Goal: Task Accomplishment & Management: Manage account settings

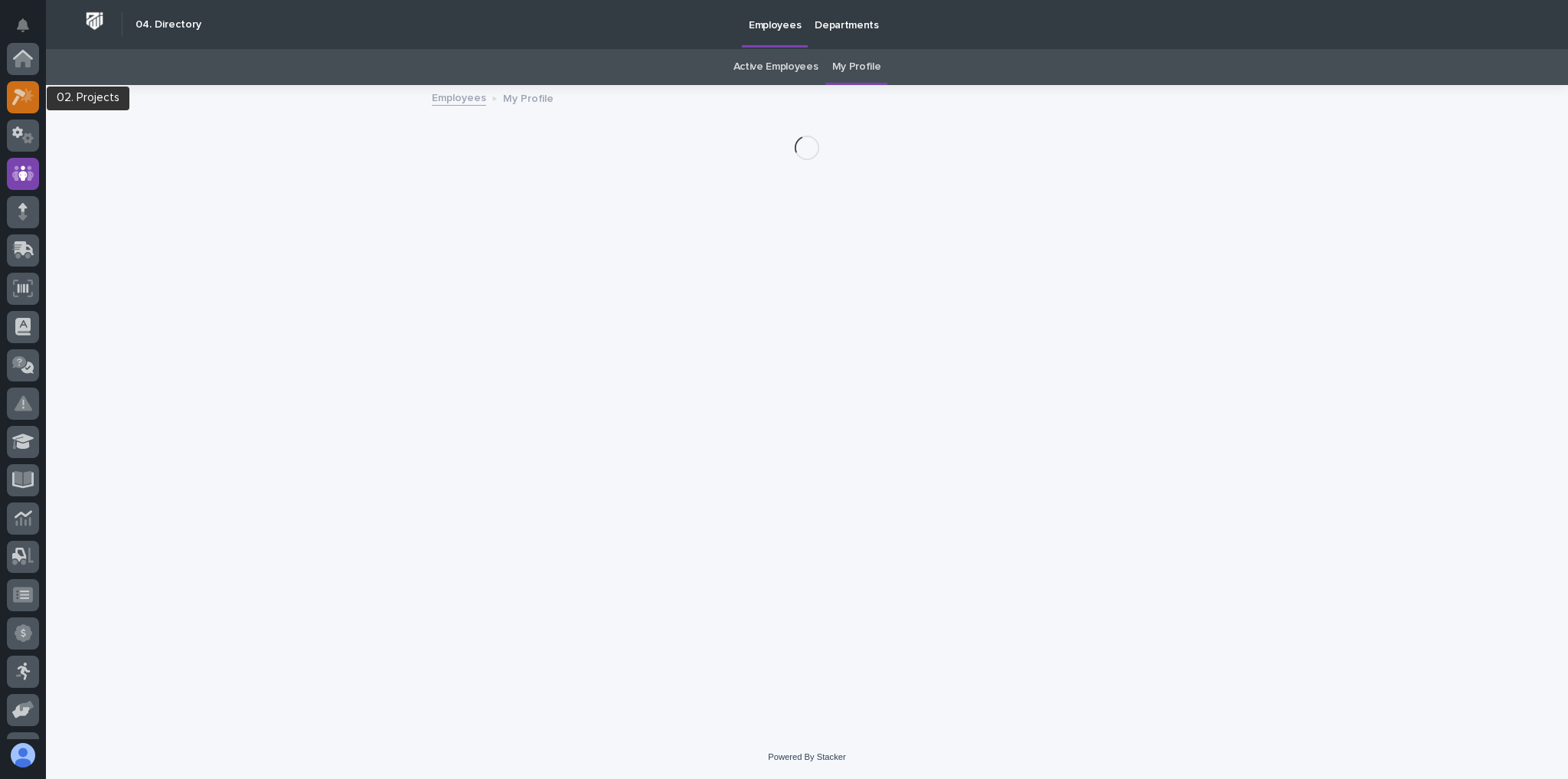
click at [22, 93] on icon at bounding box center [19, 97] width 14 height 17
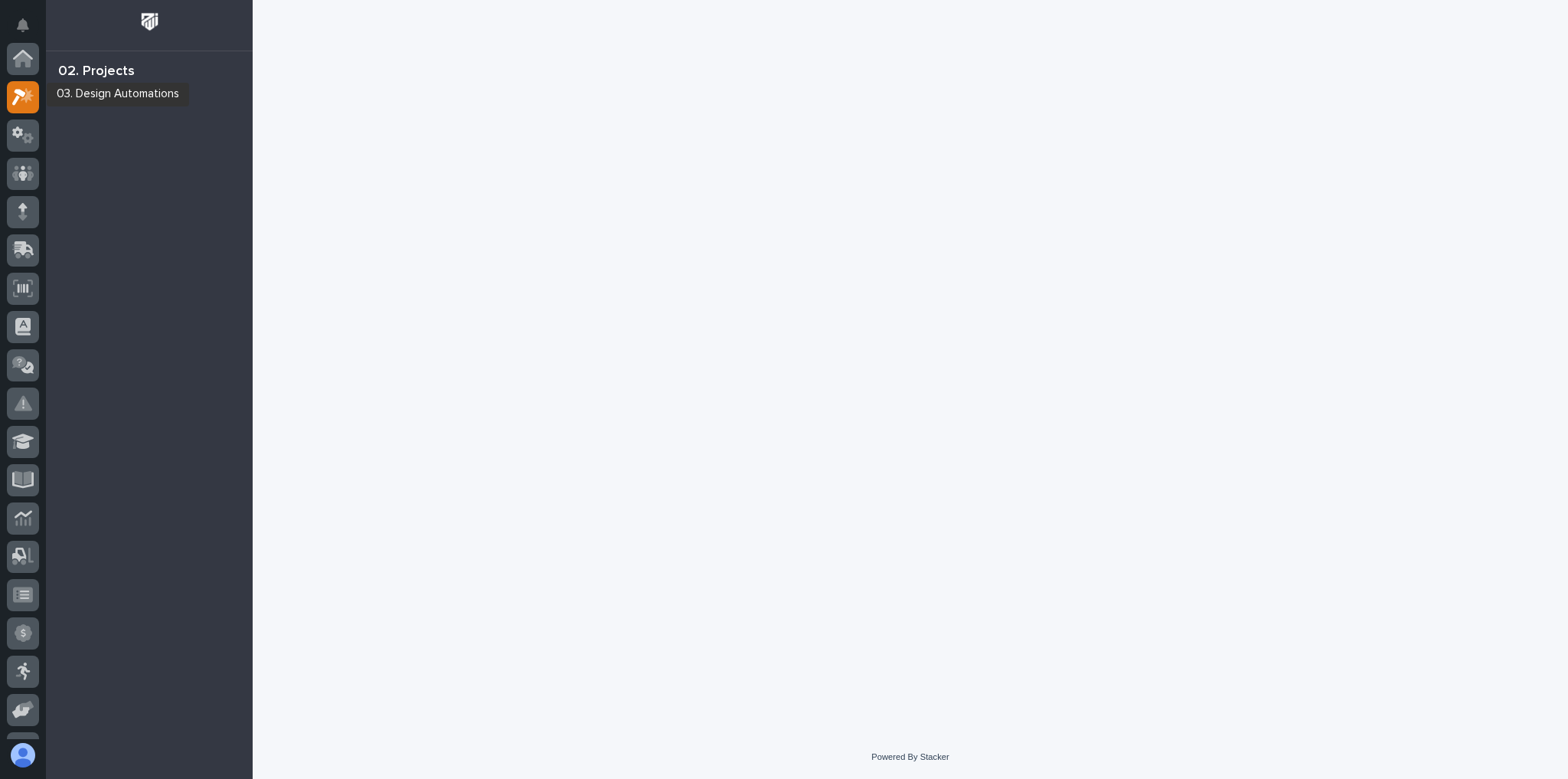
scroll to position [38, 0]
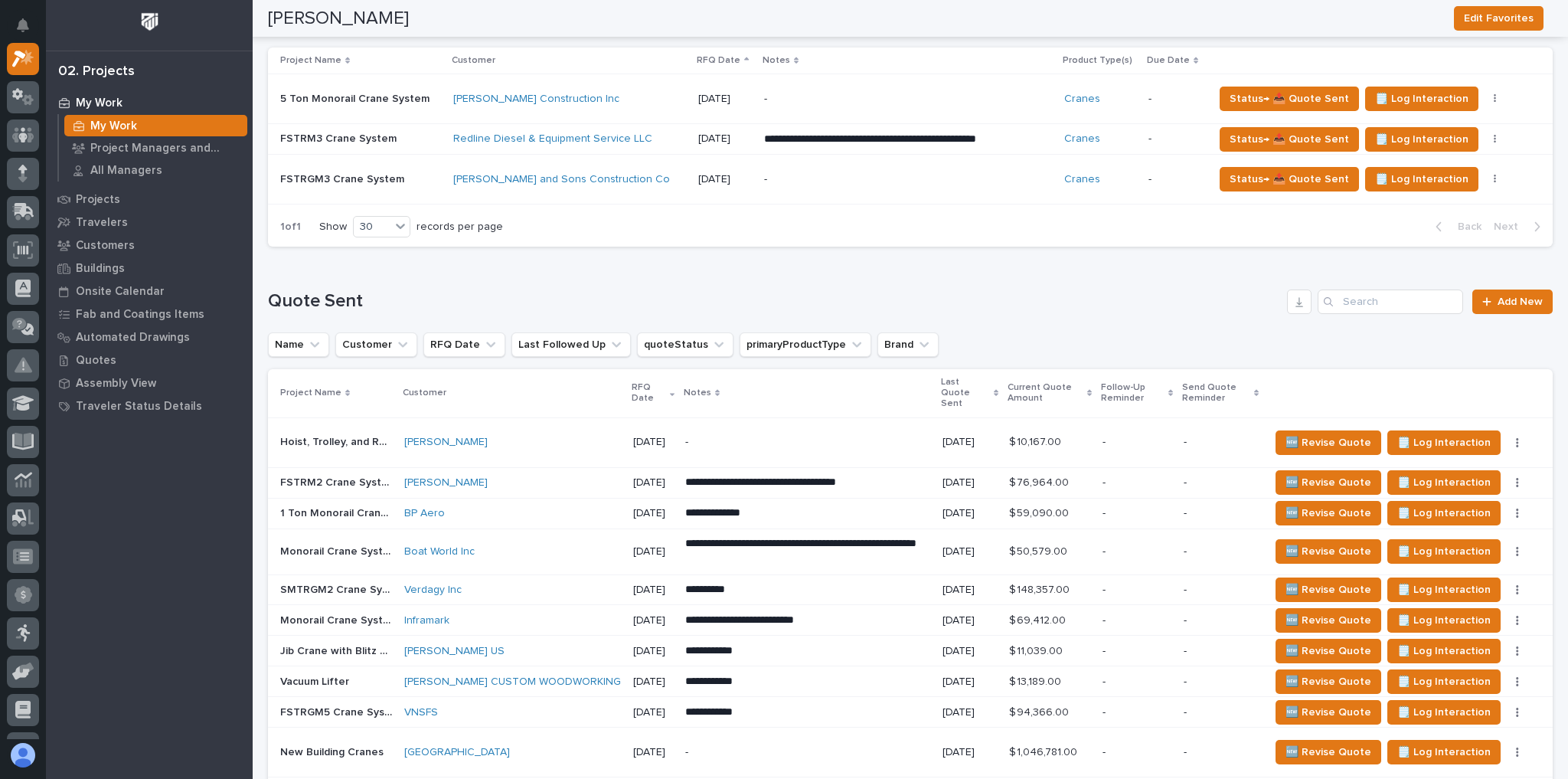
scroll to position [1531, 0]
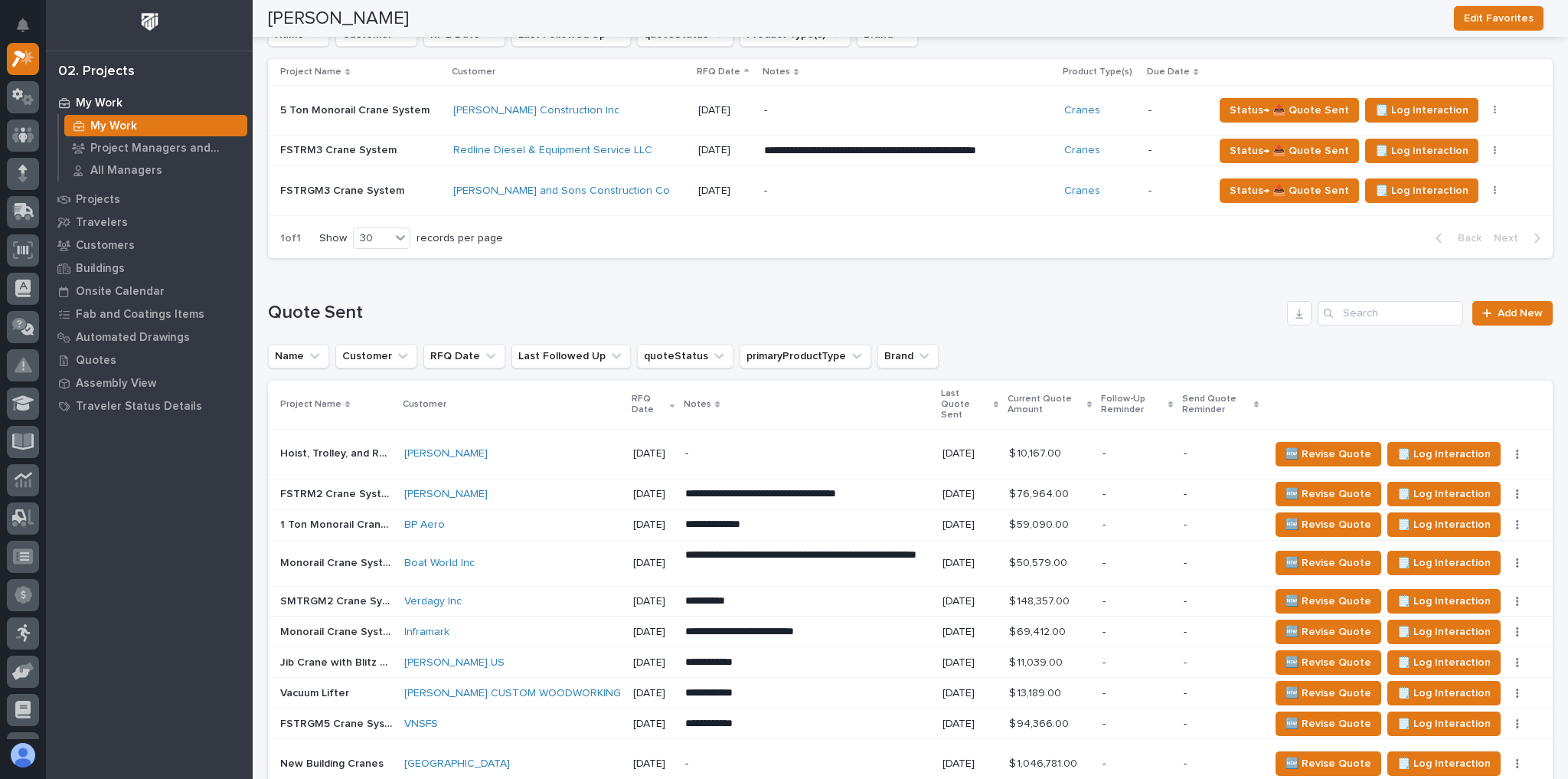
click at [614, 111] on div "[PERSON_NAME] Construction Inc" at bounding box center [569, 110] width 233 height 25
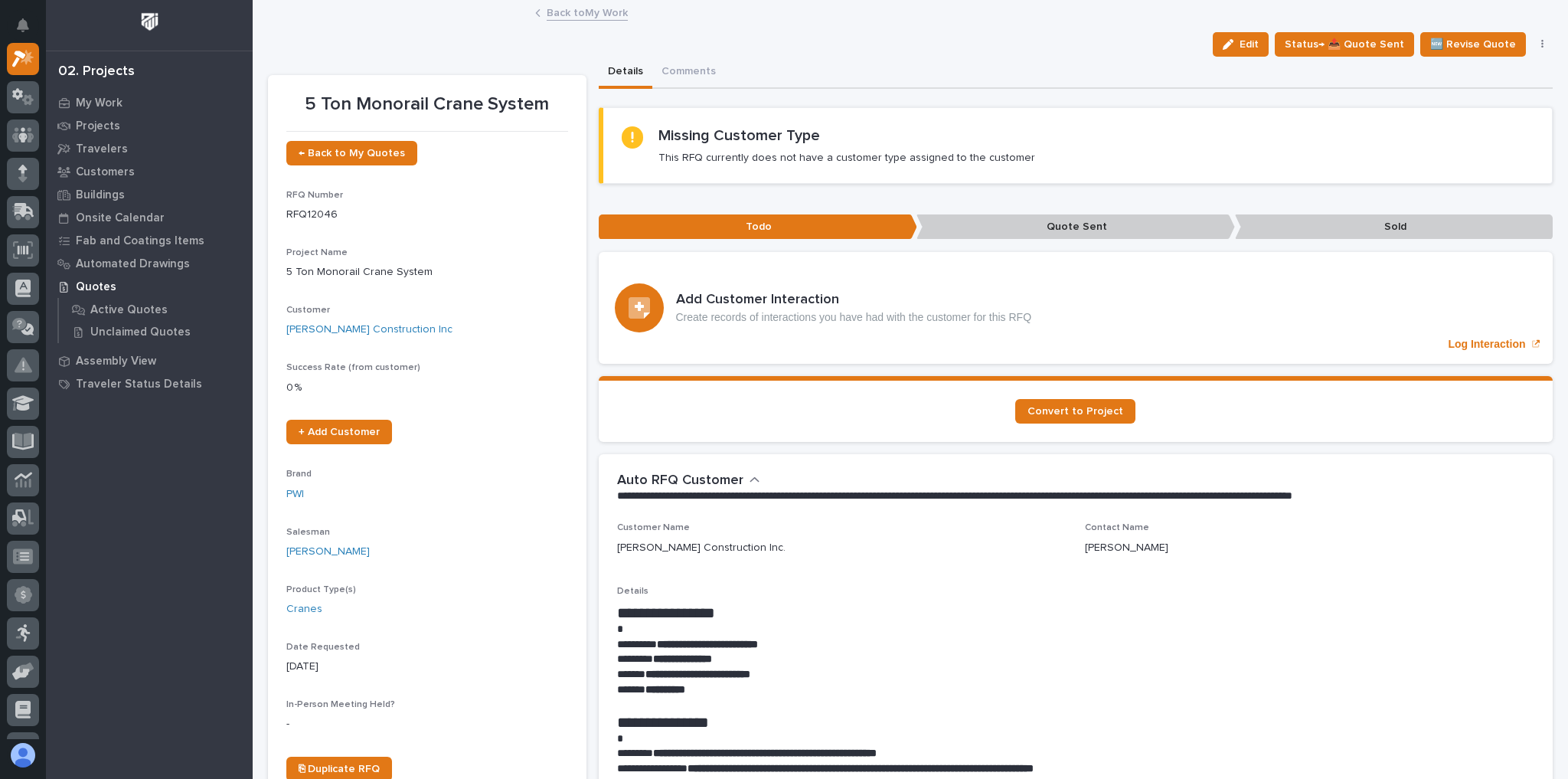
click at [574, 14] on link "Back to My Work" at bounding box center [587, 12] width 81 height 17
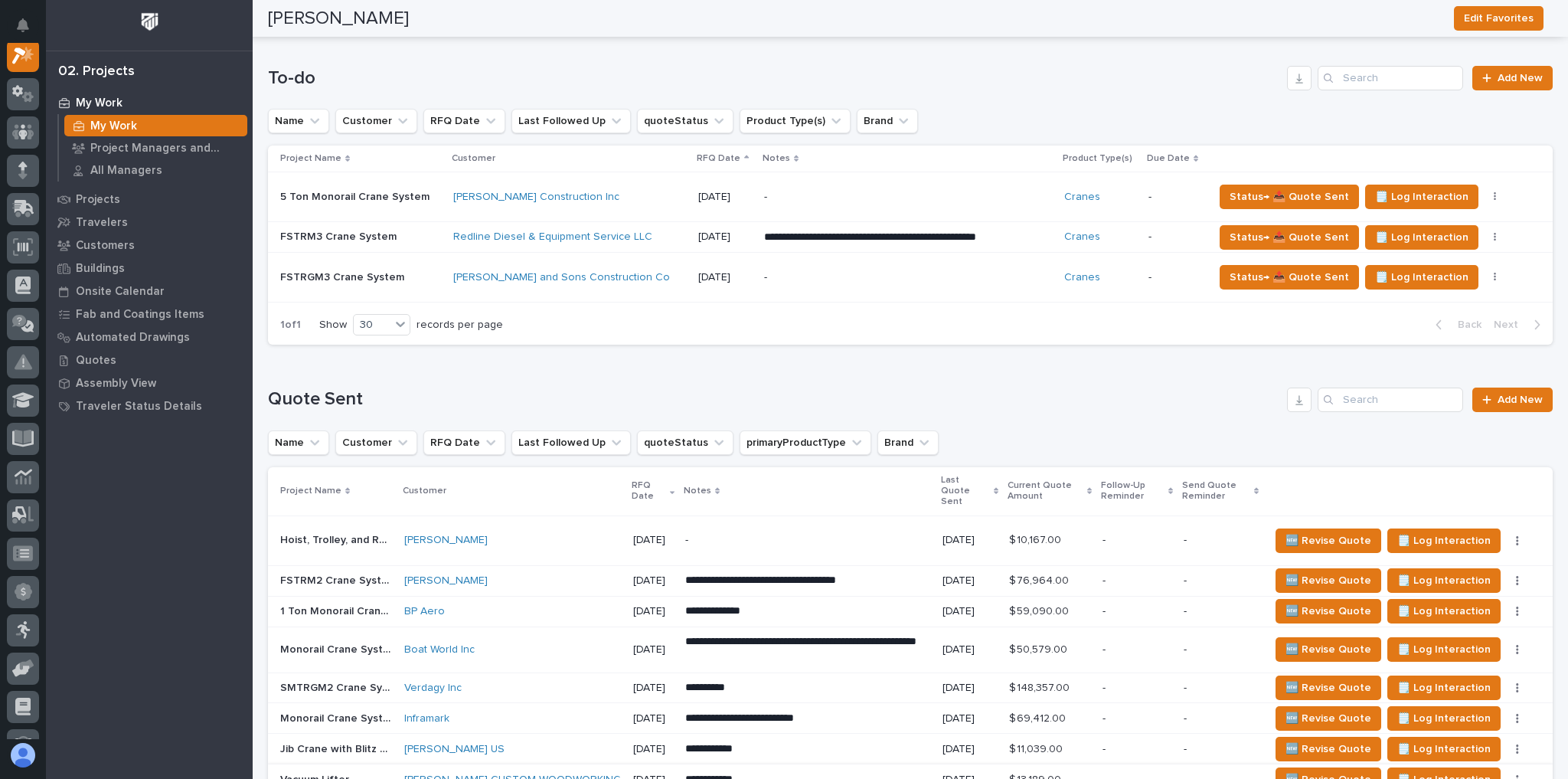
scroll to position [1409, 0]
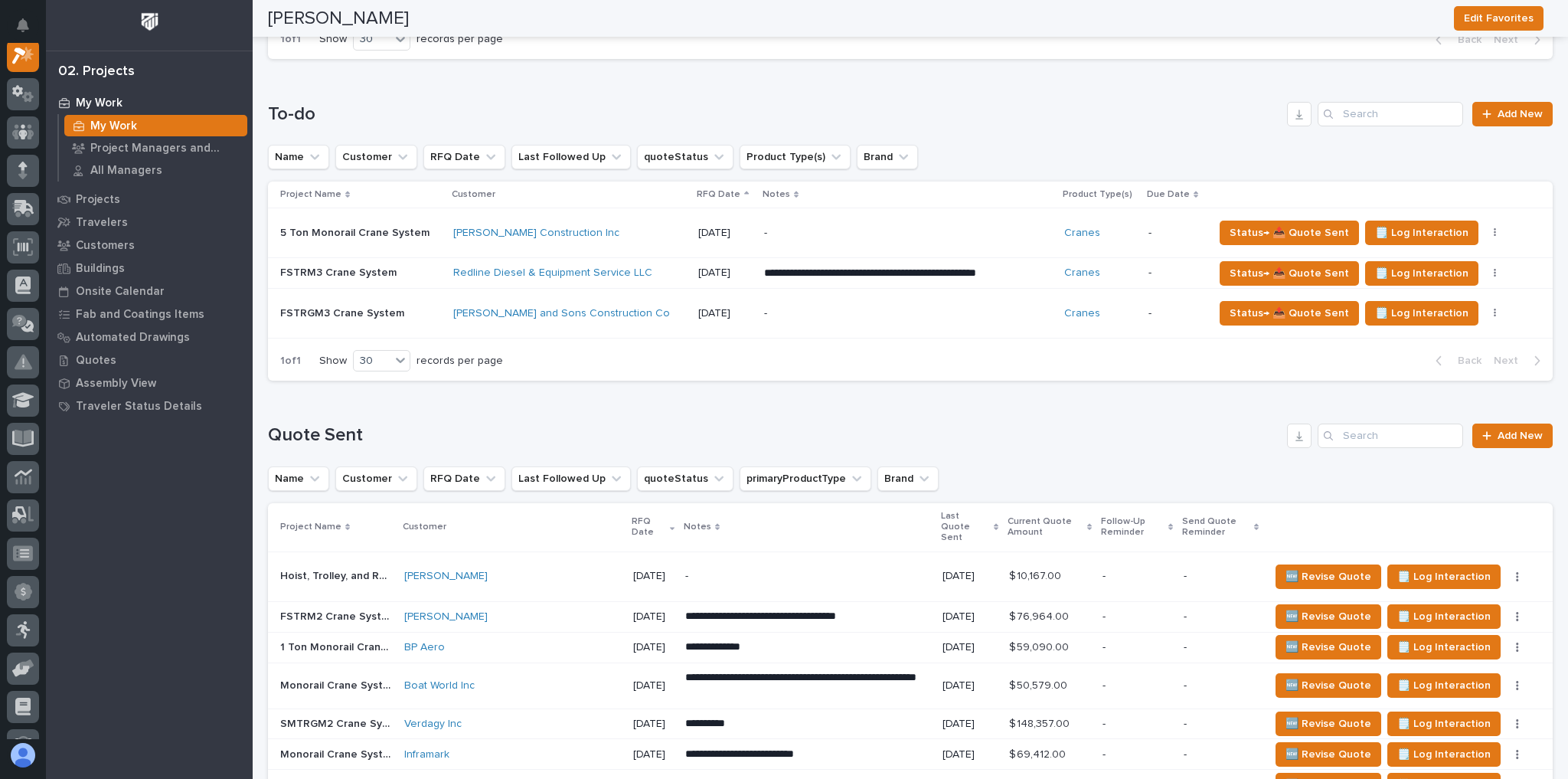
click at [795, 298] on div "-" at bounding box center [899, 314] width 268 height 35
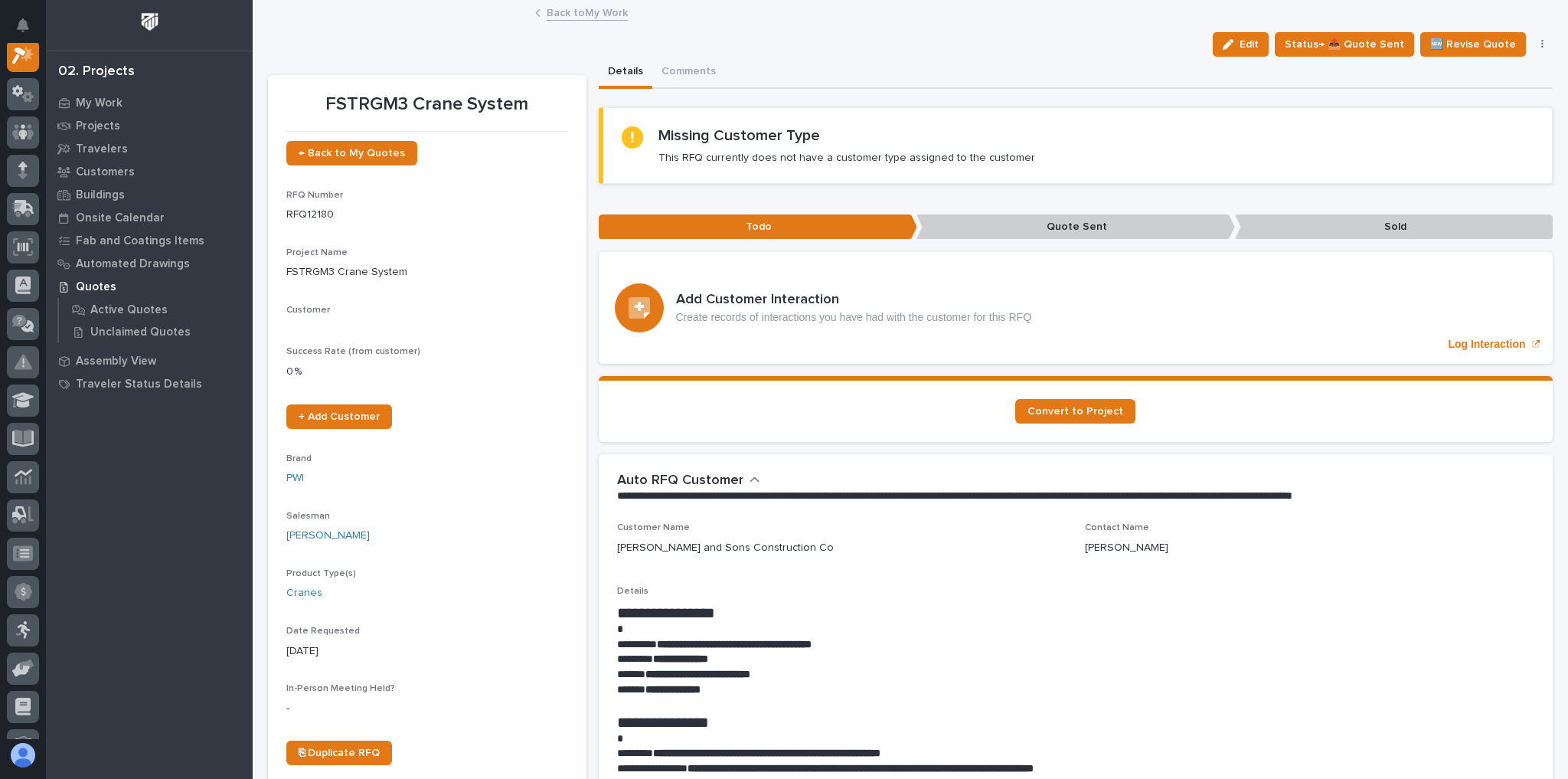
scroll to position [38, 0]
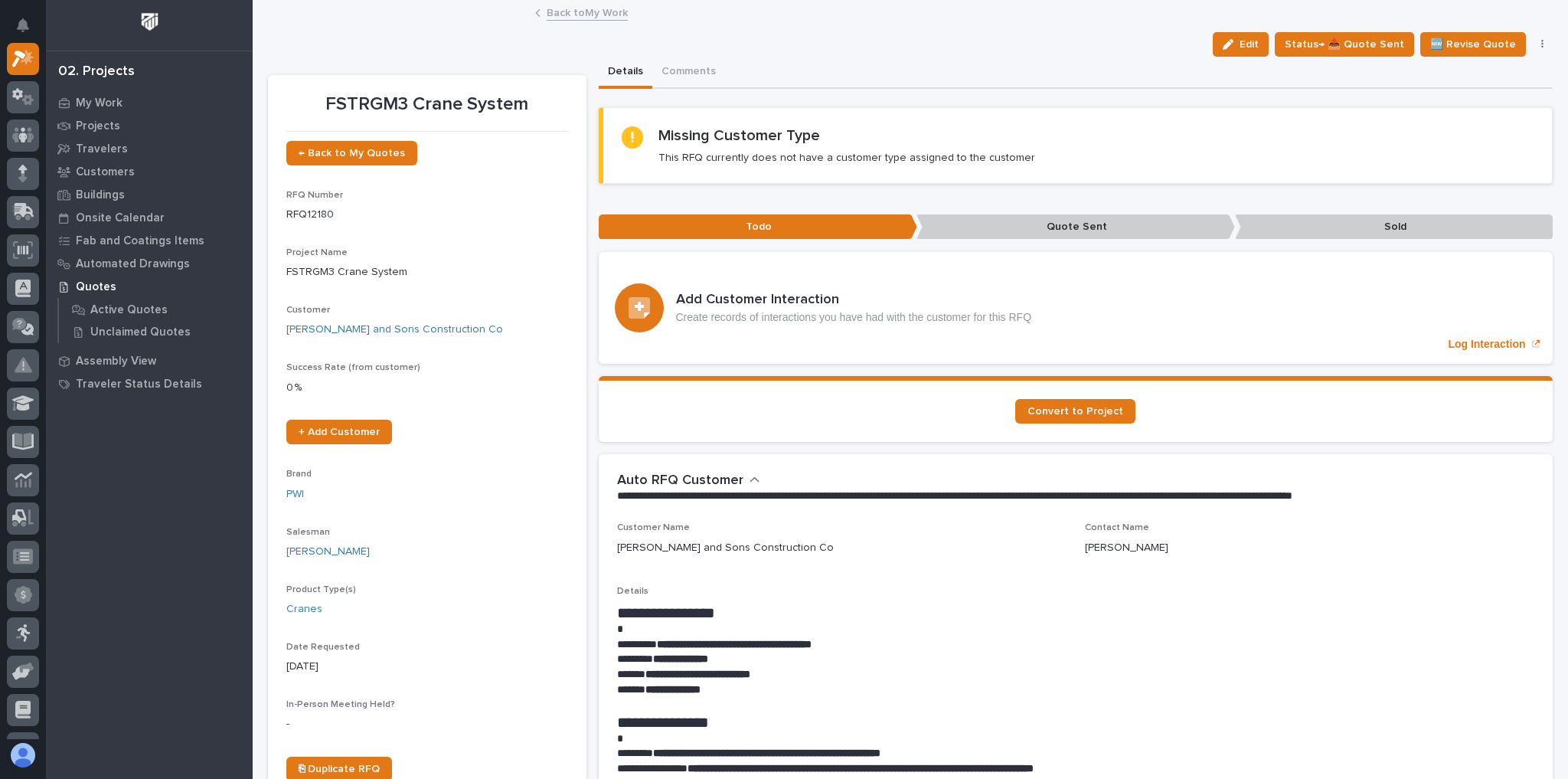
click at [592, 14] on link "Back to My Work" at bounding box center [587, 12] width 81 height 17
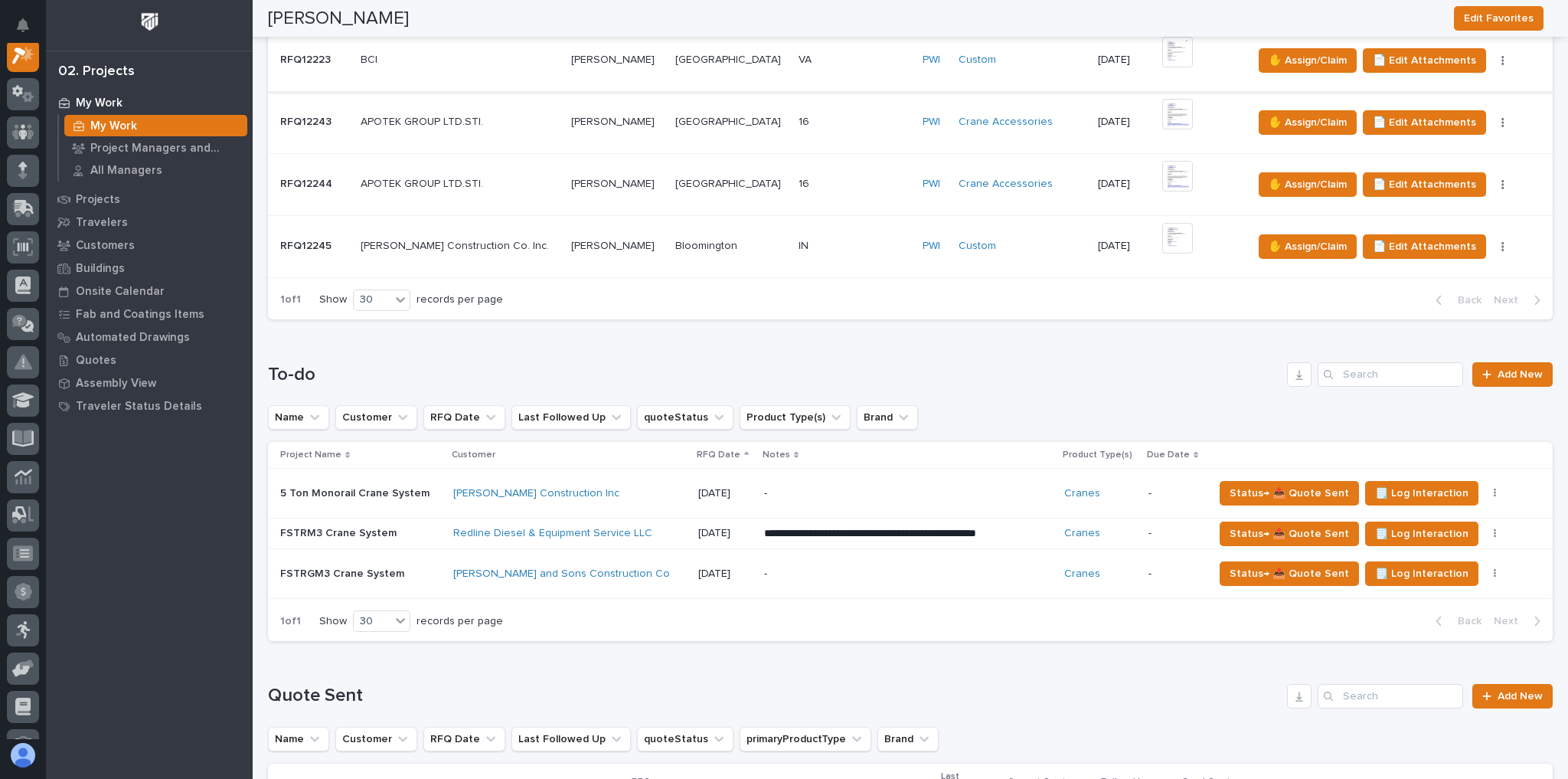
scroll to position [1041, 0]
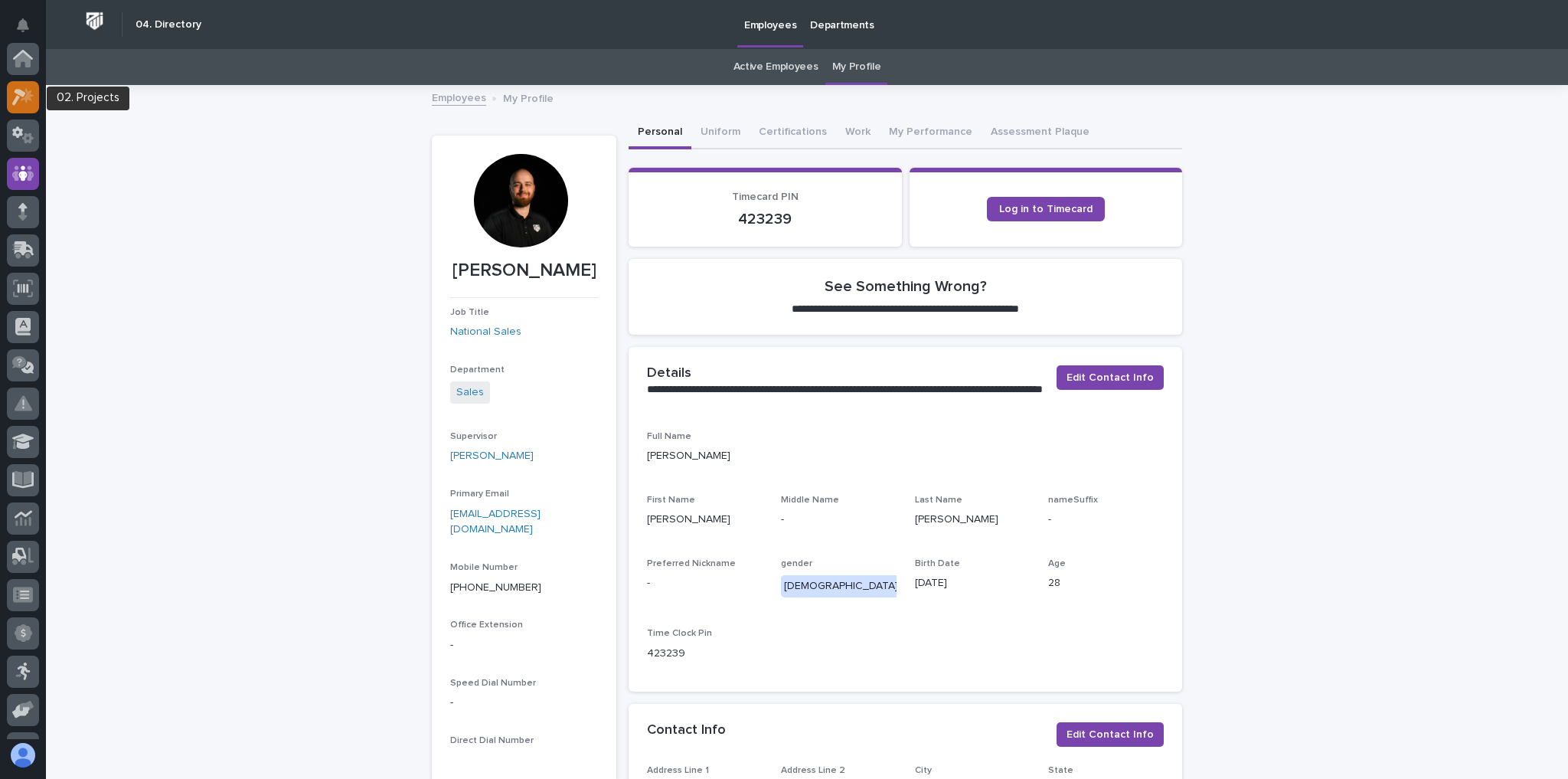
click at [32, 81] on link at bounding box center [23, 97] width 32 height 32
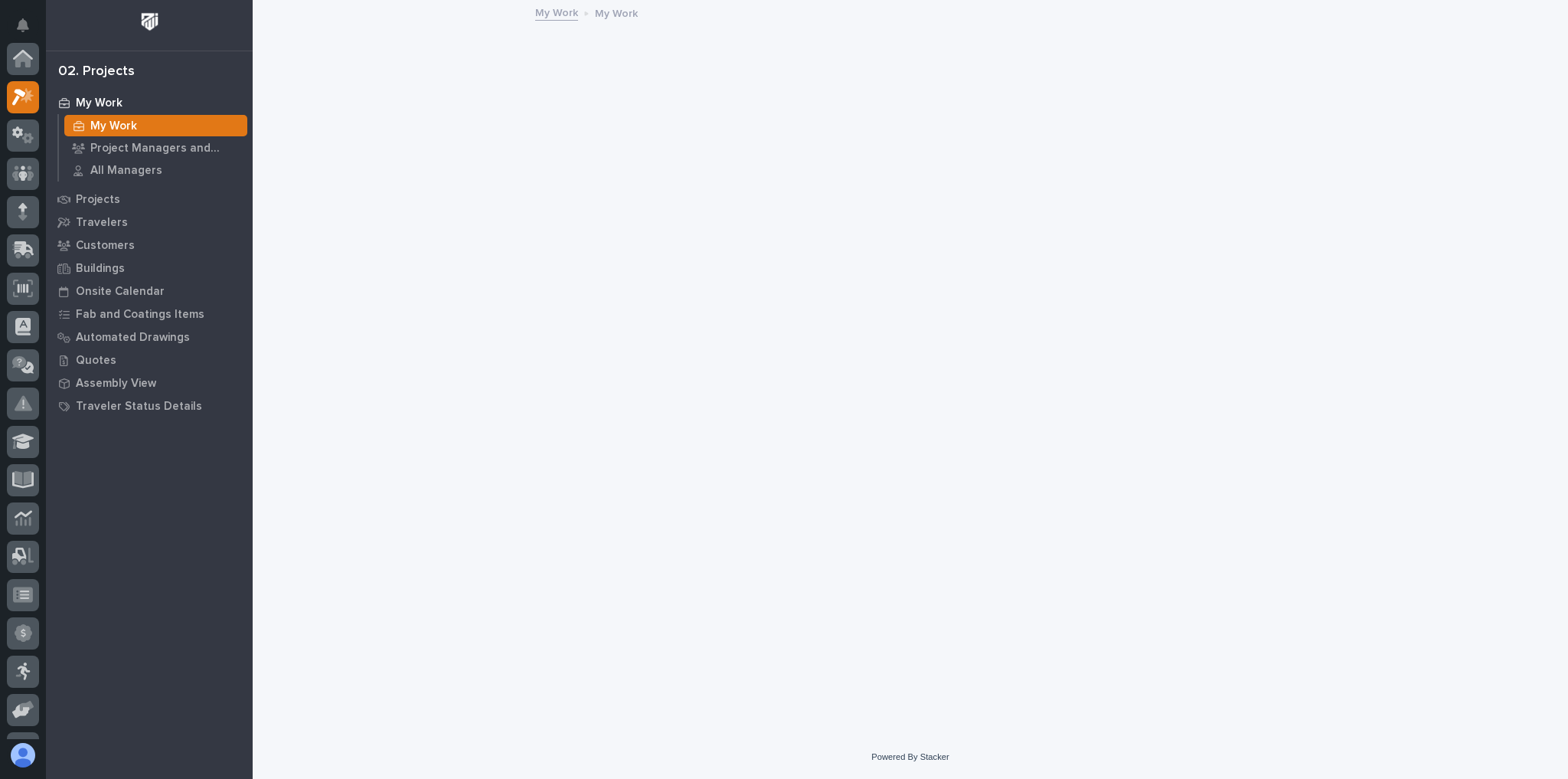
scroll to position [38, 0]
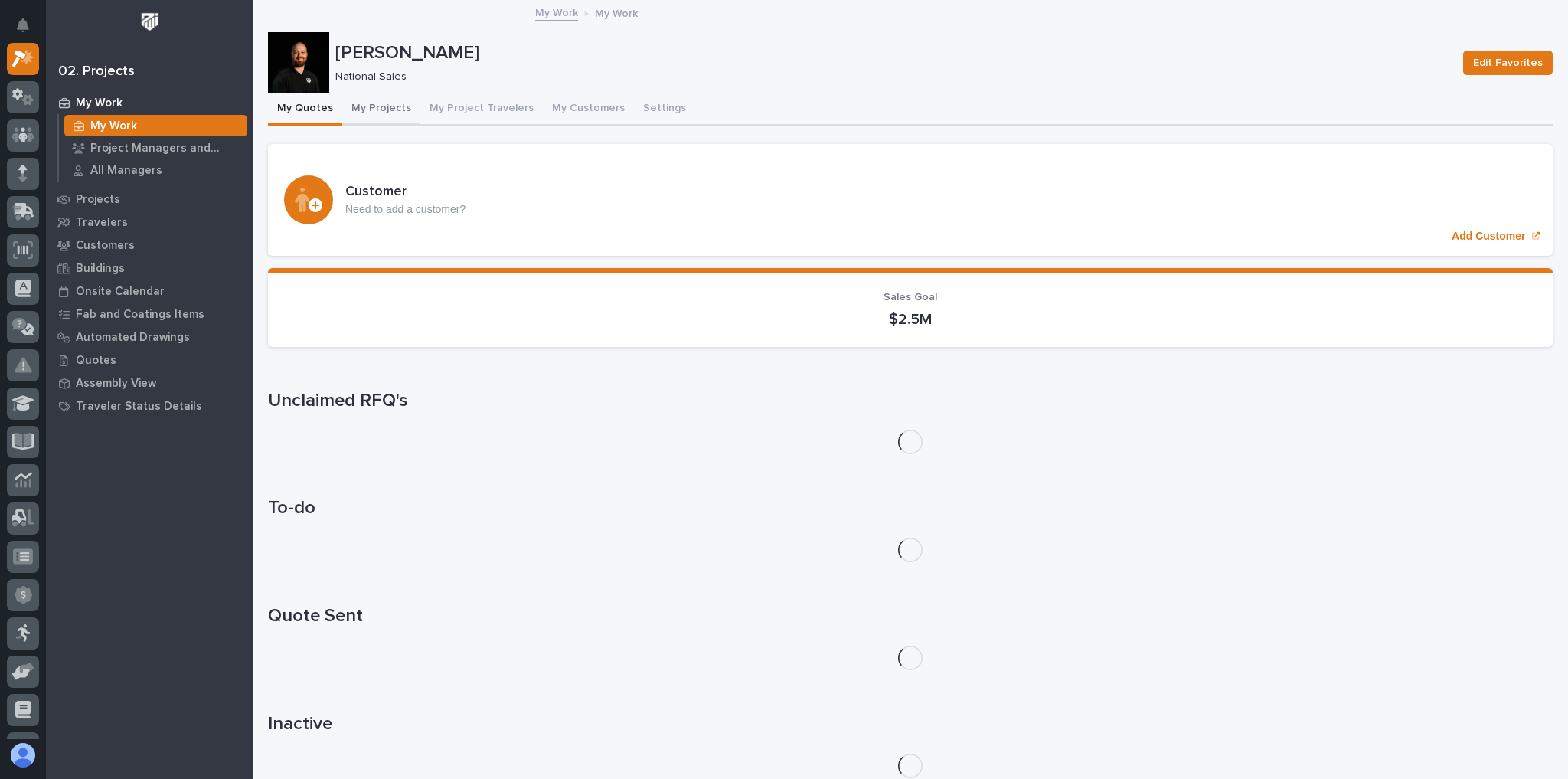
click at [371, 104] on button "My Projects" at bounding box center [382, 109] width 78 height 32
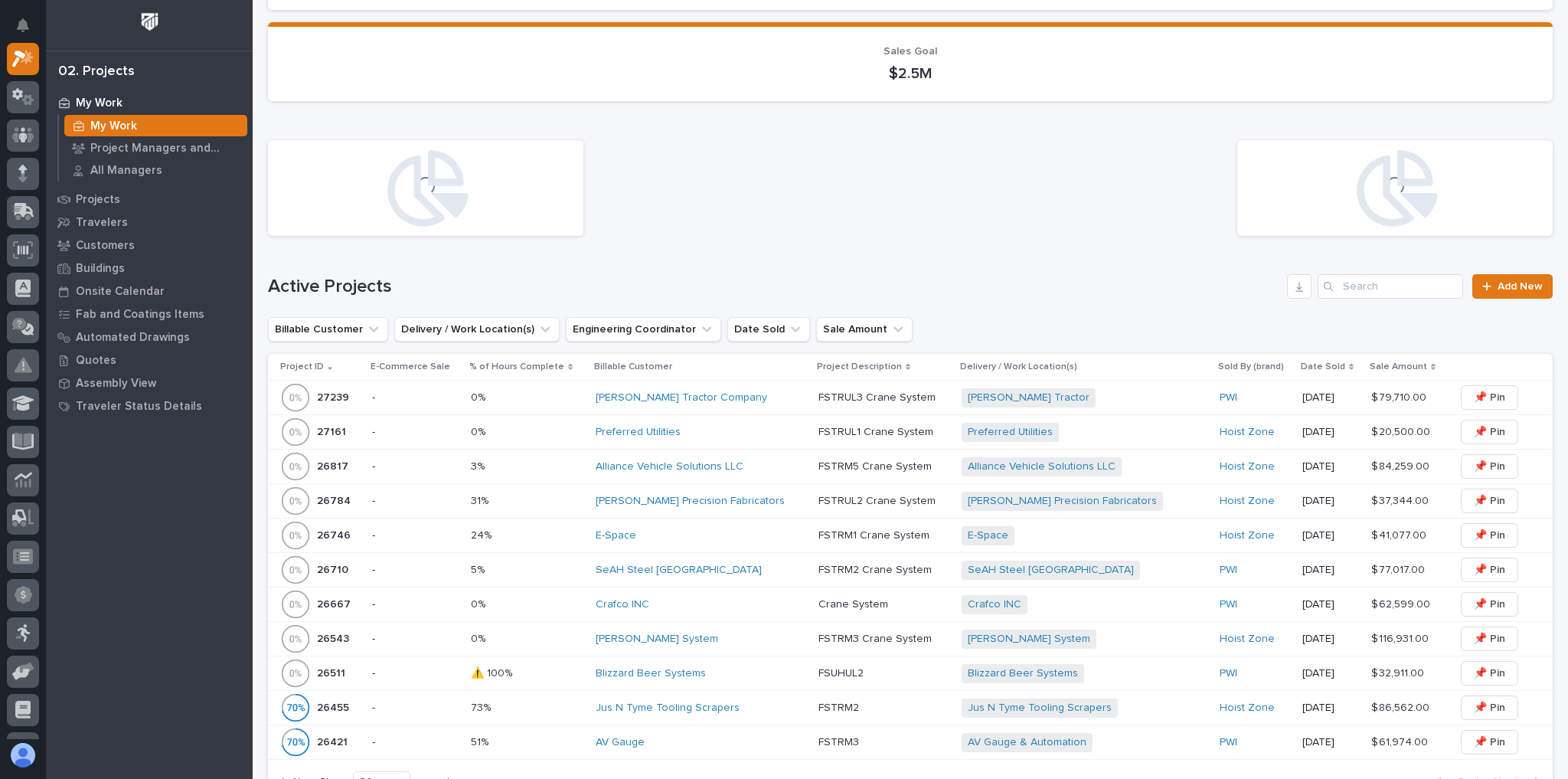
scroll to position [368, 0]
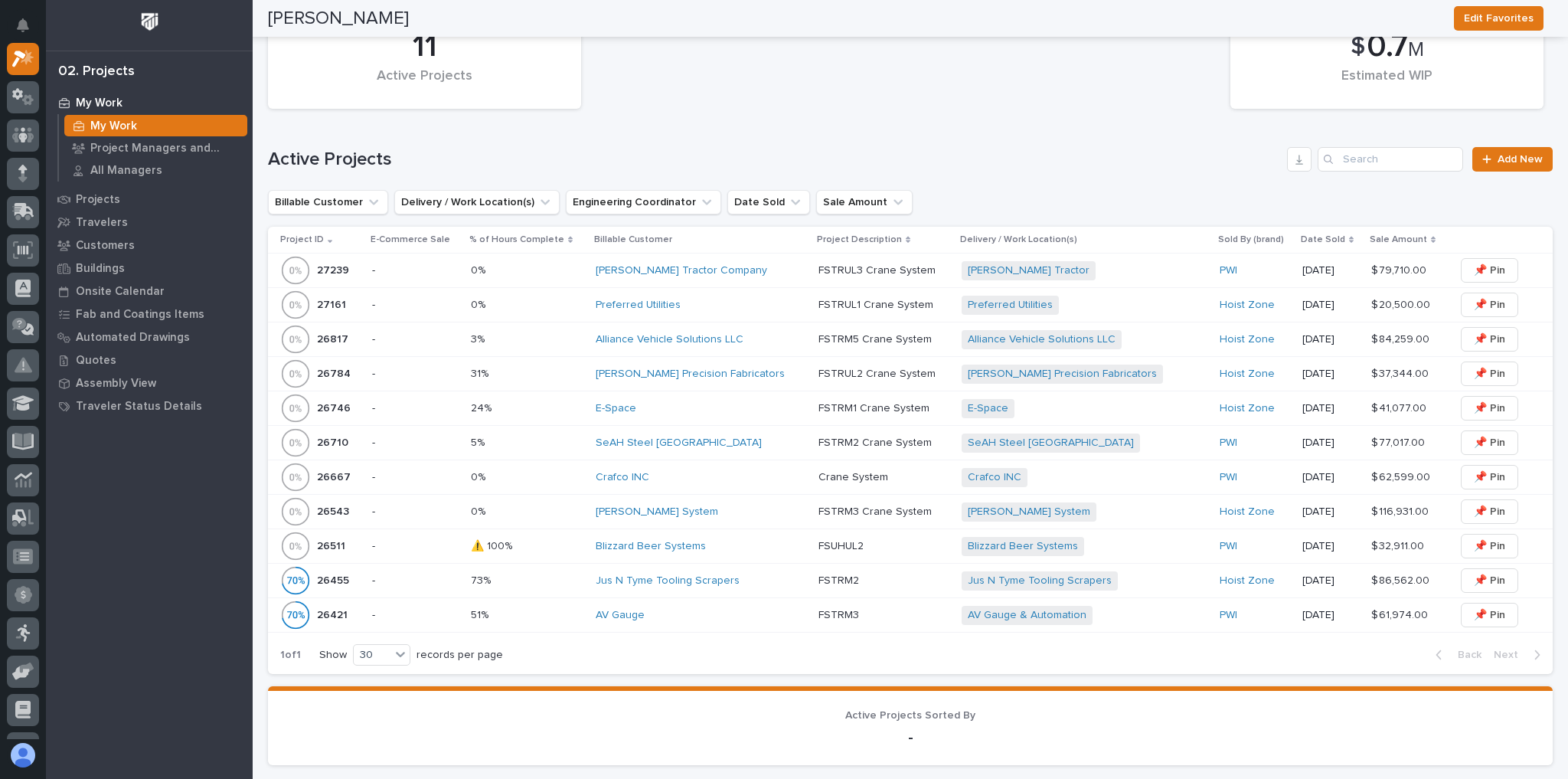
click at [787, 473] on td "Crafco INC" at bounding box center [702, 478] width 223 height 35
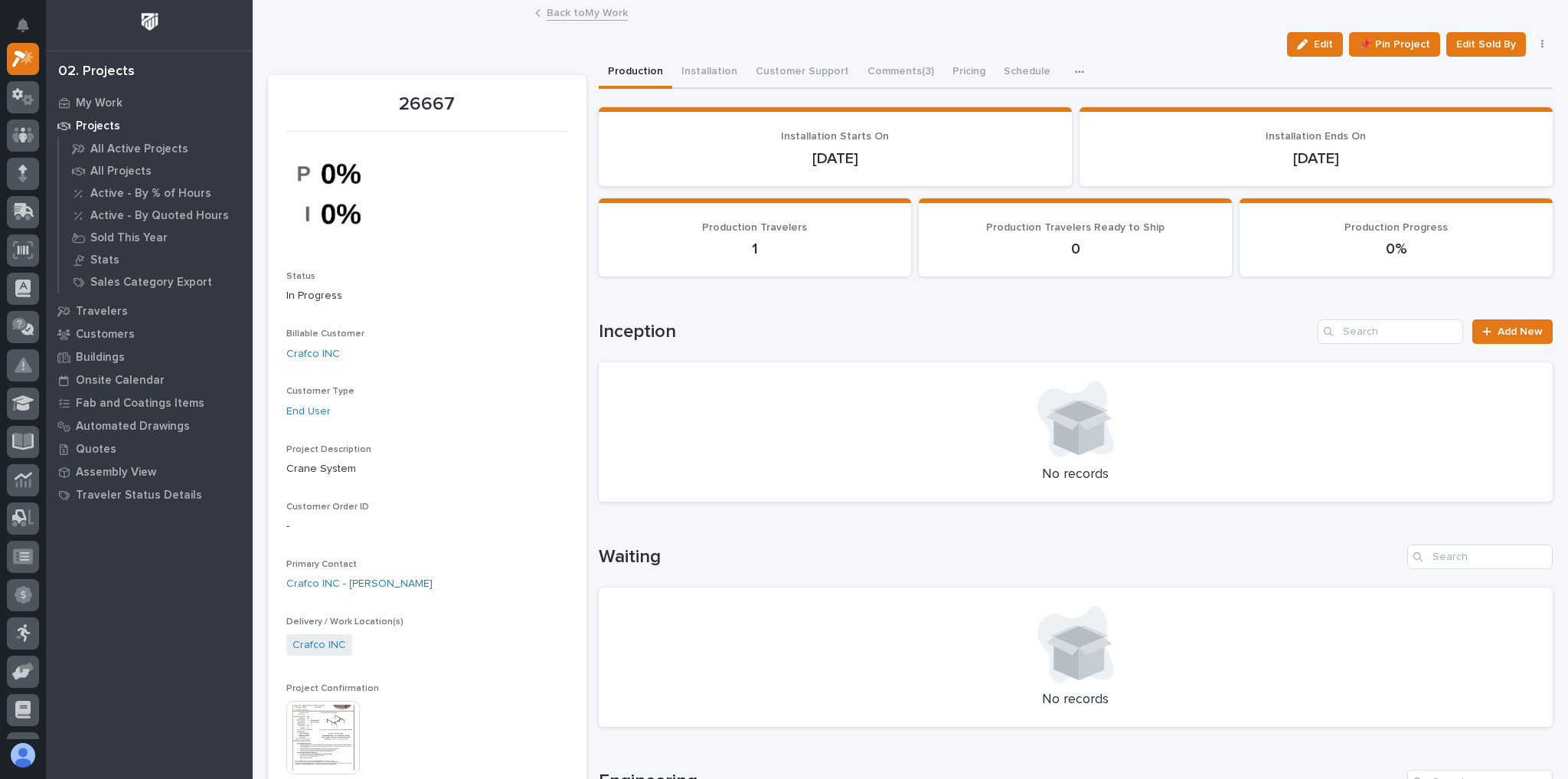
click at [601, 14] on link "Back to My Work" at bounding box center [587, 12] width 81 height 17
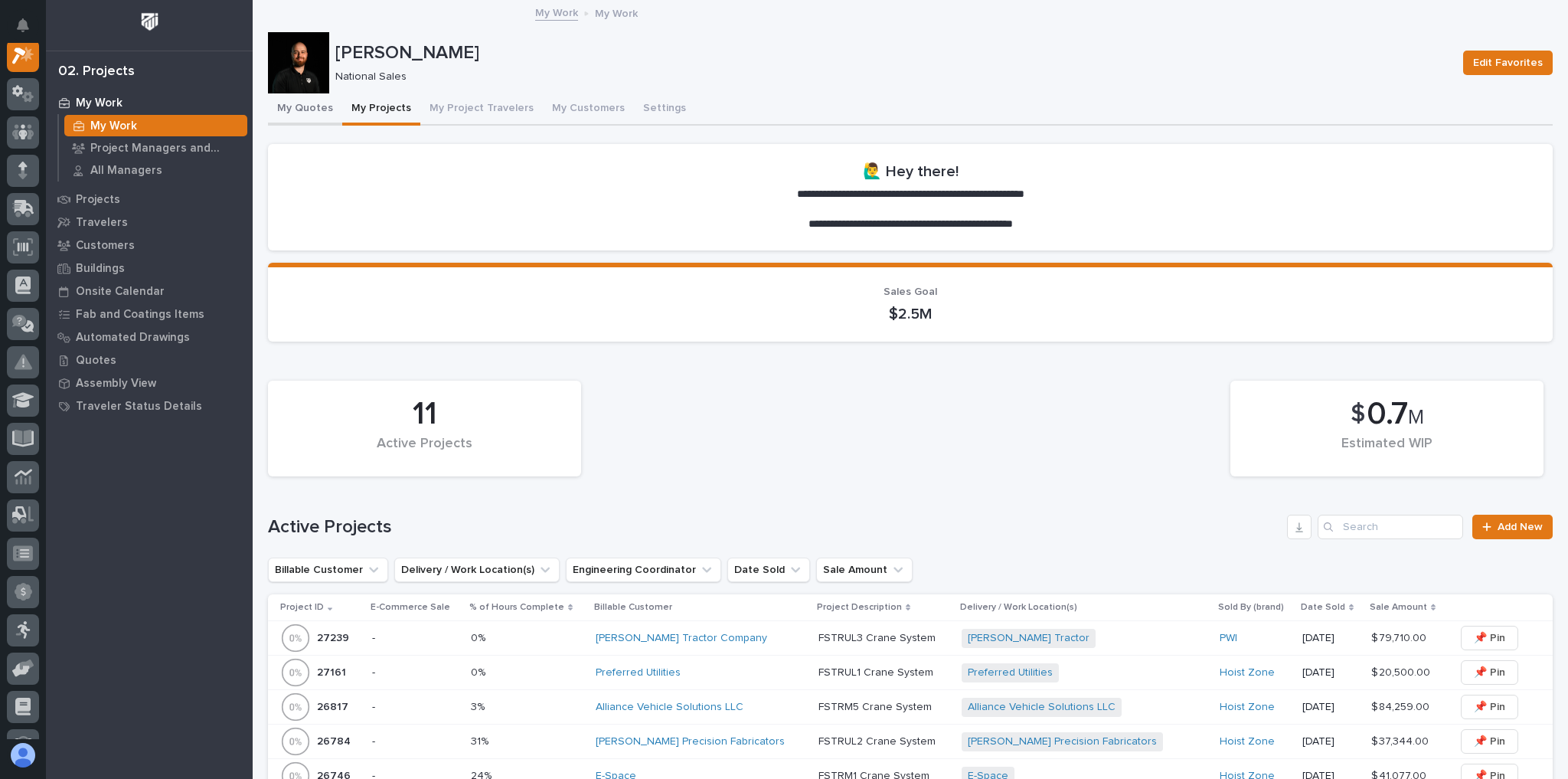
click at [304, 105] on button "My Quotes" at bounding box center [305, 109] width 74 height 32
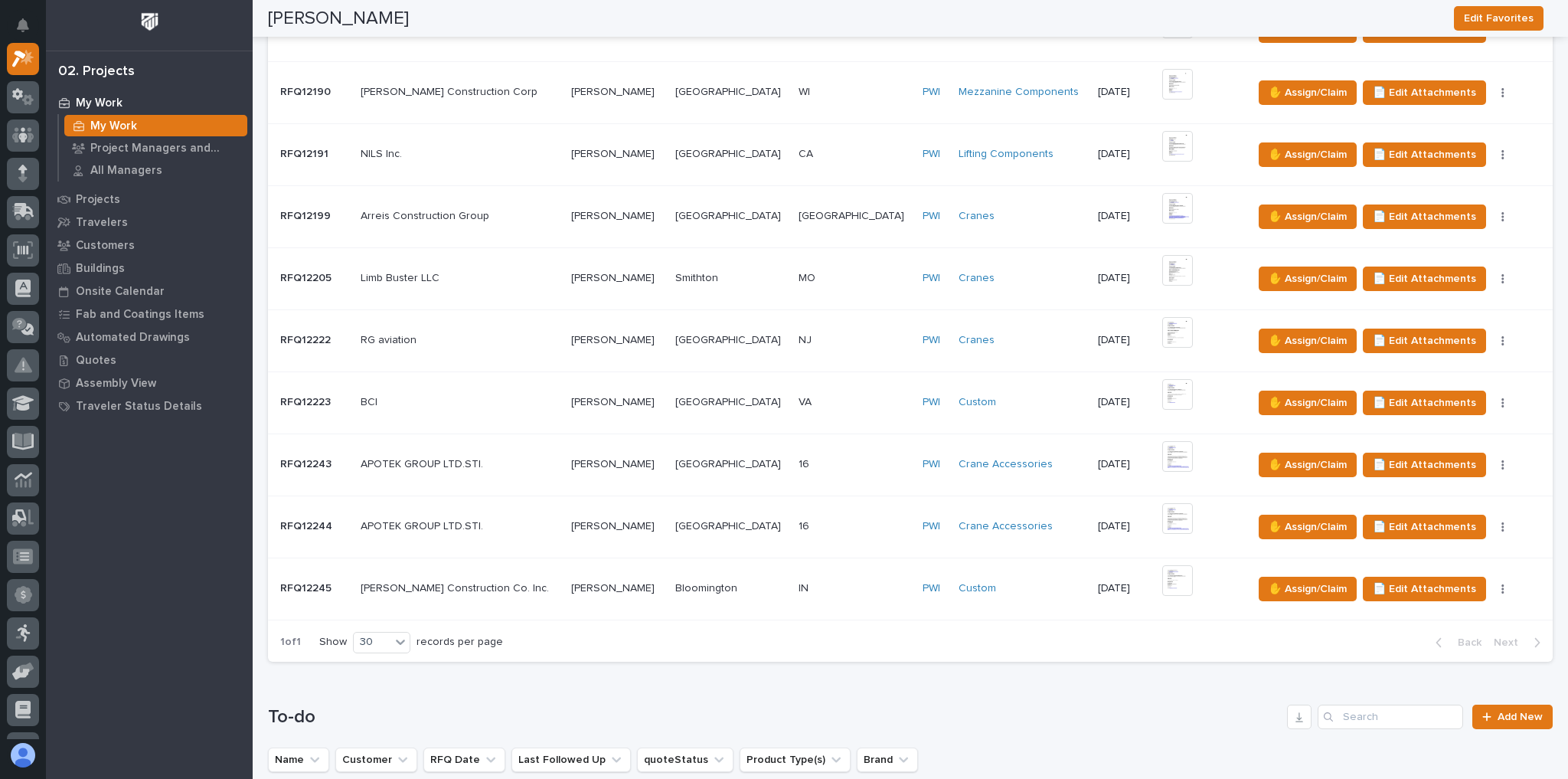
scroll to position [857, 0]
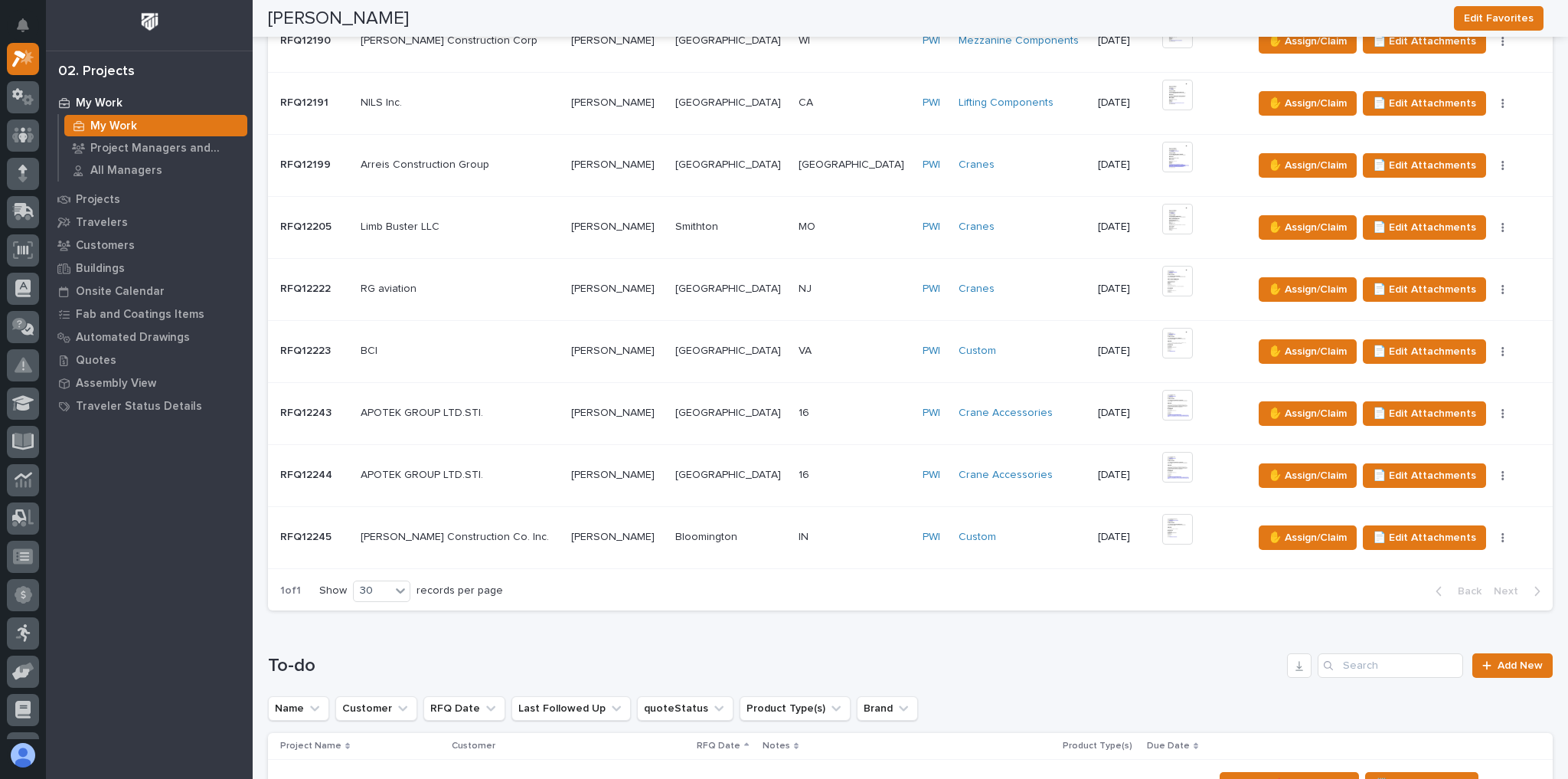
click at [663, 344] on p at bounding box center [616, 350] width 92 height 13
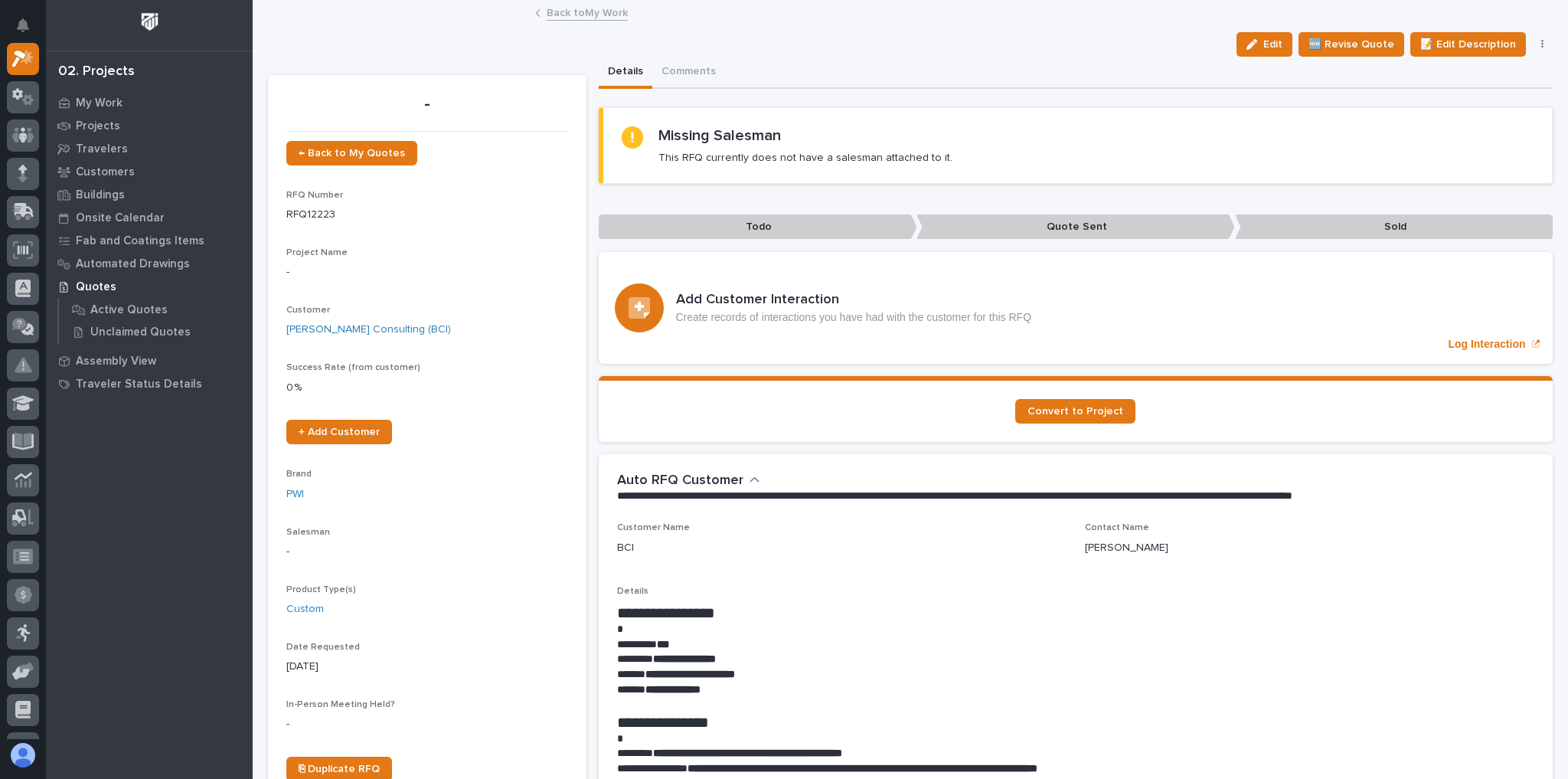
click at [583, 11] on link "Back to My Work" at bounding box center [587, 12] width 81 height 17
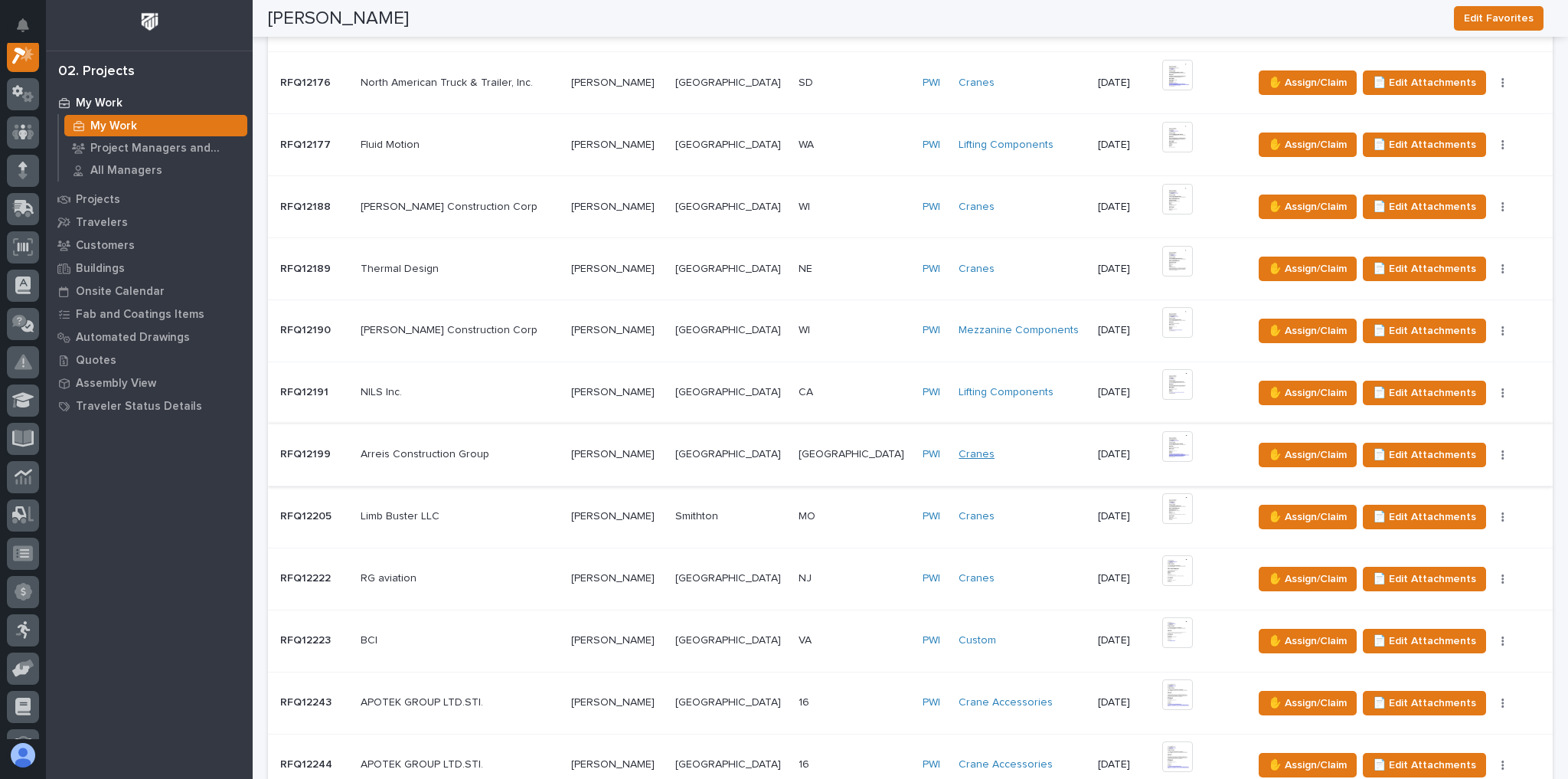
scroll to position [613, 0]
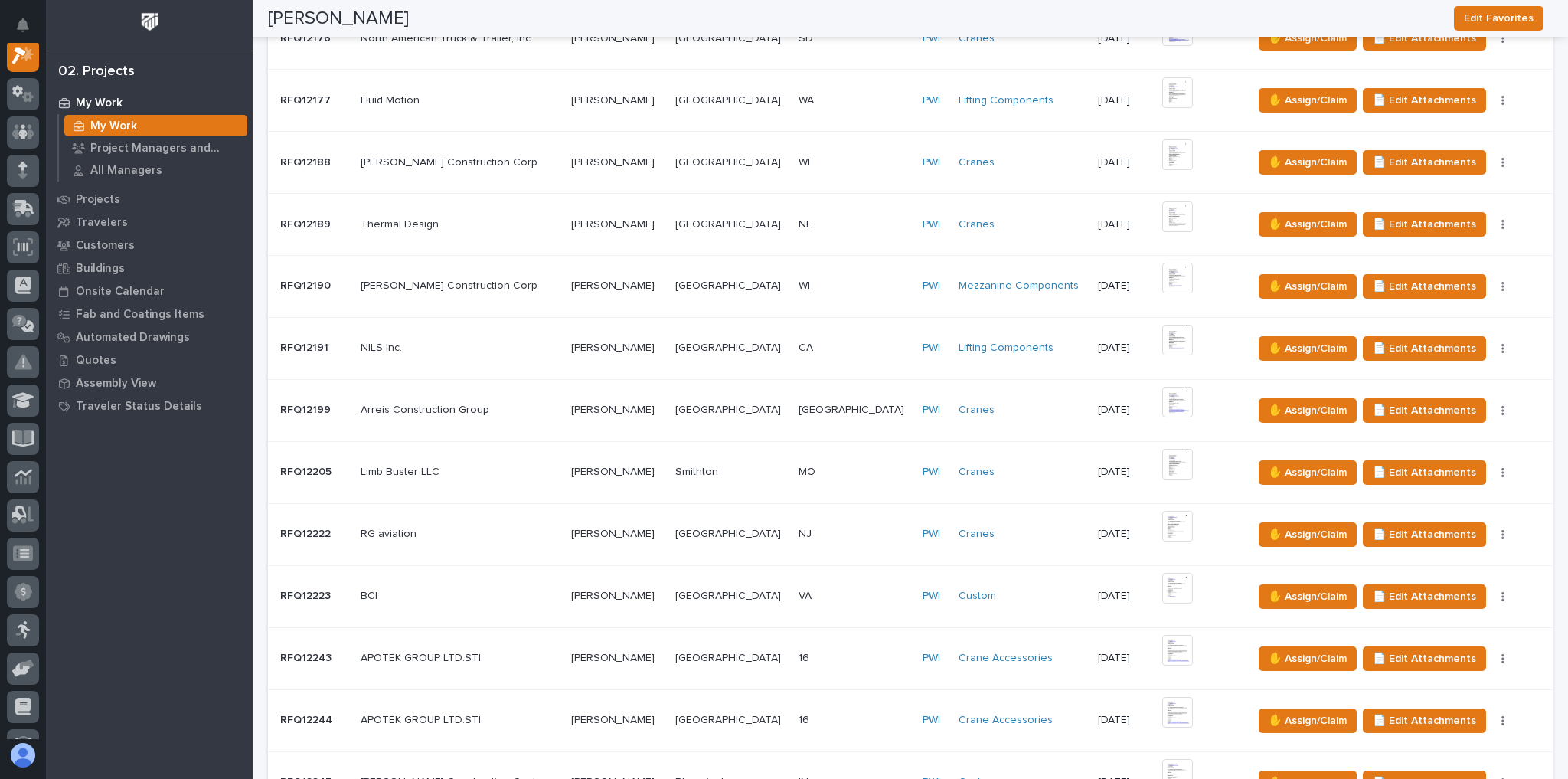
click at [832, 527] on p at bounding box center [854, 533] width 112 height 13
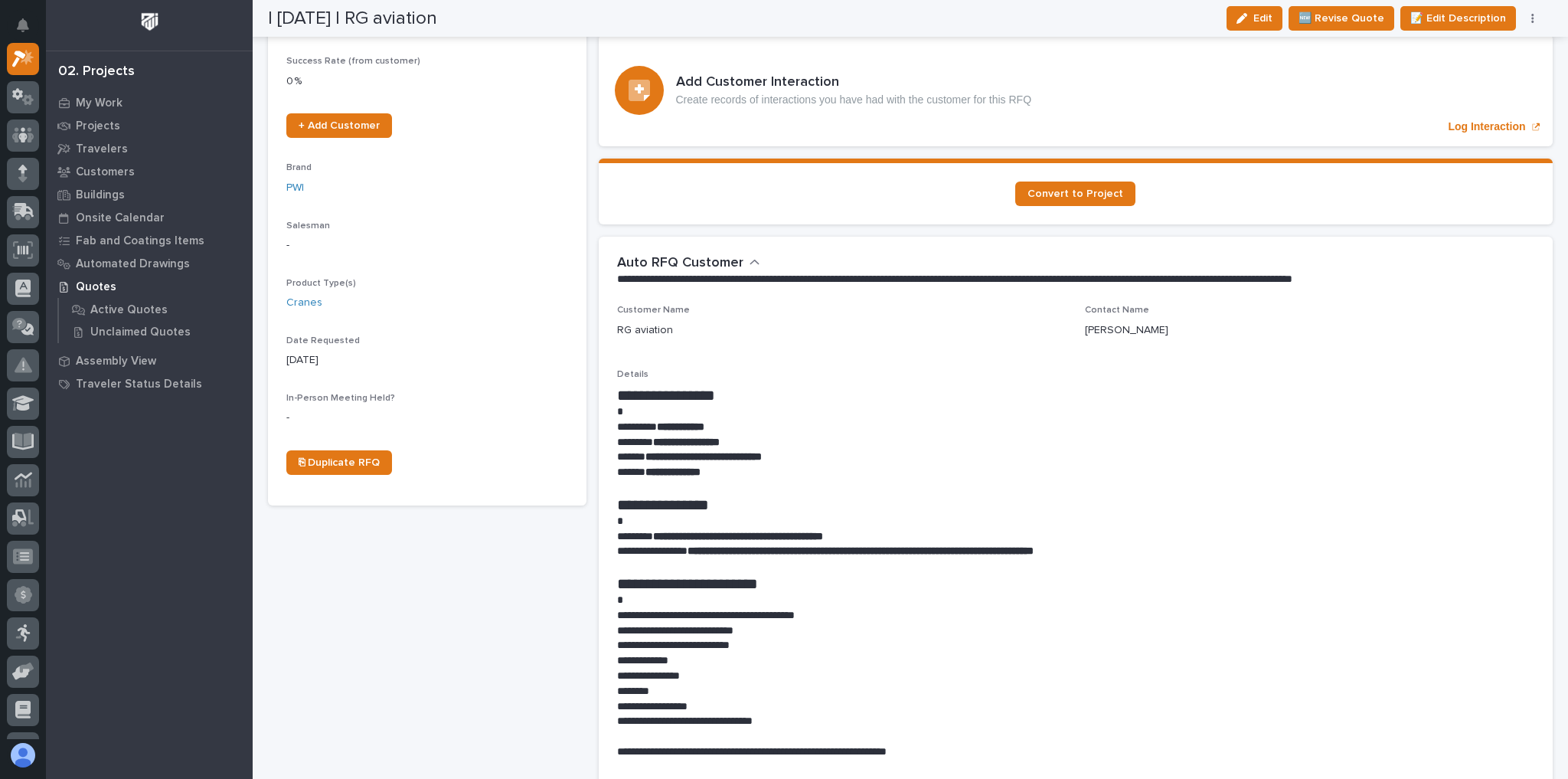
scroll to position [490, 0]
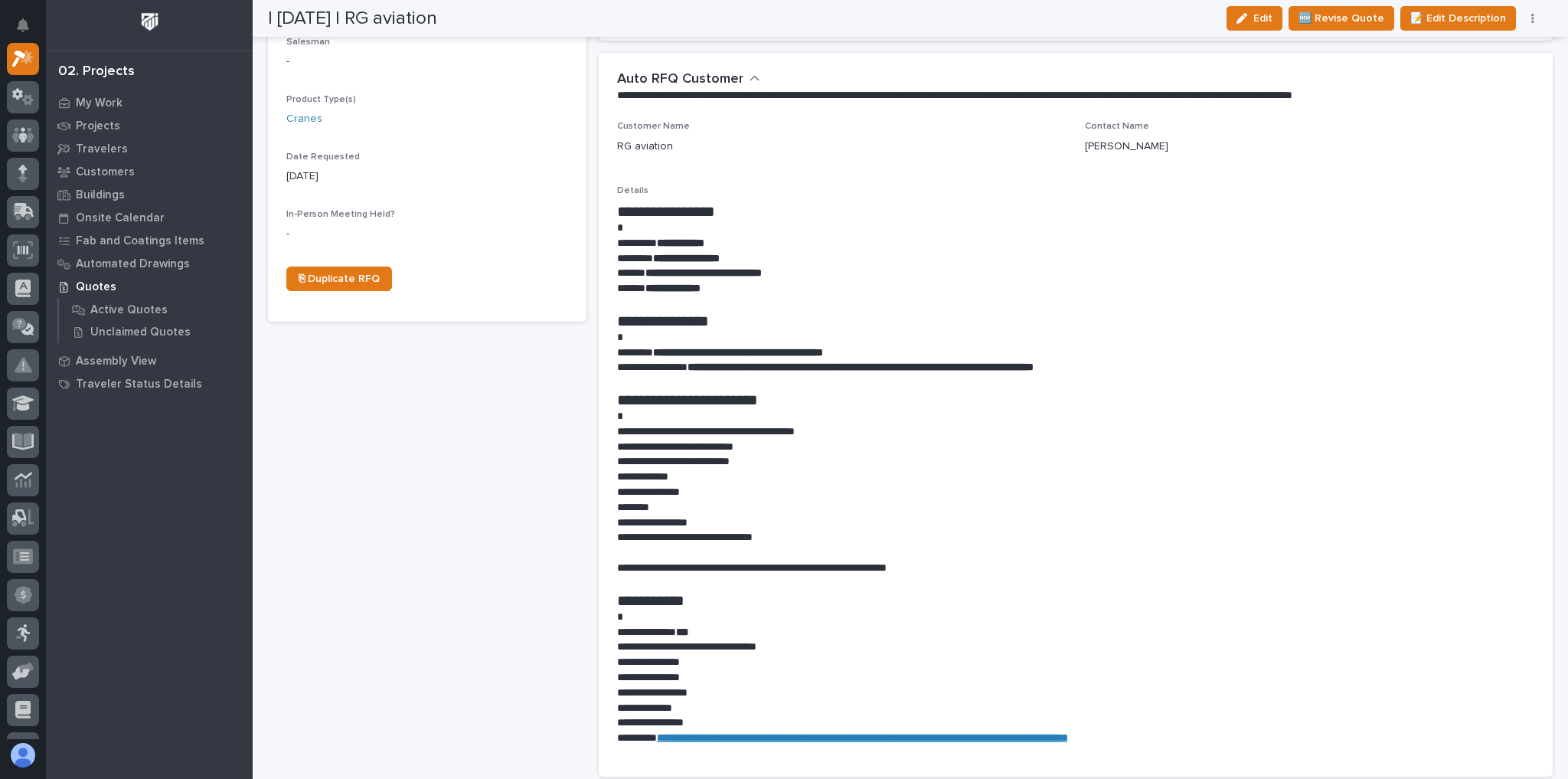
click at [1533, 22] on icon "button" at bounding box center [1532, 18] width 3 height 10
click at [1473, 103] on span "✋ Assign/Claim" at bounding box center [1449, 98] width 78 height 18
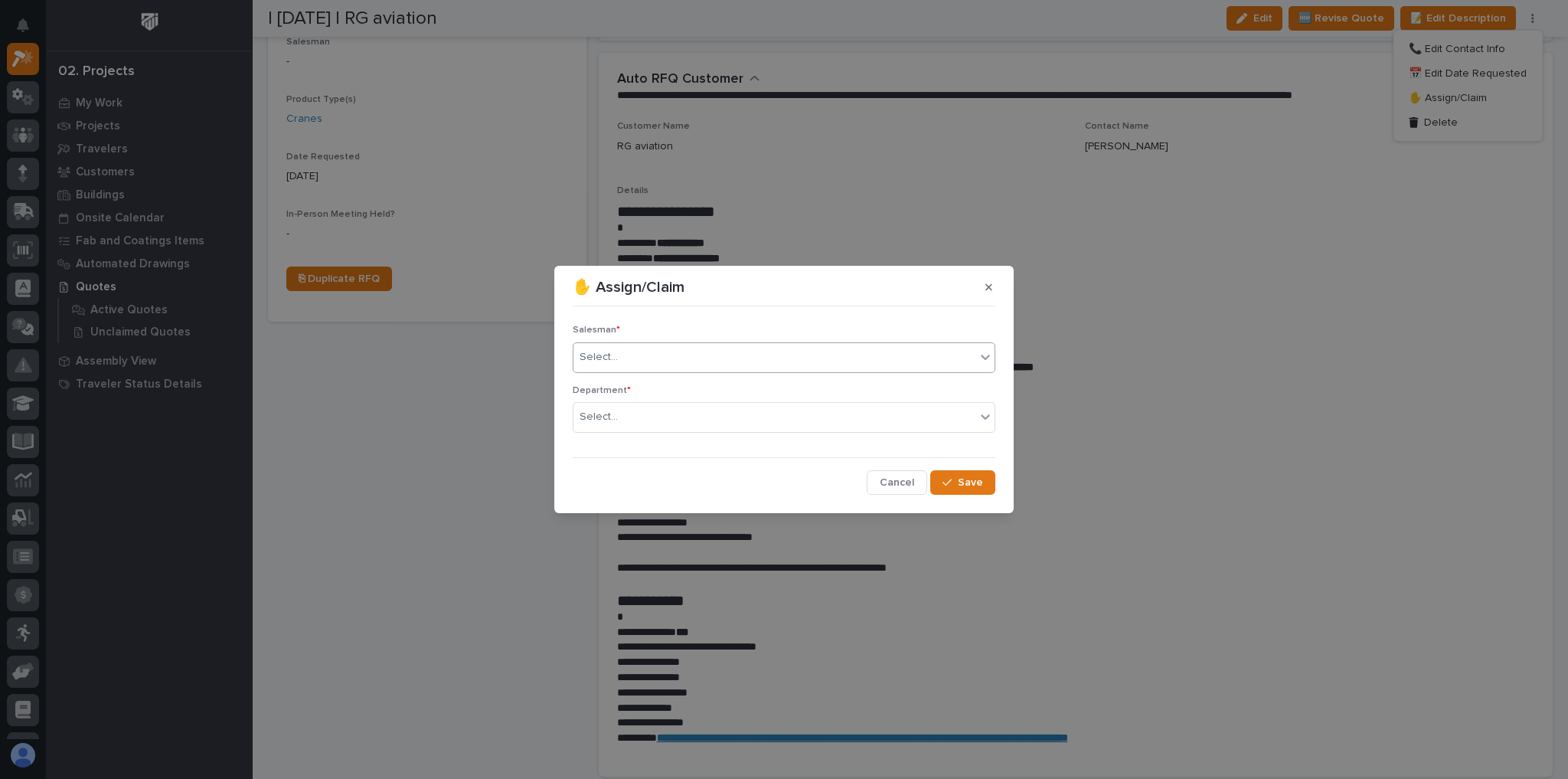
click at [692, 368] on div "Select..." at bounding box center [774, 356] width 402 height 25
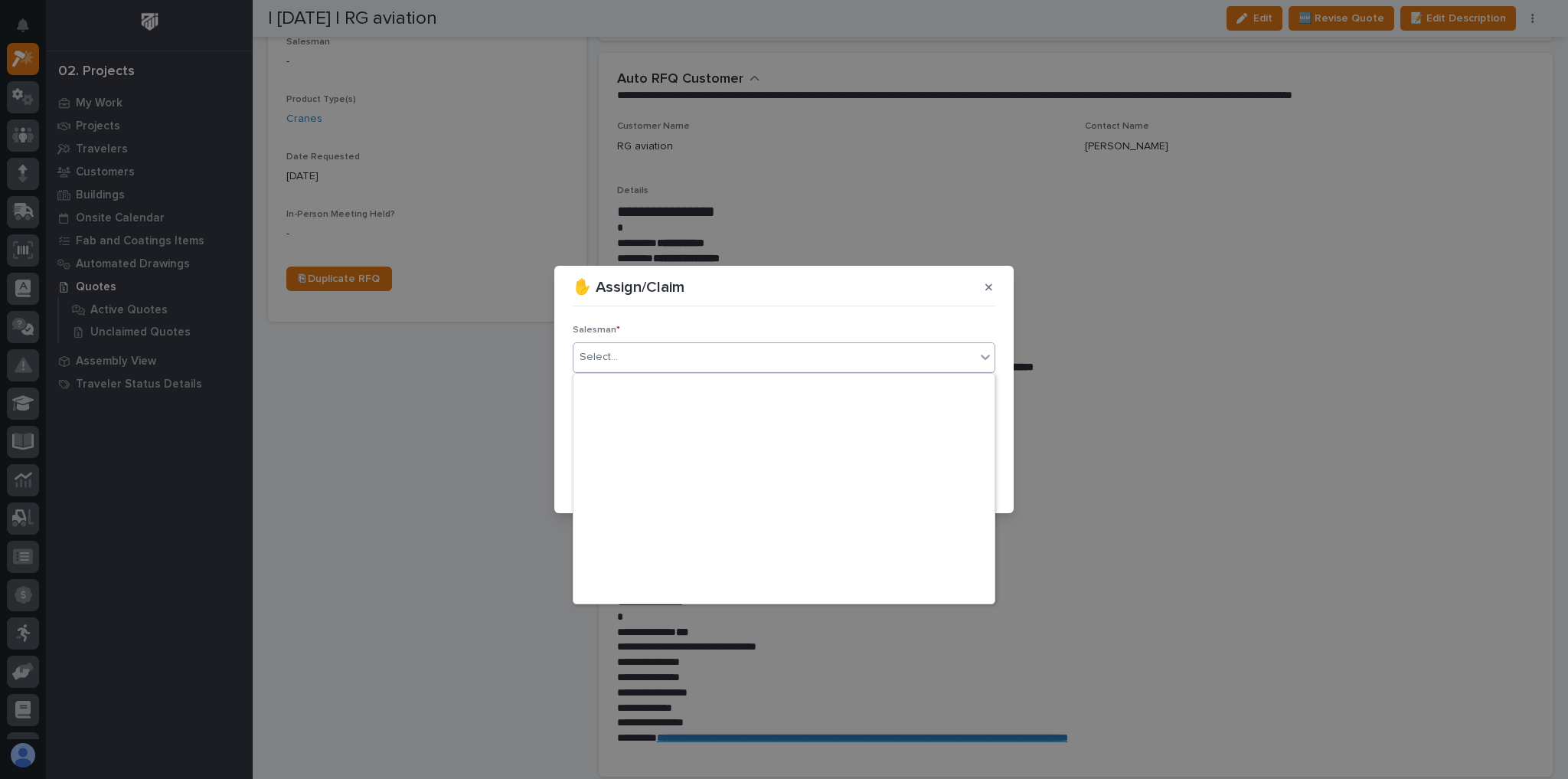
scroll to position [332, 0]
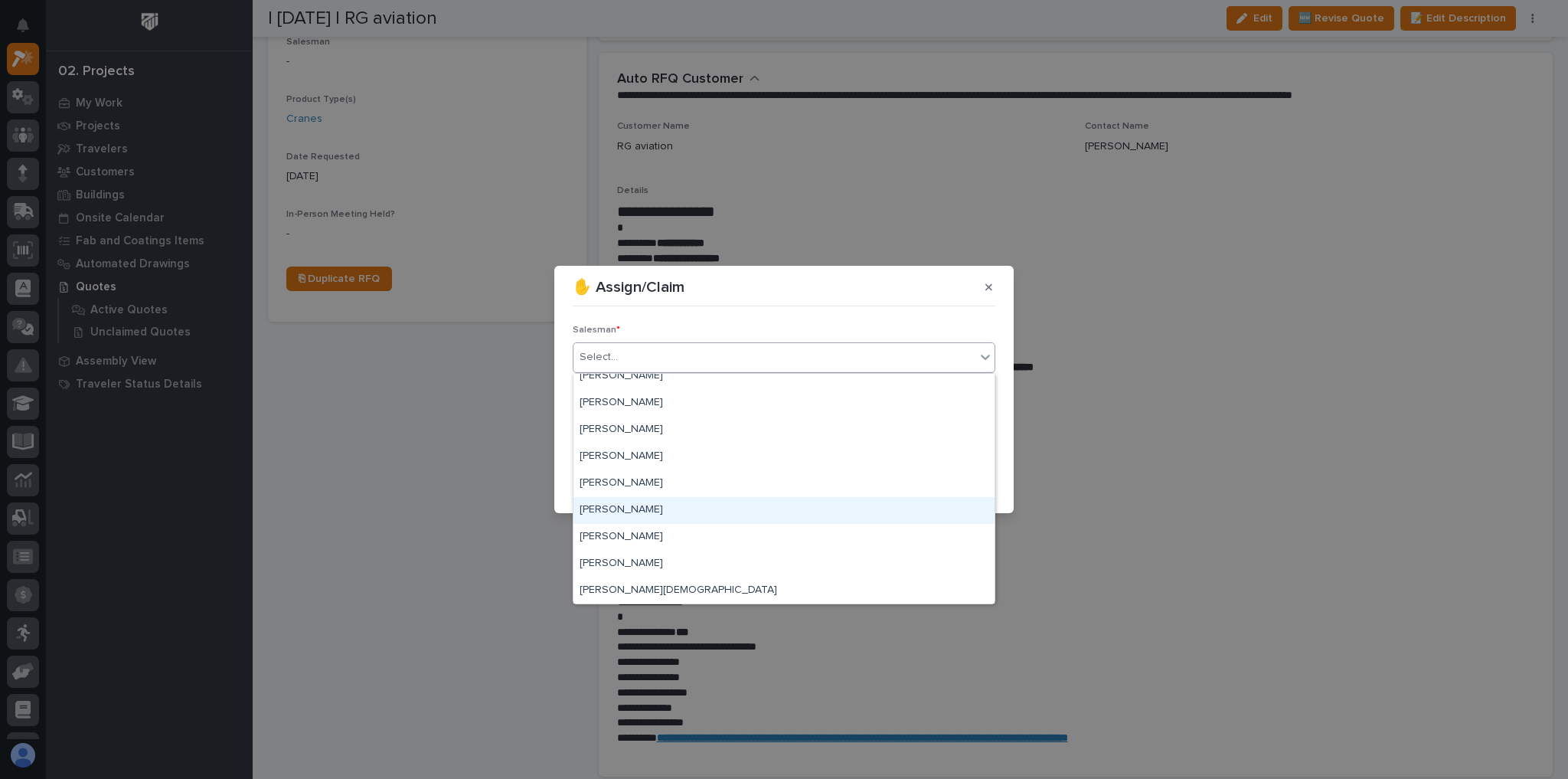
click at [647, 510] on div "[PERSON_NAME]" at bounding box center [784, 510] width 421 height 27
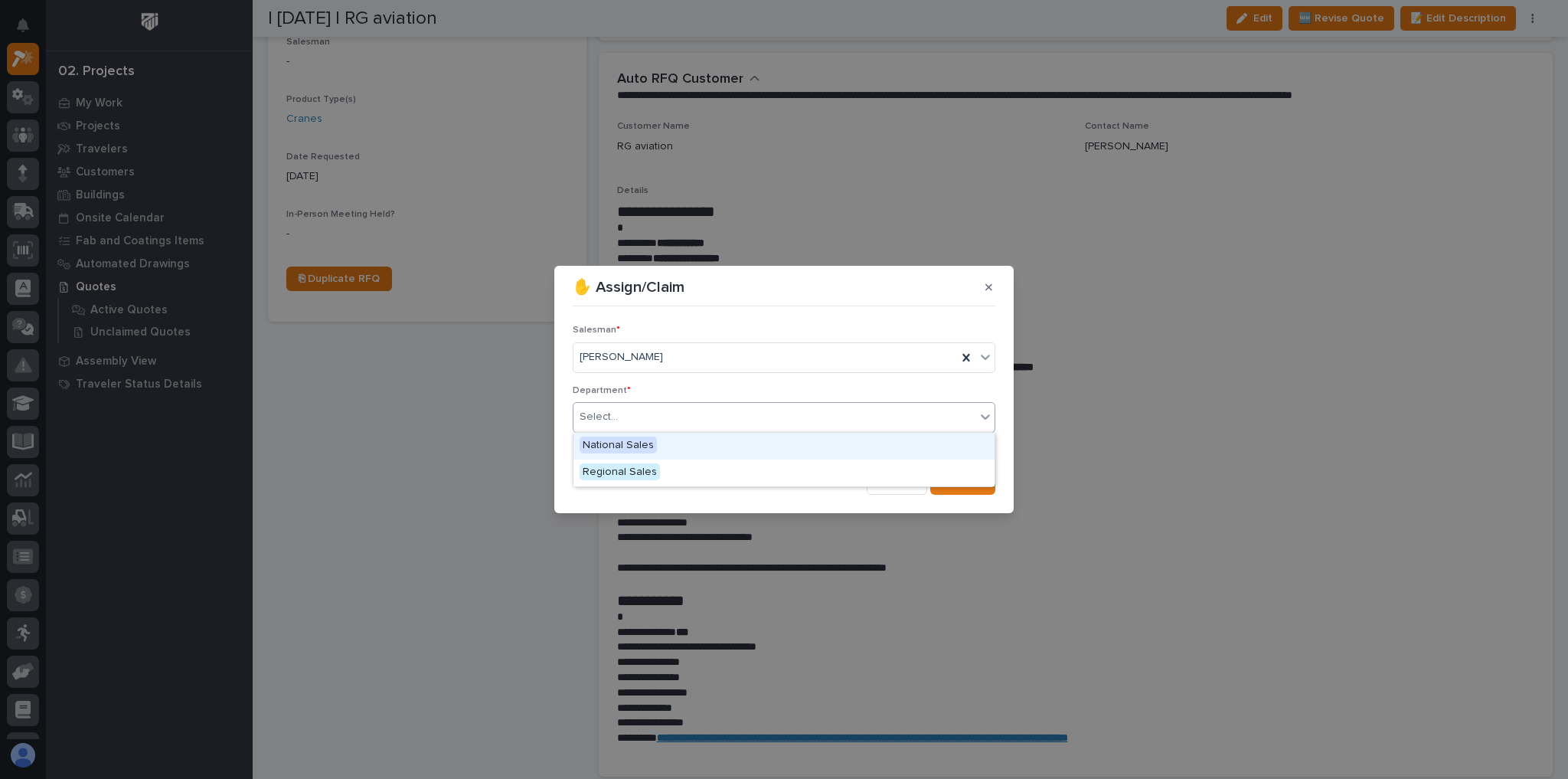
click at [678, 429] on div "Select..." at bounding box center [774, 417] width 402 height 25
click at [674, 449] on div "National Sales" at bounding box center [784, 445] width 421 height 27
click at [962, 477] on span "Save" at bounding box center [970, 483] width 25 height 14
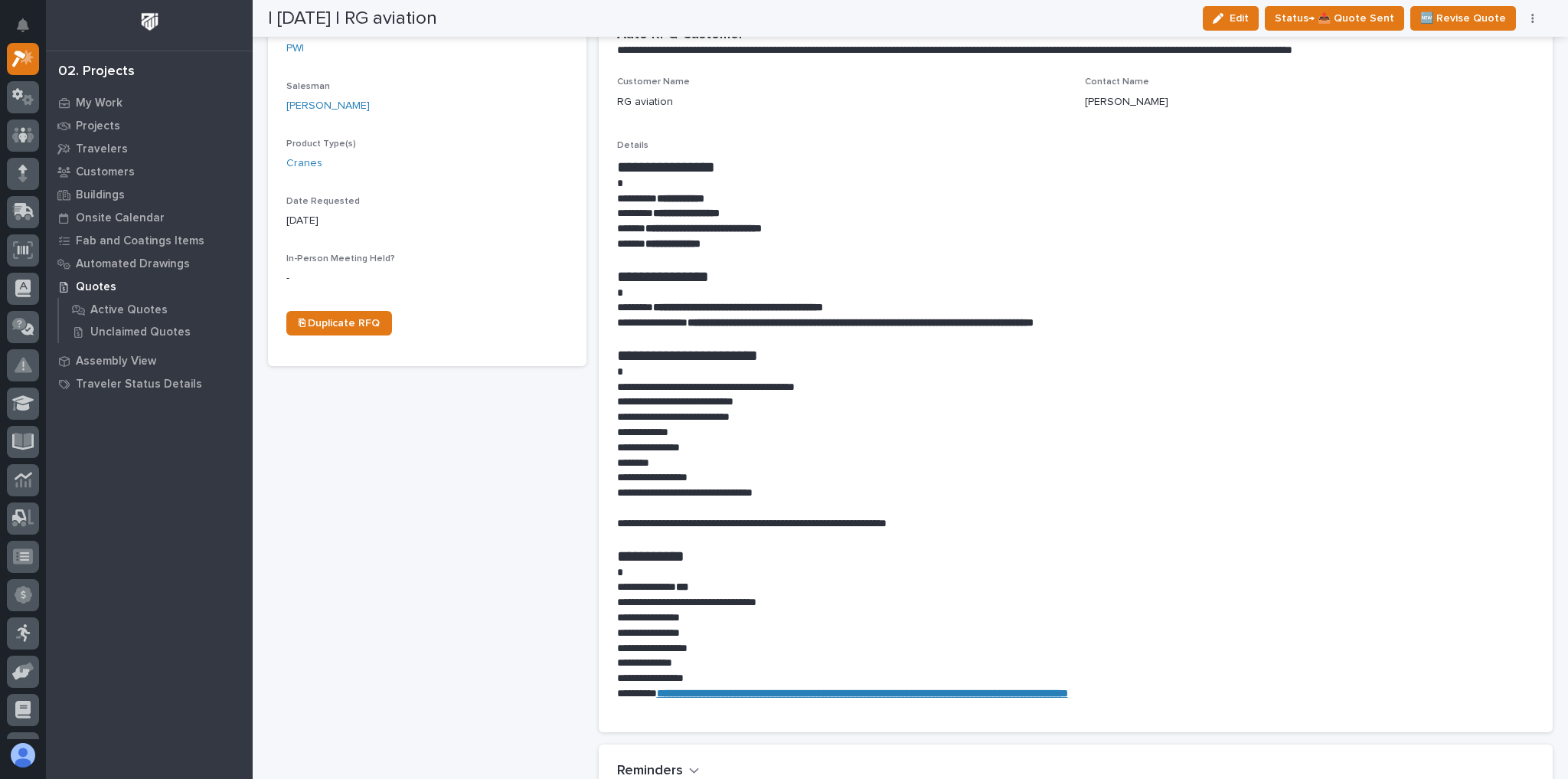
scroll to position [0, 0]
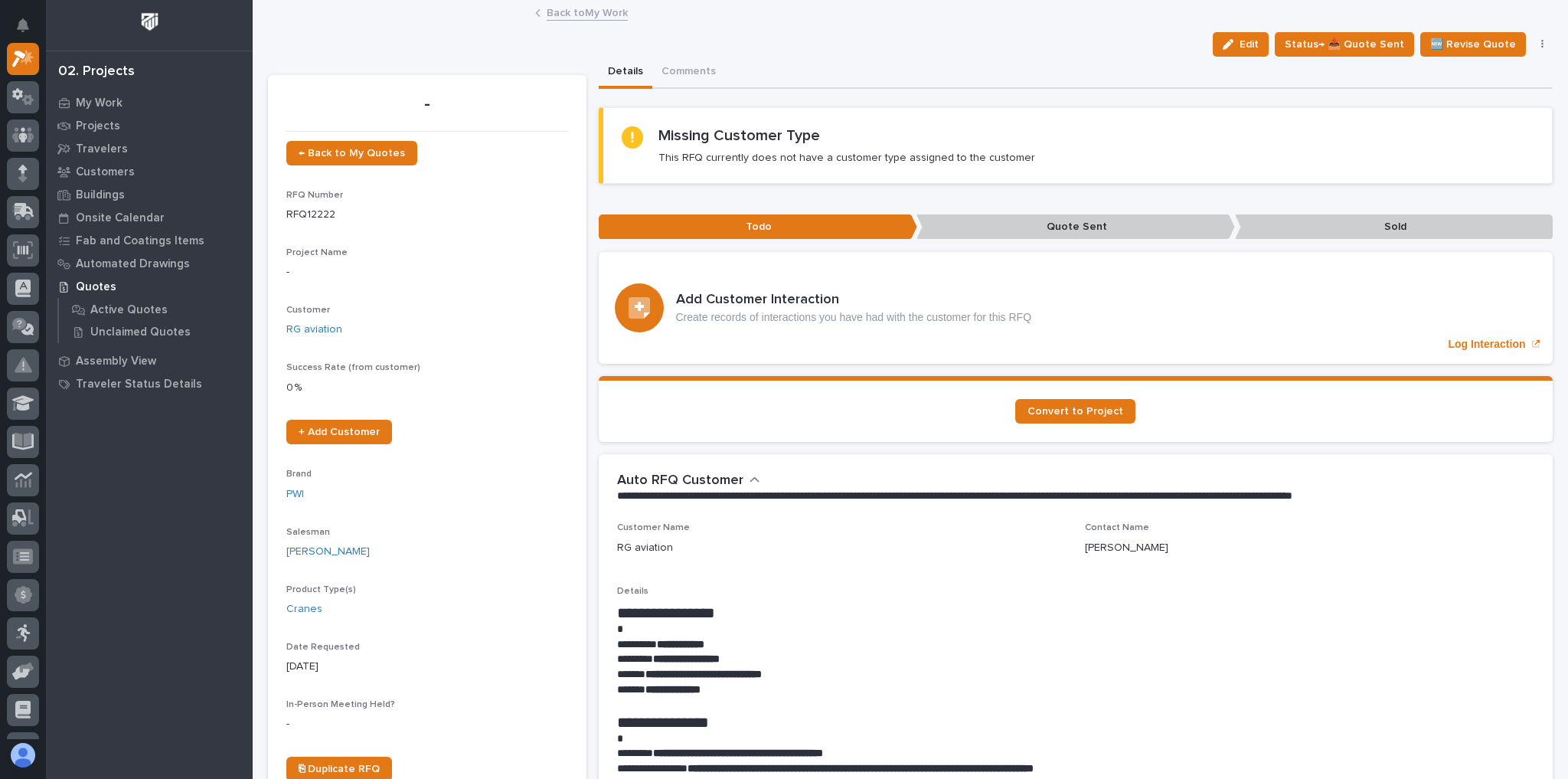
click at [601, 8] on link "Back to My Work" at bounding box center [587, 12] width 81 height 17
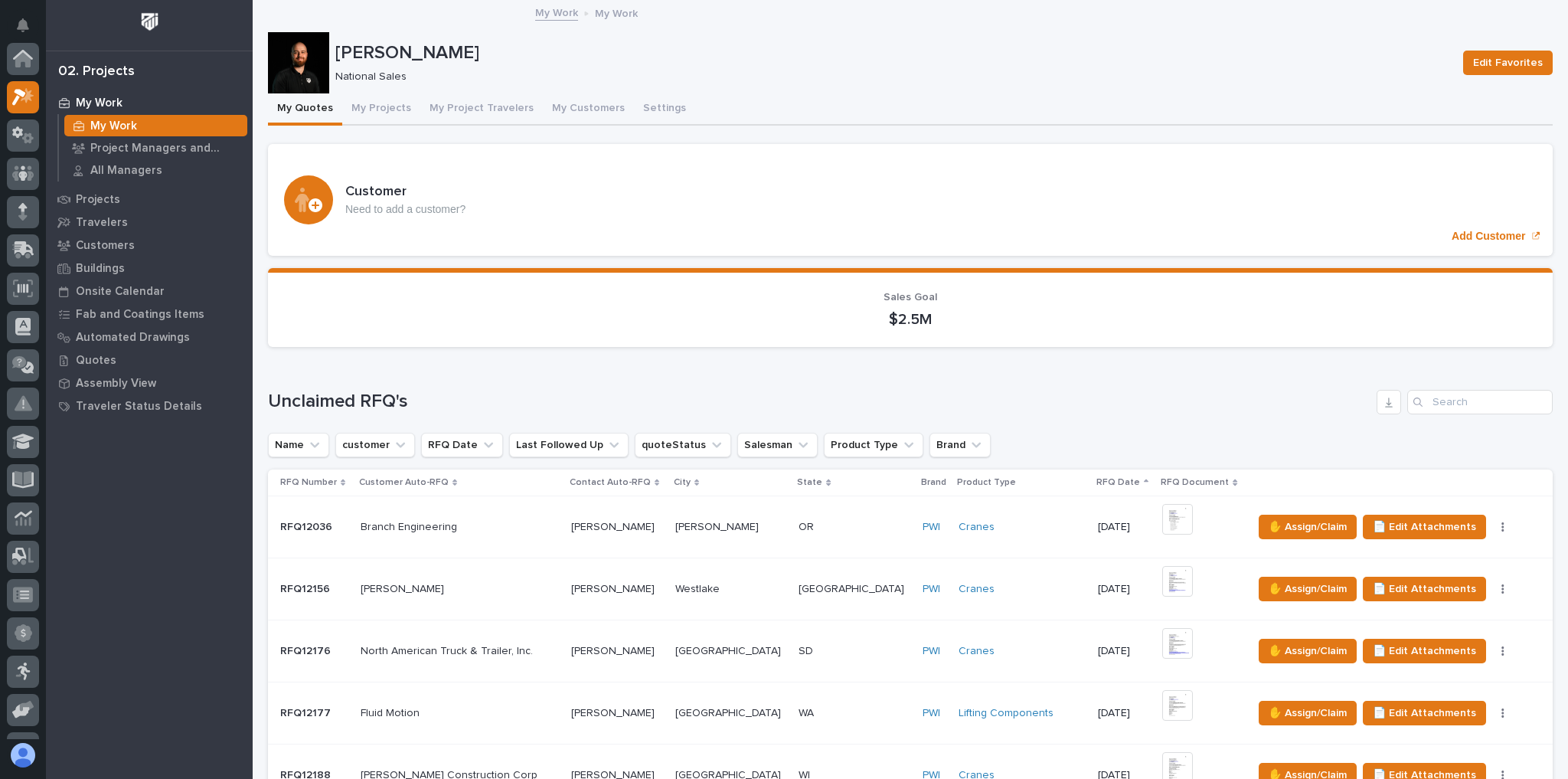
scroll to position [194, 0]
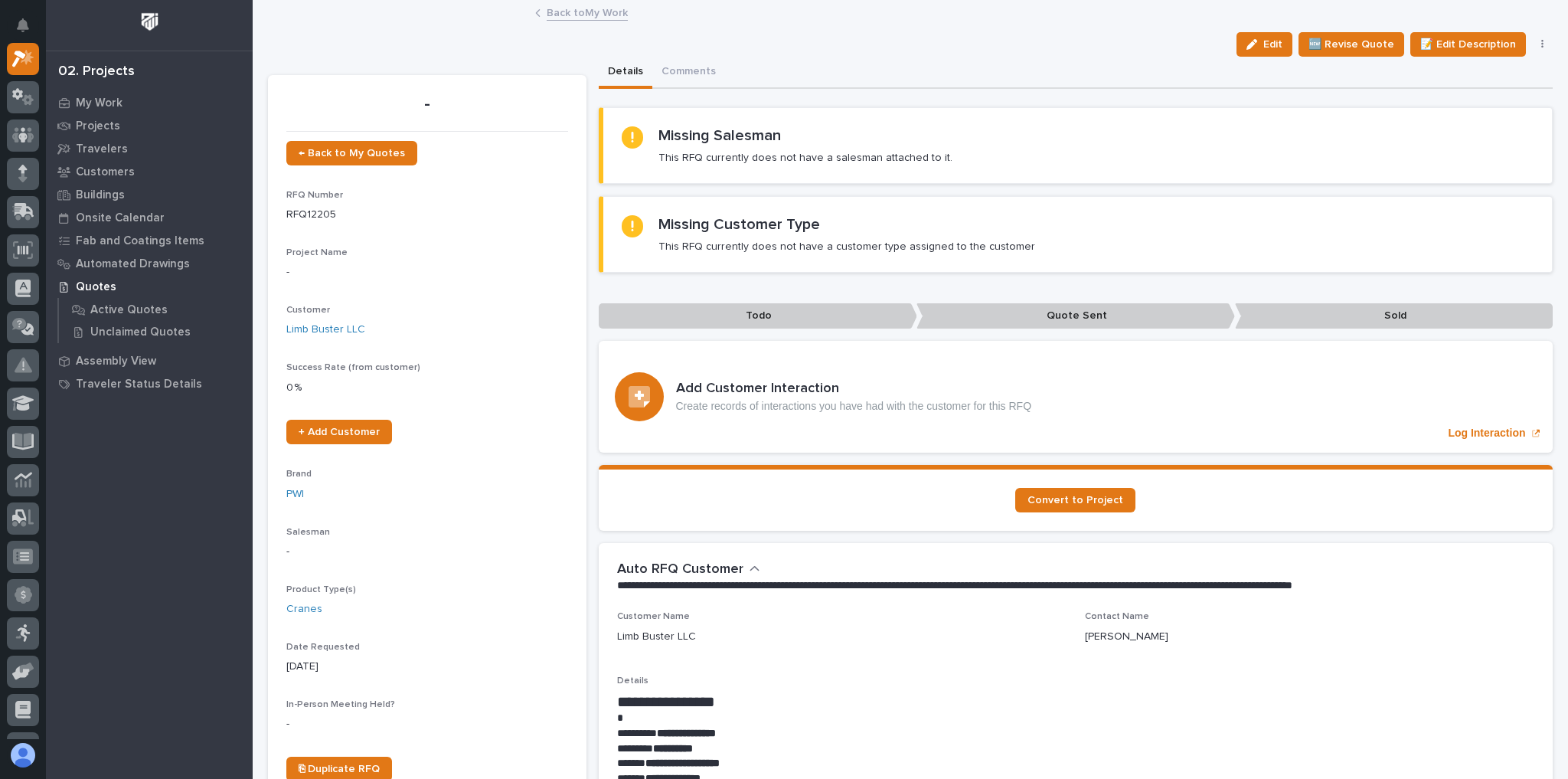
click at [594, 12] on link "Back to My Work" at bounding box center [587, 12] width 81 height 17
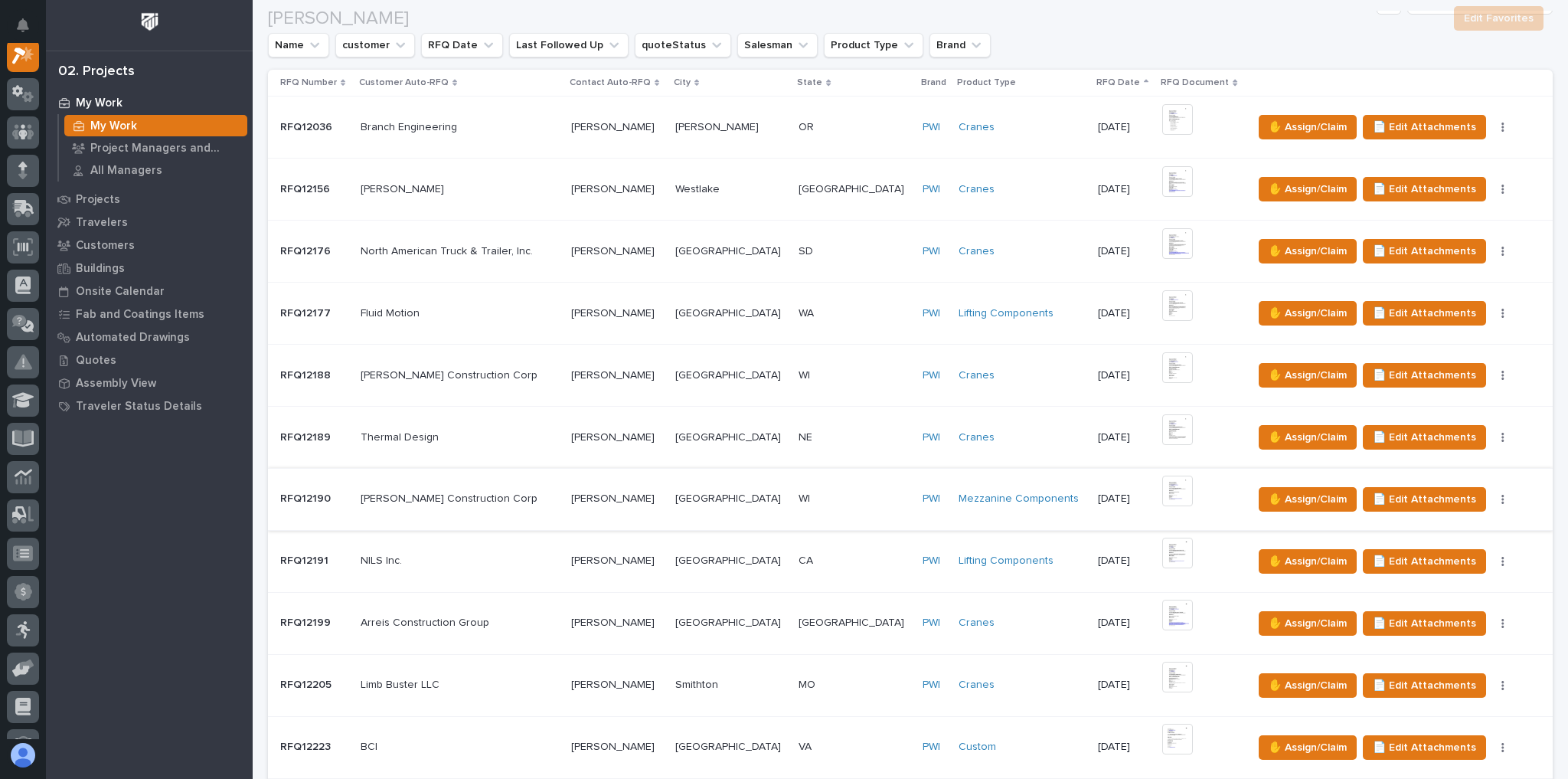
scroll to position [429, 0]
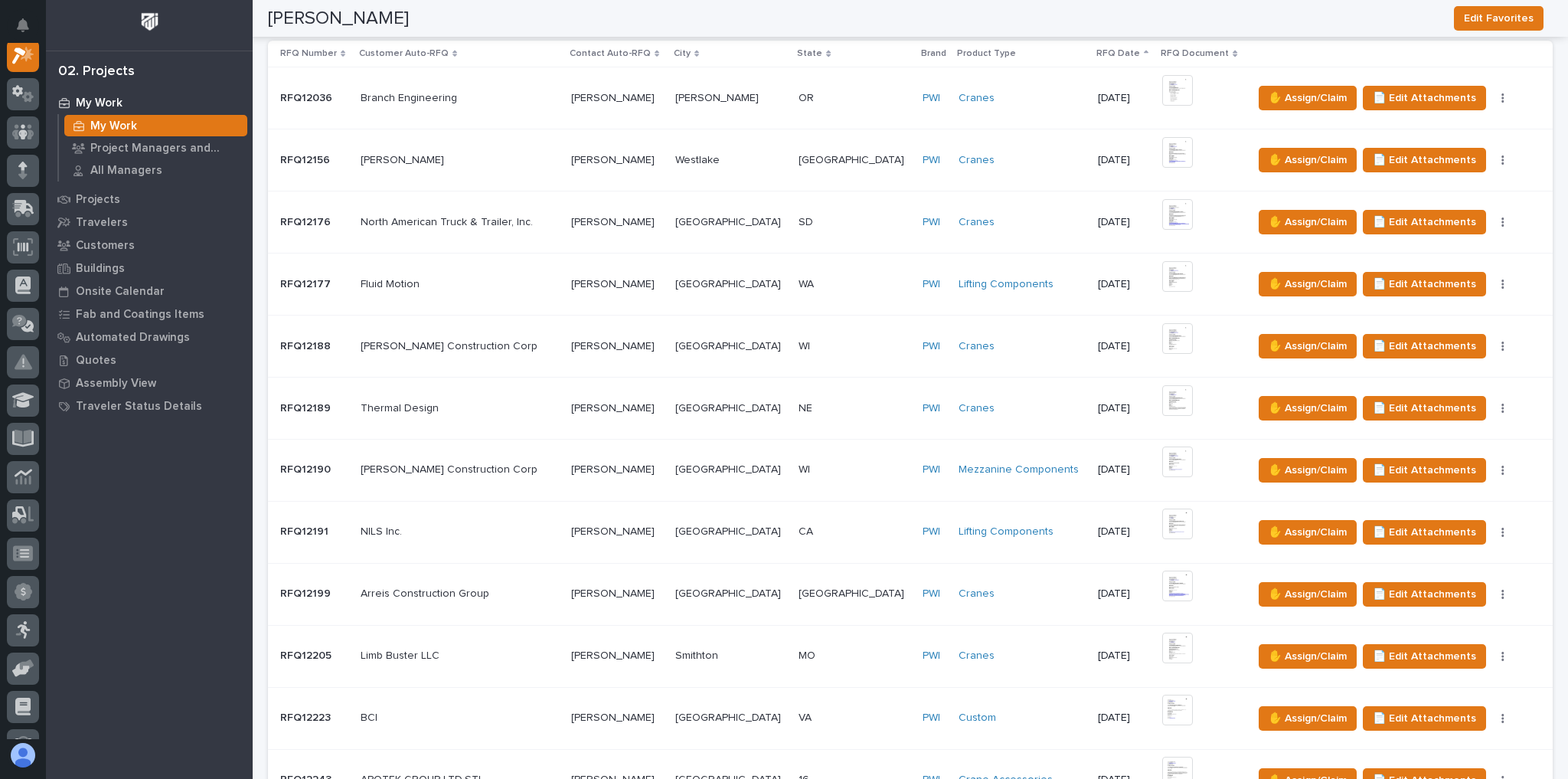
click at [515, 525] on p at bounding box center [460, 532] width 199 height 13
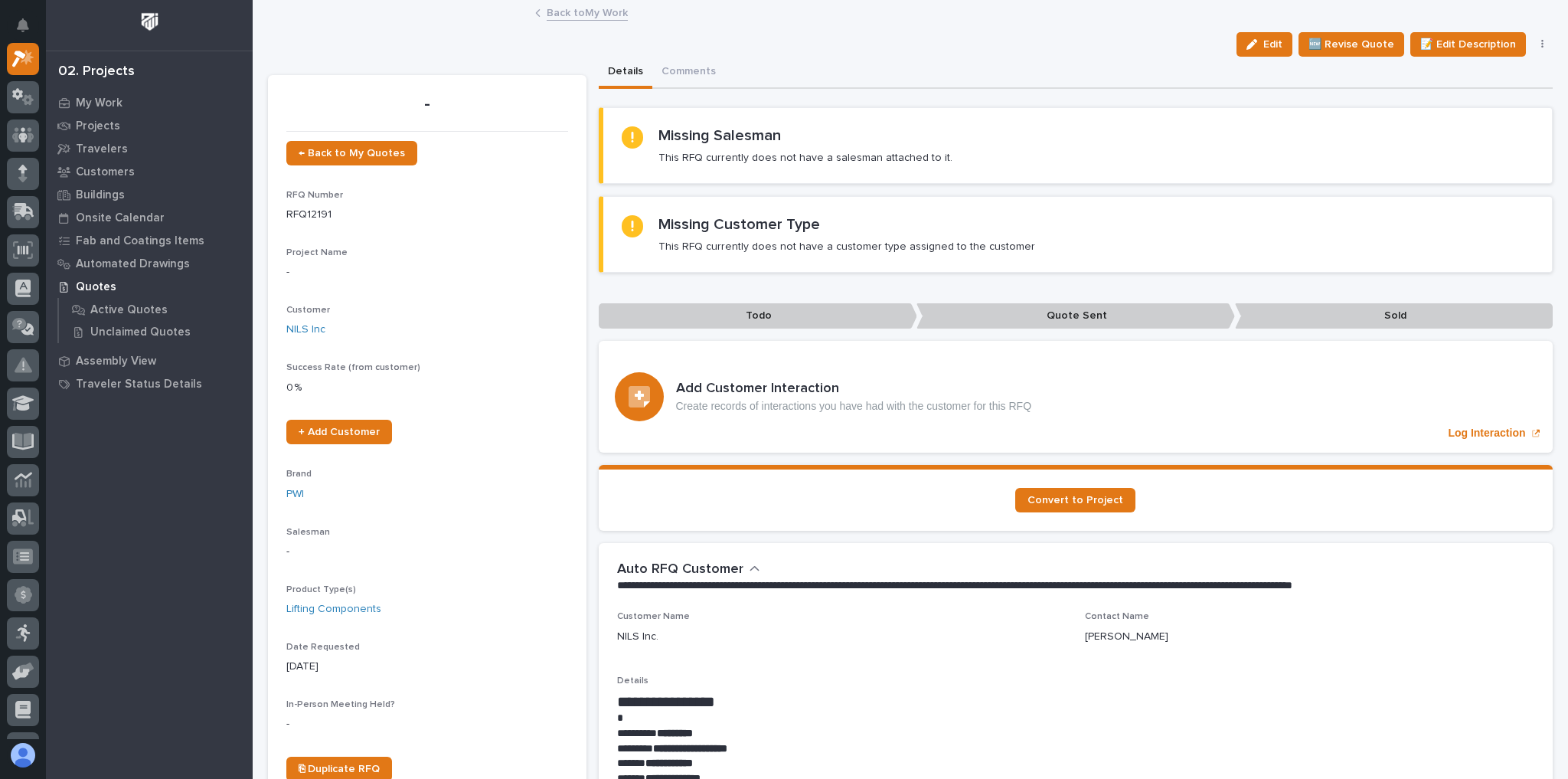
click at [572, 12] on link "Back to My Work" at bounding box center [587, 12] width 81 height 17
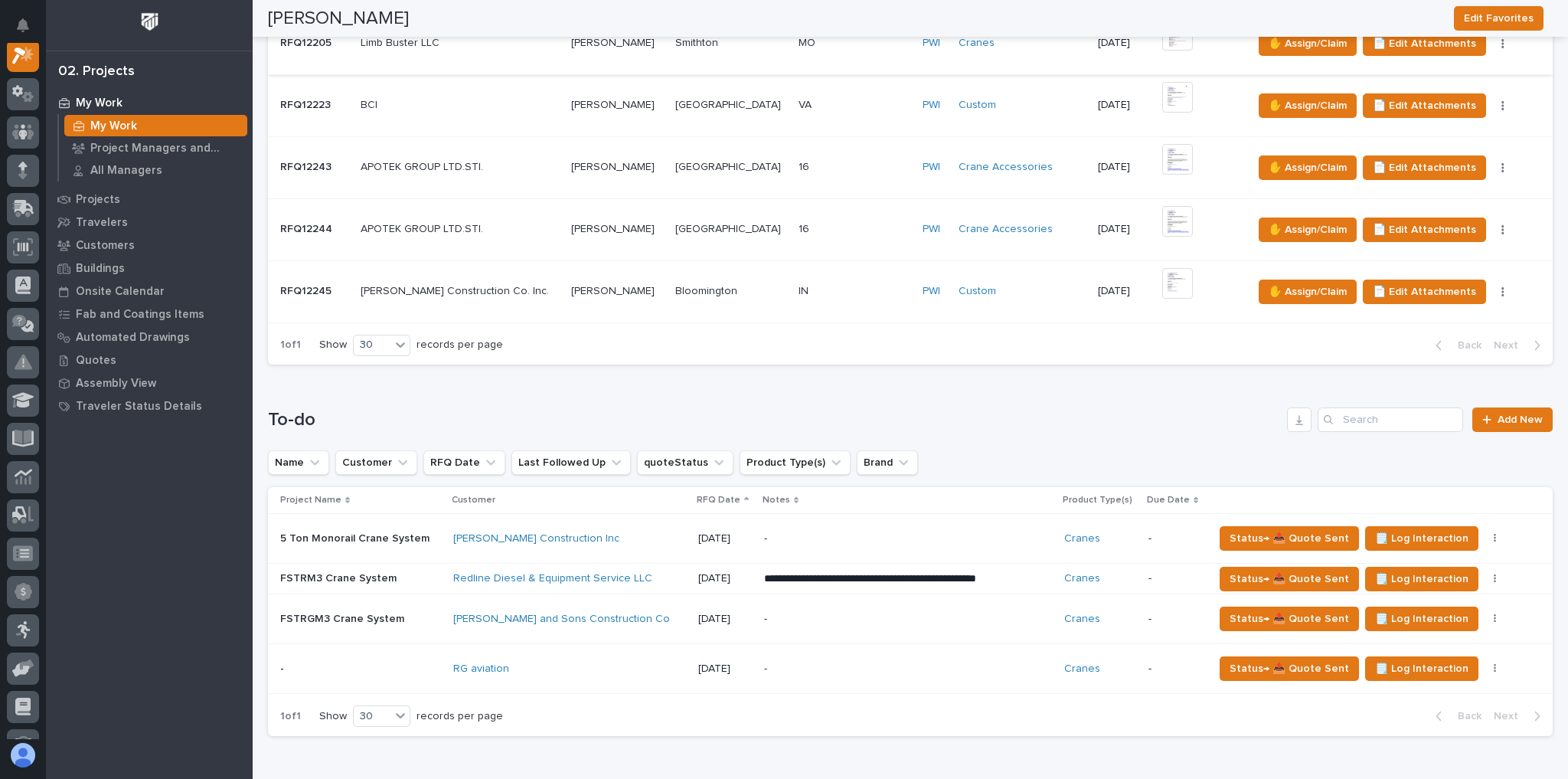
scroll to position [1409, 0]
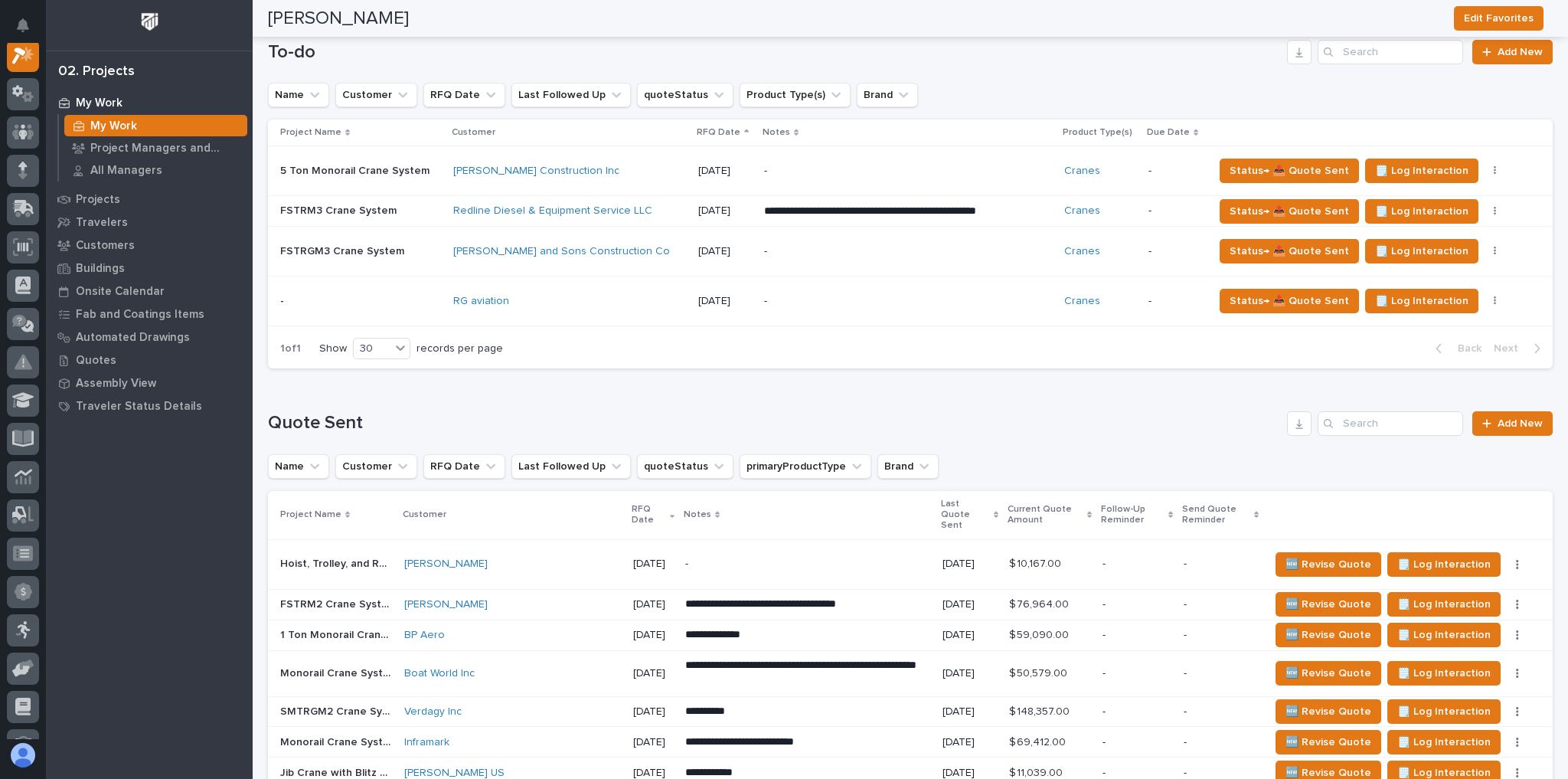
click at [422, 205] on p at bounding box center [361, 211] width 161 height 13
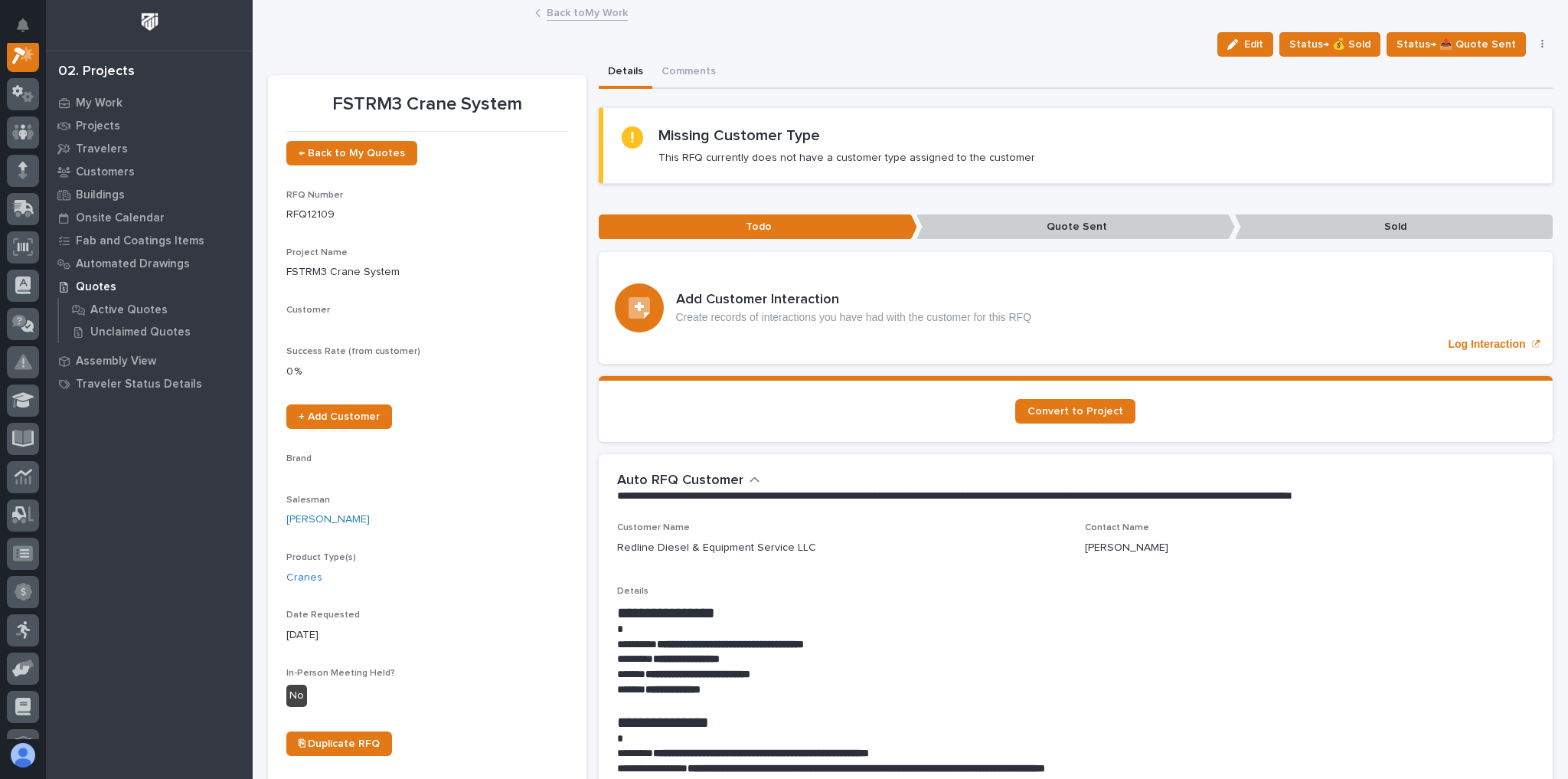
scroll to position [38, 0]
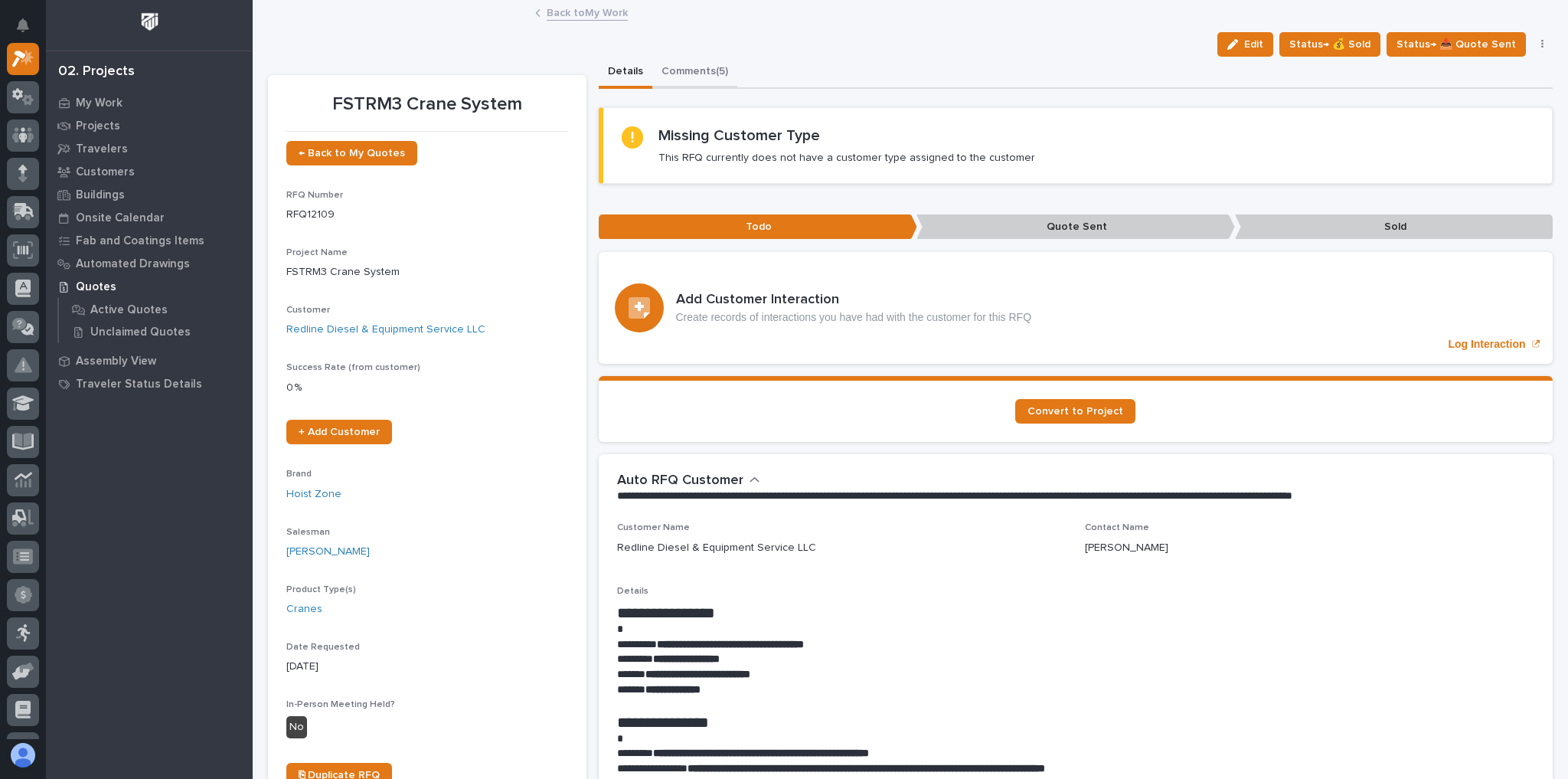
click at [688, 77] on button "Comments (5)" at bounding box center [696, 72] width 85 height 32
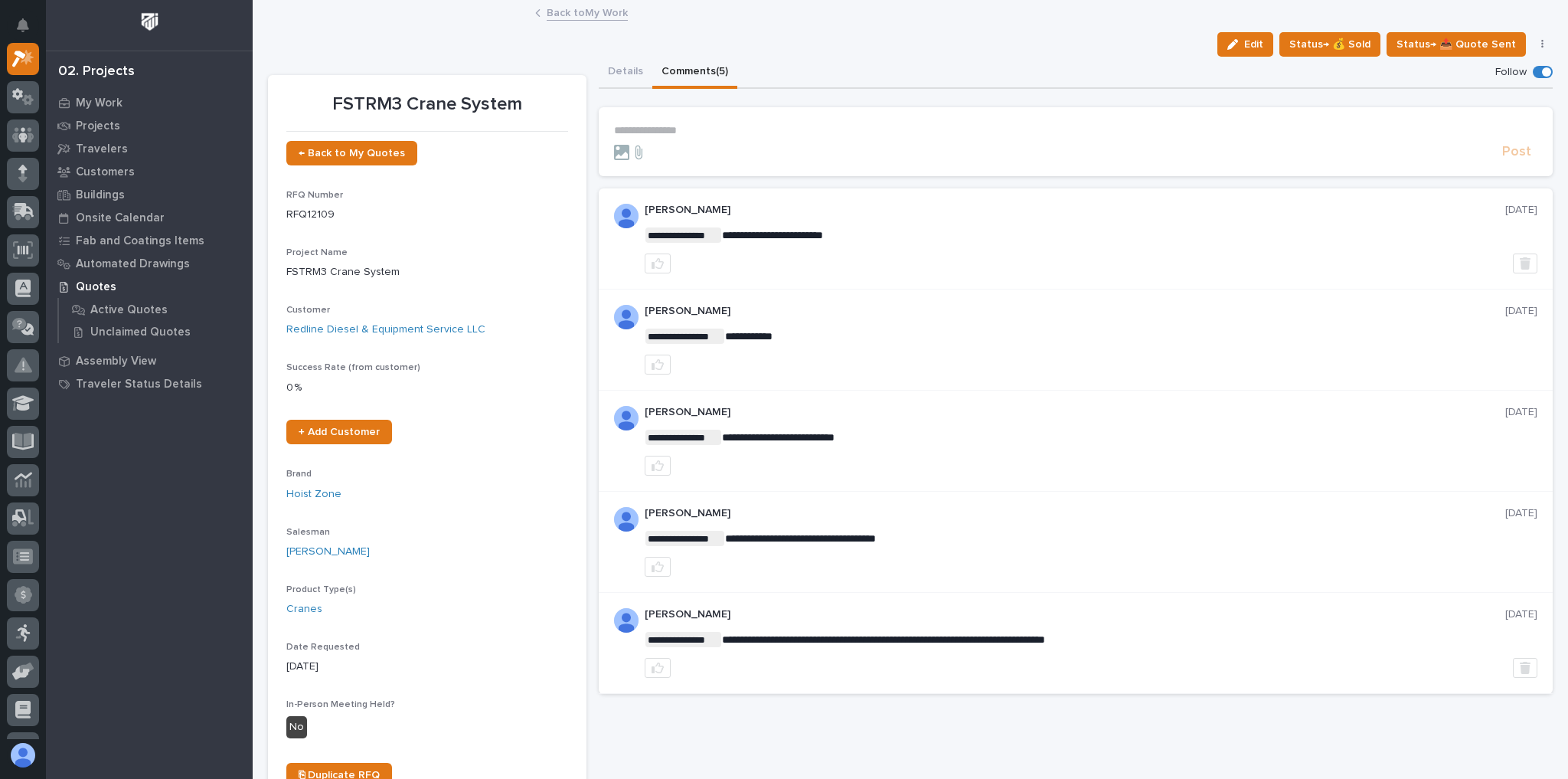
click at [602, 16] on link "Back to My Work" at bounding box center [587, 12] width 81 height 17
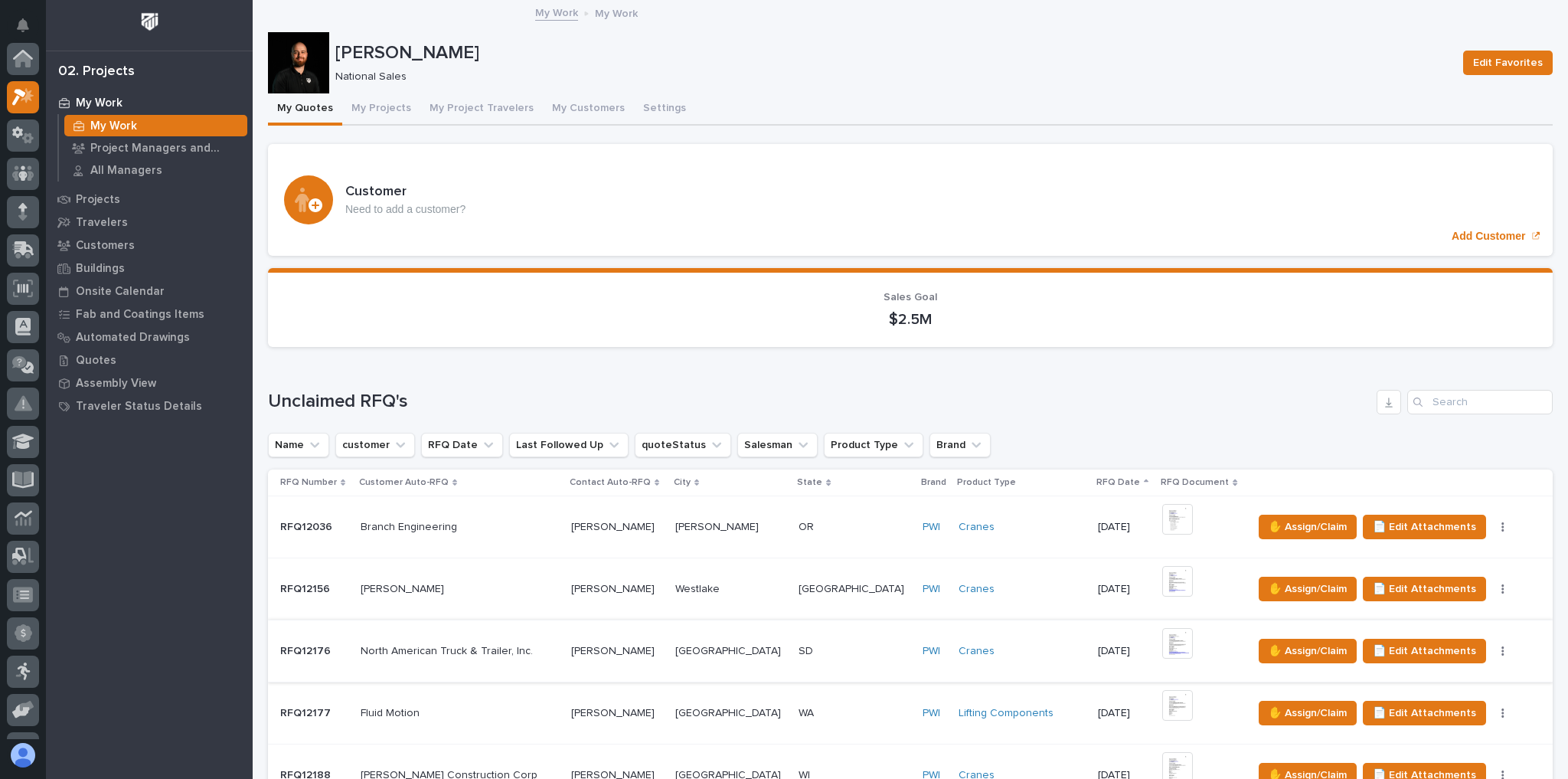
scroll to position [368, 0]
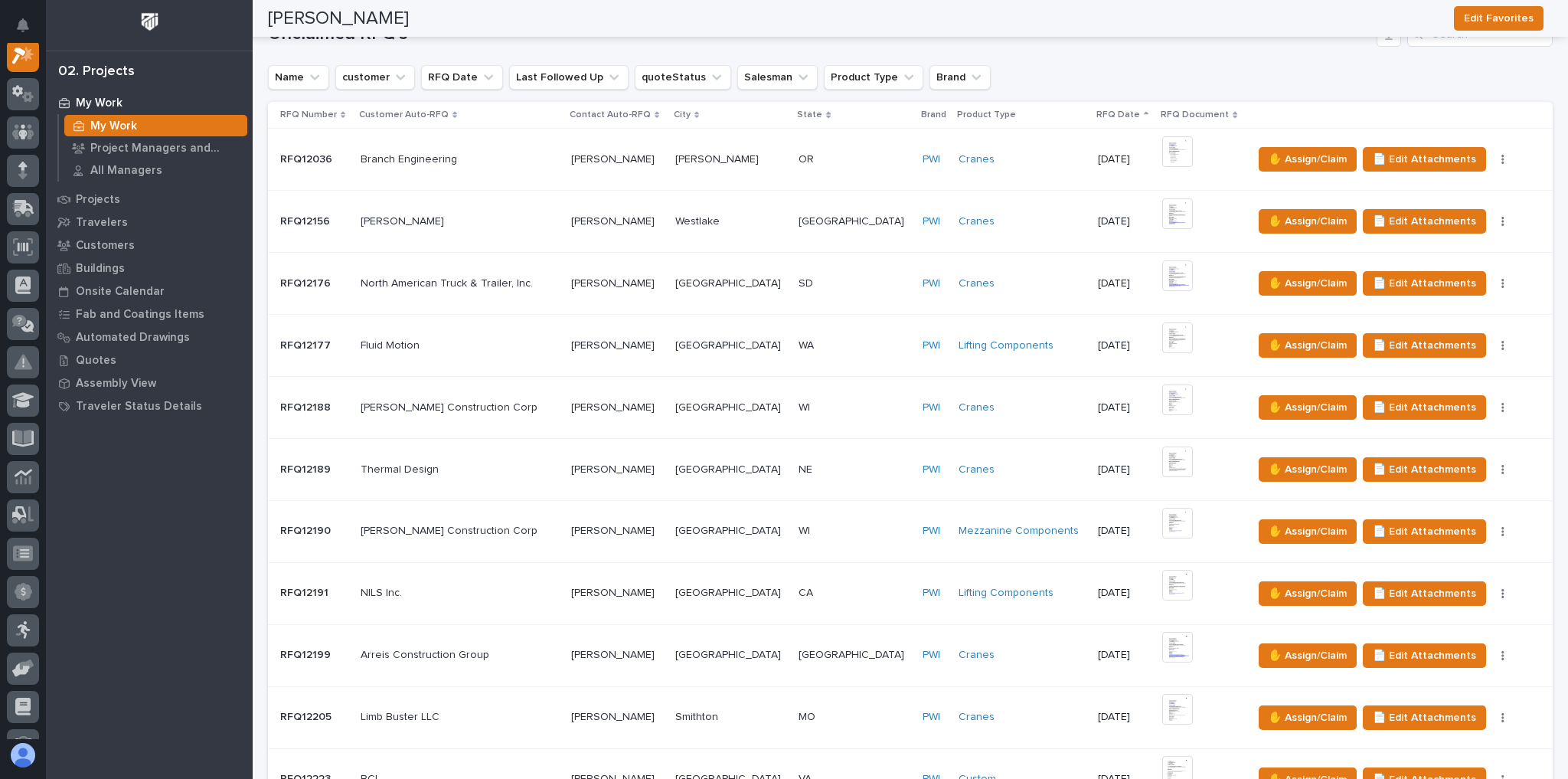
click at [845, 464] on p at bounding box center [854, 470] width 112 height 13
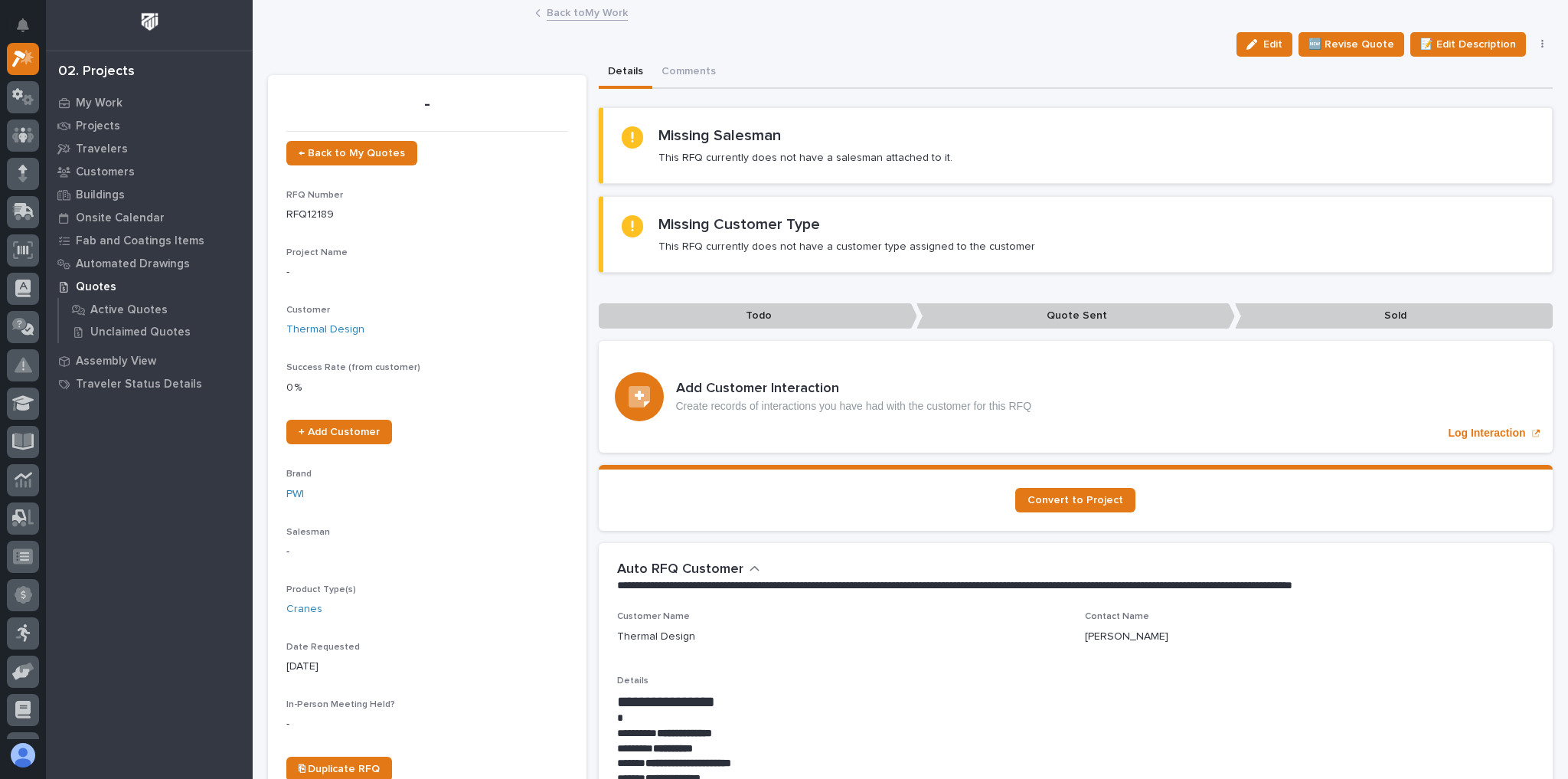
click at [576, 11] on link "Back to My Work" at bounding box center [587, 12] width 81 height 17
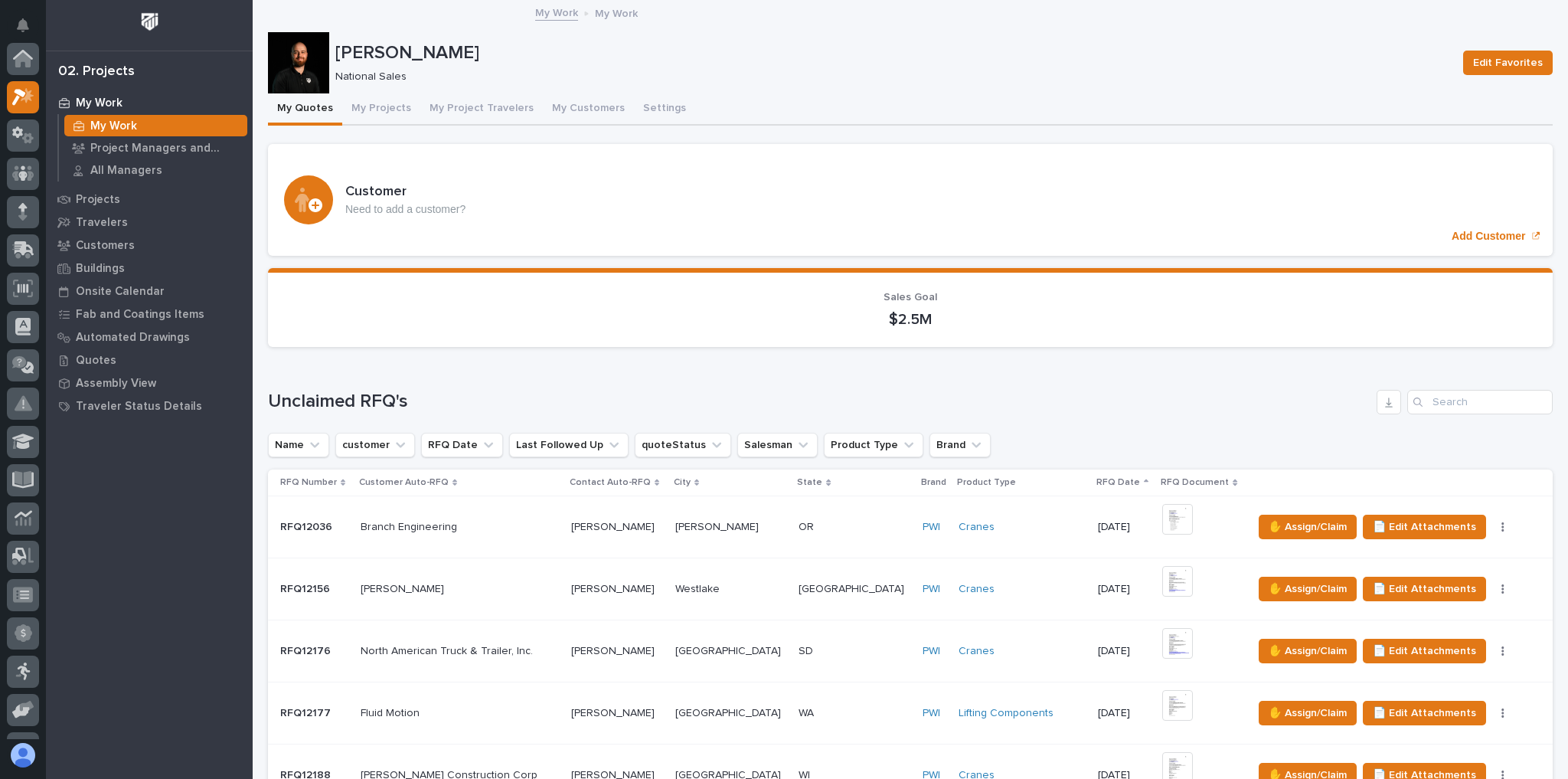
scroll to position [123, 0]
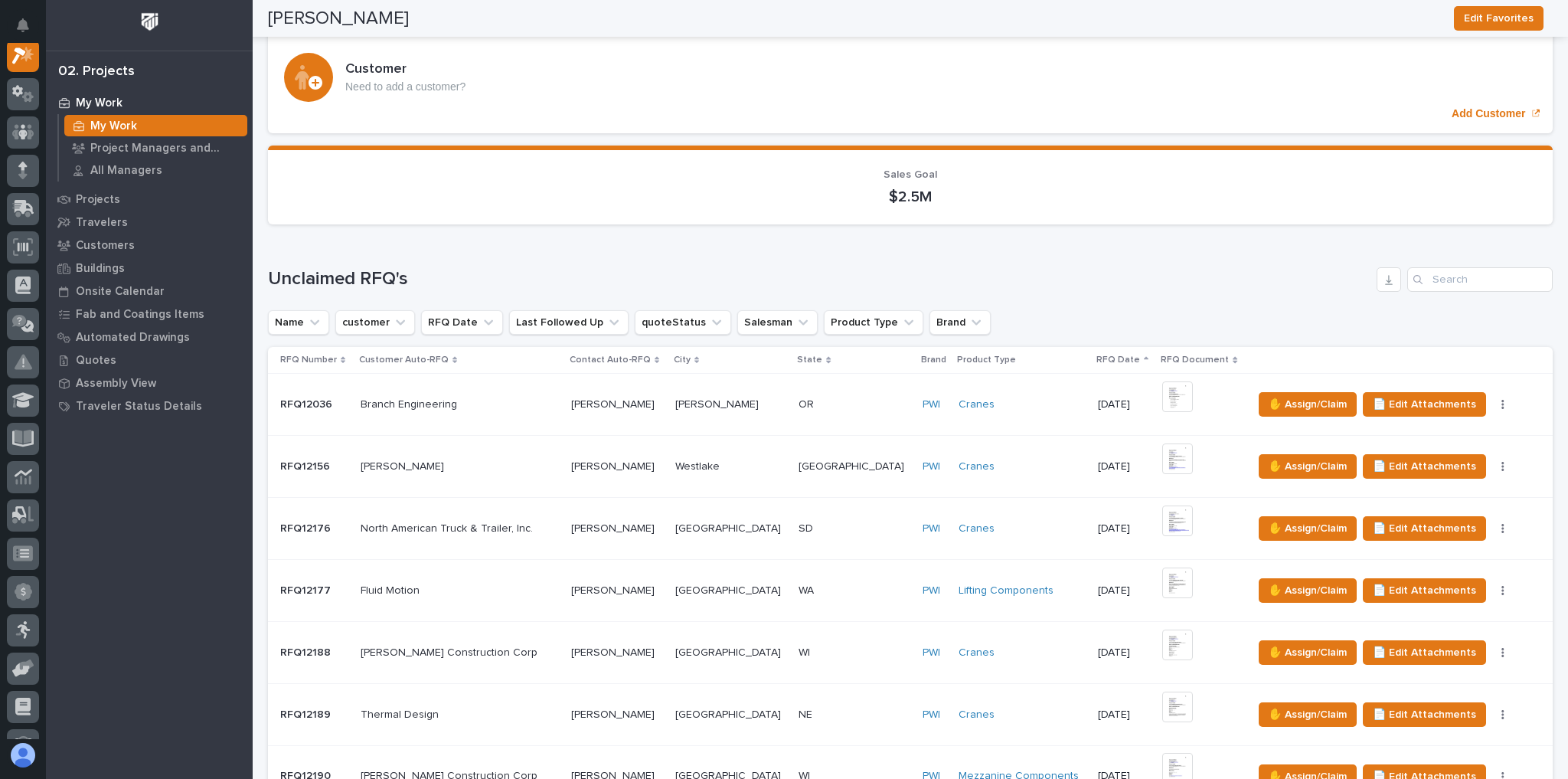
click at [852, 647] on p at bounding box center [854, 653] width 112 height 13
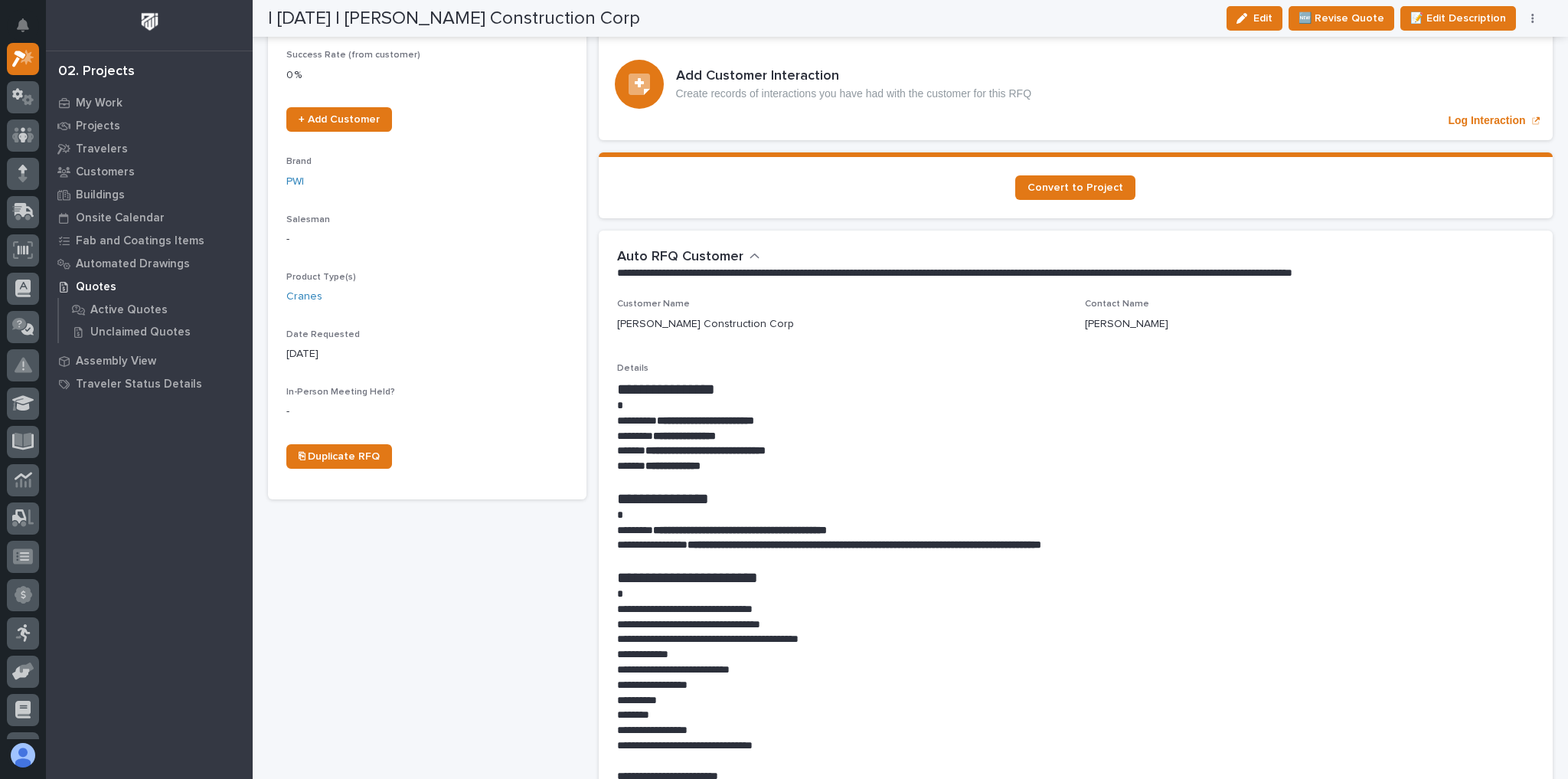
scroll to position [368, 0]
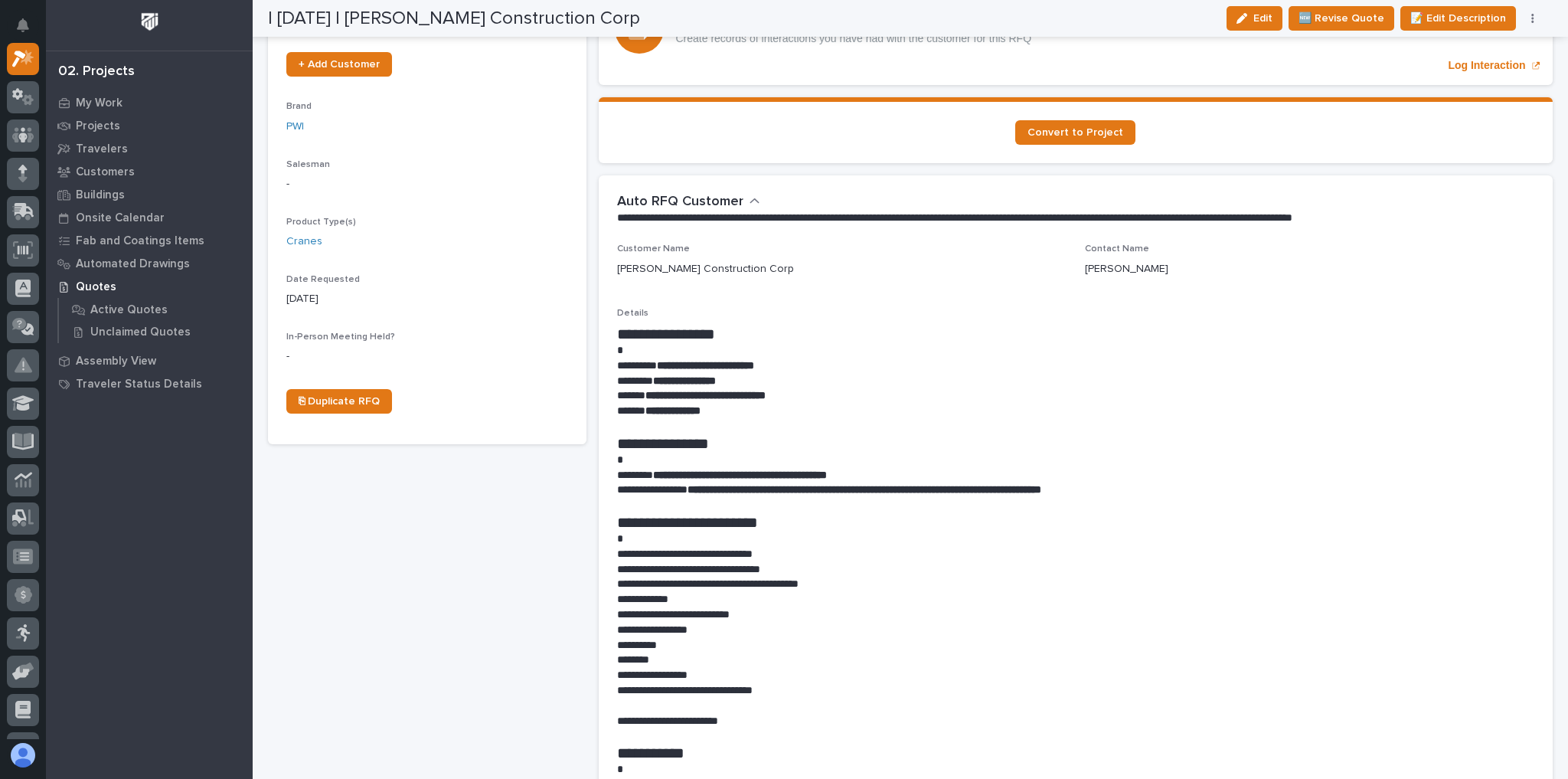
click at [1530, 24] on div "Edit 🆕 Revise Quote 📝 Edit Description 📞 Edit Contact Info 📅 Edit Date Requeste…" at bounding box center [1382, 18] width 323 height 24
click at [1533, 20] on icon "button" at bounding box center [1532, 18] width 3 height 10
click at [1459, 98] on span "✋ Assign/Claim" at bounding box center [1449, 98] width 78 height 18
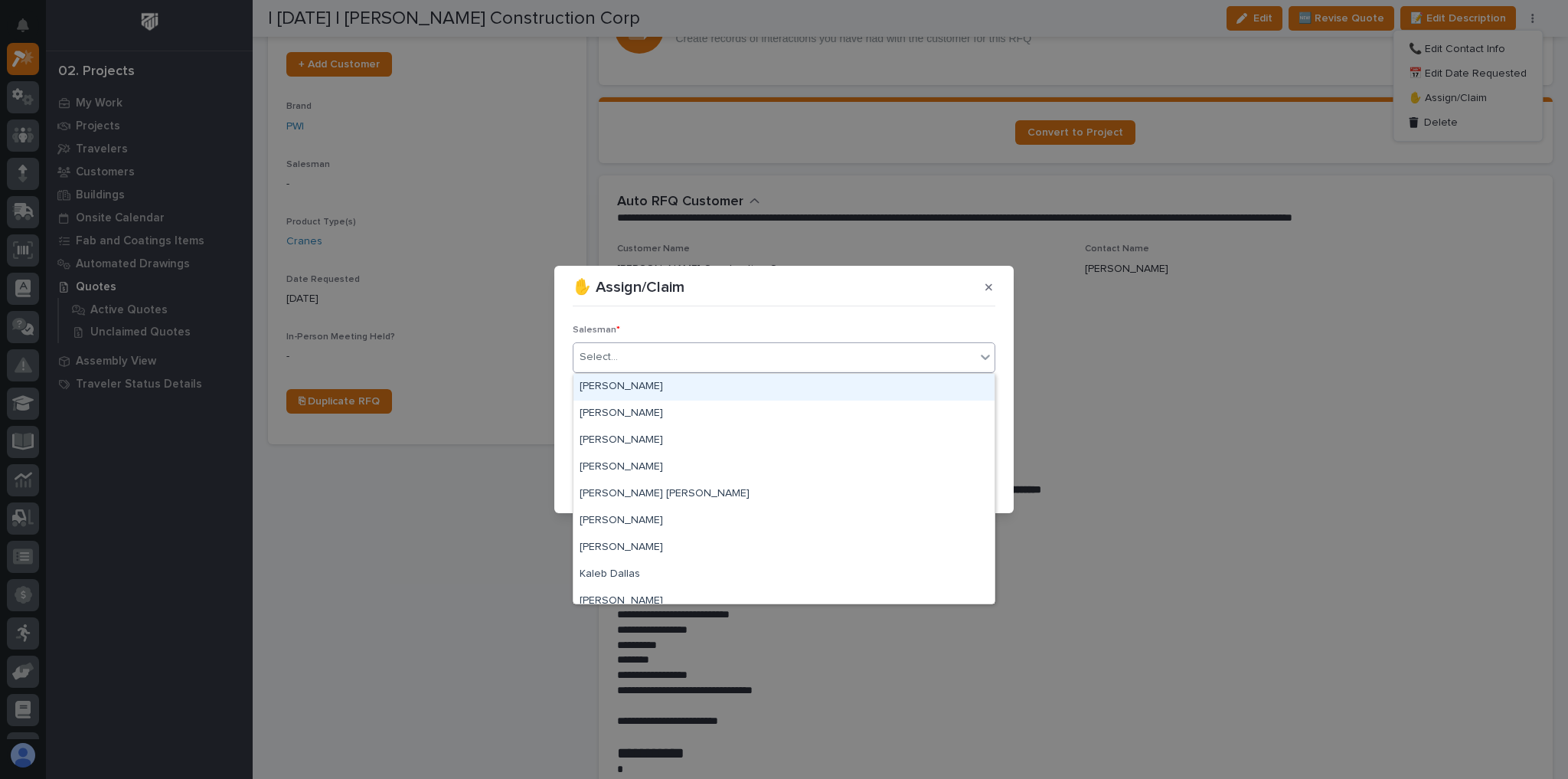
click at [786, 358] on div "Select..." at bounding box center [774, 356] width 402 height 25
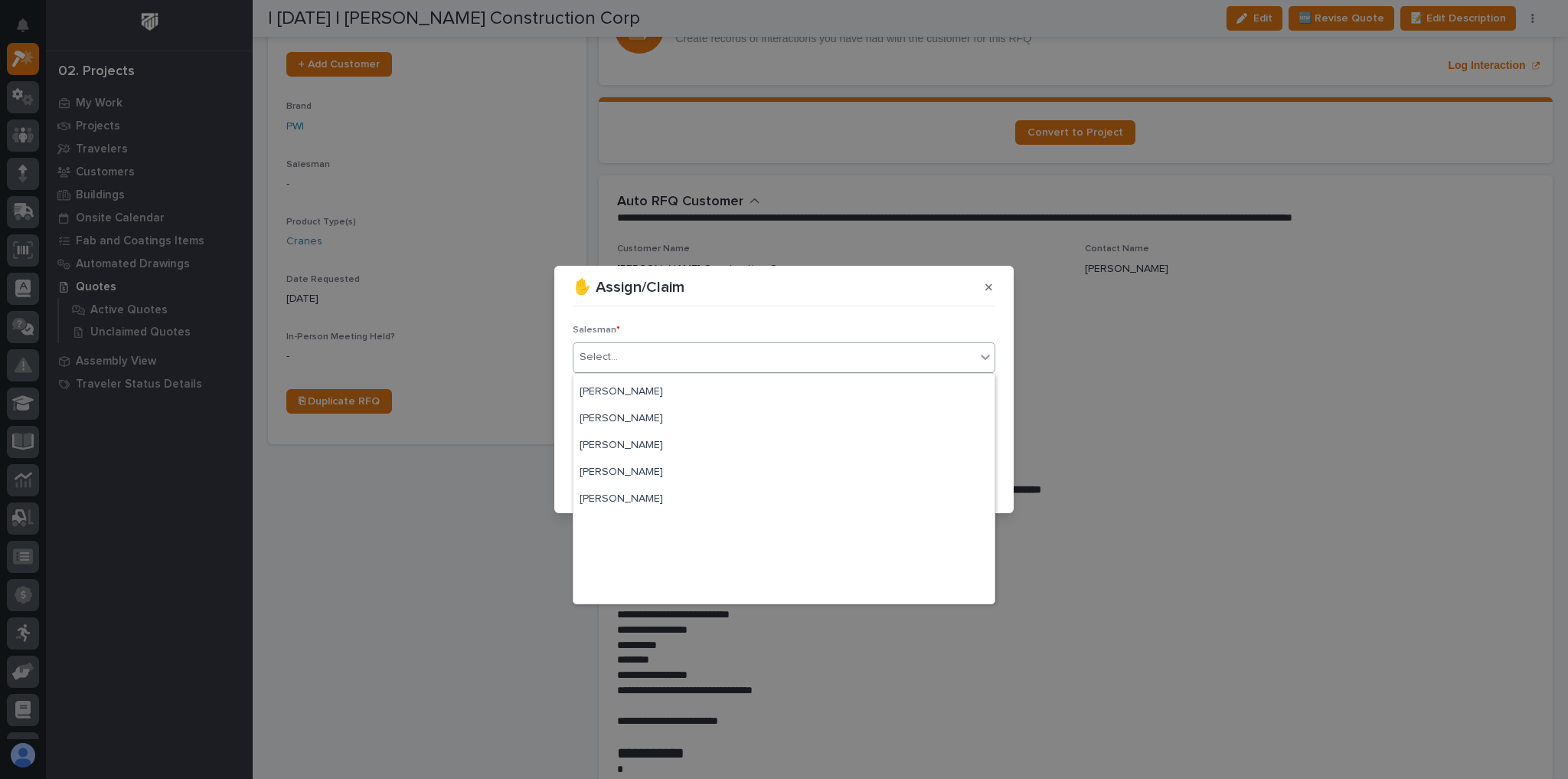
scroll to position [332, 0]
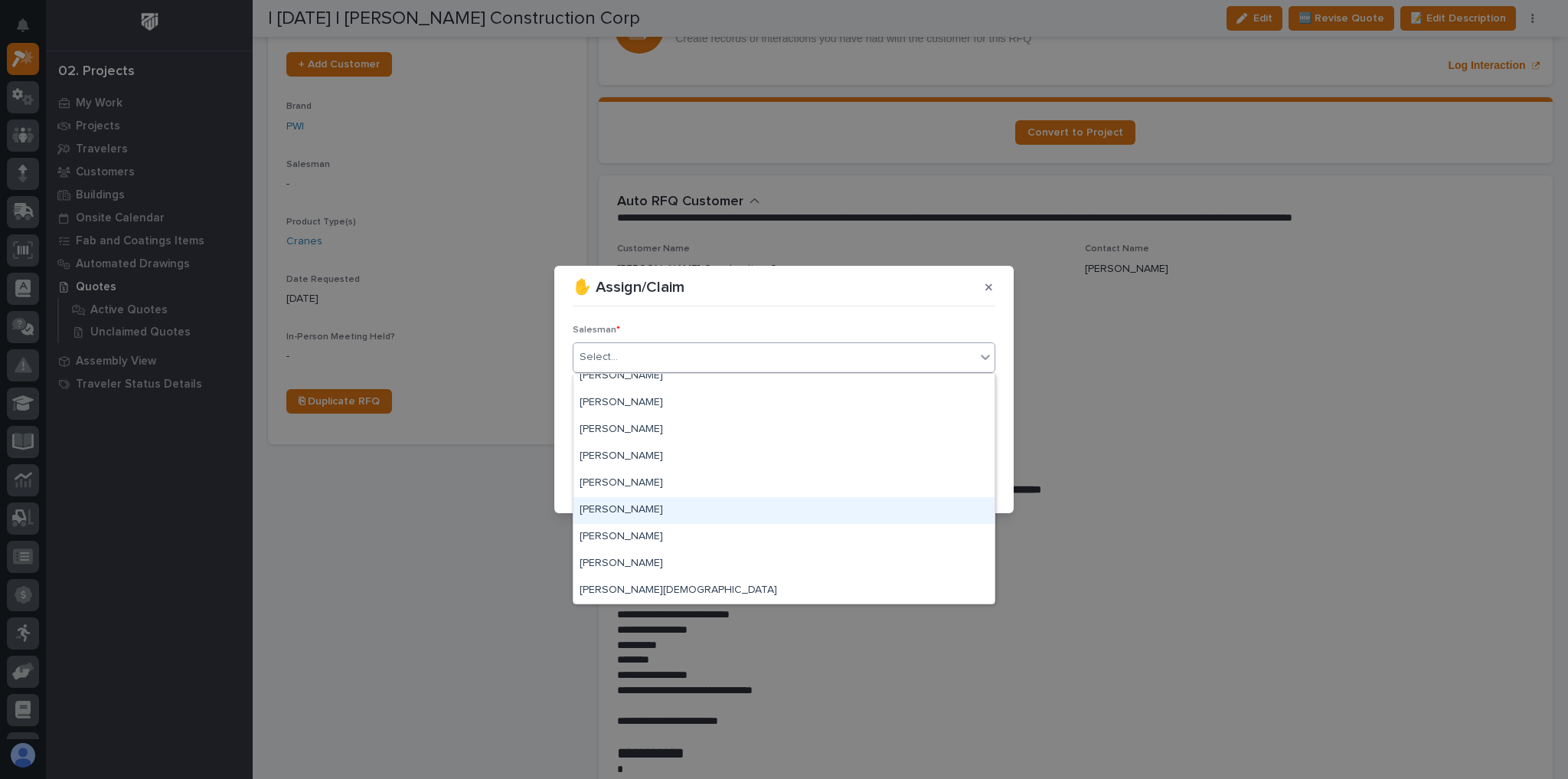
click at [641, 505] on div "[PERSON_NAME]" at bounding box center [784, 510] width 421 height 27
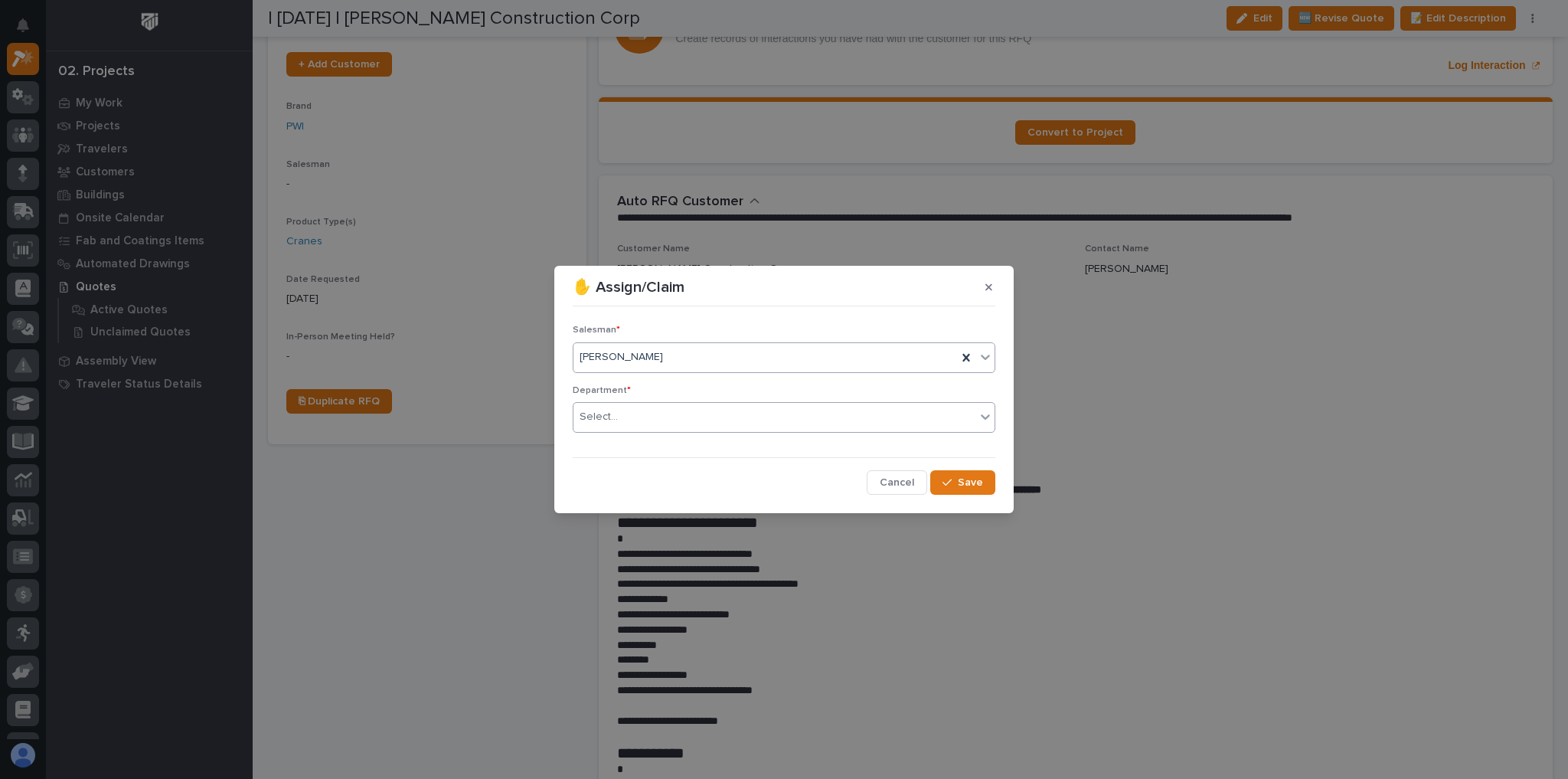
click at [675, 411] on div "Select..." at bounding box center [774, 417] width 402 height 25
click at [659, 446] on div "National Sales" at bounding box center [784, 445] width 421 height 27
click at [971, 477] on span "Save" at bounding box center [970, 483] width 25 height 14
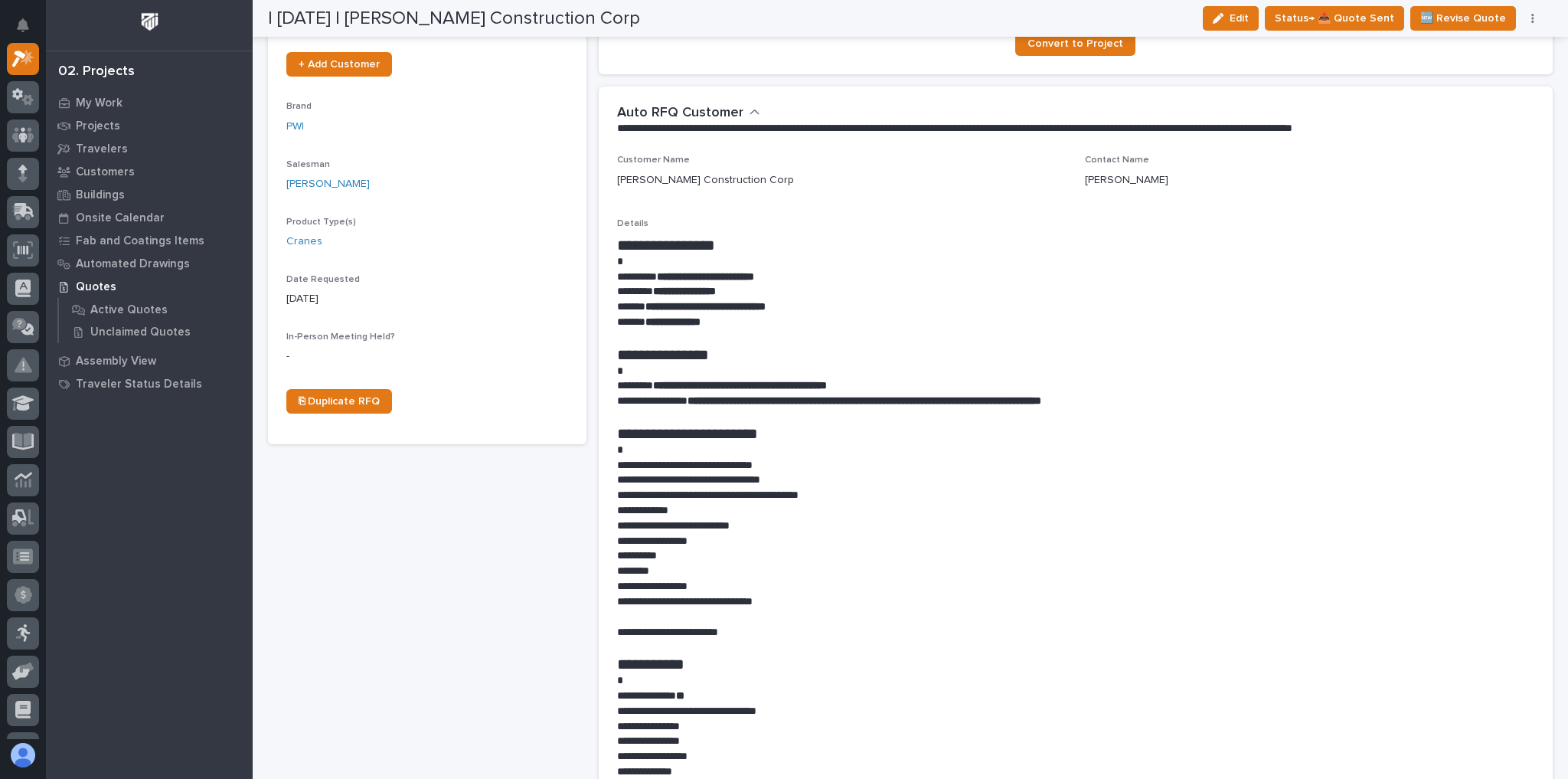
scroll to position [0, 0]
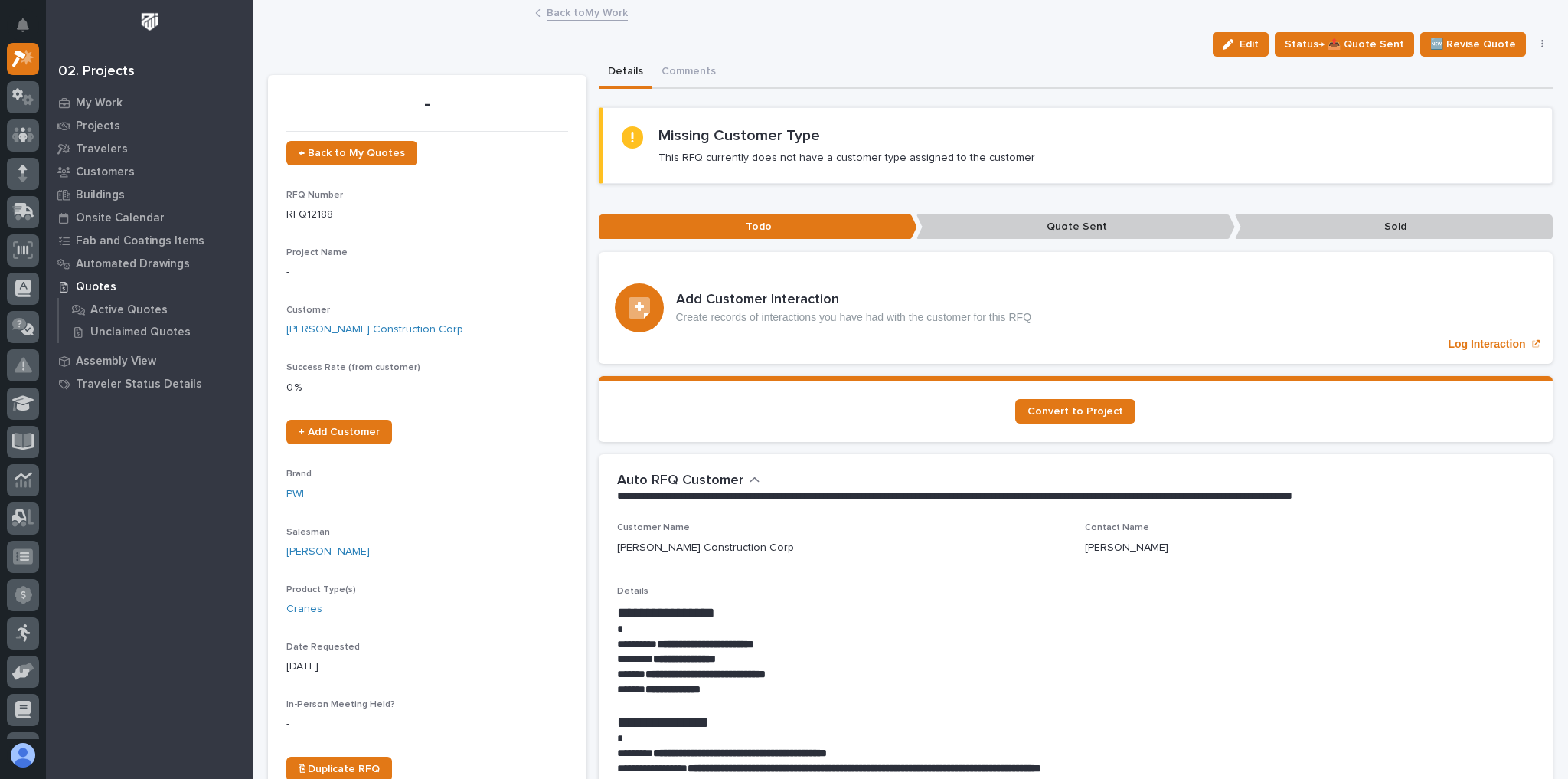
click at [602, 7] on link "Back to My Work" at bounding box center [587, 12] width 81 height 17
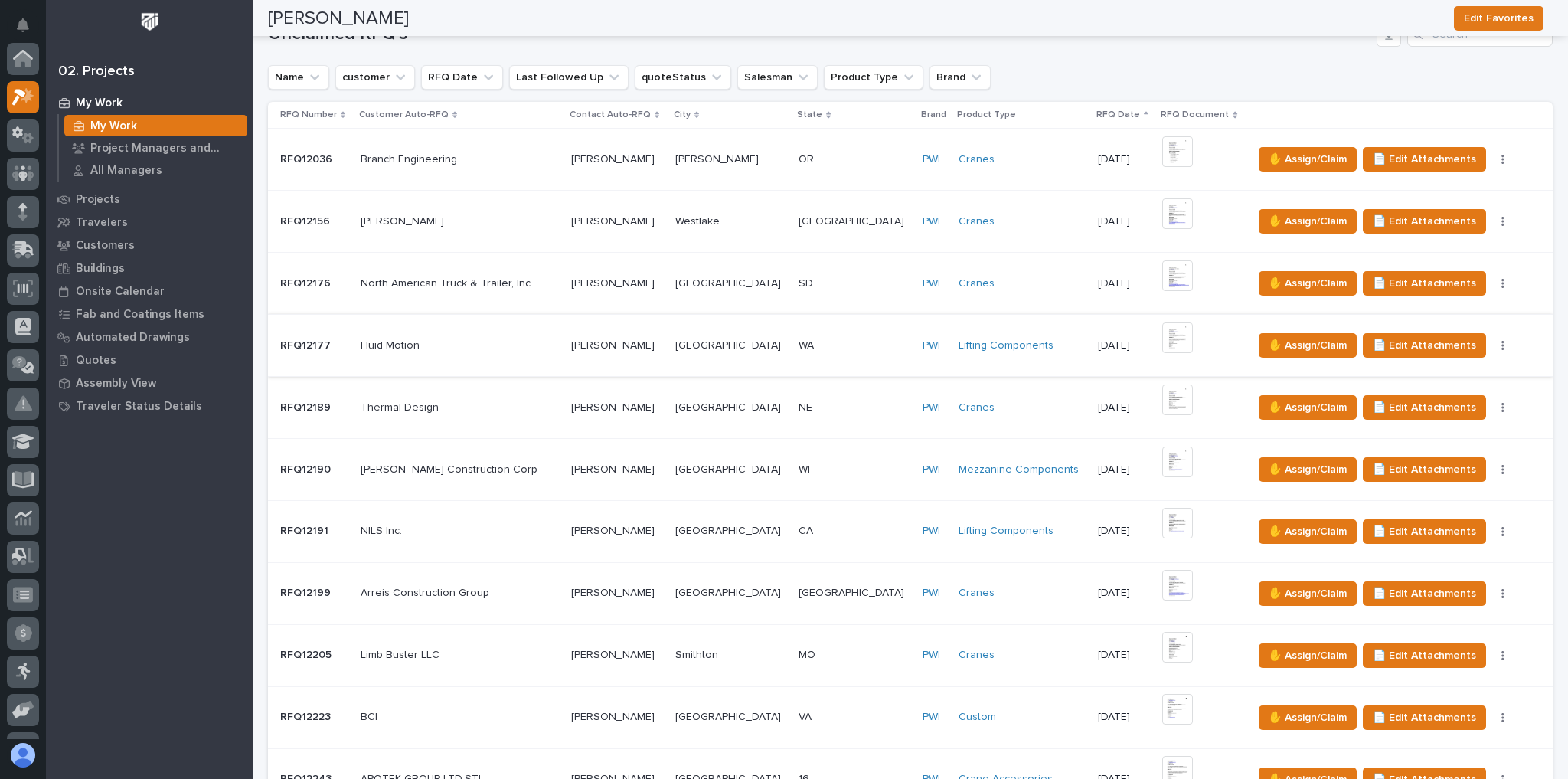
scroll to position [41, 0]
click at [529, 344] on p at bounding box center [460, 345] width 199 height 13
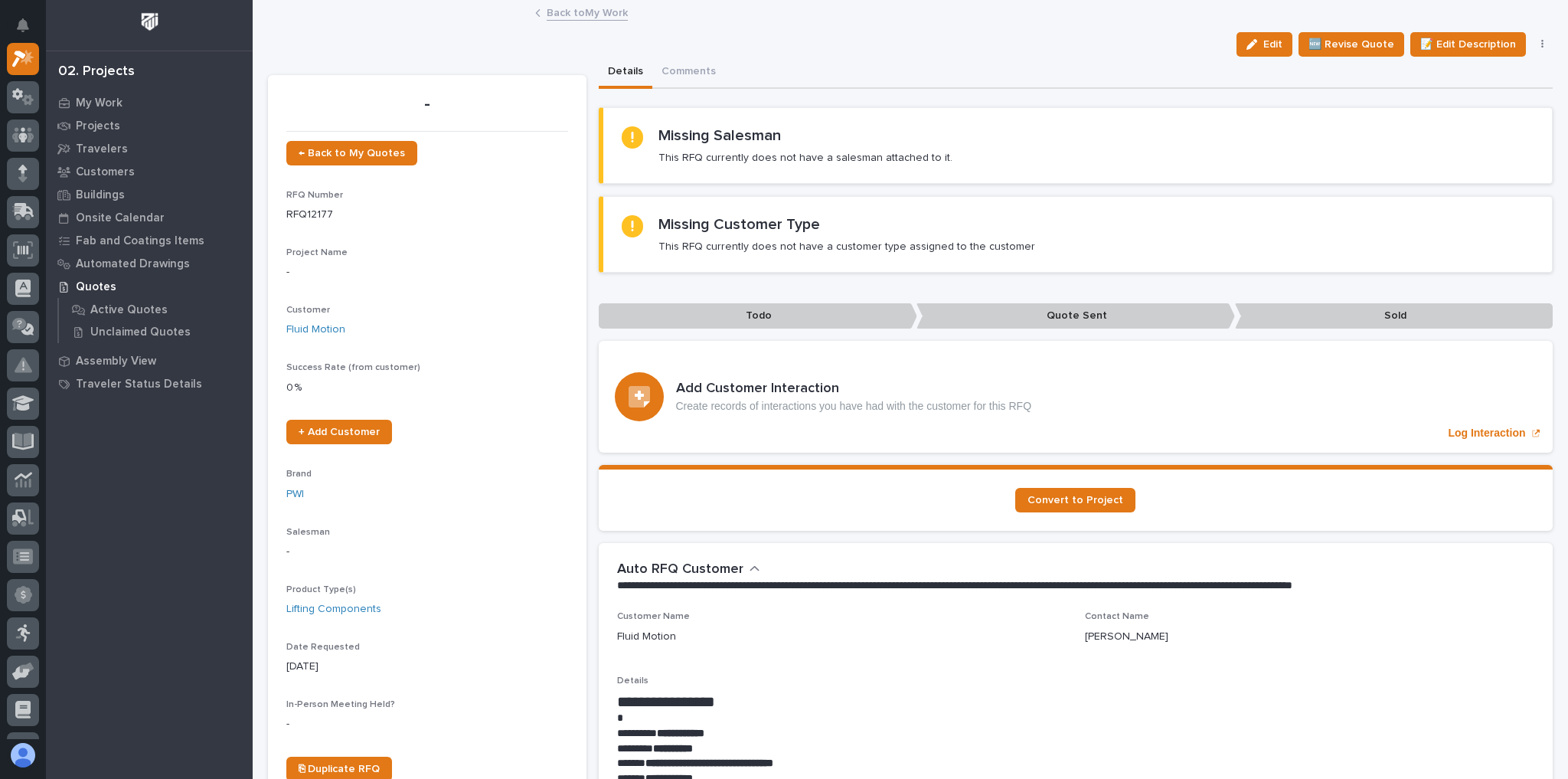
click at [546, 13] on link "Back to My Work" at bounding box center [587, 12] width 81 height 17
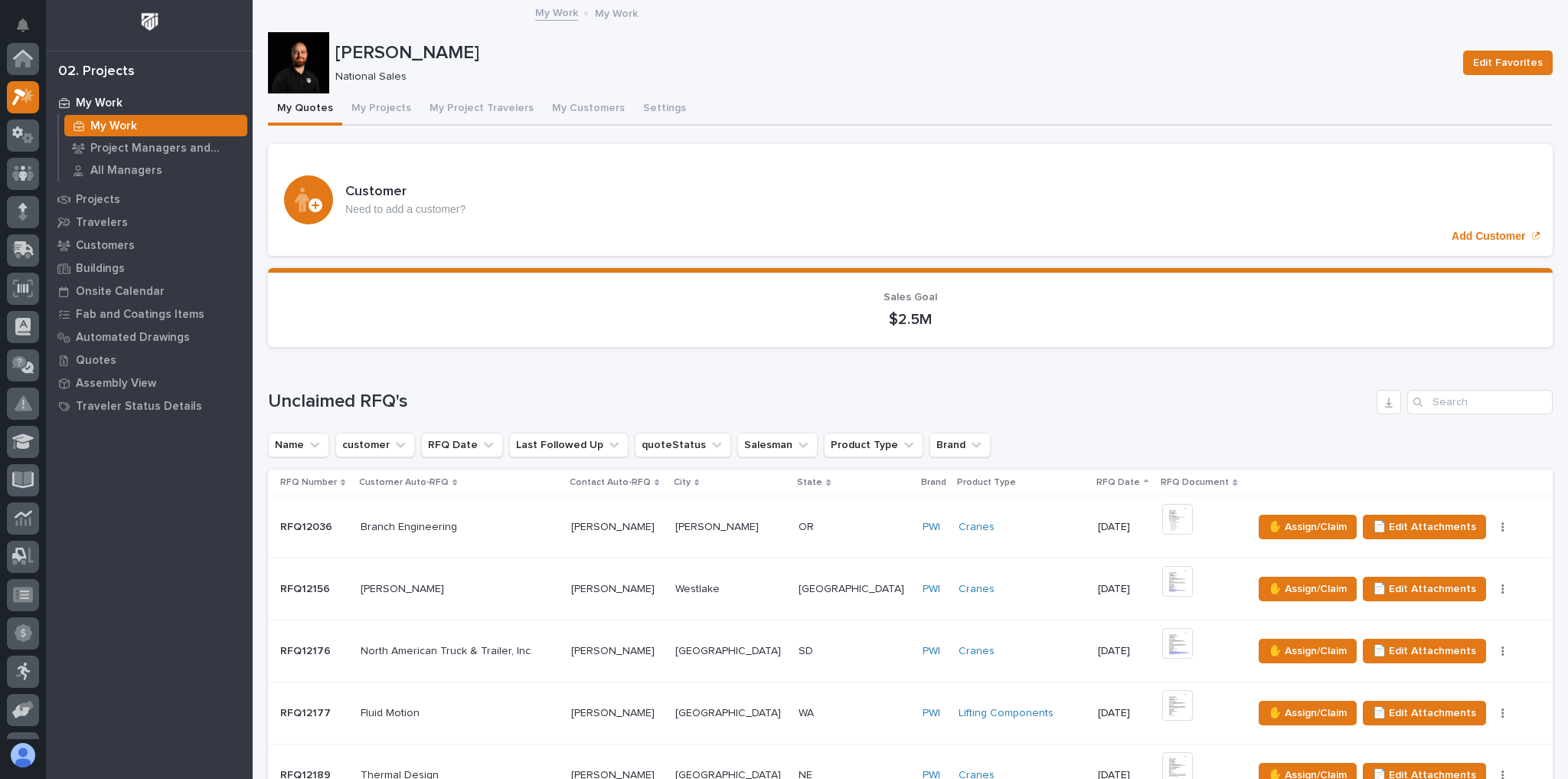
click at [828, 647] on p at bounding box center [854, 651] width 112 height 13
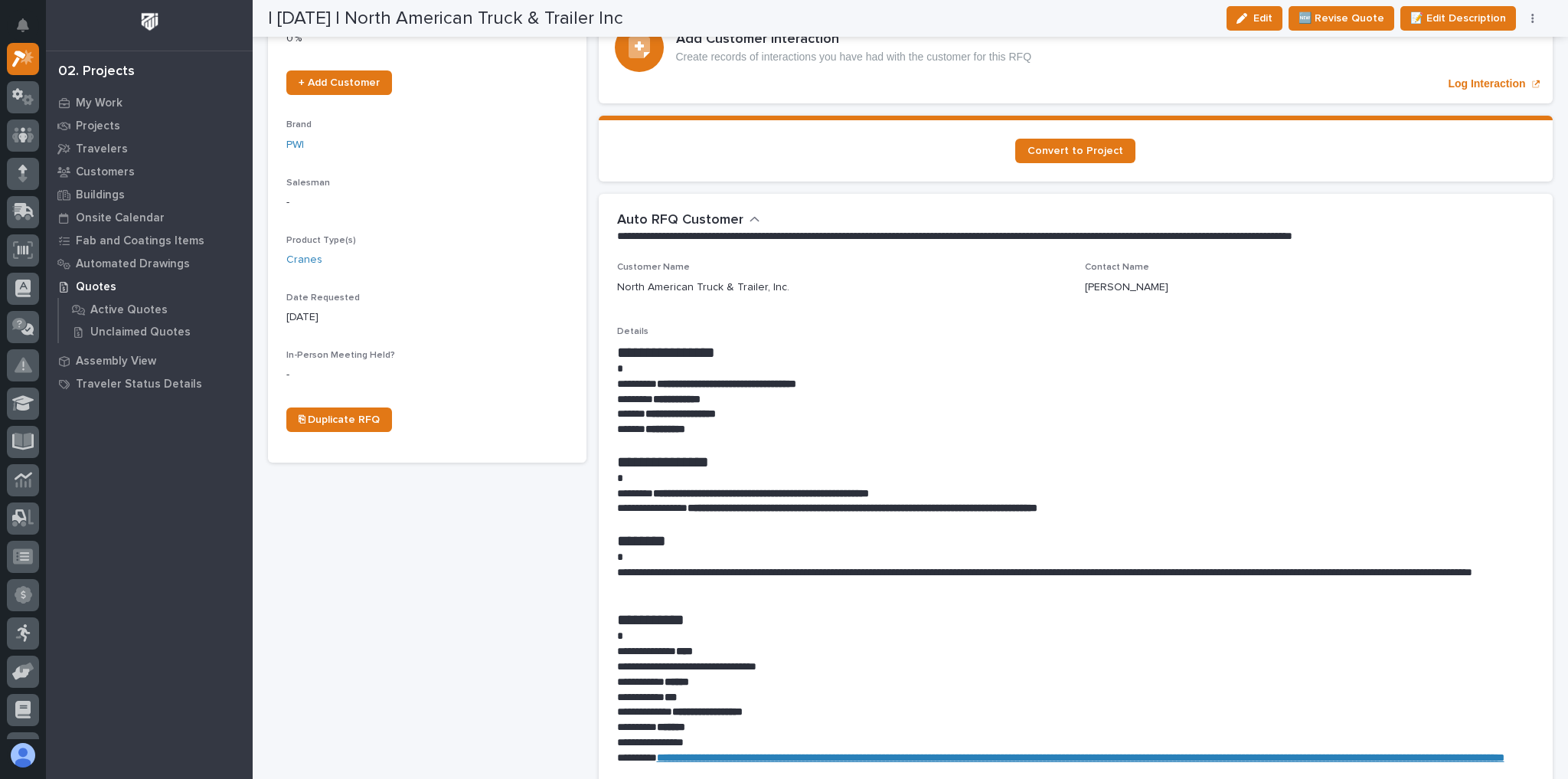
scroll to position [368, 0]
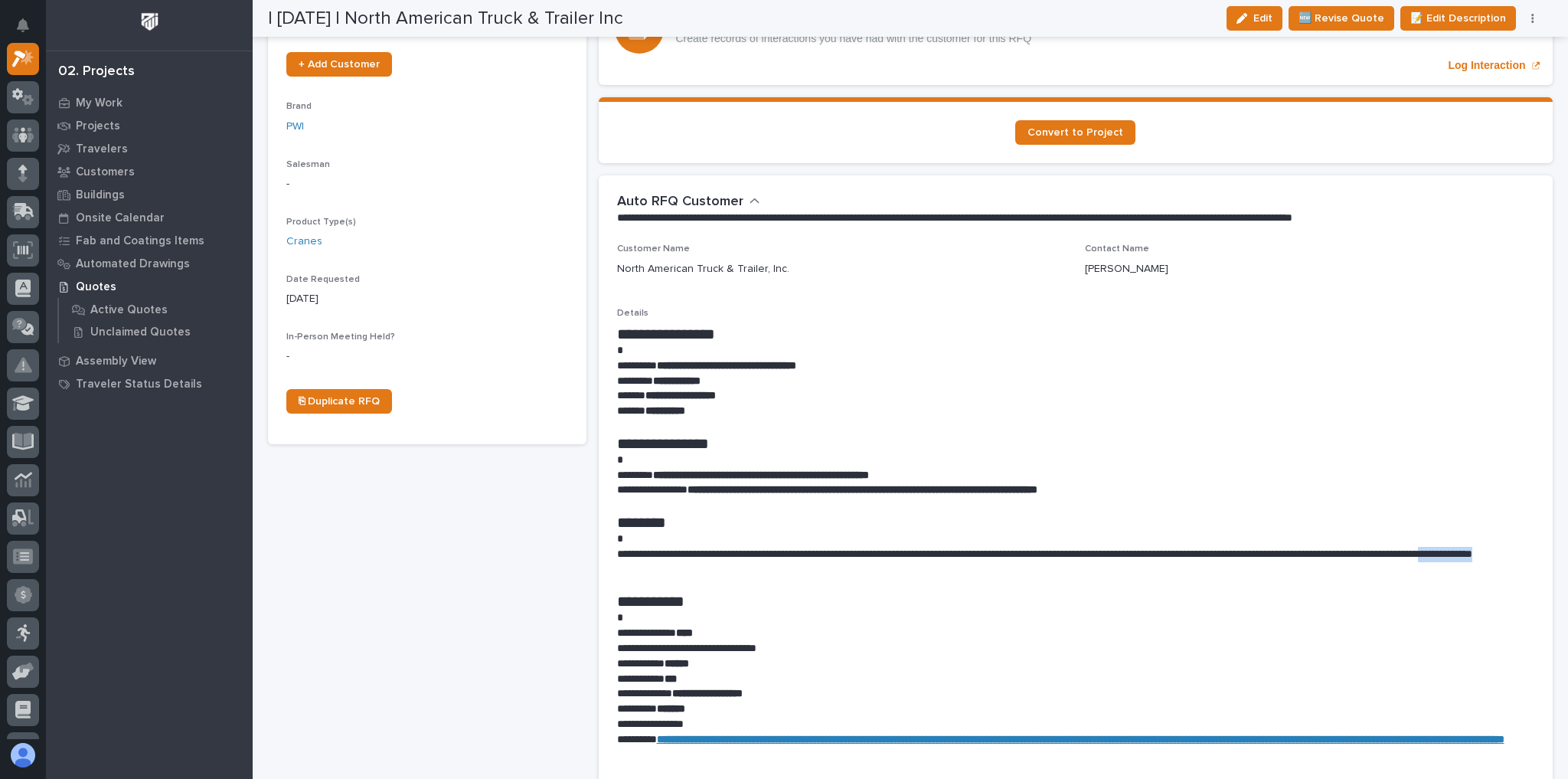
drag, startPoint x: 782, startPoint y: 570, endPoint x: 697, endPoint y: 566, distance: 85.1
click at [697, 566] on p "**********" at bounding box center [1072, 561] width 911 height 30
copy p "**********"
click at [1084, 462] on p at bounding box center [1072, 460] width 911 height 16
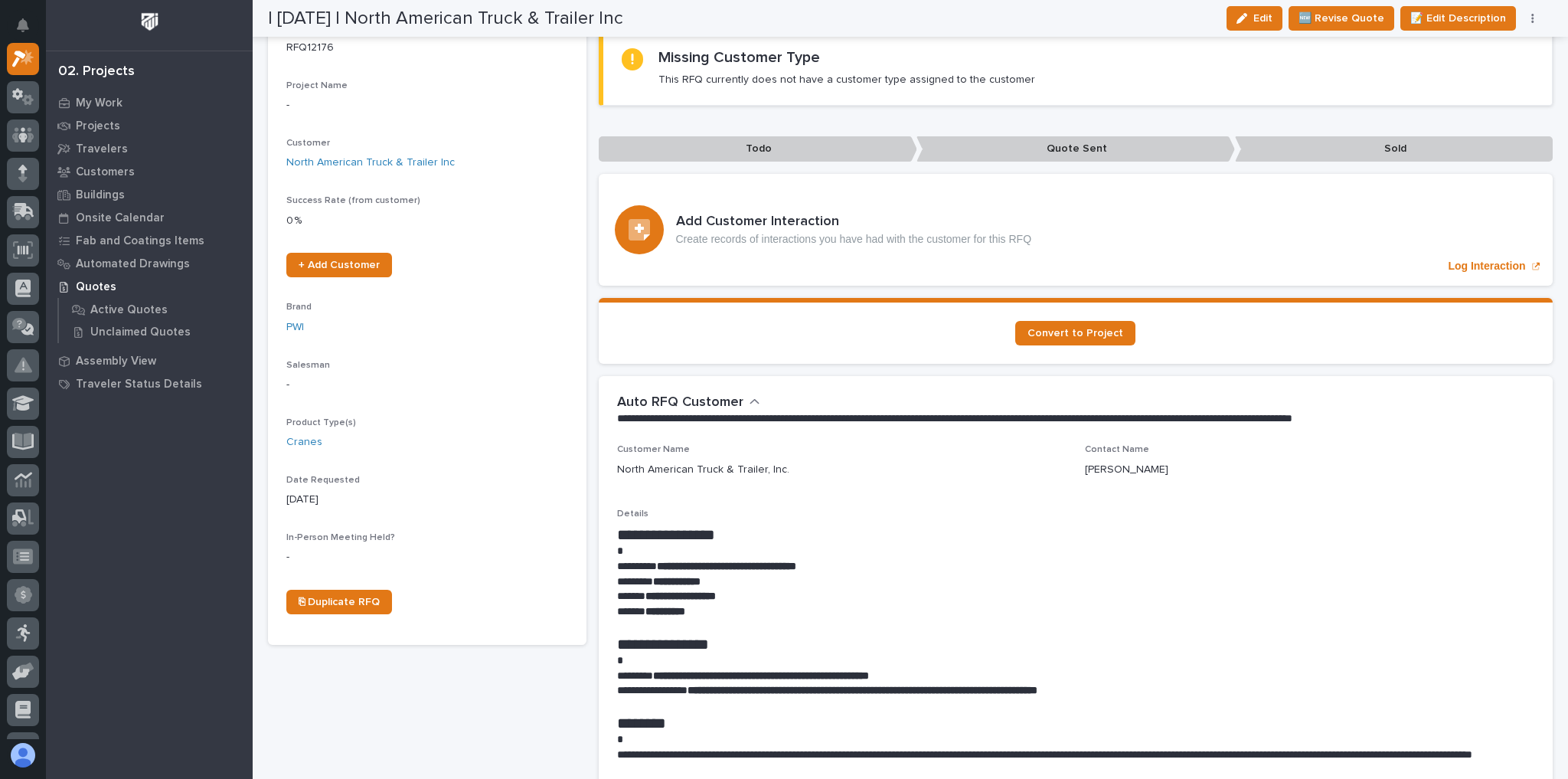
scroll to position [0, 0]
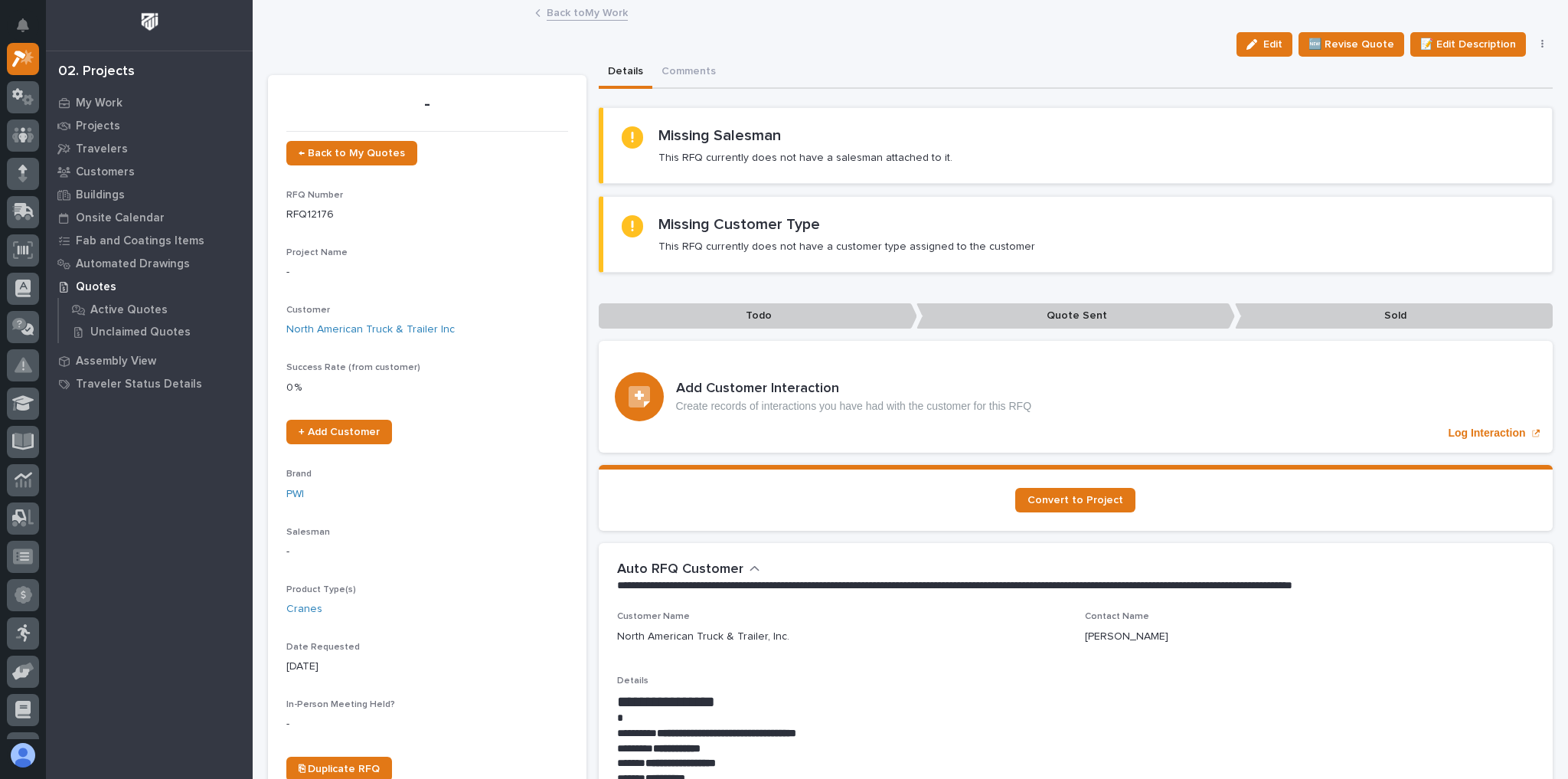
click at [596, 16] on link "Back to My Work" at bounding box center [587, 12] width 81 height 17
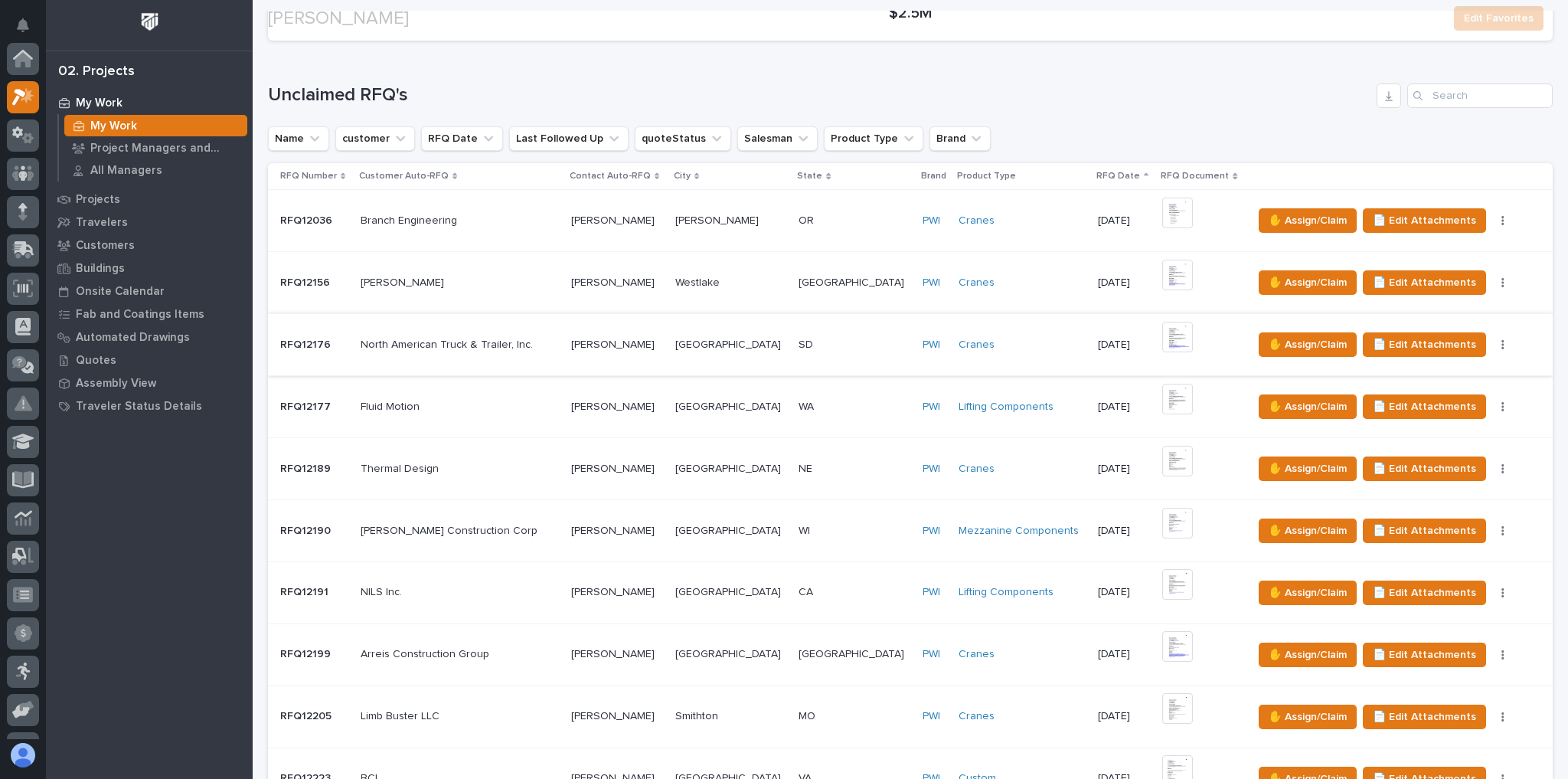
scroll to position [41, 0]
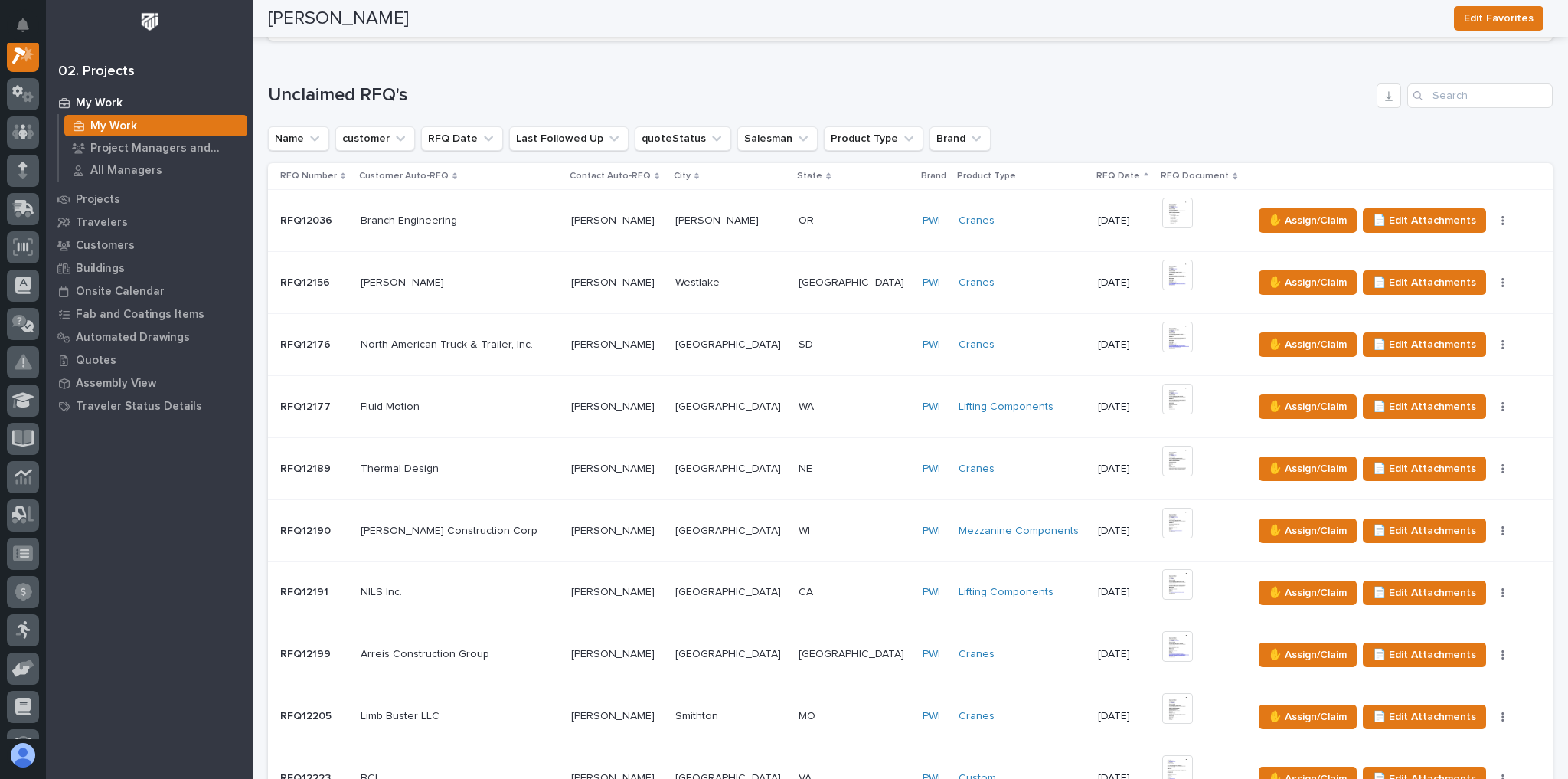
click at [658, 276] on p at bounding box center [616, 282] width 92 height 13
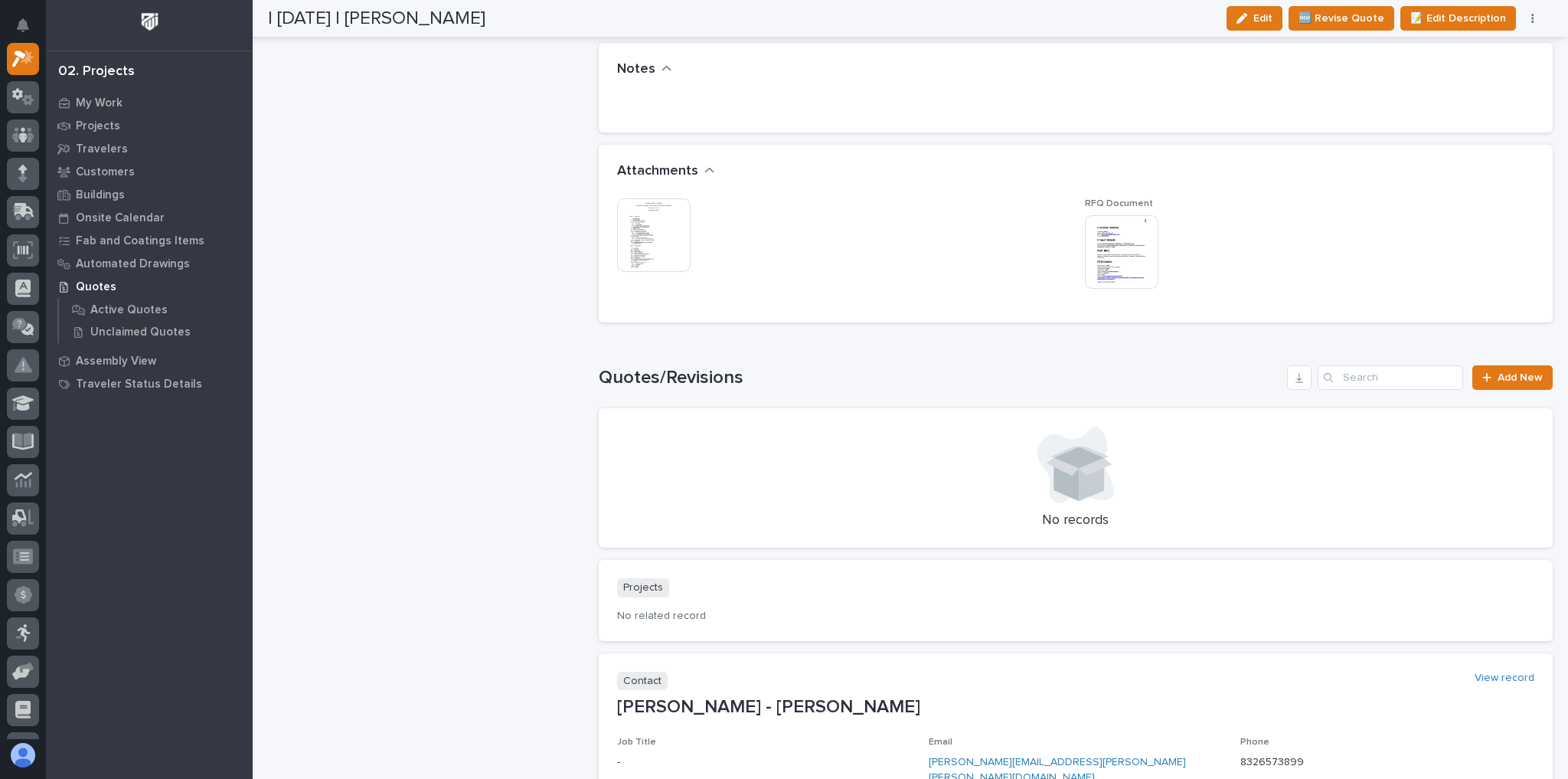
scroll to position [1164, 0]
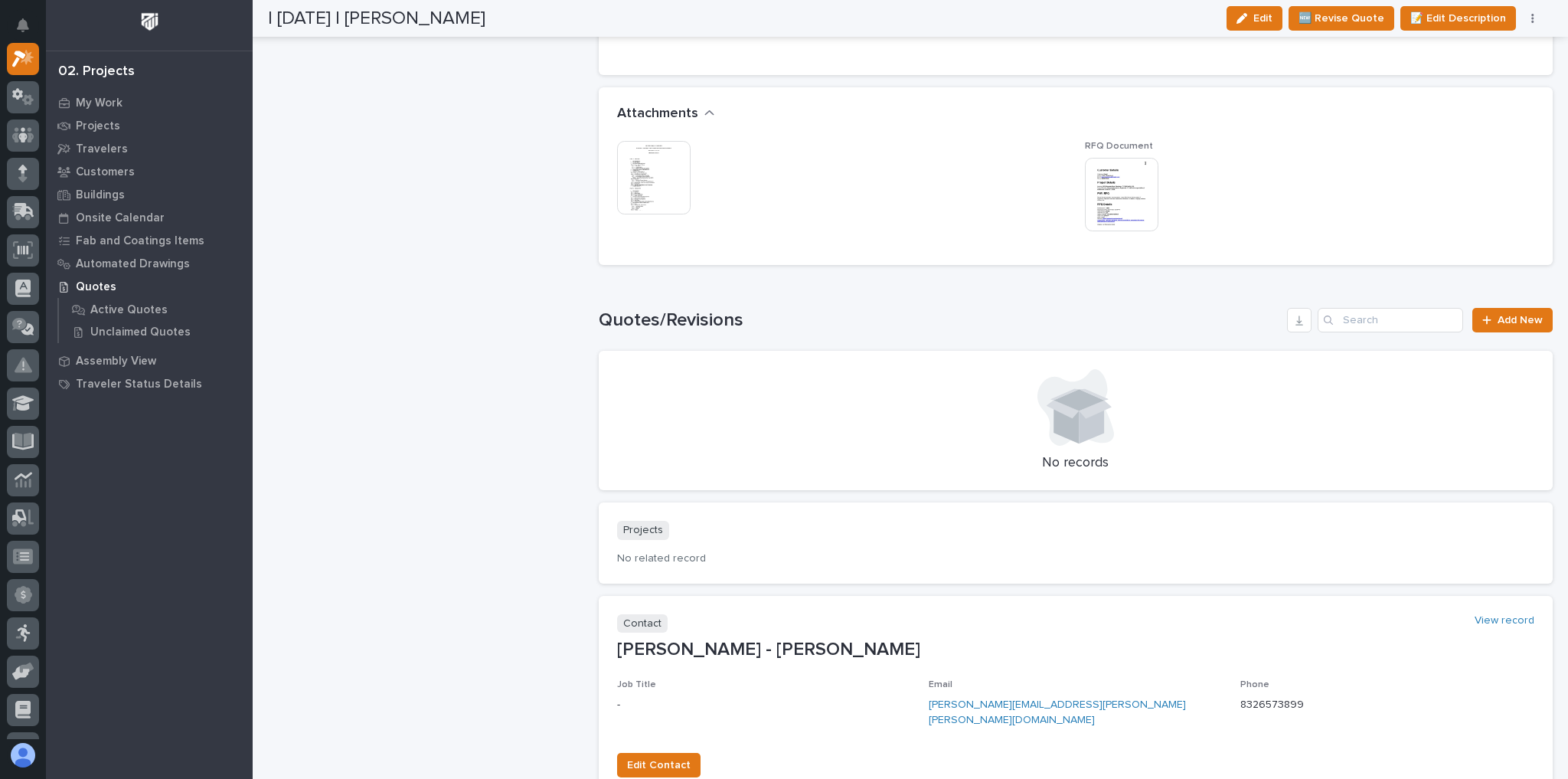
click at [656, 192] on img at bounding box center [654, 178] width 73 height 73
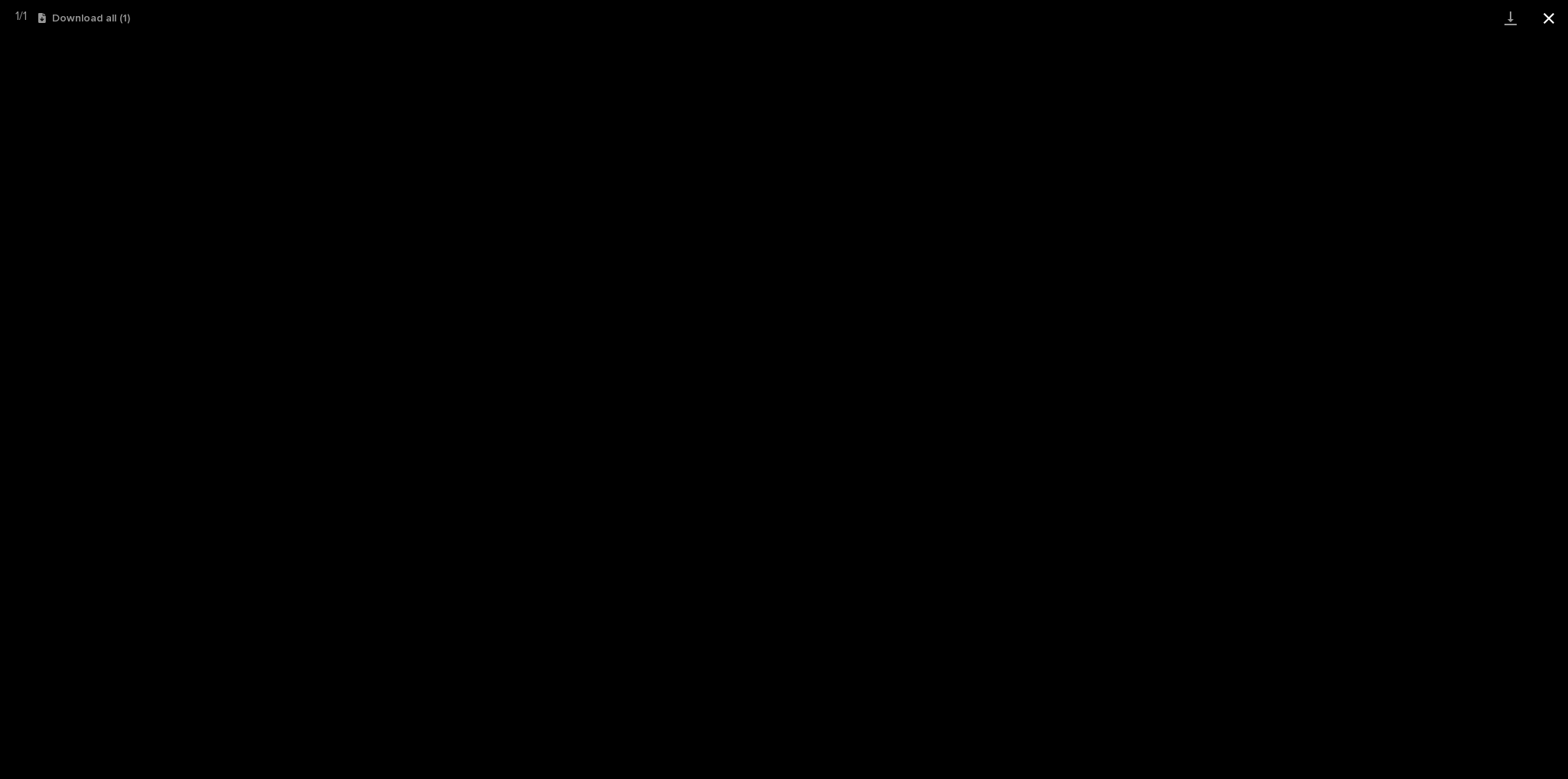
click at [1549, 21] on button "Close gallery" at bounding box center [1549, 17] width 38 height 36
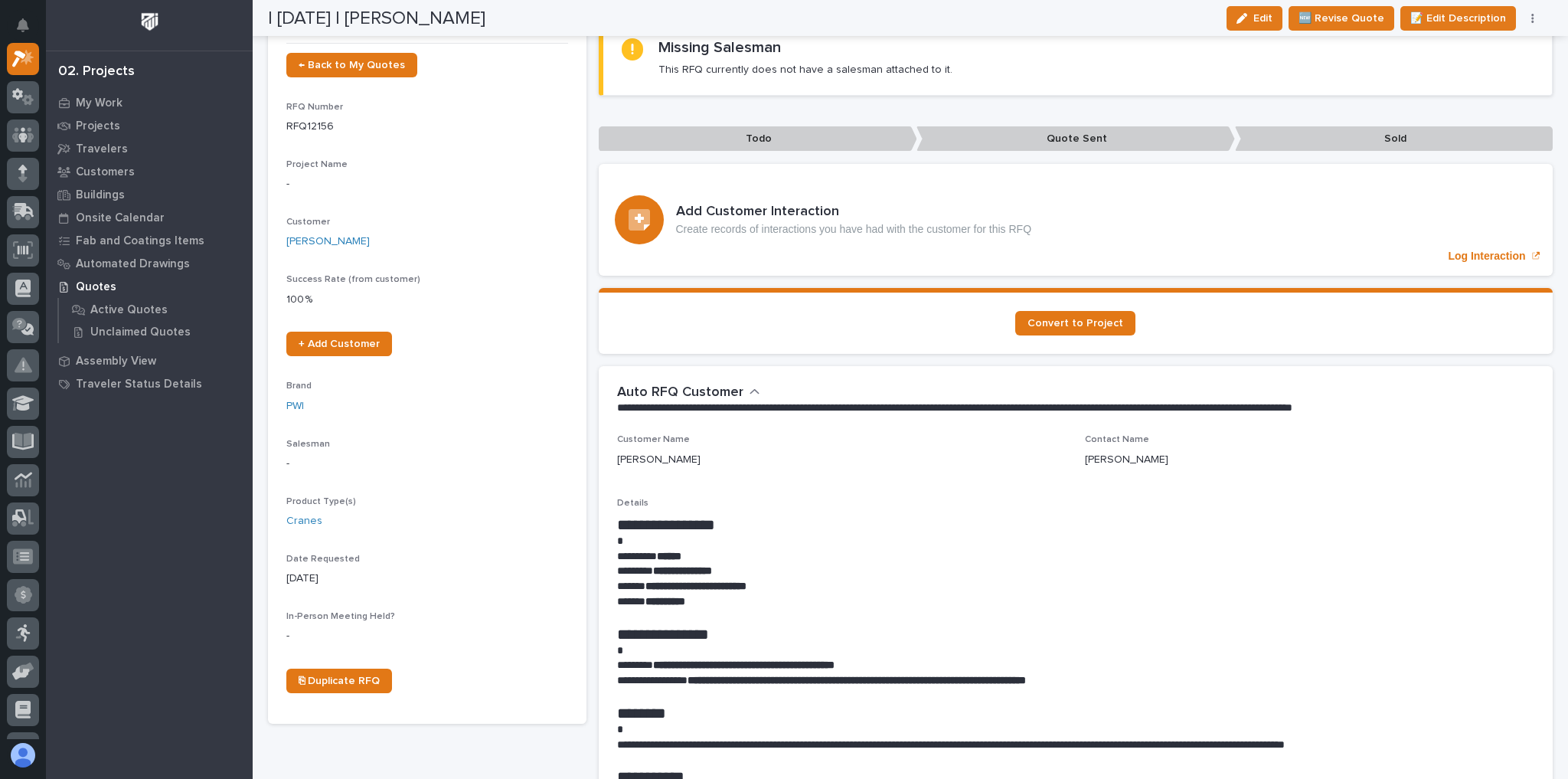
scroll to position [0, 0]
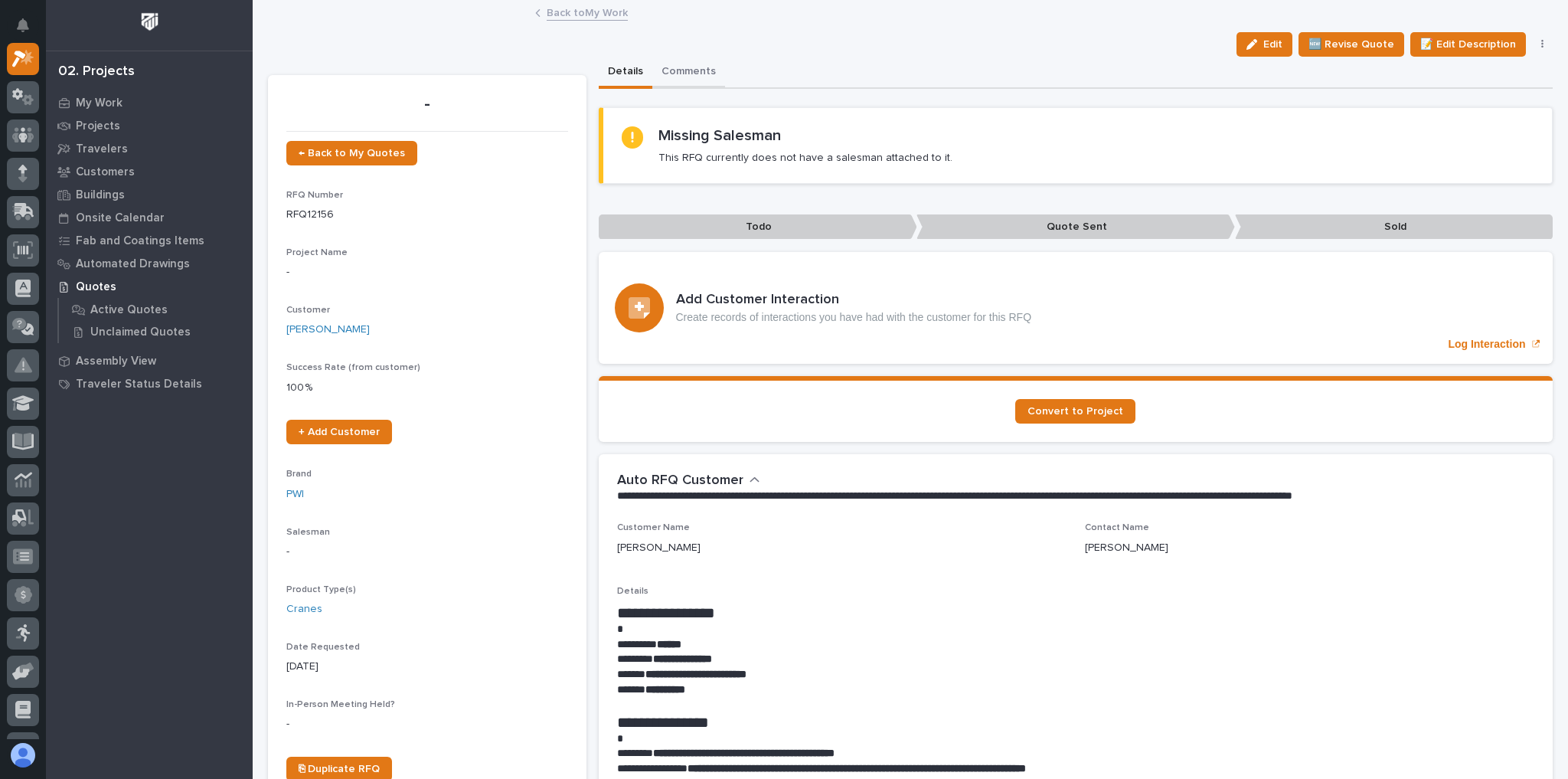
click at [703, 67] on button "Comments" at bounding box center [689, 72] width 72 height 32
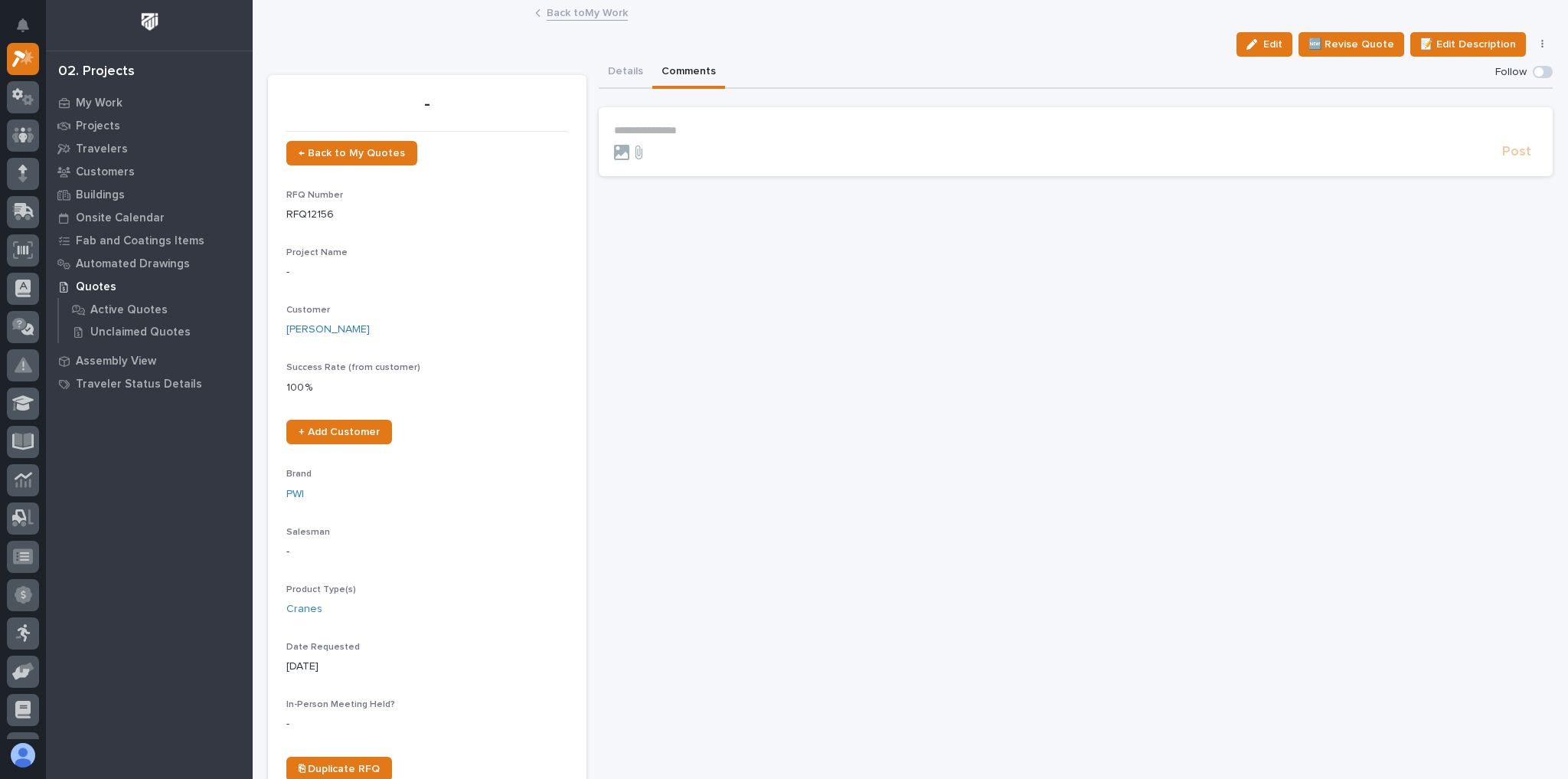
click at [713, 124] on p "**********" at bounding box center [1076, 130] width 924 height 13
click at [1507, 153] on span "Post" at bounding box center [1517, 159] width 29 height 17
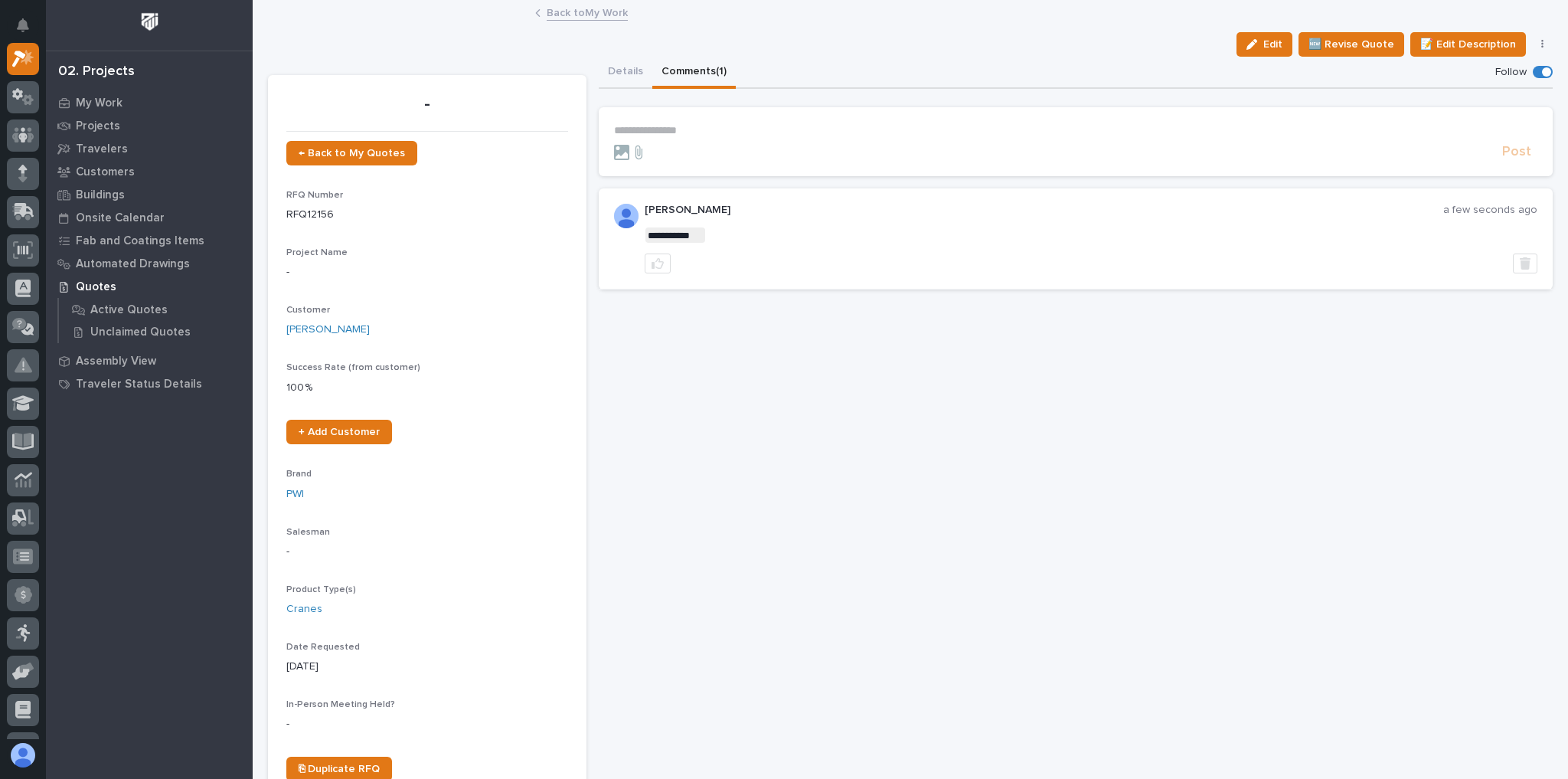
click at [567, 9] on link "Back to My Work" at bounding box center [587, 12] width 81 height 17
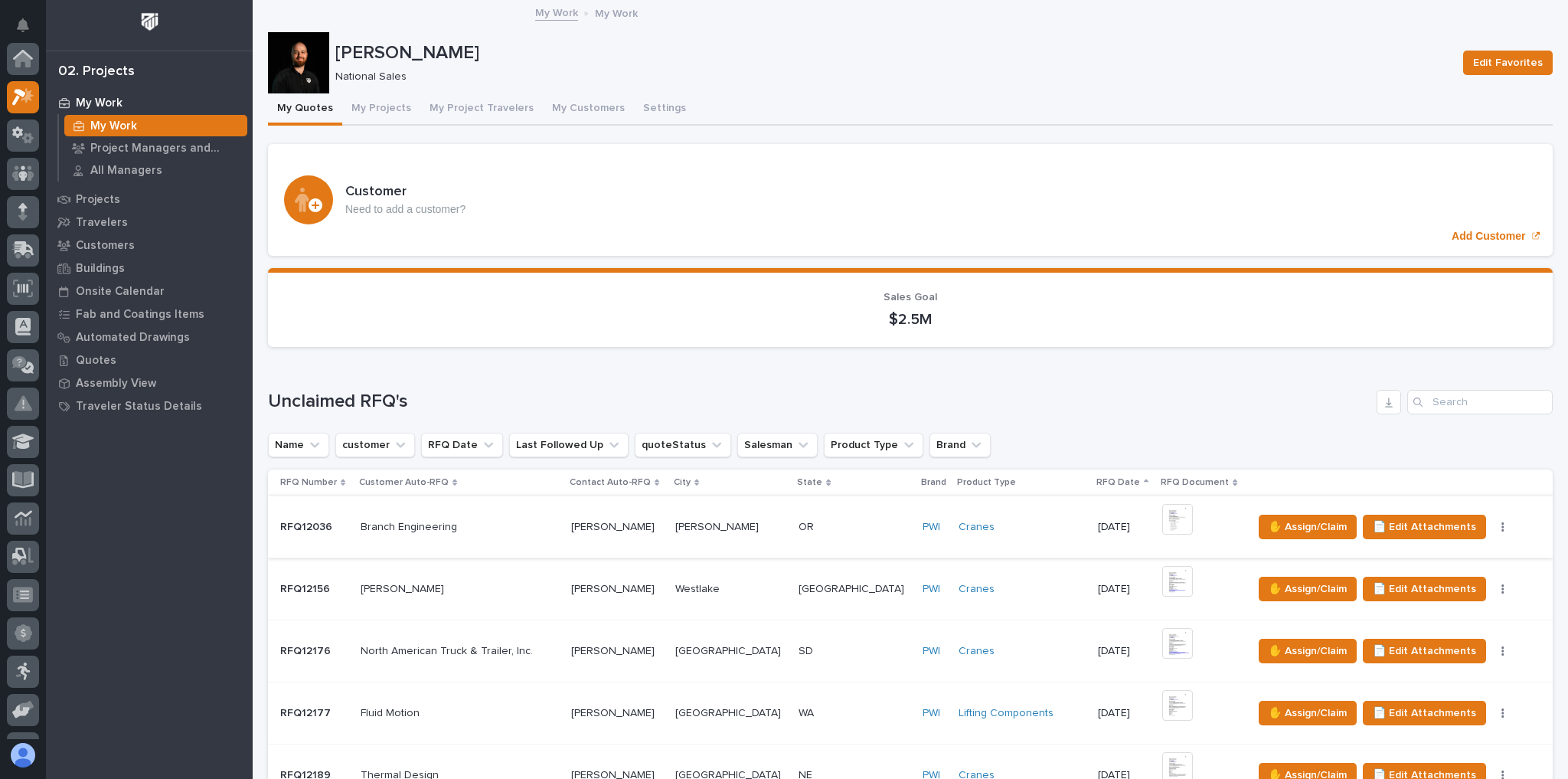
scroll to position [41, 0]
click at [1492, 587] on button "button" at bounding box center [1503, 589] width 22 height 10
click at [1291, 585] on span "✋ Assign/Claim" at bounding box center [1308, 588] width 78 height 18
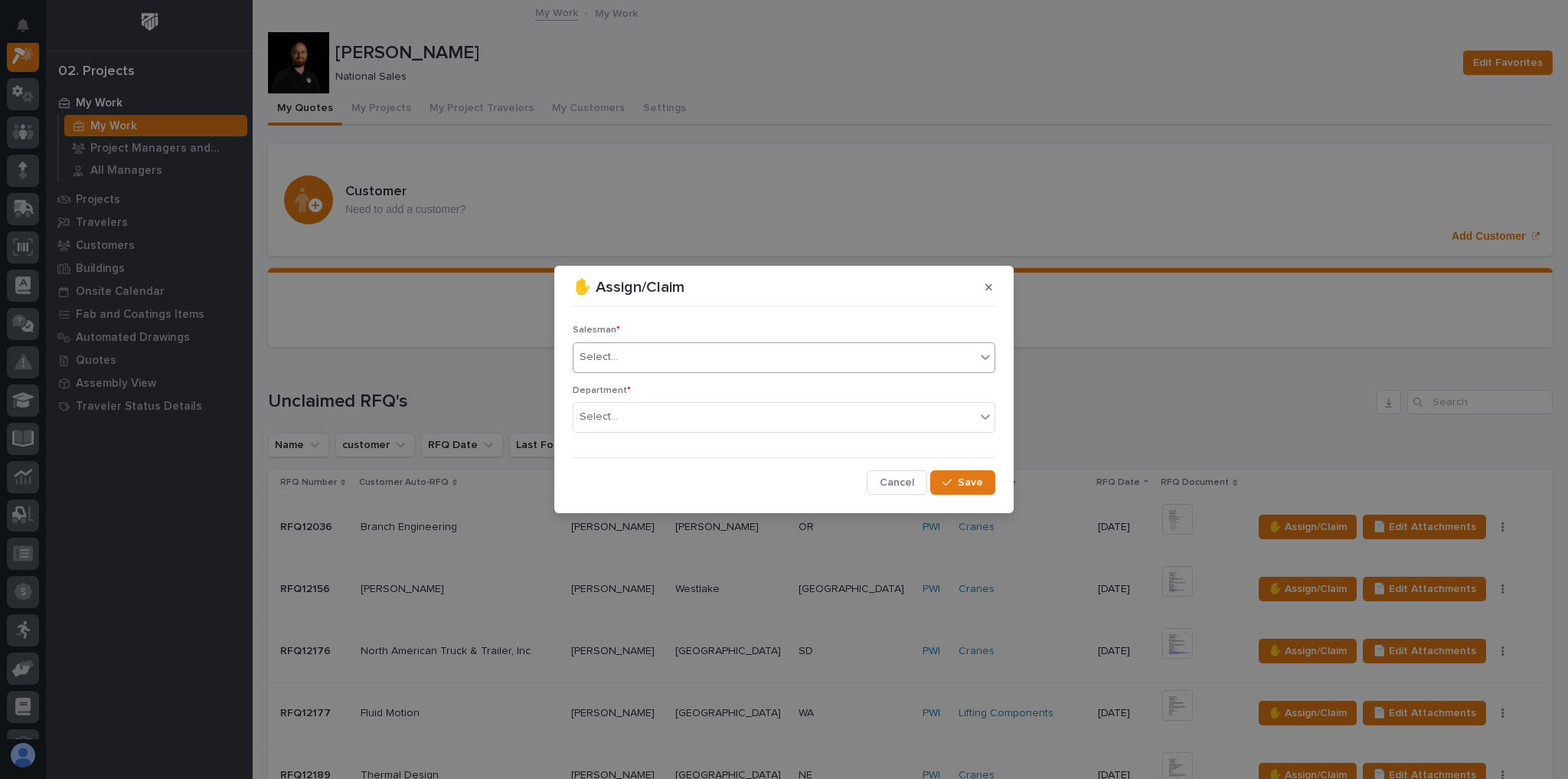
click at [739, 359] on div "Select..." at bounding box center [774, 356] width 402 height 25
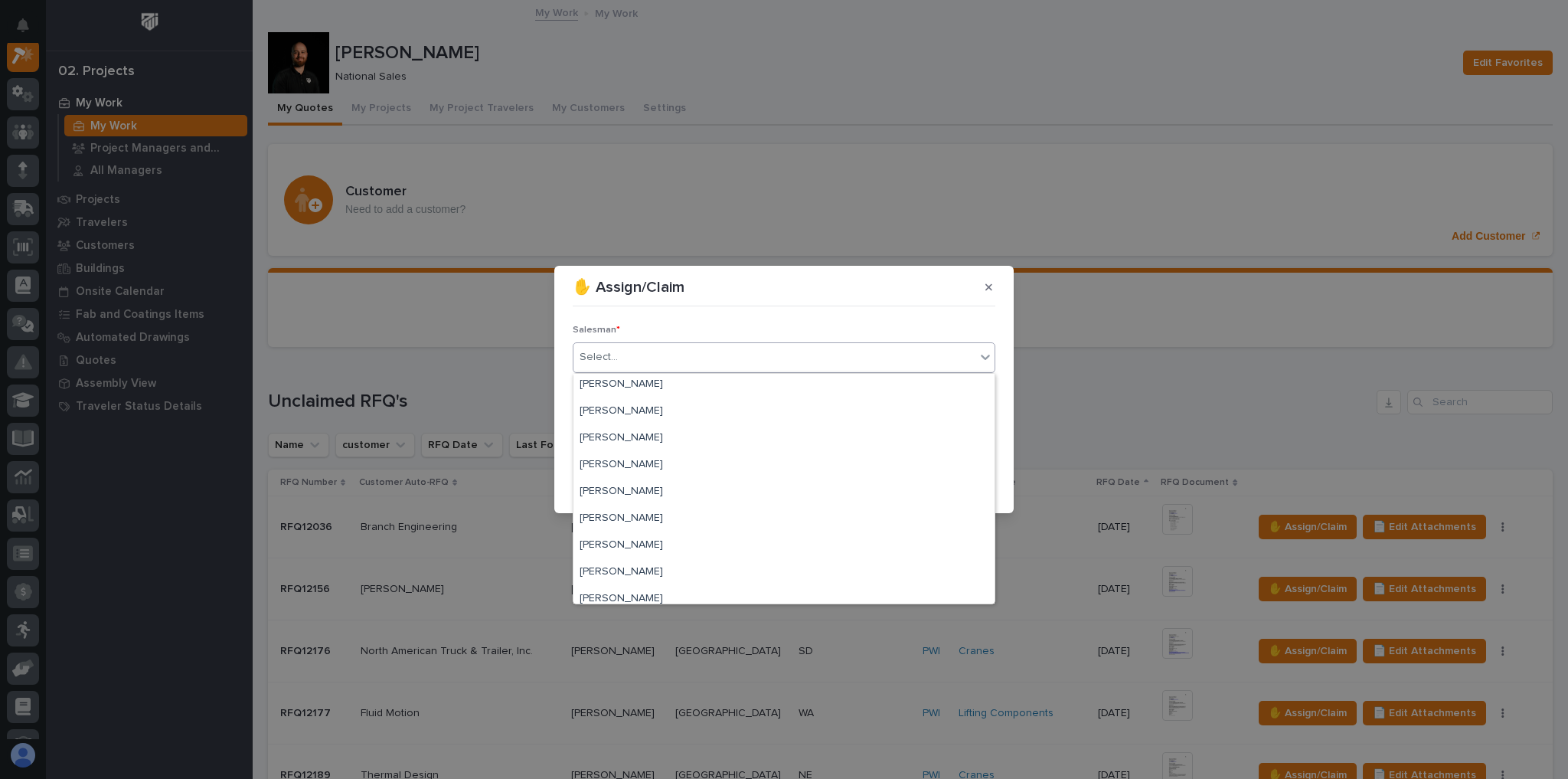
scroll to position [332, 0]
click at [662, 514] on div "[PERSON_NAME]" at bounding box center [784, 510] width 421 height 27
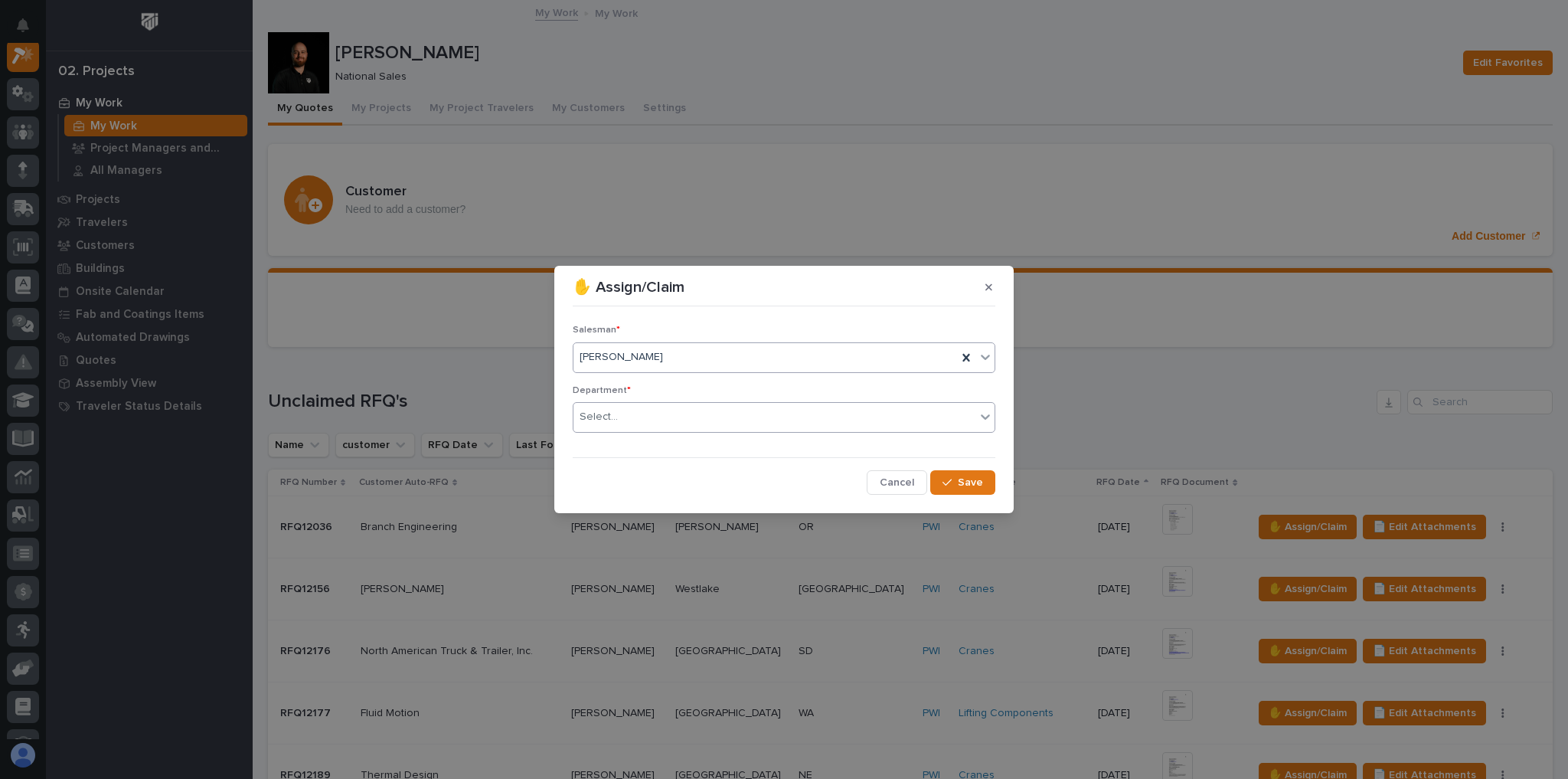
click at [625, 421] on div "Select..." at bounding box center [774, 417] width 402 height 25
click at [621, 435] on div "National Sales" at bounding box center [784, 445] width 421 height 27
click at [969, 491] on button "Save" at bounding box center [963, 482] width 65 height 24
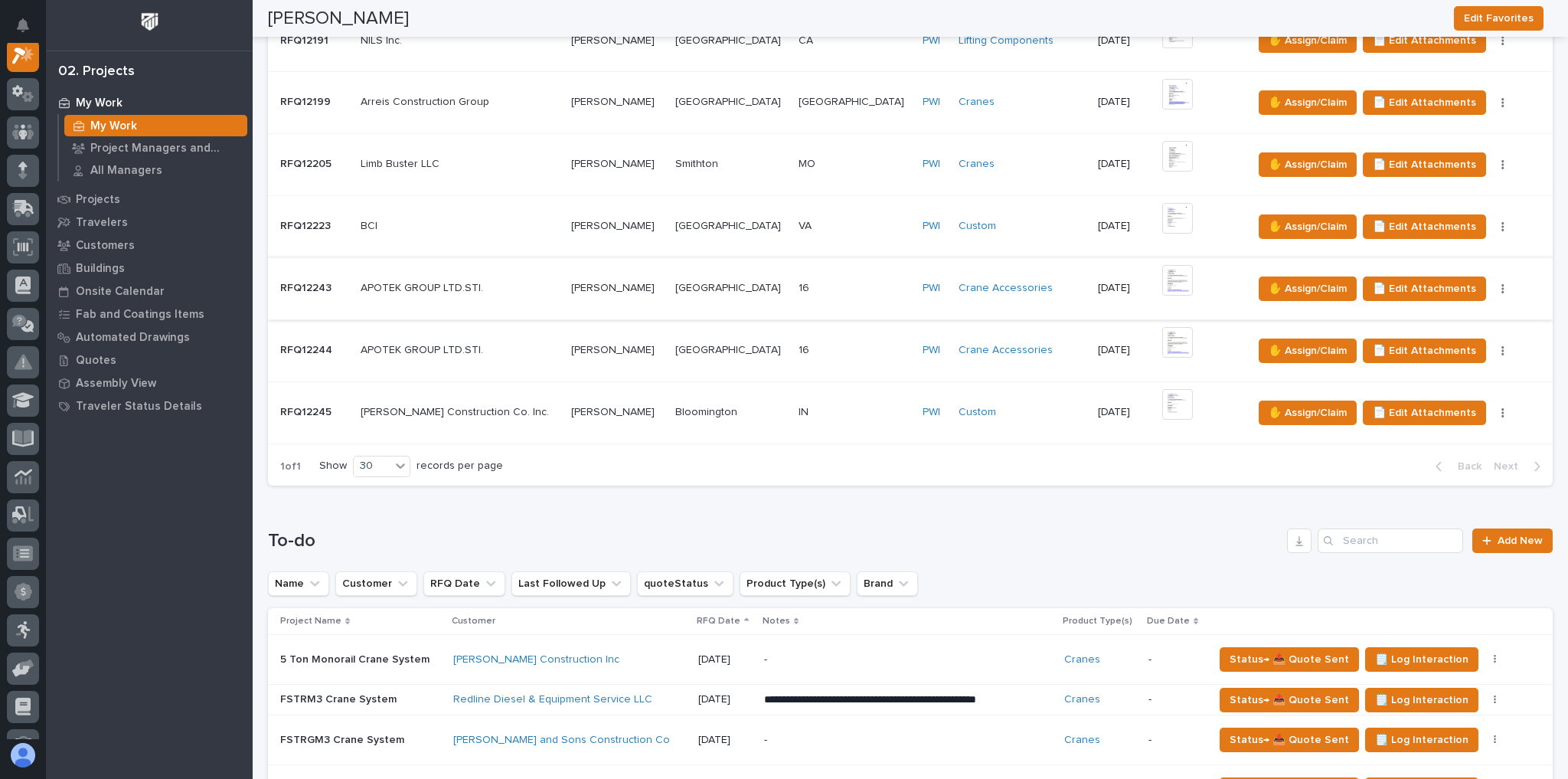
scroll to position [1225, 0]
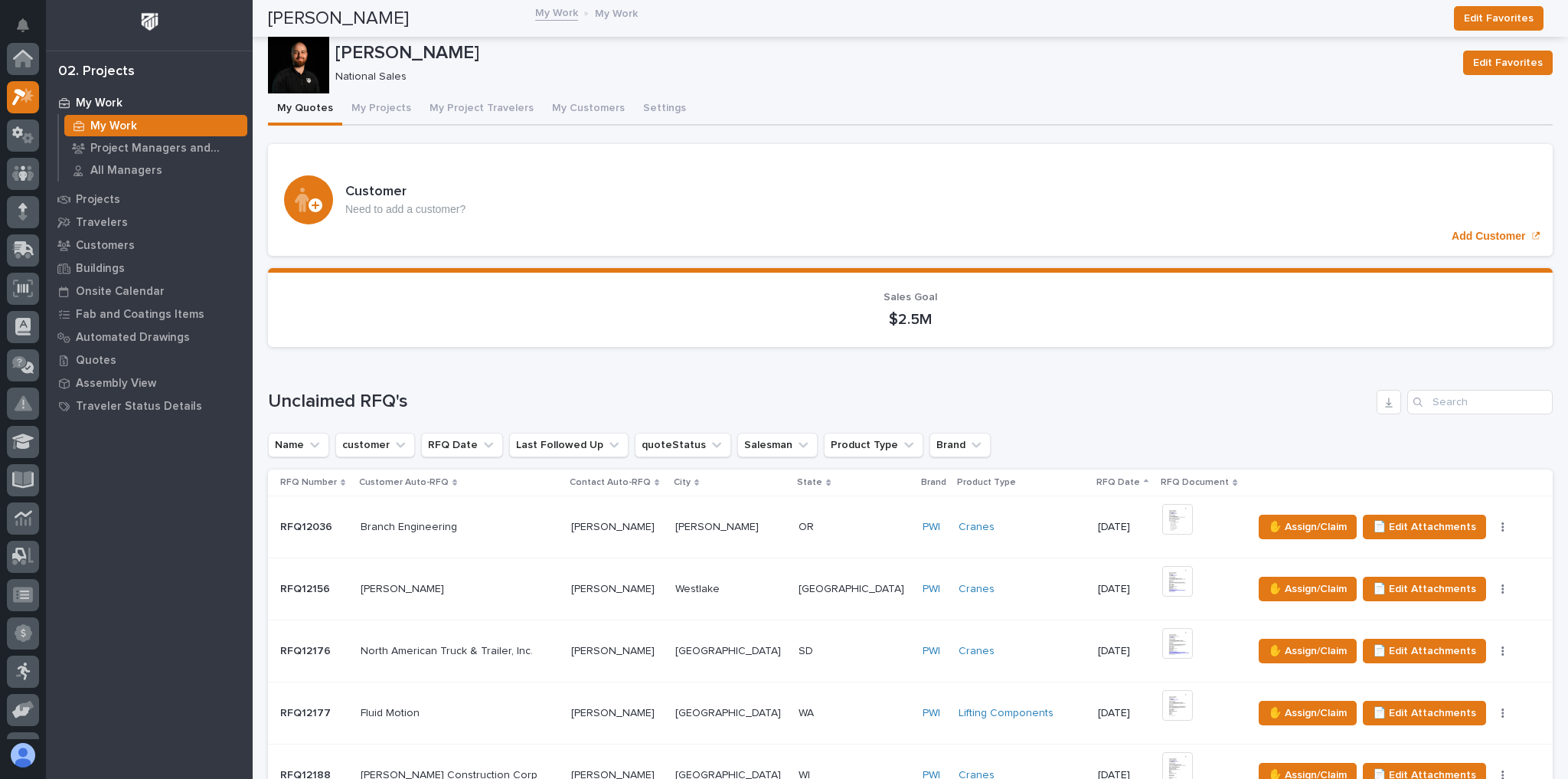
scroll to position [41, 0]
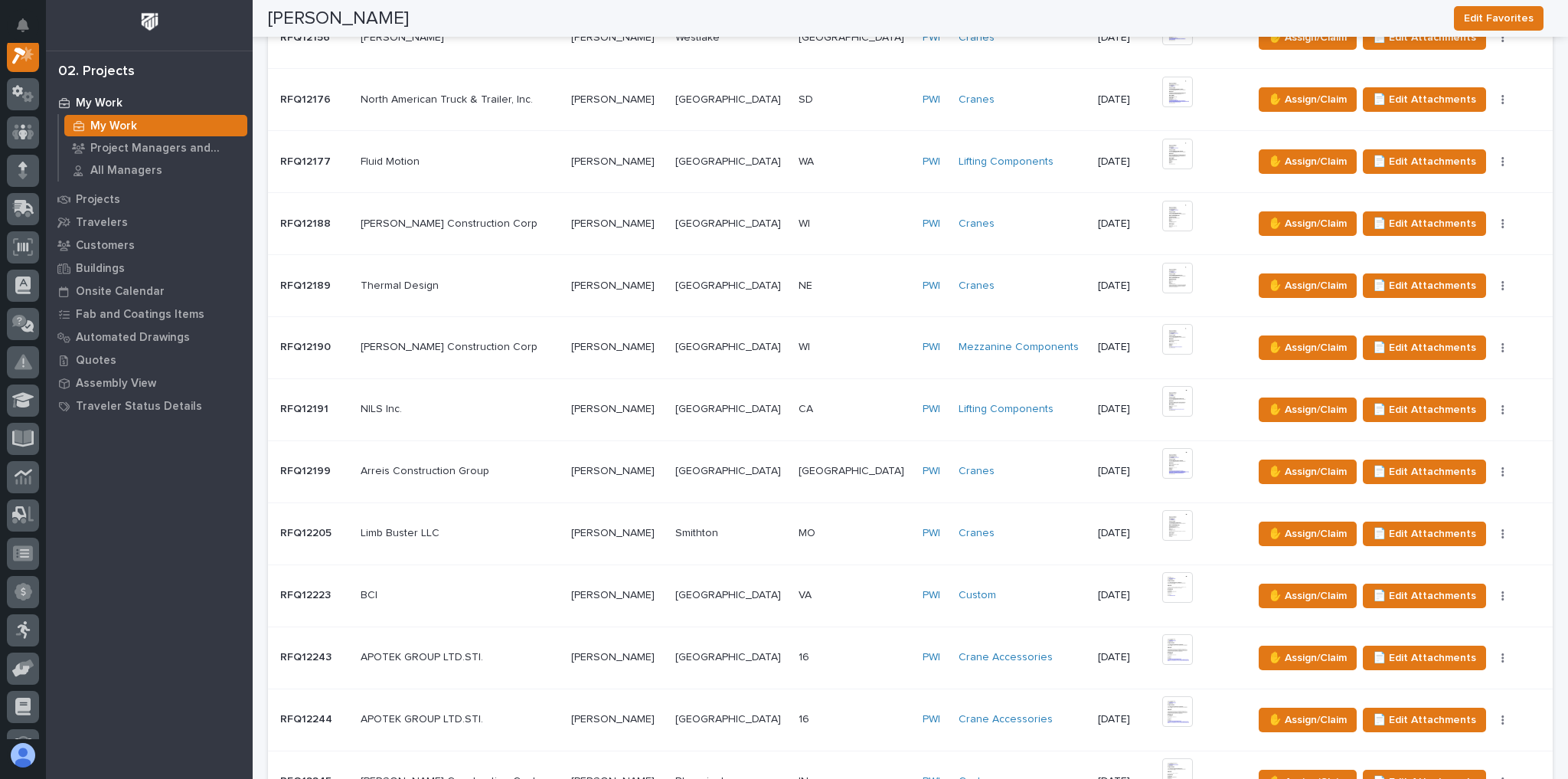
click at [838, 274] on div "NE NE" at bounding box center [854, 286] width 112 height 25
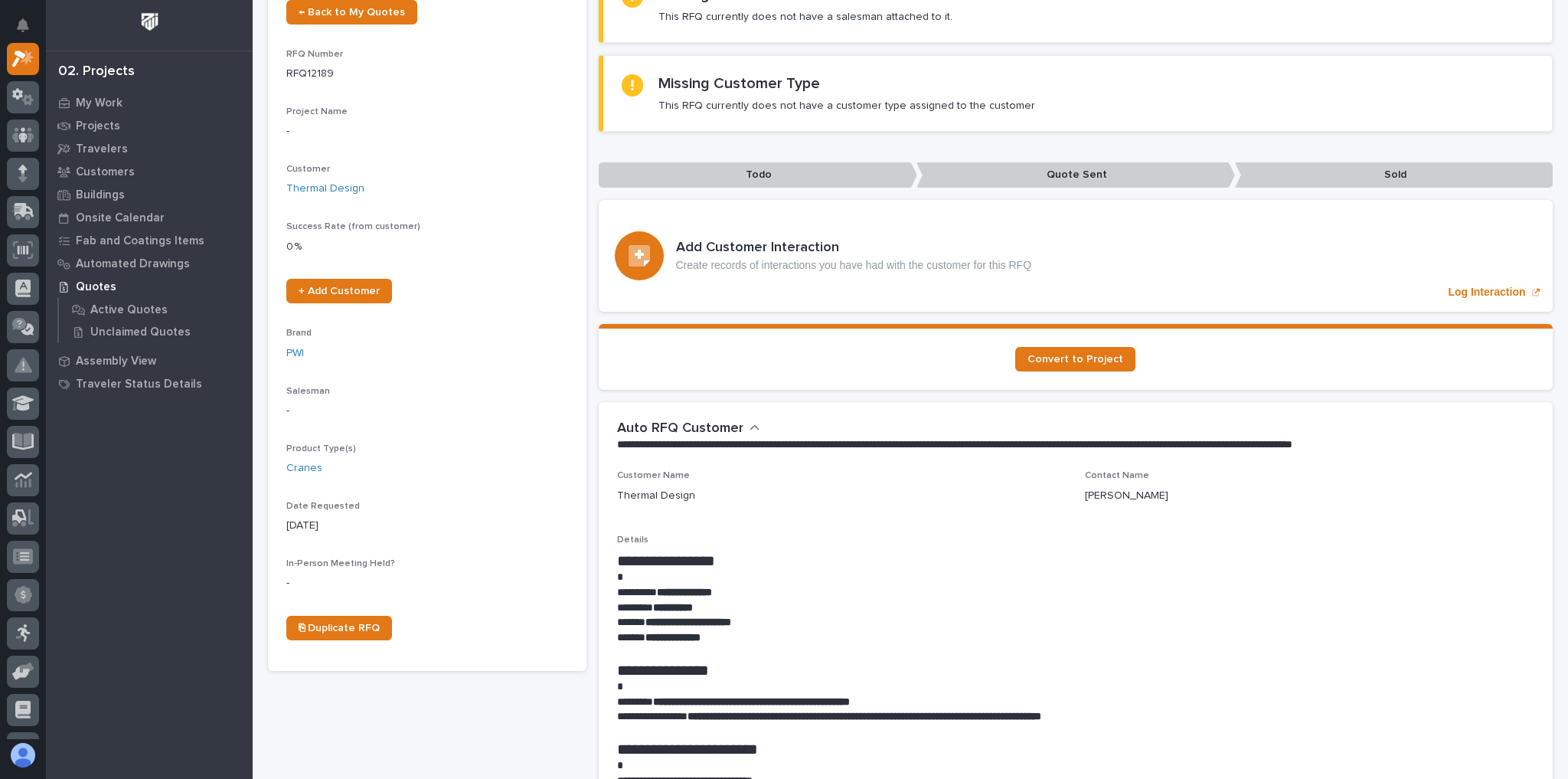
scroll to position [368, 0]
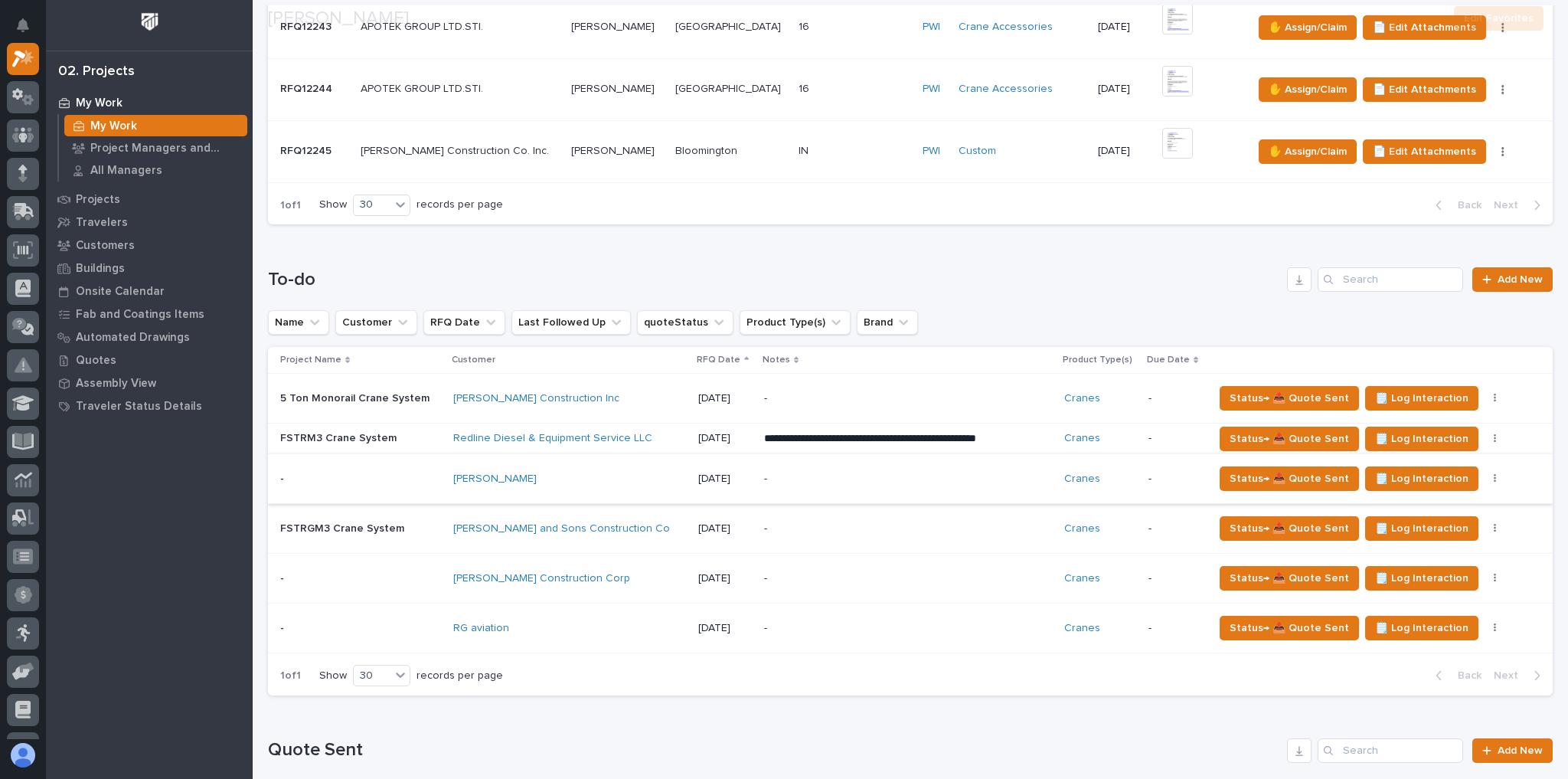
scroll to position [1286, 0]
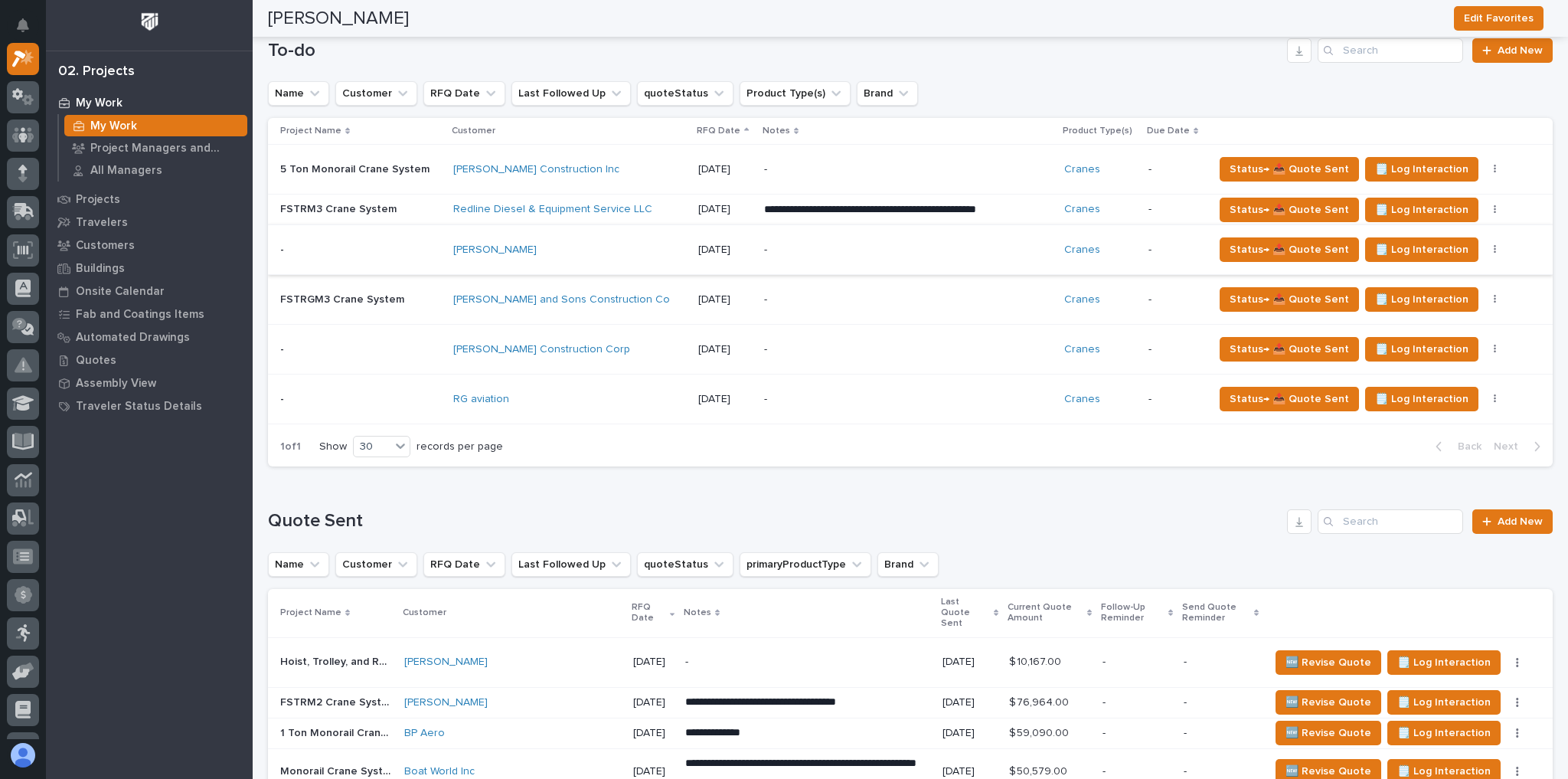
click at [1485, 244] on button "button" at bounding box center [1496, 249] width 22 height 10
click at [1394, 277] on span "Status→ ❌ PWI Declined" at bounding box center [1421, 279] width 120 height 18
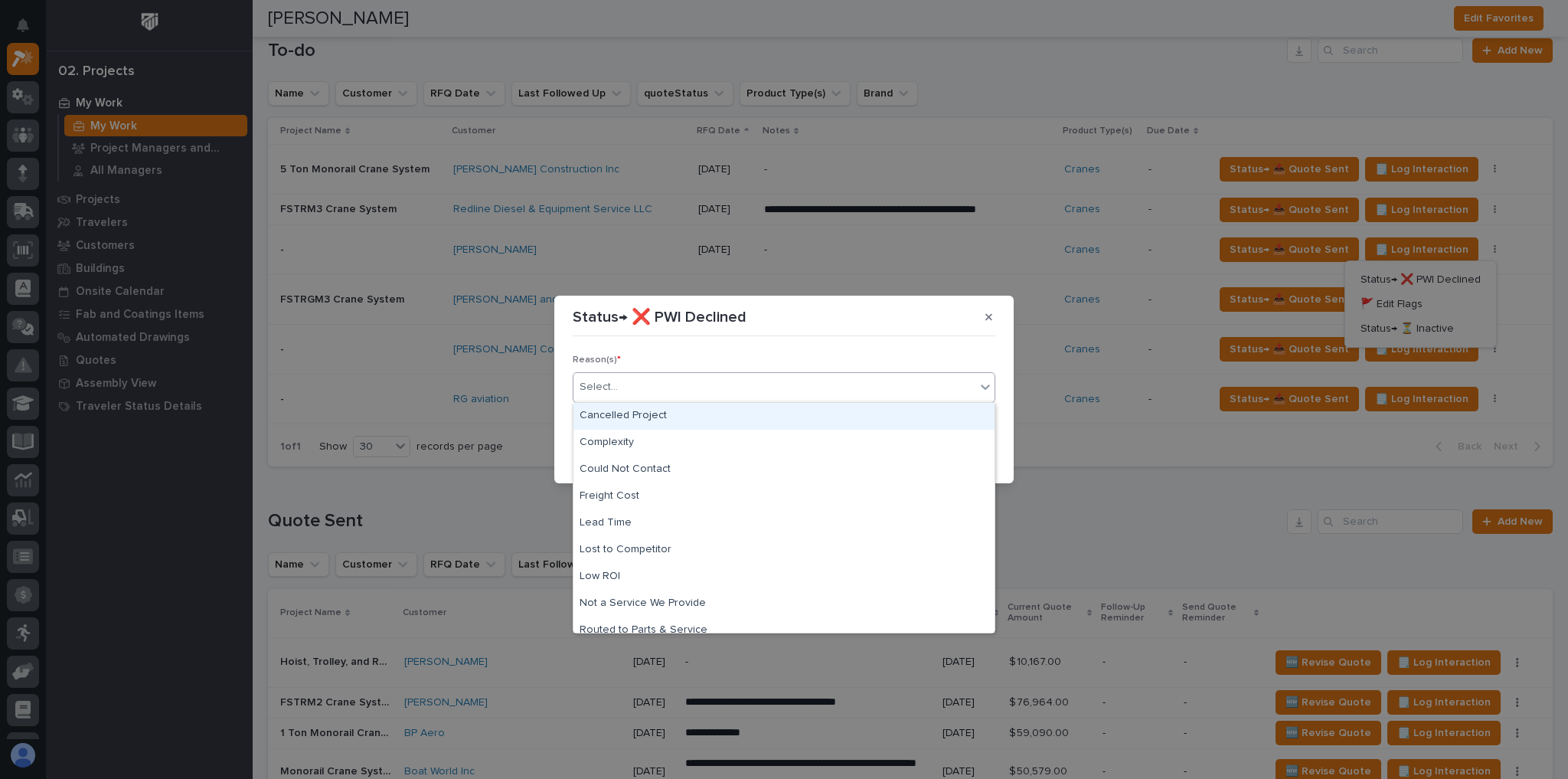
click at [716, 387] on div "Select..." at bounding box center [774, 387] width 402 height 25
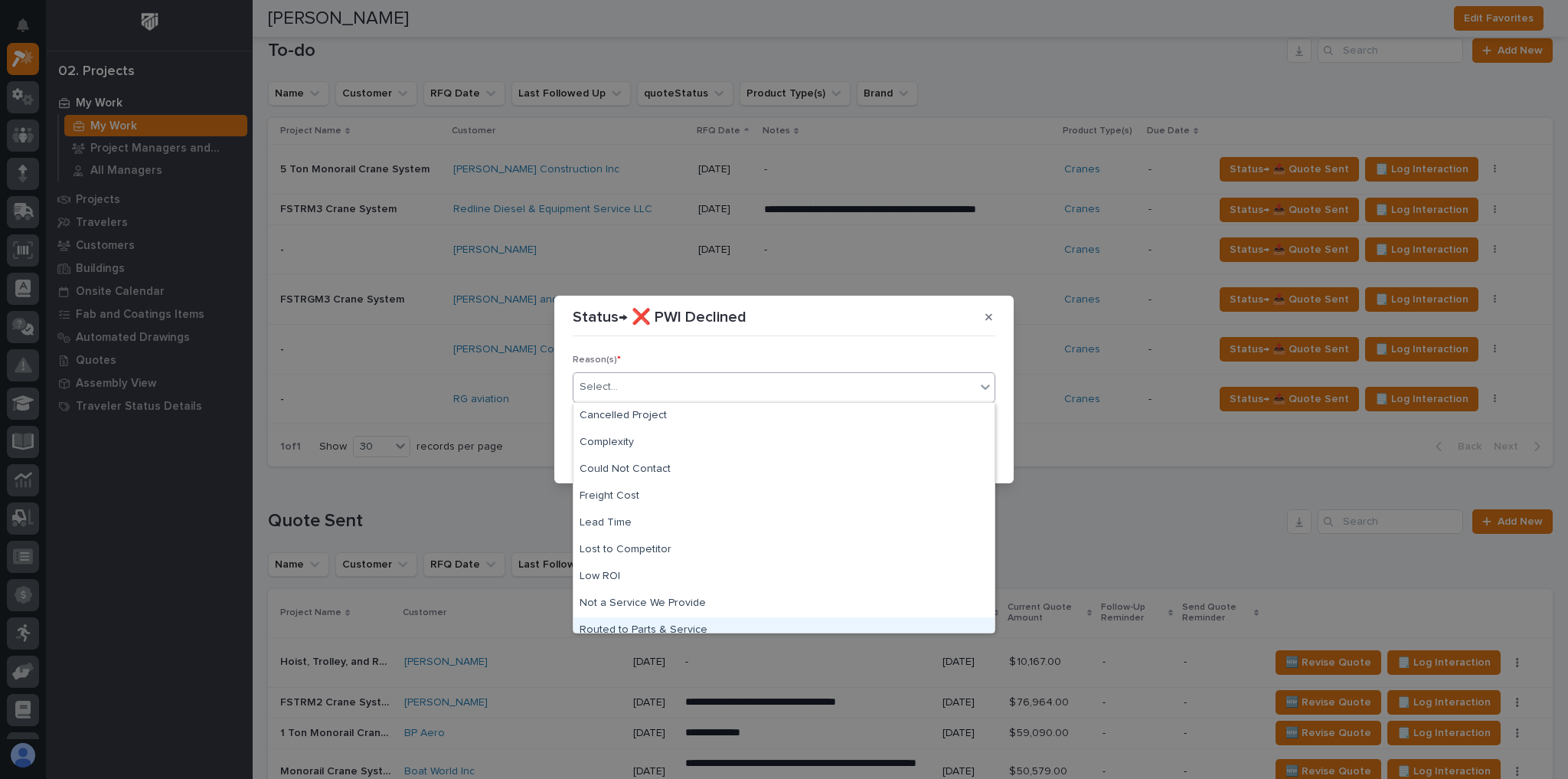
click at [660, 627] on div "Routed to Parts & Service" at bounding box center [784, 630] width 421 height 27
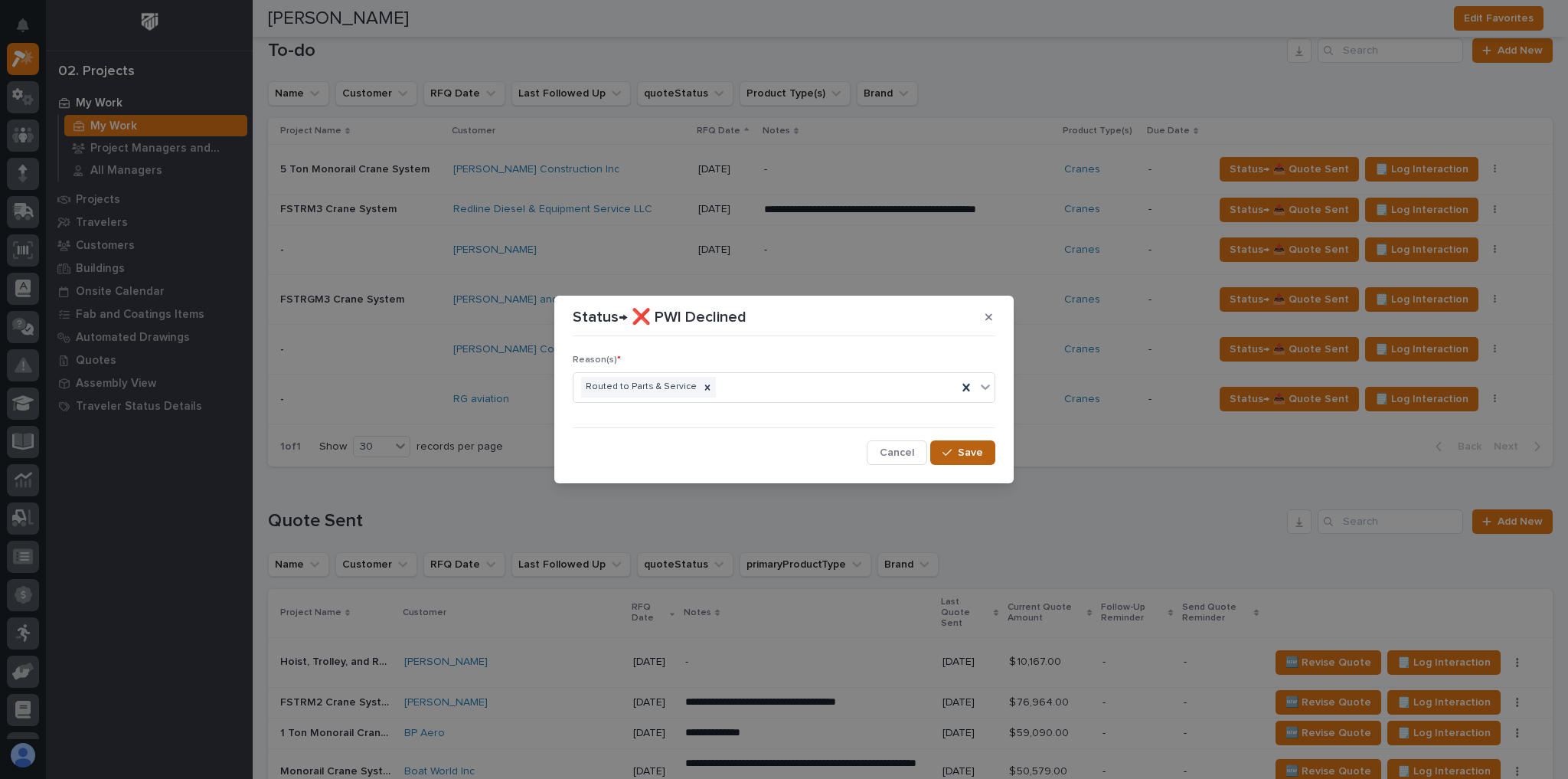
click at [972, 449] on span "Save" at bounding box center [970, 452] width 25 height 14
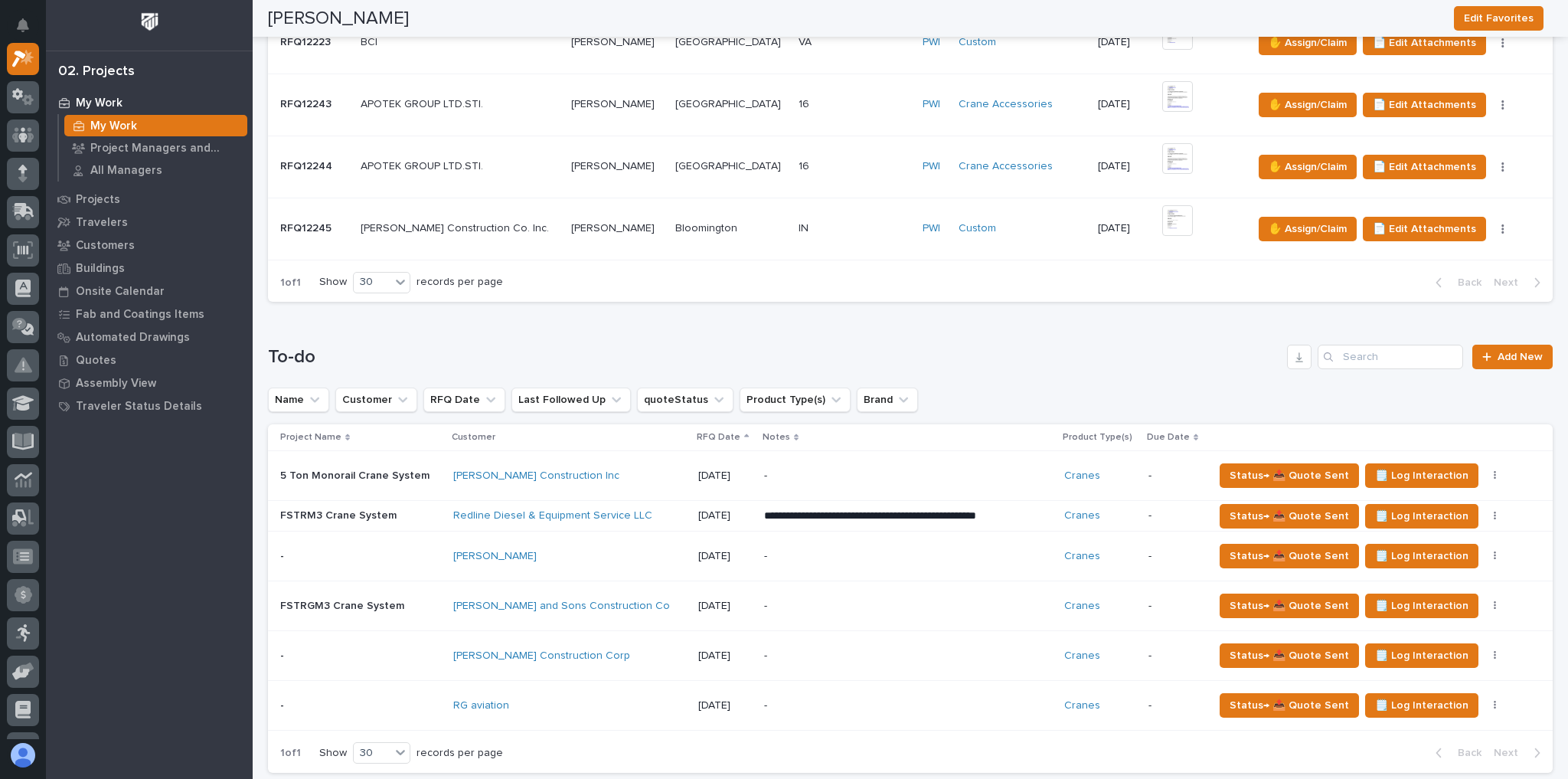
scroll to position [857, 0]
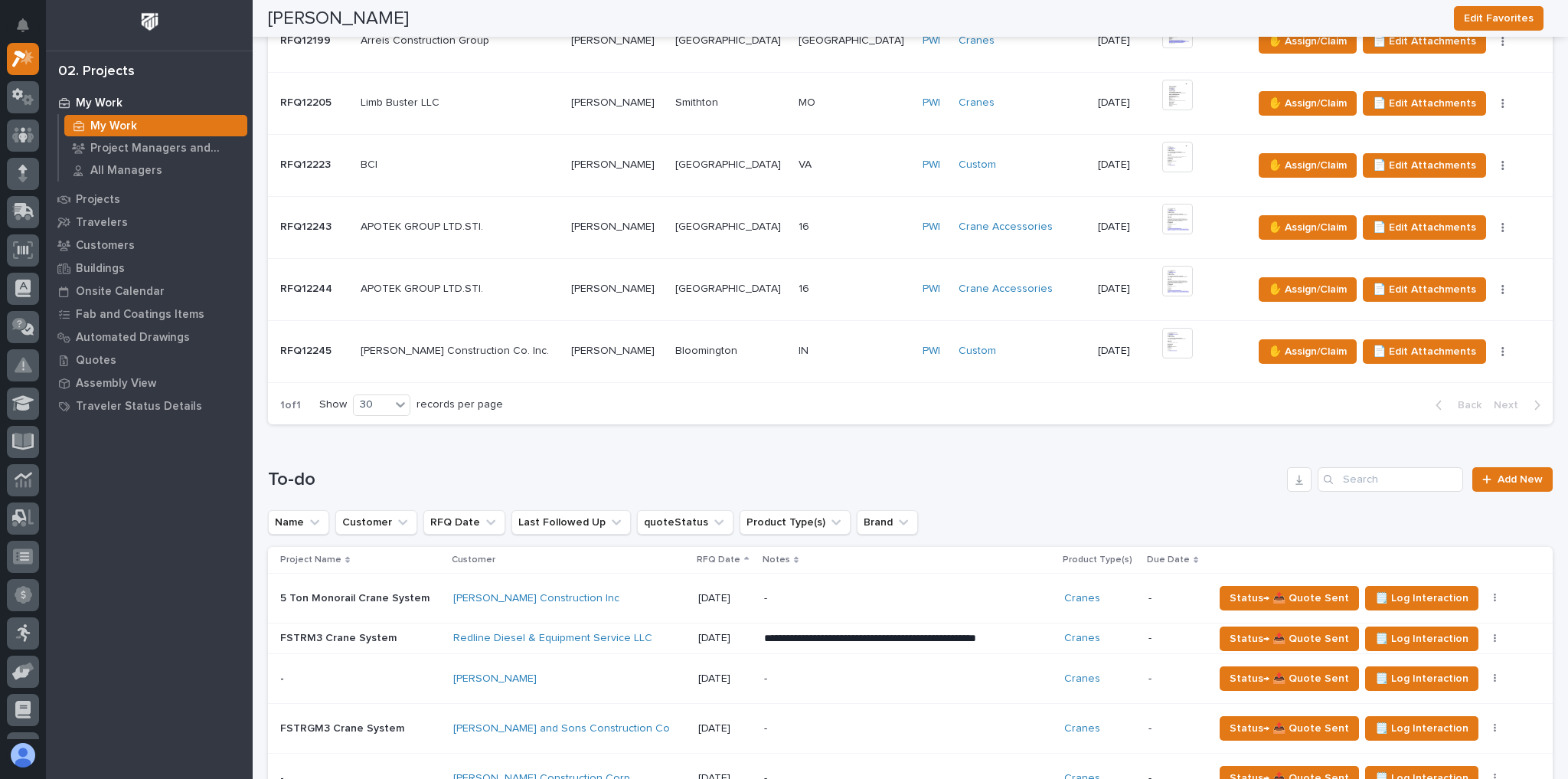
click at [764, 227] on p at bounding box center [731, 227] width 112 height 13
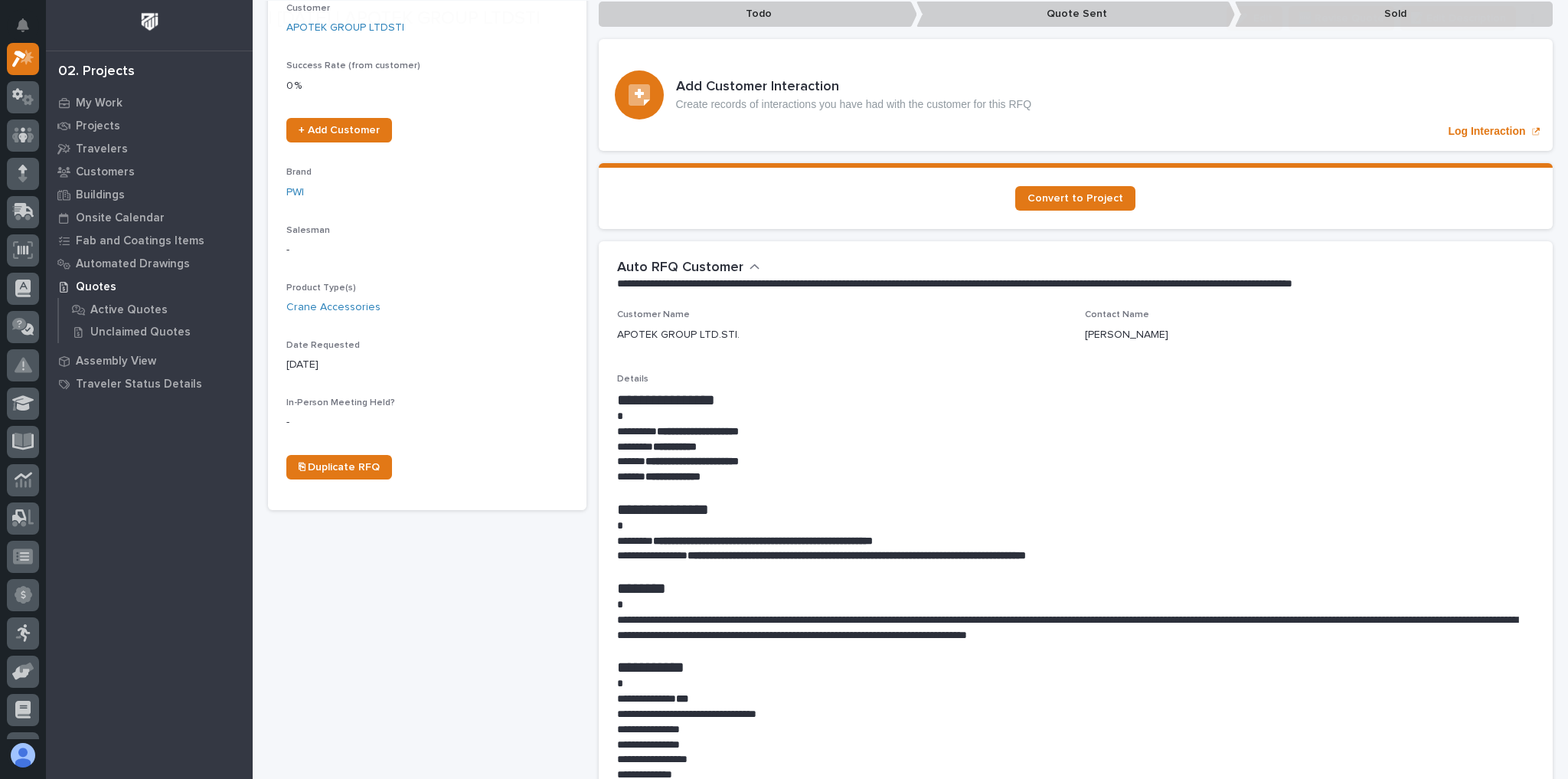
scroll to position [306, 0]
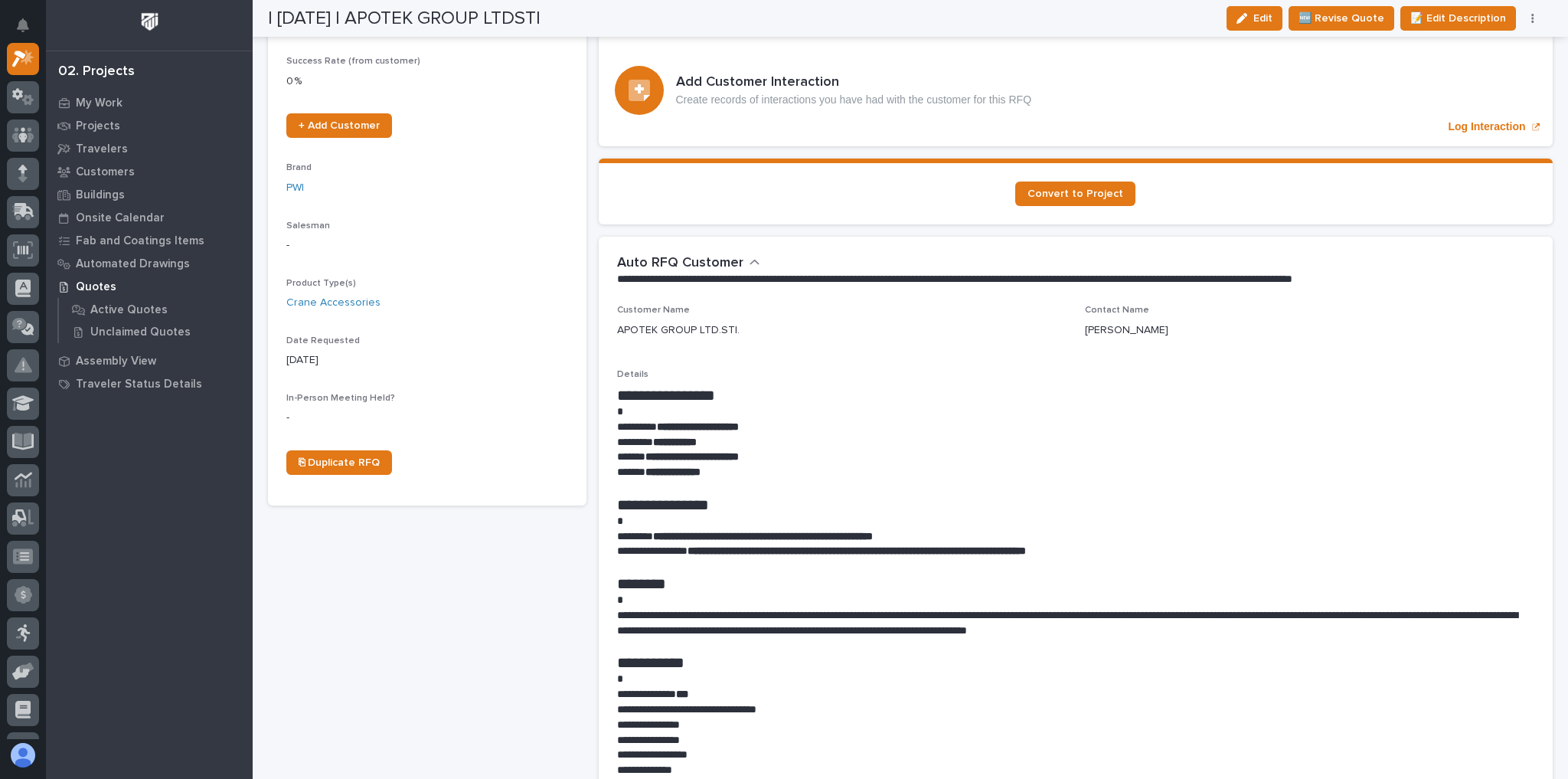
click at [1524, 24] on div "Edit 🆕 Revise Quote 📝 Edit Description 📞 Edit Contact Info 📅 Edit Date Requeste…" at bounding box center [1382, 18] width 323 height 24
click at [1529, 22] on button "button" at bounding box center [1533, 18] width 22 height 10
click at [1469, 96] on span "✋ Assign/Claim" at bounding box center [1449, 98] width 78 height 18
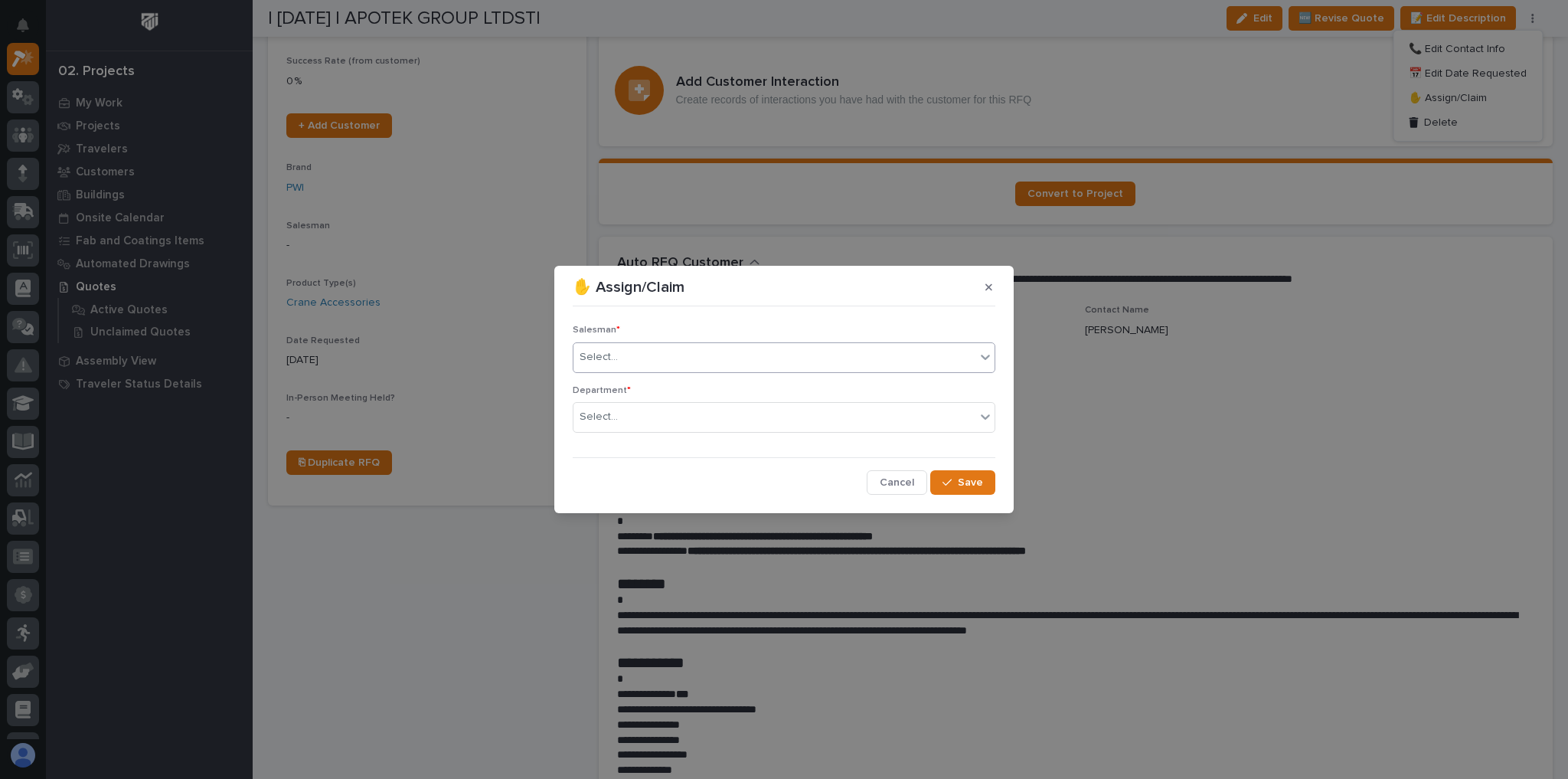
click at [605, 349] on div "Select..." at bounding box center [774, 356] width 402 height 25
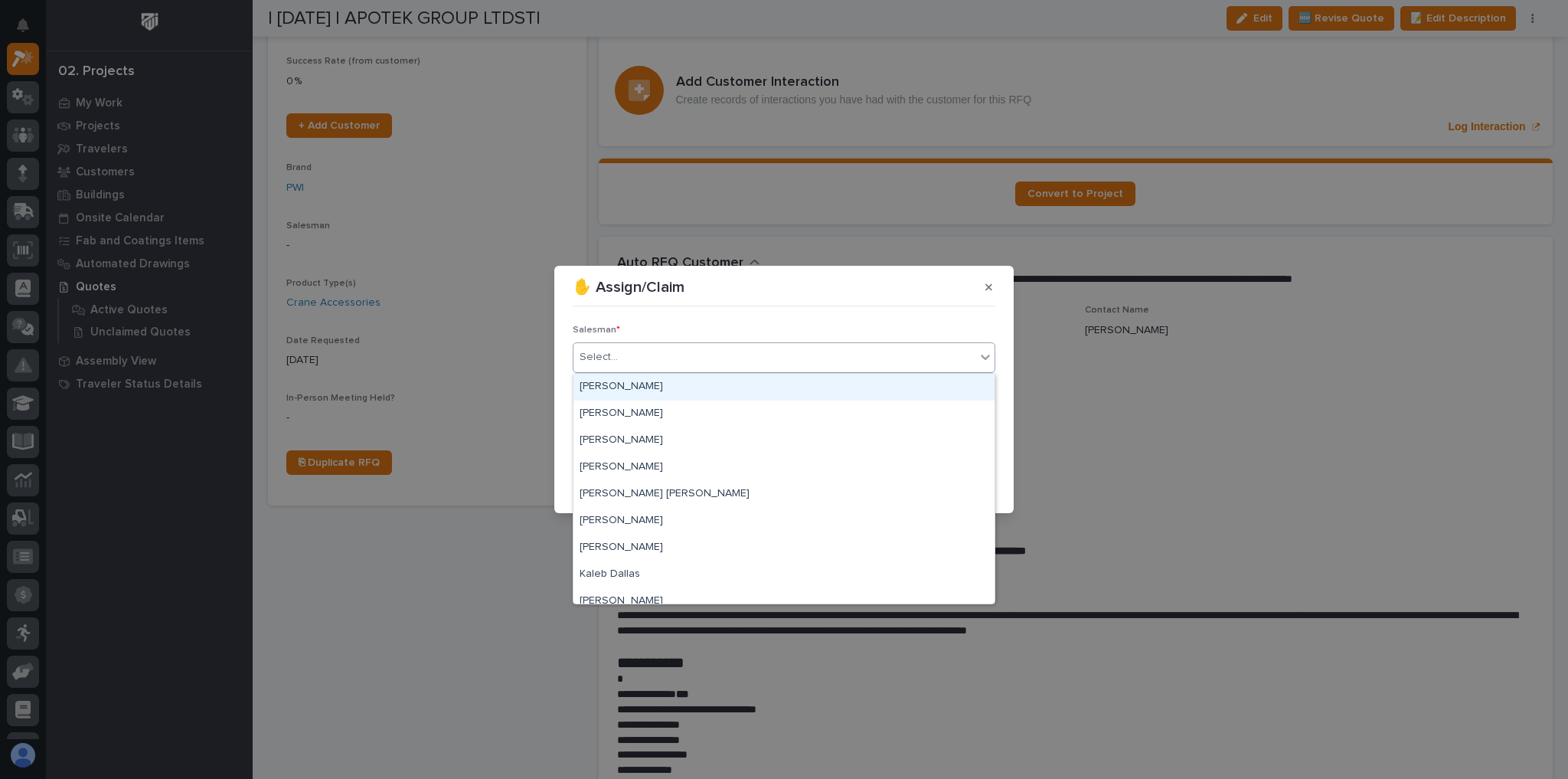
scroll to position [332, 0]
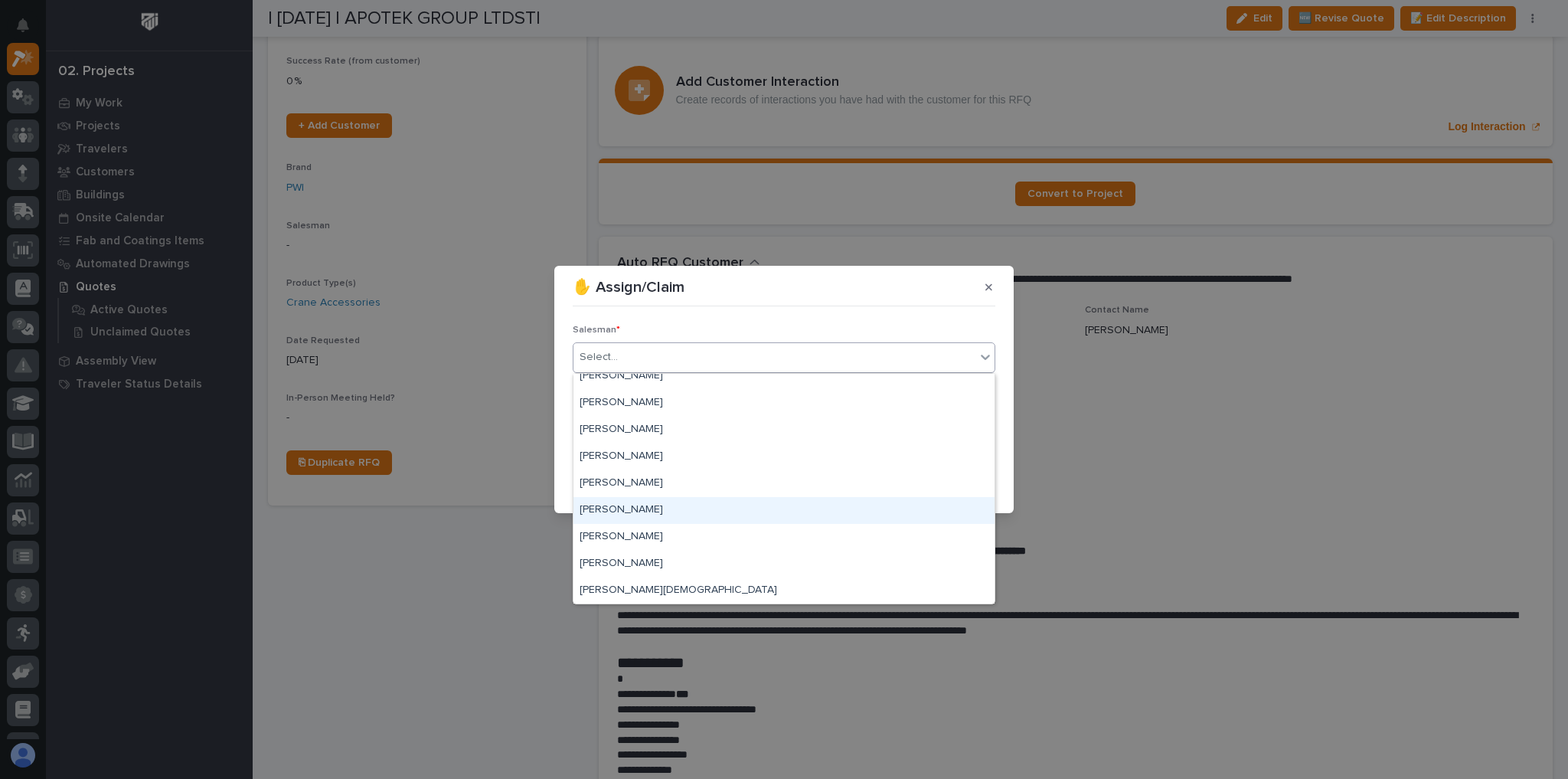
click at [620, 512] on div "[PERSON_NAME]" at bounding box center [784, 510] width 421 height 27
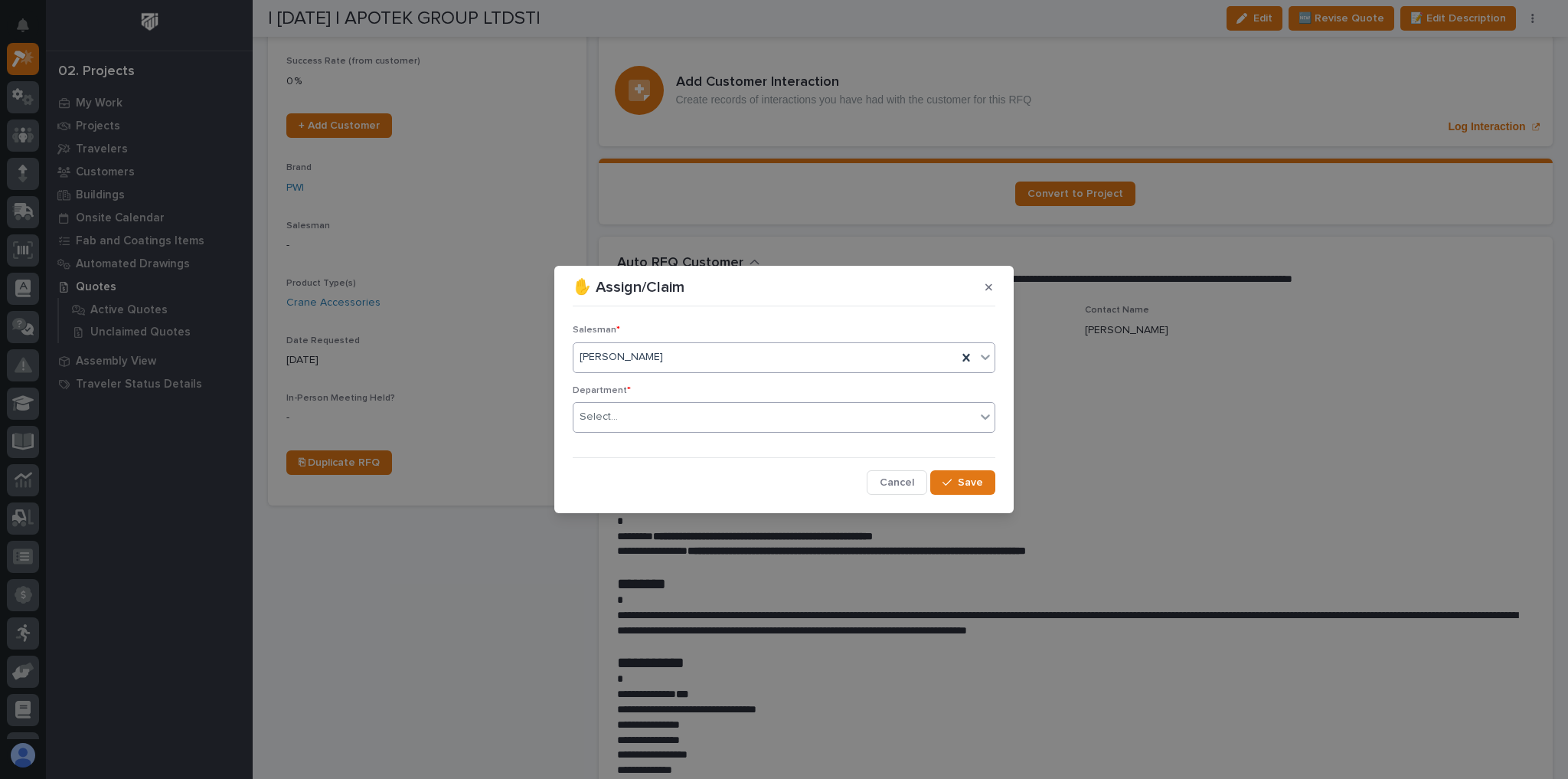
click at [655, 429] on div "Select..." at bounding box center [774, 417] width 402 height 25
click at [649, 446] on span "National Sales" at bounding box center [618, 444] width 78 height 17
click at [941, 471] on button "Save" at bounding box center [963, 482] width 65 height 24
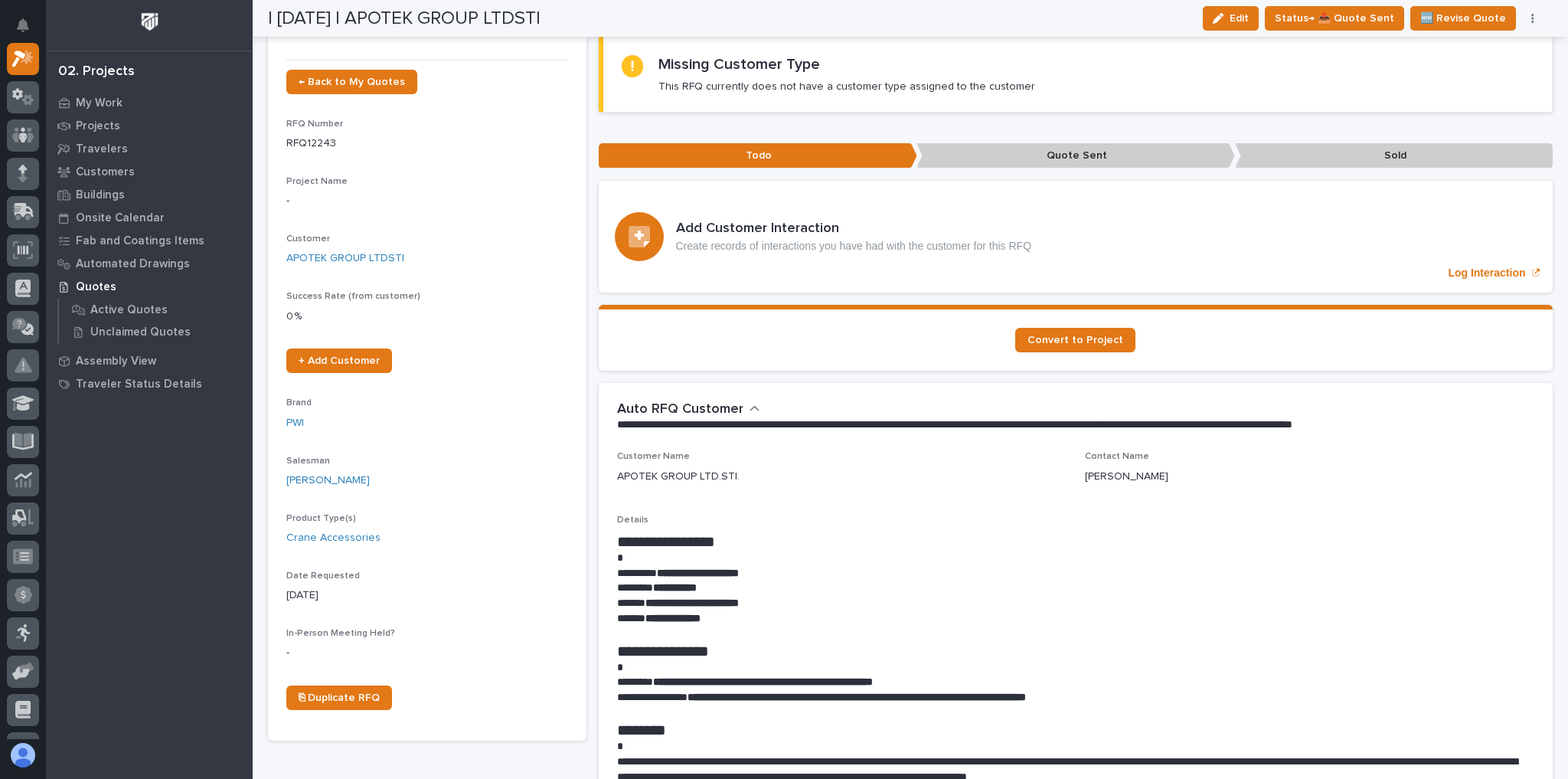
scroll to position [0, 0]
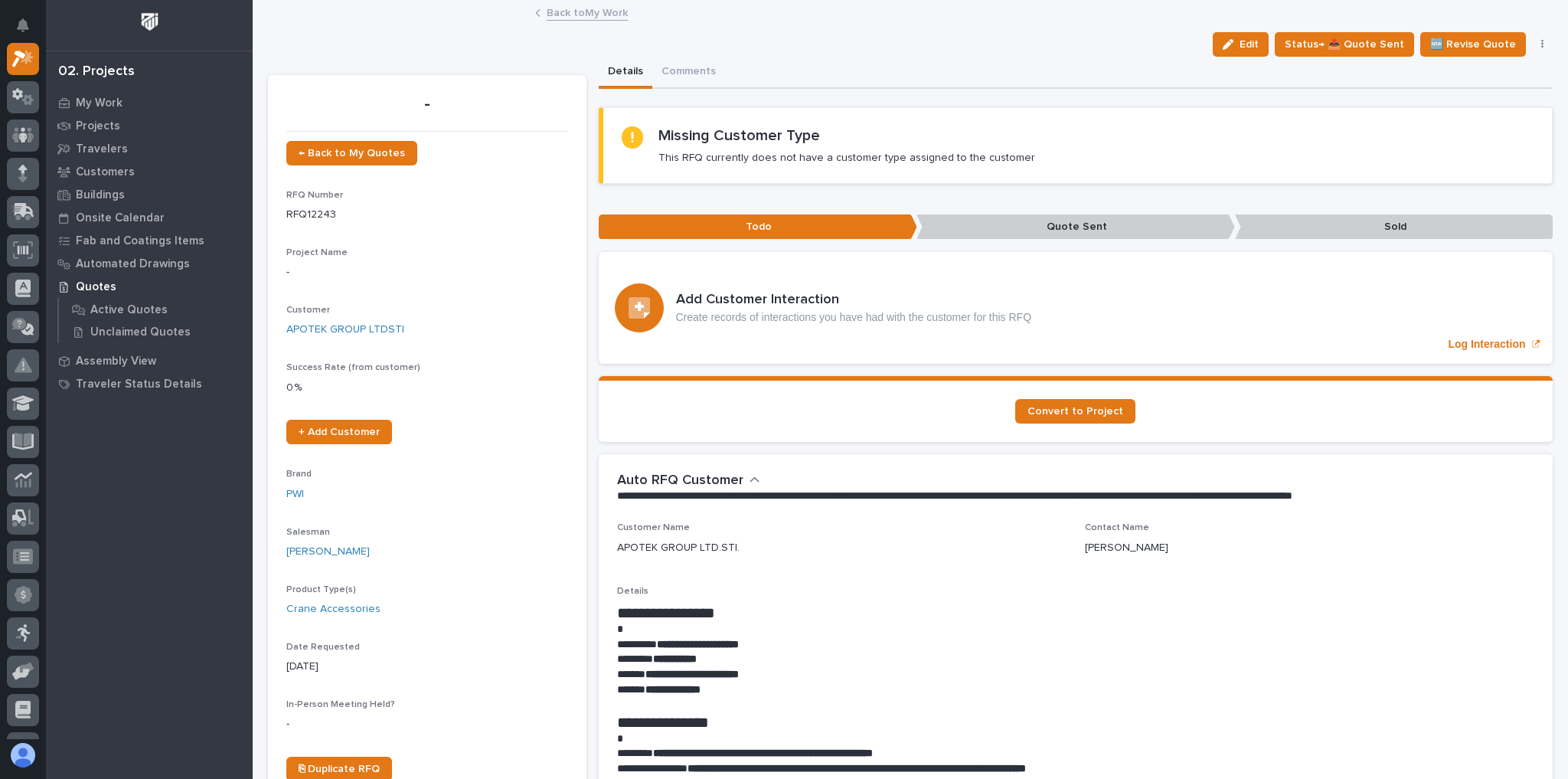
click at [591, 11] on link "Back to My Work" at bounding box center [587, 12] width 81 height 17
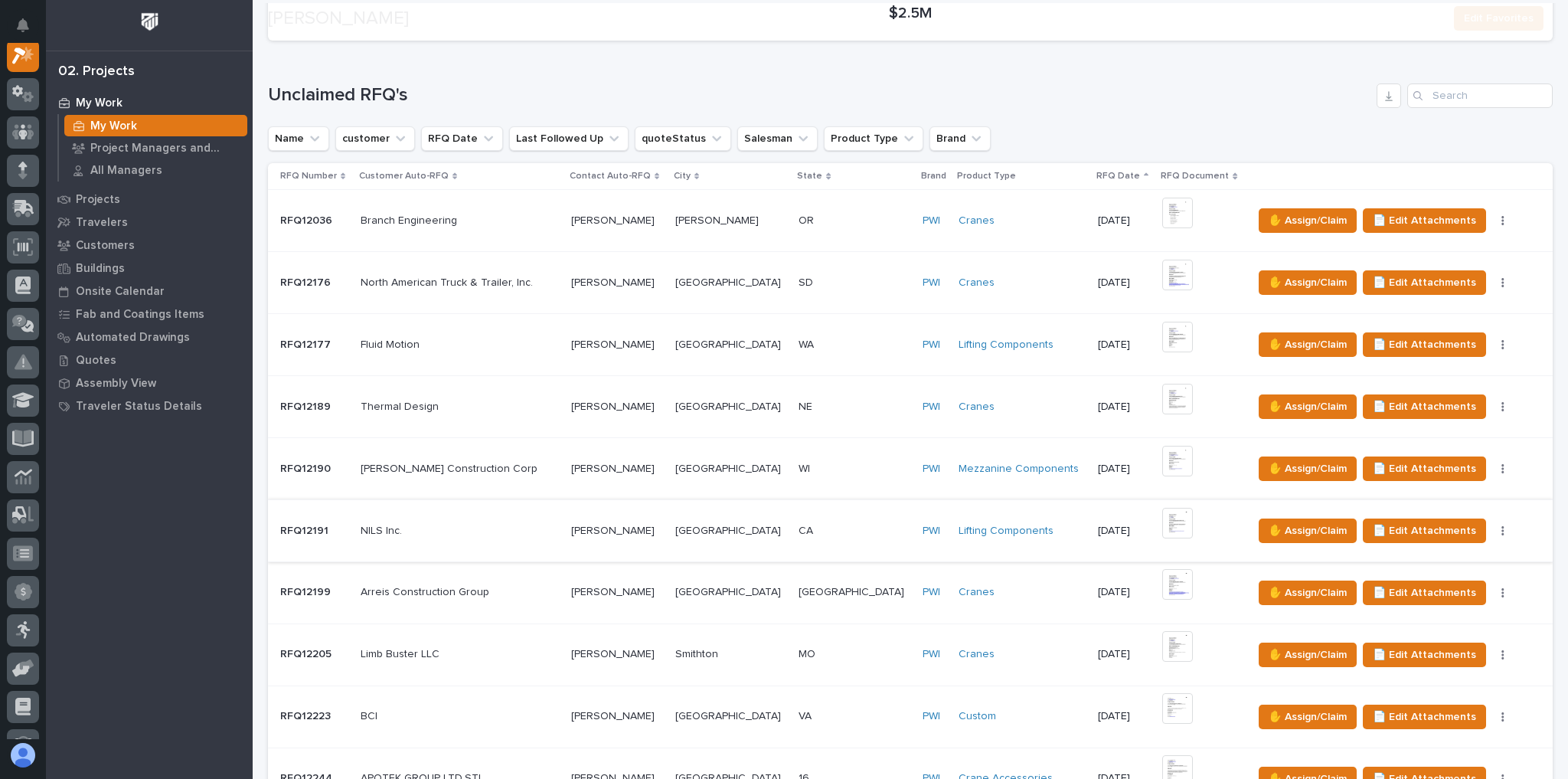
scroll to position [552, 0]
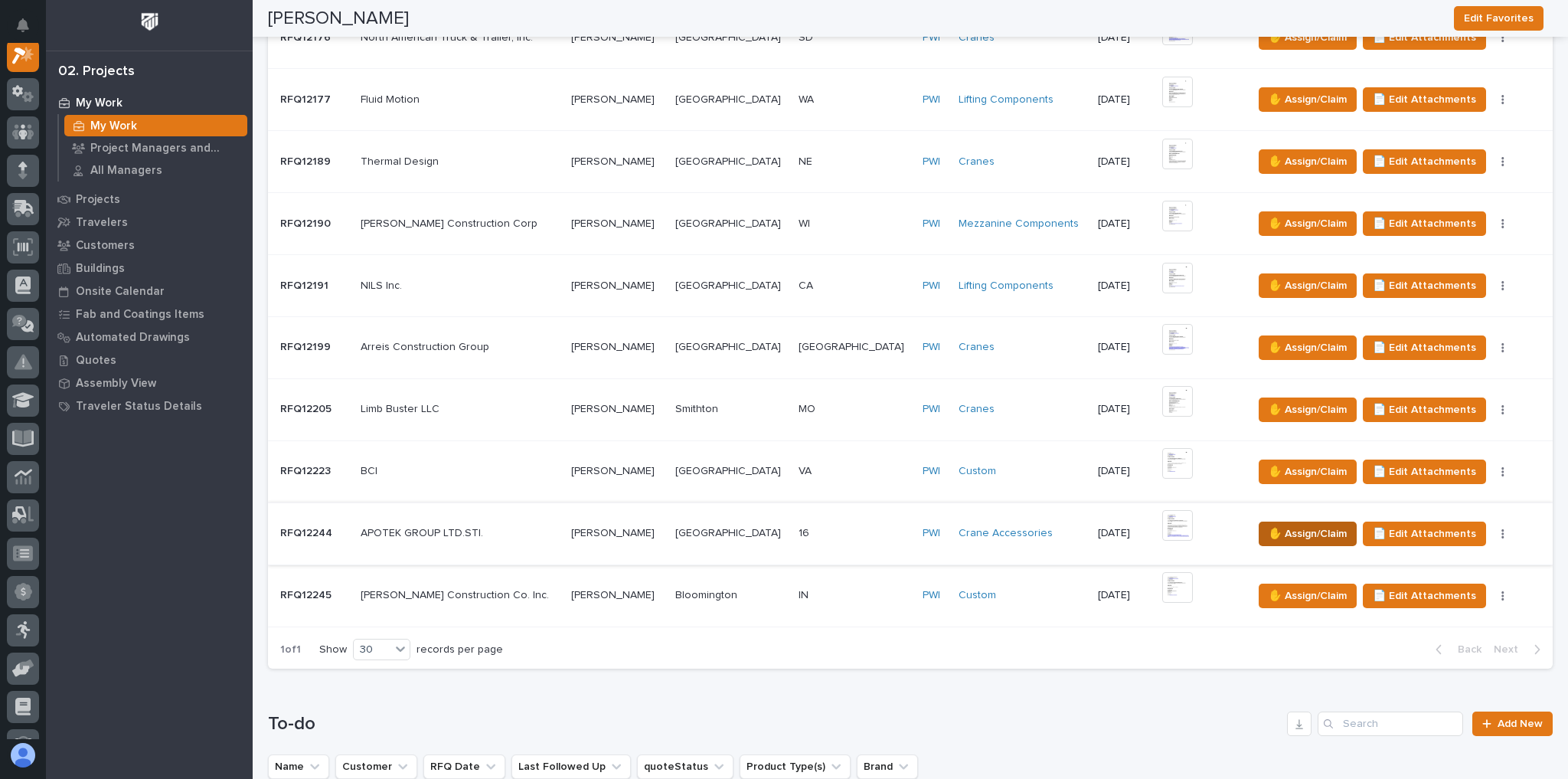
click at [1271, 525] on span "✋ Assign/Claim" at bounding box center [1308, 533] width 78 height 18
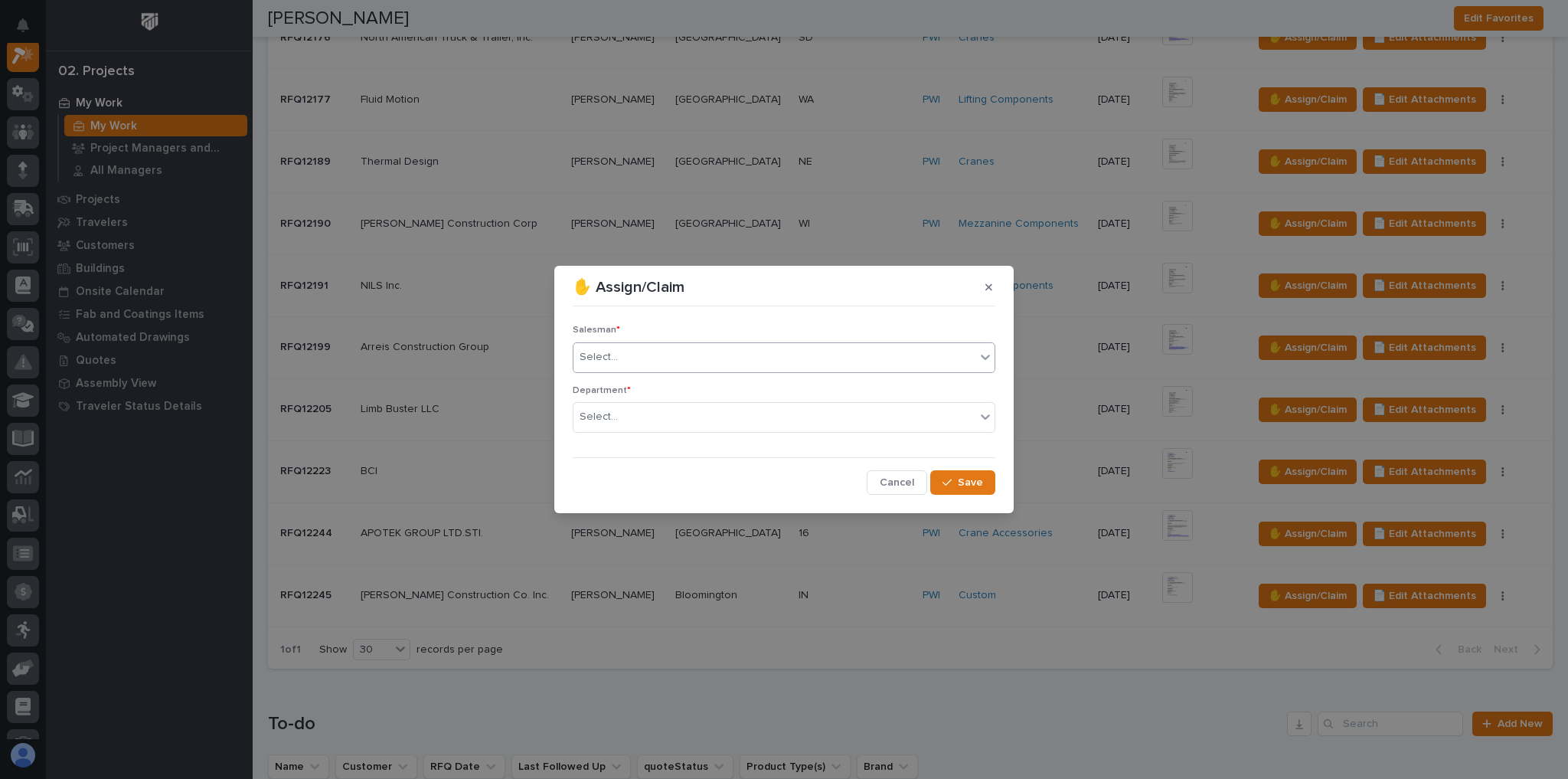
click at [724, 369] on div "Select..." at bounding box center [784, 357] width 423 height 30
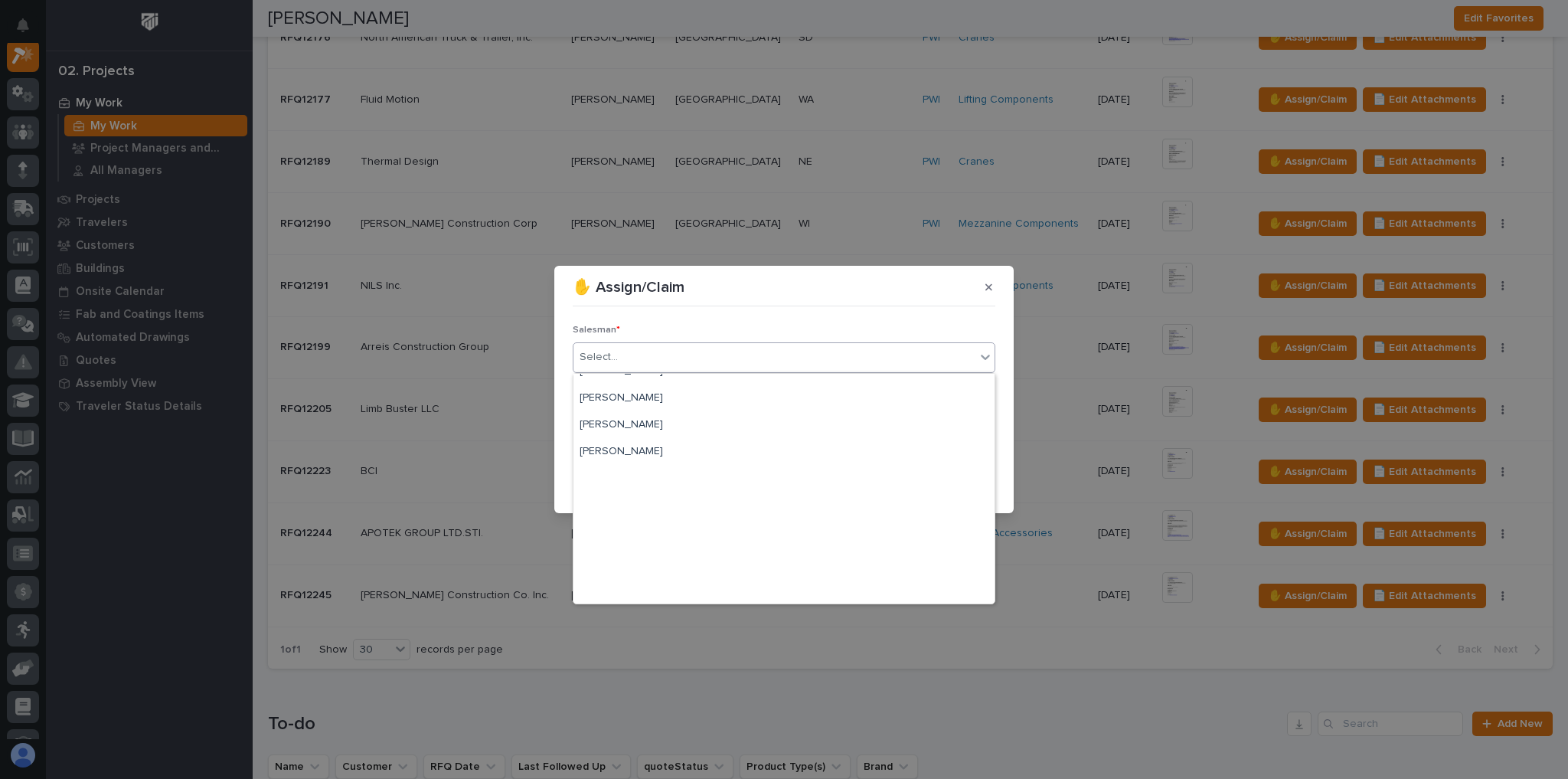
scroll to position [332, 0]
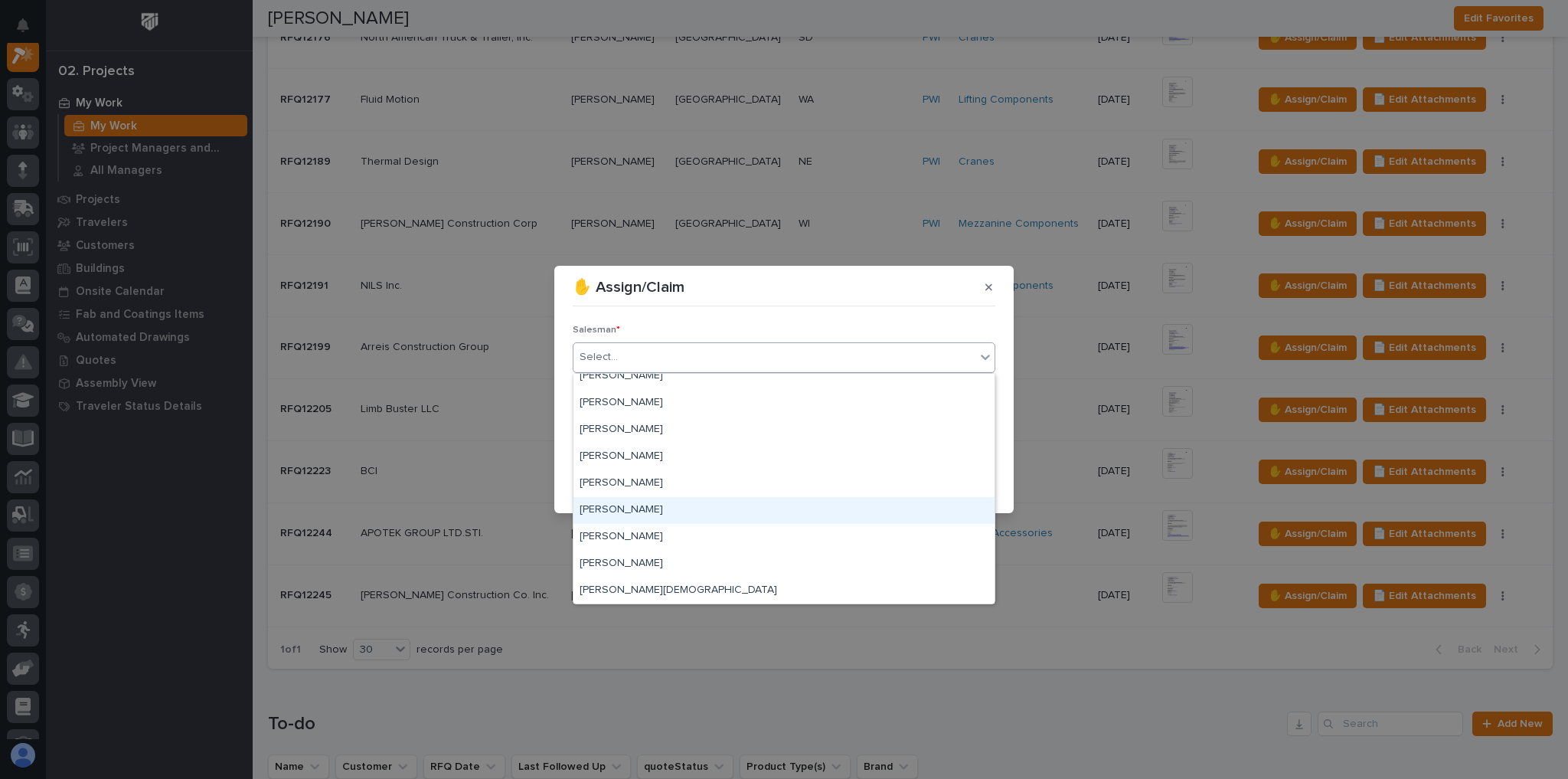
click at [690, 505] on div "[PERSON_NAME]" at bounding box center [784, 510] width 421 height 27
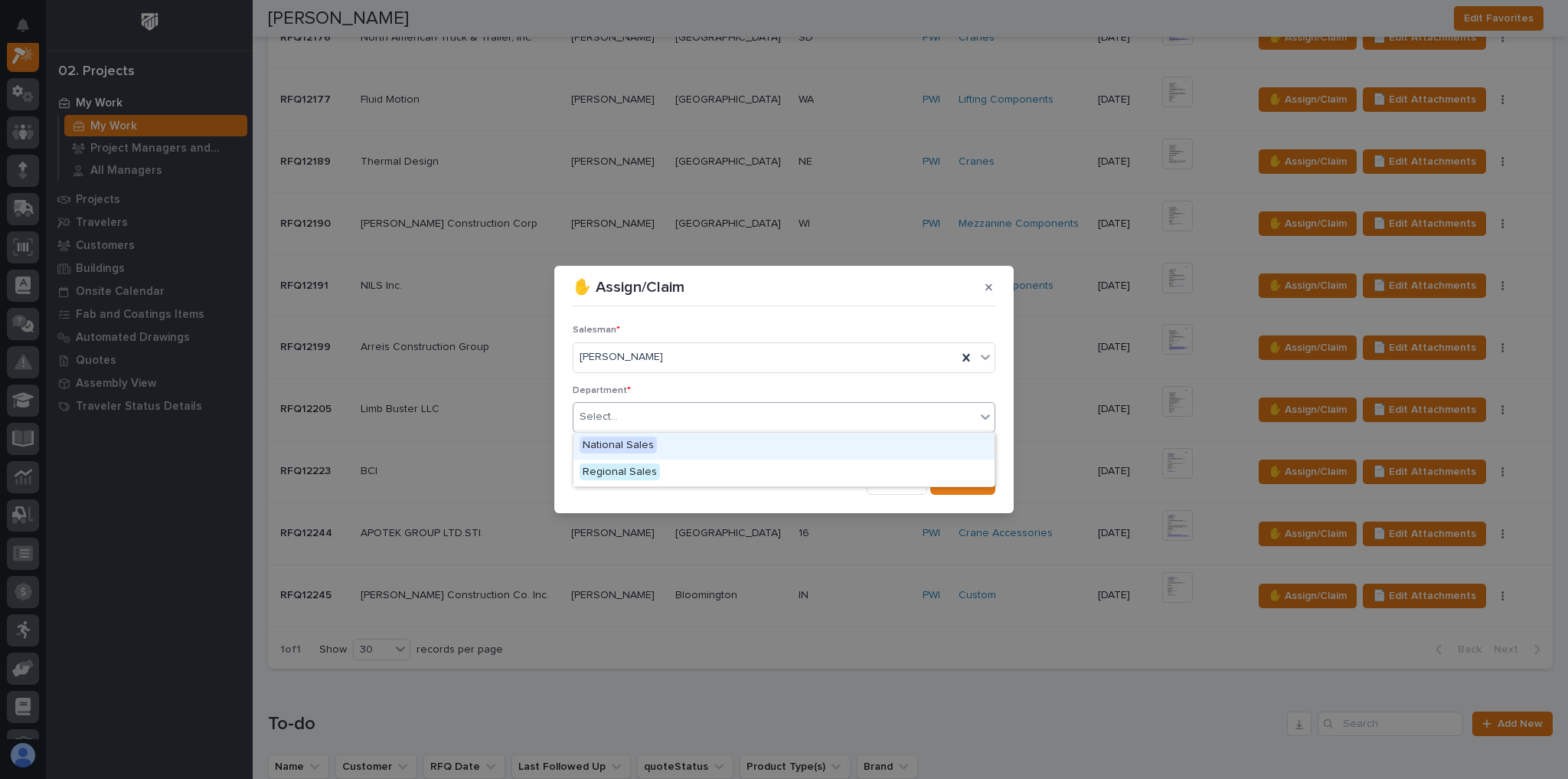
click at [649, 410] on div "Select..." at bounding box center [774, 417] width 402 height 25
click at [647, 444] on span "National Sales" at bounding box center [618, 444] width 78 height 17
click at [952, 479] on icon "button" at bounding box center [947, 482] width 10 height 10
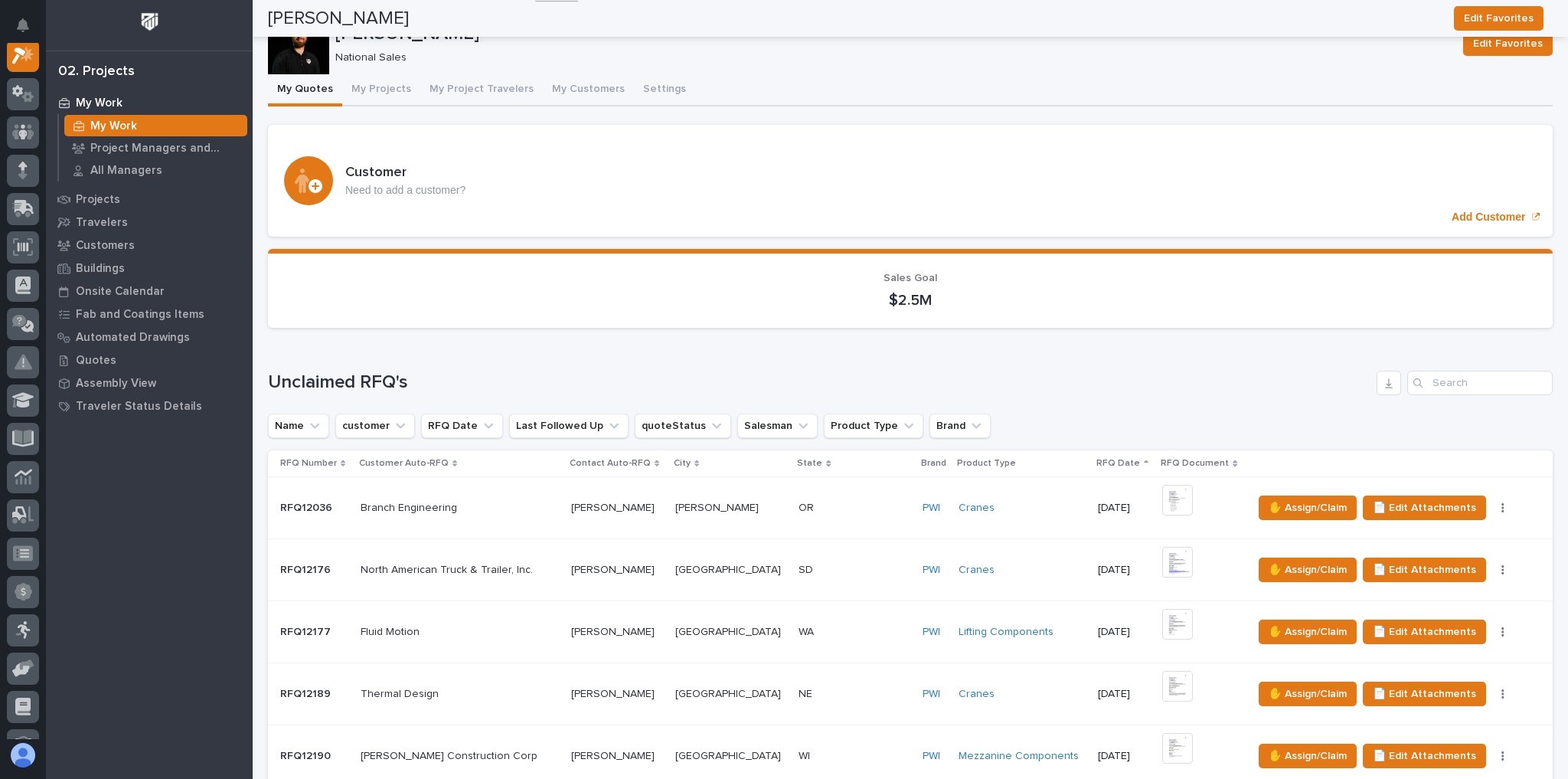
scroll to position [1041, 0]
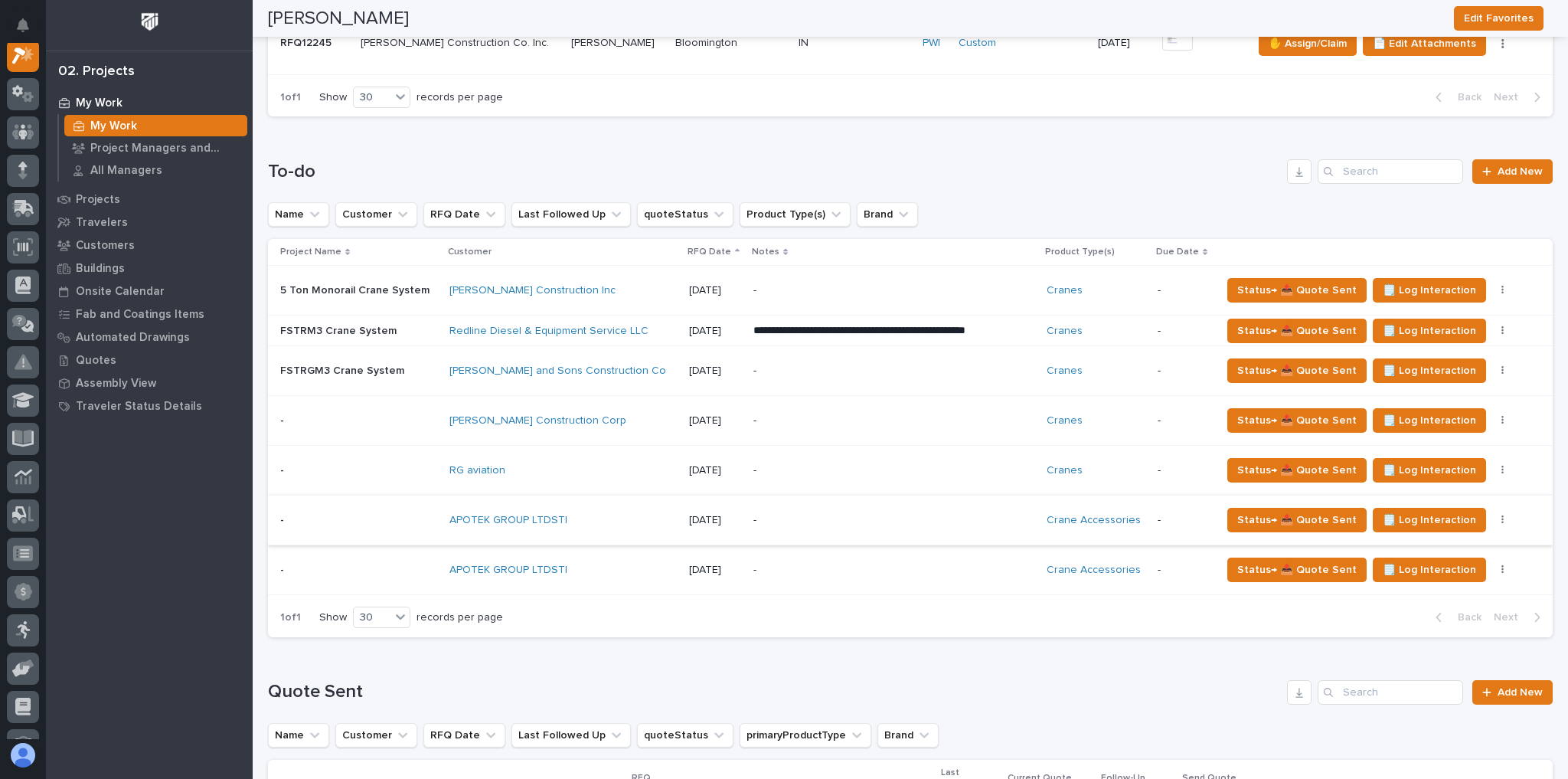
click at [1492, 514] on button "button" at bounding box center [1503, 519] width 22 height 10
click at [849, 528] on div "-" at bounding box center [888, 520] width 268 height 35
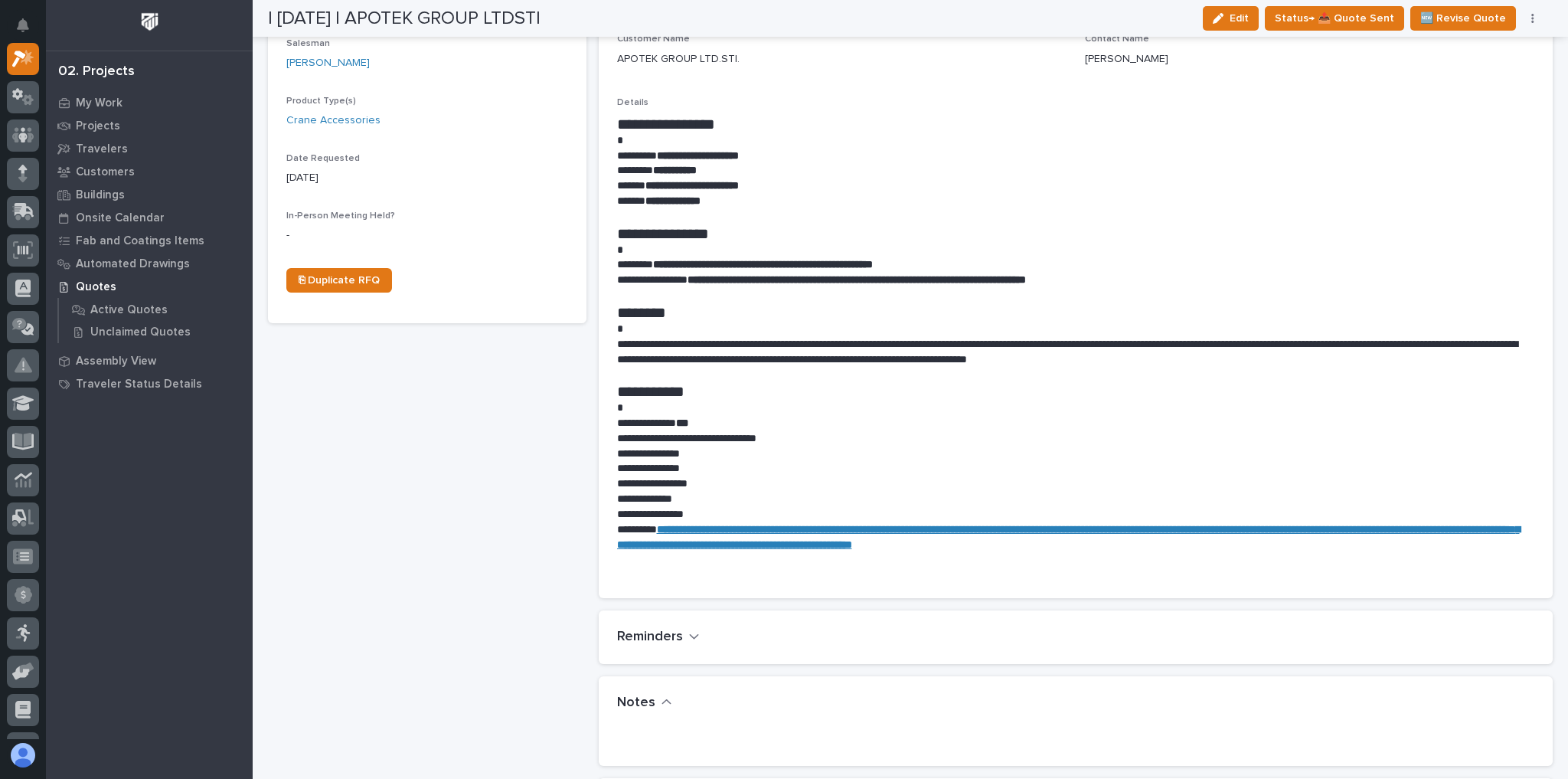
scroll to position [674, 0]
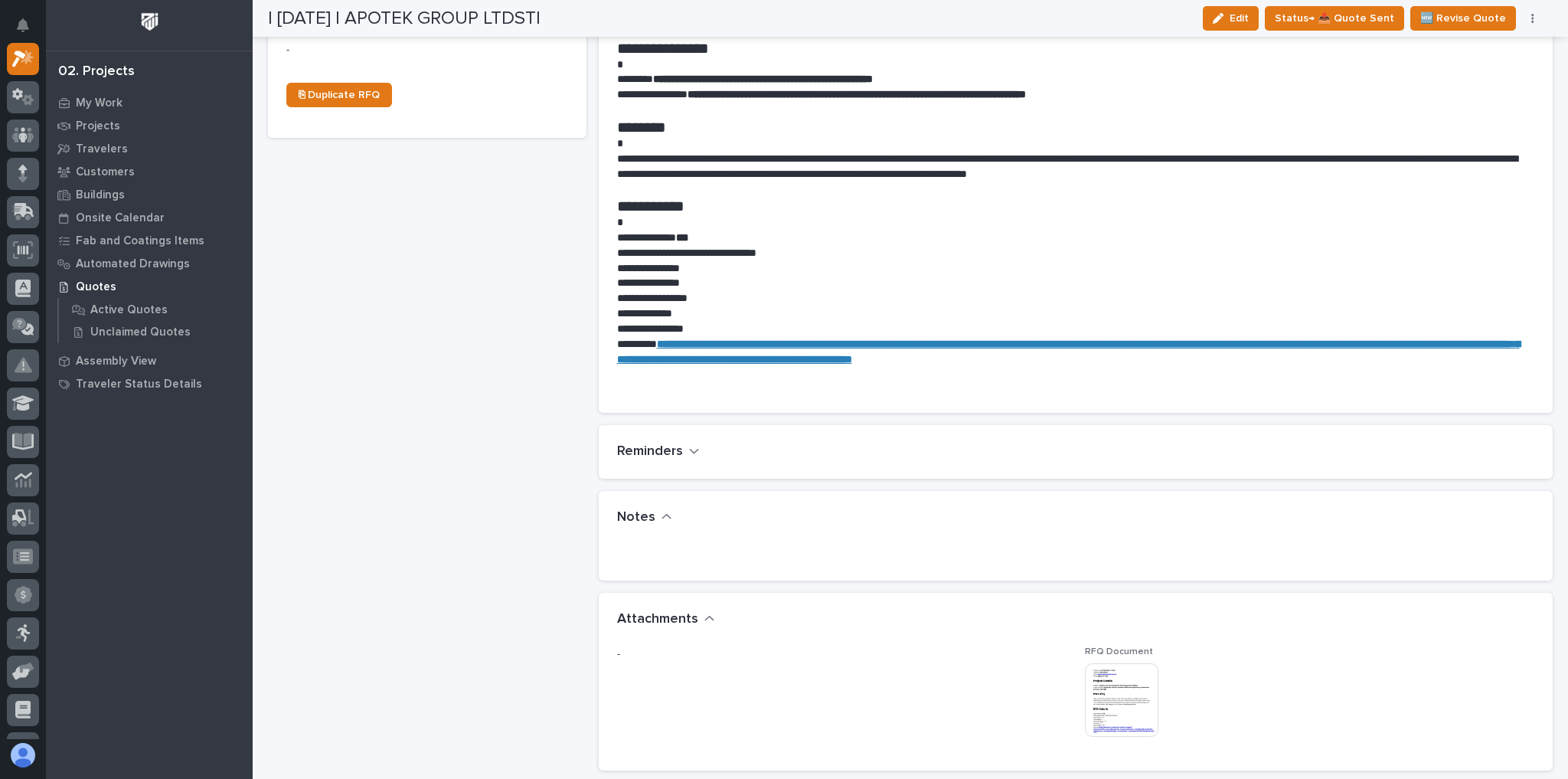
click at [1117, 688] on img at bounding box center [1122, 700] width 73 height 73
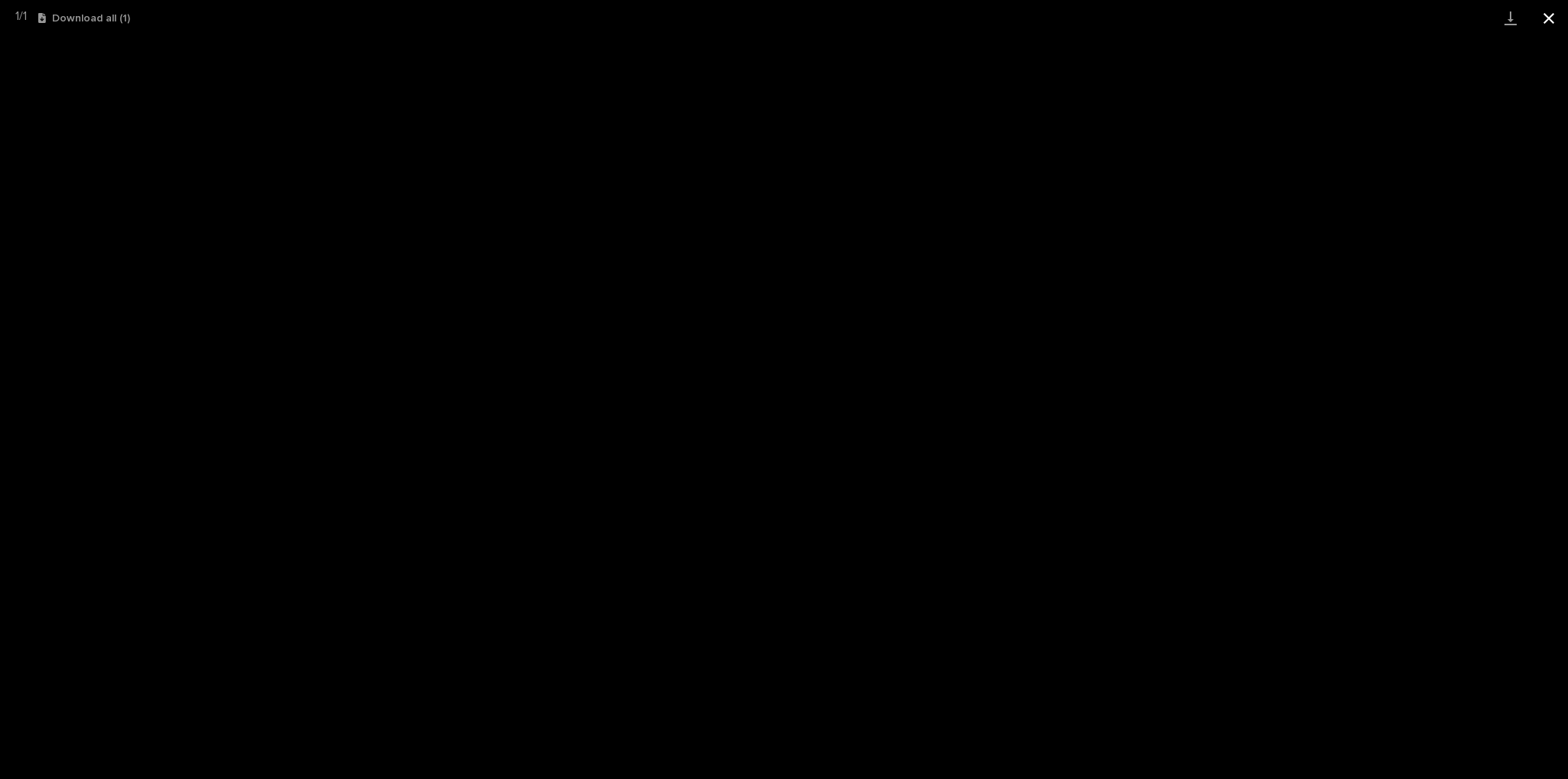
click at [1543, 19] on button "Close gallery" at bounding box center [1549, 17] width 38 height 36
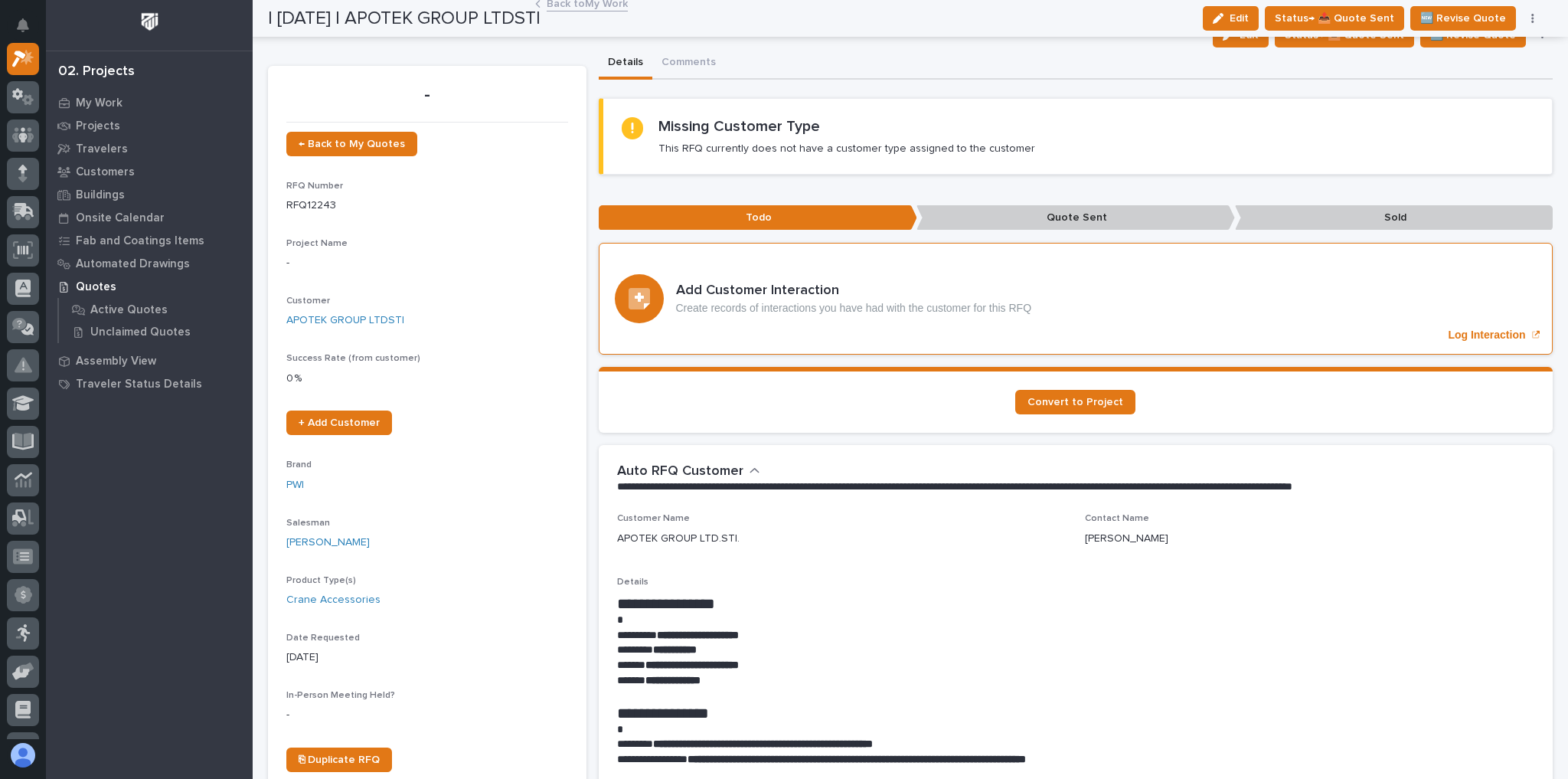
scroll to position [0, 0]
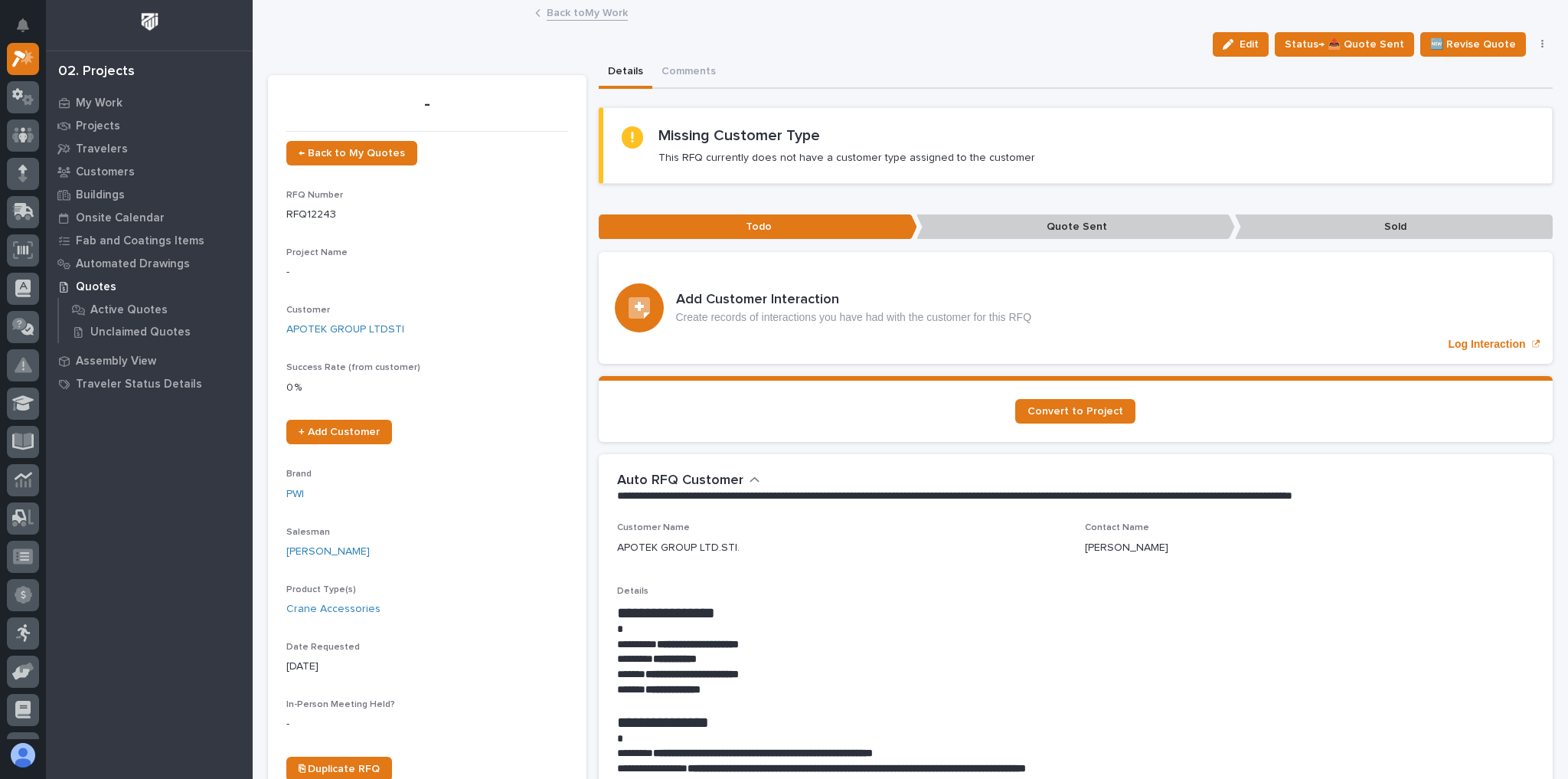
click at [595, 11] on link "Back to My Work" at bounding box center [587, 12] width 81 height 17
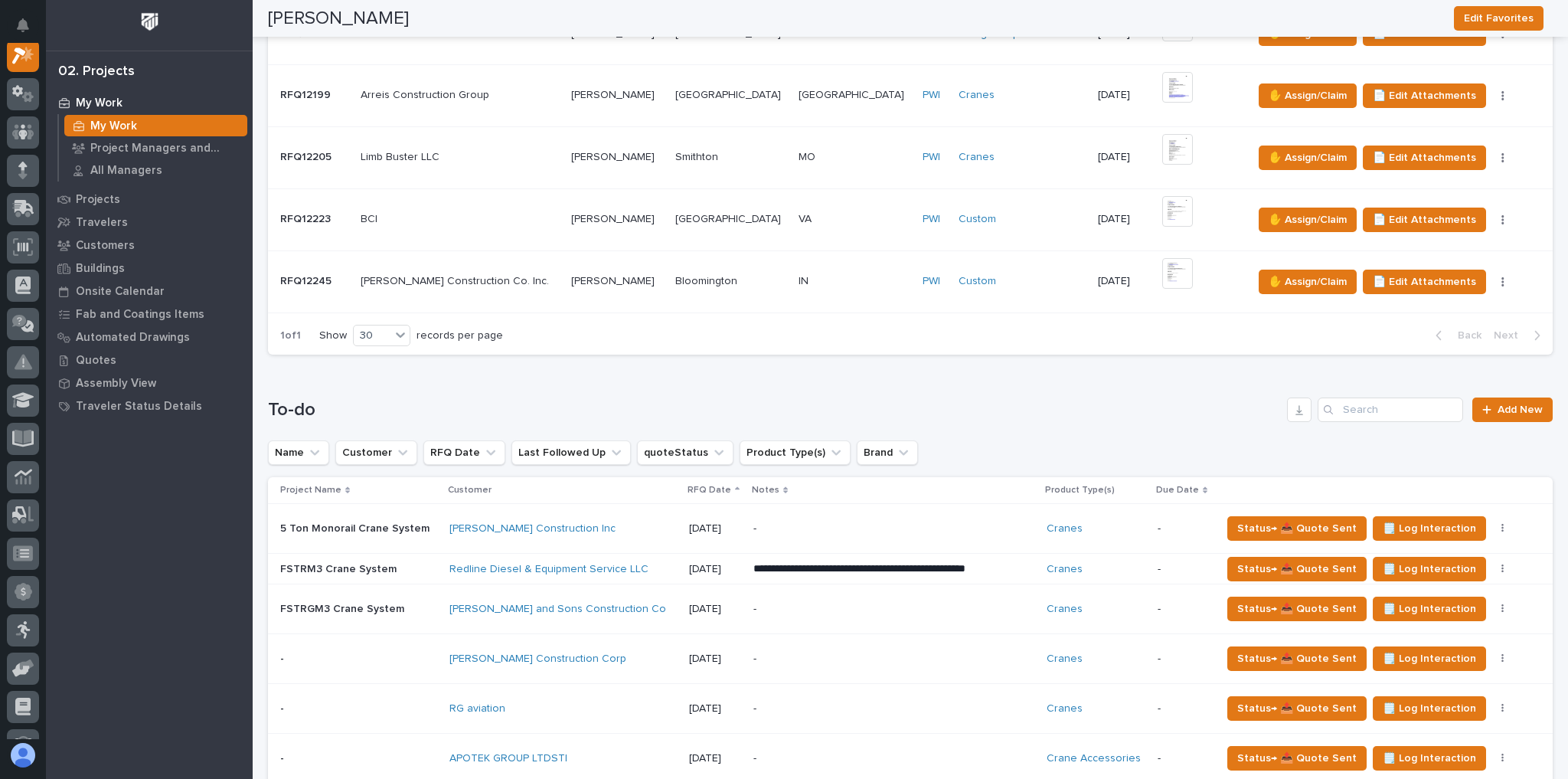
scroll to position [918, 0]
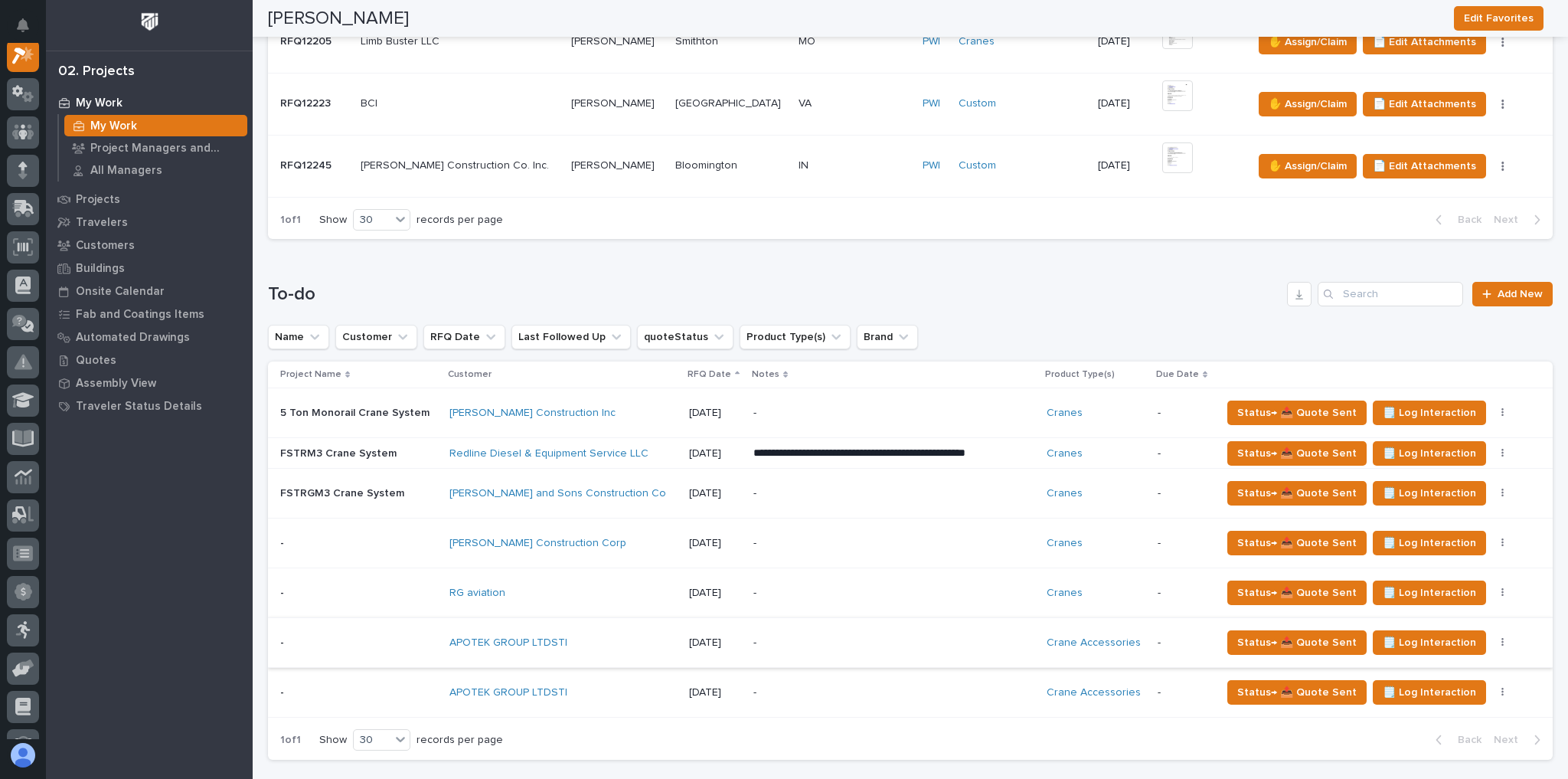
click at [1492, 637] on button "button" at bounding box center [1503, 642] width 22 height 10
click at [1442, 667] on span "Status→ ❌ PWI Declined" at bounding box center [1429, 671] width 120 height 18
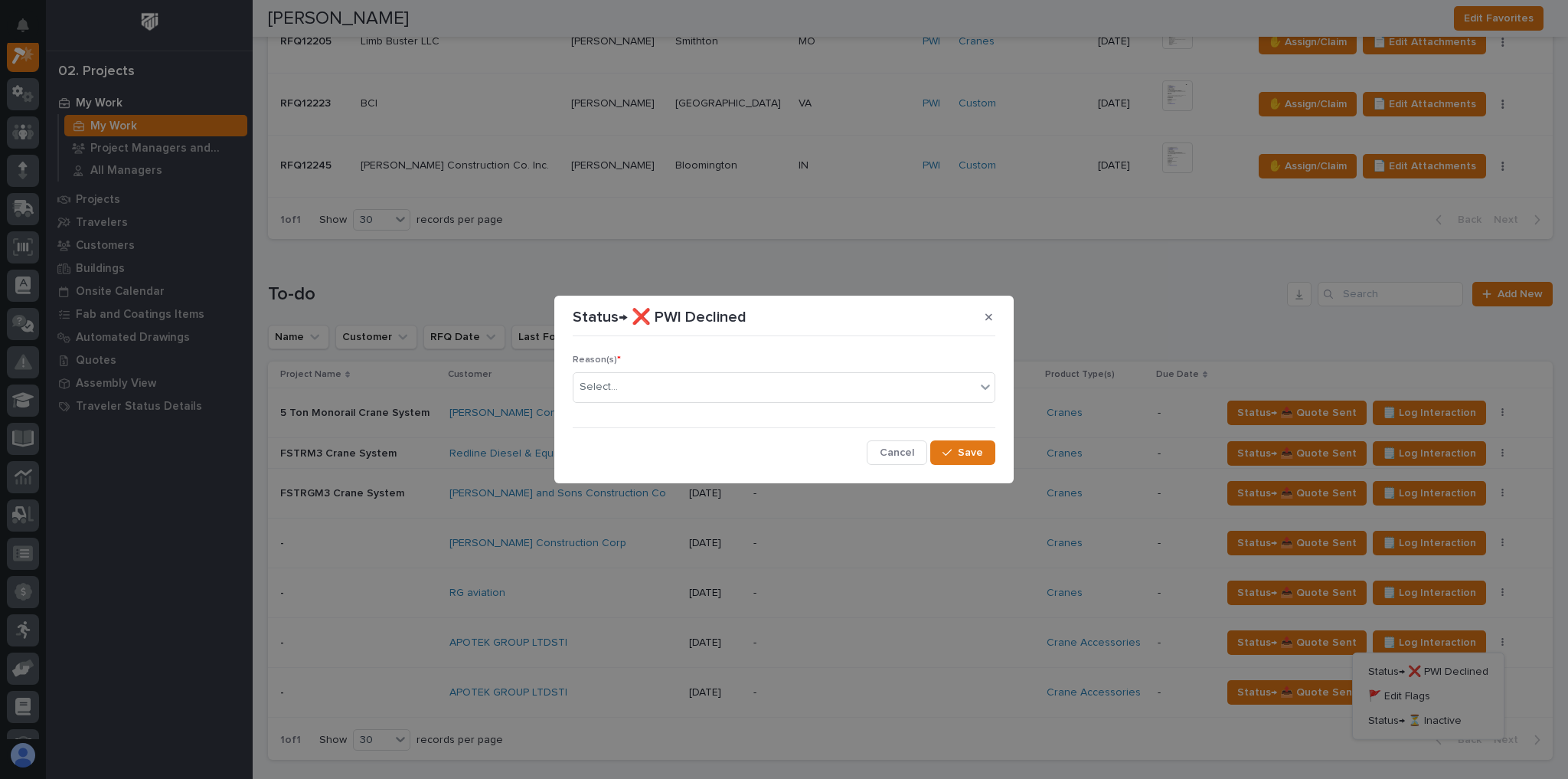
click at [641, 403] on div "Reason(s) * Select..." at bounding box center [784, 384] width 423 height 60
click at [643, 398] on div "Select..." at bounding box center [774, 387] width 402 height 25
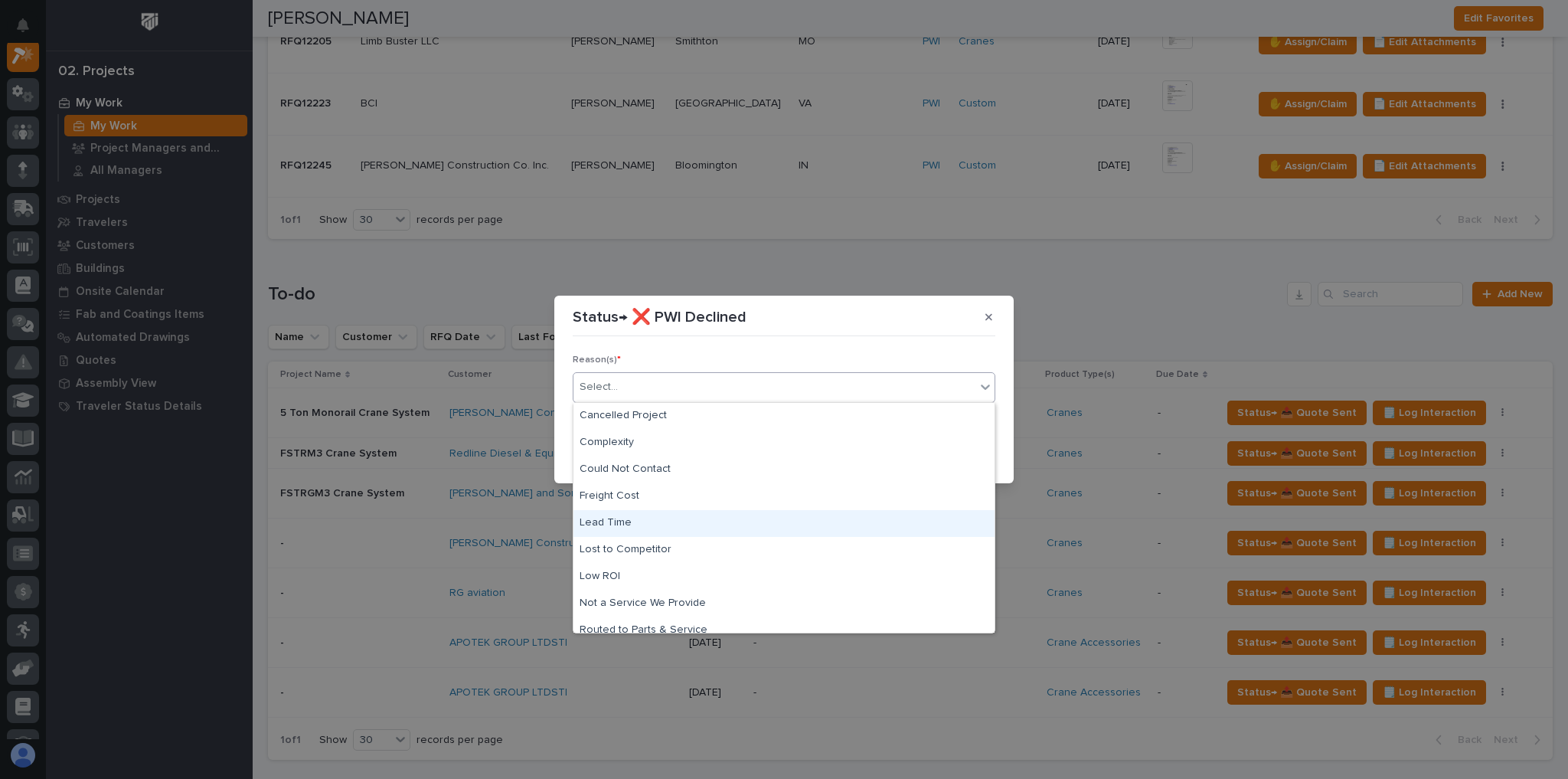
scroll to position [64, 0]
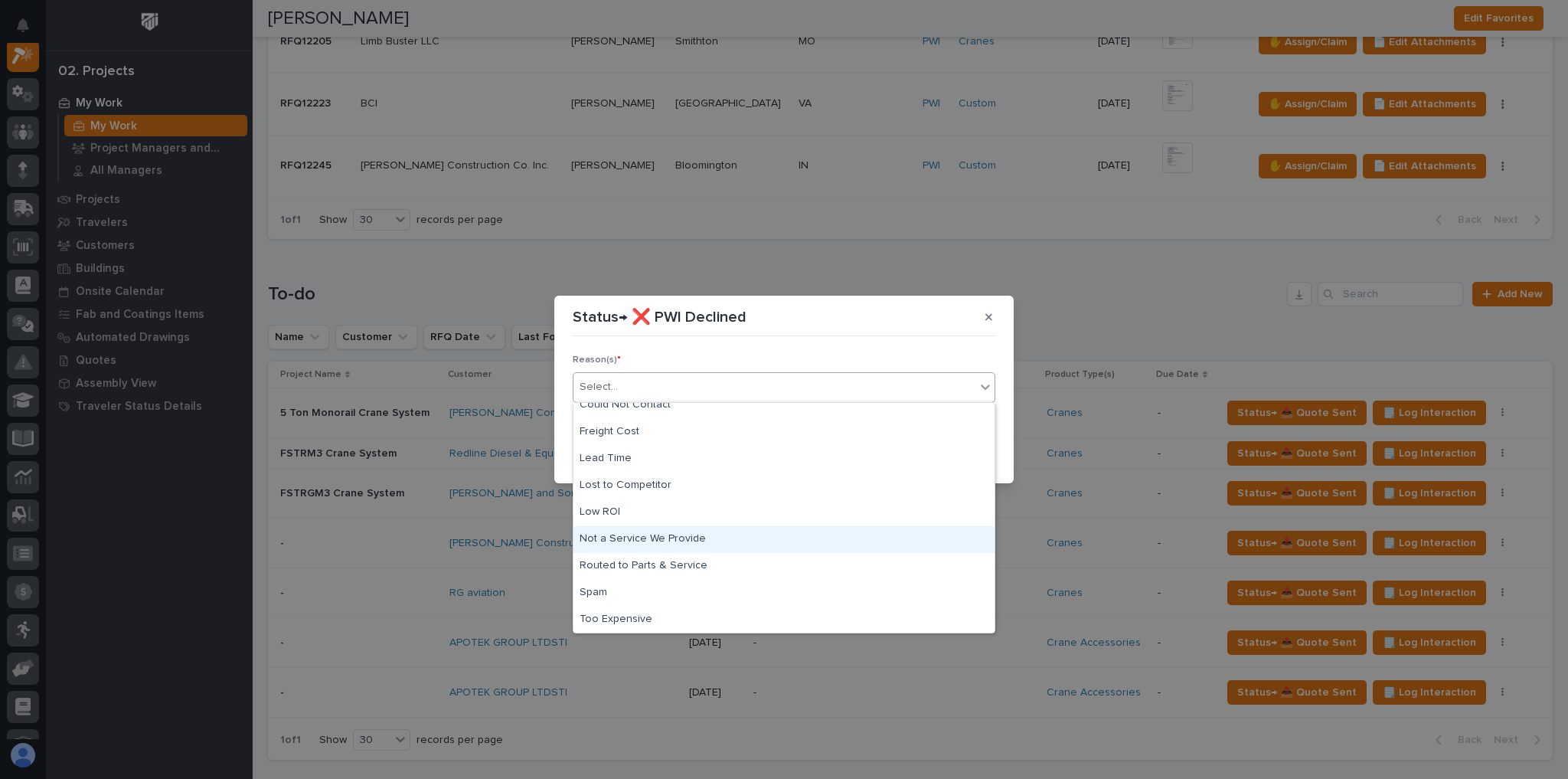
click at [679, 540] on div "Not a Service We Provide" at bounding box center [784, 539] width 421 height 27
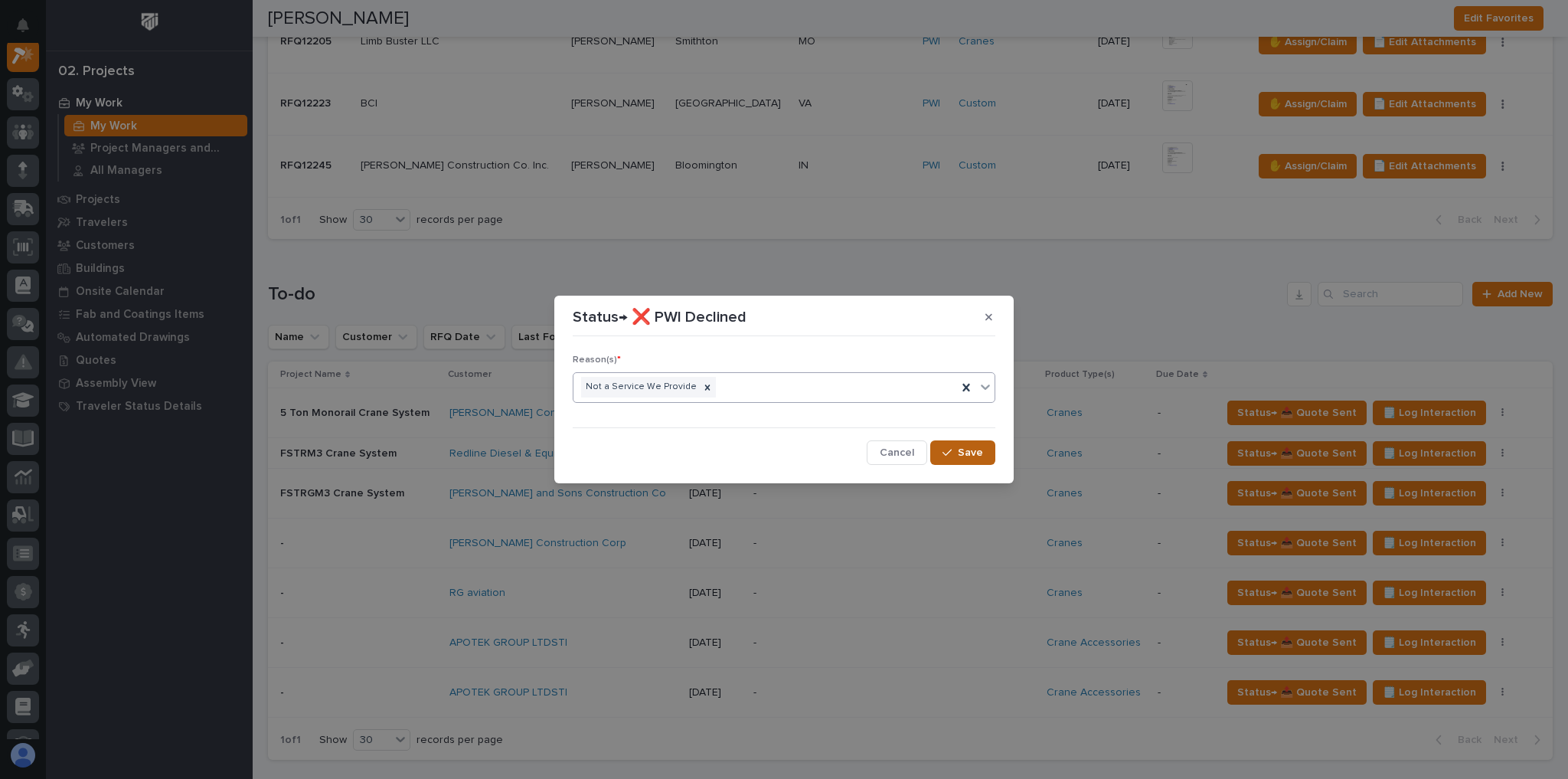
click at [960, 447] on span "Save" at bounding box center [970, 452] width 25 height 14
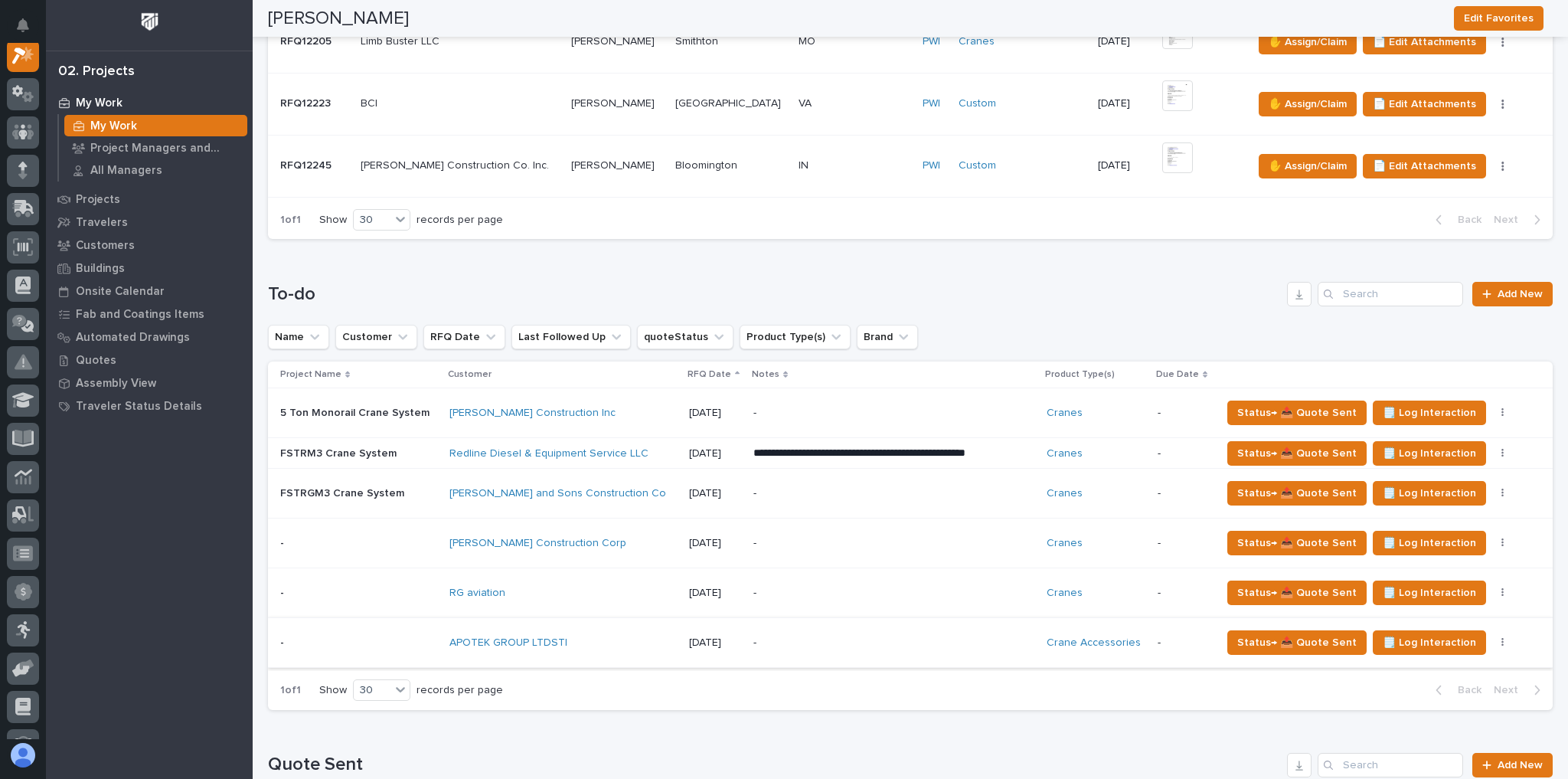
click at [1502, 638] on icon "button" at bounding box center [1504, 642] width 3 height 10
click at [1436, 662] on span "Status→ ❌ PWI Declined" at bounding box center [1429, 671] width 120 height 18
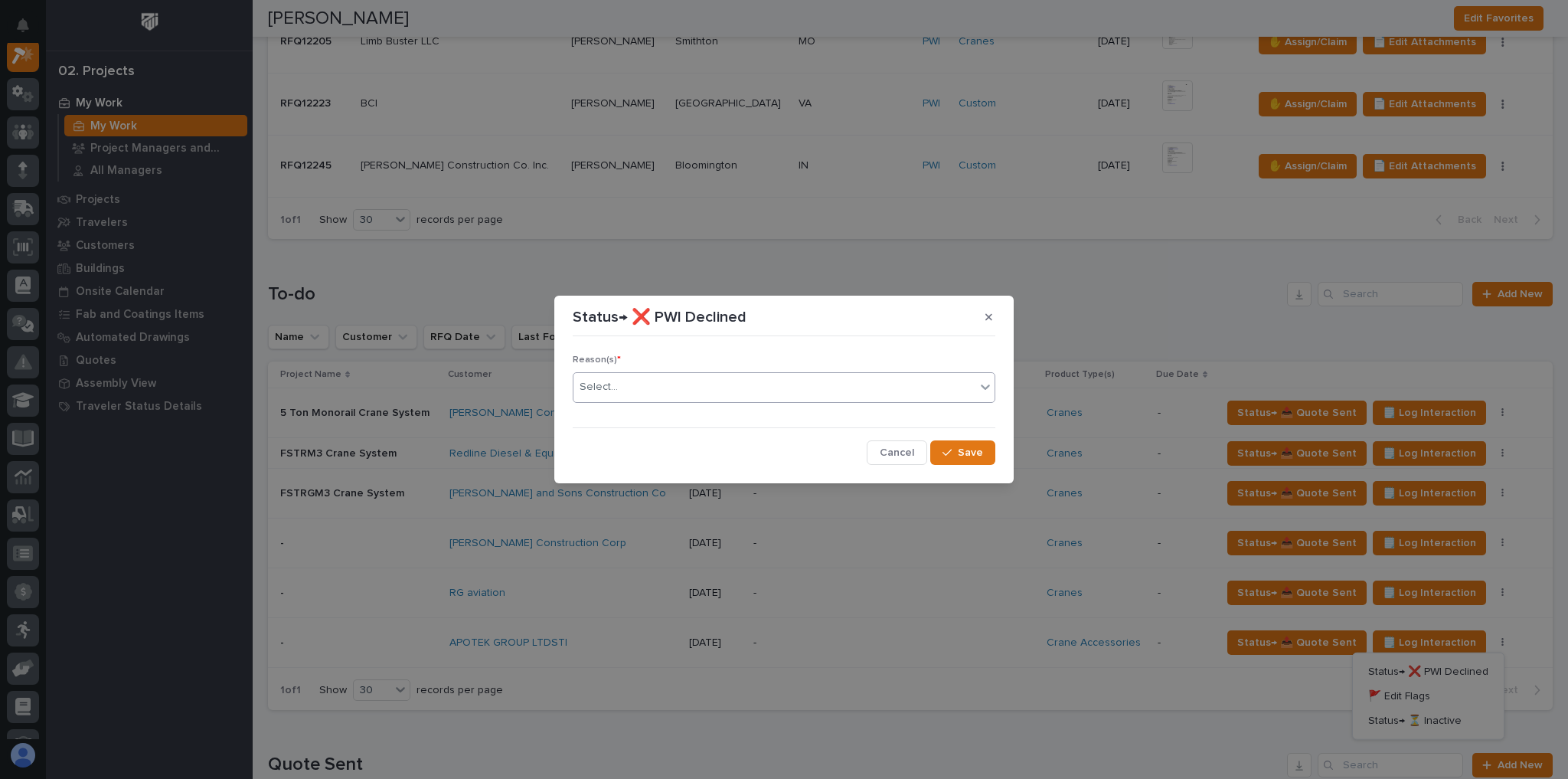
click at [648, 393] on div "Select..." at bounding box center [774, 387] width 402 height 25
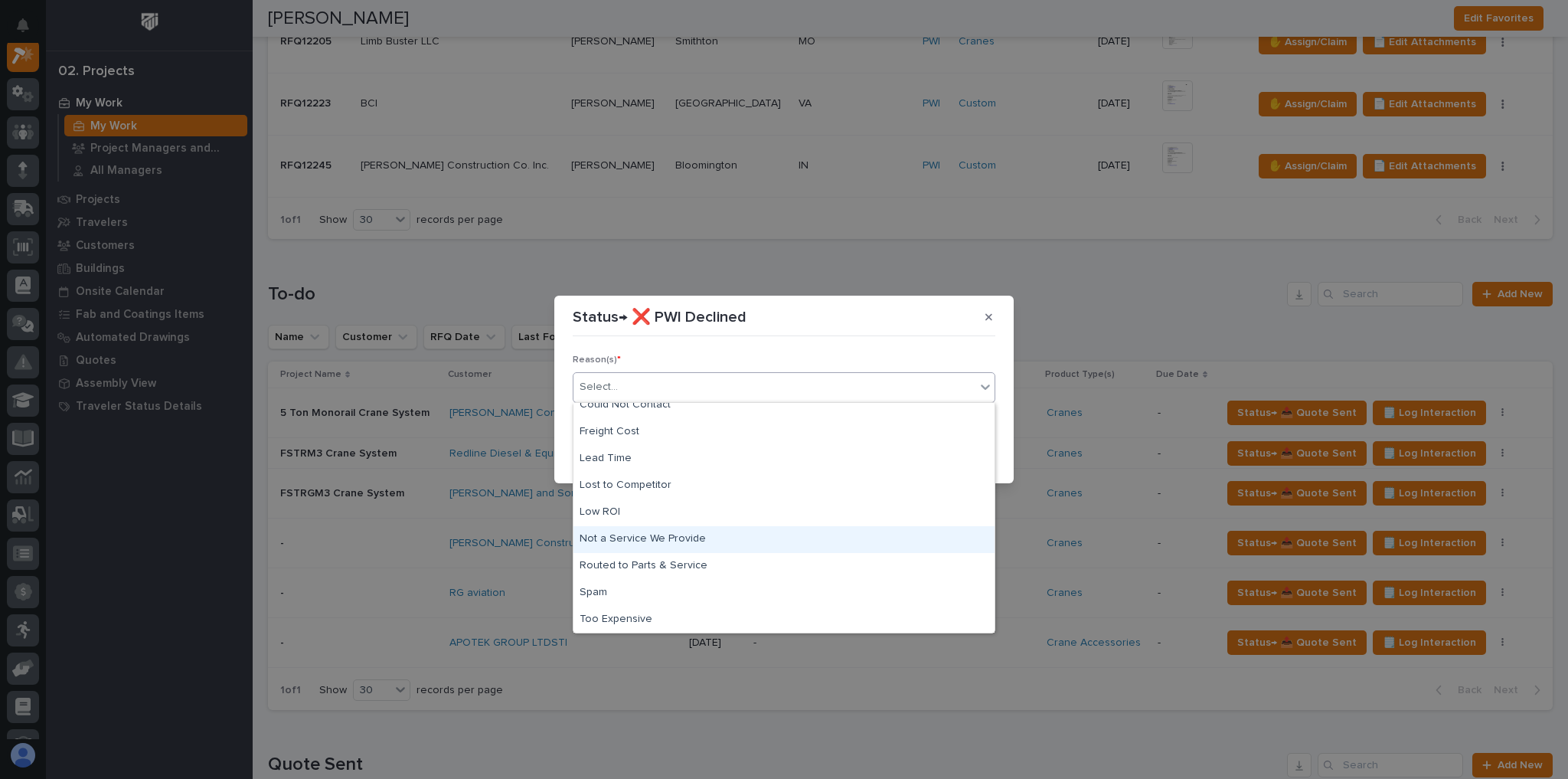
click at [683, 539] on div "Not a Service We Provide" at bounding box center [784, 539] width 421 height 27
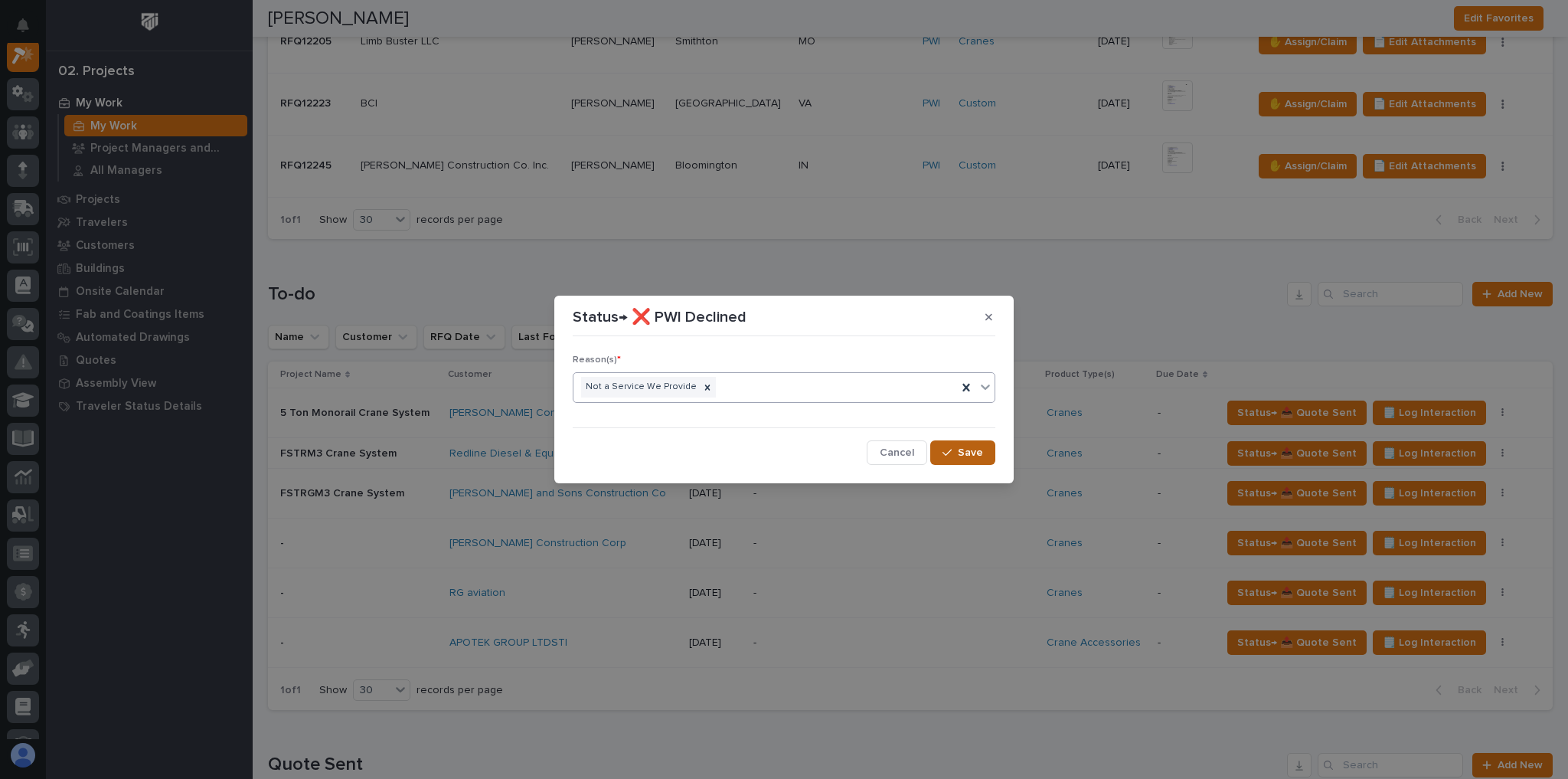
click at [957, 446] on button "Save" at bounding box center [963, 452] width 65 height 24
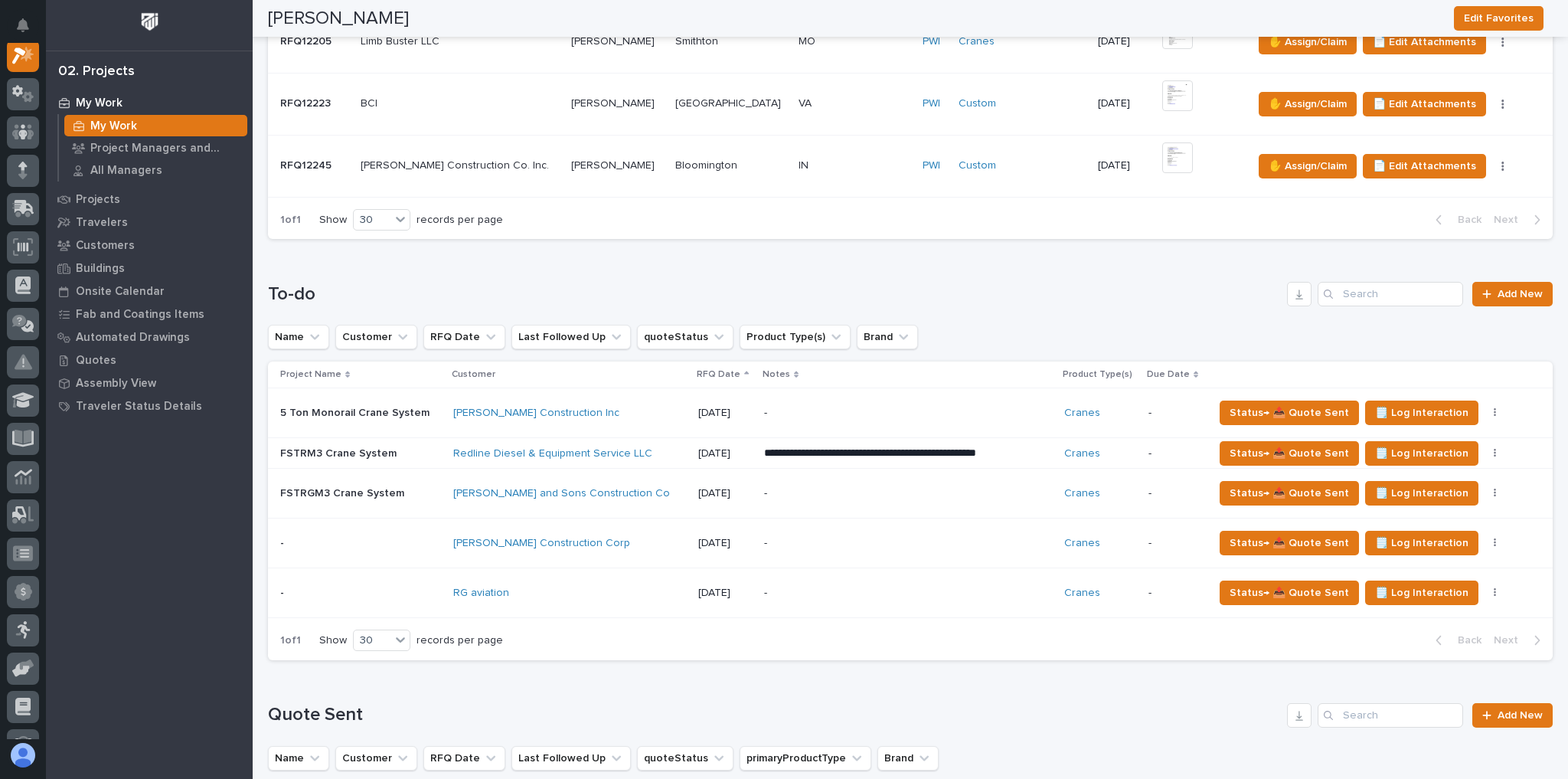
click at [529, 159] on p at bounding box center [460, 166] width 199 height 13
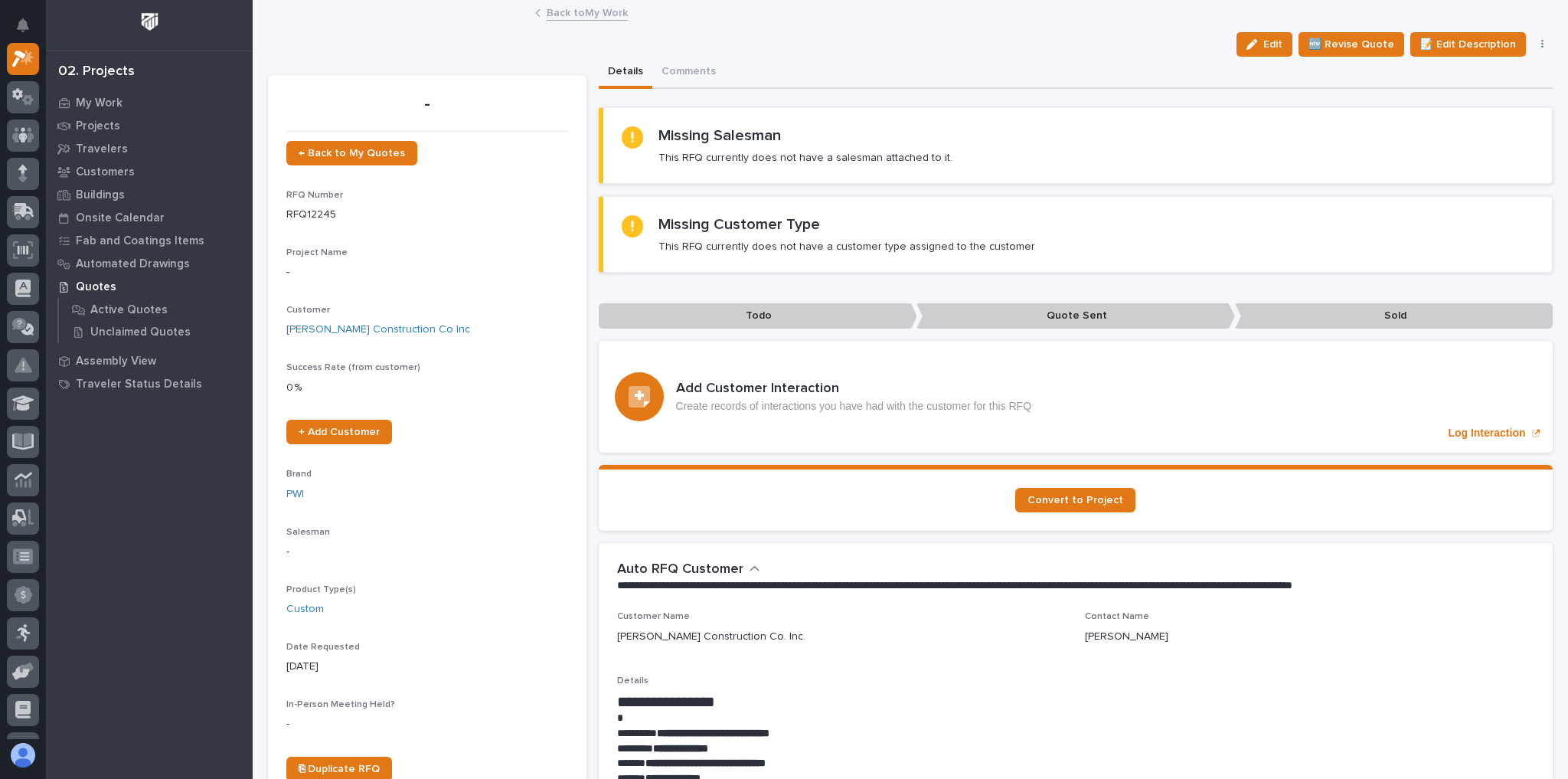
click at [601, 10] on link "Back to My Work" at bounding box center [587, 12] width 81 height 17
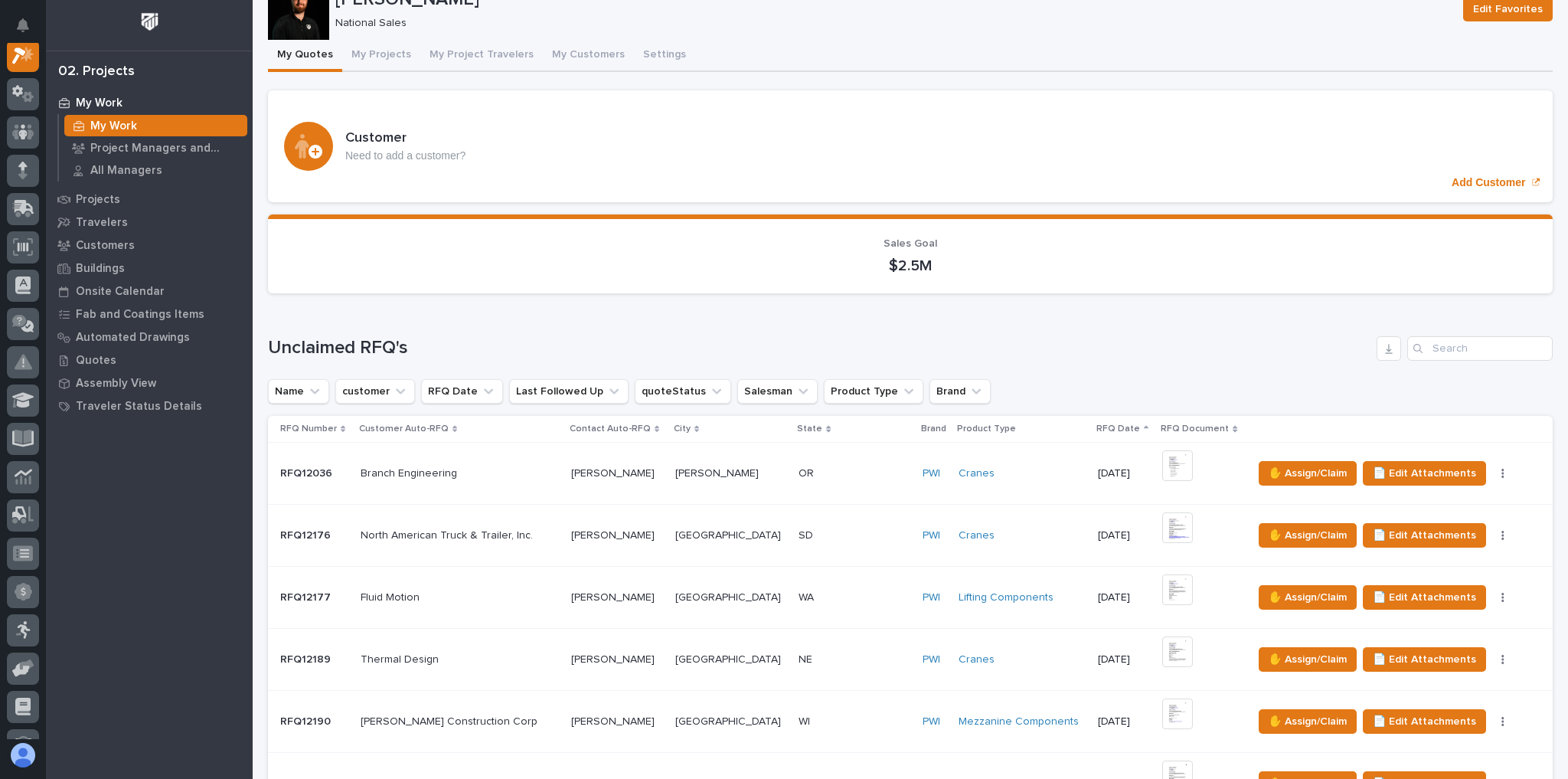
scroll to position [306, 0]
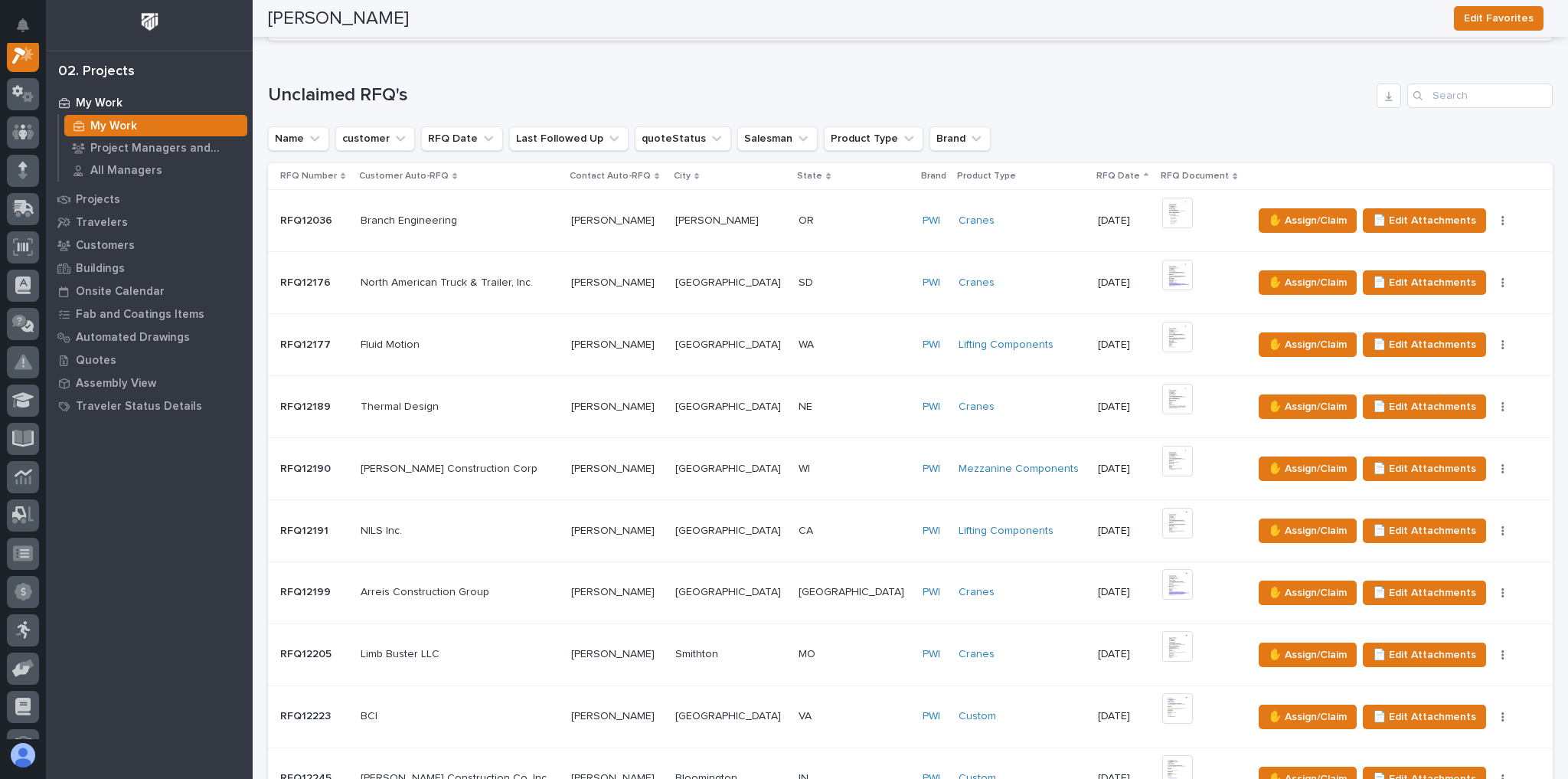
click at [656, 216] on p at bounding box center [616, 220] width 92 height 13
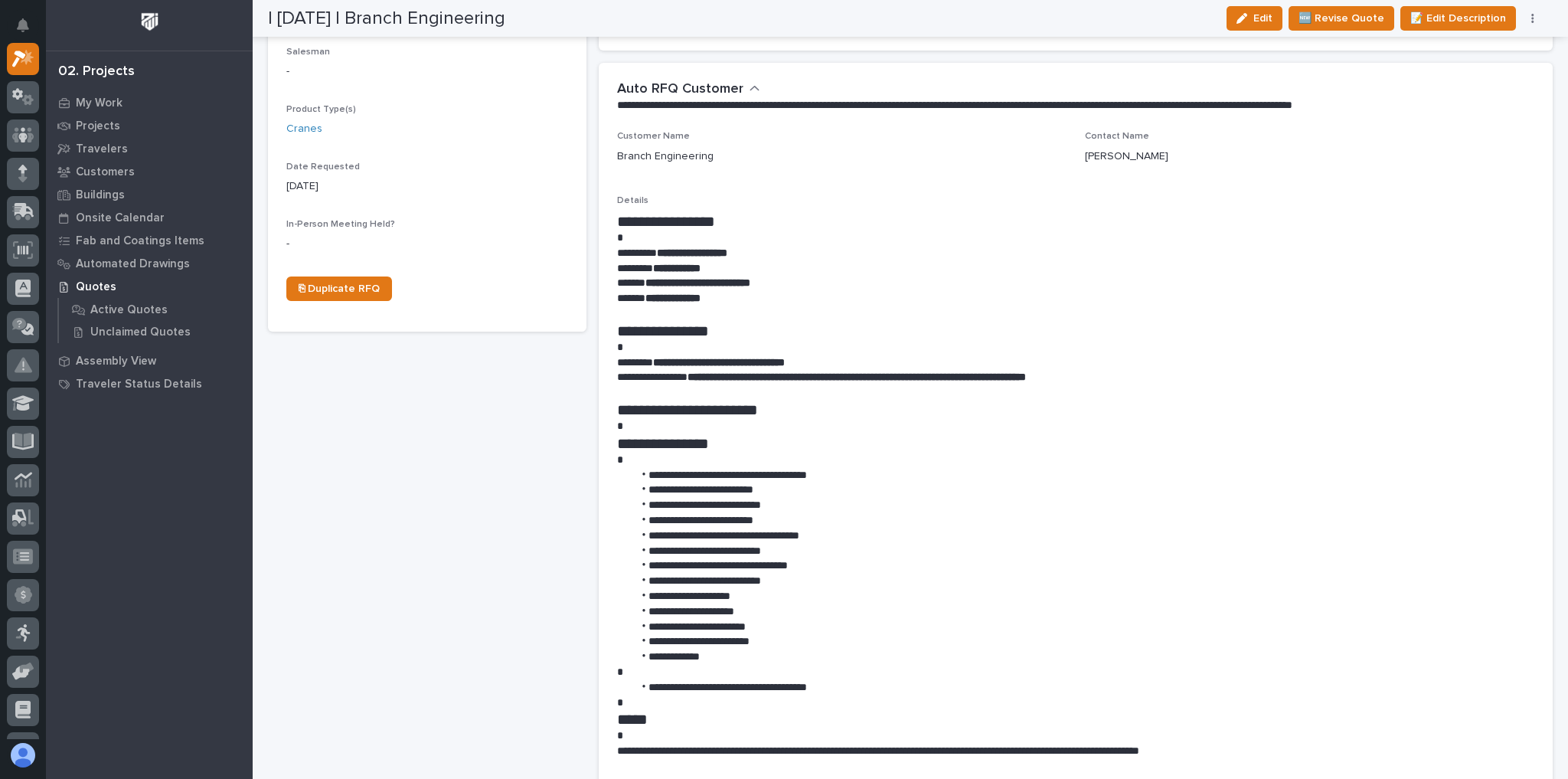
scroll to position [613, 0]
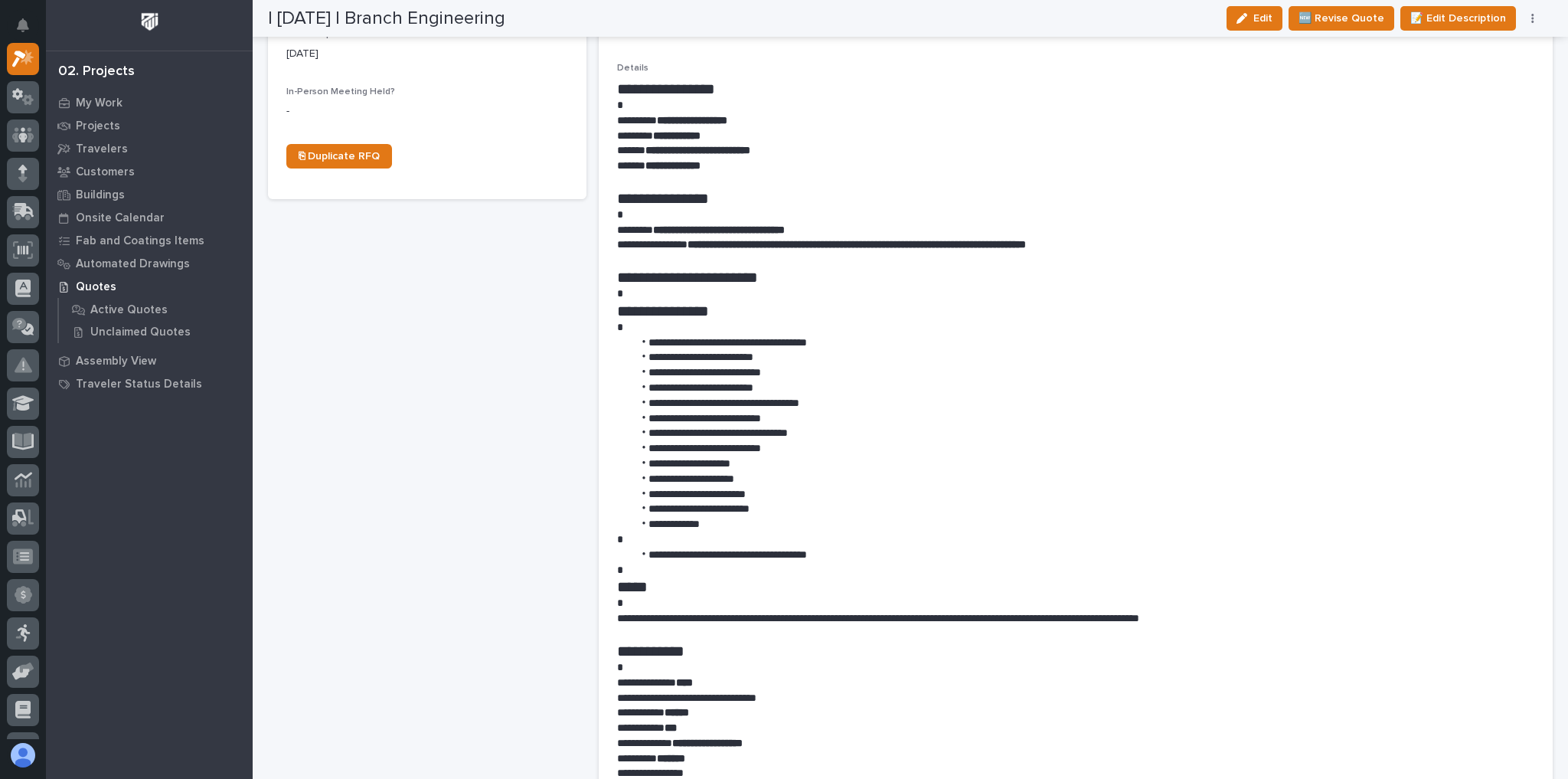
click at [1533, 22] on icon "button" at bounding box center [1532, 18] width 3 height 10
click at [1459, 96] on span "✋ Assign/Claim" at bounding box center [1449, 98] width 78 height 18
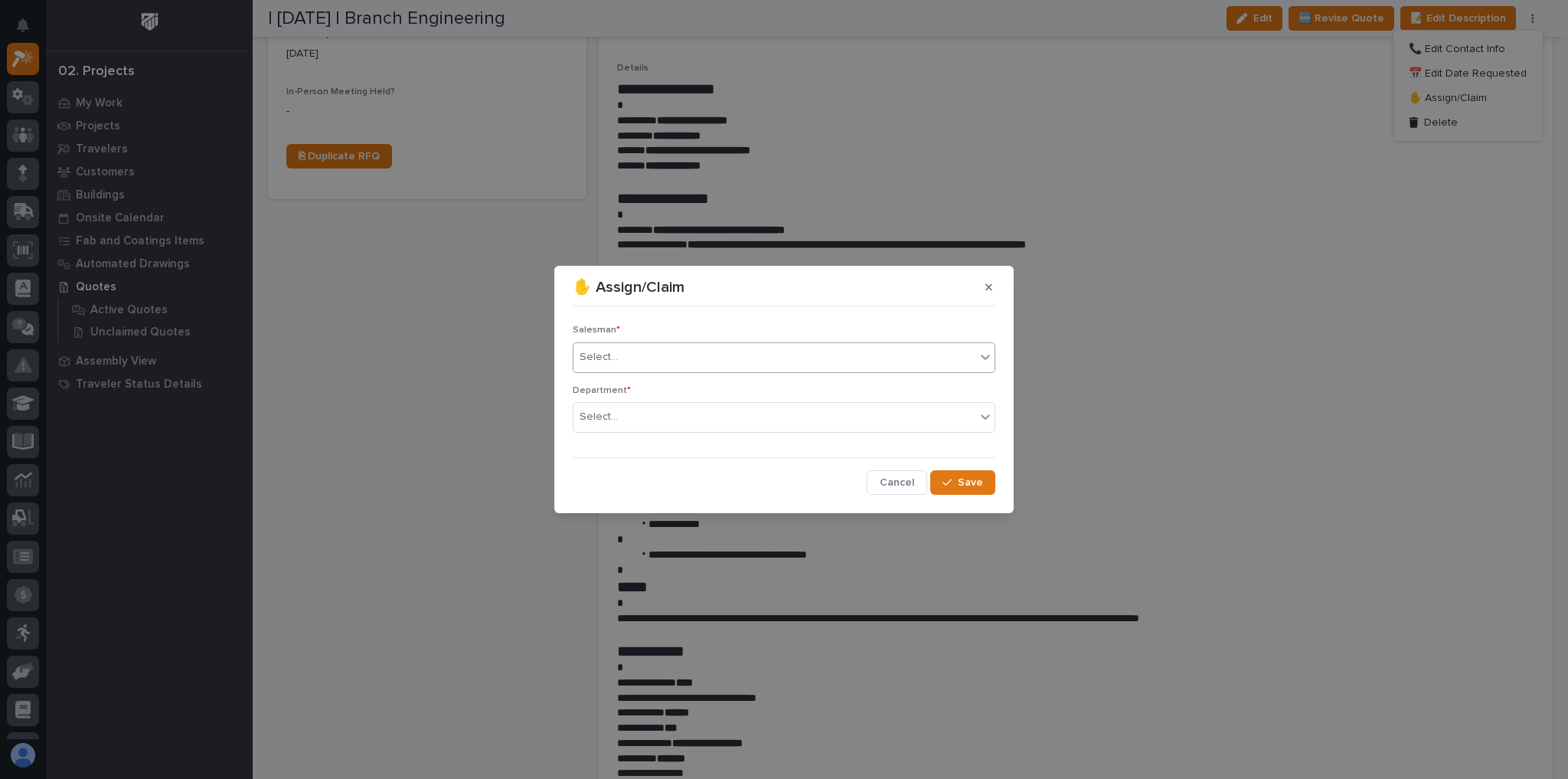
click at [747, 350] on div "Select..." at bounding box center [774, 356] width 402 height 25
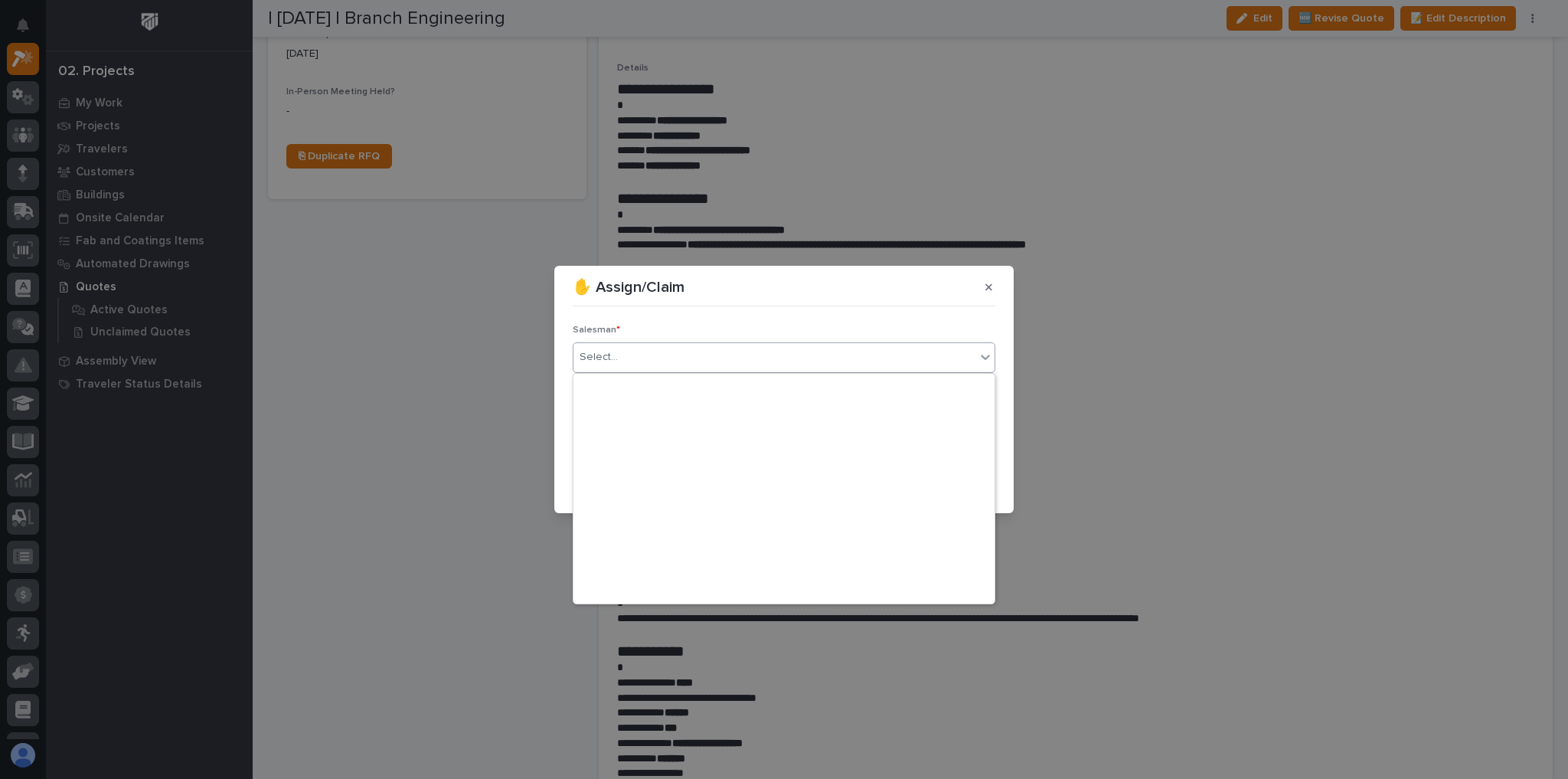
scroll to position [332, 0]
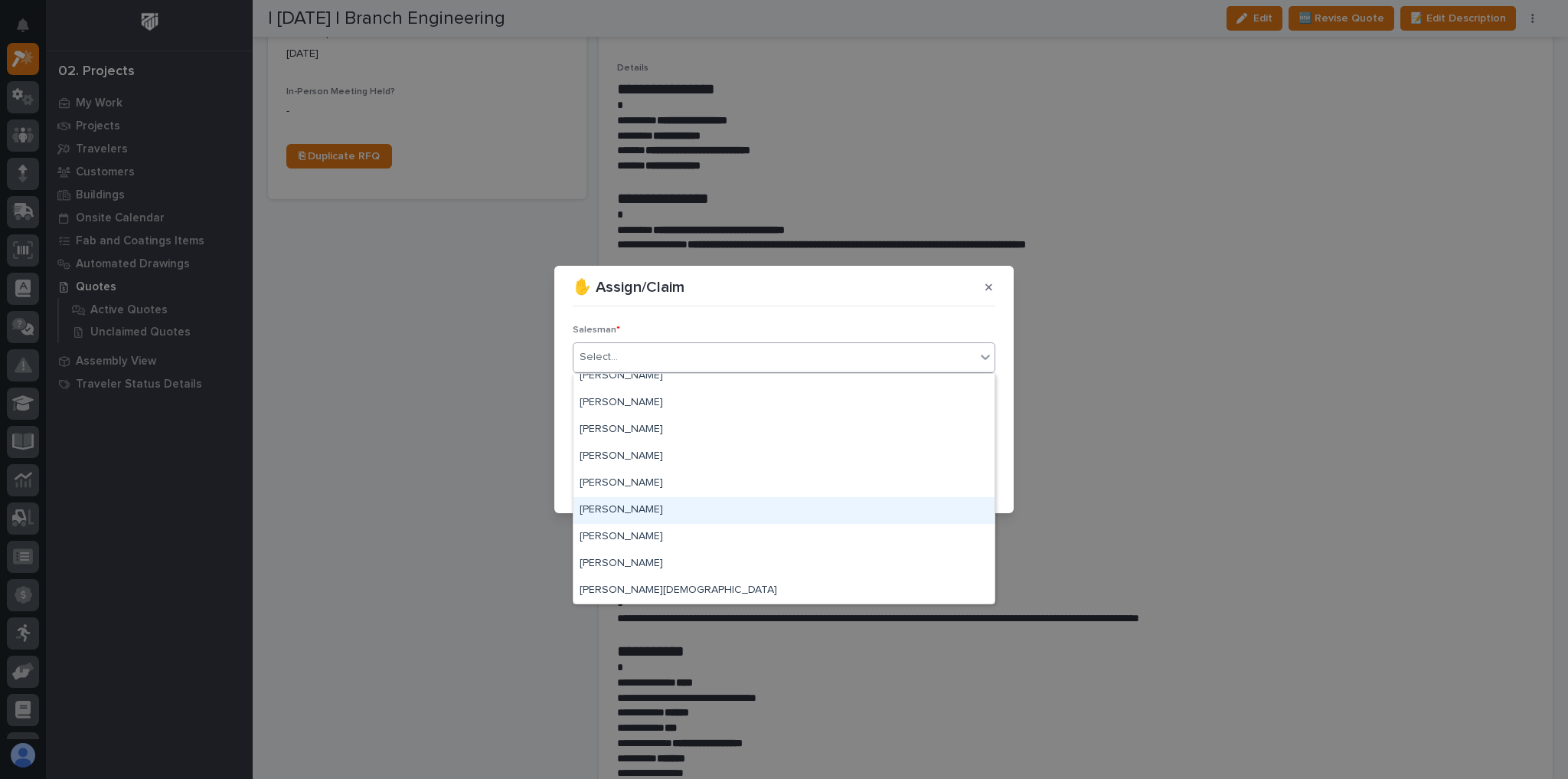
click at [664, 500] on div "[PERSON_NAME]" at bounding box center [784, 510] width 421 height 27
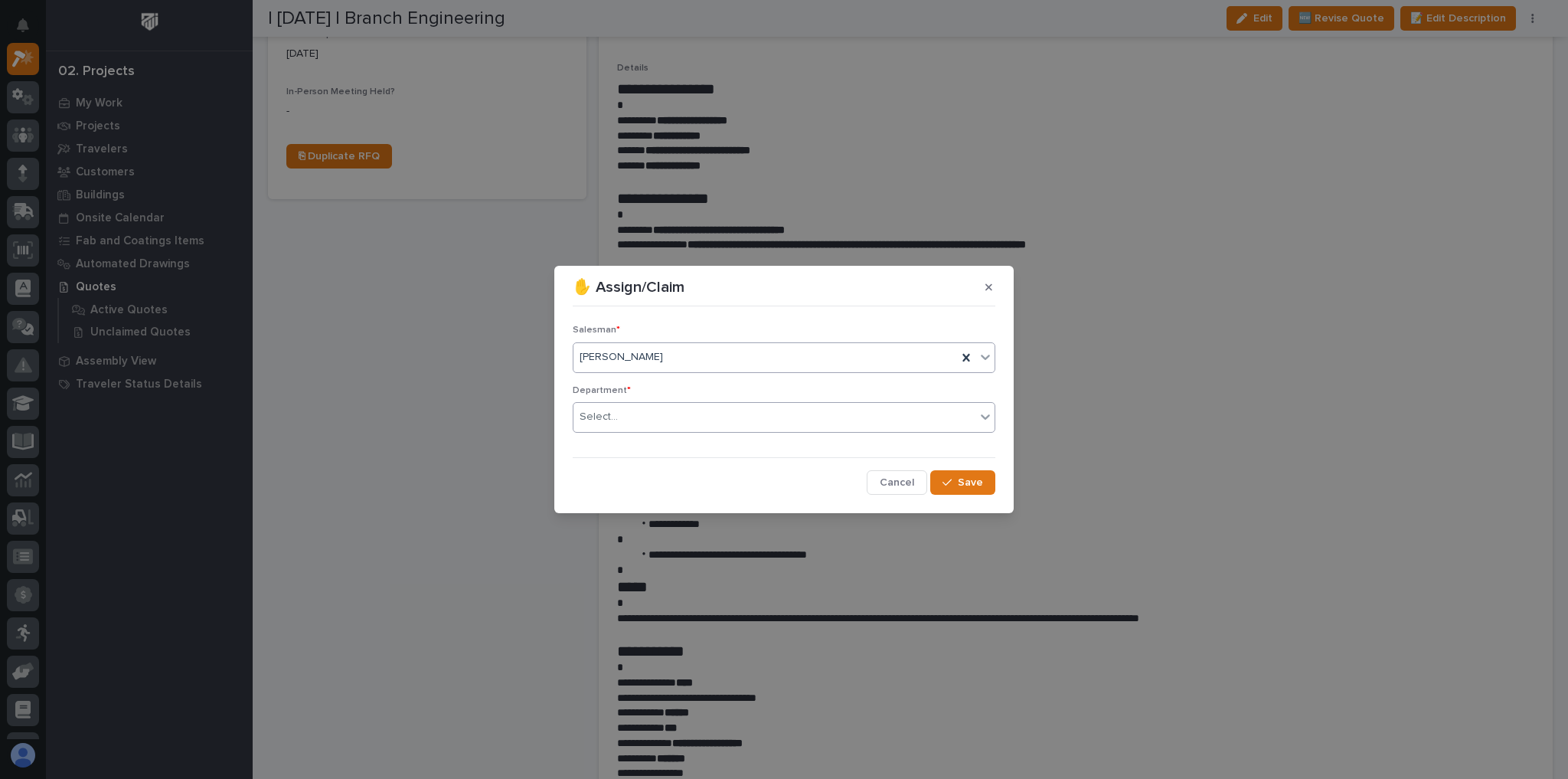
click at [675, 421] on div "Select..." at bounding box center [774, 417] width 402 height 25
click at [662, 455] on div "National Sales" at bounding box center [784, 445] width 421 height 27
click at [981, 476] on span "Save" at bounding box center [970, 483] width 25 height 14
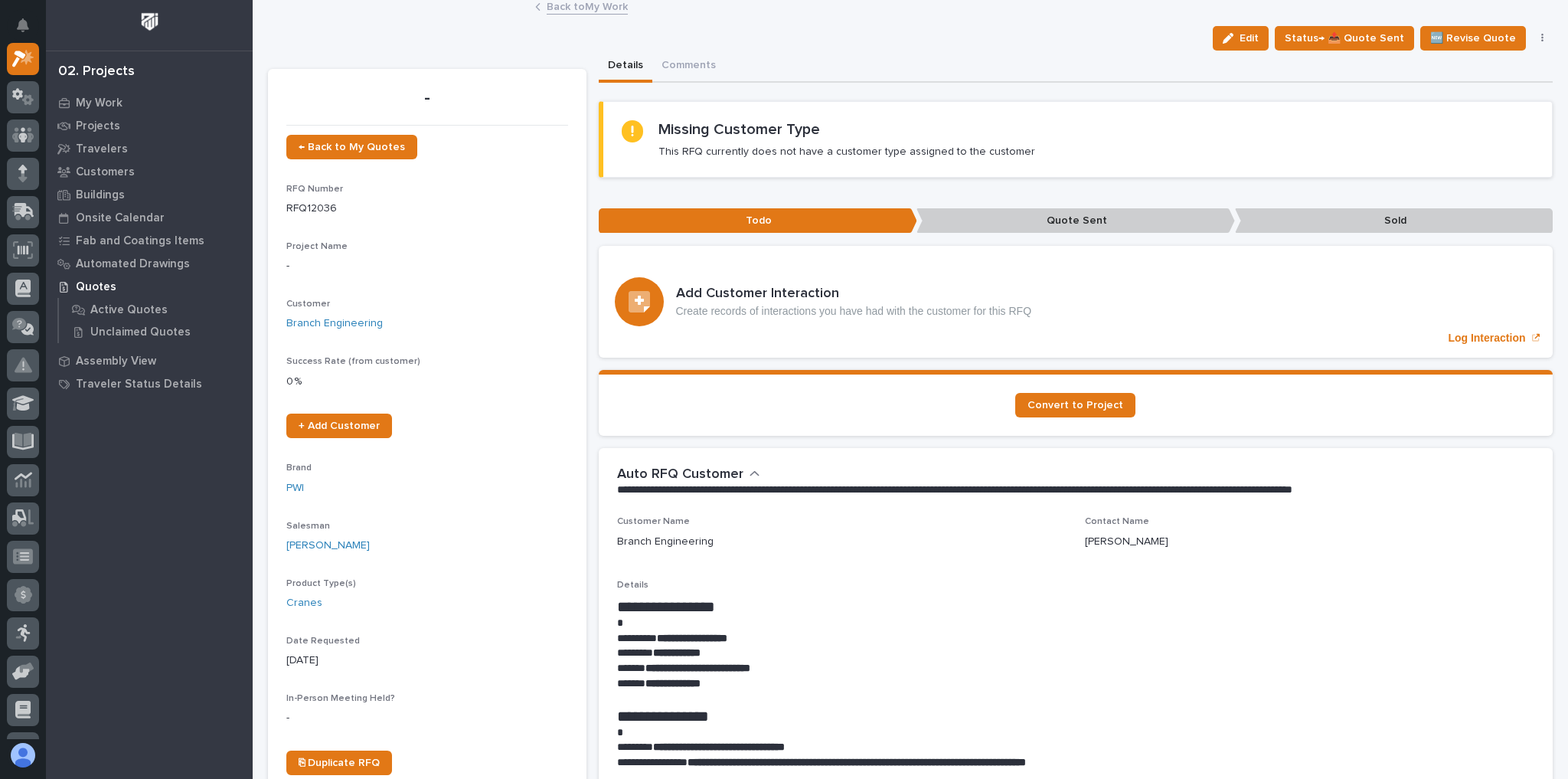
scroll to position [0, 0]
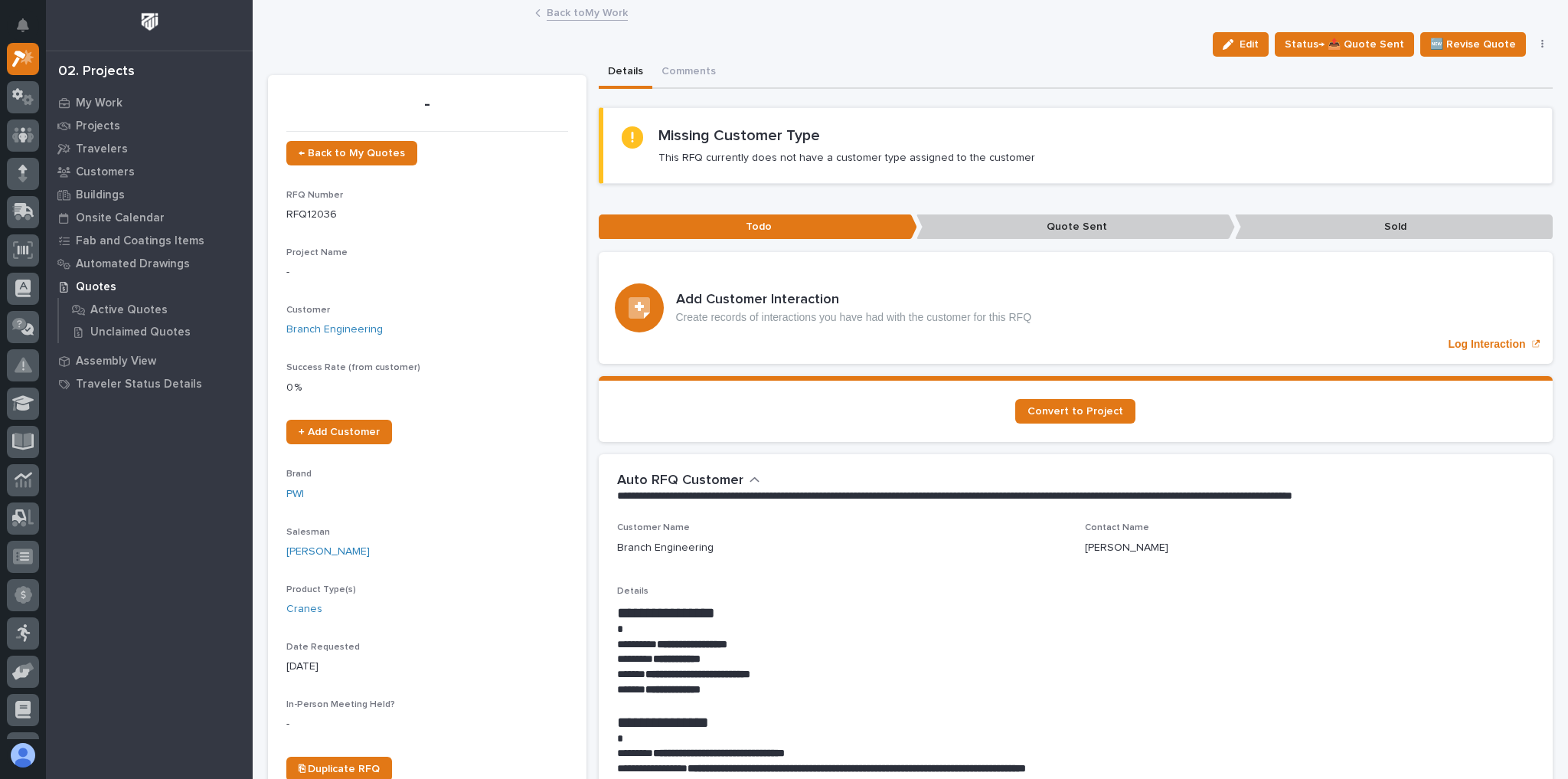
click at [555, 11] on link "Back to My Work" at bounding box center [587, 12] width 81 height 17
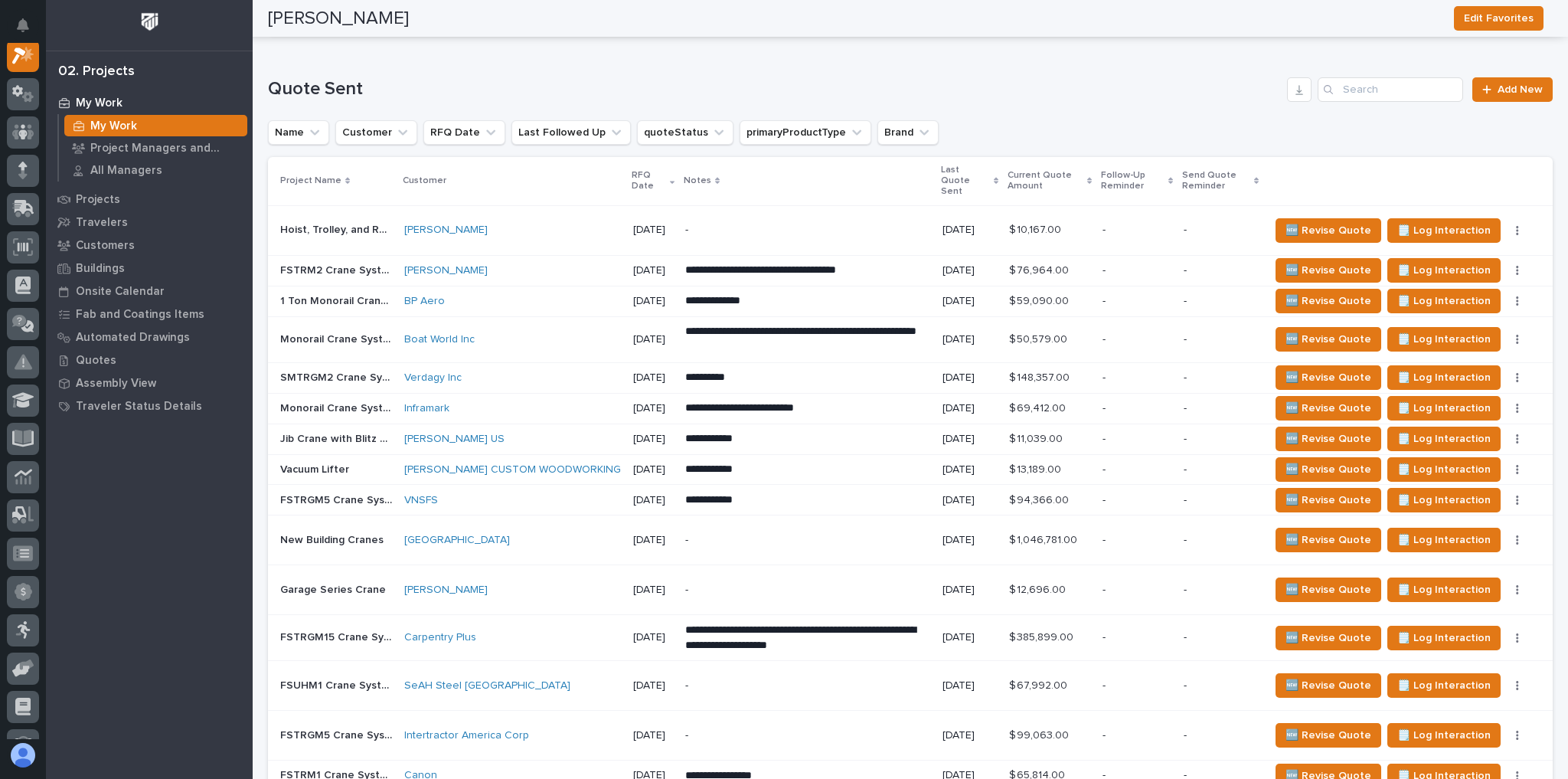
scroll to position [1593, 0]
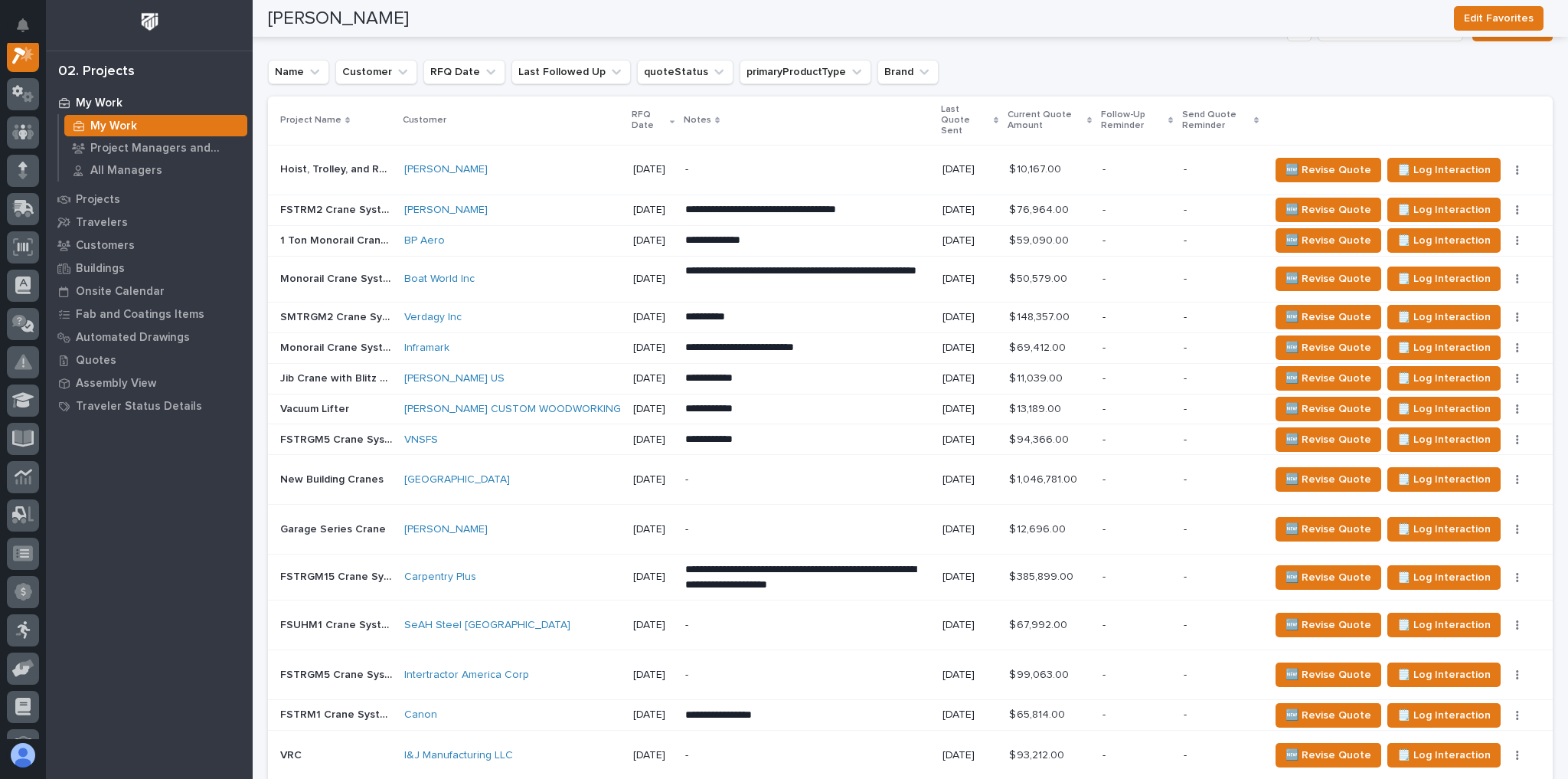
click at [773, 473] on p "-" at bounding box center [807, 479] width 245 height 13
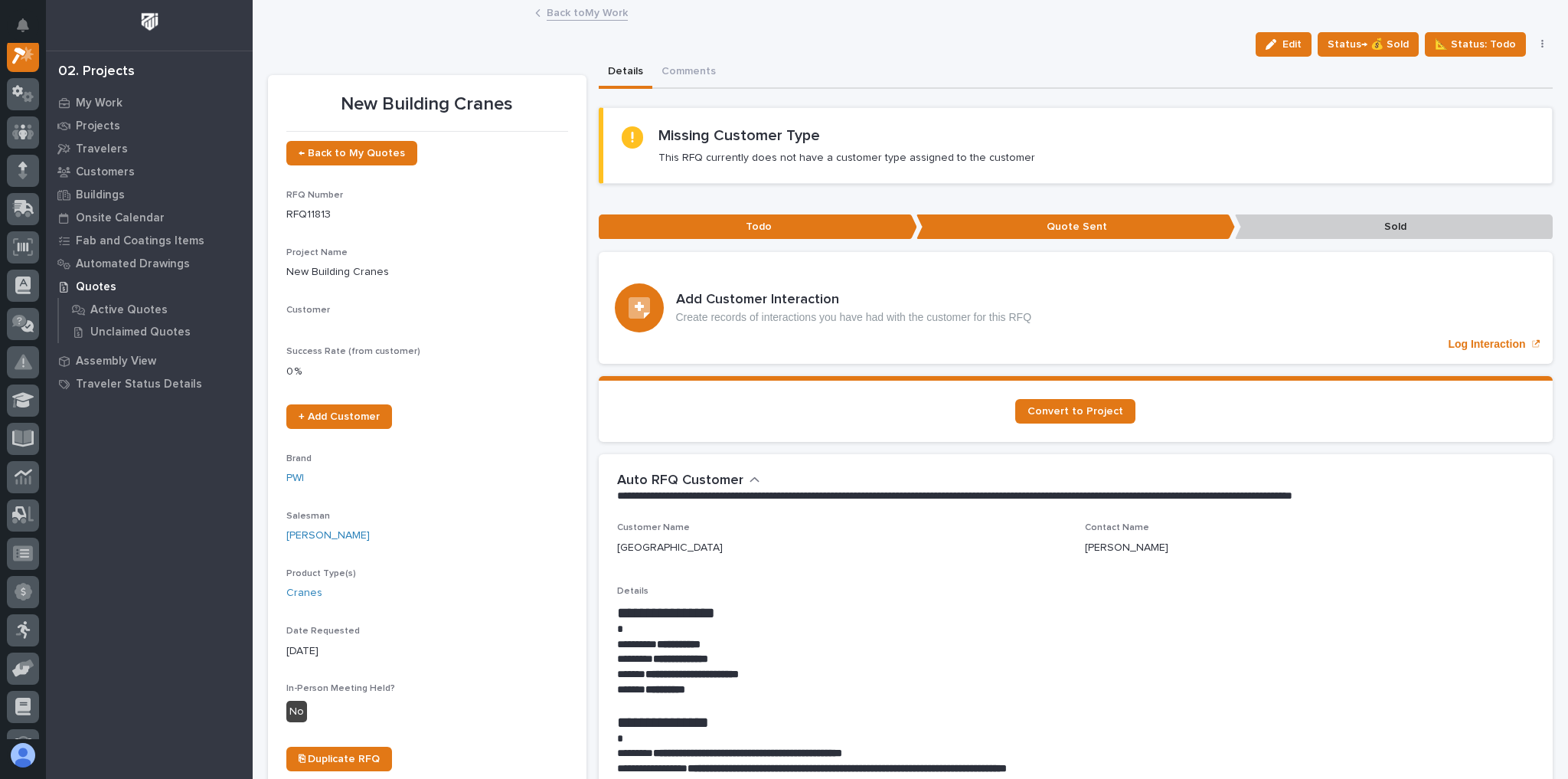
scroll to position [38, 0]
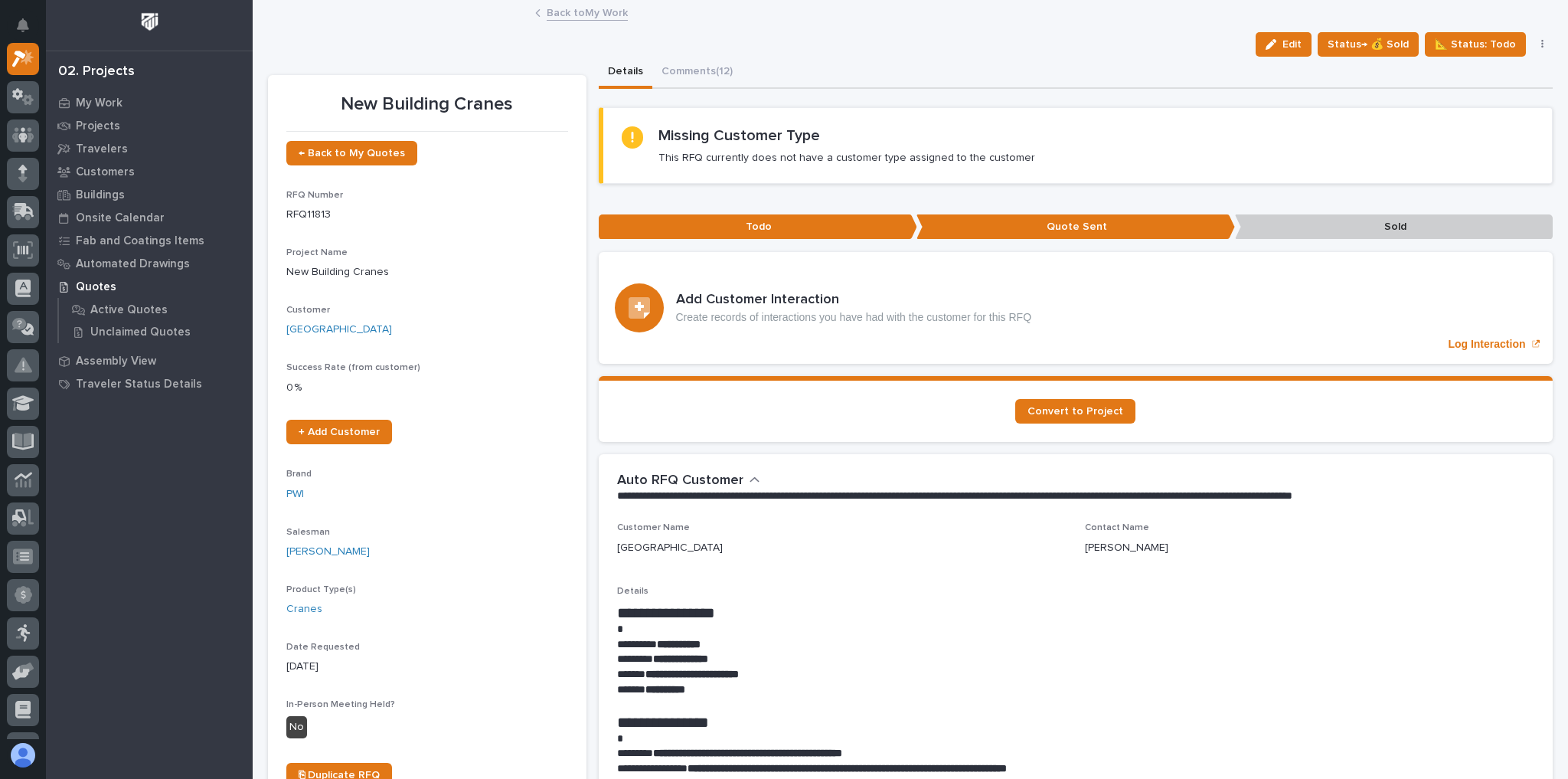
click at [591, 13] on link "Back to My Work" at bounding box center [587, 12] width 81 height 17
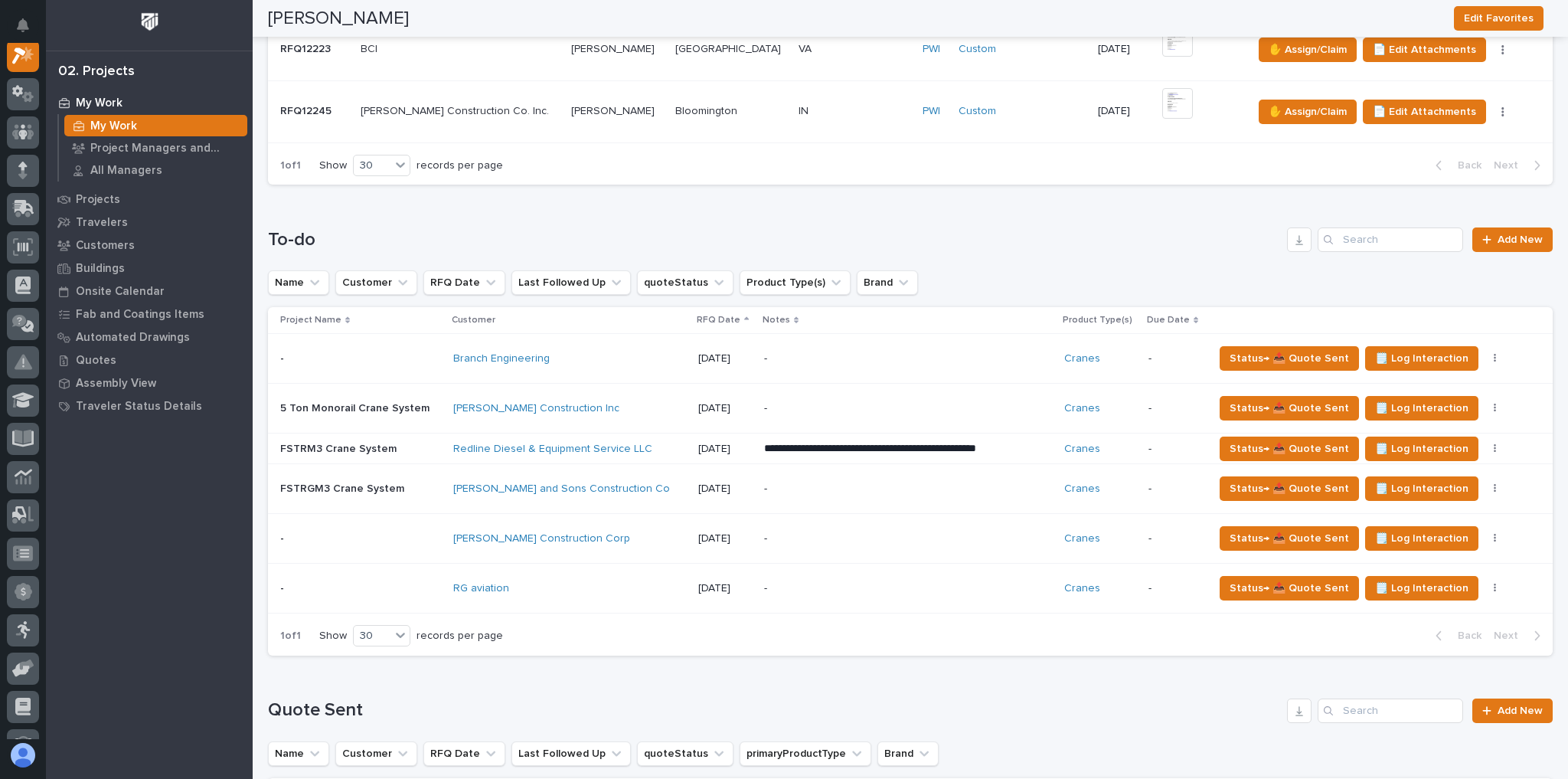
scroll to position [980, 0]
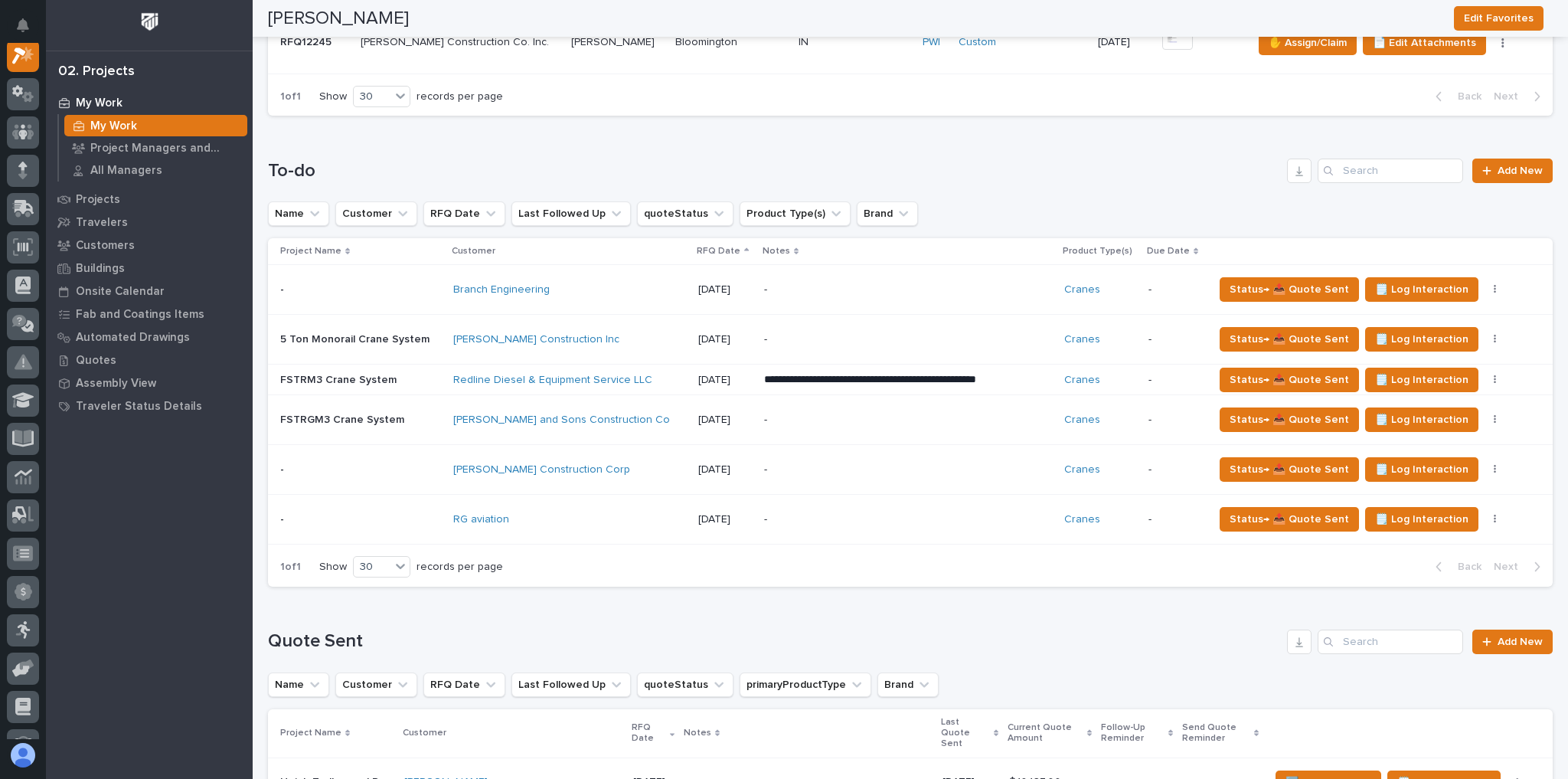
click at [574, 283] on div "Branch Engineering" at bounding box center [569, 289] width 233 height 13
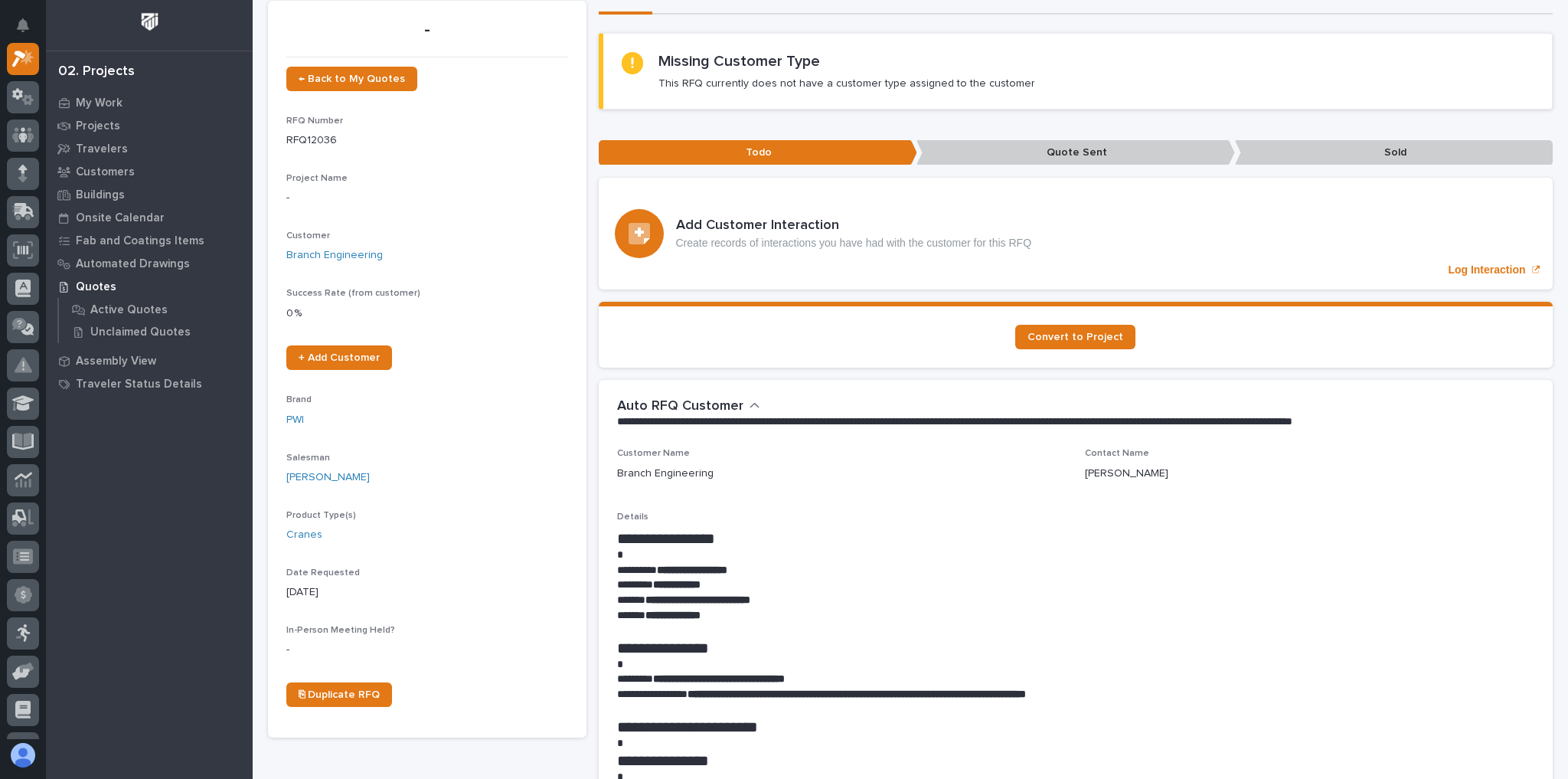
scroll to position [245, 0]
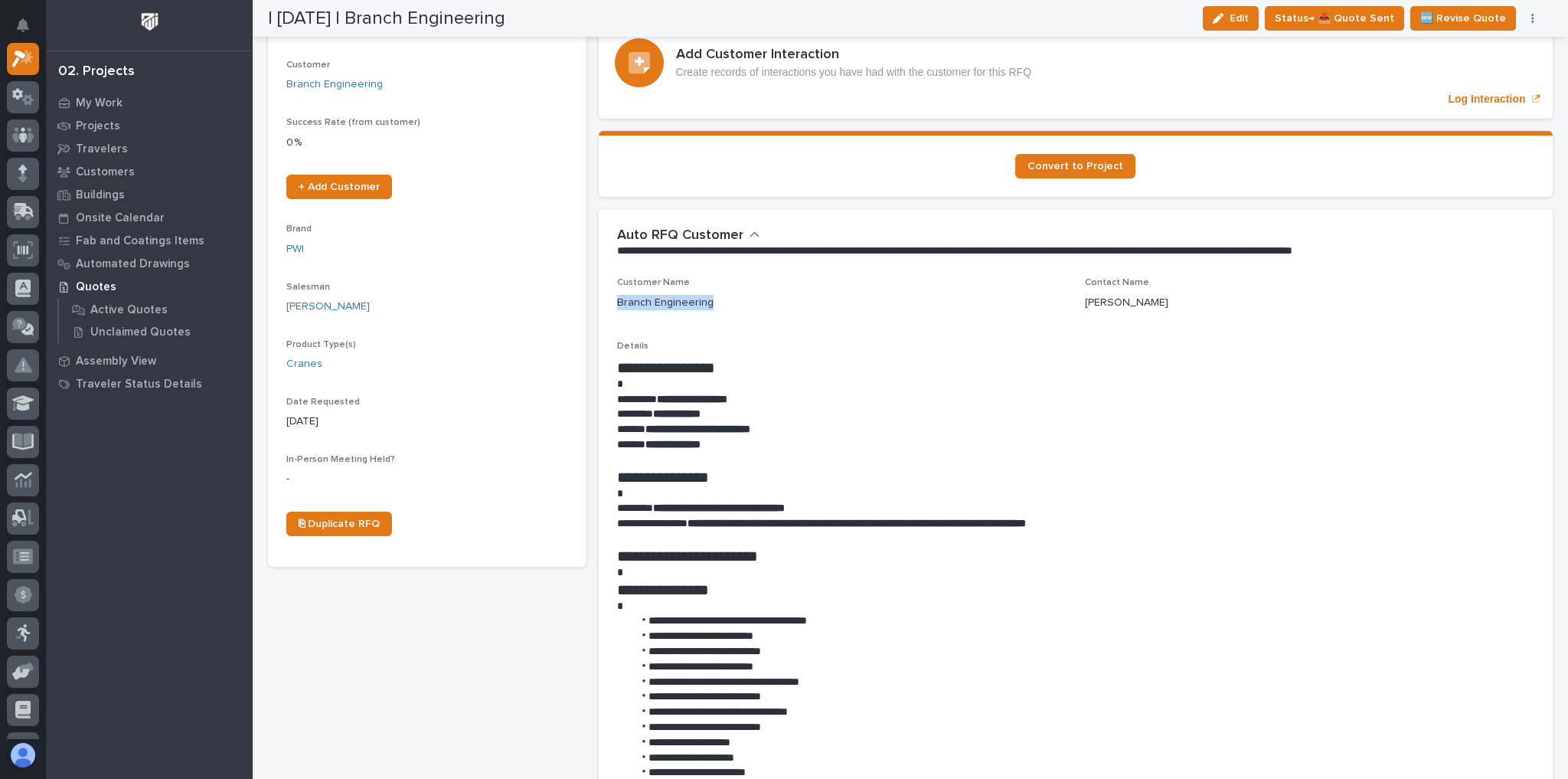
drag, startPoint x: 695, startPoint y: 308, endPoint x: 601, endPoint y: 294, distance: 95.0
click at [601, 294] on div "**********" at bounding box center [1076, 706] width 955 height 858
copy p "Branch Engineering"
click at [762, 456] on p at bounding box center [1076, 460] width 918 height 16
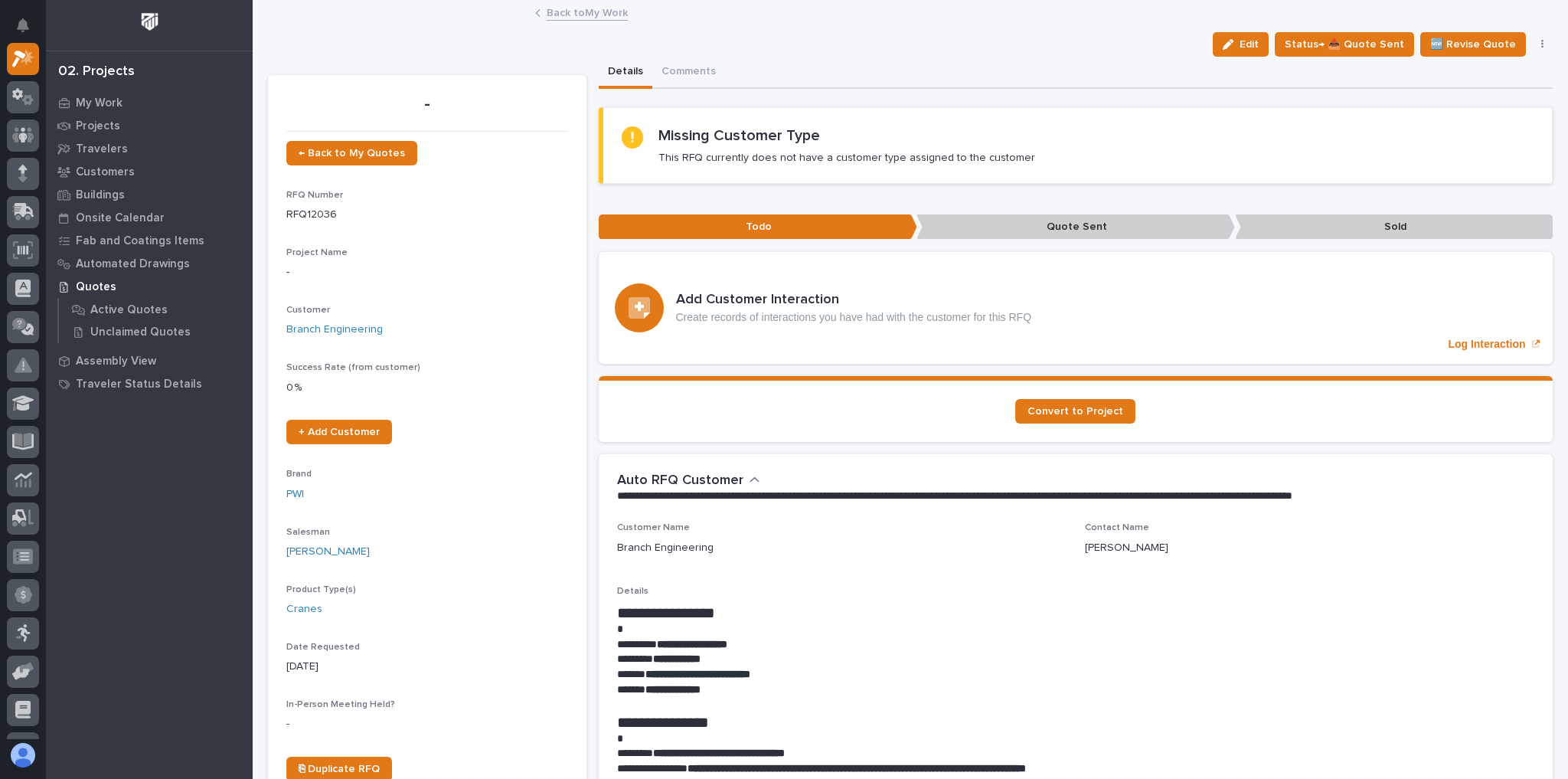
click at [607, 17] on link "Back to My Work" at bounding box center [587, 12] width 81 height 17
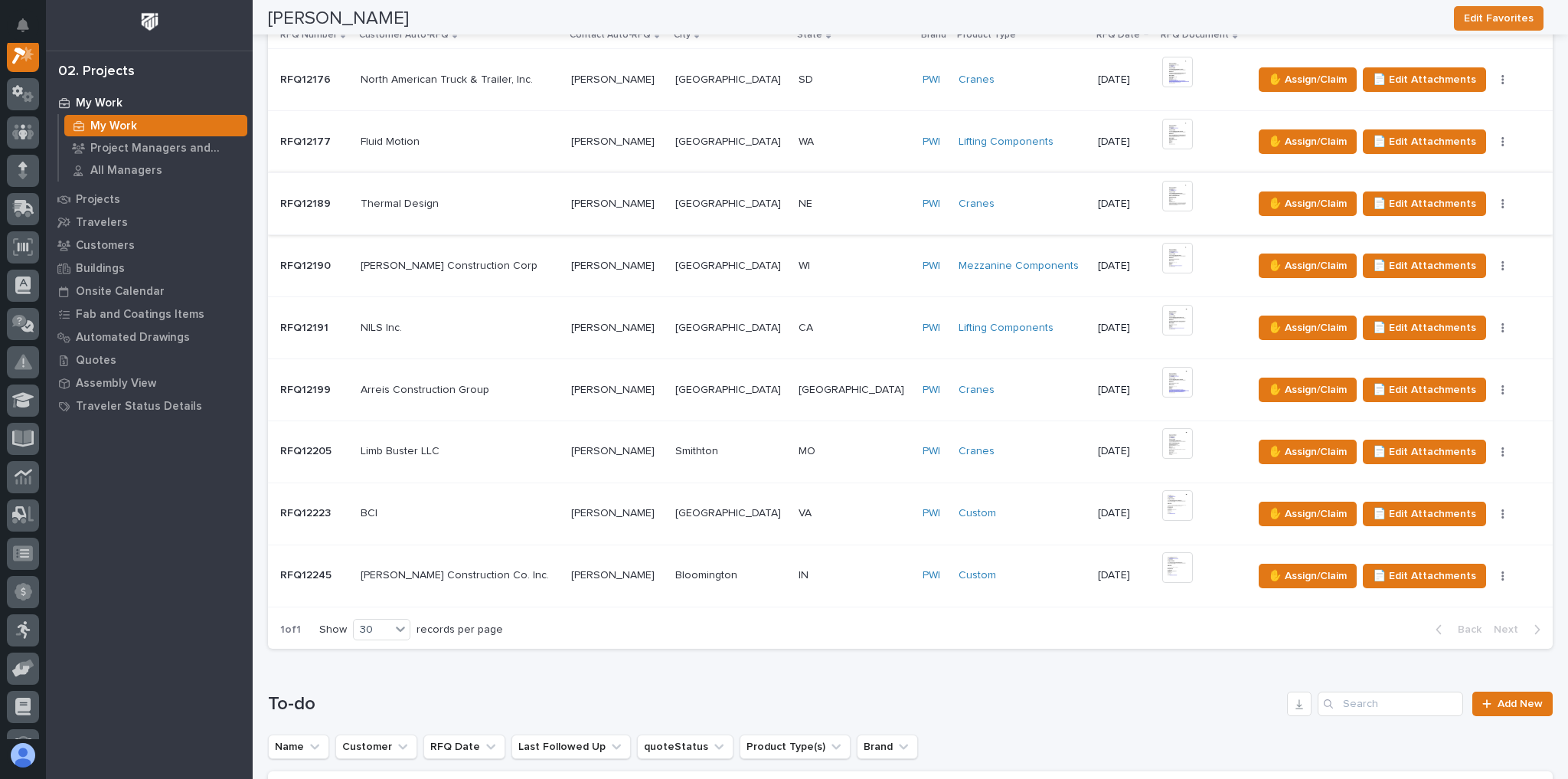
scroll to position [429, 0]
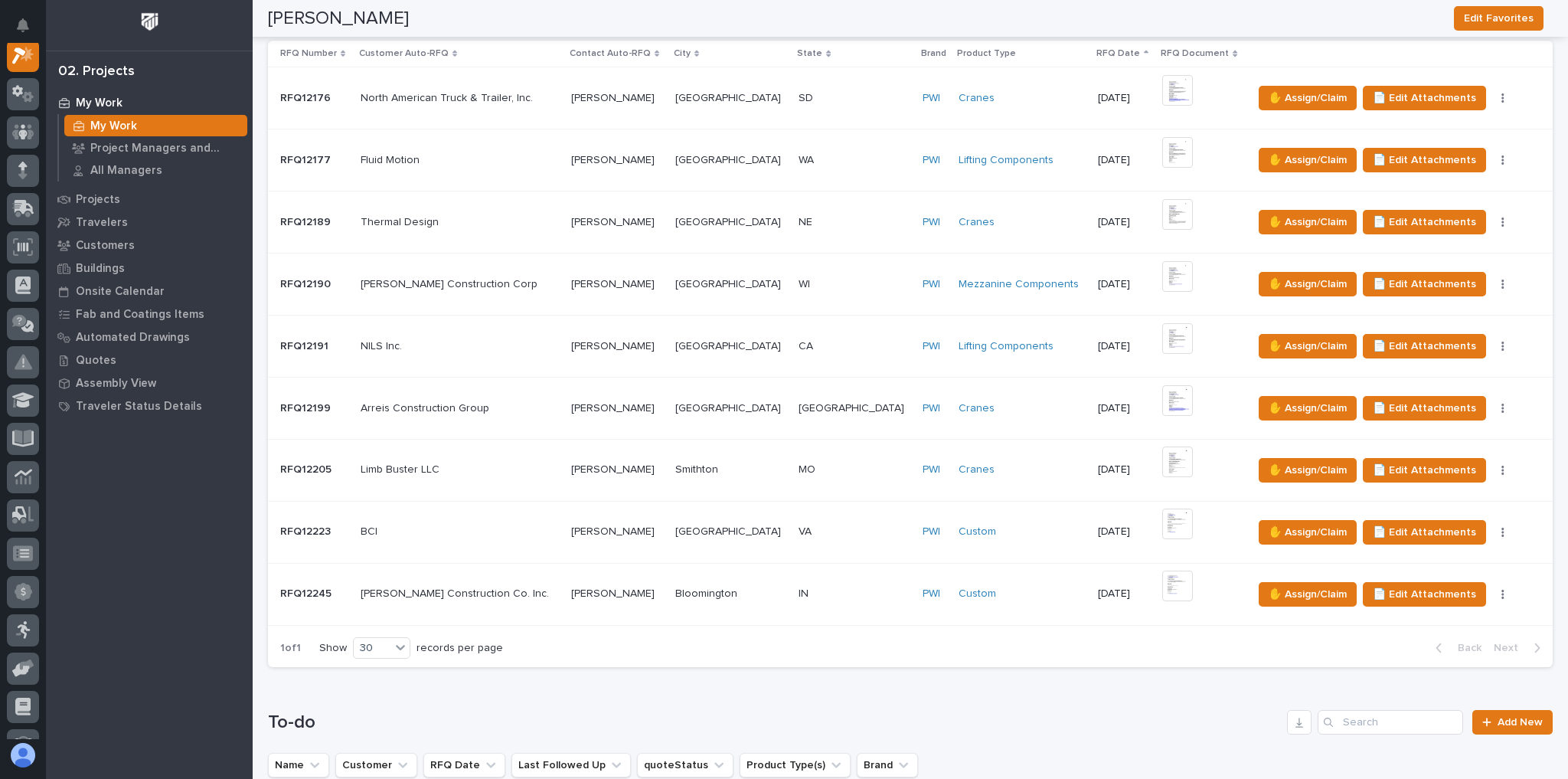
click at [834, 525] on p at bounding box center [854, 532] width 112 height 13
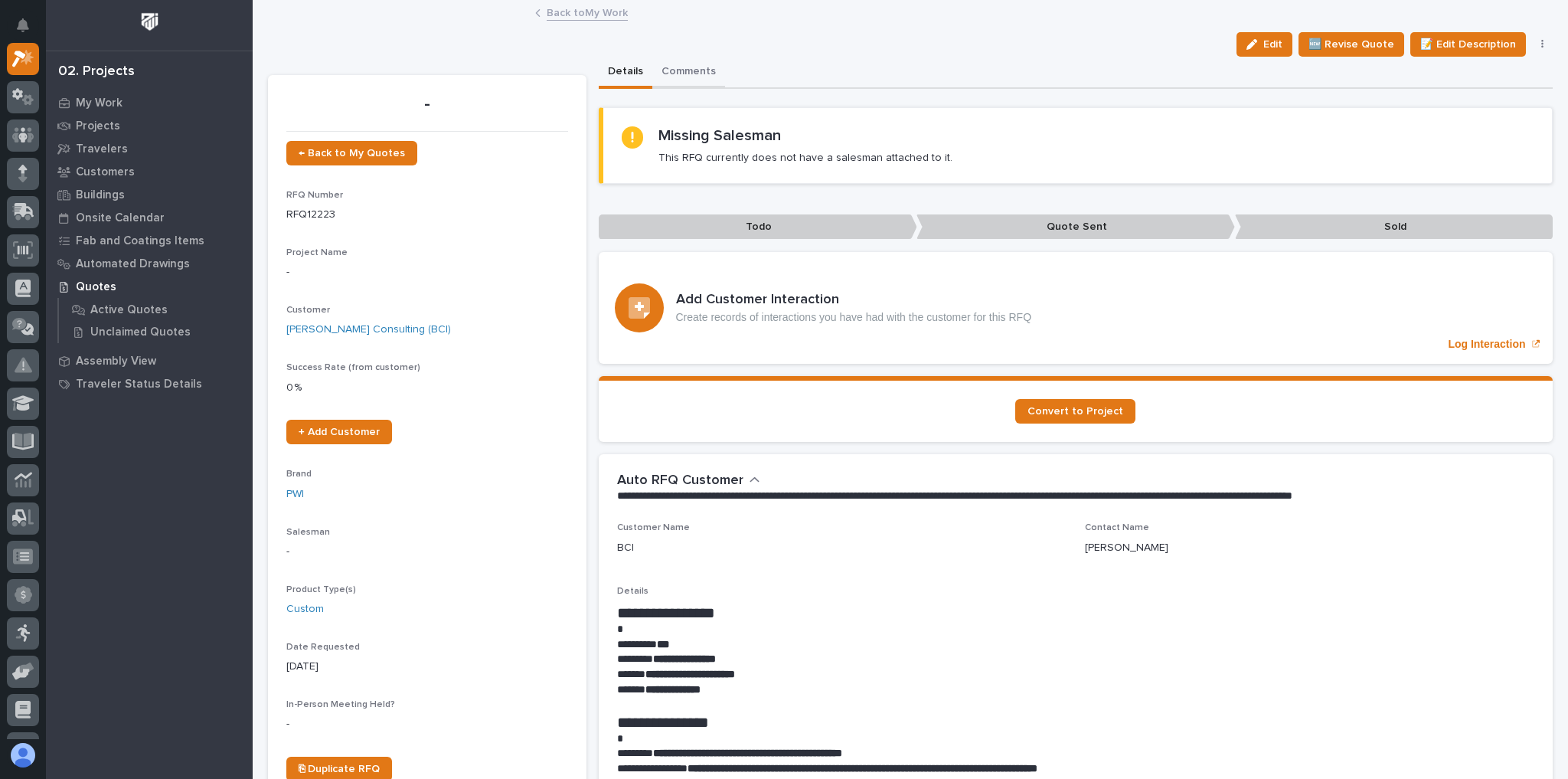
click at [696, 77] on button "Comments" at bounding box center [689, 72] width 72 height 32
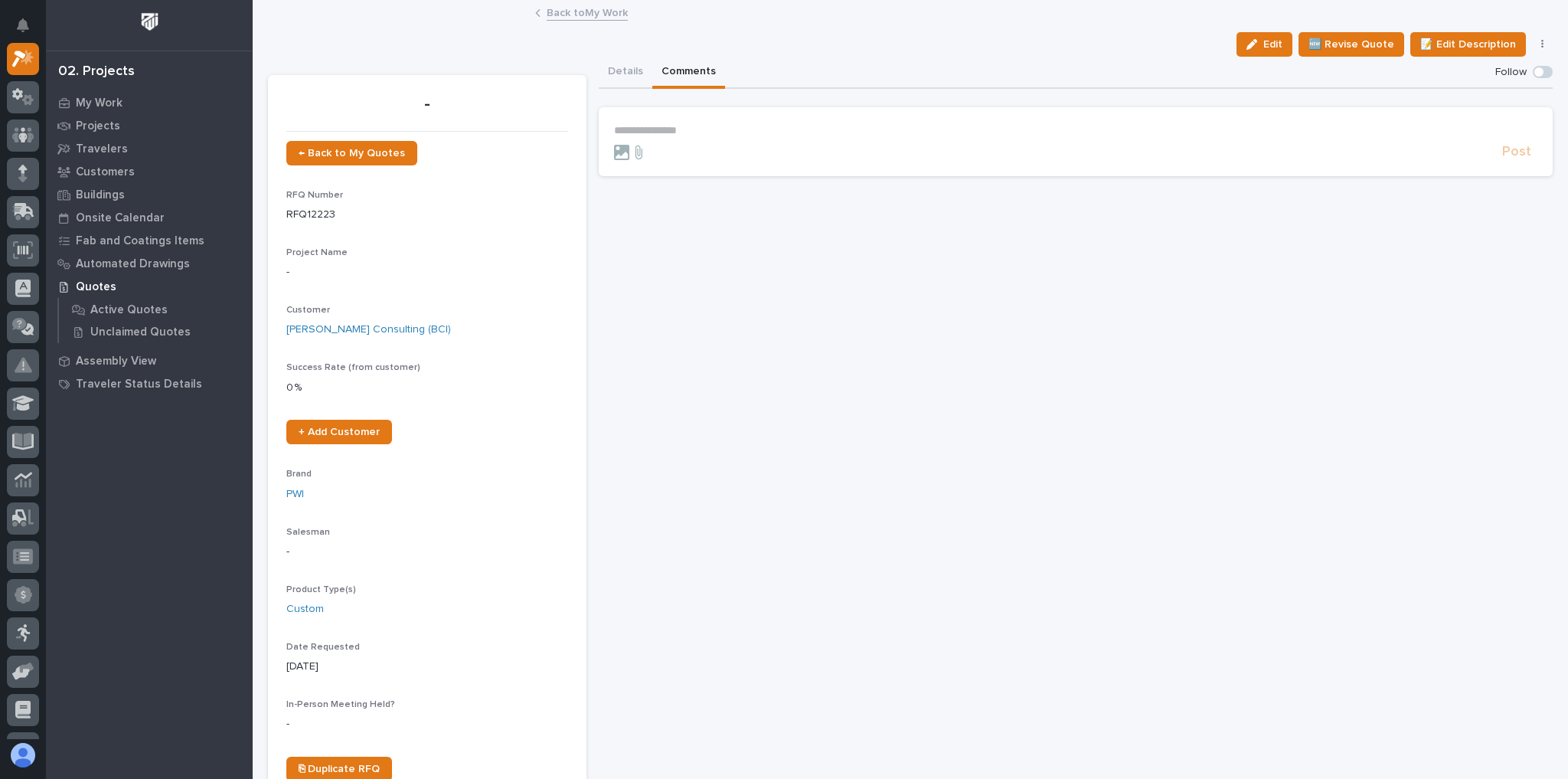
click at [712, 134] on p "**********" at bounding box center [1076, 130] width 924 height 13
click at [1517, 161] on span "Post" at bounding box center [1517, 159] width 29 height 17
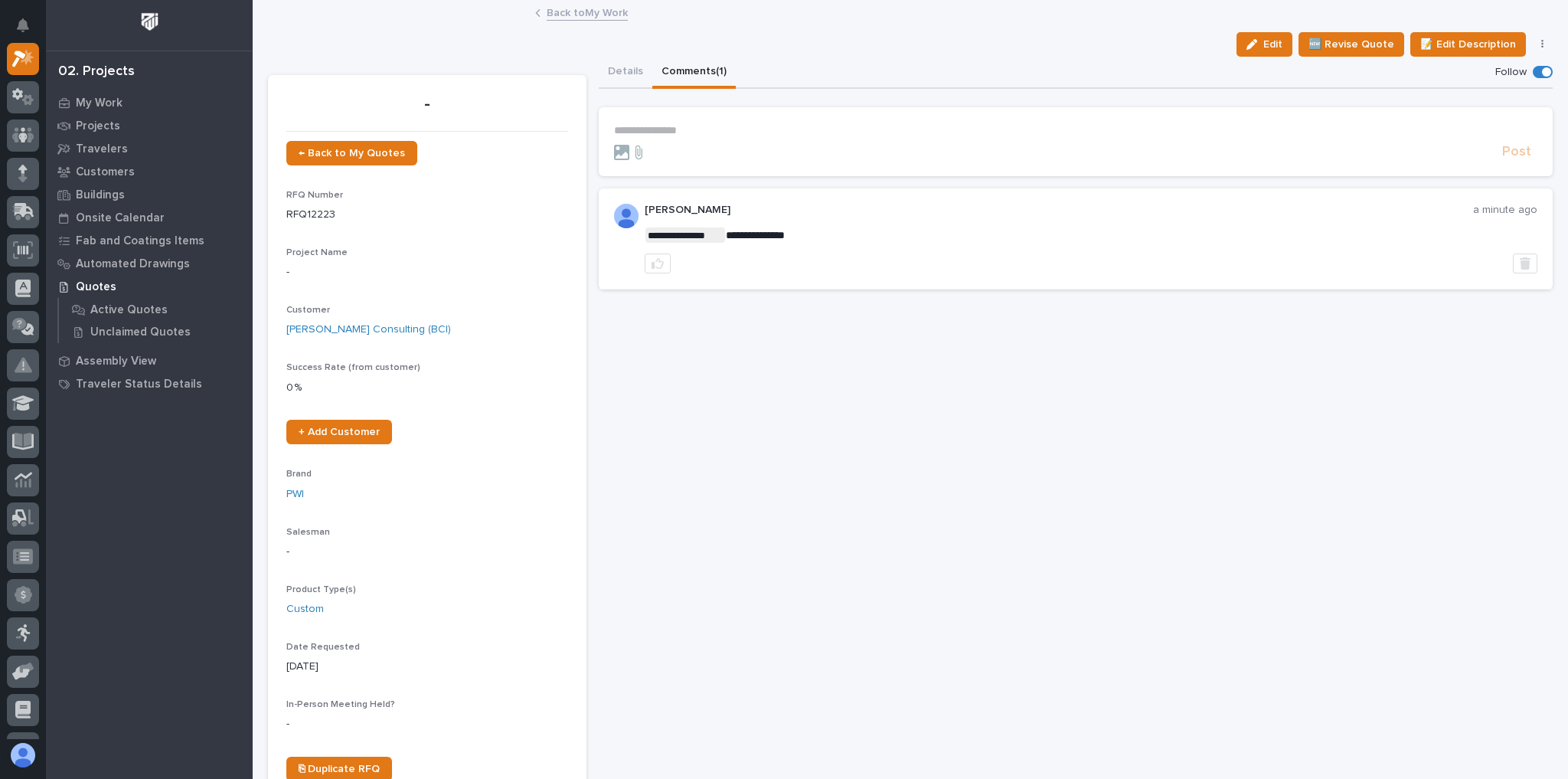
click at [605, 16] on link "Back to My Work" at bounding box center [587, 12] width 81 height 17
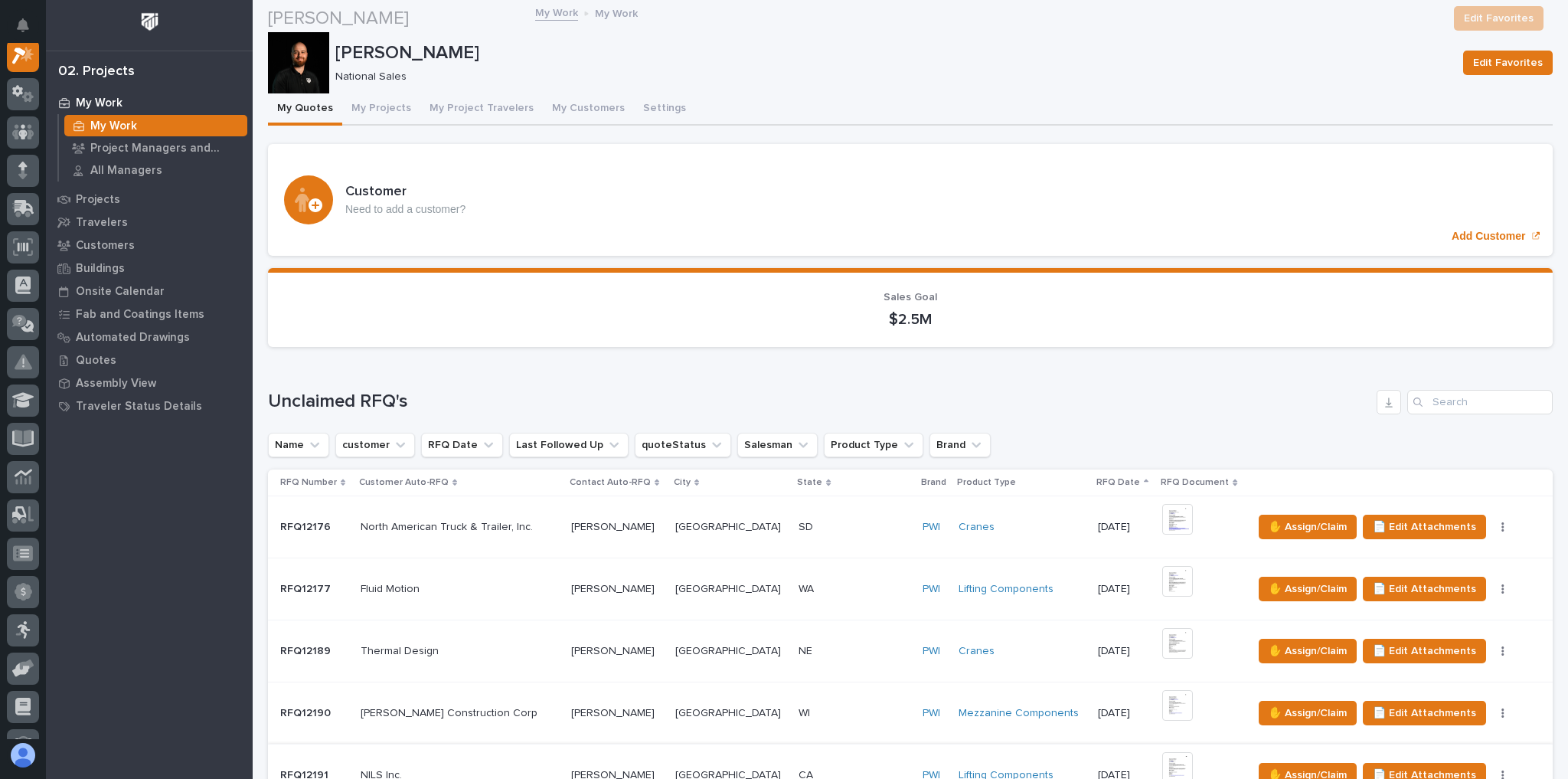
scroll to position [429, 0]
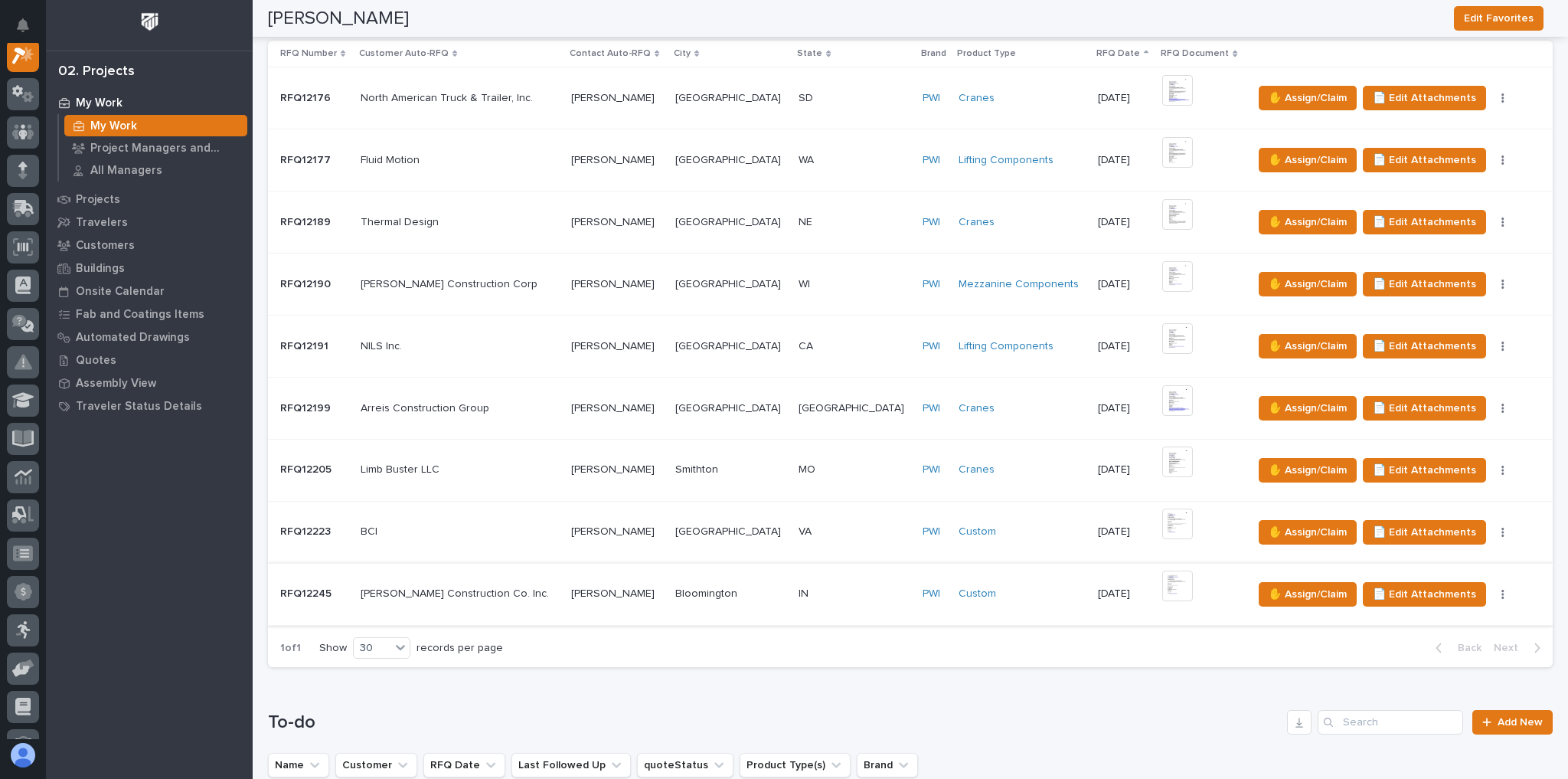
click at [1163, 585] on img at bounding box center [1178, 586] width 31 height 30
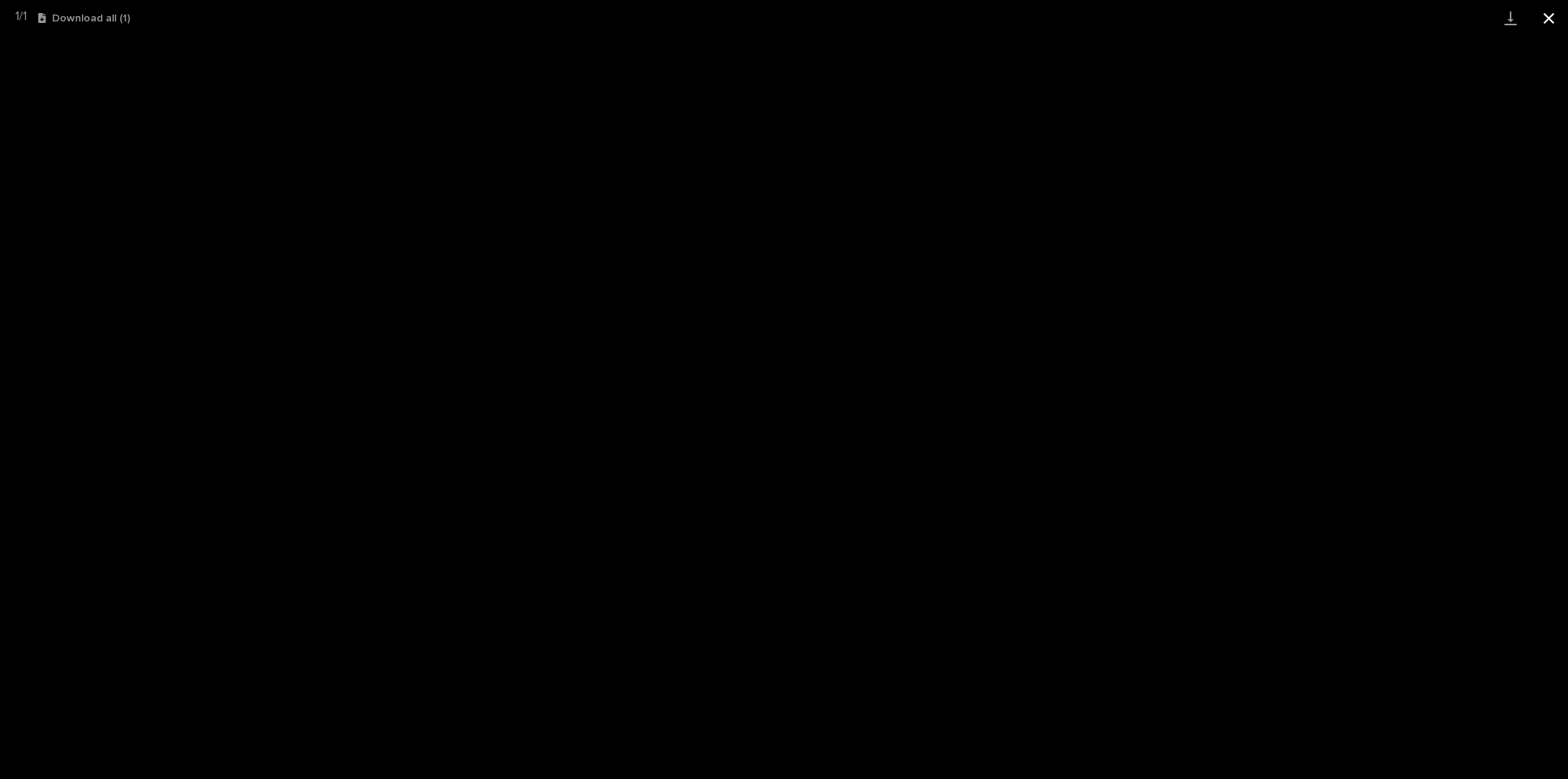
click at [1544, 18] on button "Close gallery" at bounding box center [1549, 17] width 38 height 36
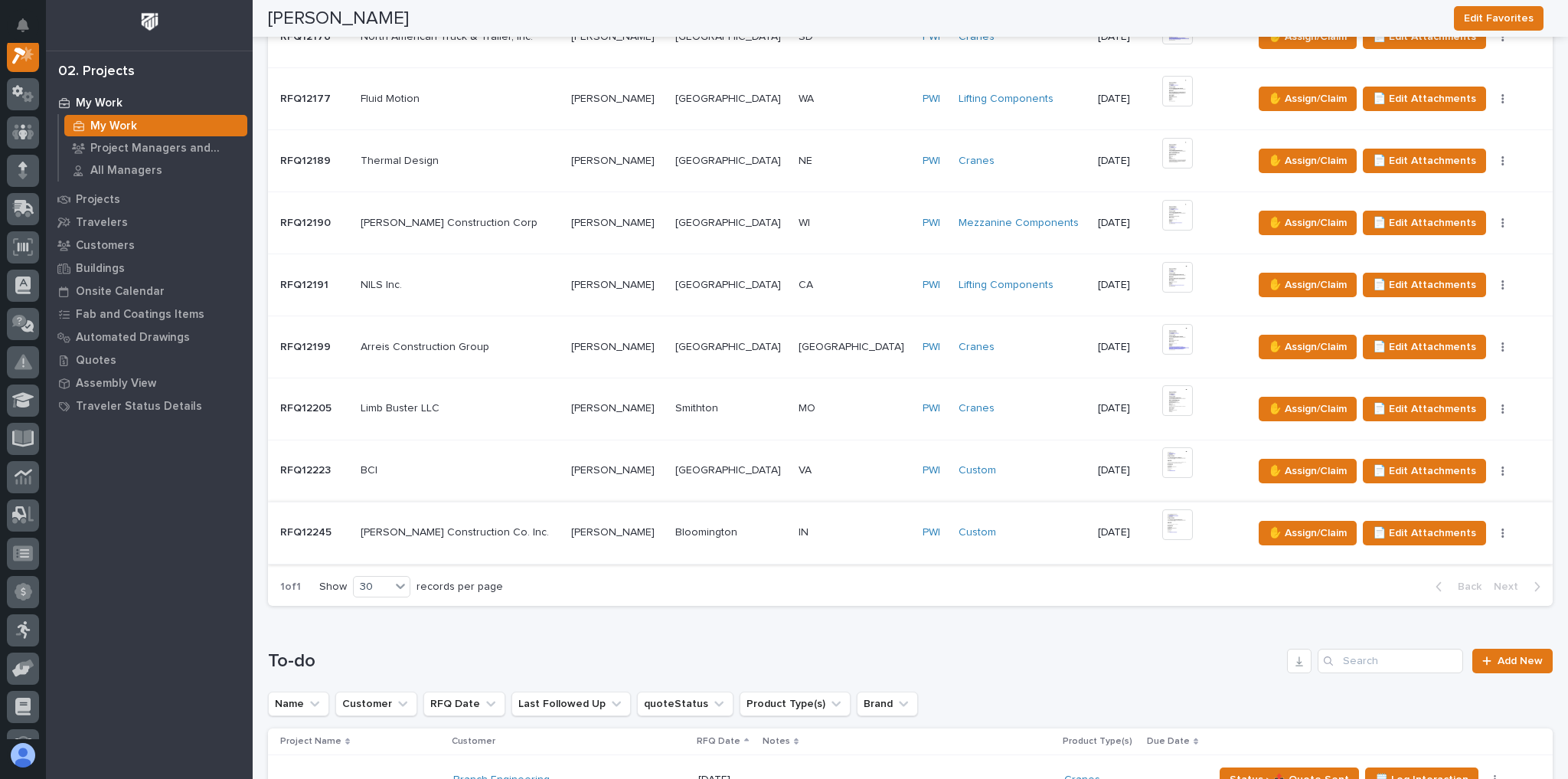
scroll to position [857, 0]
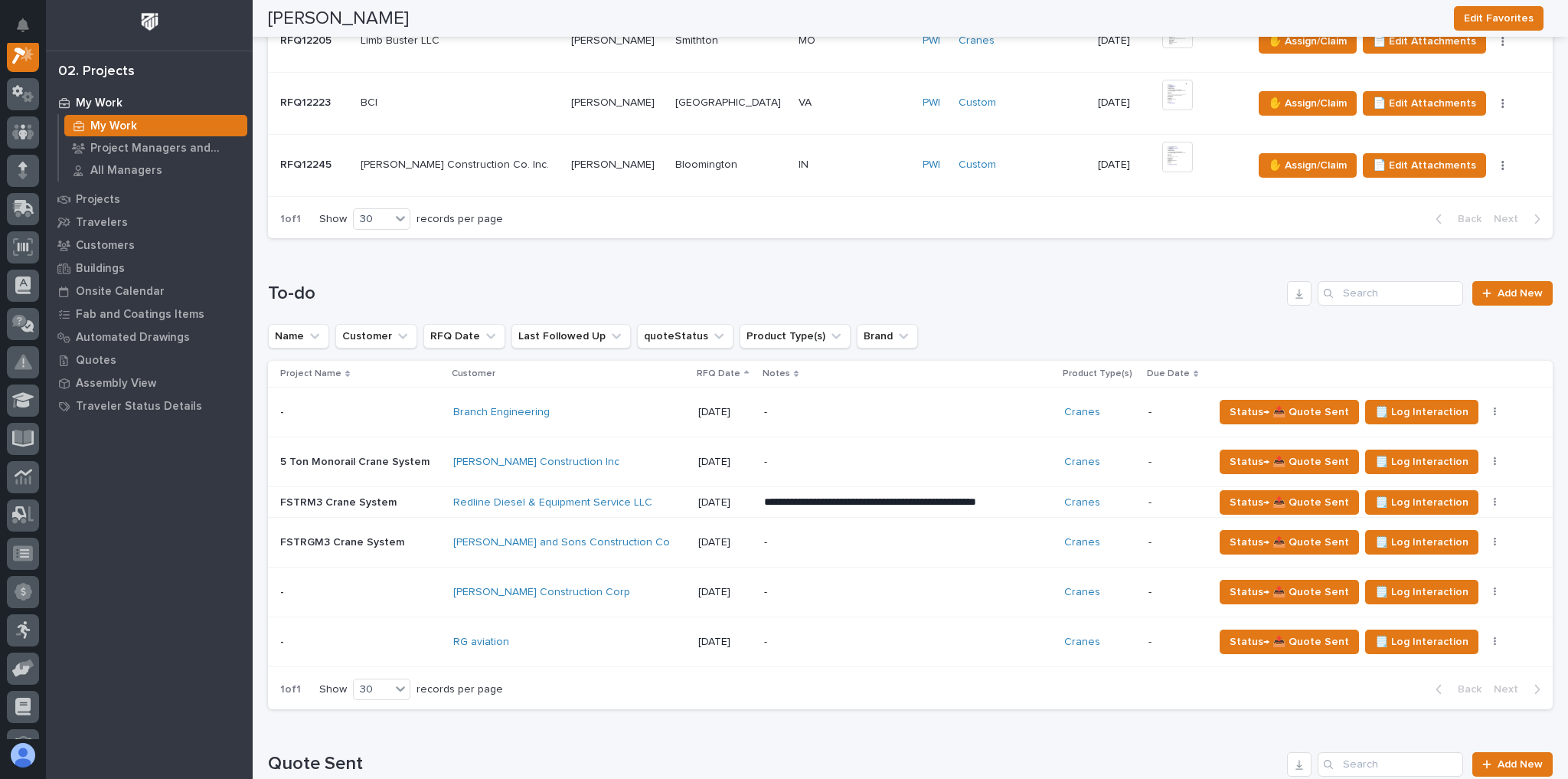
click at [579, 407] on div "Branch Engineering" at bounding box center [569, 412] width 233 height 13
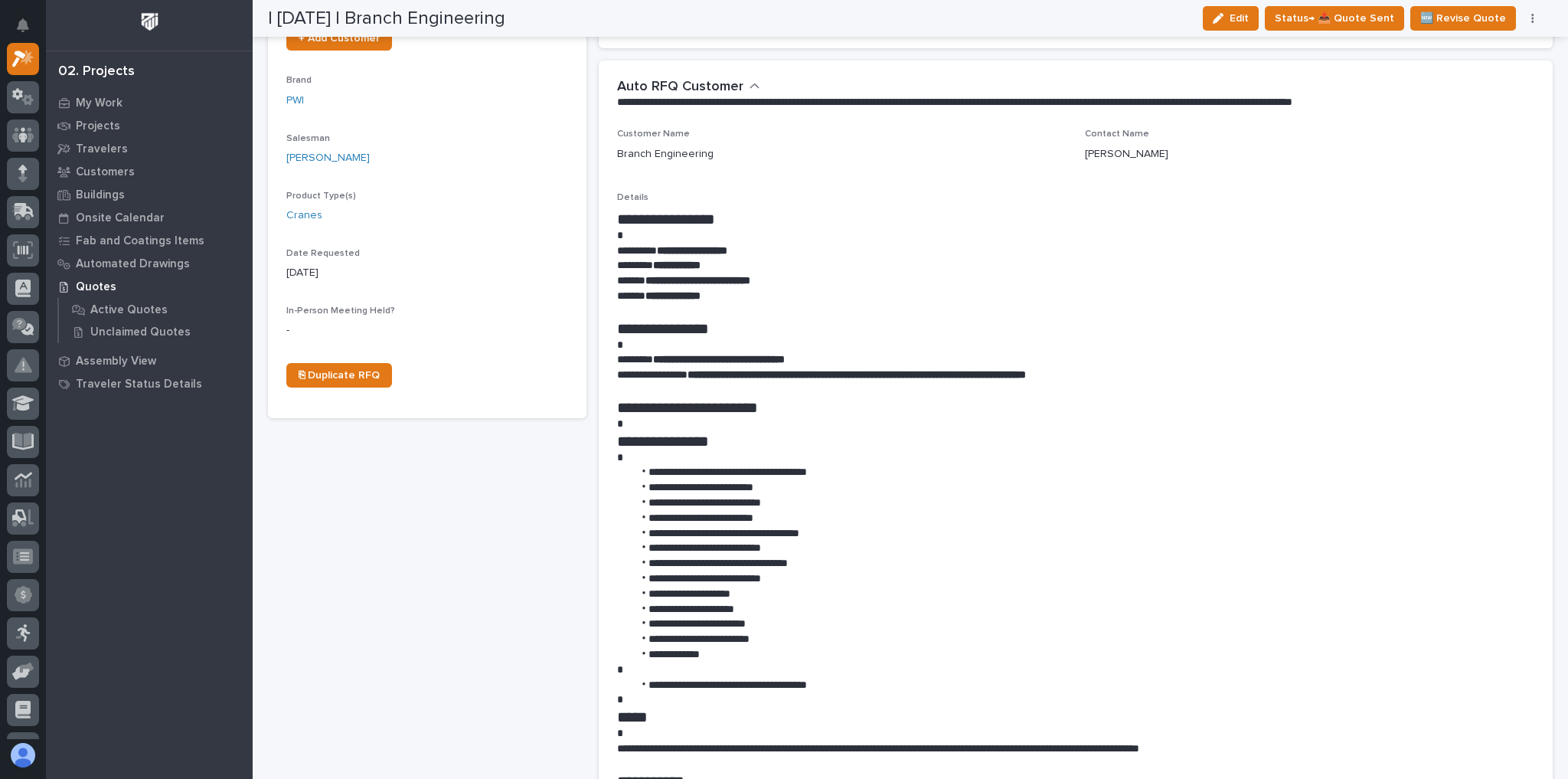
scroll to position [429, 0]
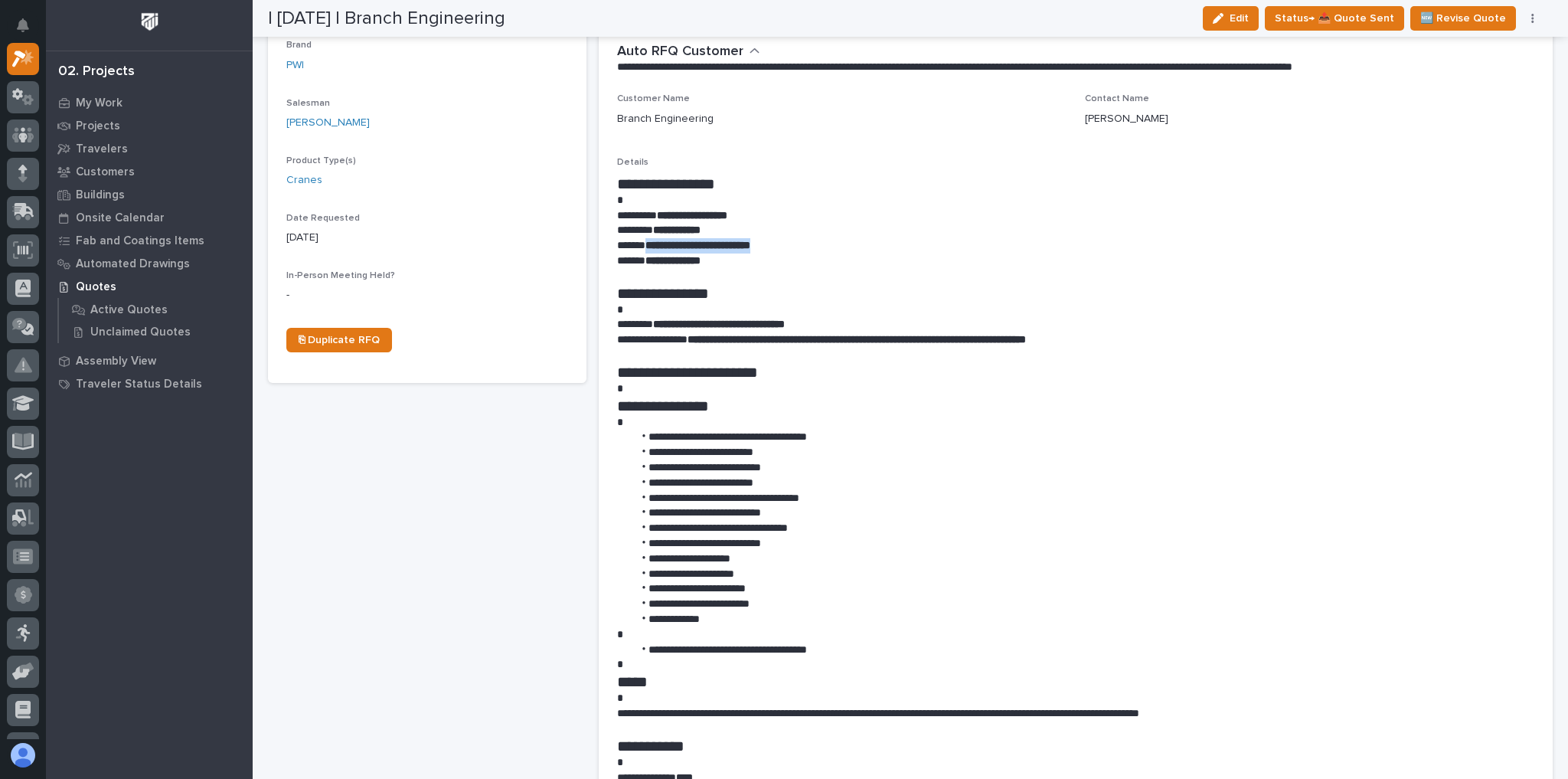
drag, startPoint x: 823, startPoint y: 243, endPoint x: 646, endPoint y: 244, distance: 177.0
click at [646, 244] on p "**********" at bounding box center [1072, 246] width 911 height 16
copy strong "**********"
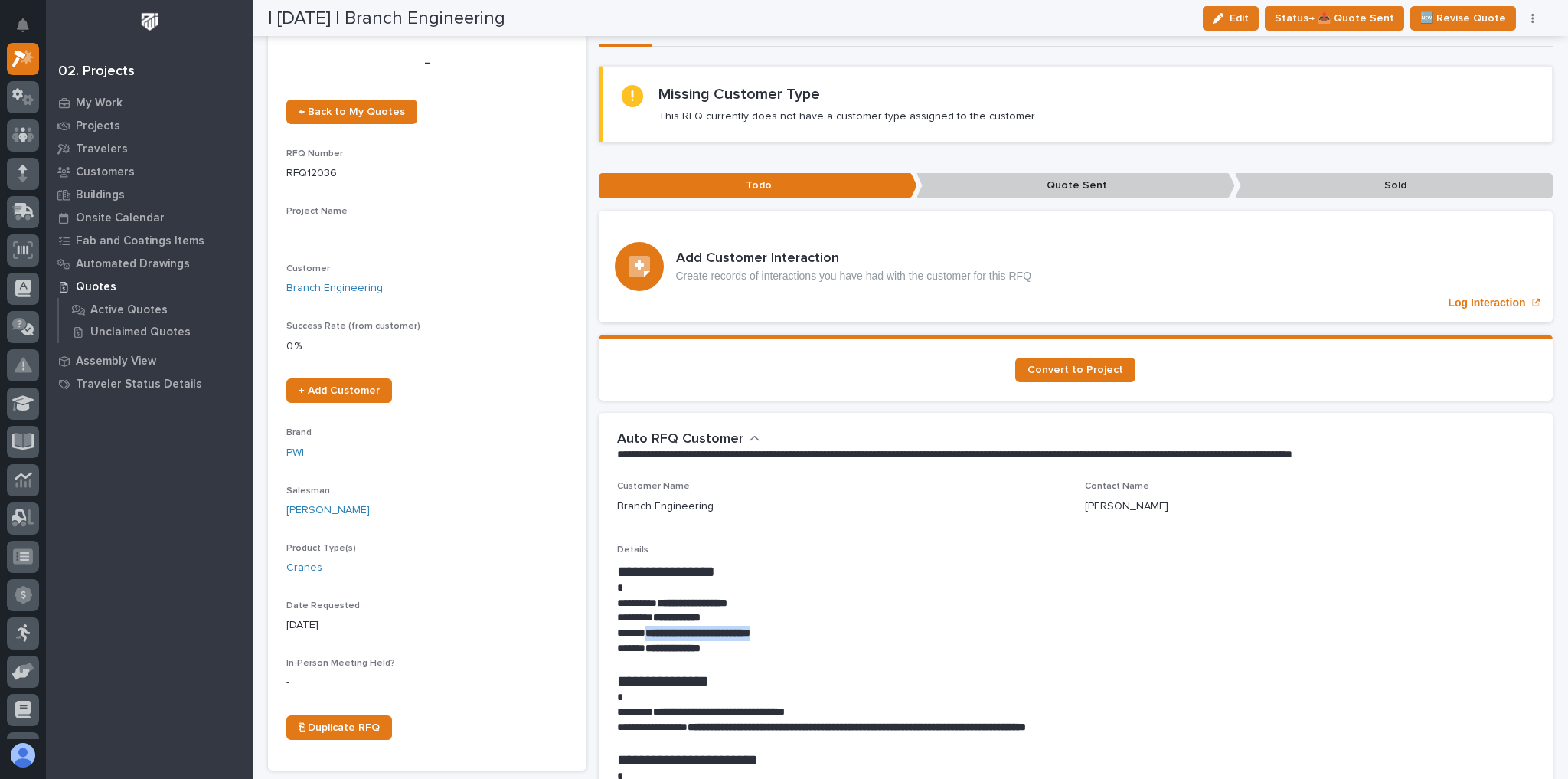
scroll to position [0, 0]
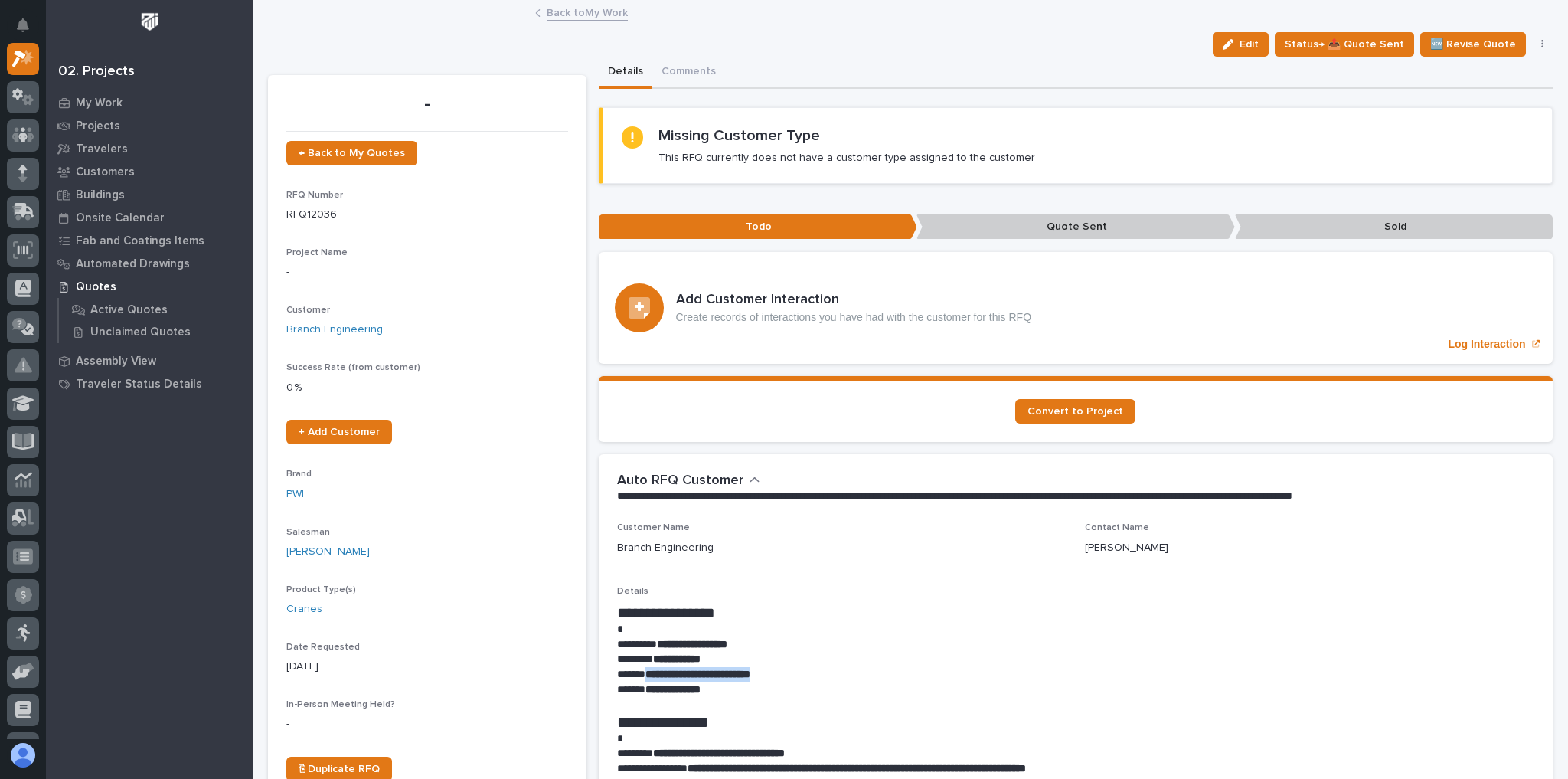
click at [574, 17] on link "Back to My Work" at bounding box center [587, 12] width 81 height 17
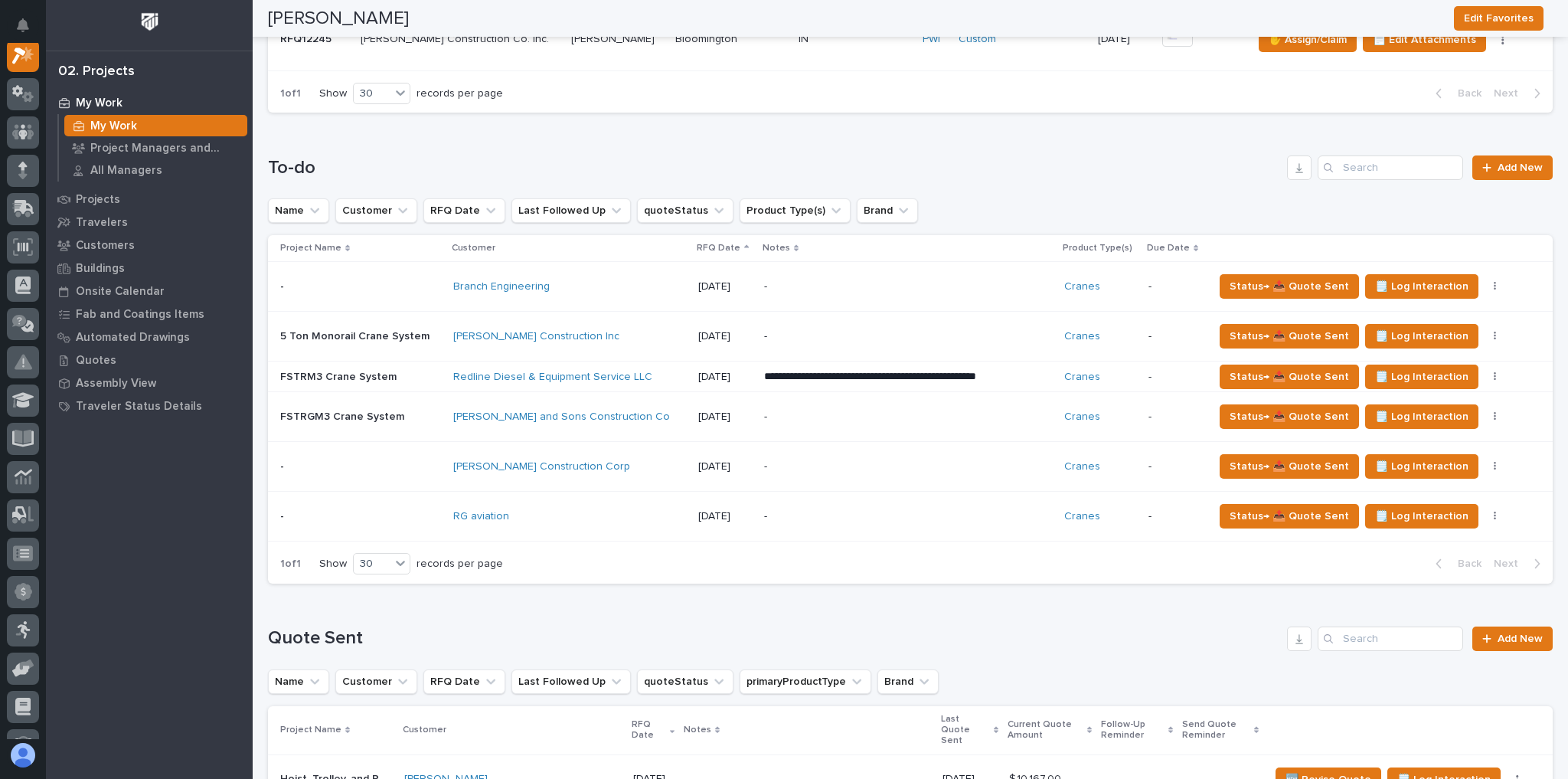
scroll to position [918, 0]
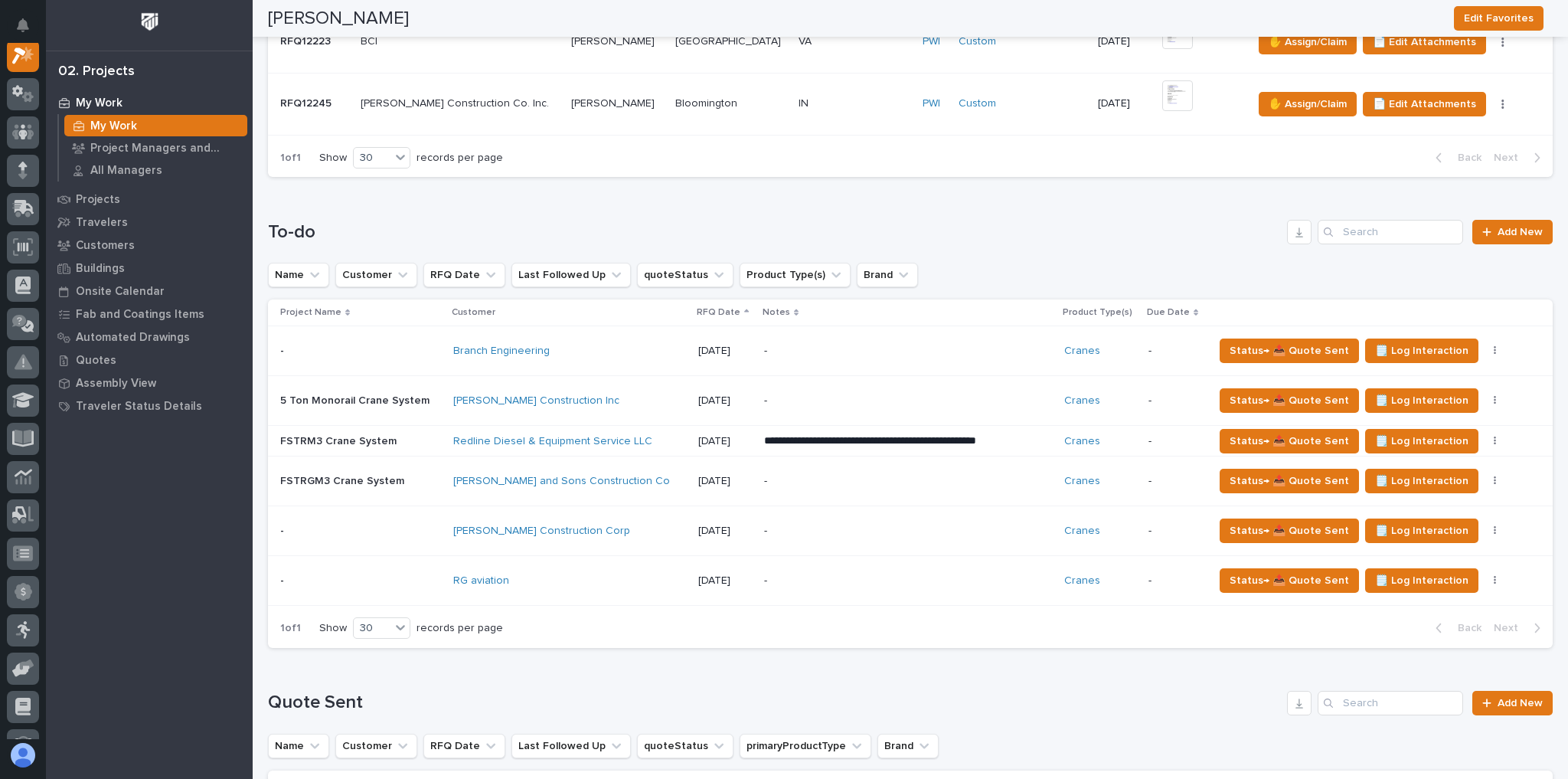
click at [819, 477] on p "-" at bounding box center [899, 481] width 268 height 13
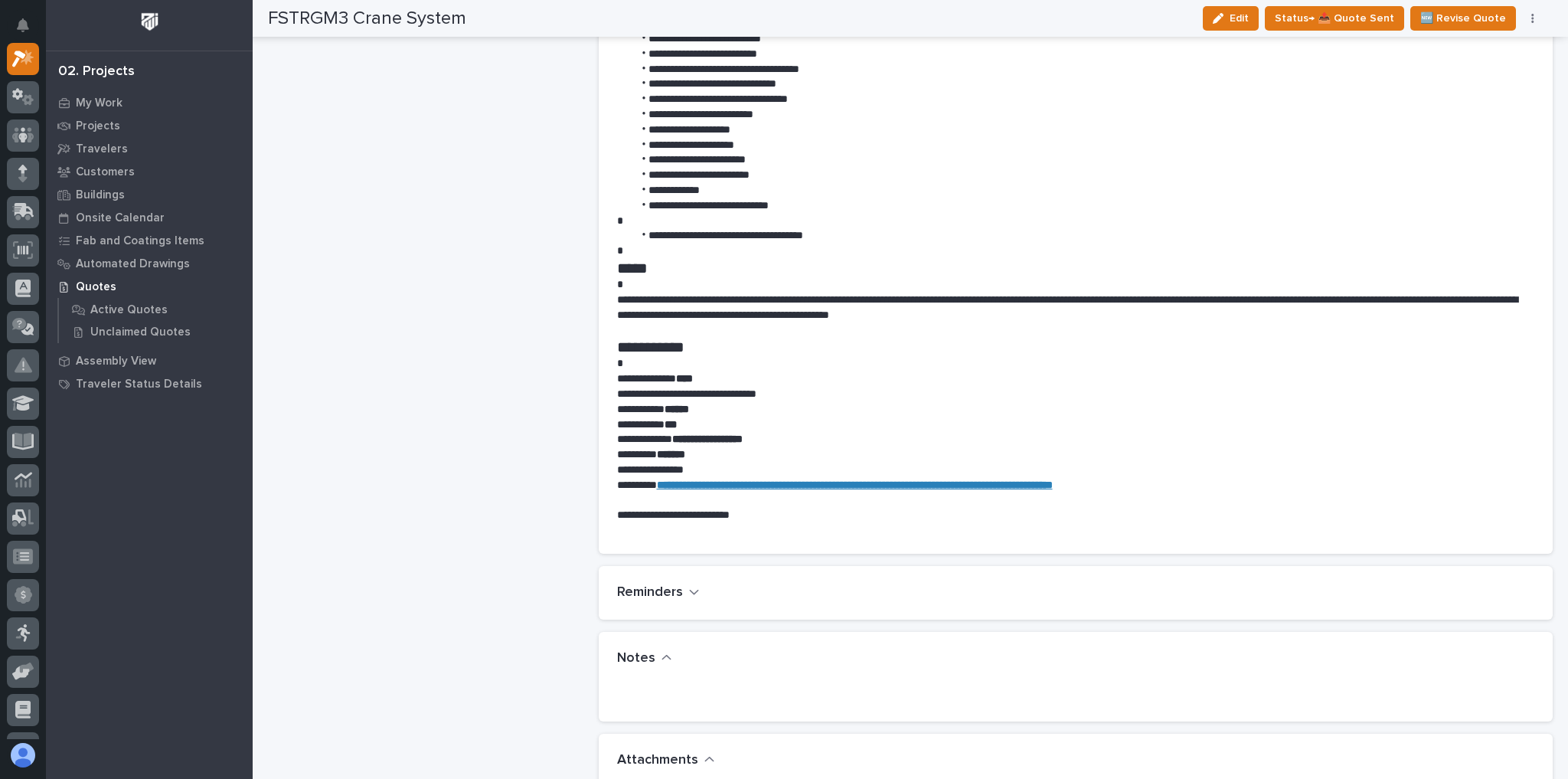
scroll to position [1225, 0]
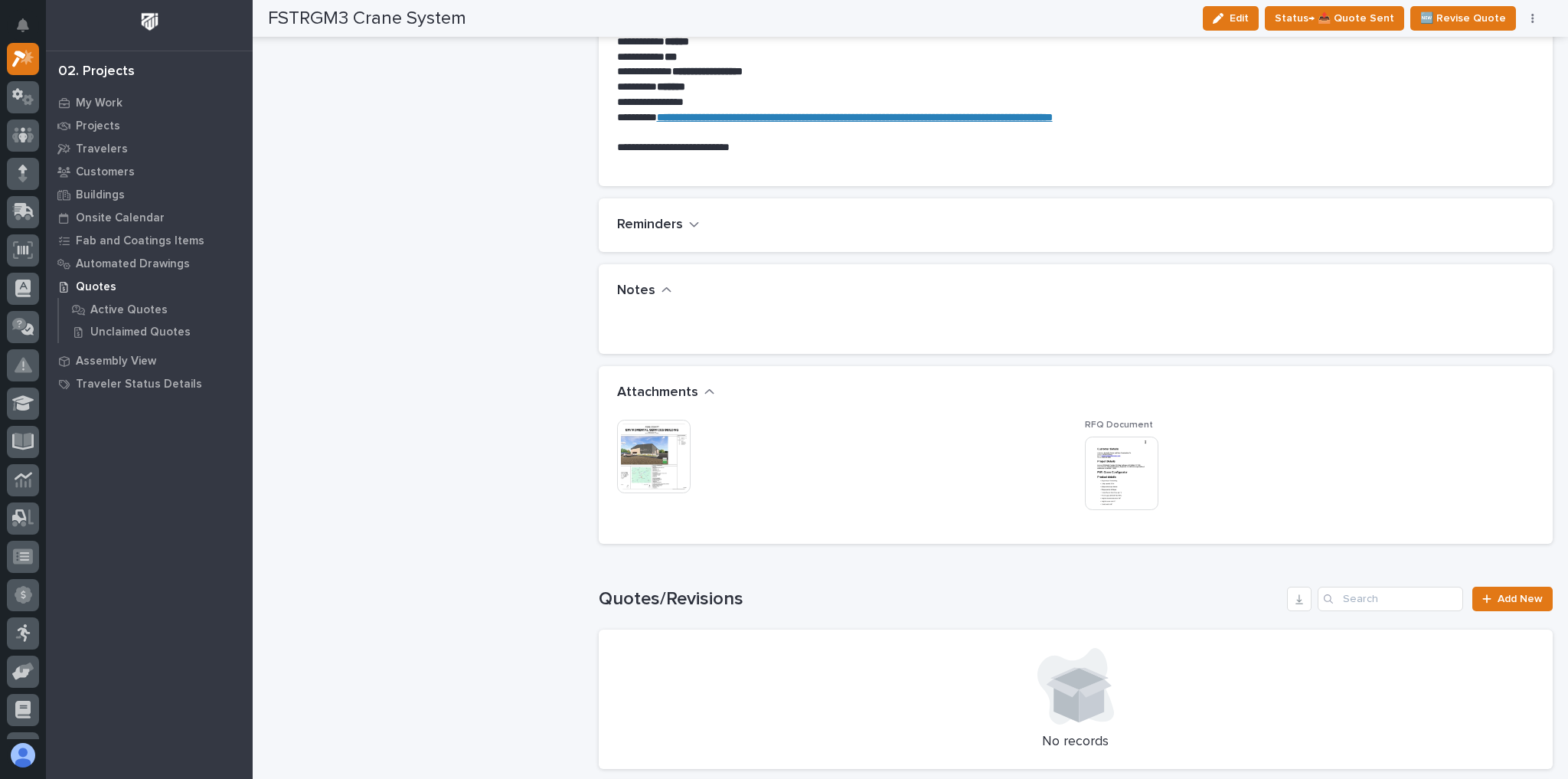
click at [655, 453] on img at bounding box center [654, 456] width 73 height 73
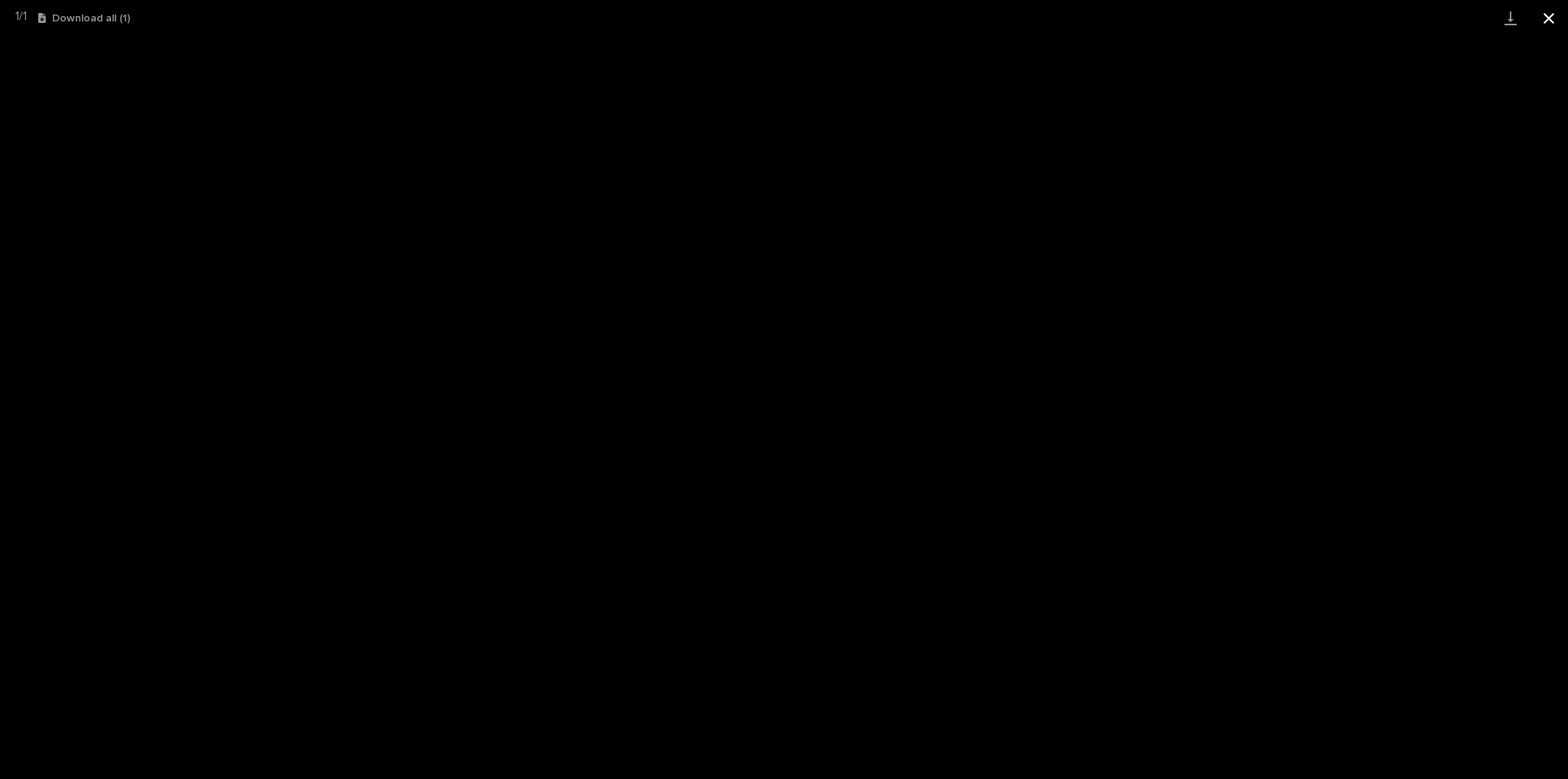
click at [1542, 25] on button "Close gallery" at bounding box center [1549, 17] width 38 height 36
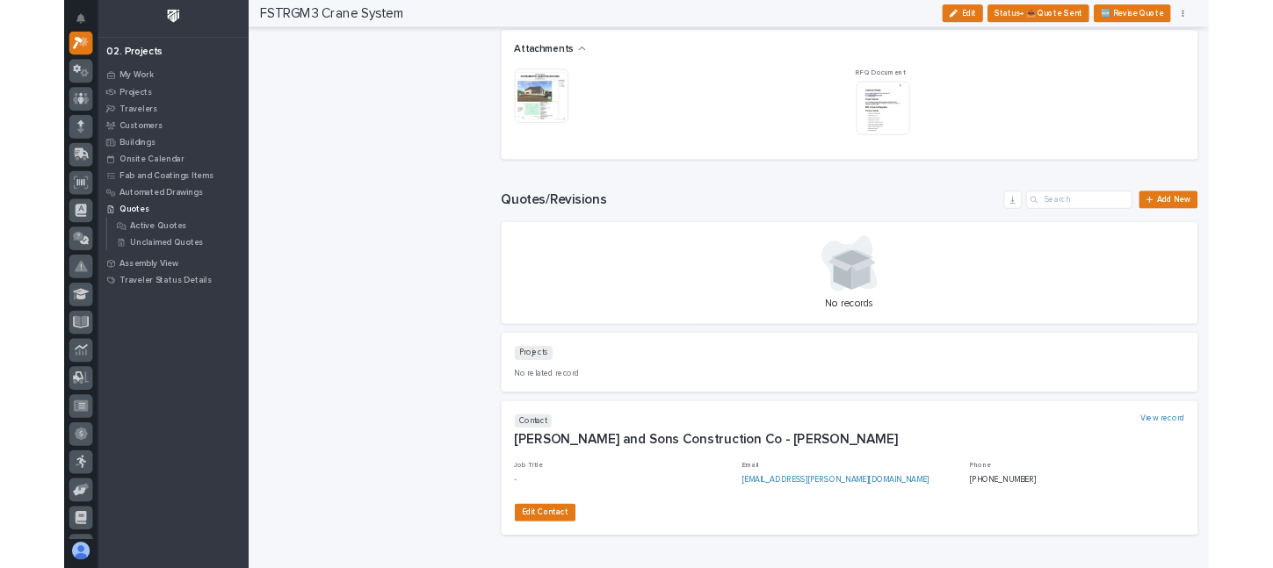
scroll to position [1617, 0]
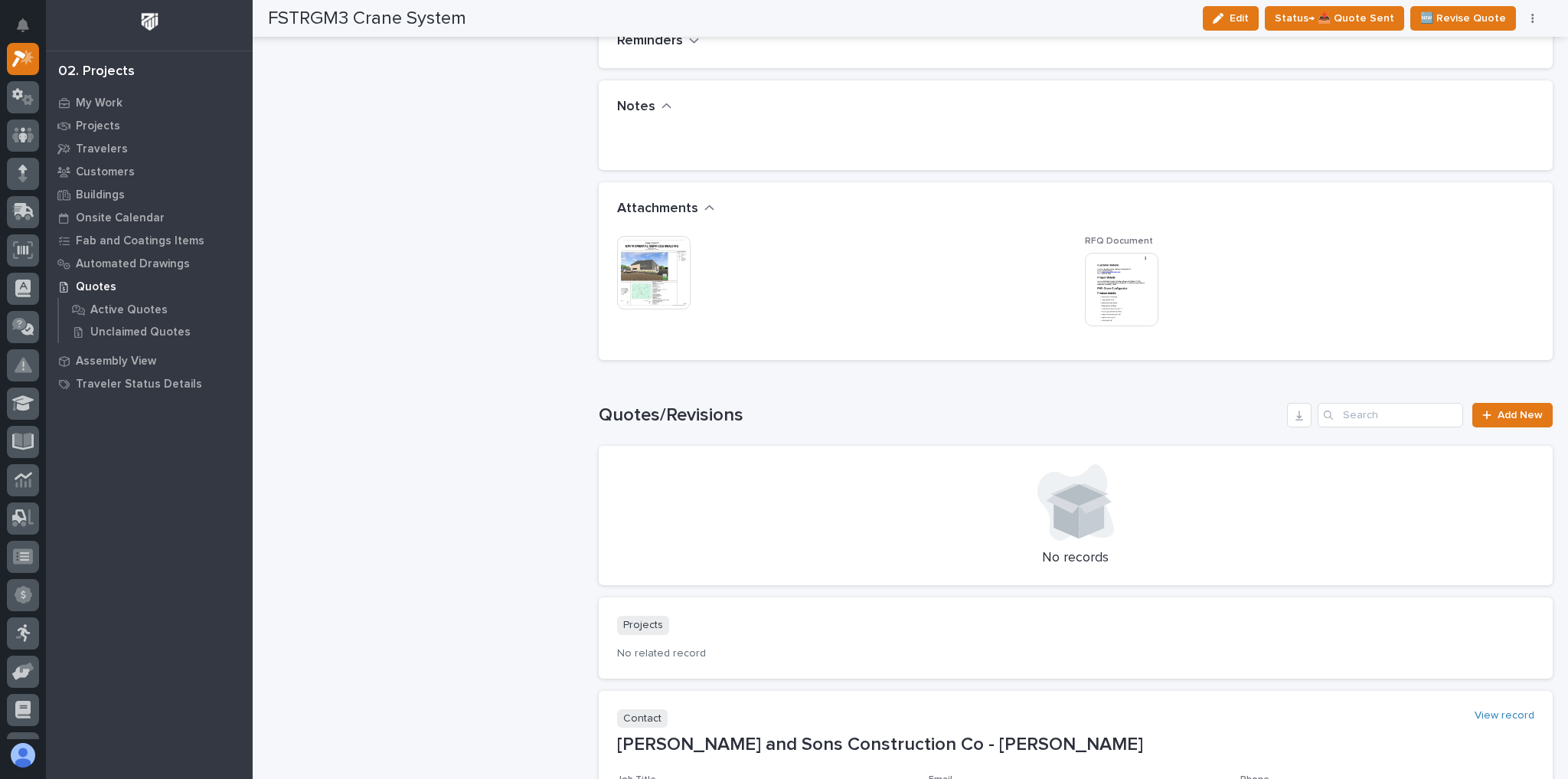
click at [670, 287] on img at bounding box center [654, 273] width 73 height 73
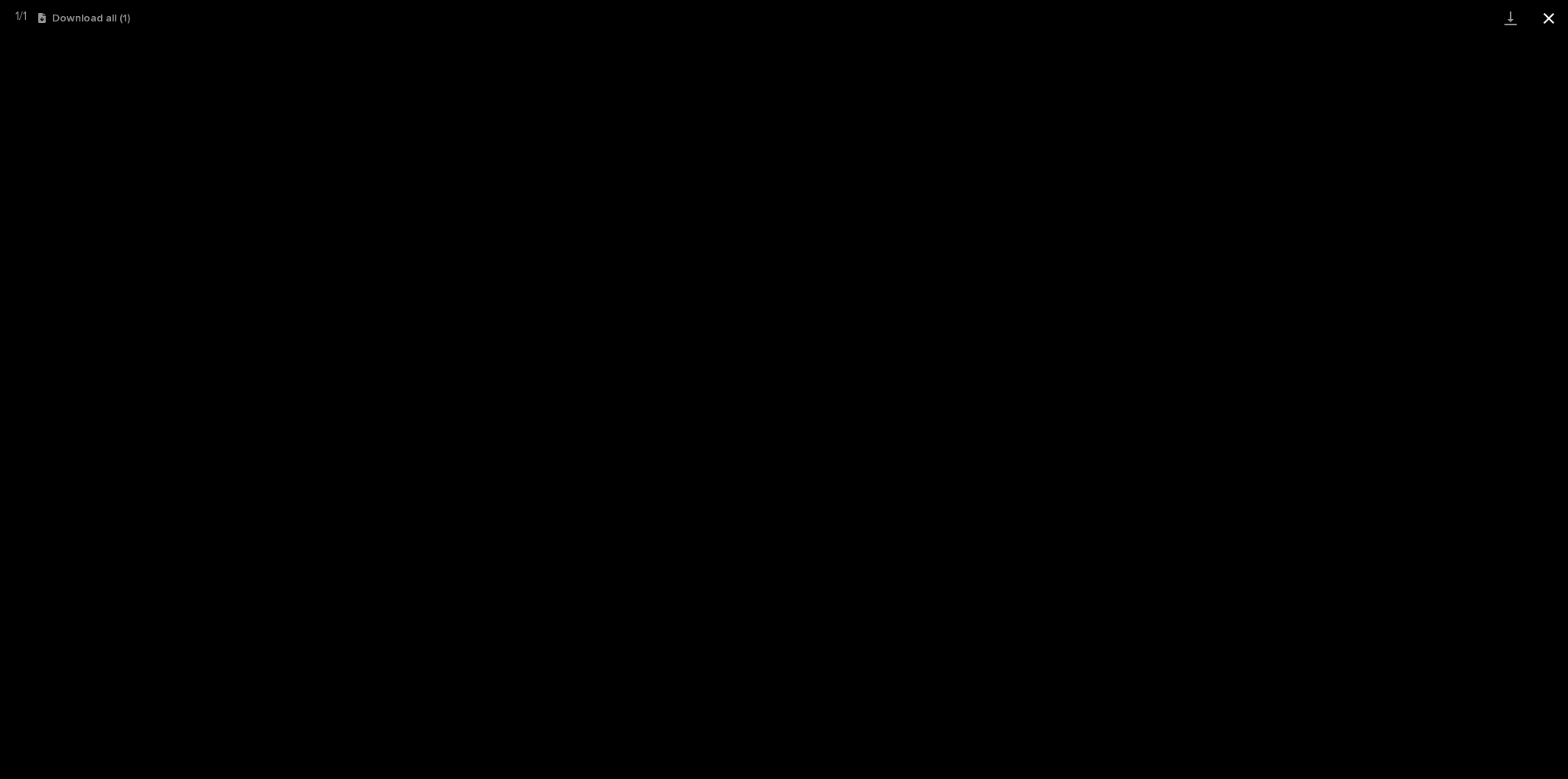
click at [1549, 21] on button "Close gallery" at bounding box center [1549, 17] width 38 height 36
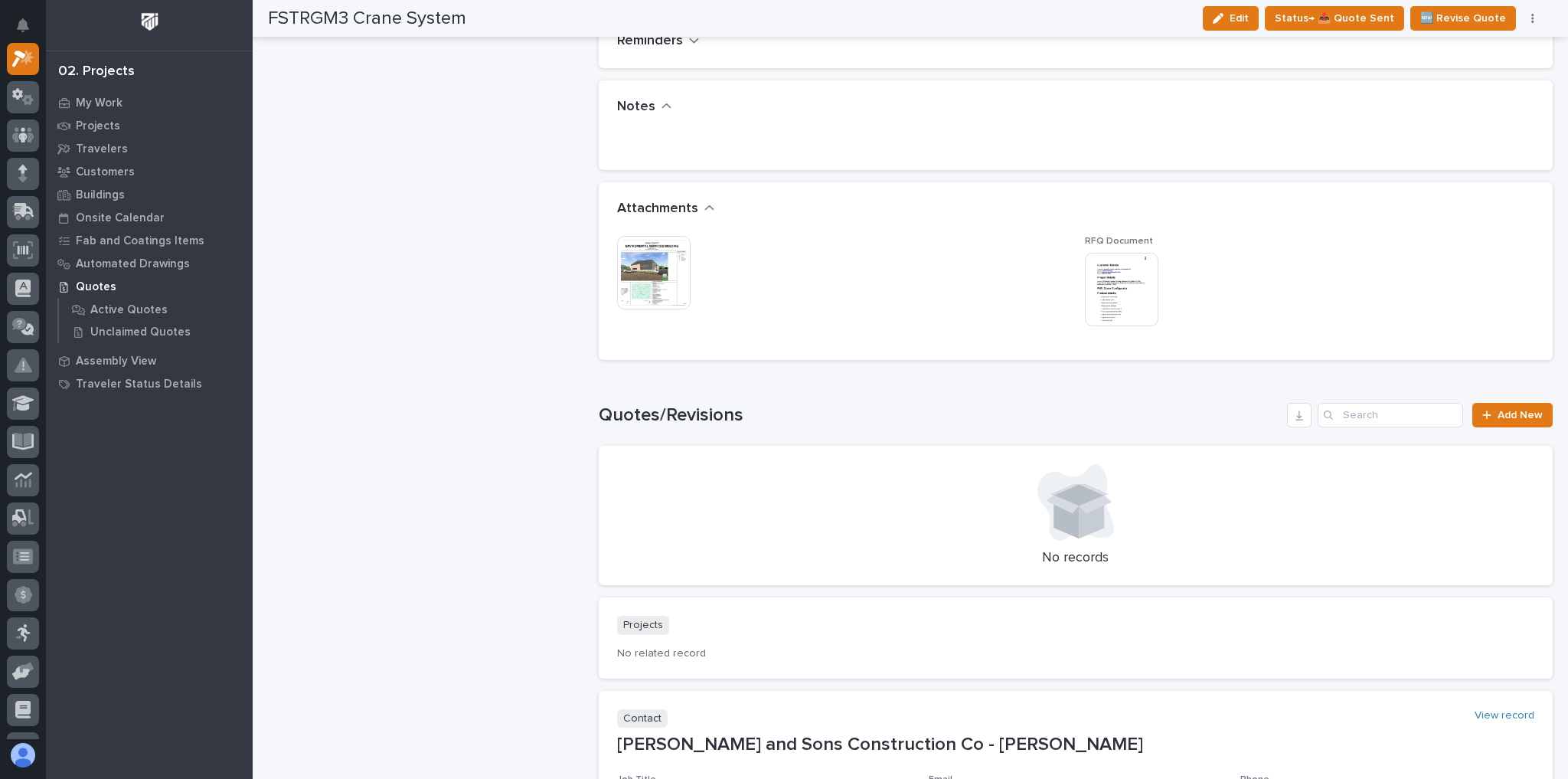
click at [1129, 294] on img at bounding box center [1122, 289] width 73 height 73
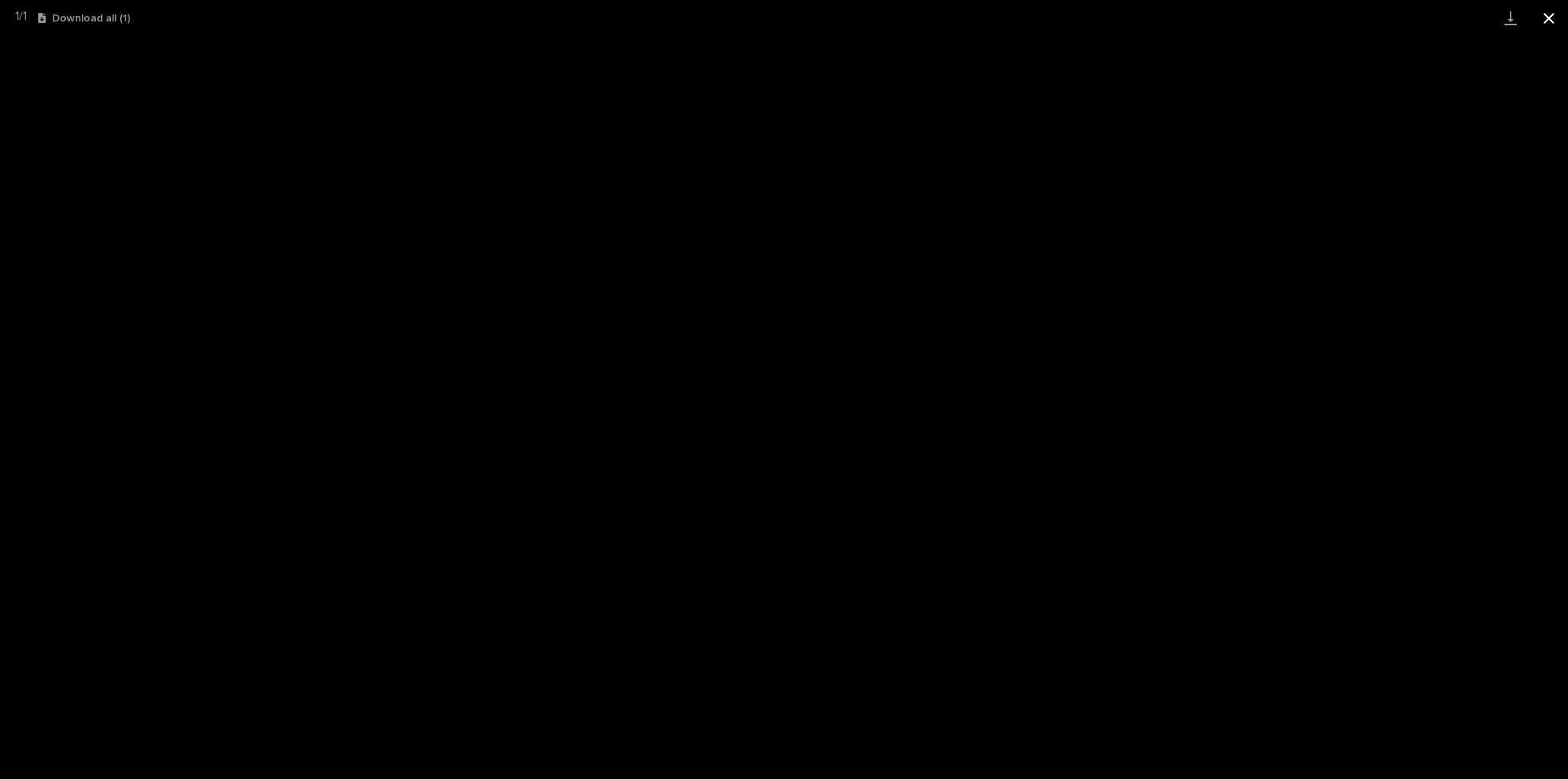
click at [1552, 22] on button "Close gallery" at bounding box center [1549, 17] width 38 height 36
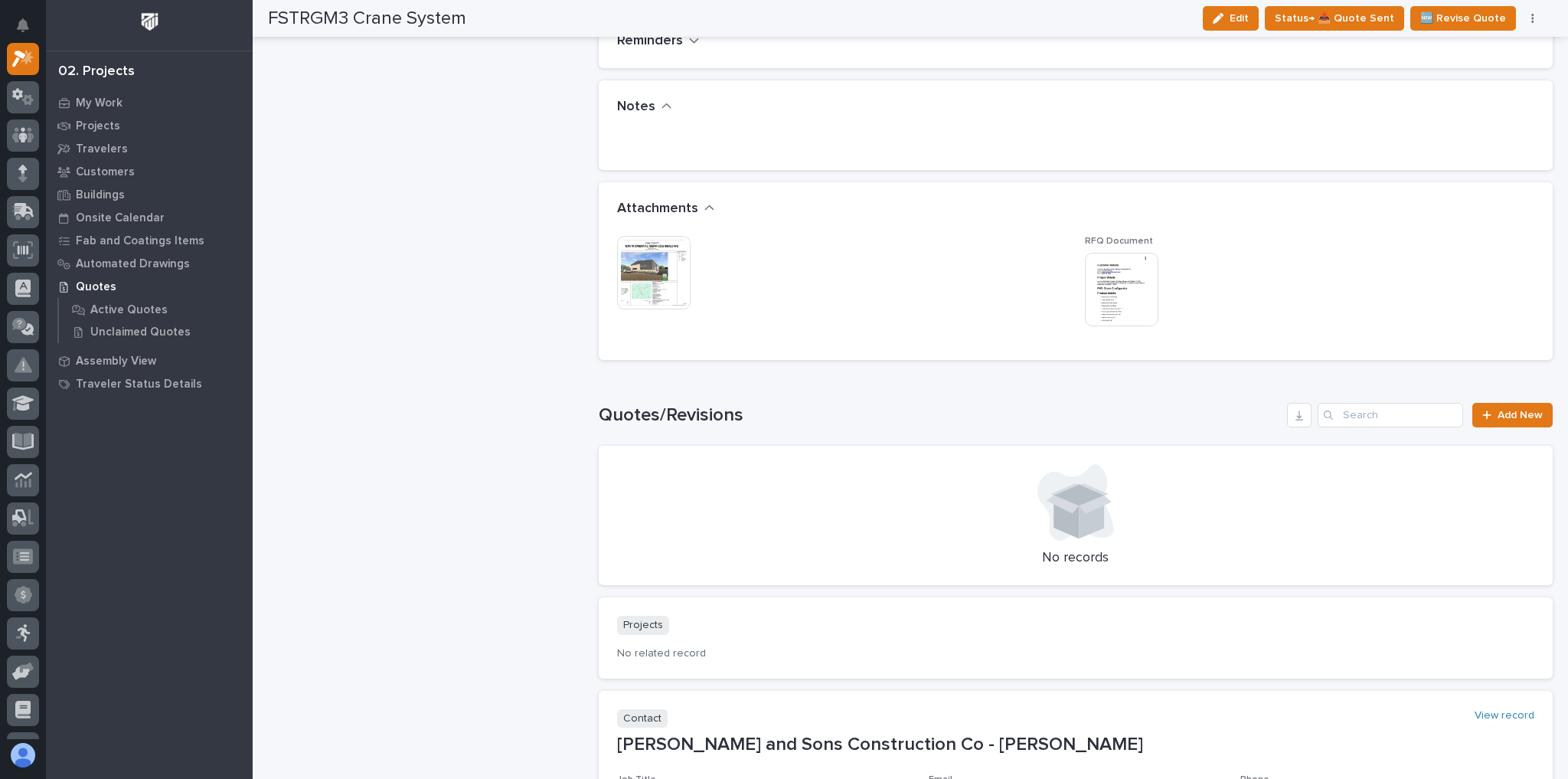
click at [1121, 281] on img at bounding box center [1122, 289] width 73 height 73
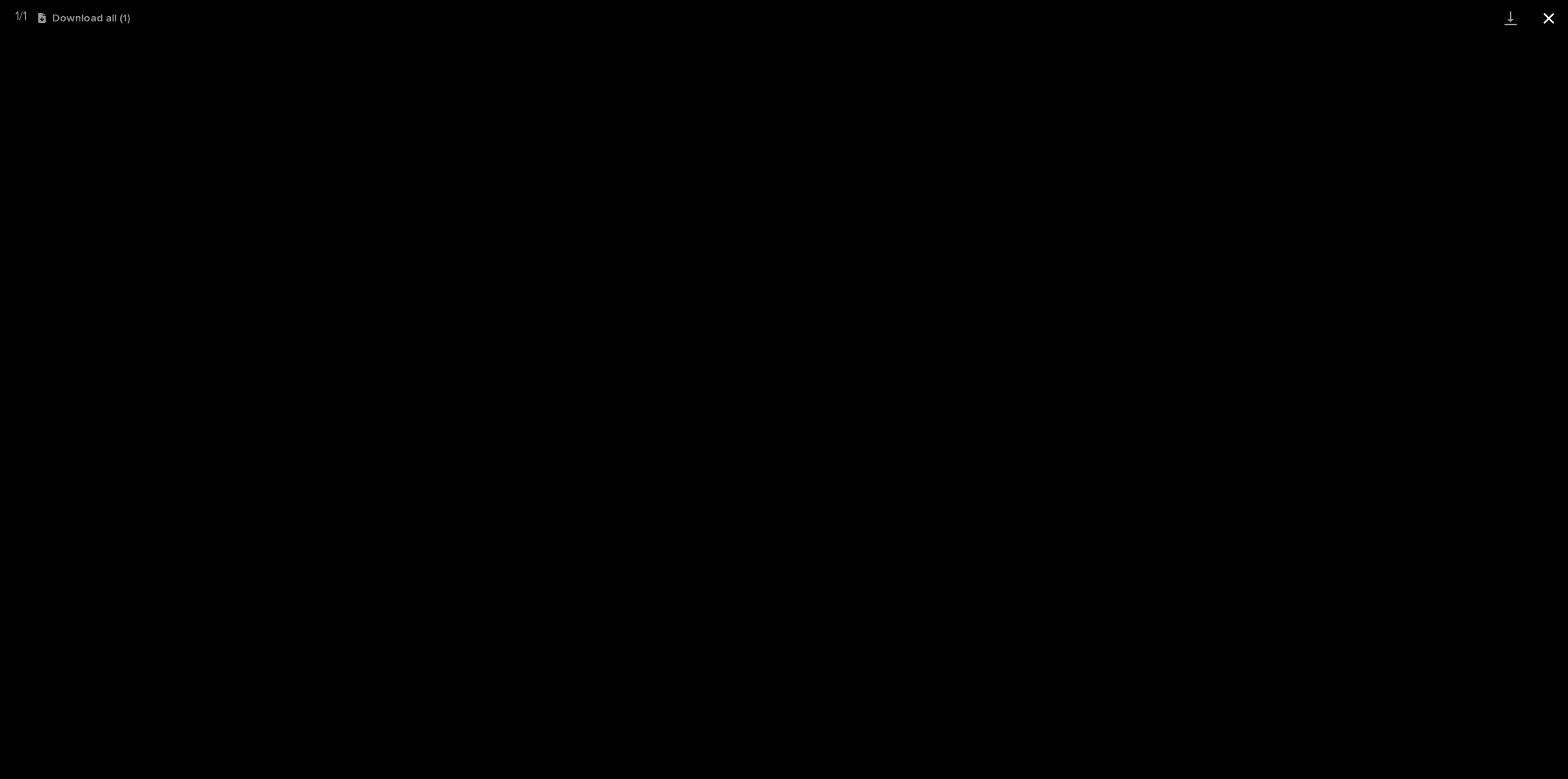
click at [1541, 16] on button "Close gallery" at bounding box center [1549, 17] width 38 height 36
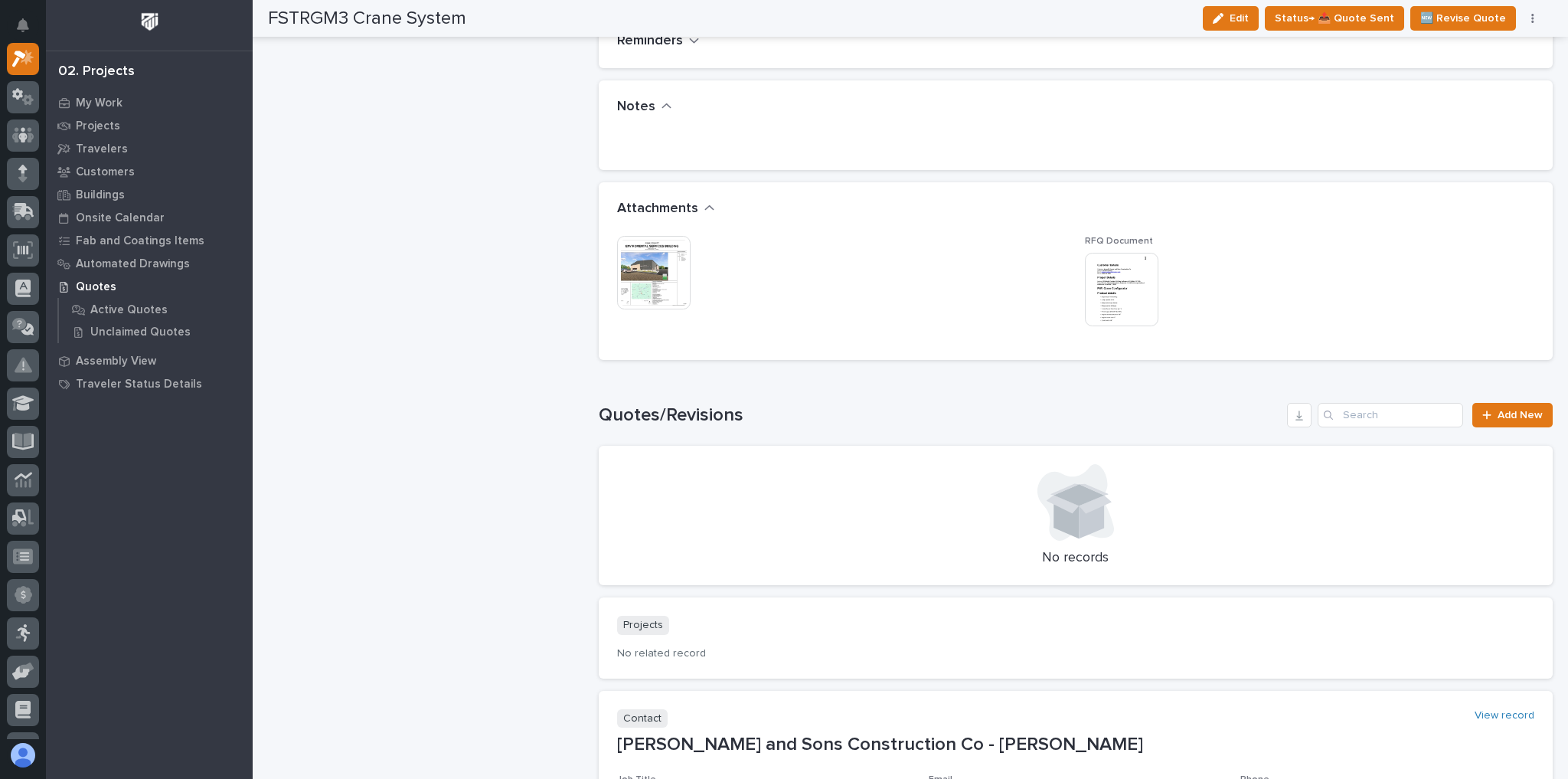
click at [647, 254] on img at bounding box center [654, 273] width 73 height 73
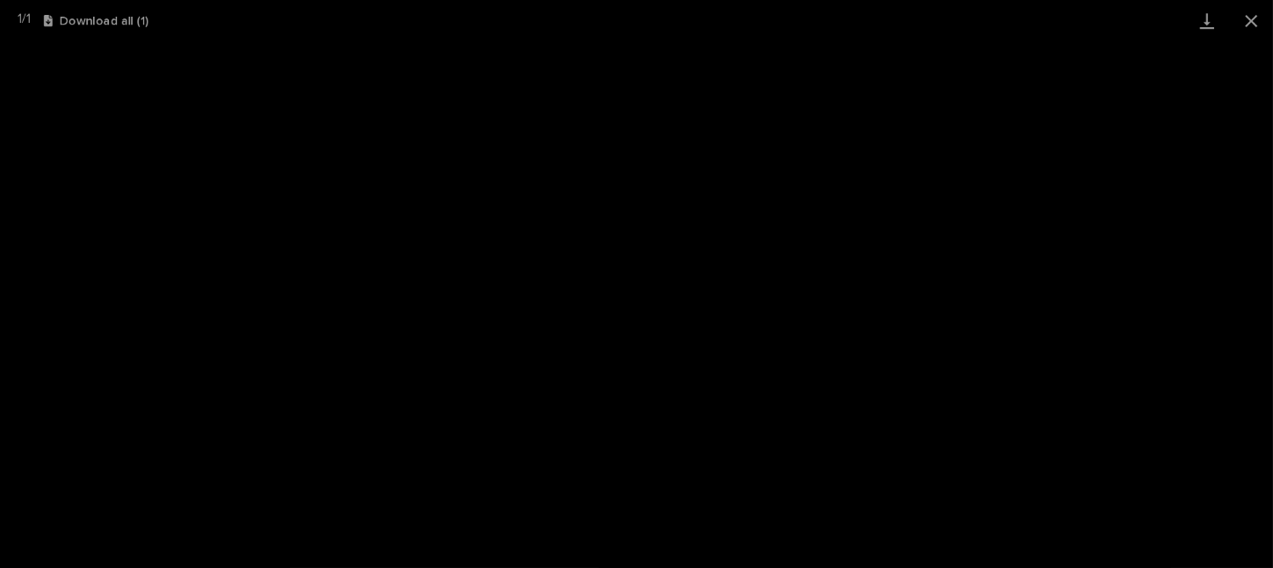
scroll to position [44, 0]
click at [1263, 28] on button "Close gallery" at bounding box center [1251, 20] width 44 height 41
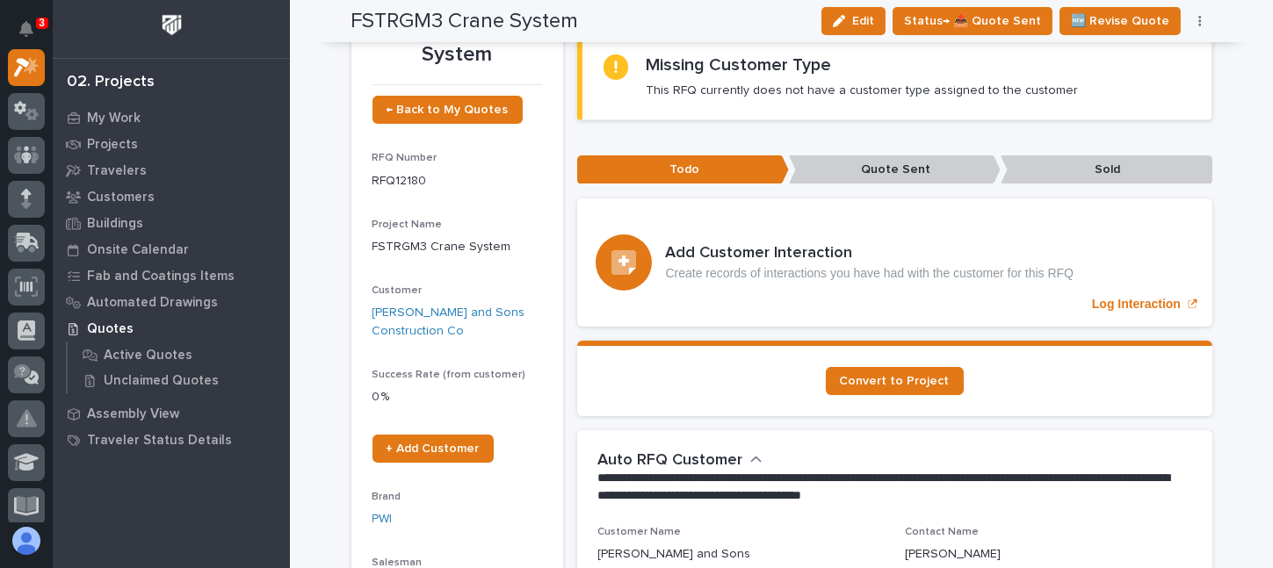
scroll to position [0, 0]
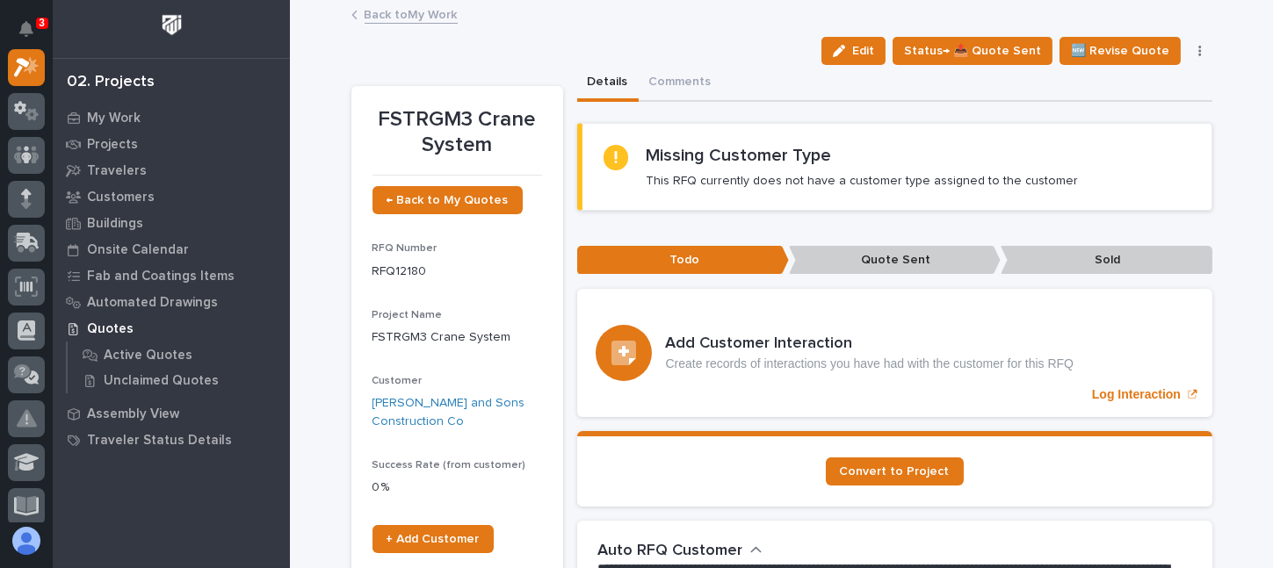
click at [416, 16] on link "Back to My Work" at bounding box center [411, 14] width 93 height 20
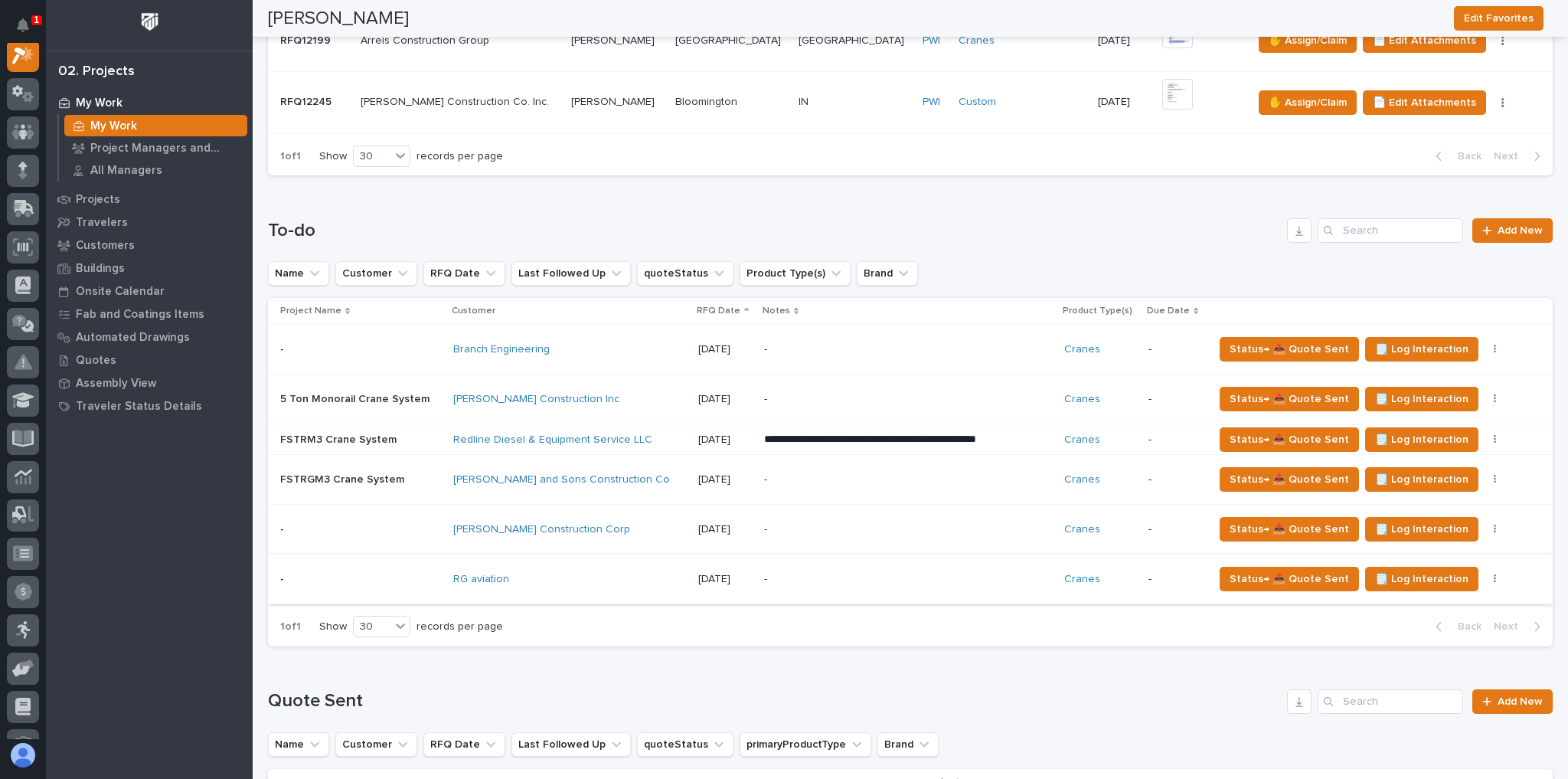
scroll to position [735, 0]
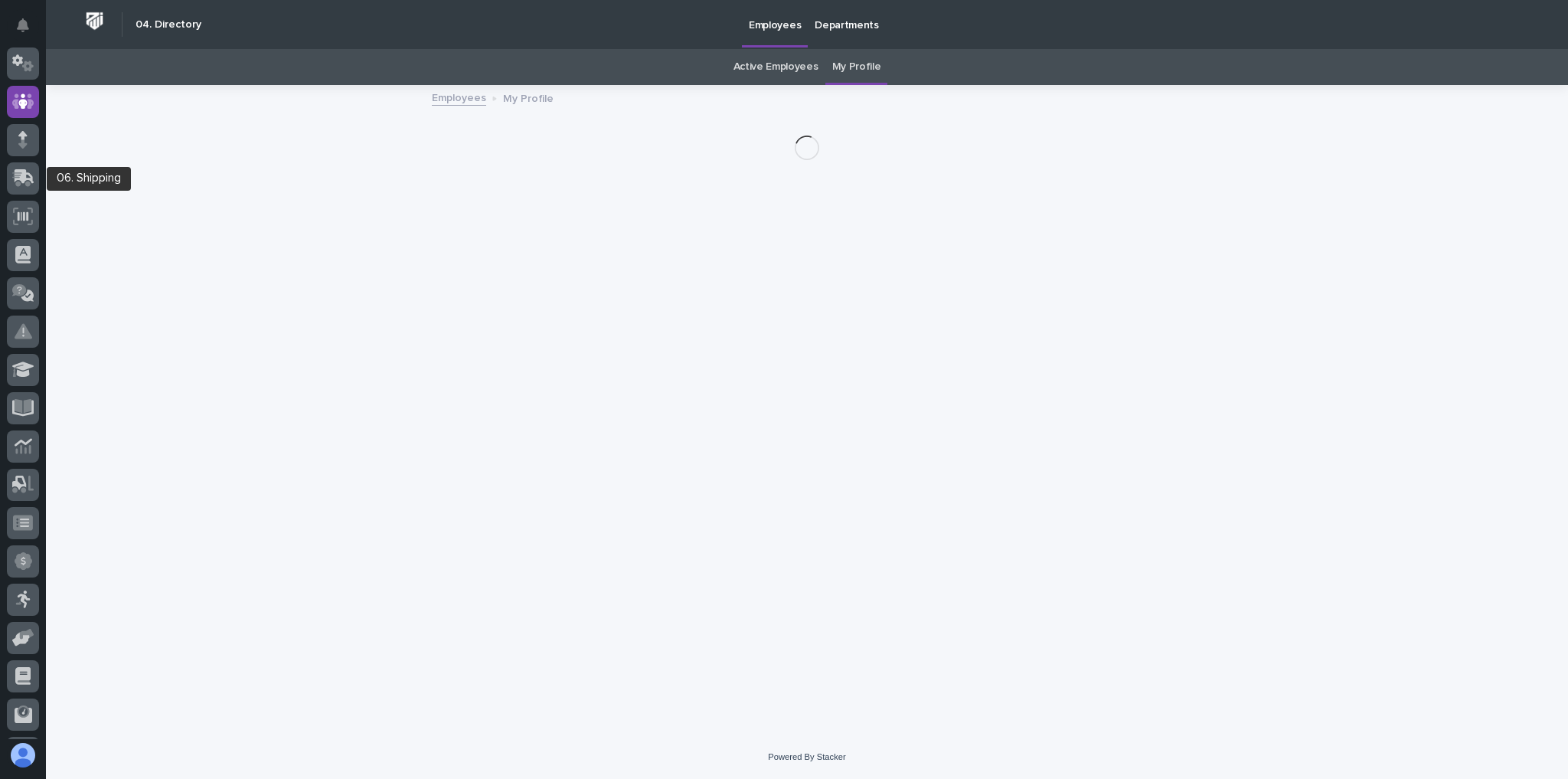
scroll to position [53, 0]
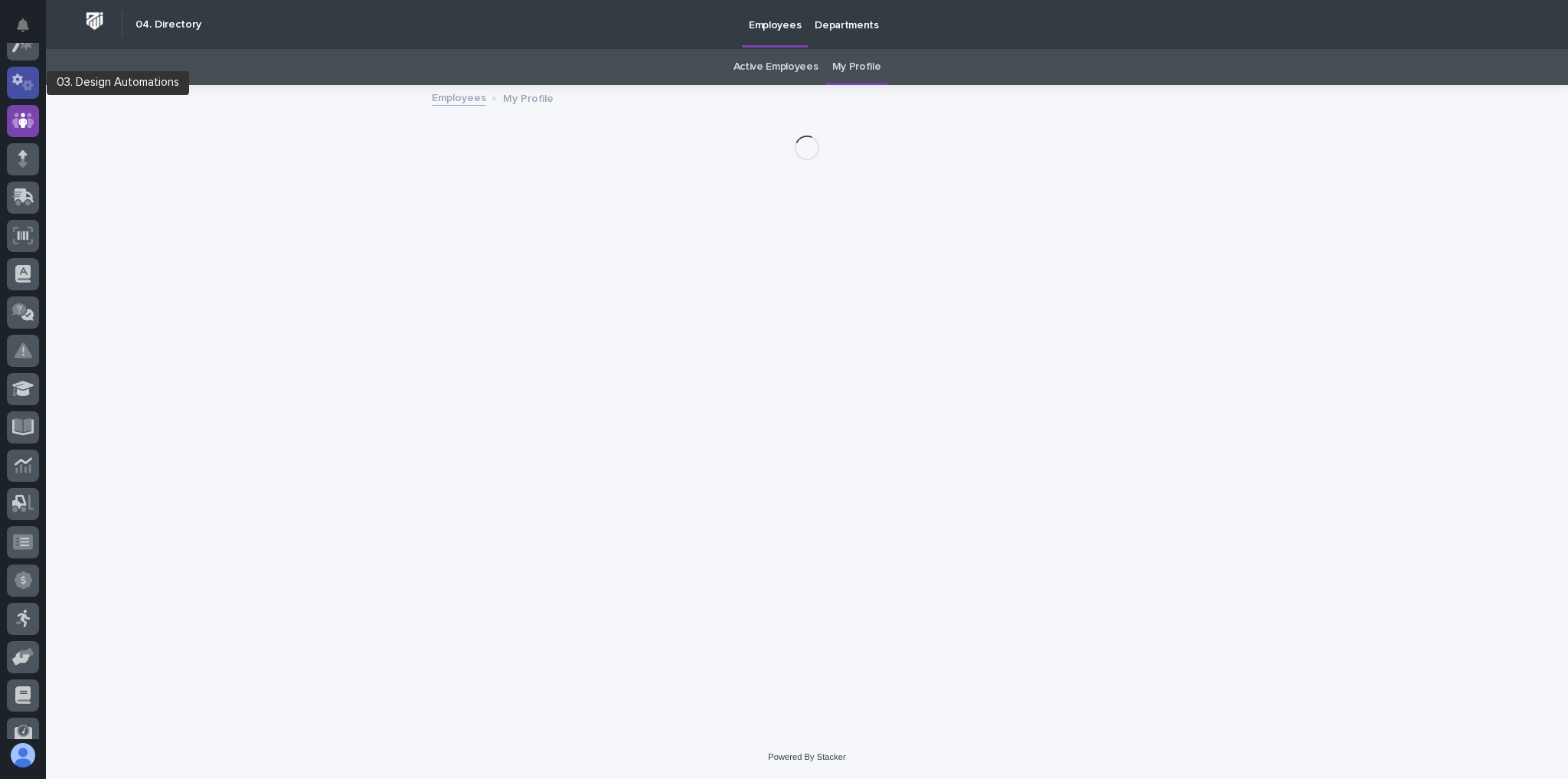
click at [34, 68] on link at bounding box center [23, 82] width 32 height 32
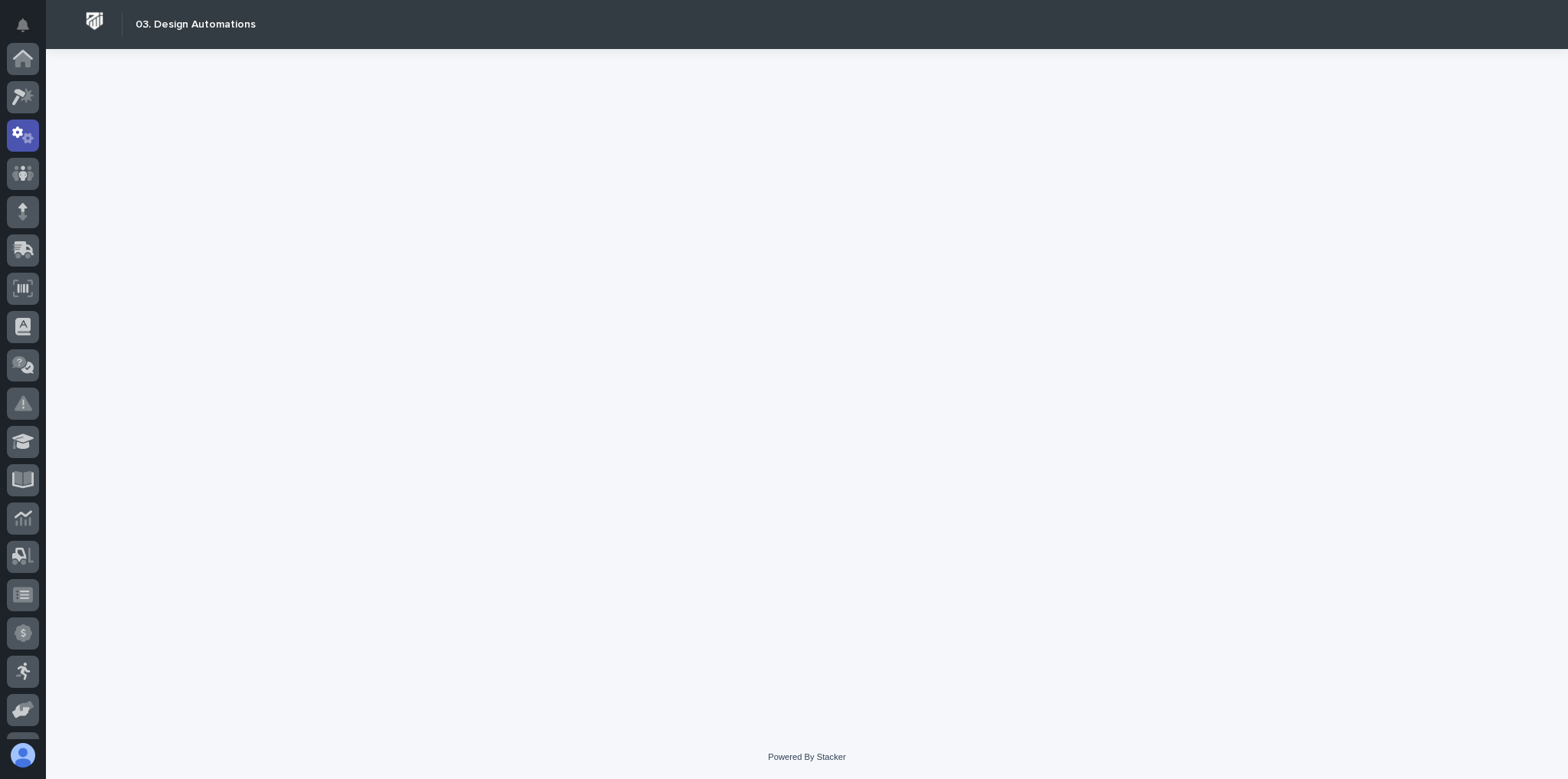
scroll to position [77, 0]
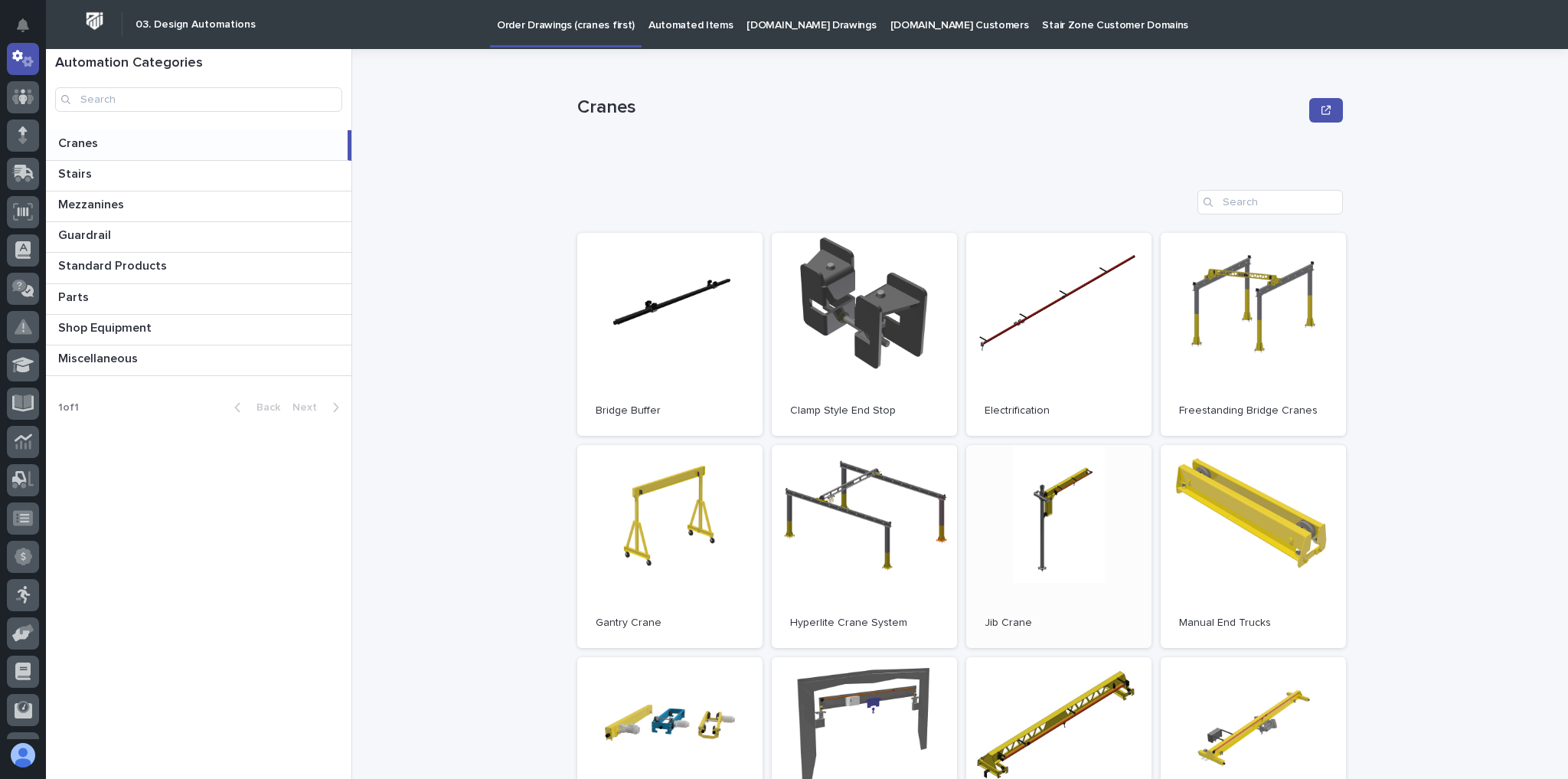
scroll to position [184, 0]
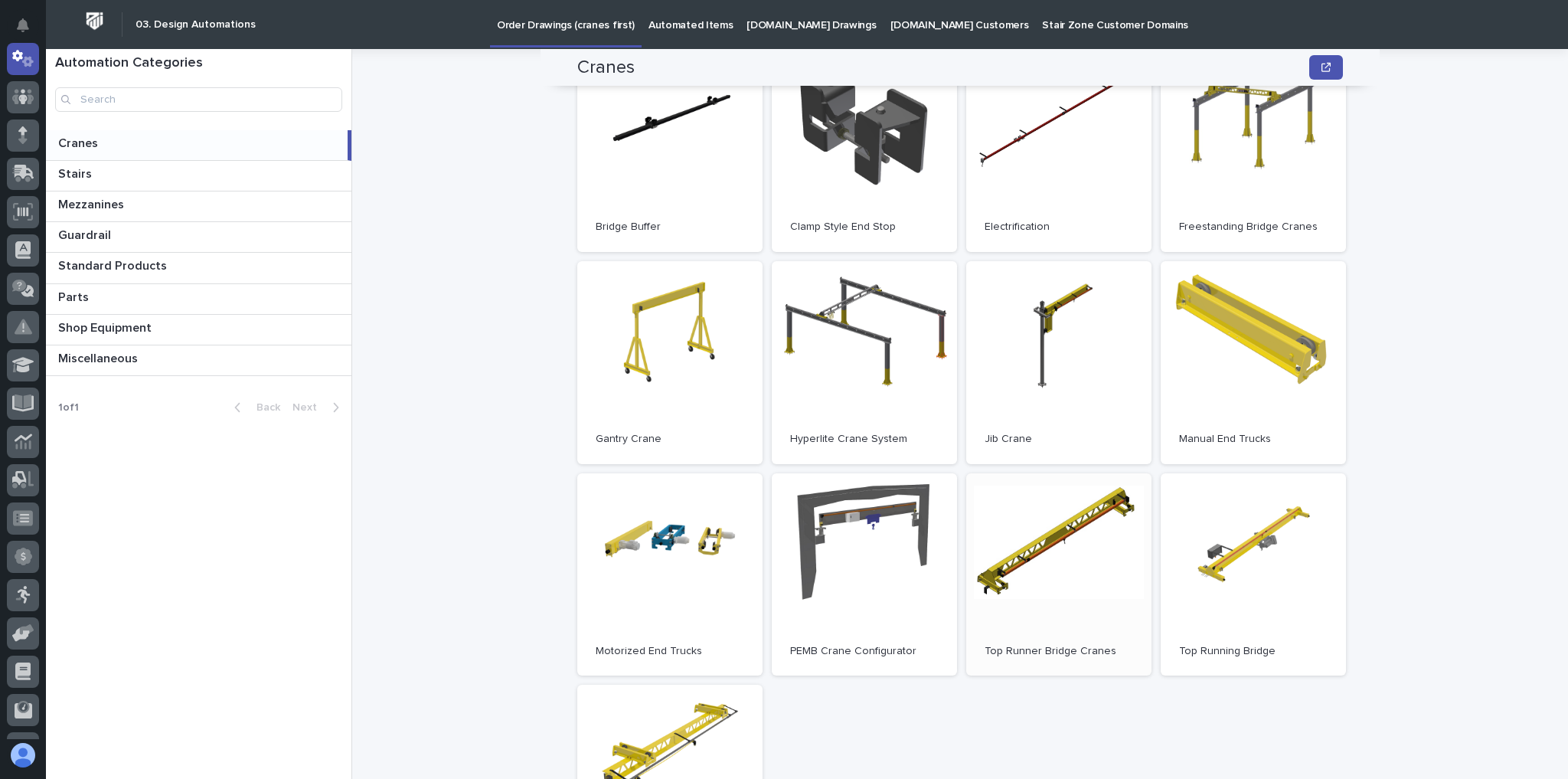
click at [1117, 552] on link "Open" at bounding box center [1059, 574] width 186 height 203
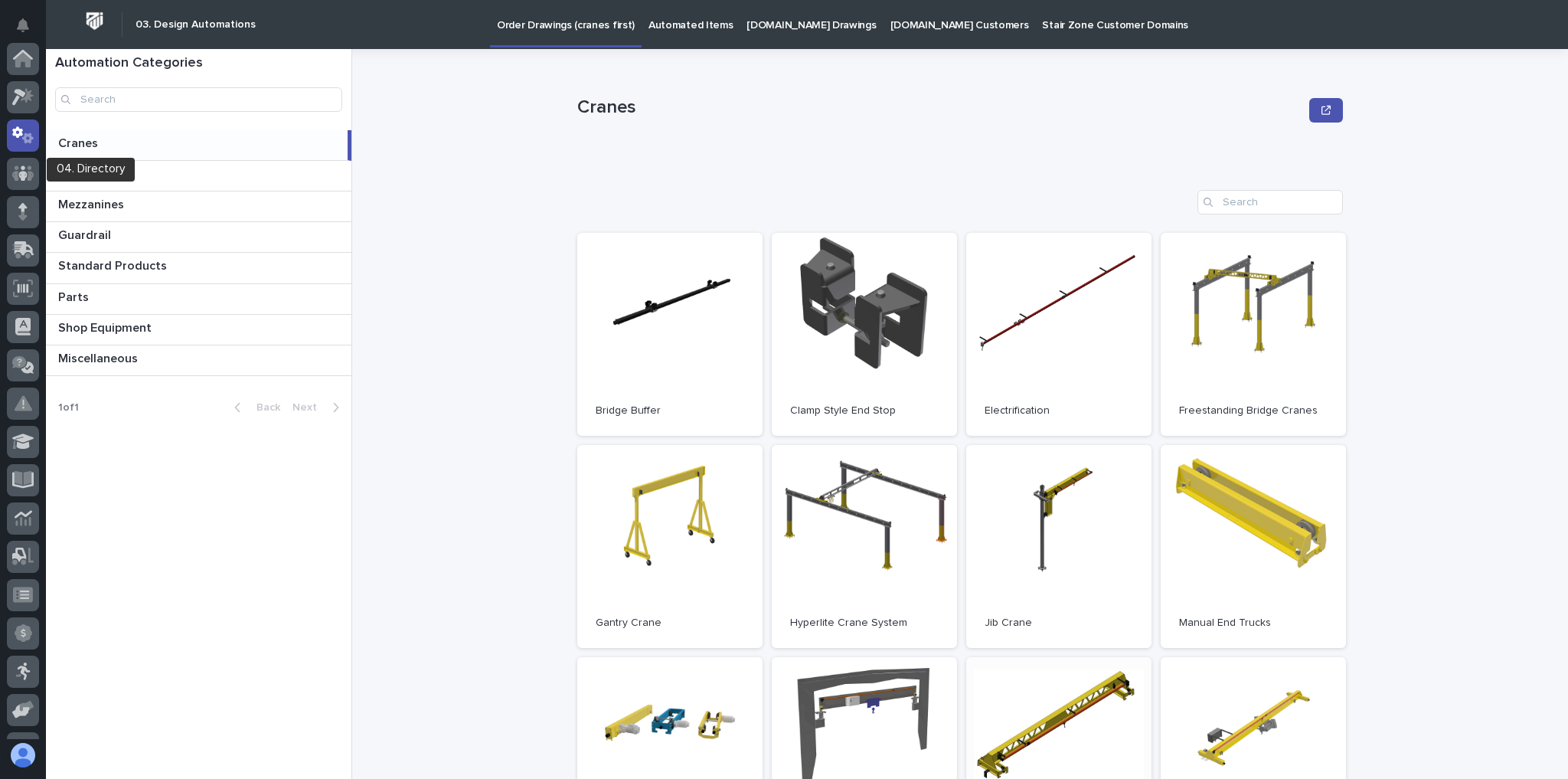
scroll to position [0, 0]
click at [23, 105] on div at bounding box center [23, 97] width 32 height 32
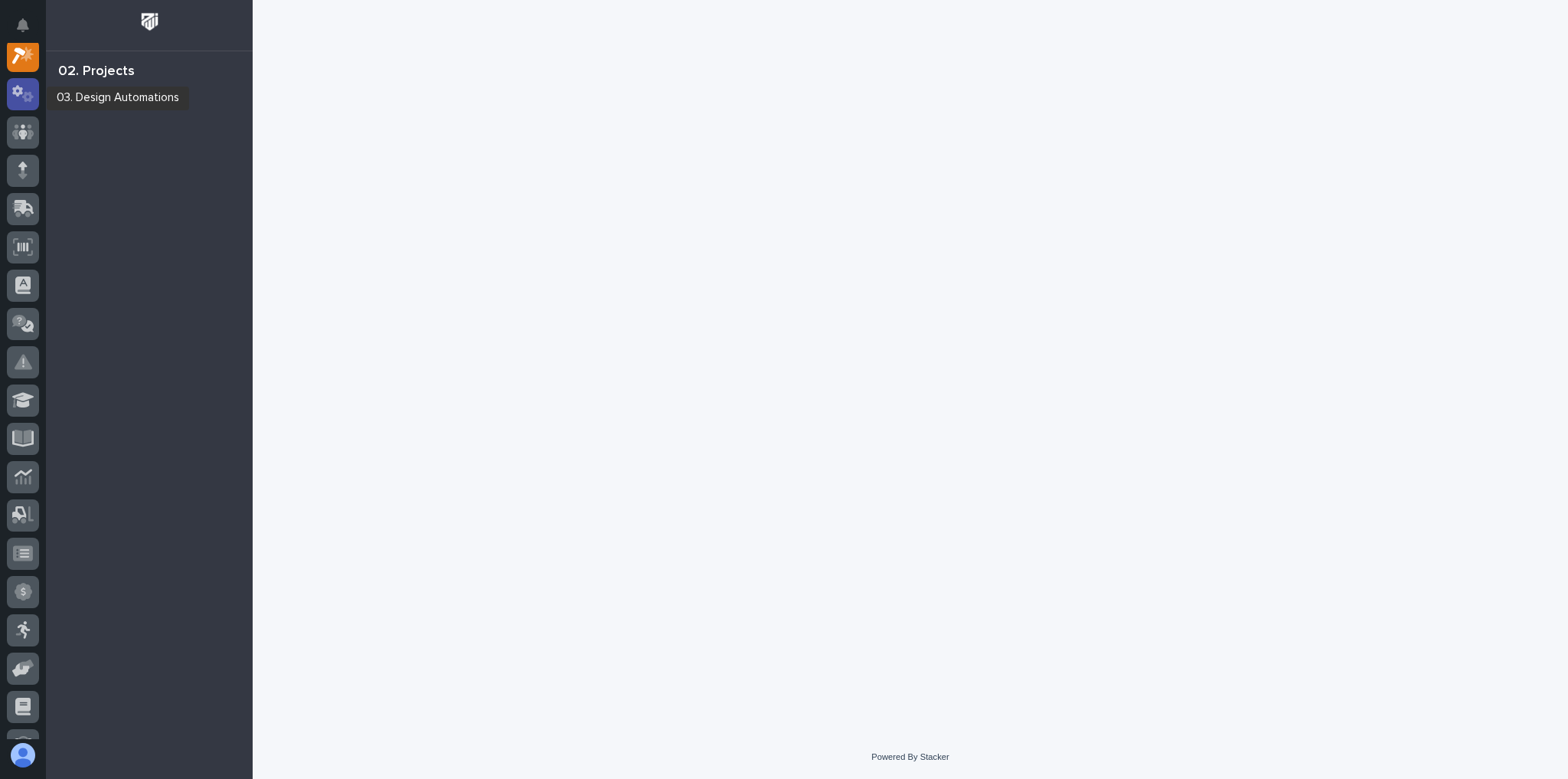
scroll to position [38, 0]
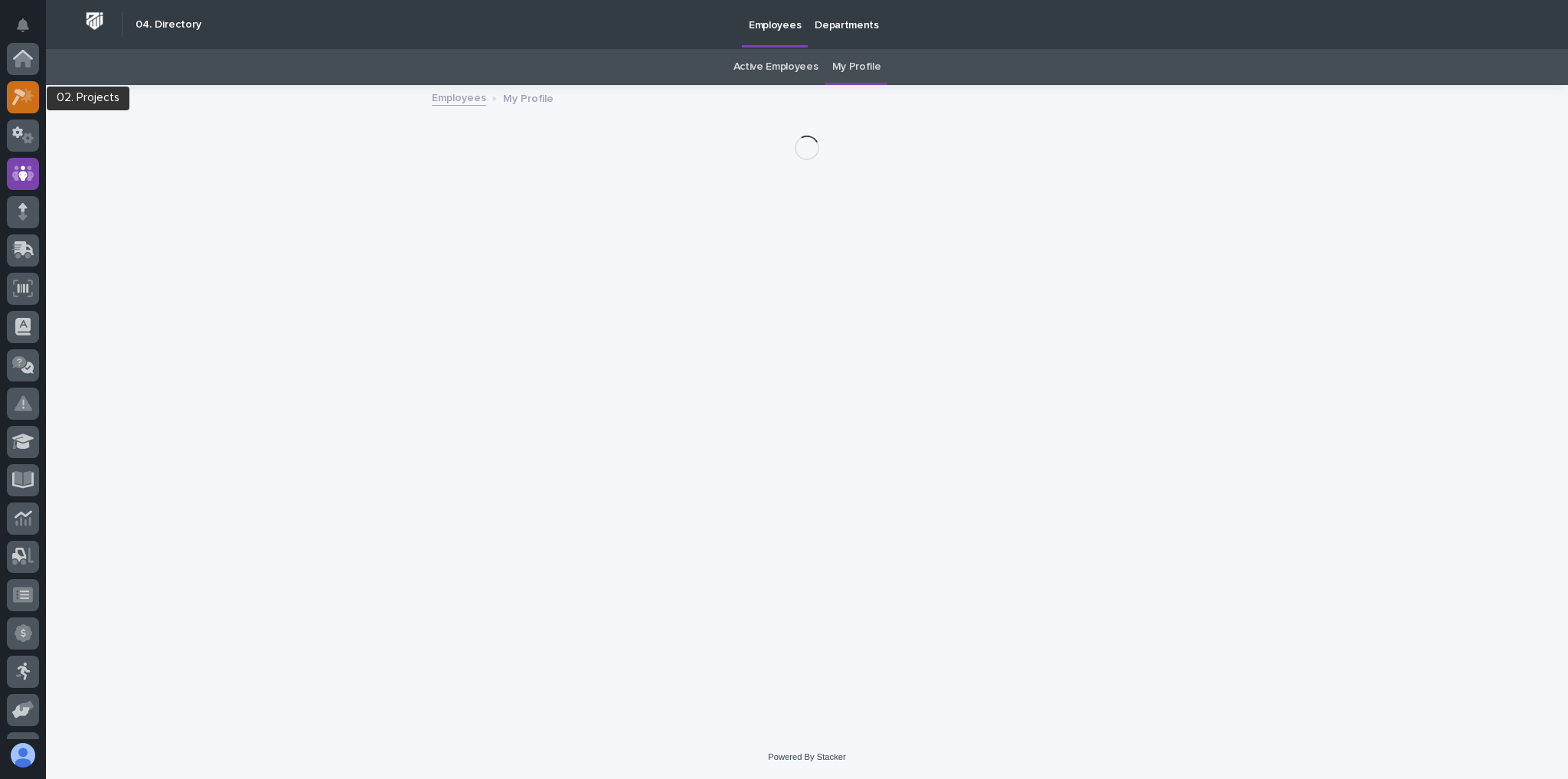
click at [22, 88] on icon at bounding box center [23, 97] width 22 height 17
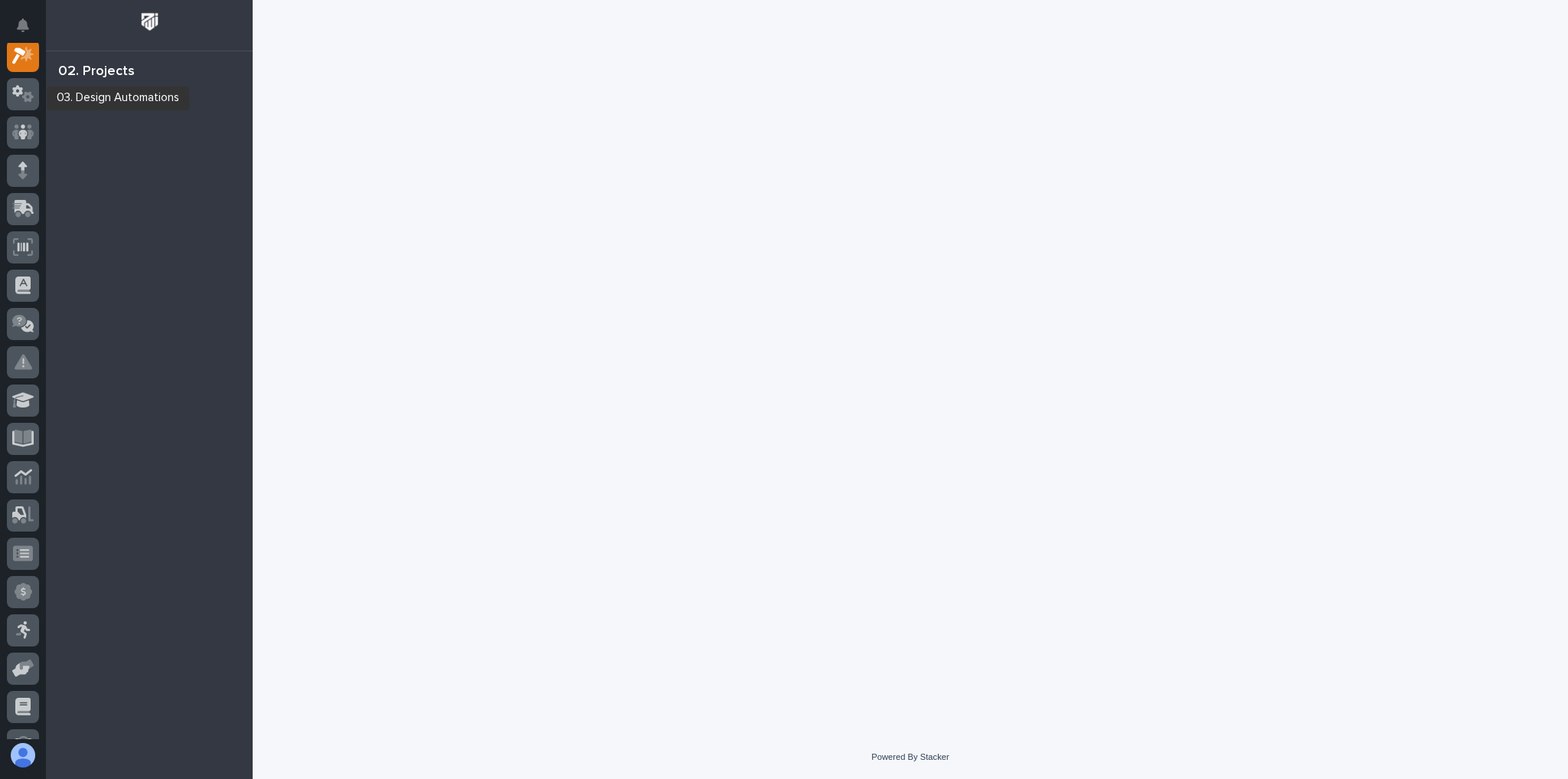
scroll to position [38, 0]
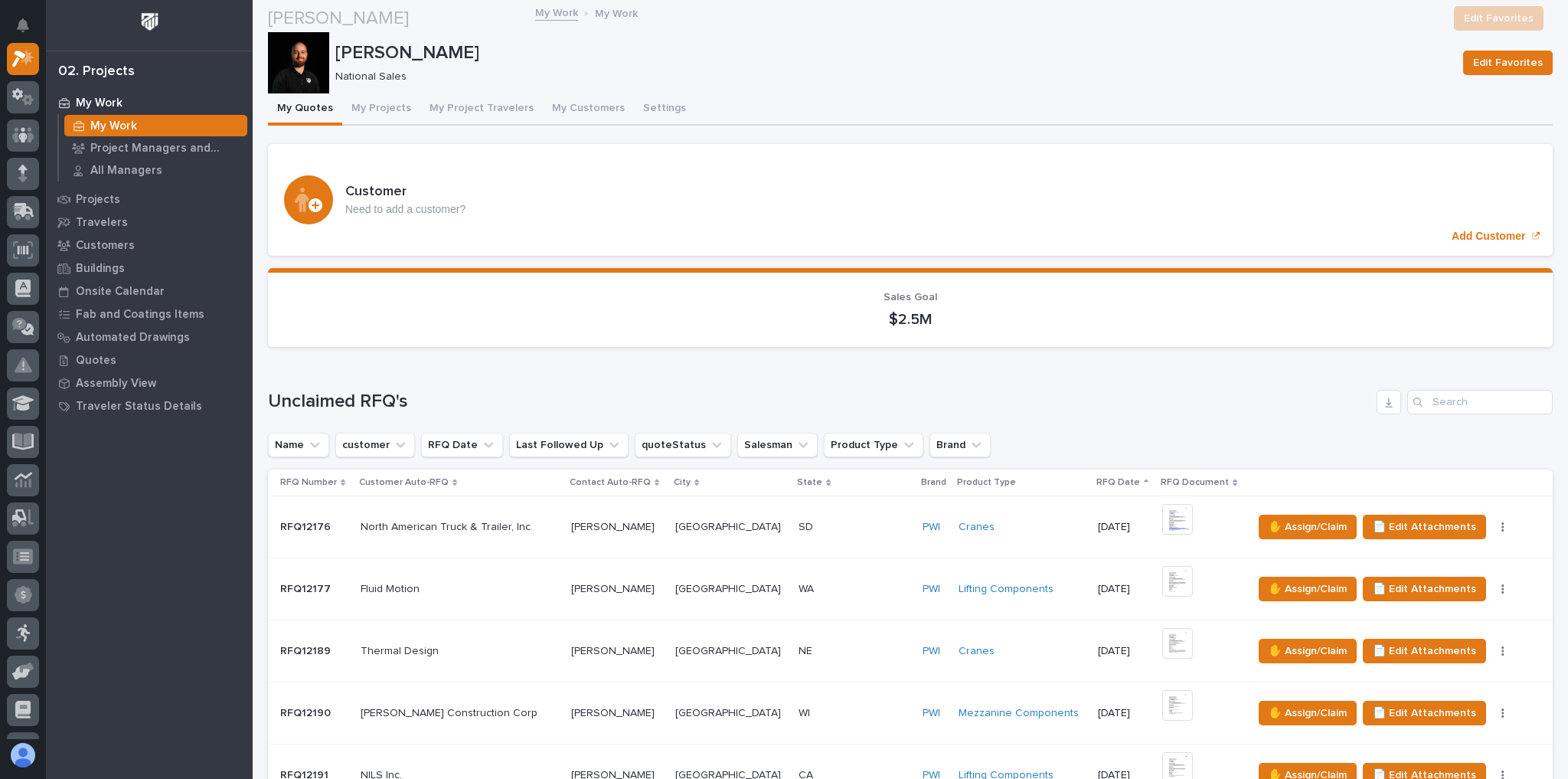
scroll to position [857, 0]
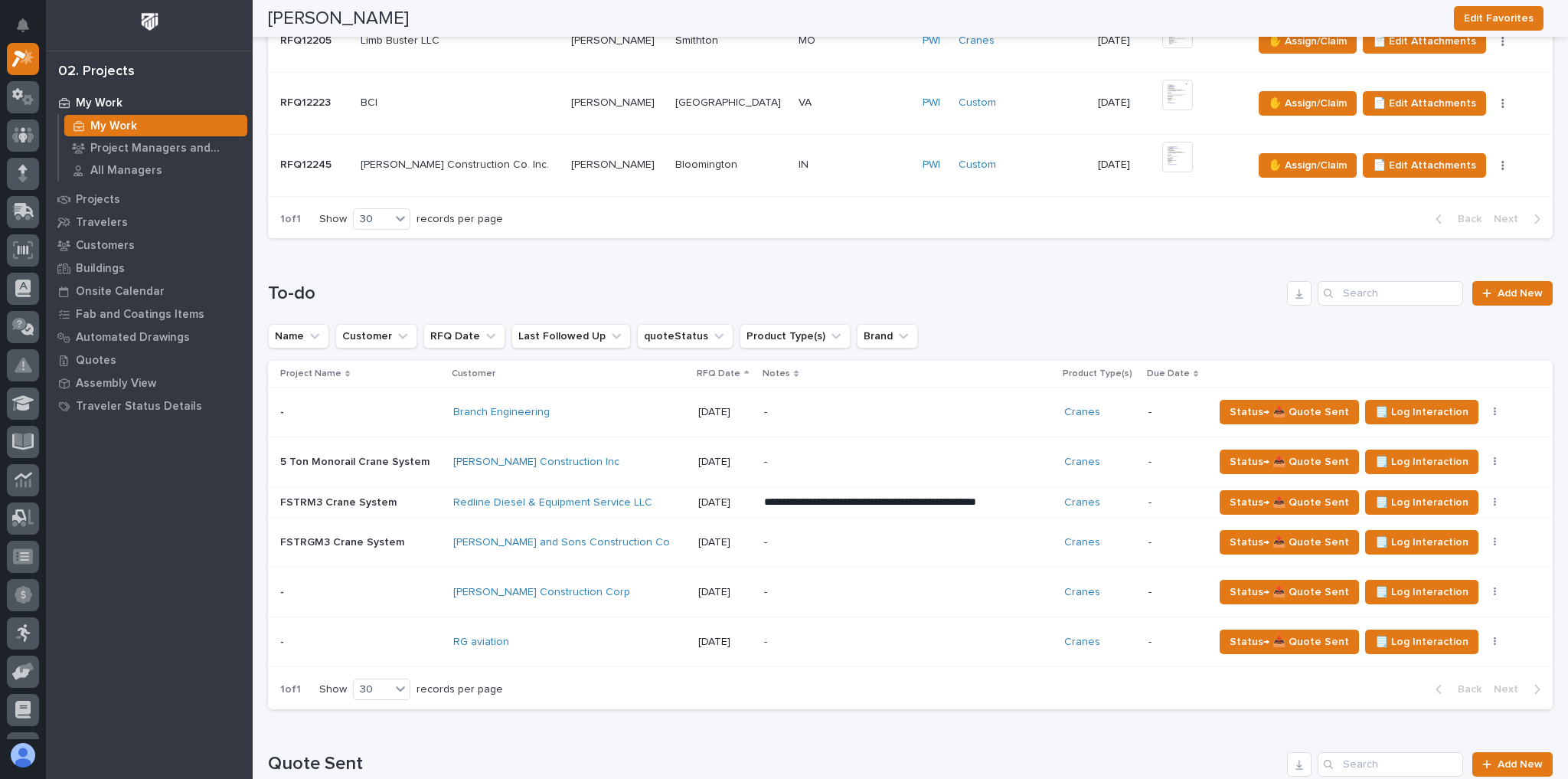
click at [666, 537] on div "[PERSON_NAME] and Sons Construction Co" at bounding box center [569, 542] width 233 height 13
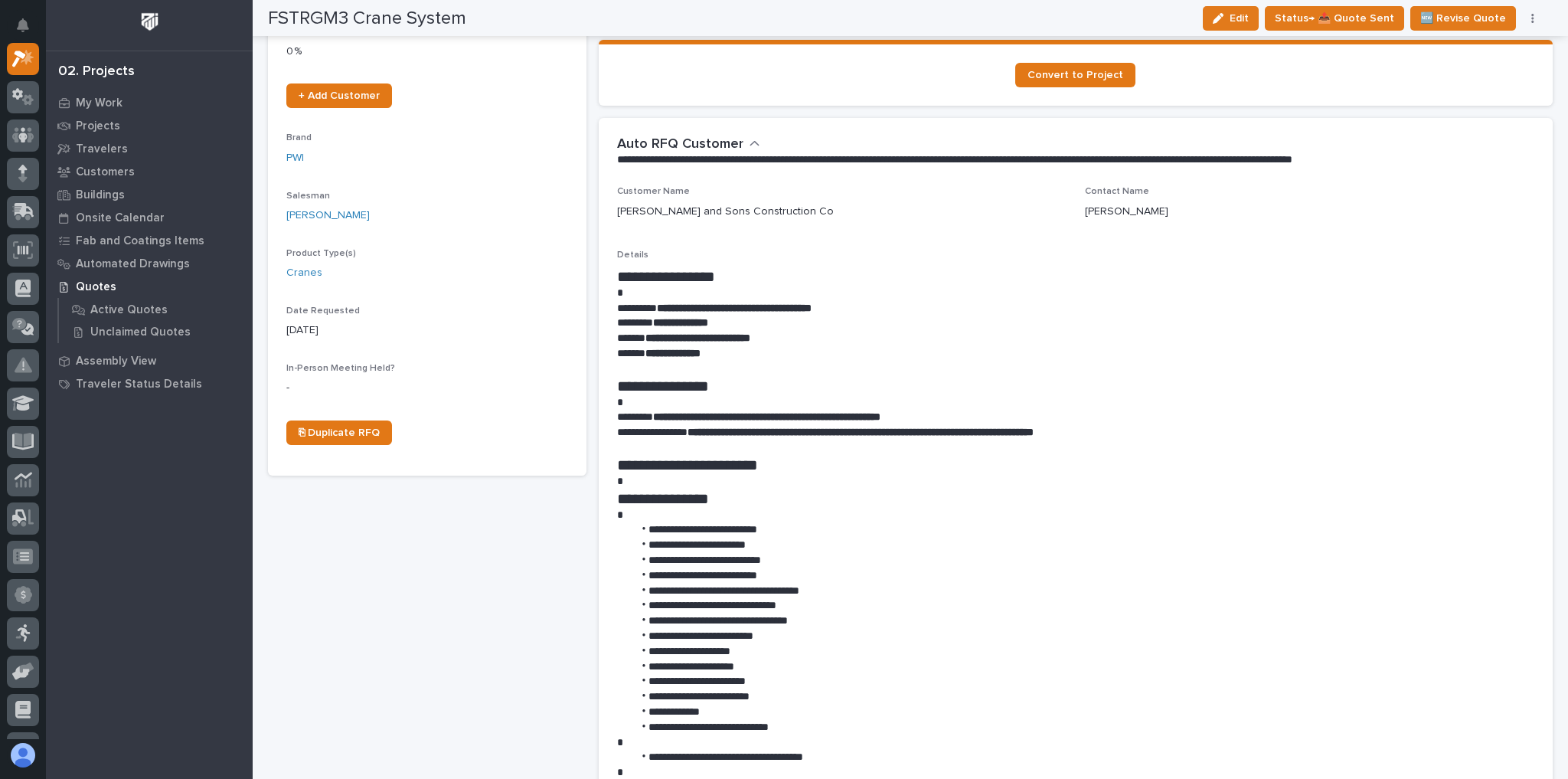
scroll to position [368, 0]
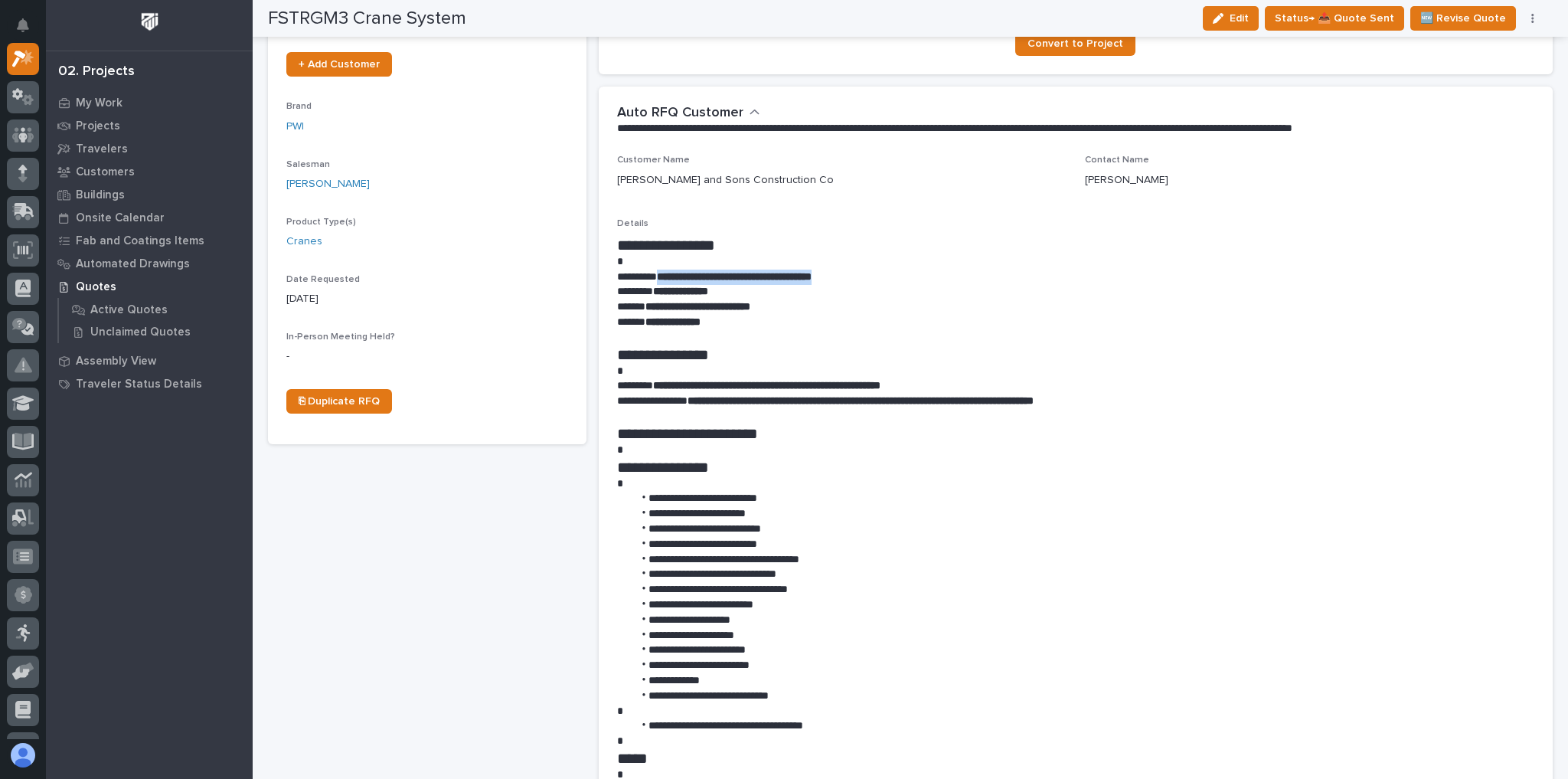
drag, startPoint x: 879, startPoint y: 274, endPoint x: 666, endPoint y: 269, distance: 213.1
click at [666, 269] on p "**********" at bounding box center [1072, 277] width 911 height 16
copy strong "**********"
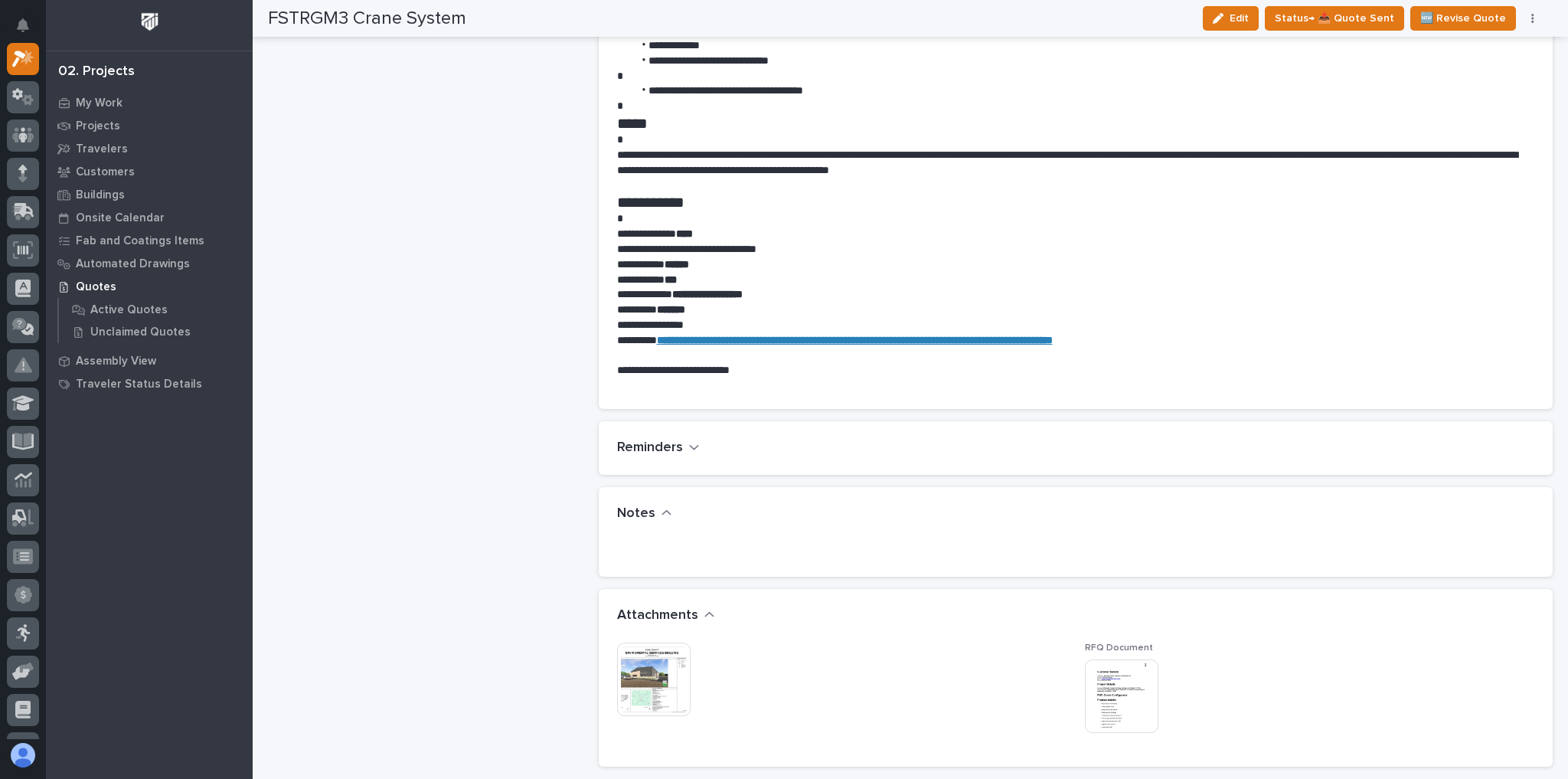
scroll to position [1102, 0]
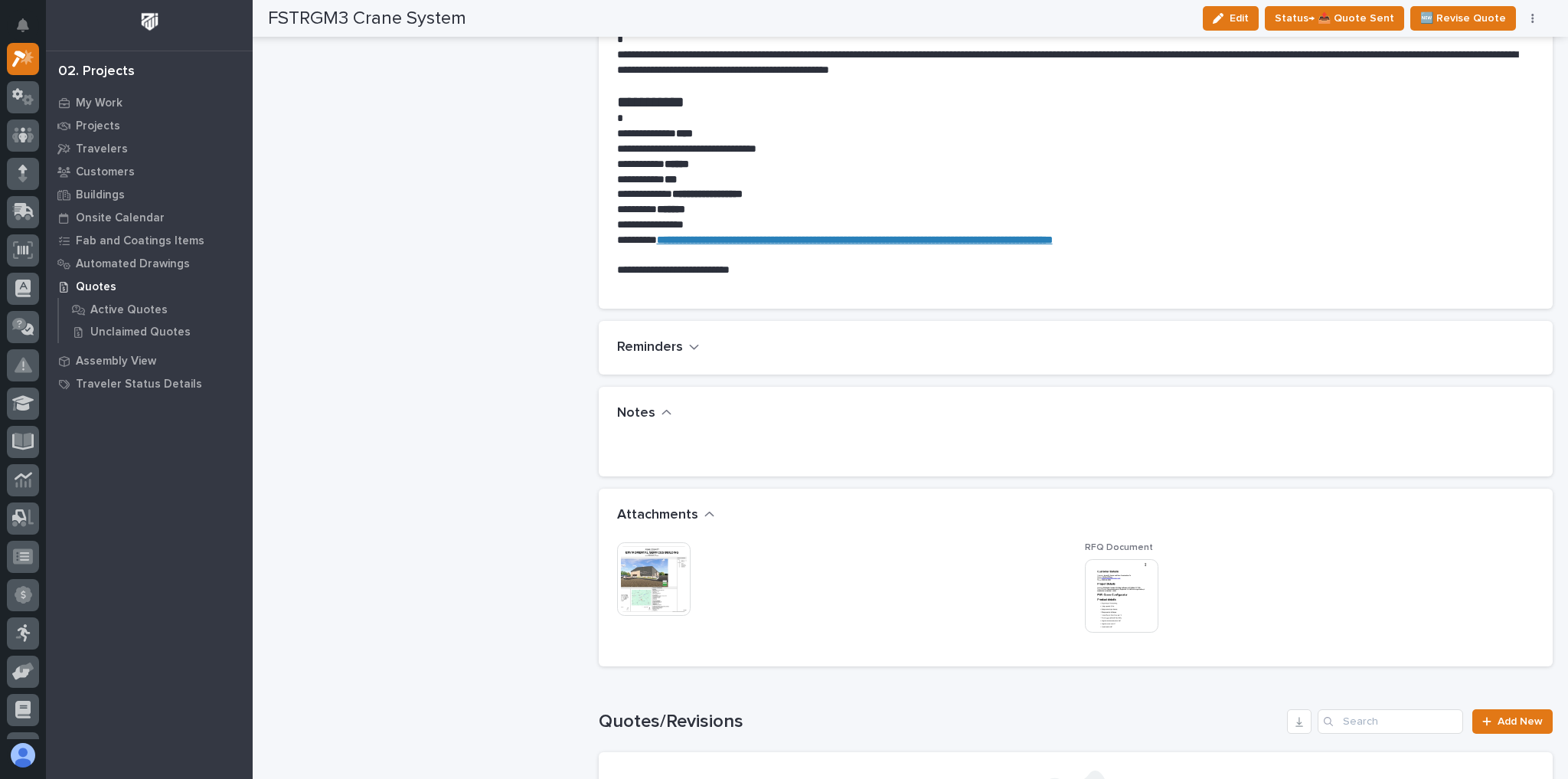
click at [635, 574] on img at bounding box center [654, 579] width 73 height 73
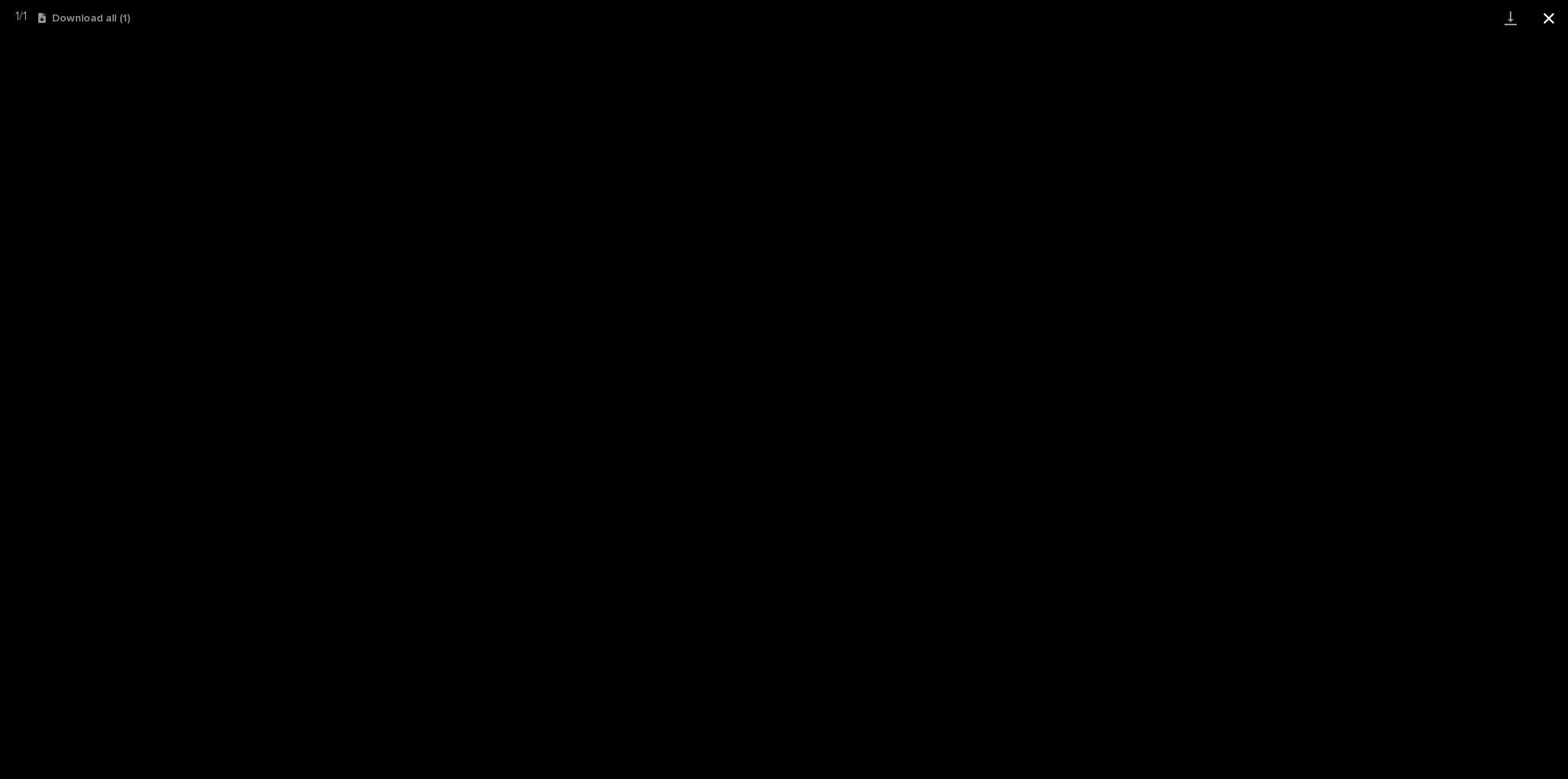
click at [1557, 18] on button "Close gallery" at bounding box center [1549, 17] width 38 height 36
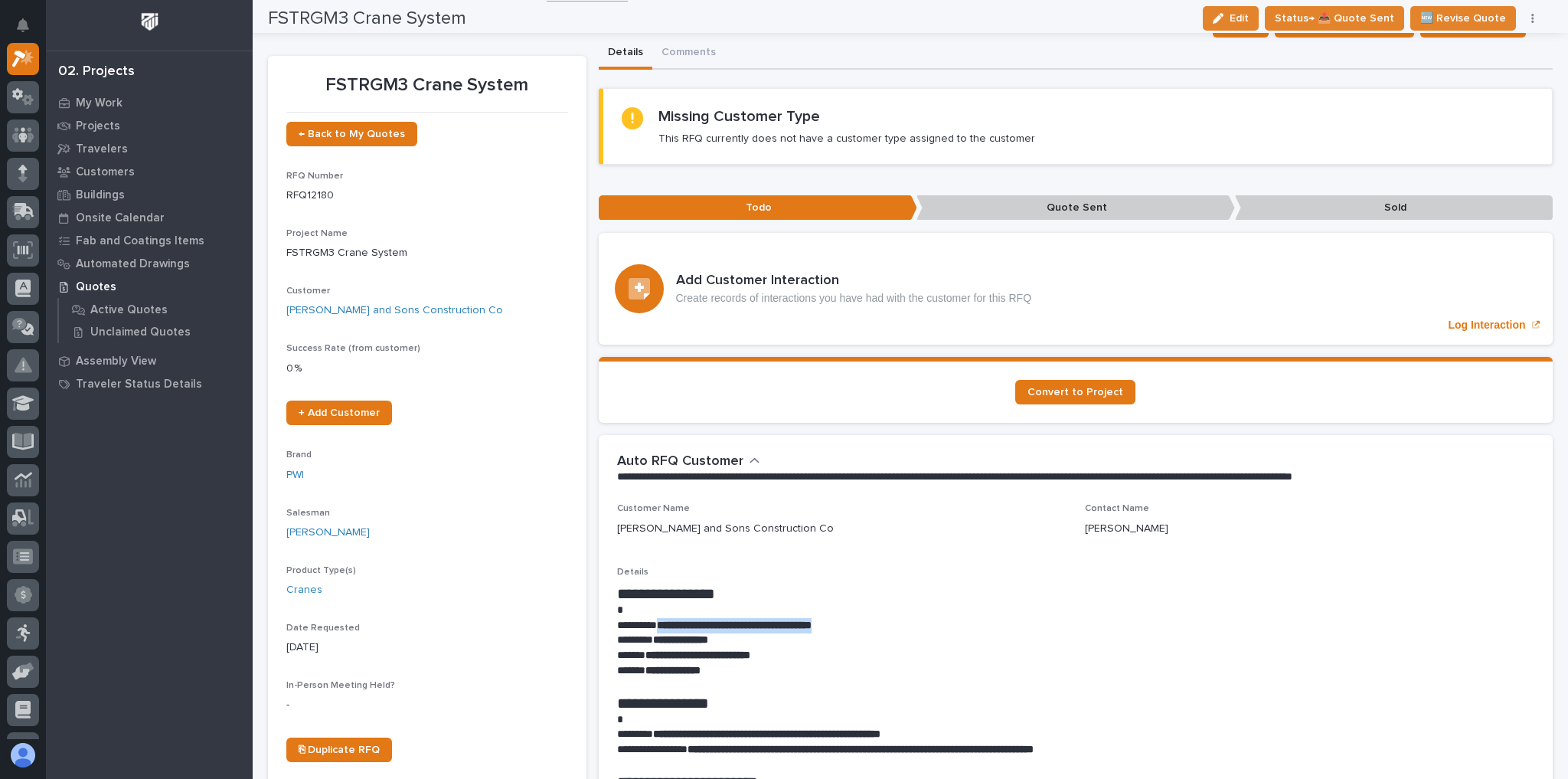
scroll to position [0, 0]
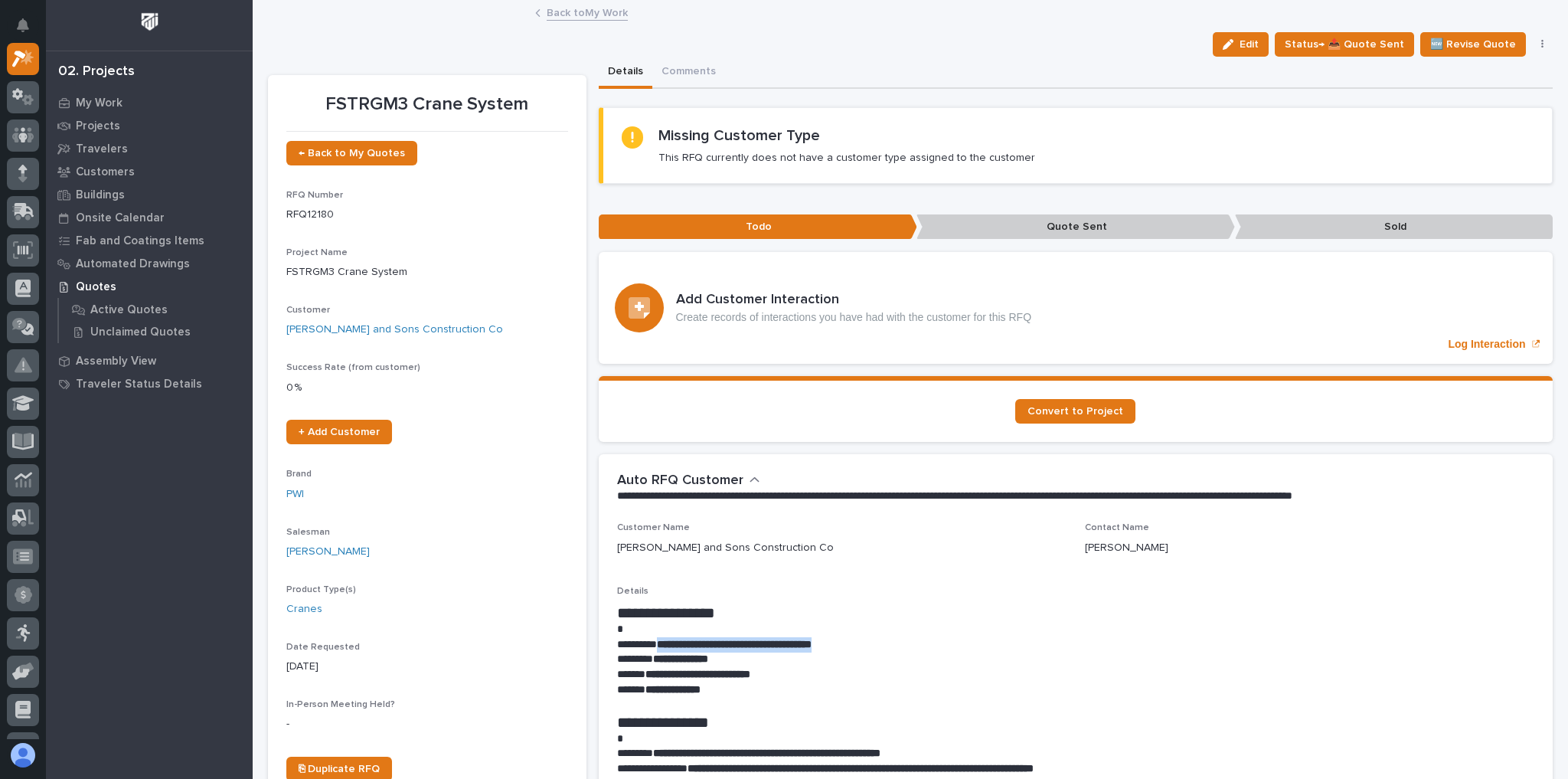
click at [600, 14] on link "Back to My Work" at bounding box center [587, 12] width 81 height 17
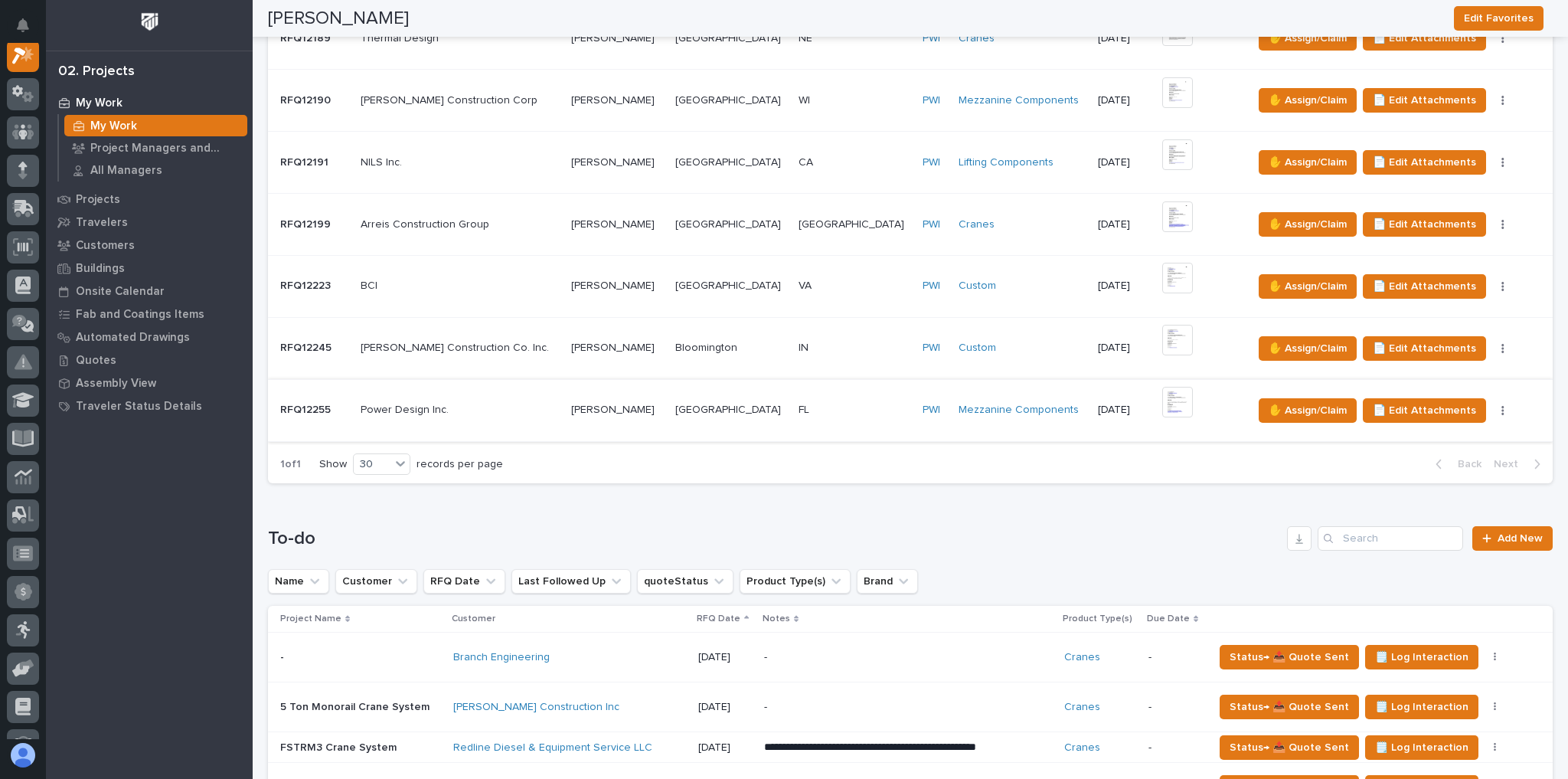
scroll to position [857, 0]
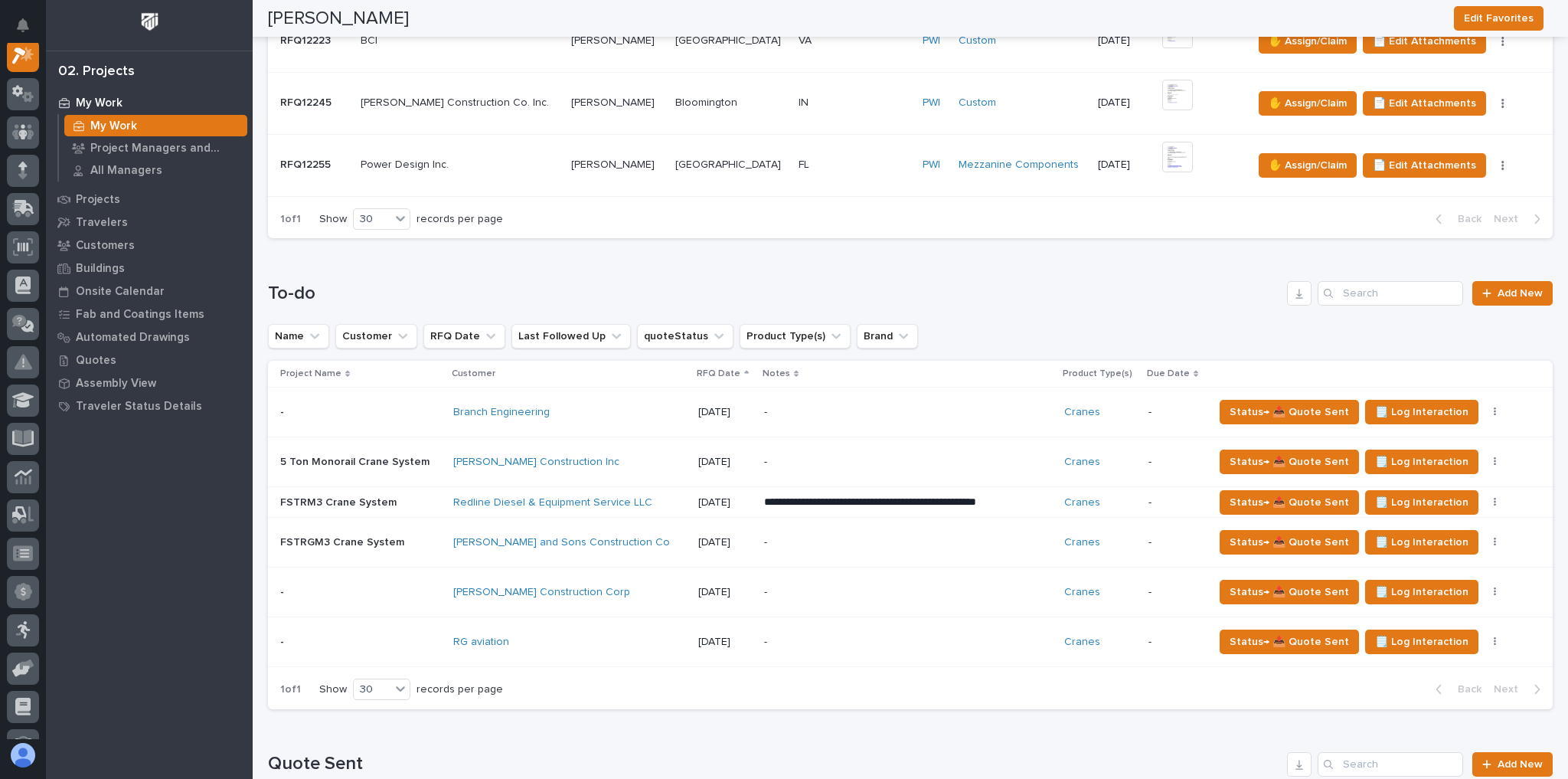
click at [861, 643] on div "-" at bounding box center [899, 642] width 268 height 35
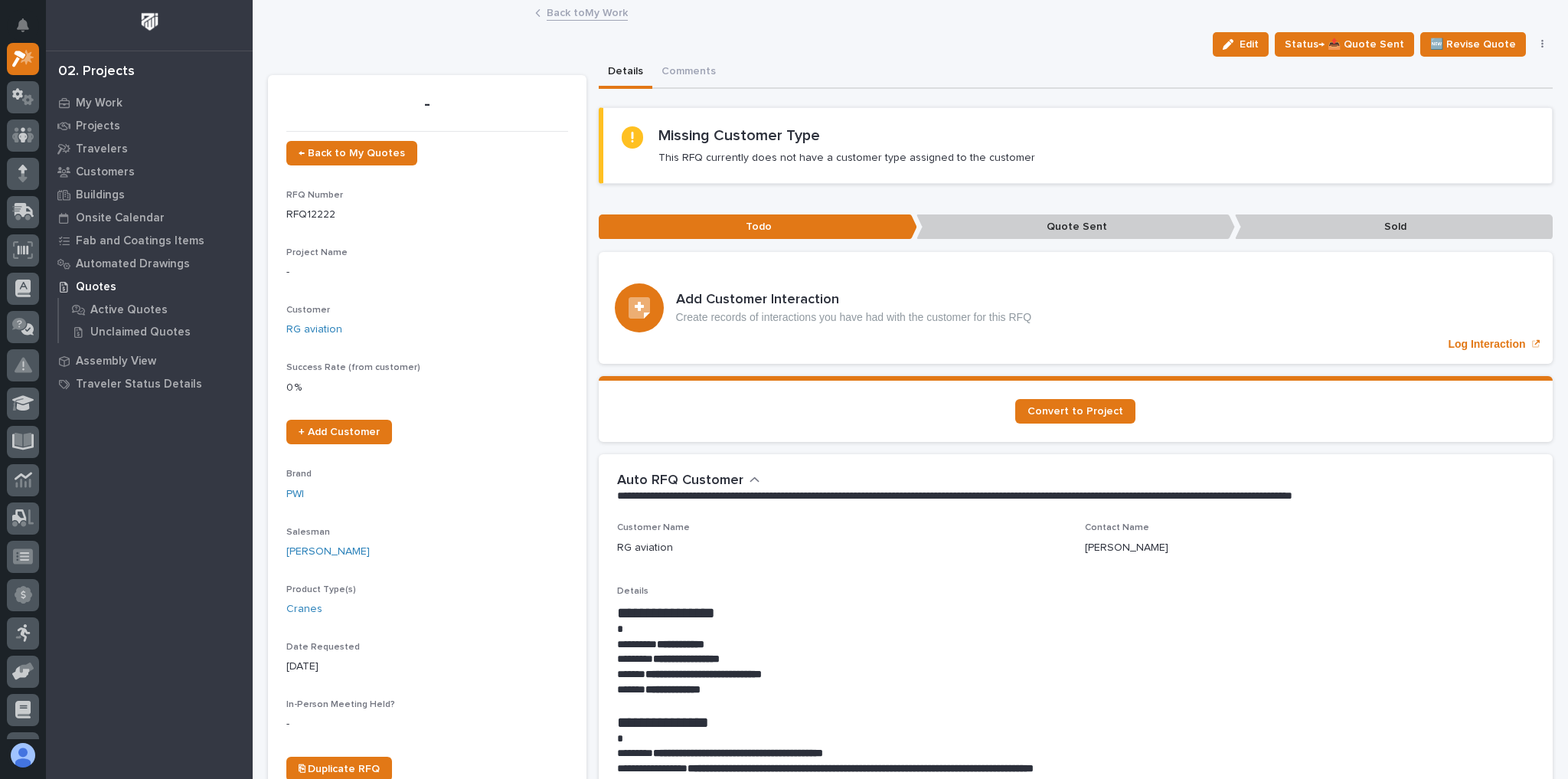
scroll to position [245, 0]
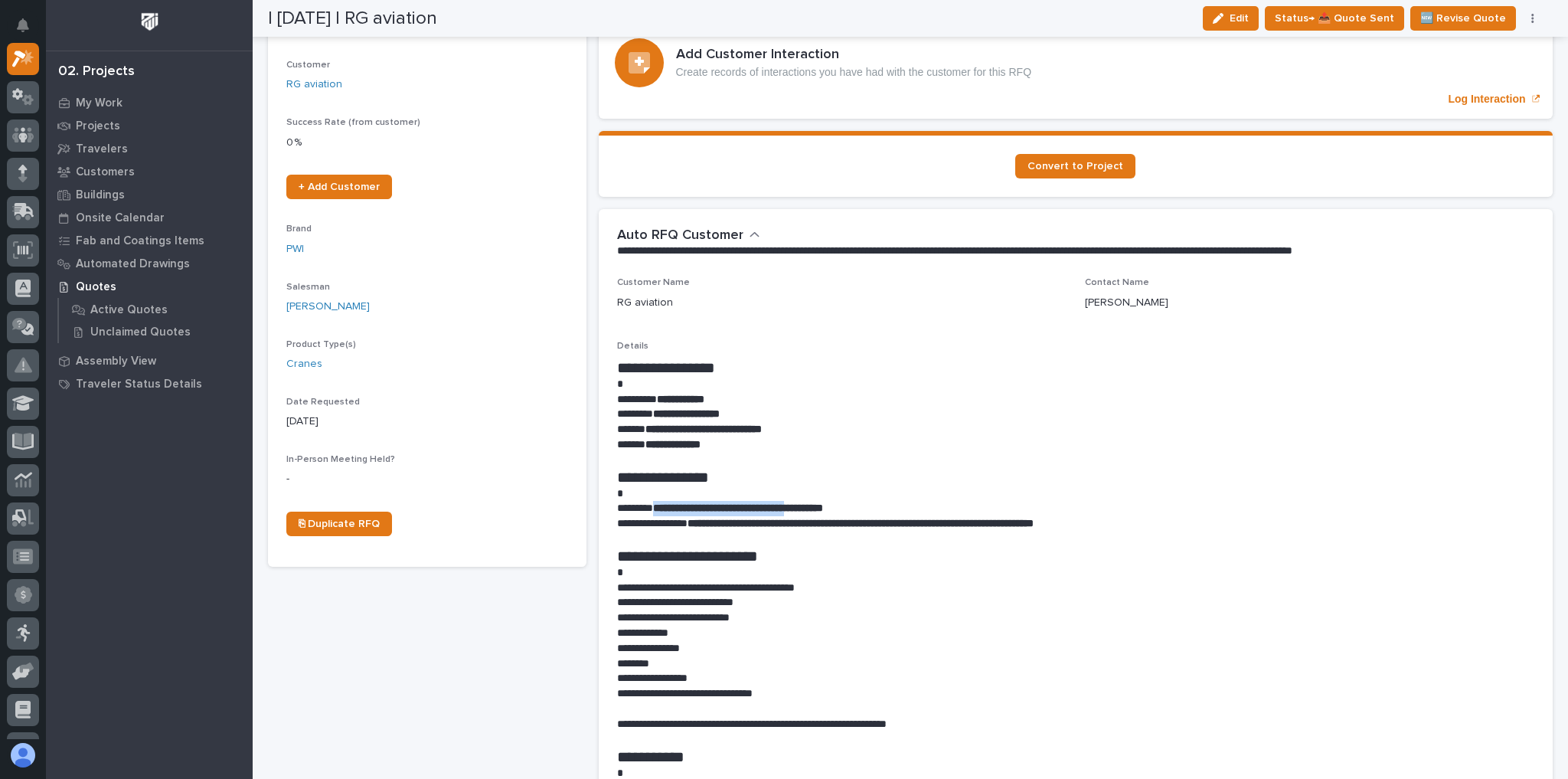
drag, startPoint x: 658, startPoint y: 503, endPoint x: 824, endPoint y: 509, distance: 166.1
click at [824, 509] on p "**********" at bounding box center [1072, 509] width 911 height 16
copy strong "**********"
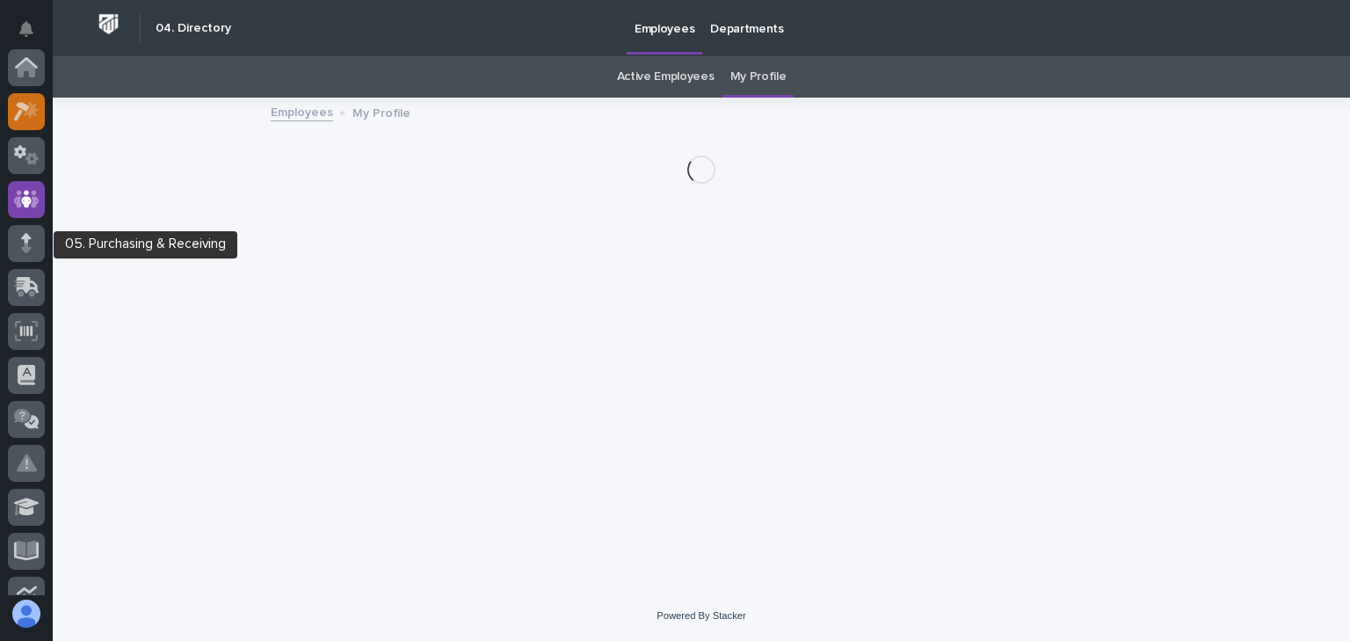
click at [17, 104] on icon at bounding box center [22, 111] width 16 height 19
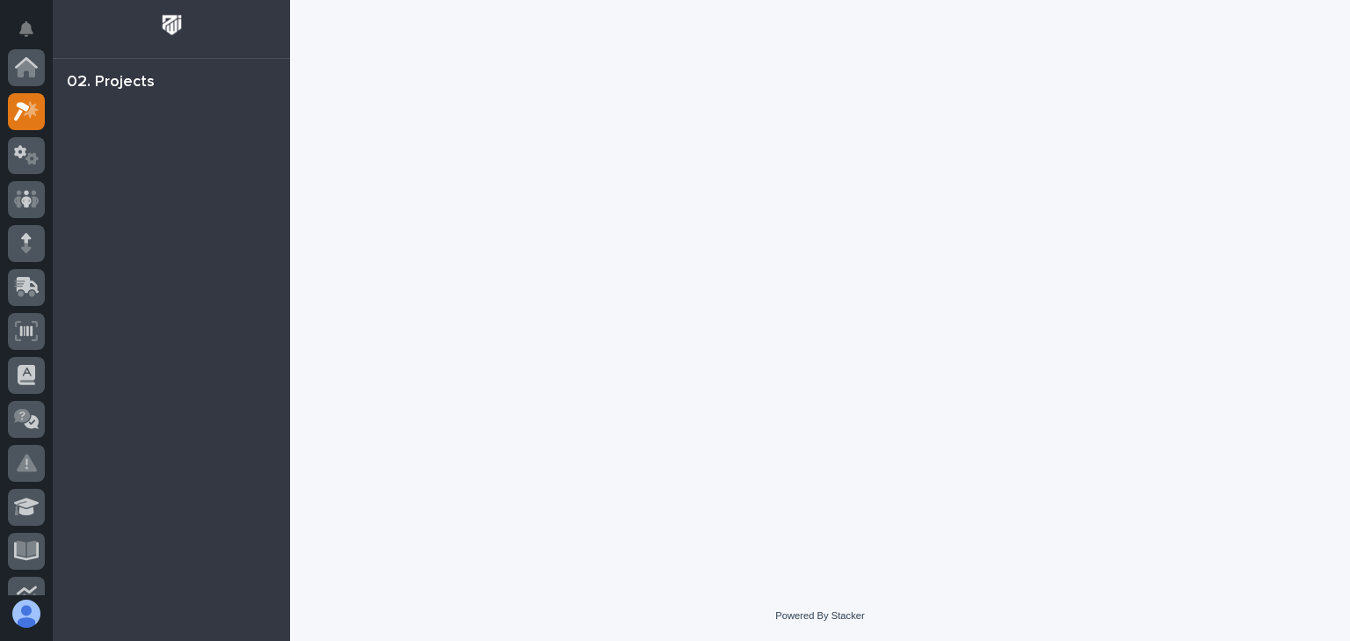
scroll to position [44, 0]
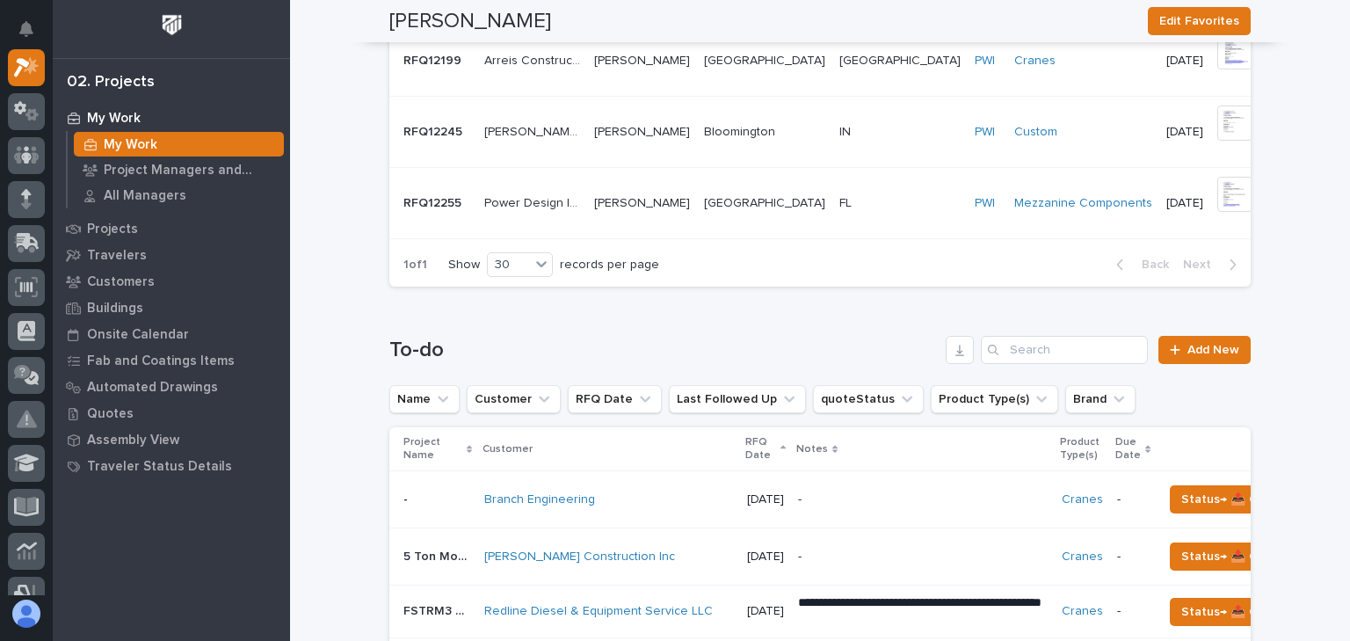
scroll to position [1125, 0]
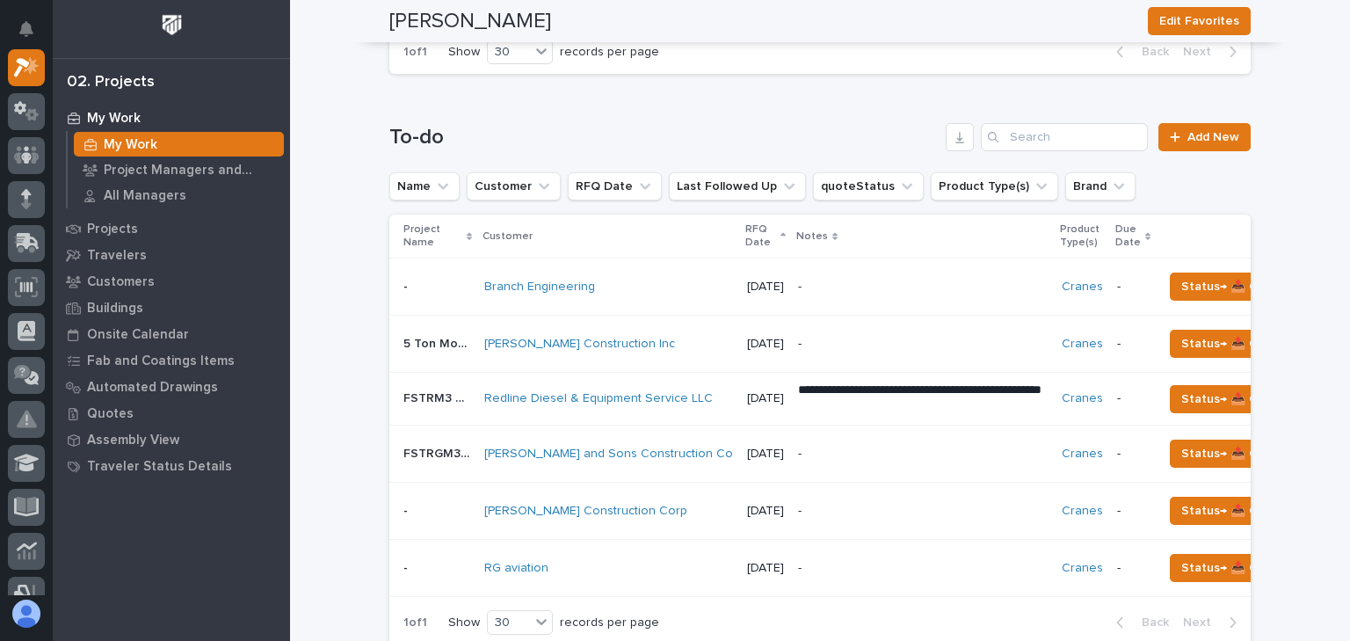
click at [843, 459] on p "-" at bounding box center [923, 453] width 250 height 15
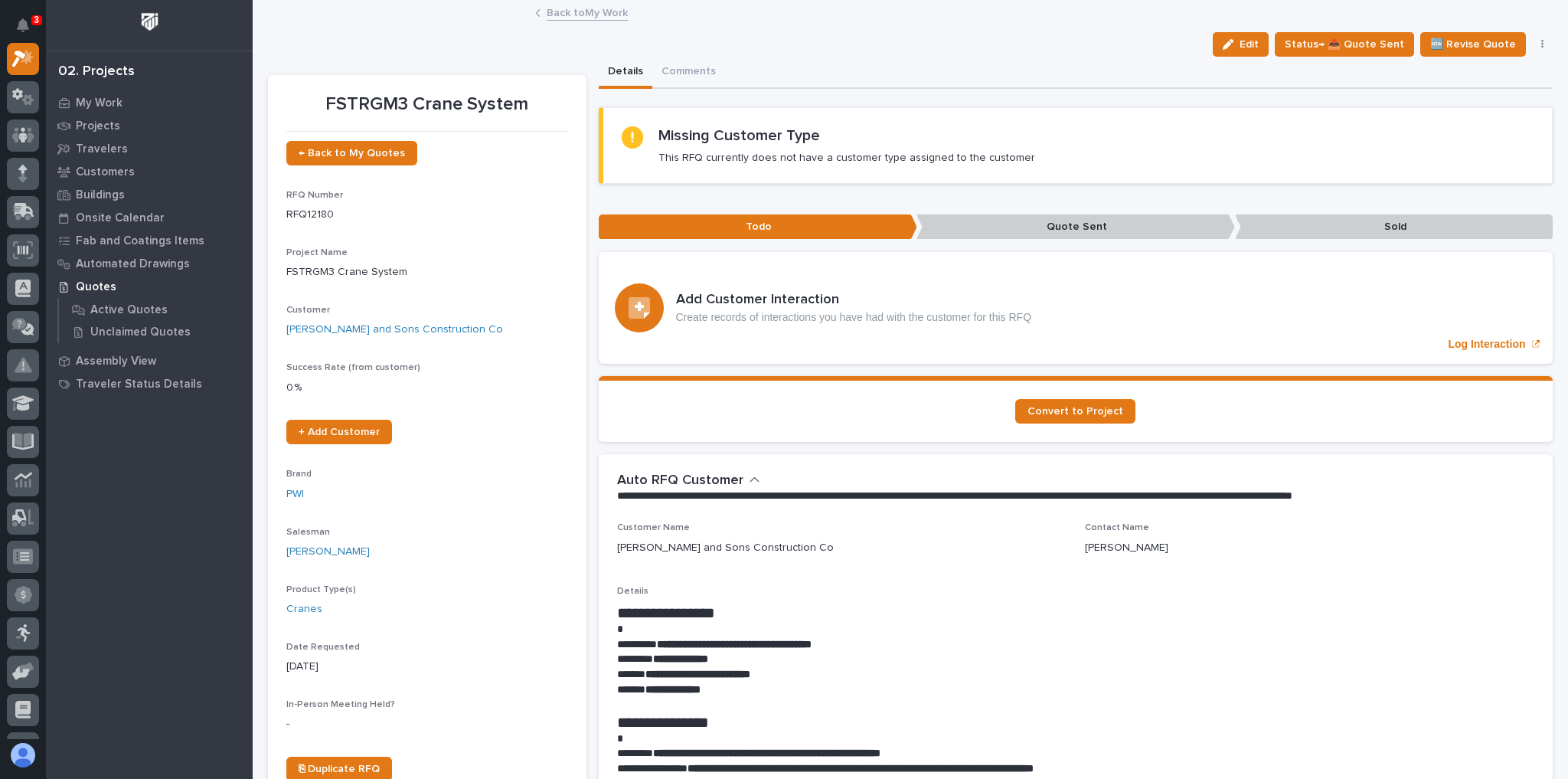
click at [582, 14] on link "Back to My Work" at bounding box center [587, 12] width 81 height 17
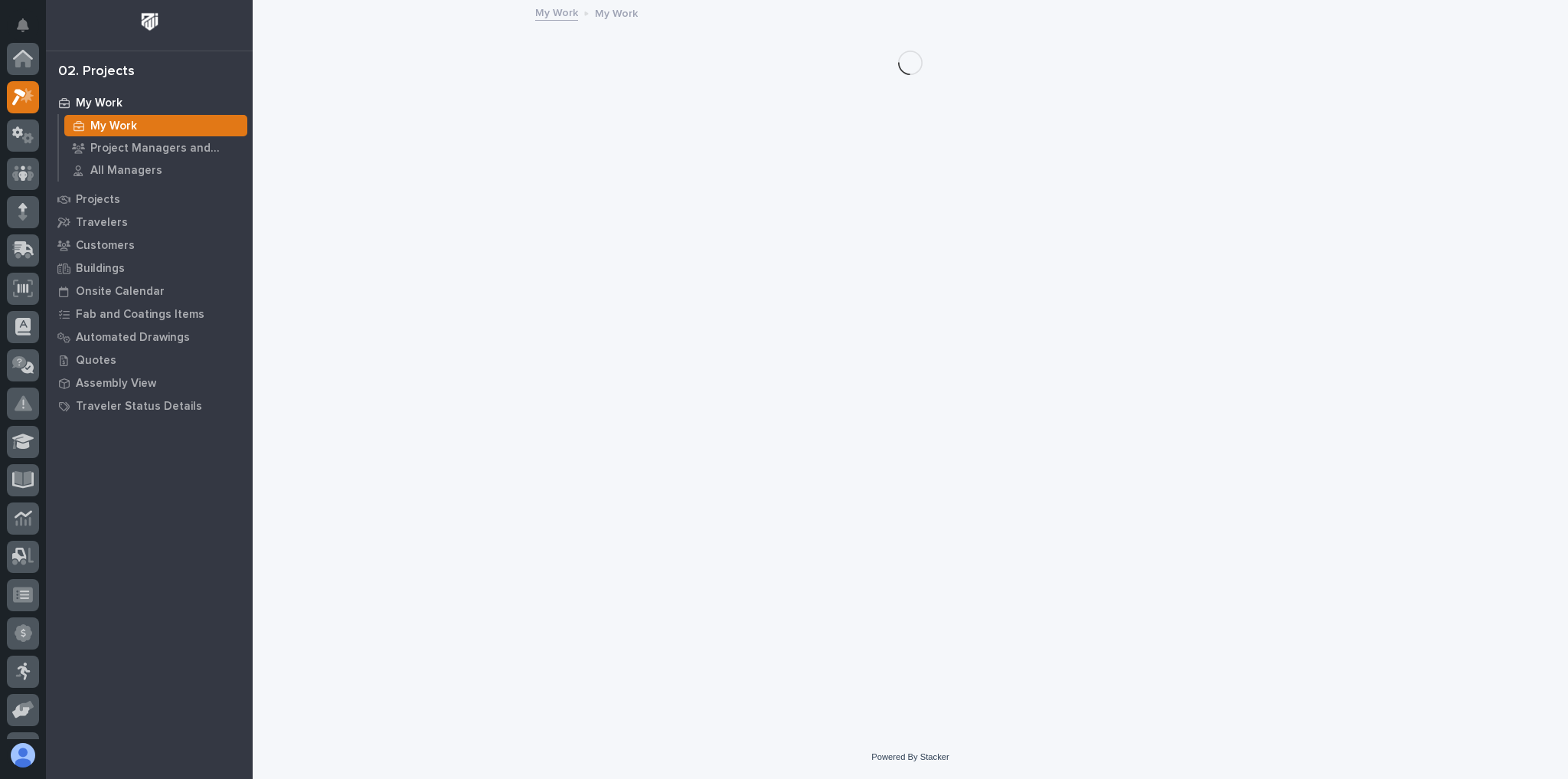
scroll to position [41, 0]
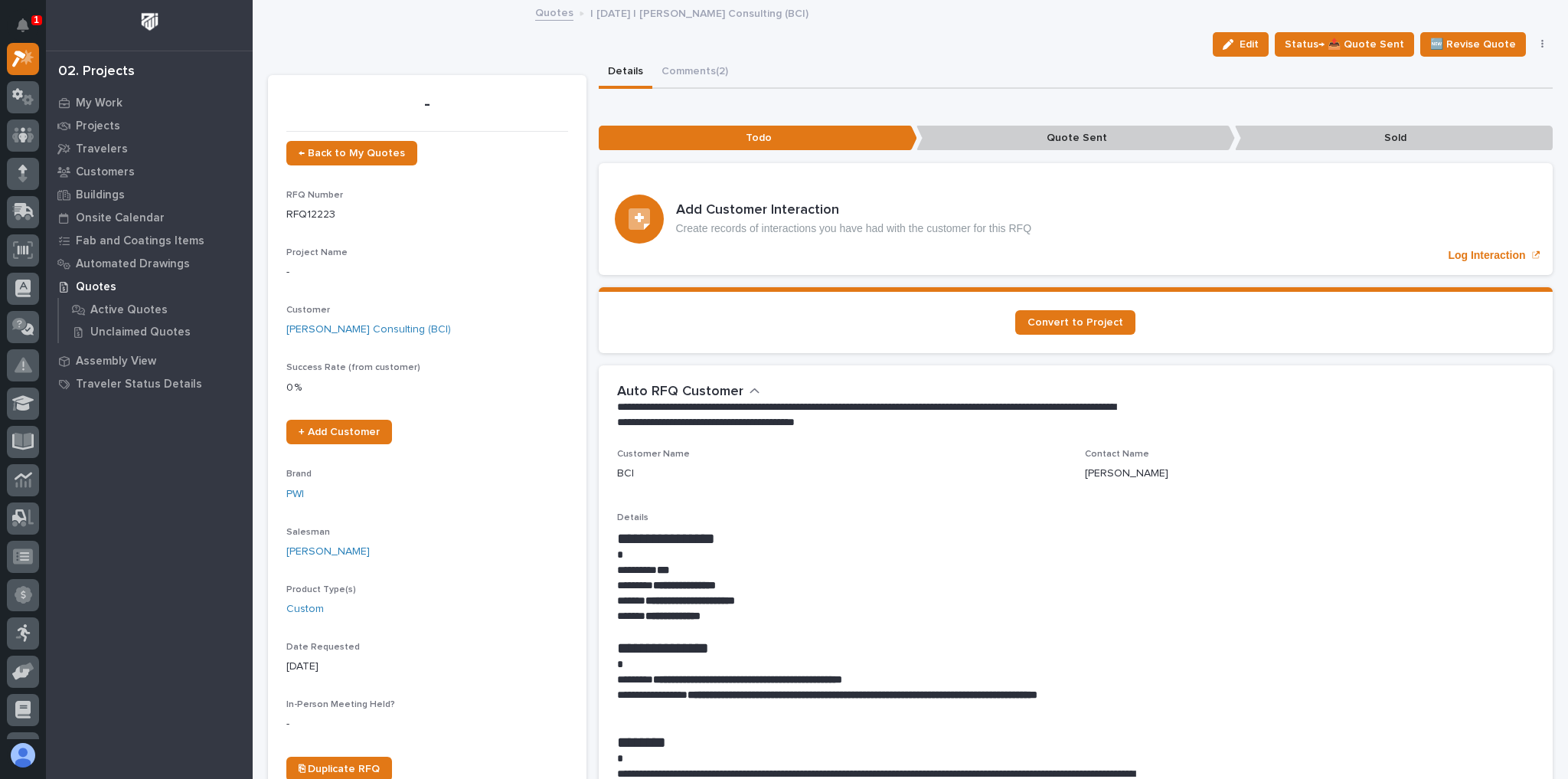
scroll to position [38, 0]
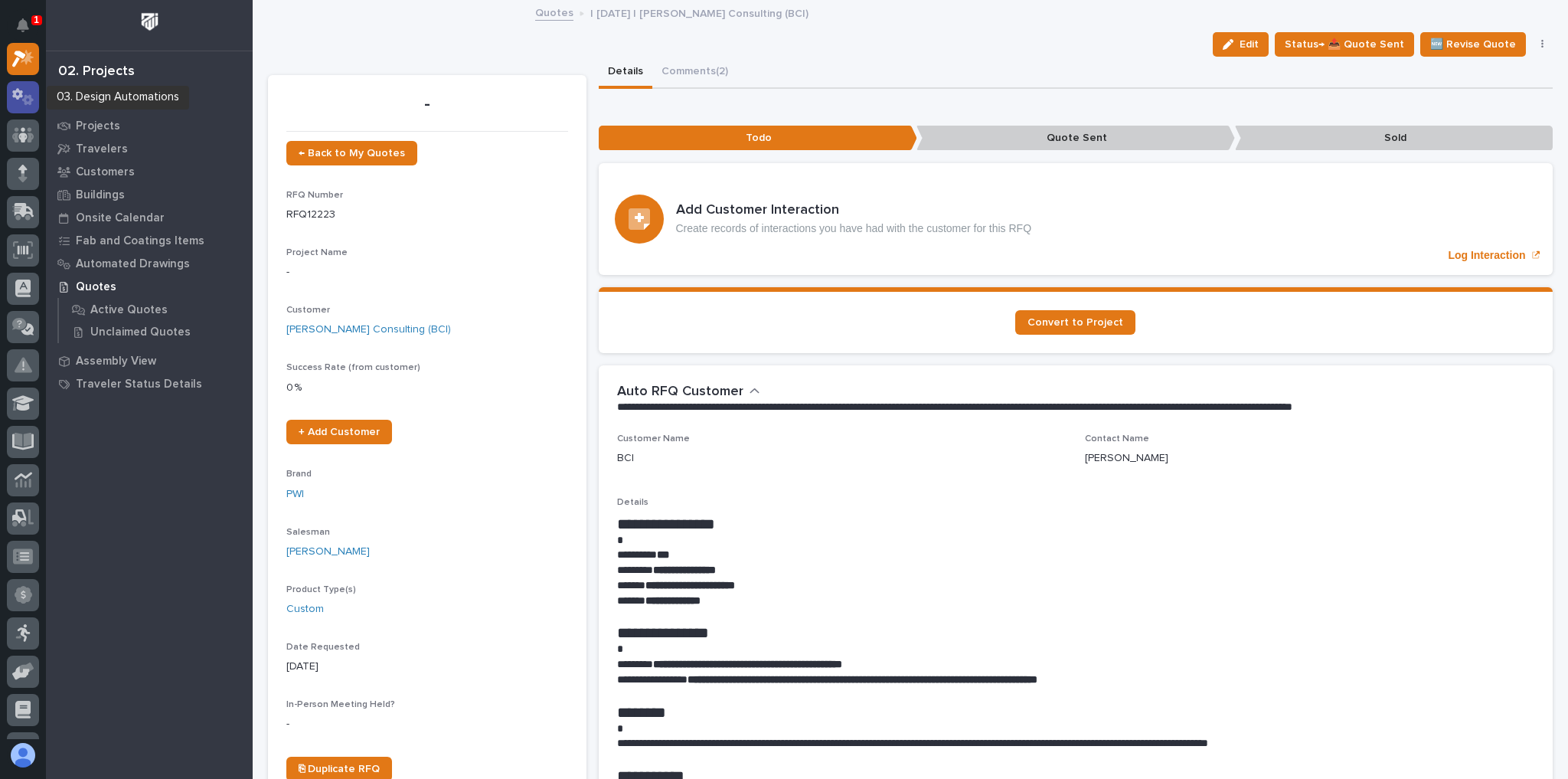
click at [25, 85] on div at bounding box center [23, 97] width 32 height 32
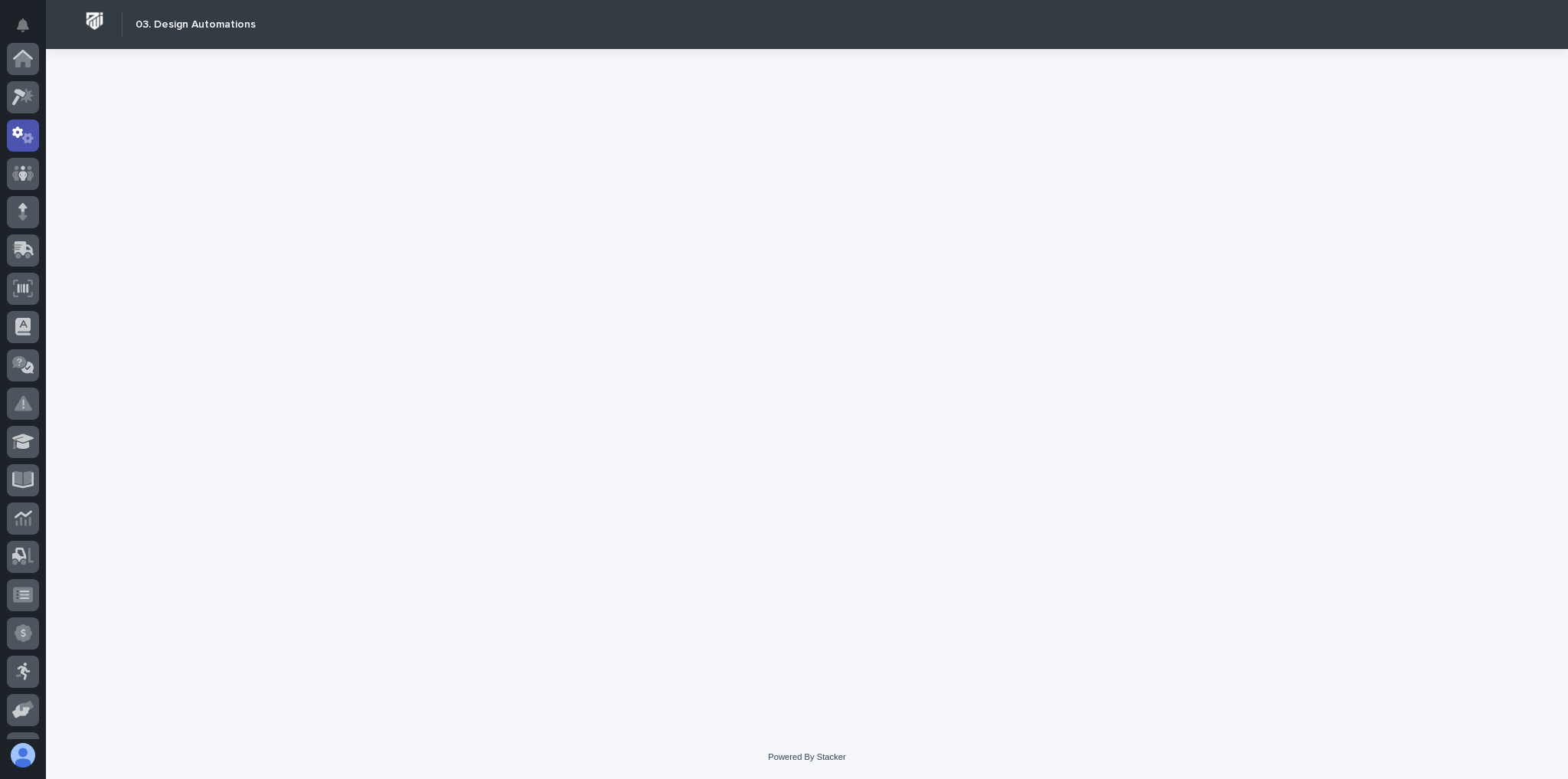
scroll to position [77, 0]
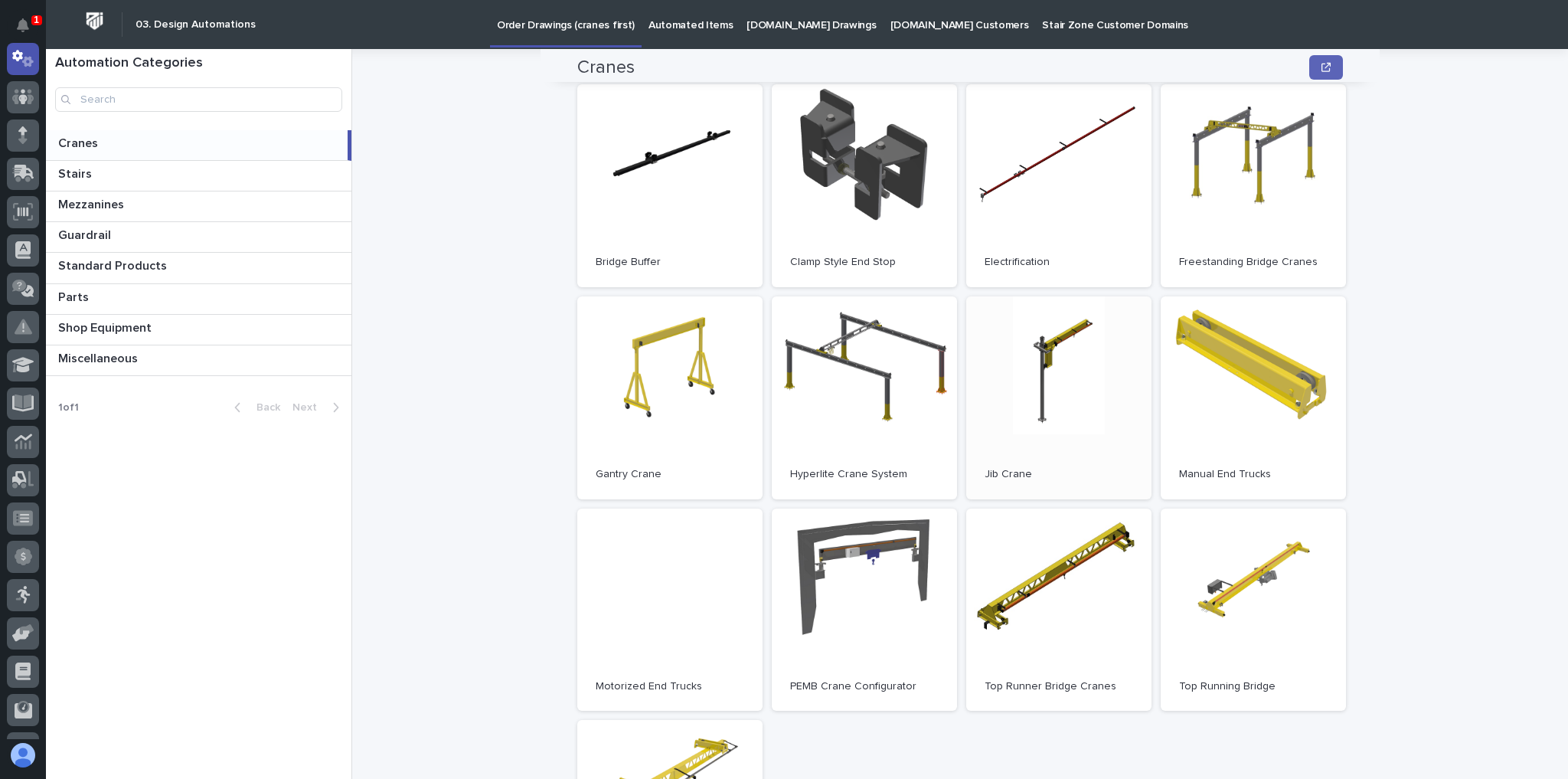
scroll to position [184, 0]
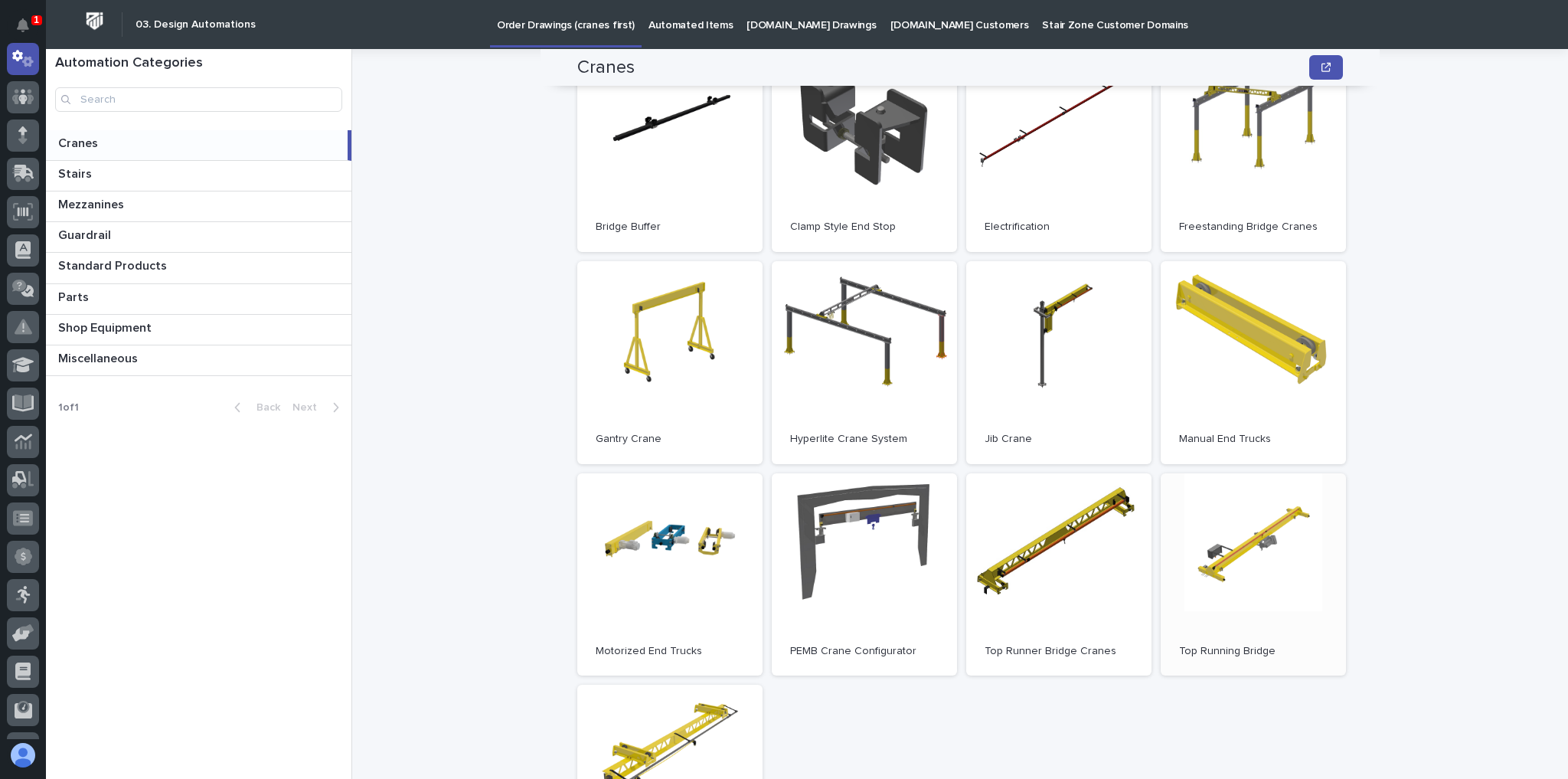
click at [1176, 558] on link "Open" at bounding box center [1253, 574] width 186 height 203
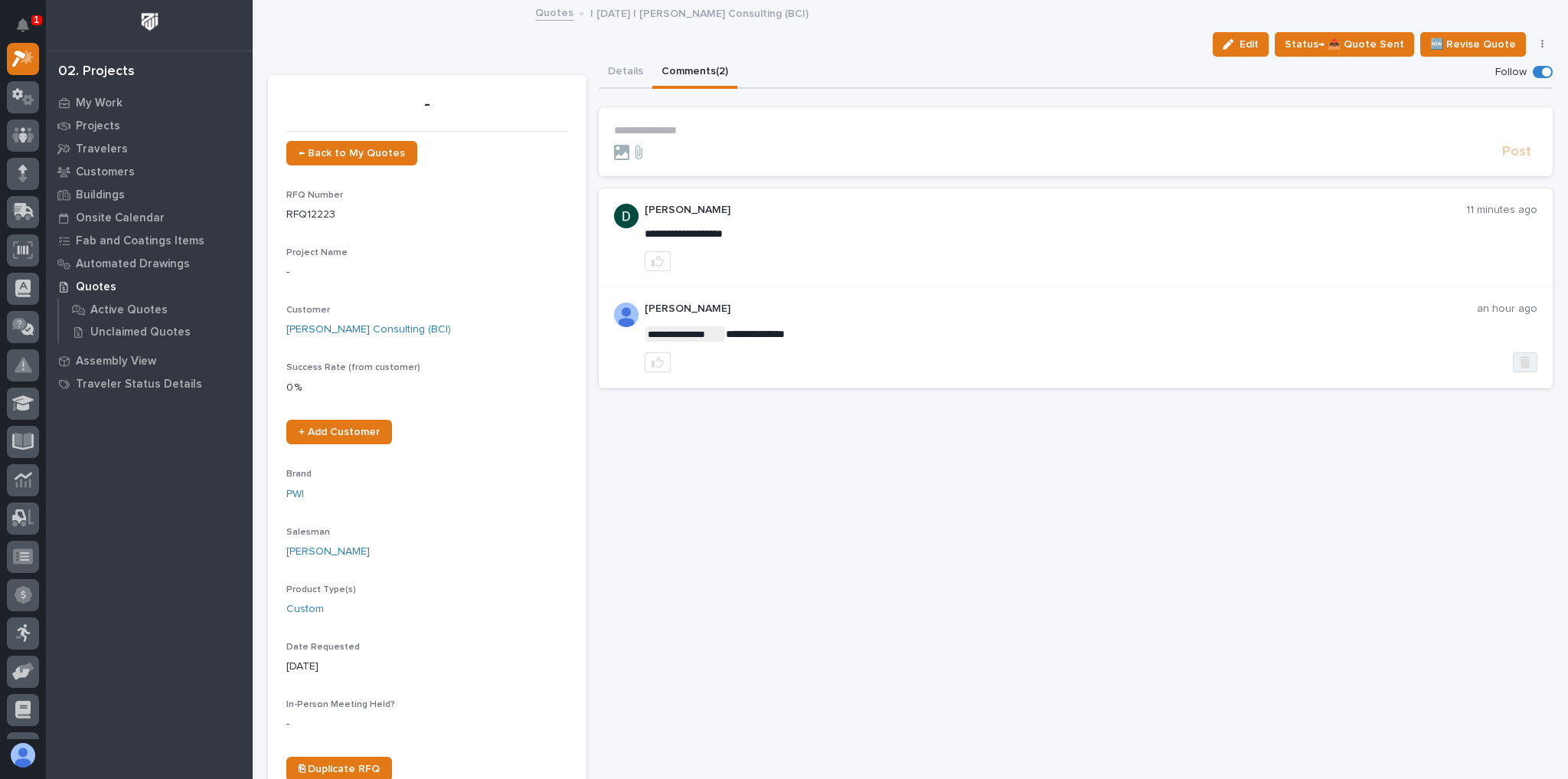
click at [1520, 356] on icon "button" at bounding box center [1525, 362] width 10 height 12
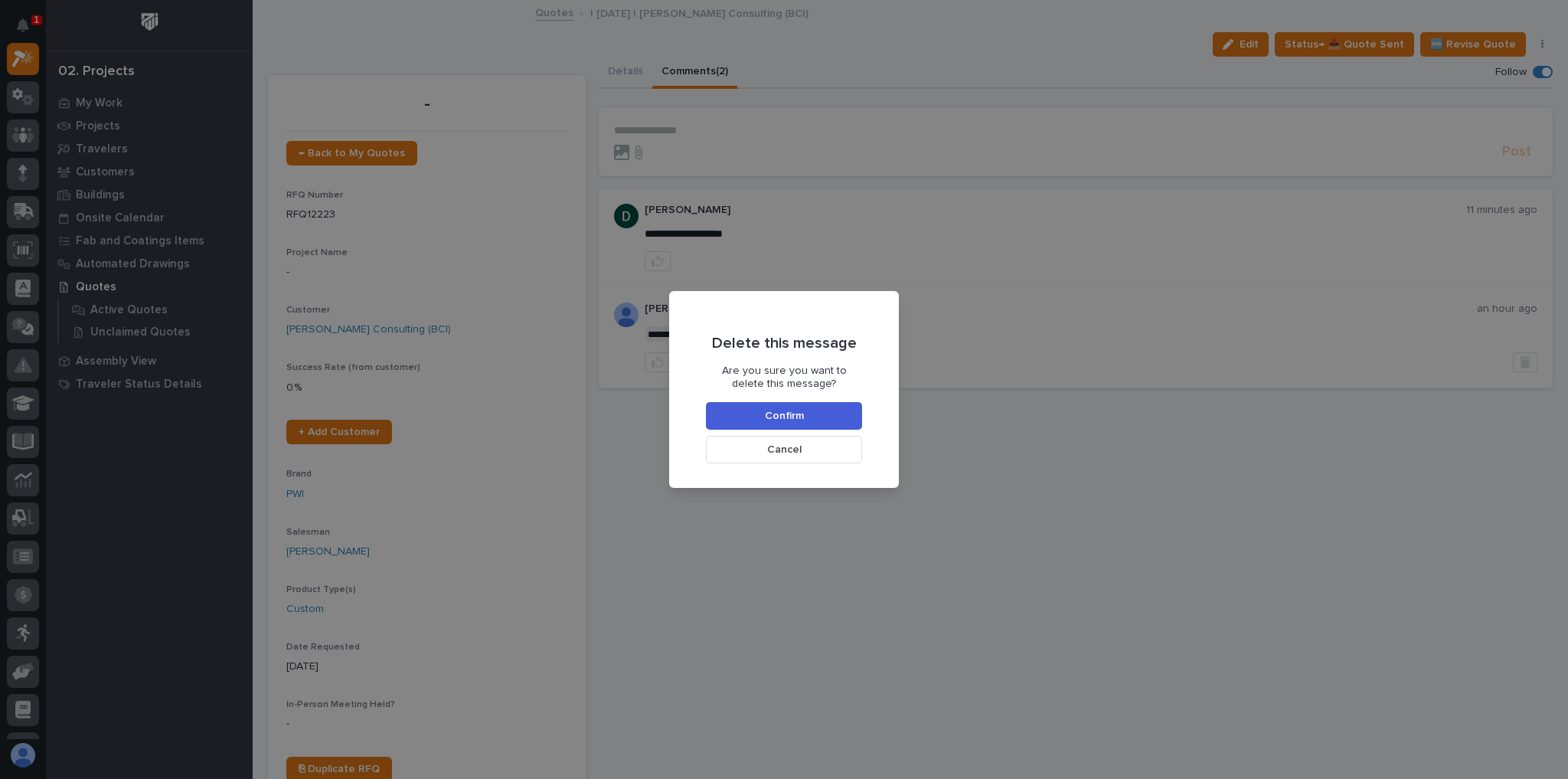
click at [798, 405] on button "Confirm" at bounding box center [784, 416] width 156 height 28
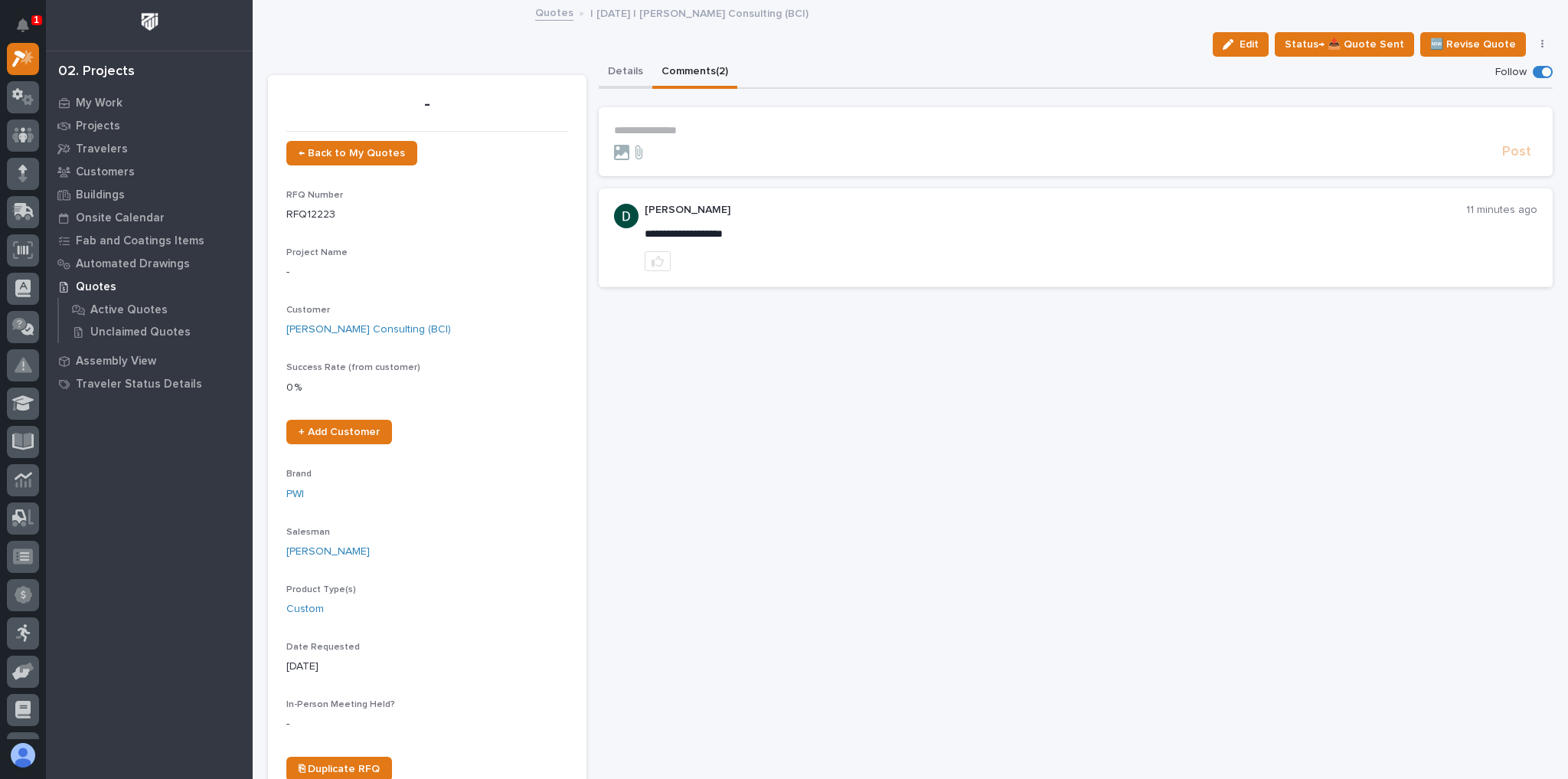
click at [618, 57] on button "Details" at bounding box center [626, 72] width 54 height 32
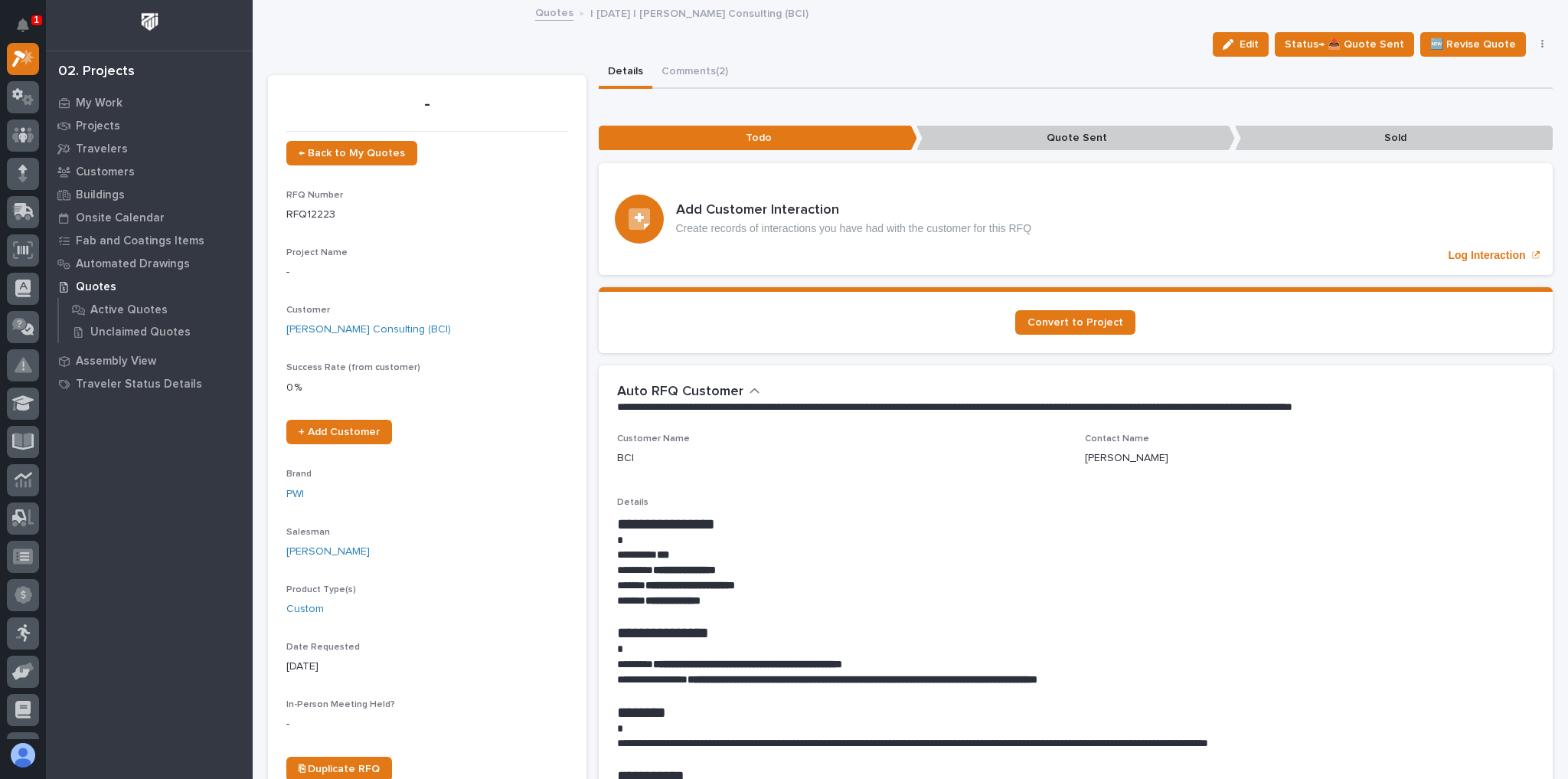
click at [615, 74] on button "Details" at bounding box center [626, 72] width 54 height 32
click at [33, 61] on icon at bounding box center [23, 58] width 22 height 17
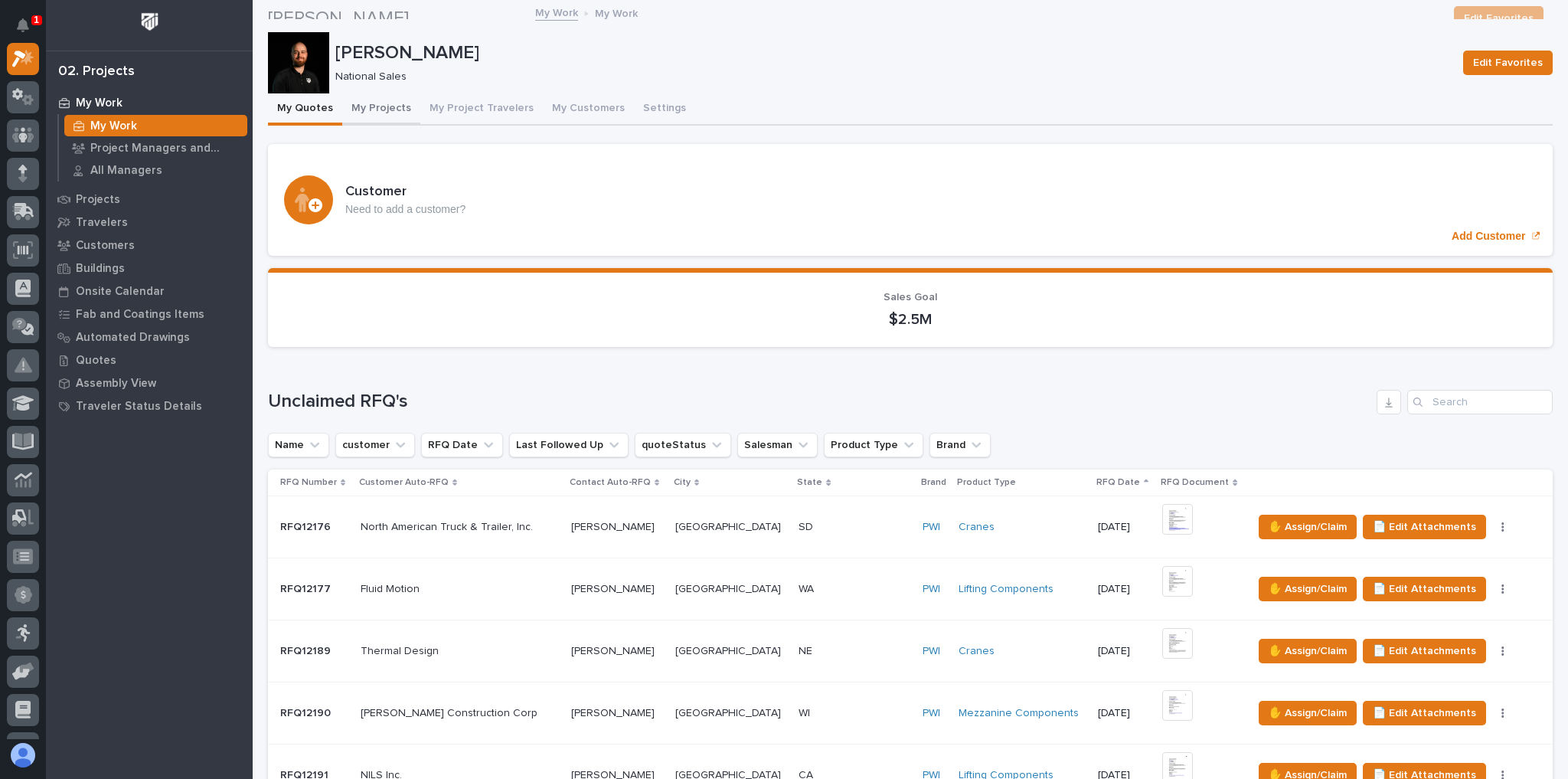
click at [384, 113] on button "My Projects" at bounding box center [382, 109] width 78 height 32
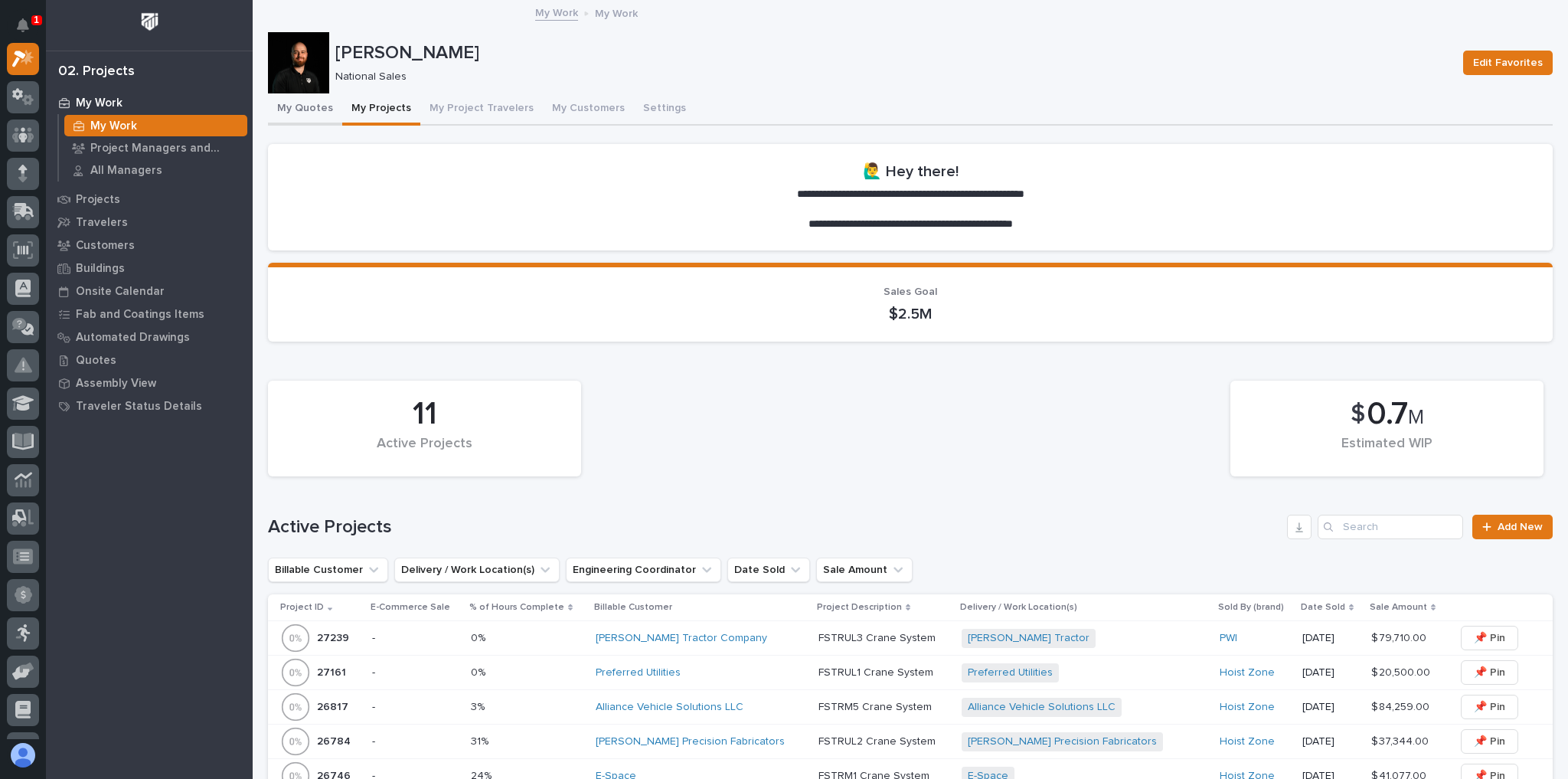
click at [294, 104] on button "My Quotes" at bounding box center [305, 109] width 74 height 32
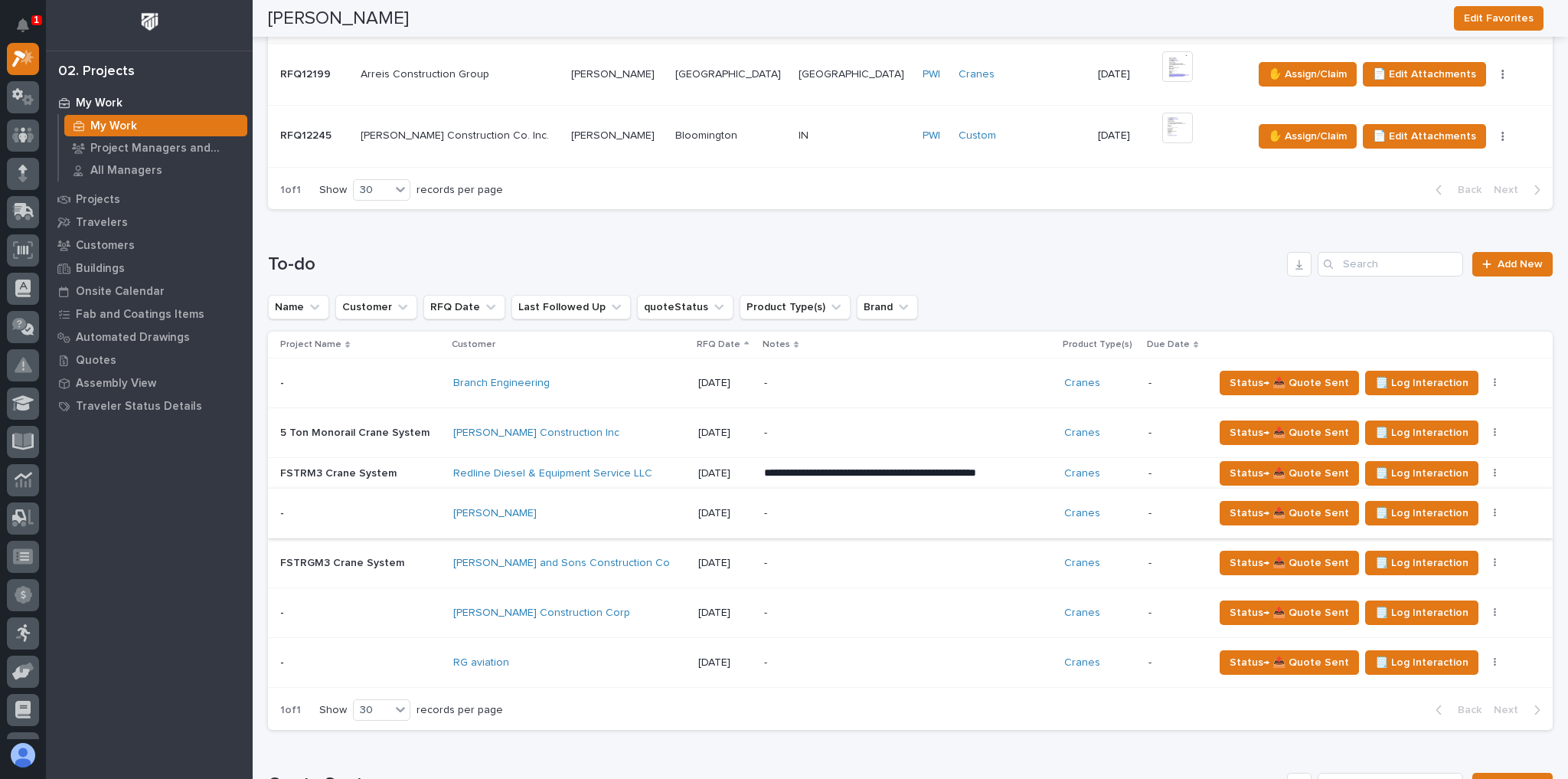
scroll to position [796, 0]
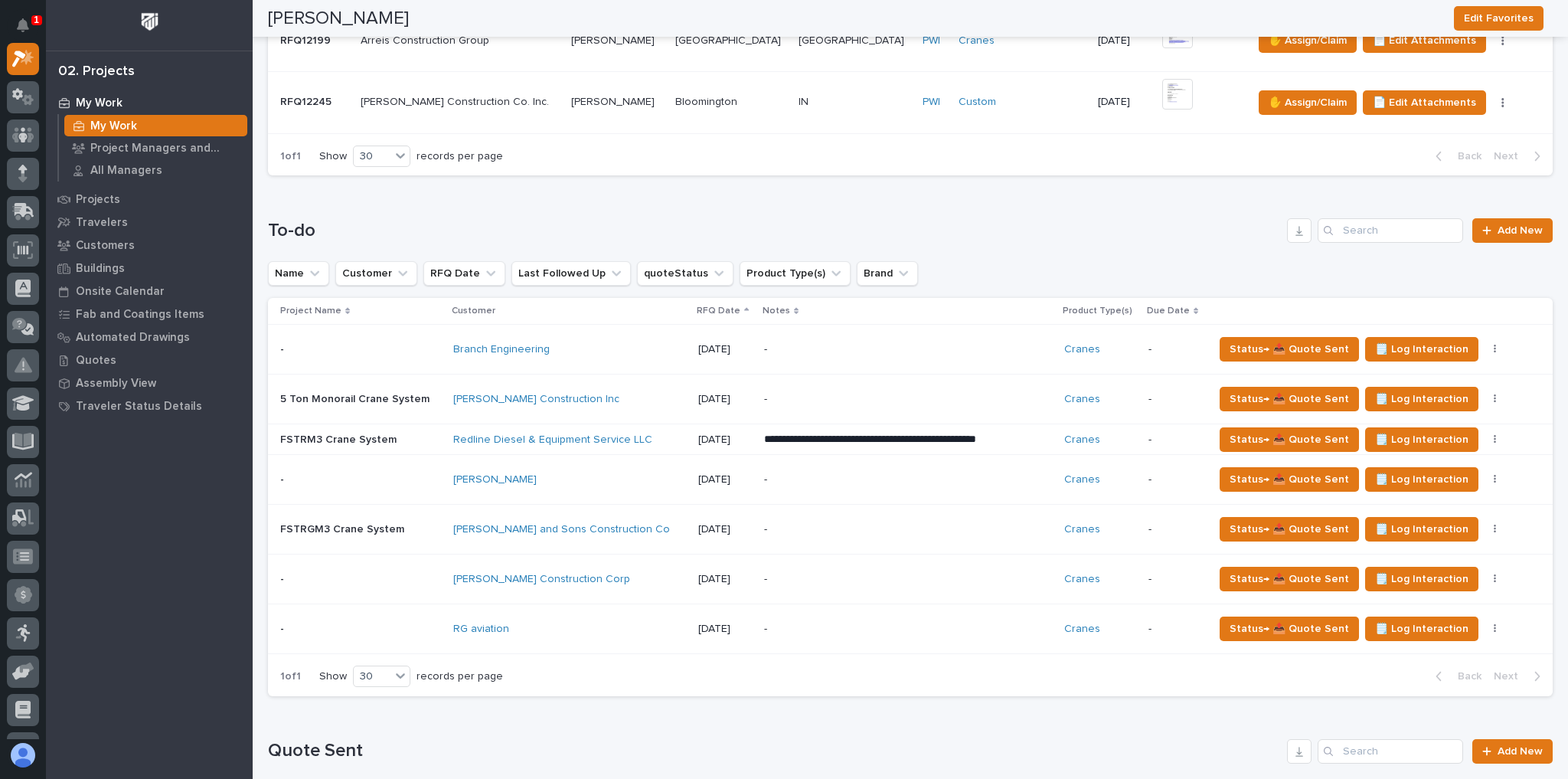
click at [653, 433] on div "Redline Diesel & Equipment Service LLC" at bounding box center [569, 439] width 233 height 13
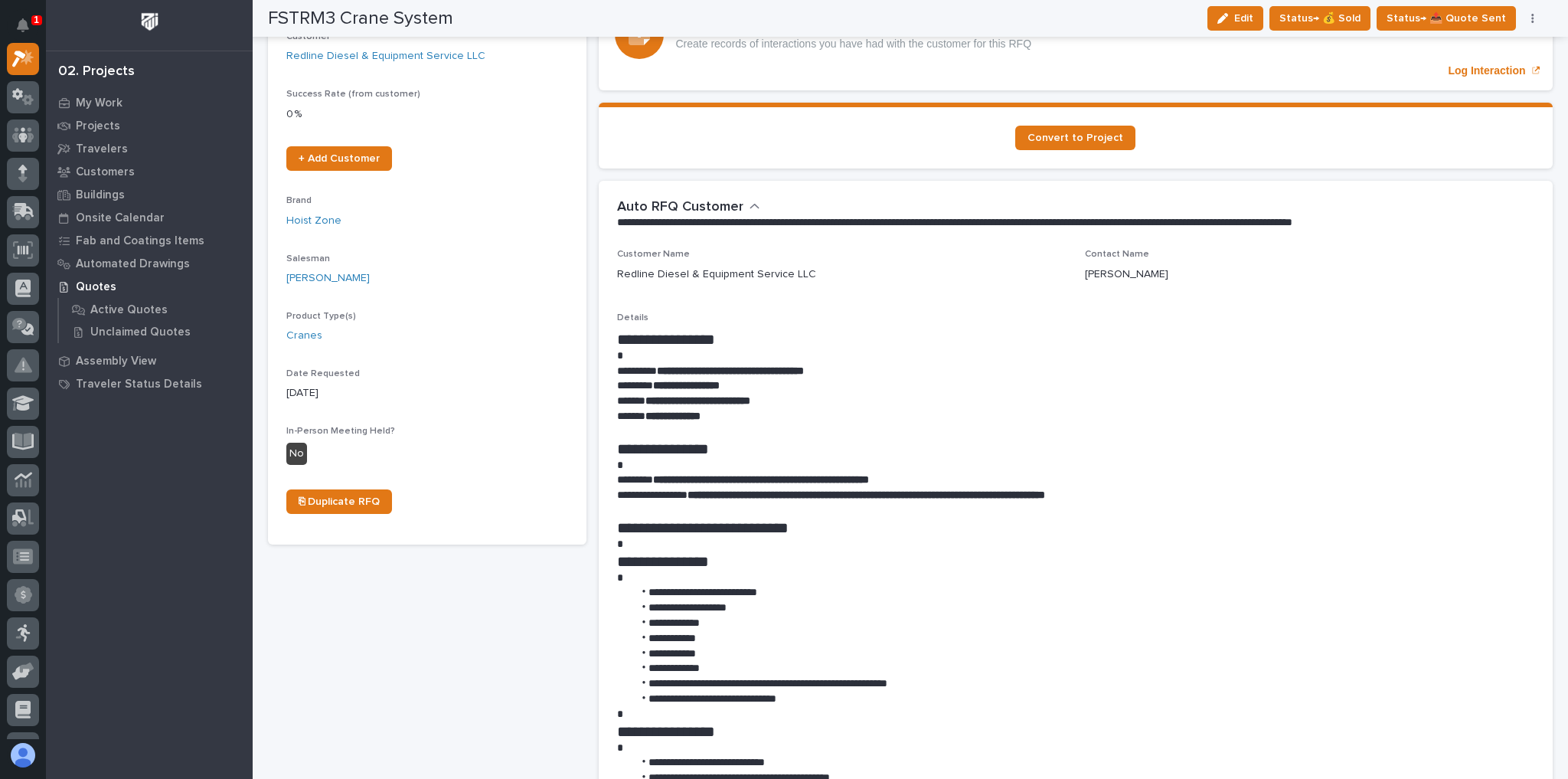
scroll to position [429, 0]
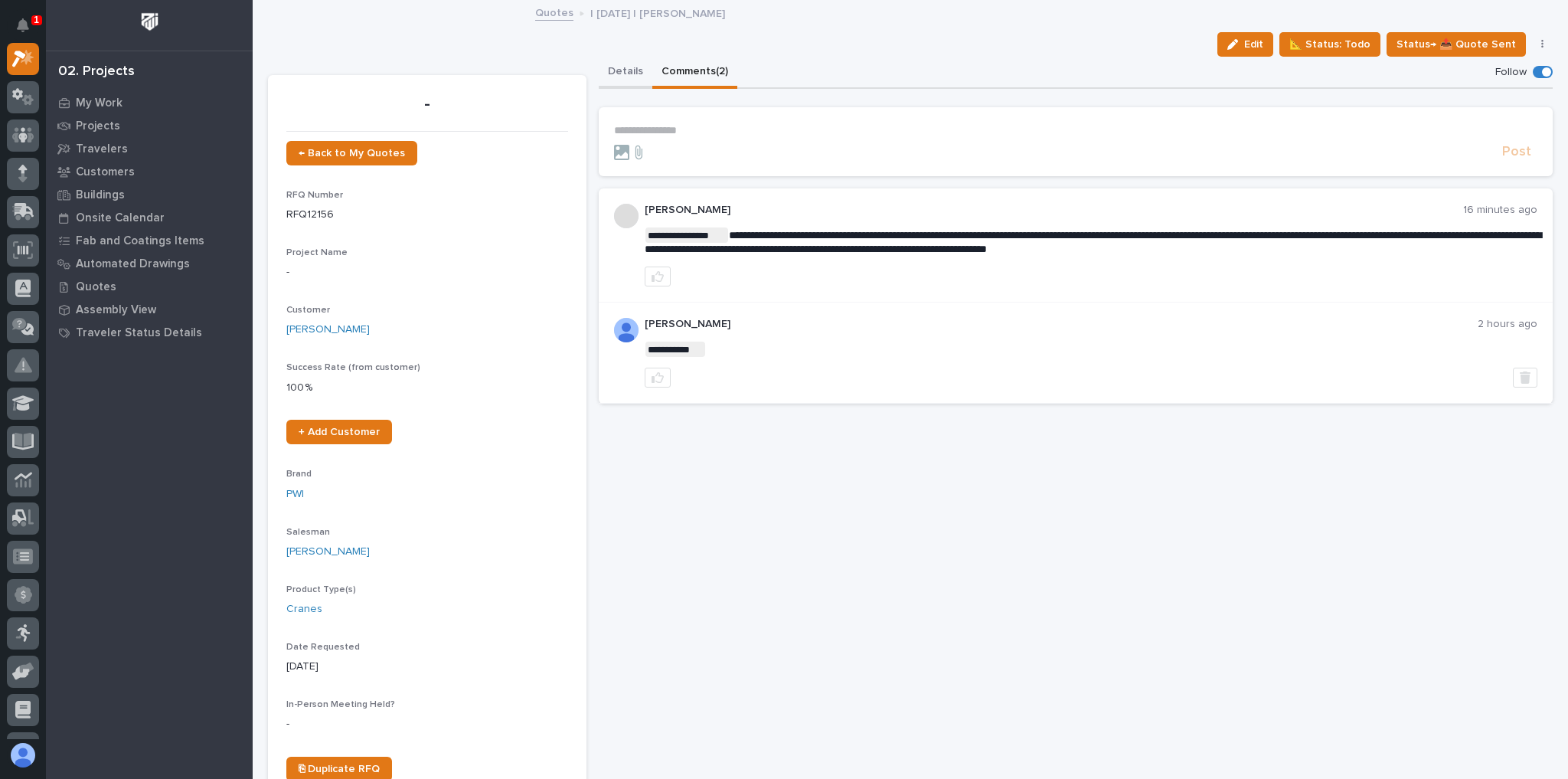
click at [634, 71] on button "Details" at bounding box center [626, 72] width 54 height 32
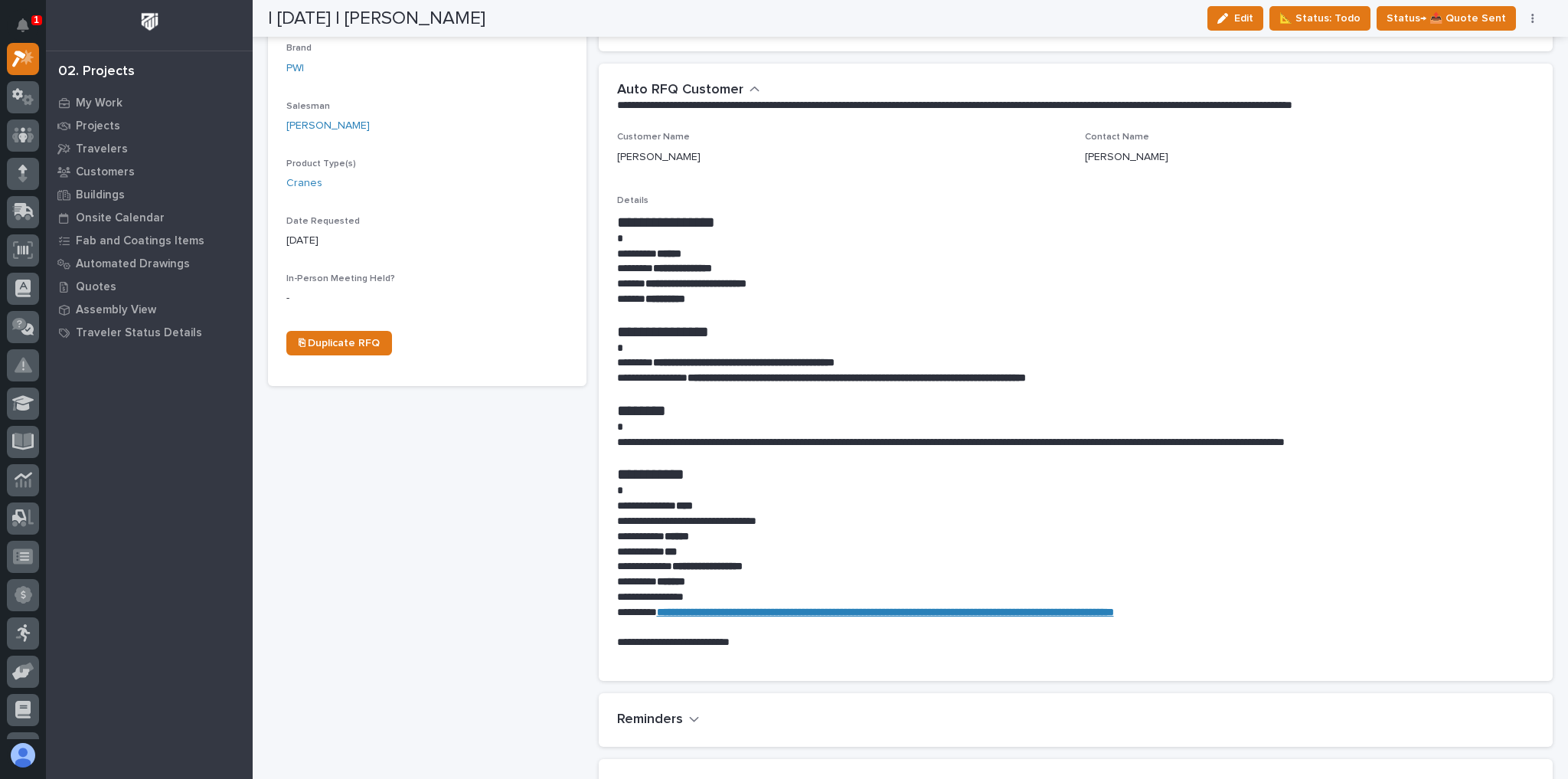
scroll to position [671, 0]
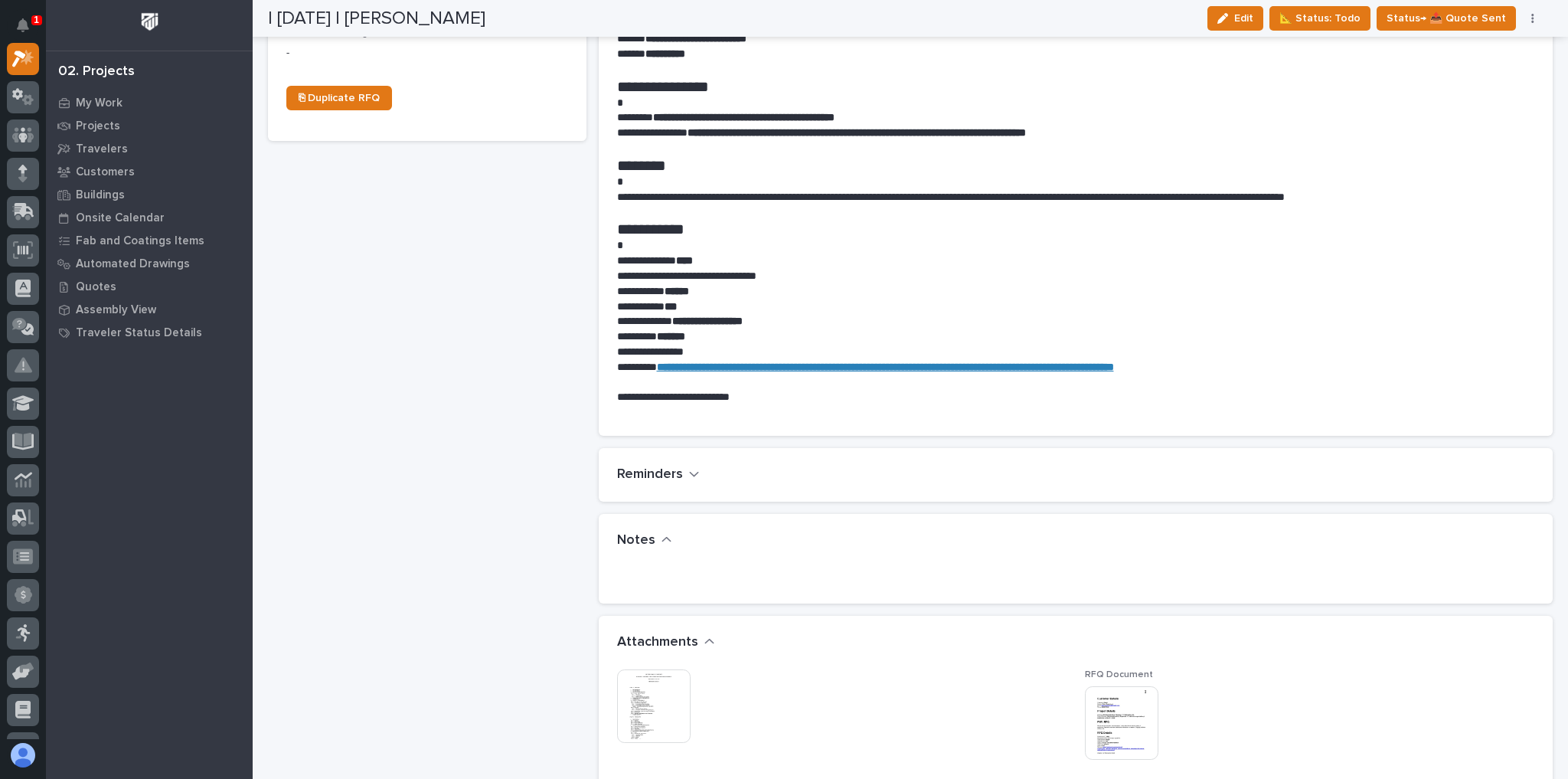
click at [676, 710] on img at bounding box center [654, 706] width 73 height 73
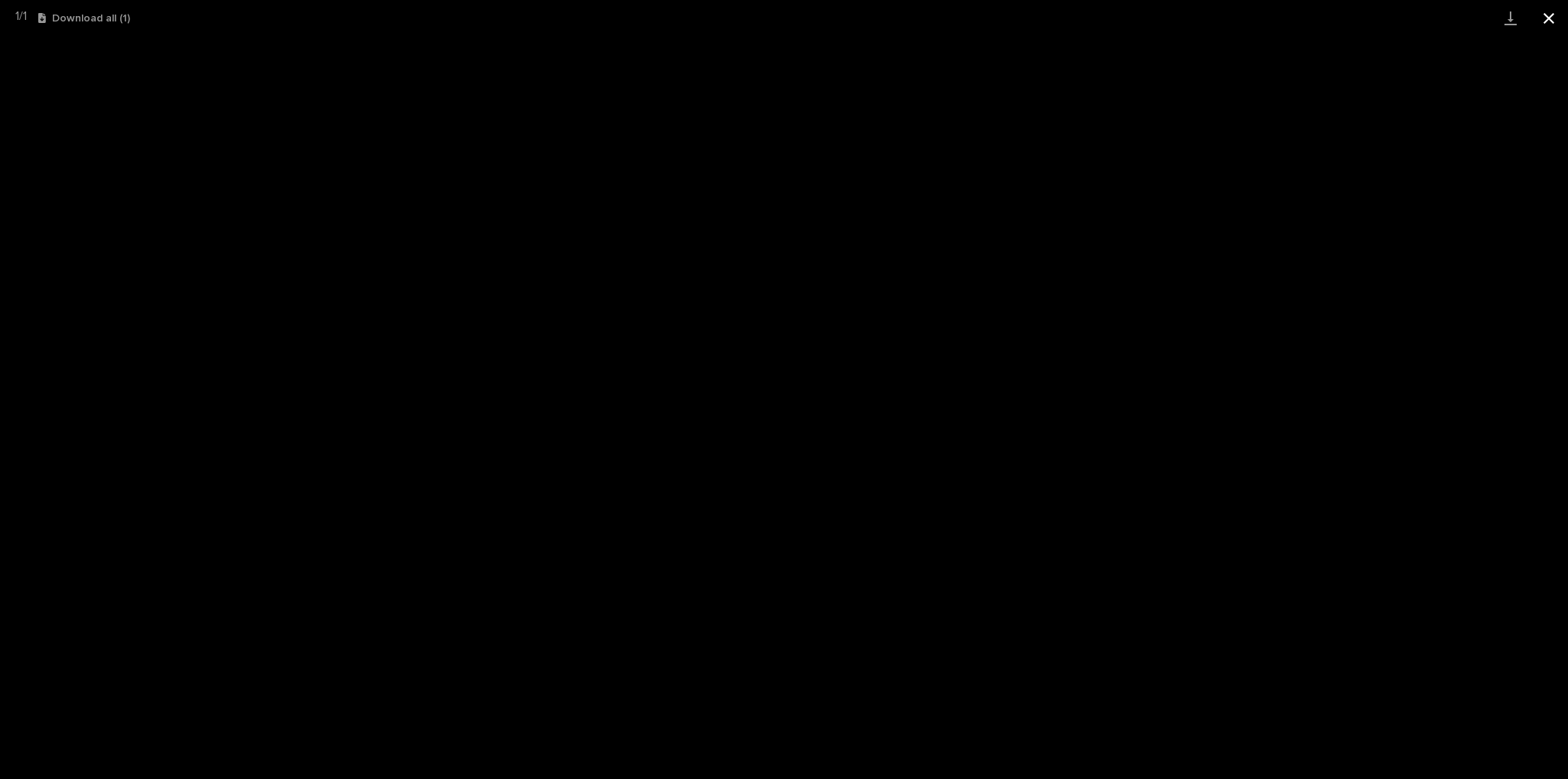
click at [1539, 17] on button "Close gallery" at bounding box center [1549, 17] width 38 height 36
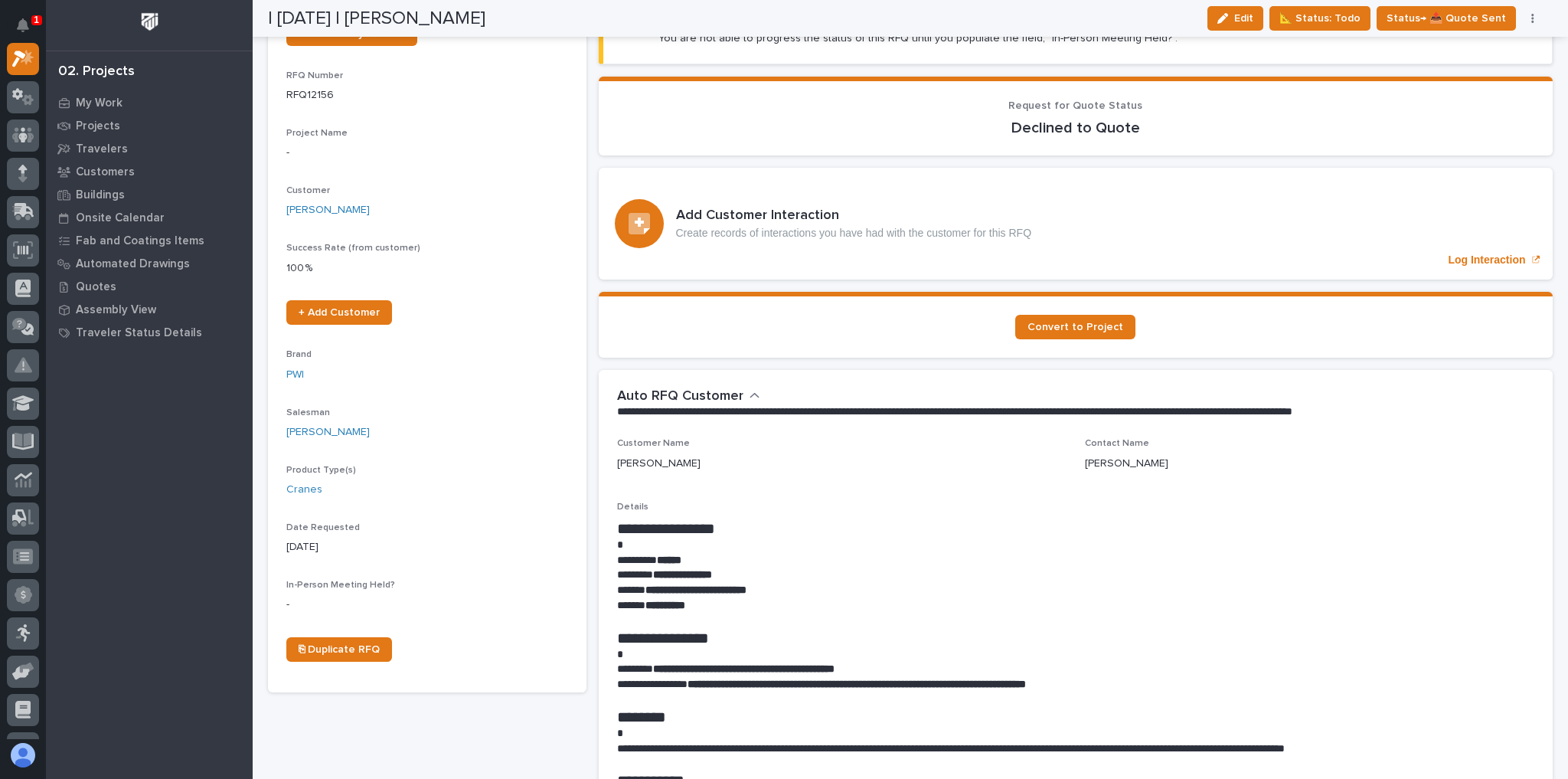
scroll to position [0, 0]
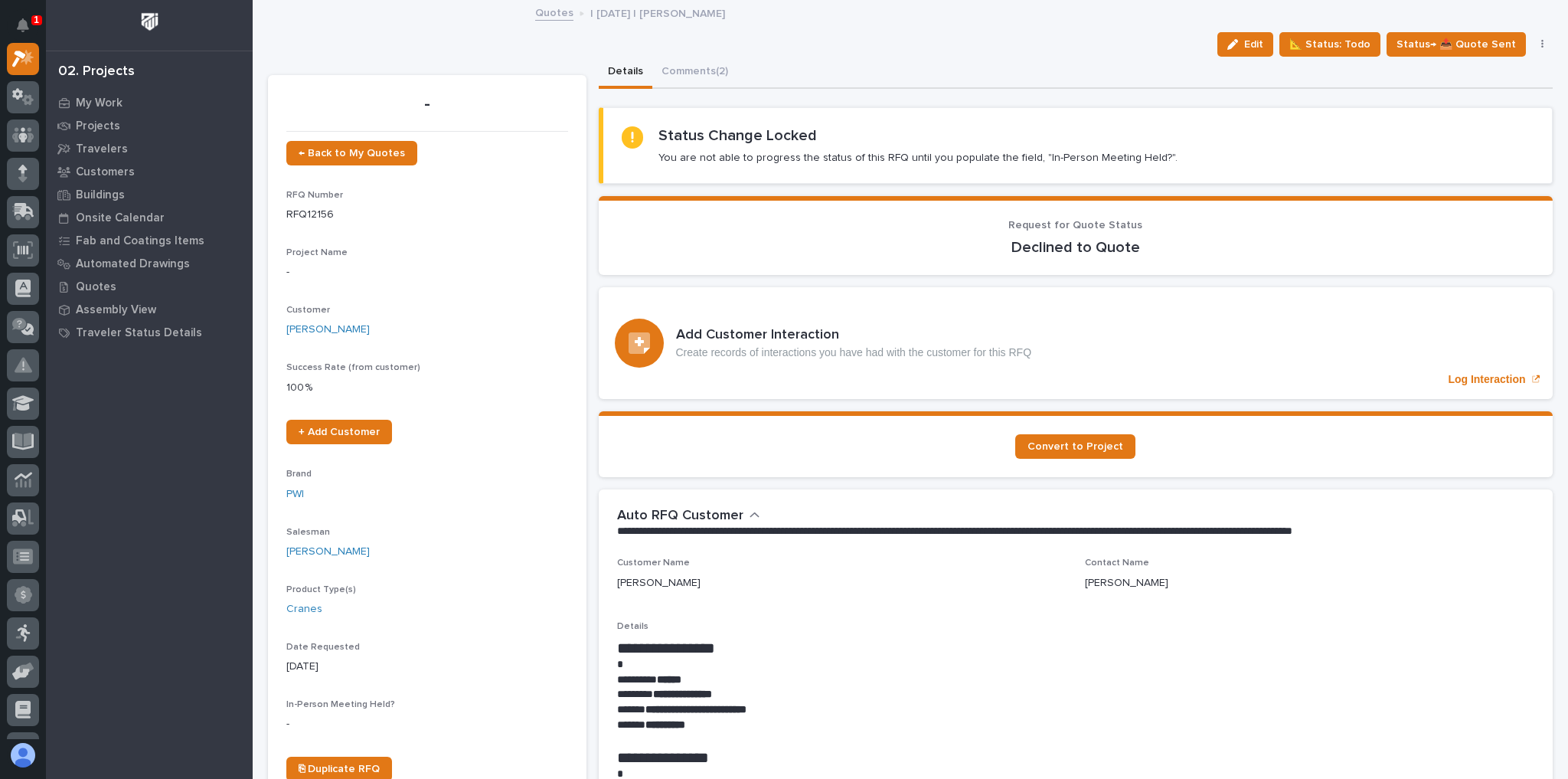
click at [1532, 46] on button "button" at bounding box center [1543, 44] width 22 height 10
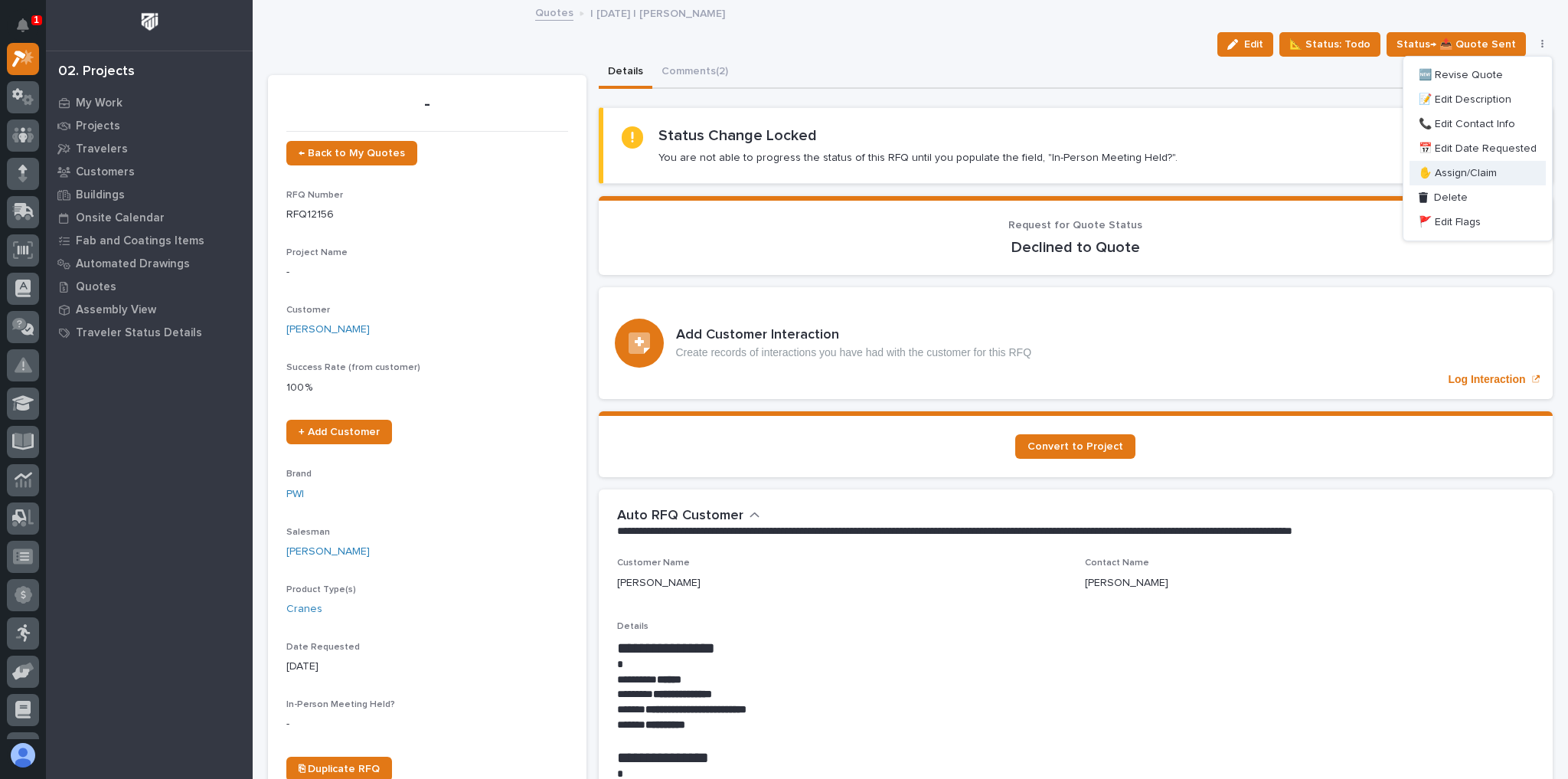
click at [1483, 170] on span "✋ Assign/Claim" at bounding box center [1458, 173] width 78 height 18
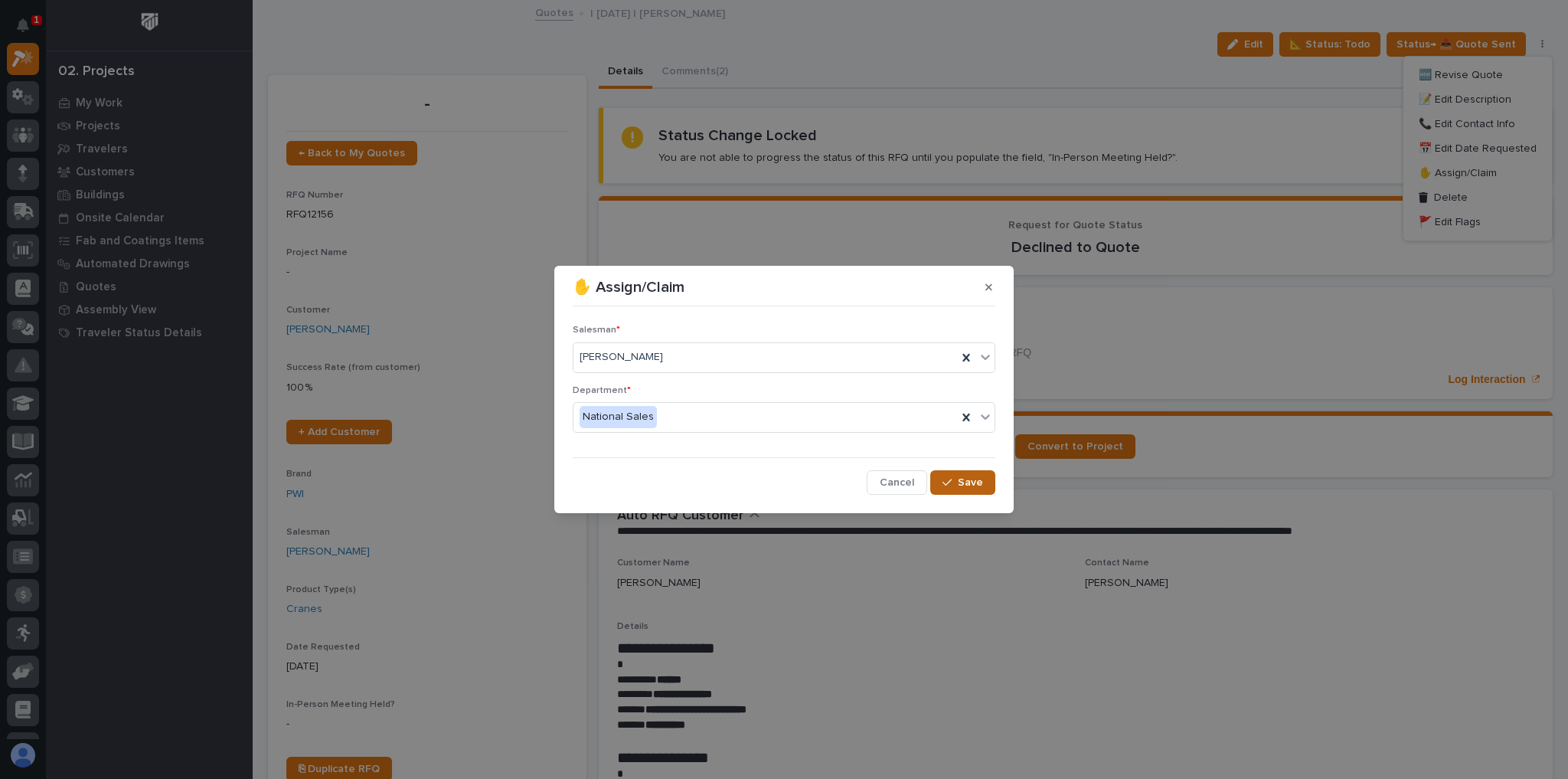
click at [947, 474] on button "Save" at bounding box center [963, 482] width 65 height 24
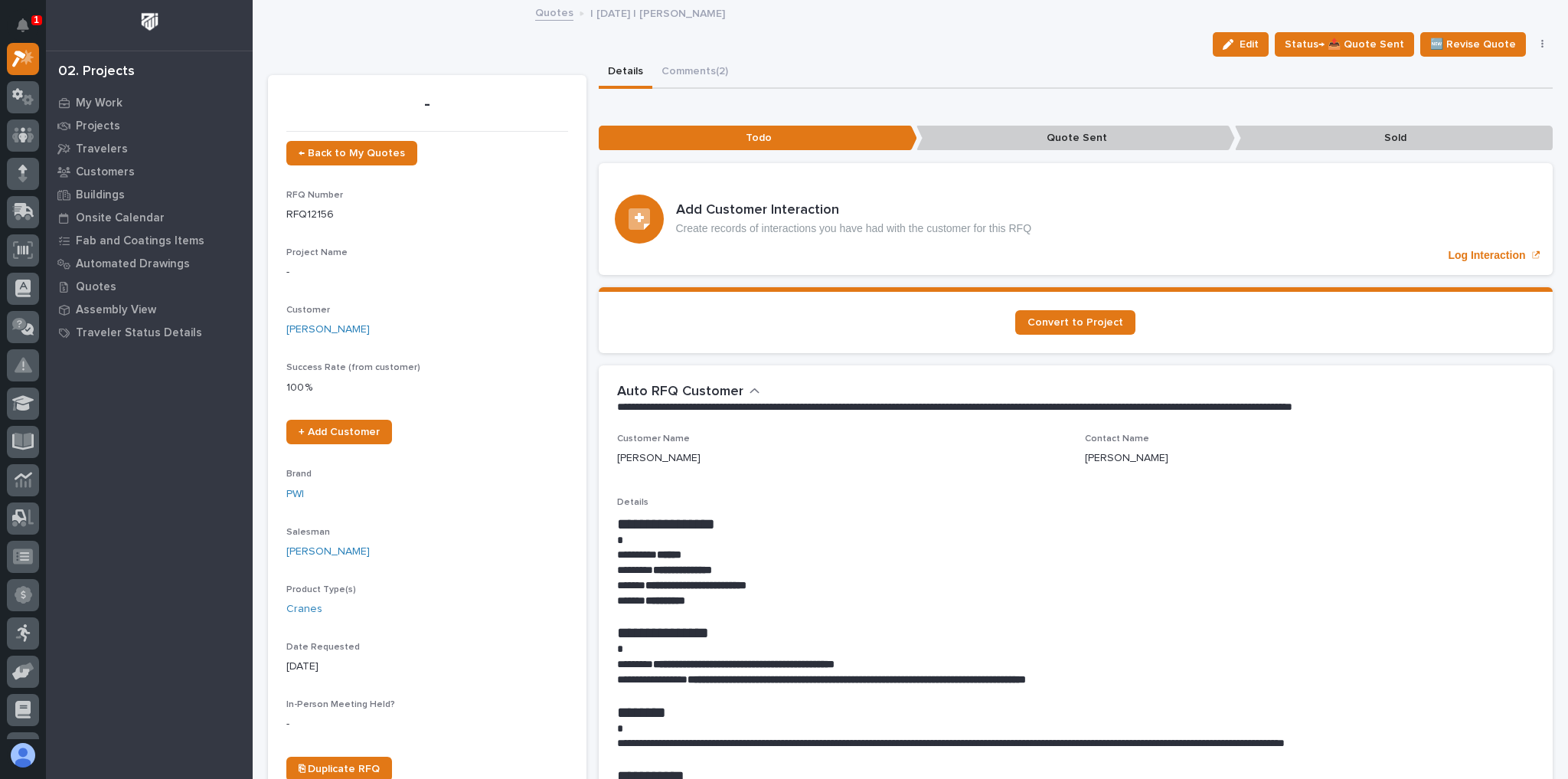
drag, startPoint x: 622, startPoint y: 73, endPoint x: 606, endPoint y: 79, distance: 17.1
click at [622, 74] on button "Details" at bounding box center [626, 72] width 54 height 32
click at [41, 63] on div at bounding box center [23, 390] width 46 height 696
click at [31, 65] on icon at bounding box center [23, 58] width 22 height 17
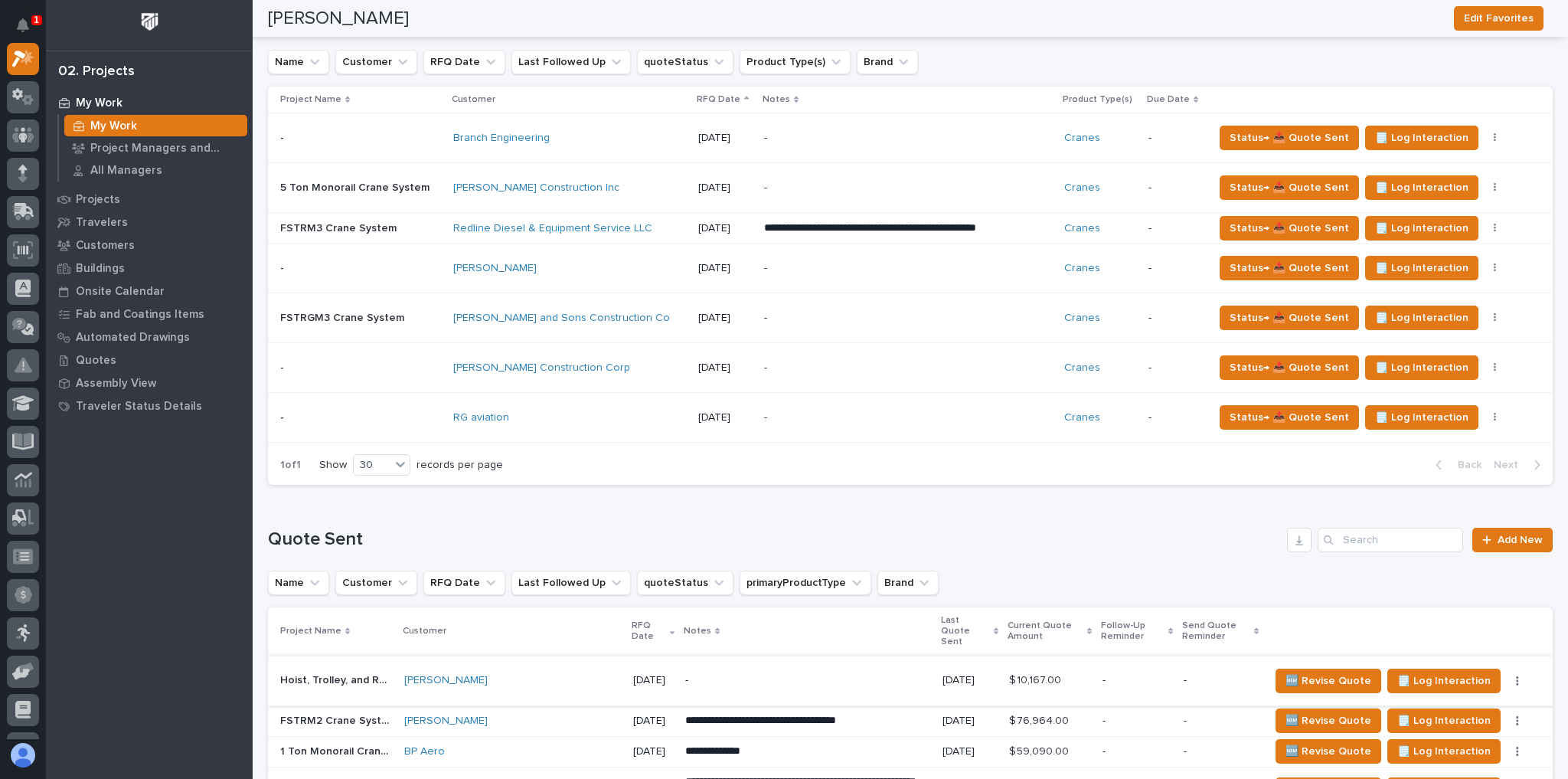
scroll to position [996, 0]
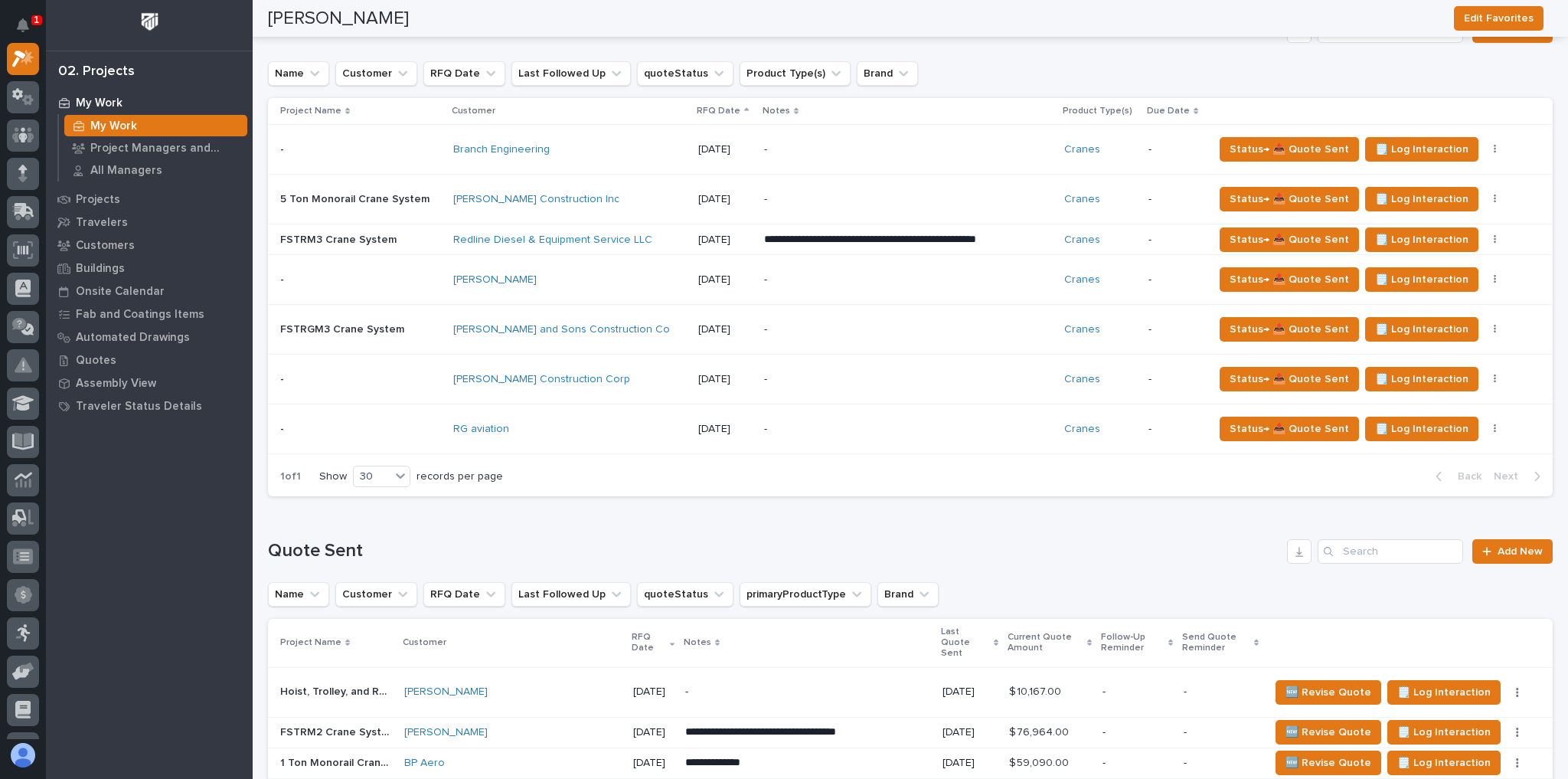
click at [785, 324] on p "-" at bounding box center [899, 329] width 268 height 13
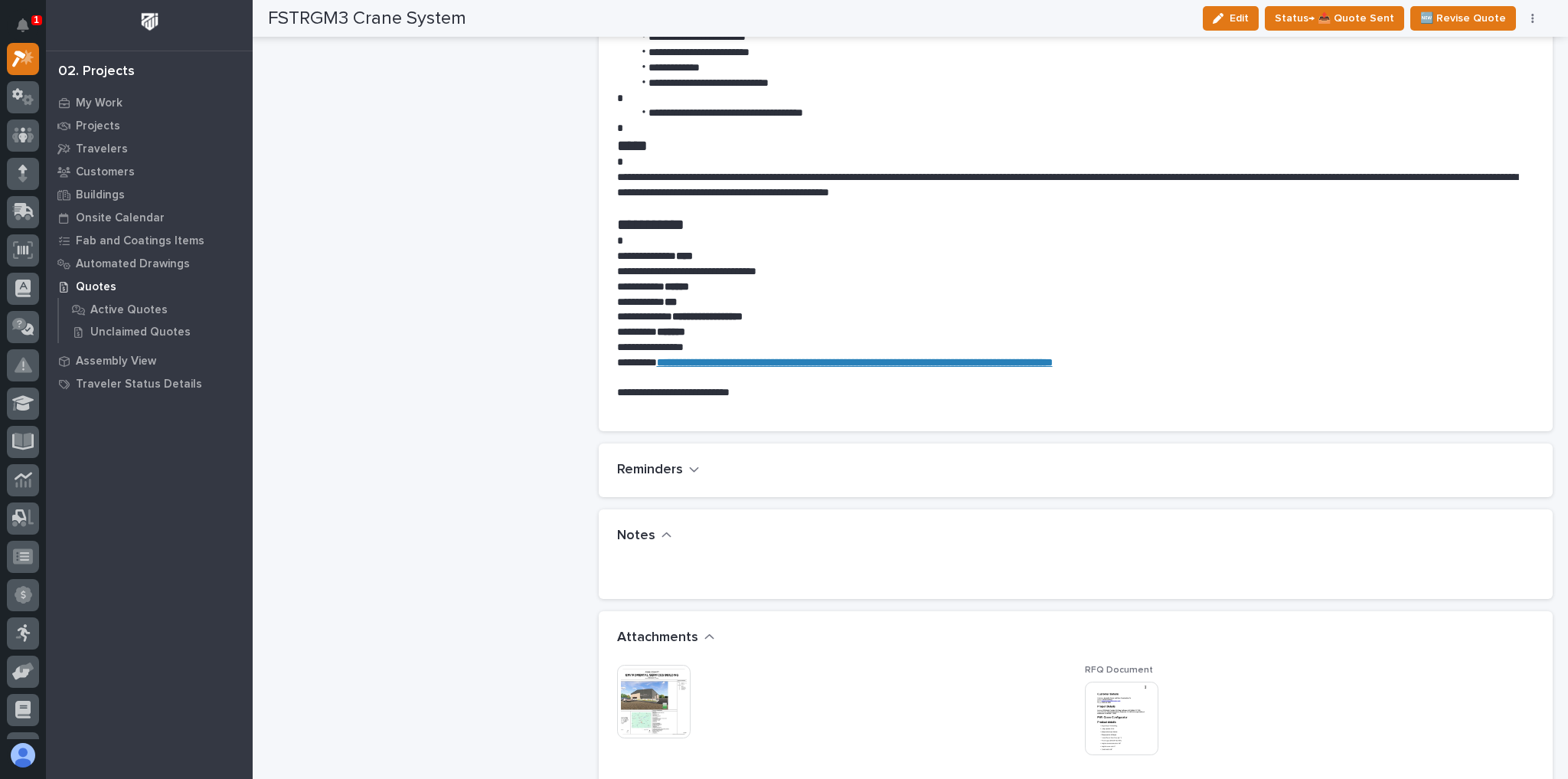
scroll to position [1164, 0]
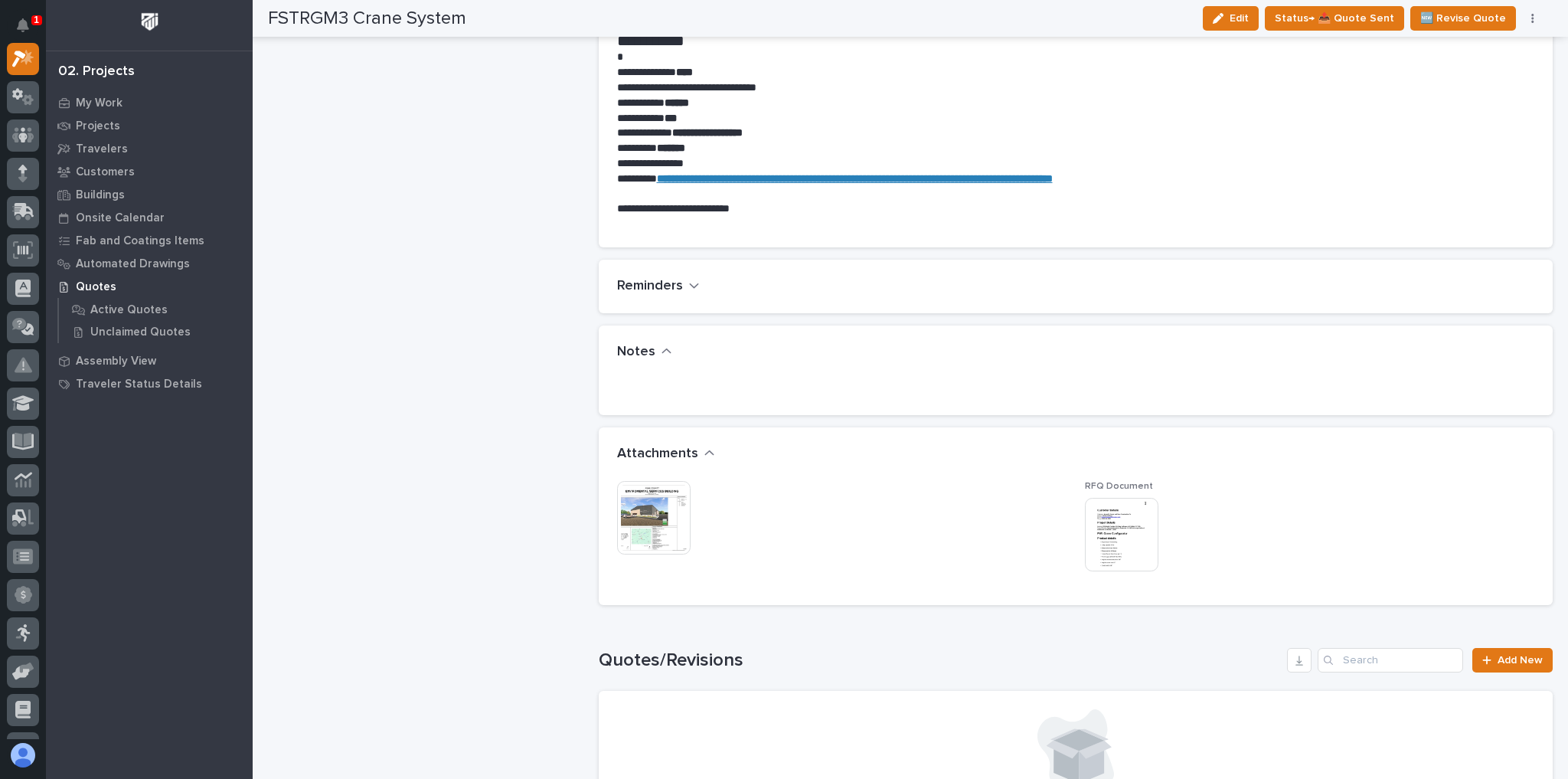
click at [670, 493] on img at bounding box center [654, 518] width 73 height 73
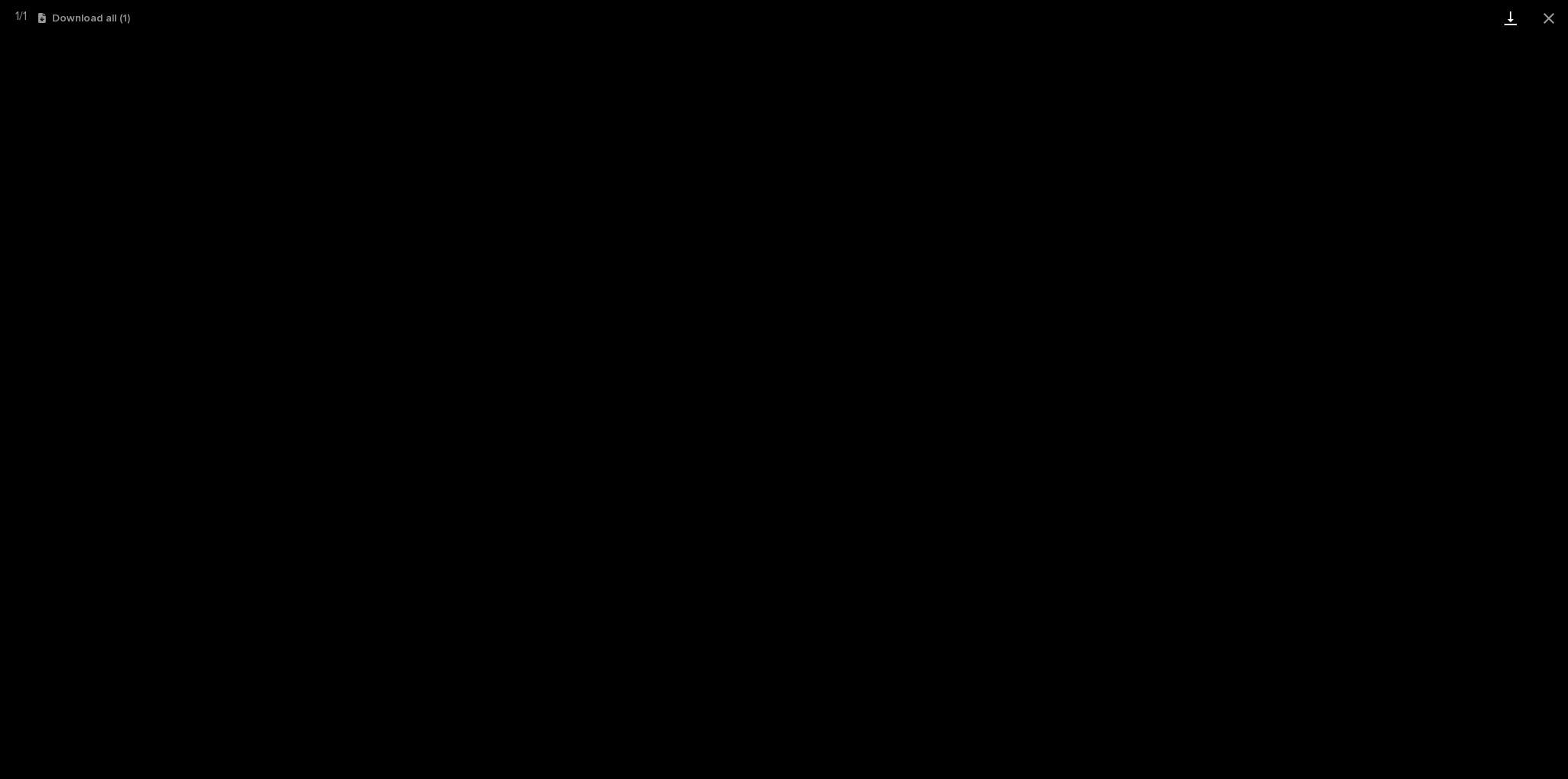
drag, startPoint x: 1537, startPoint y: 23, endPoint x: 1524, endPoint y: 30, distance: 14.8
click at [1537, 22] on button "Close gallery" at bounding box center [1549, 17] width 38 height 36
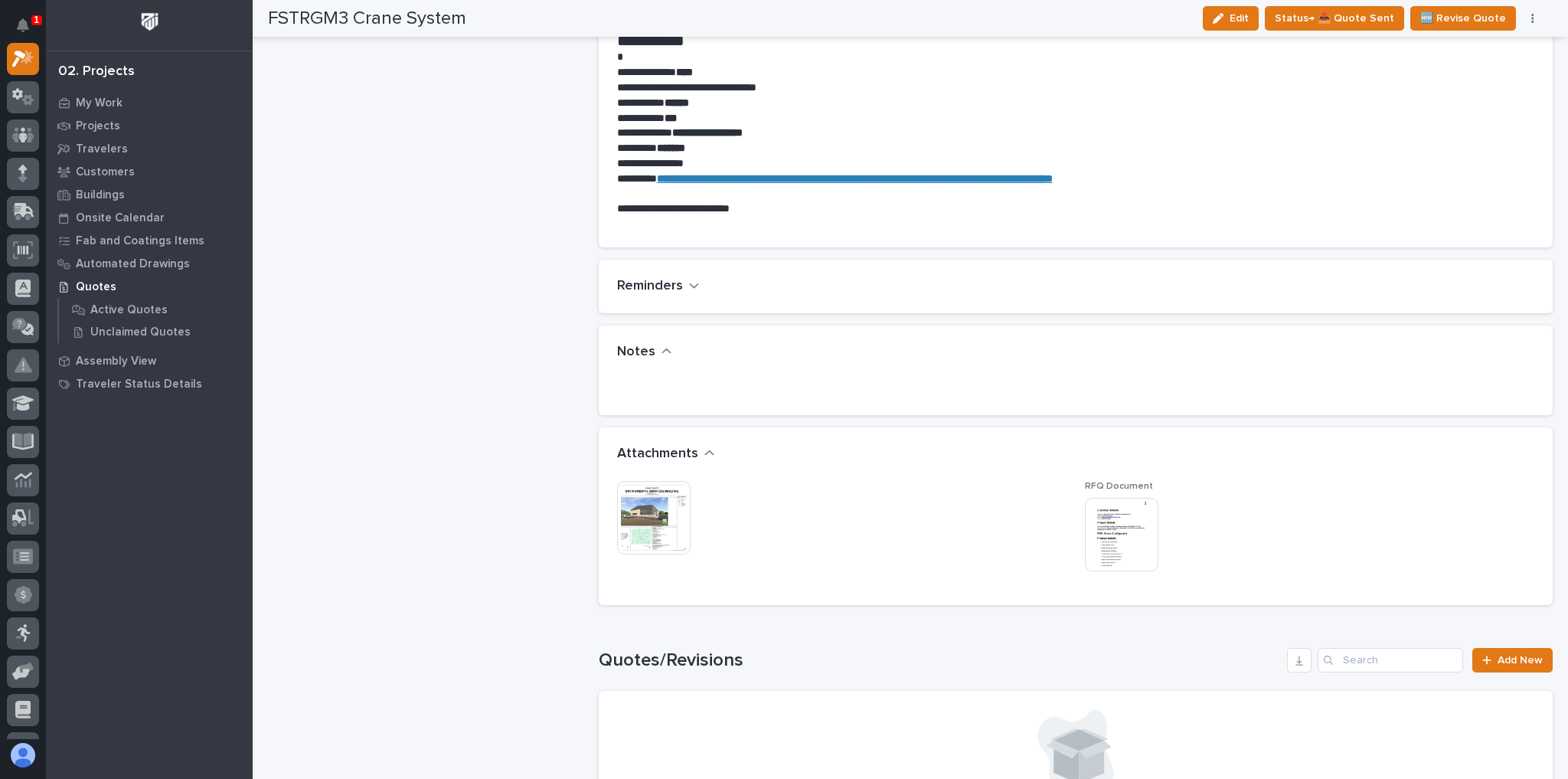
click at [655, 498] on img at bounding box center [654, 518] width 73 height 73
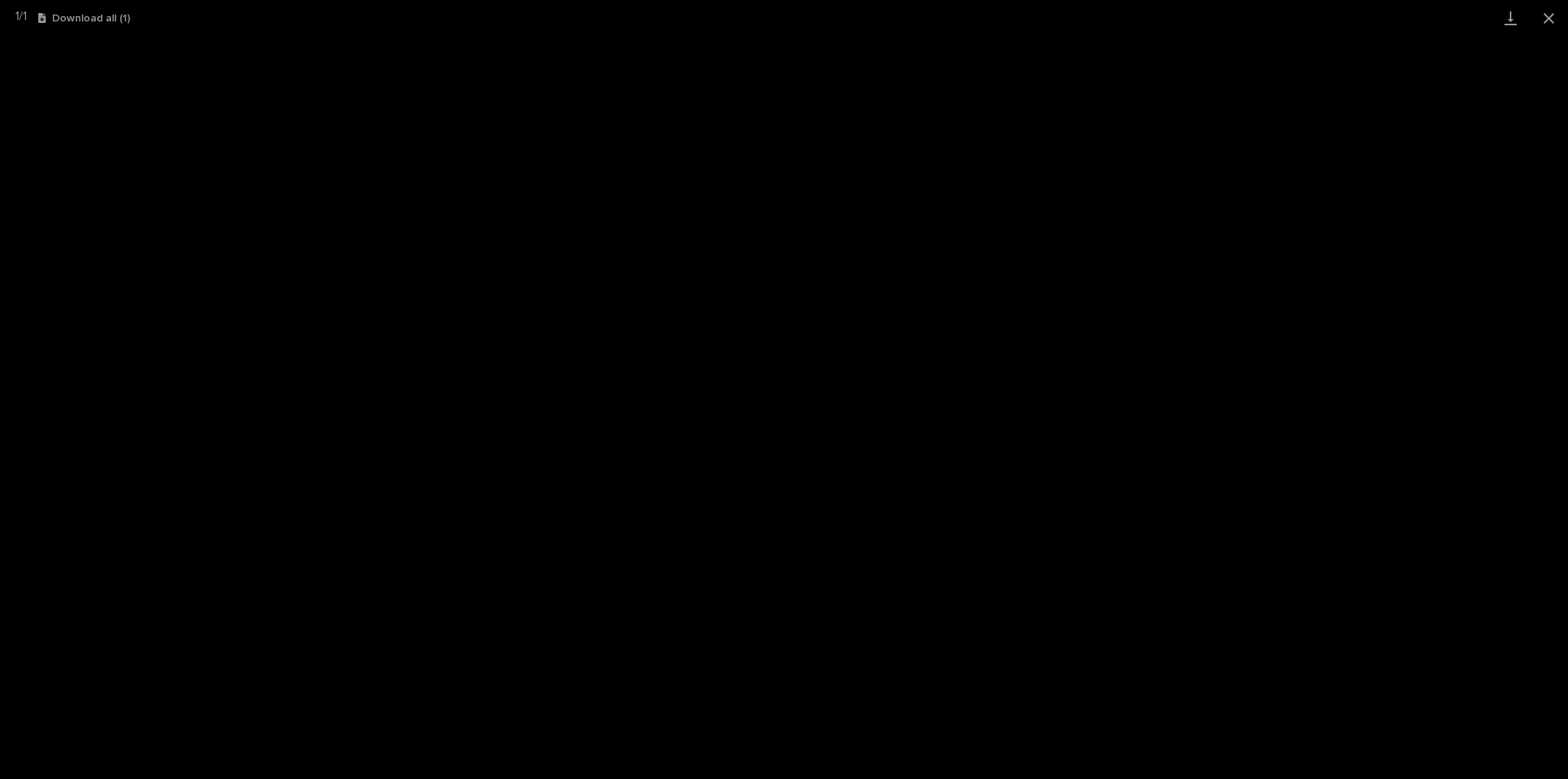
scroll to position [38, 0]
click at [1548, 3] on button "Close gallery" at bounding box center [1549, 17] width 38 height 36
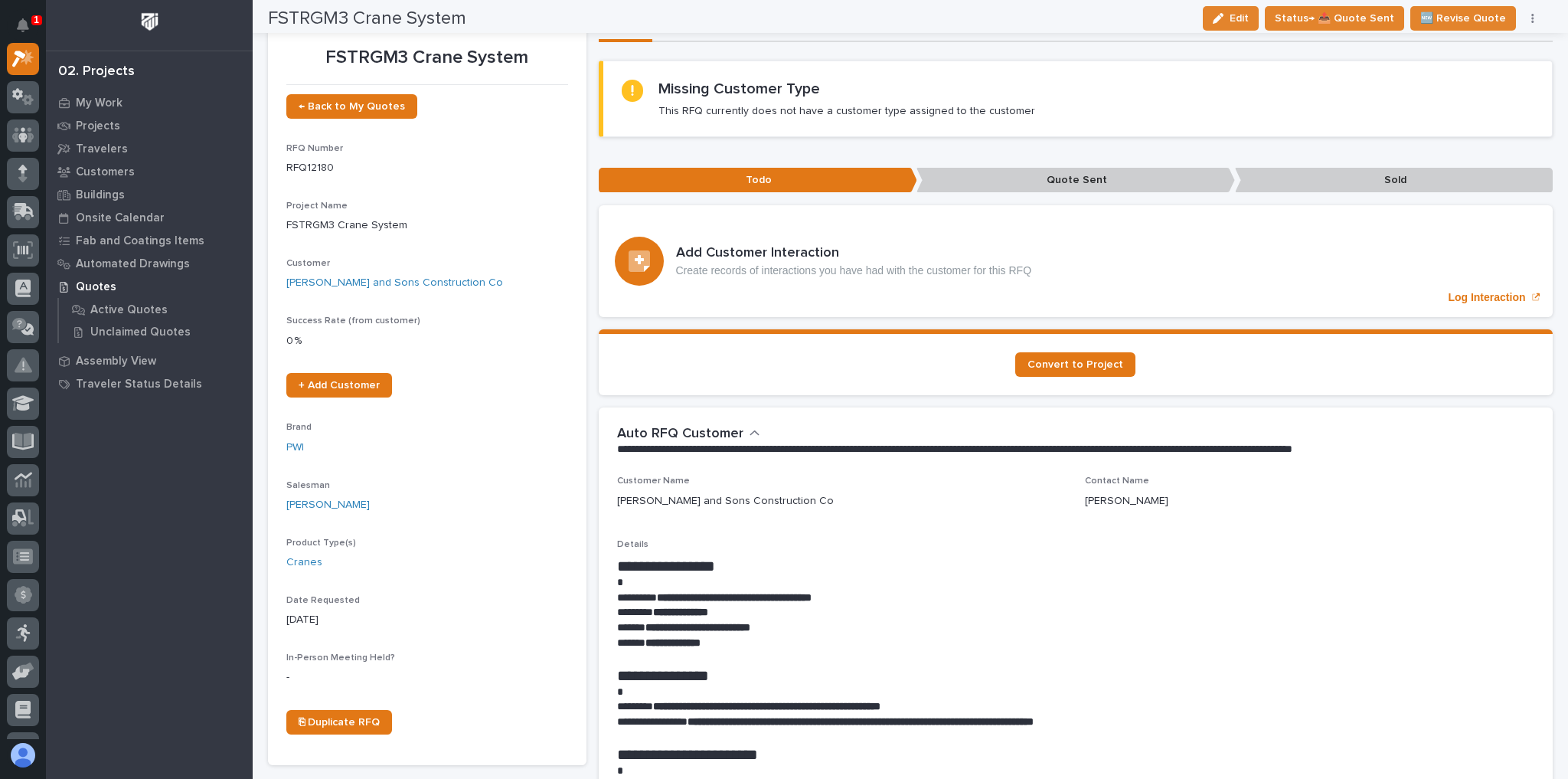
scroll to position [0, 0]
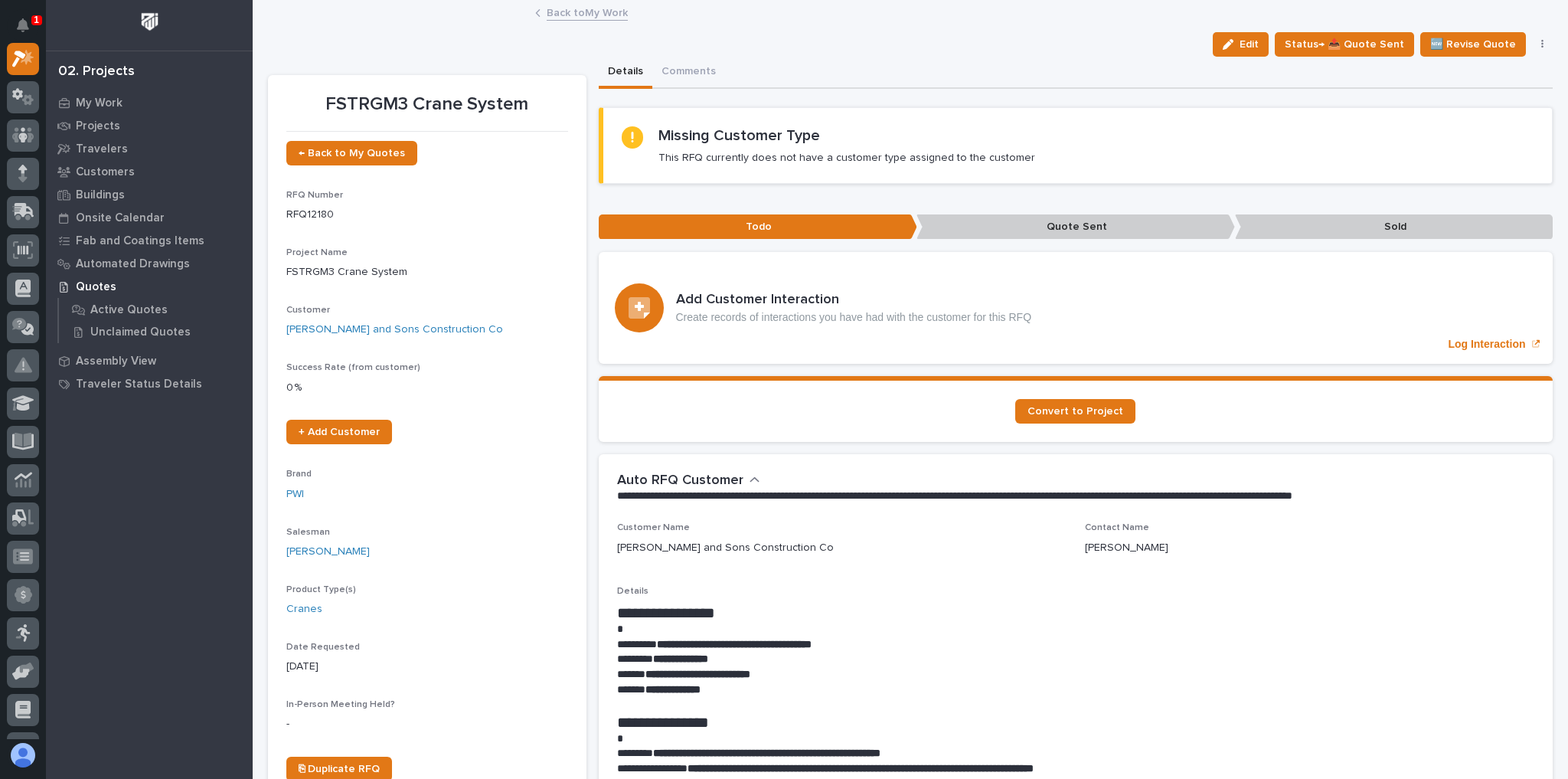
click at [586, 13] on link "Back to My Work" at bounding box center [587, 12] width 81 height 17
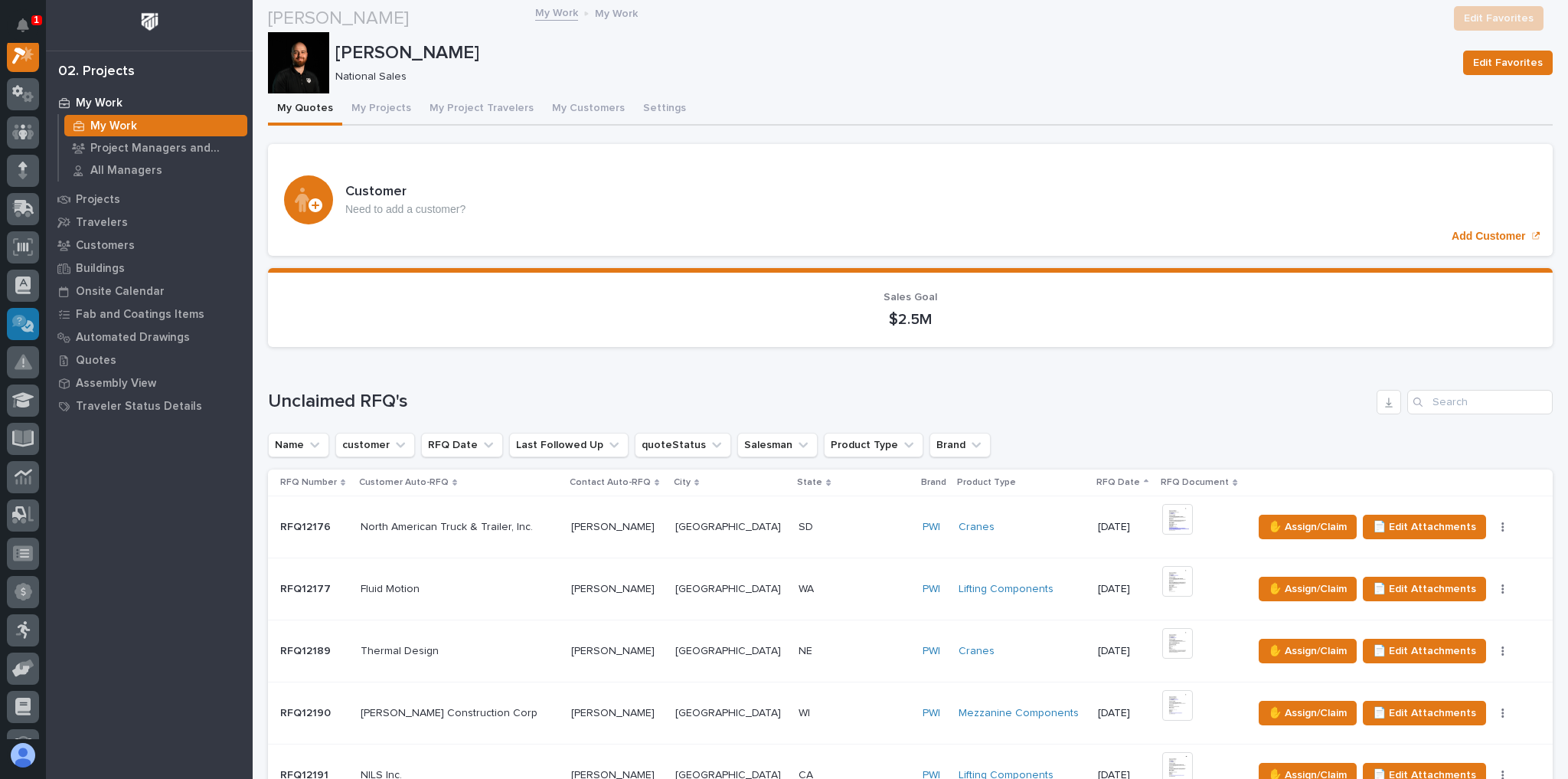
scroll to position [735, 0]
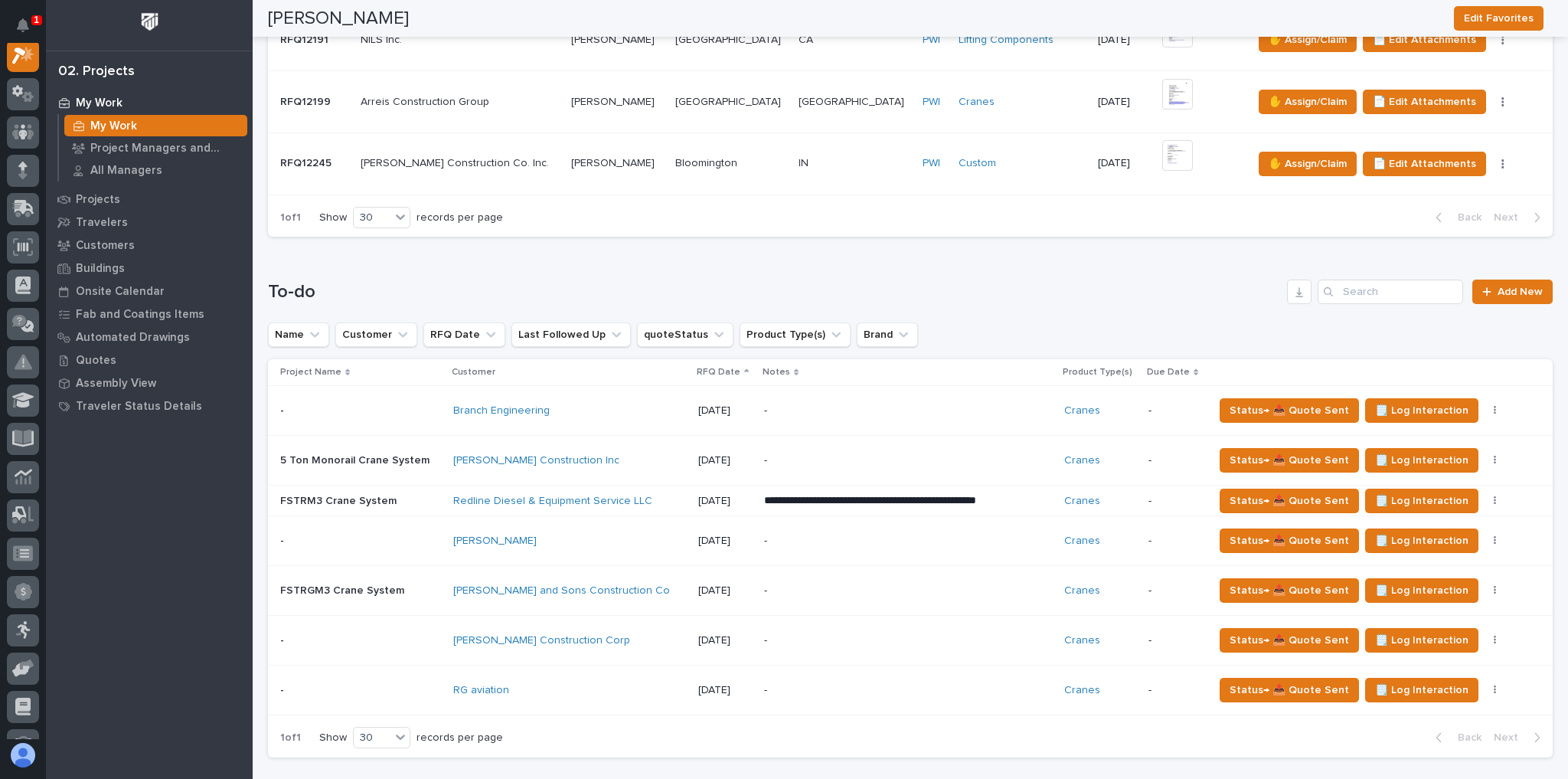
click at [815, 494] on p "**********" at bounding box center [899, 501] width 268 height 16
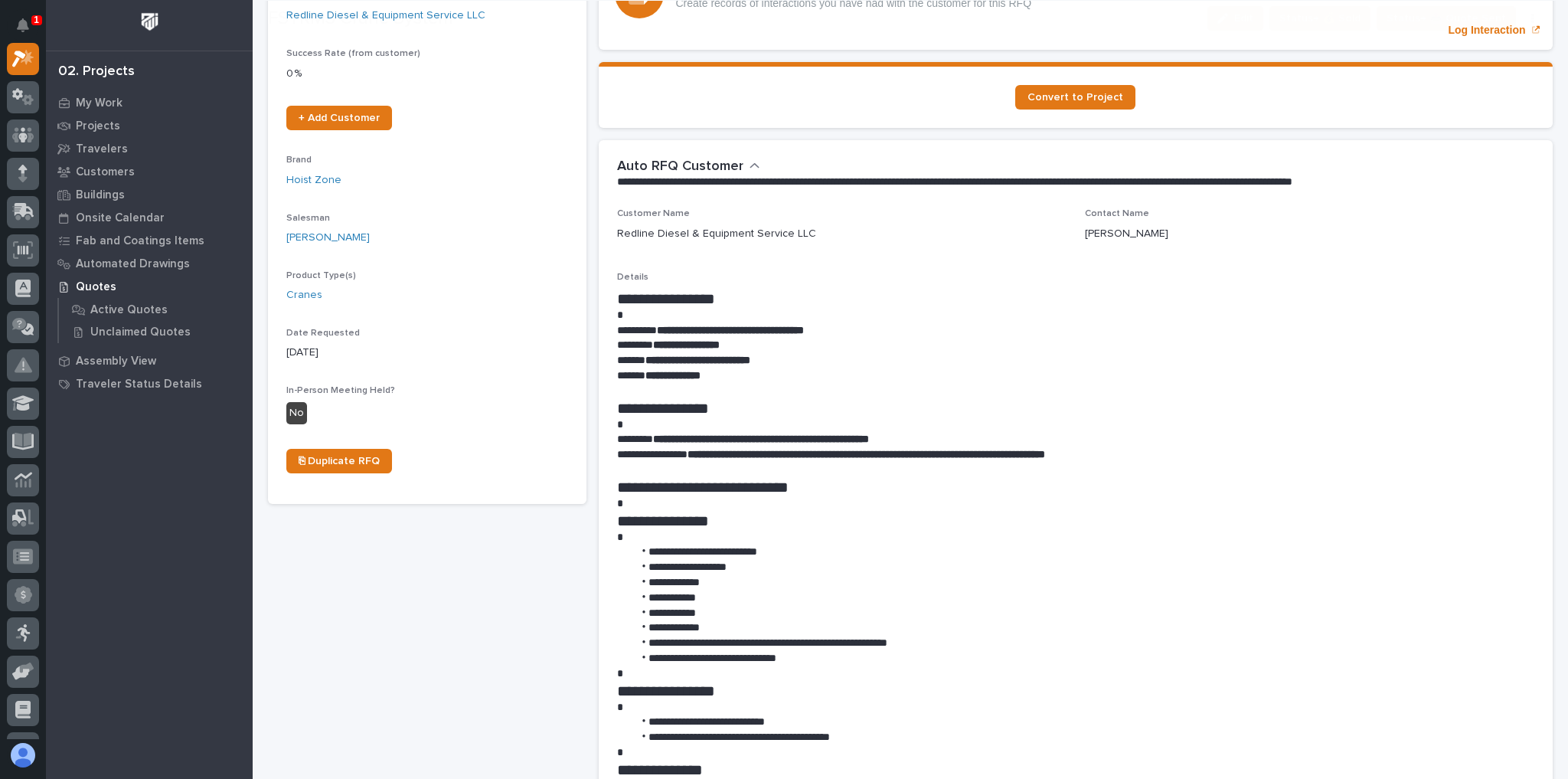
scroll to position [429, 0]
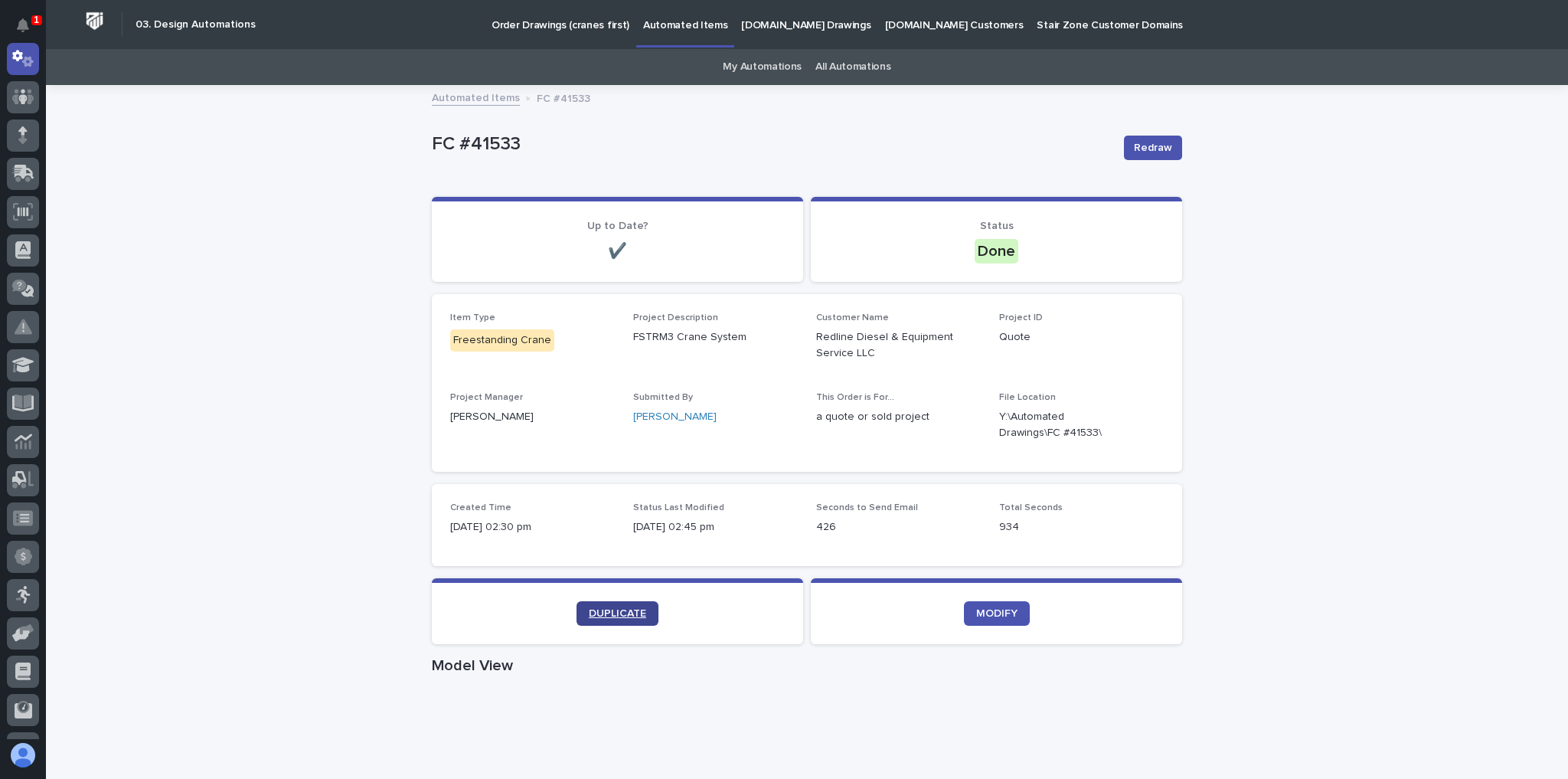
click at [639, 603] on link "DUPLICATE" at bounding box center [618, 613] width 82 height 24
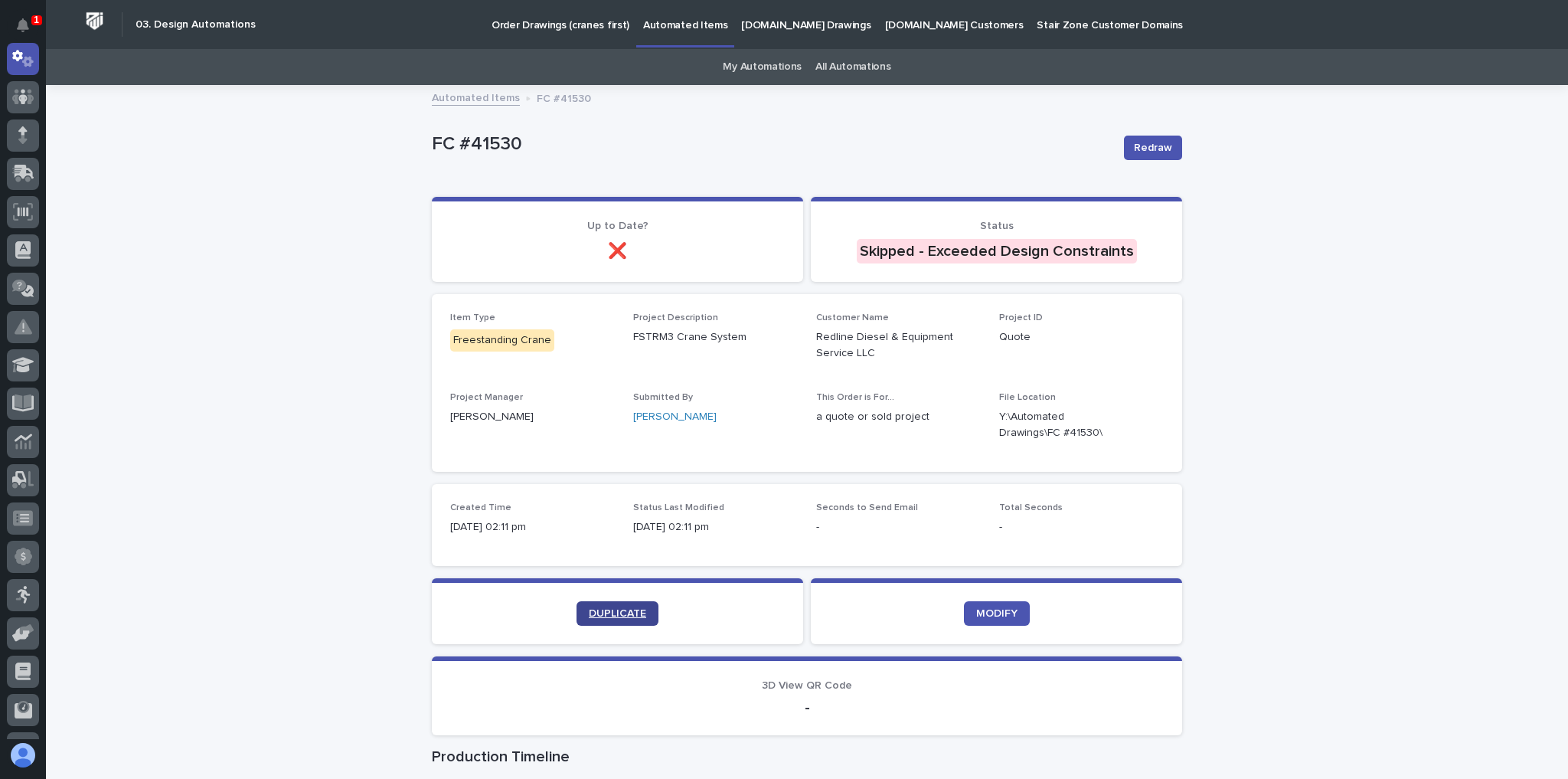
click at [638, 609] on span "DUPLICATE" at bounding box center [618, 613] width 58 height 10
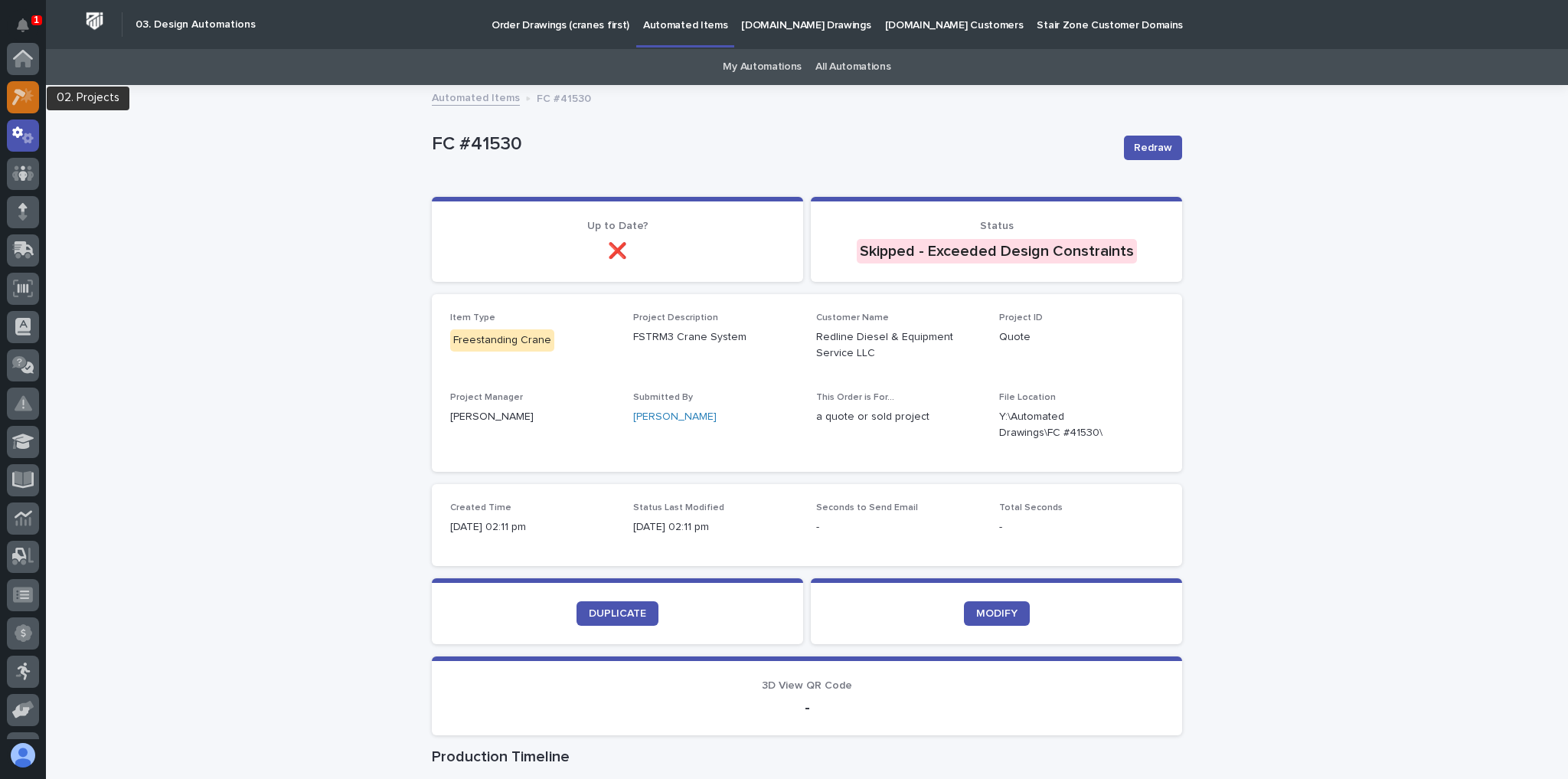
click at [24, 92] on icon at bounding box center [19, 97] width 14 height 17
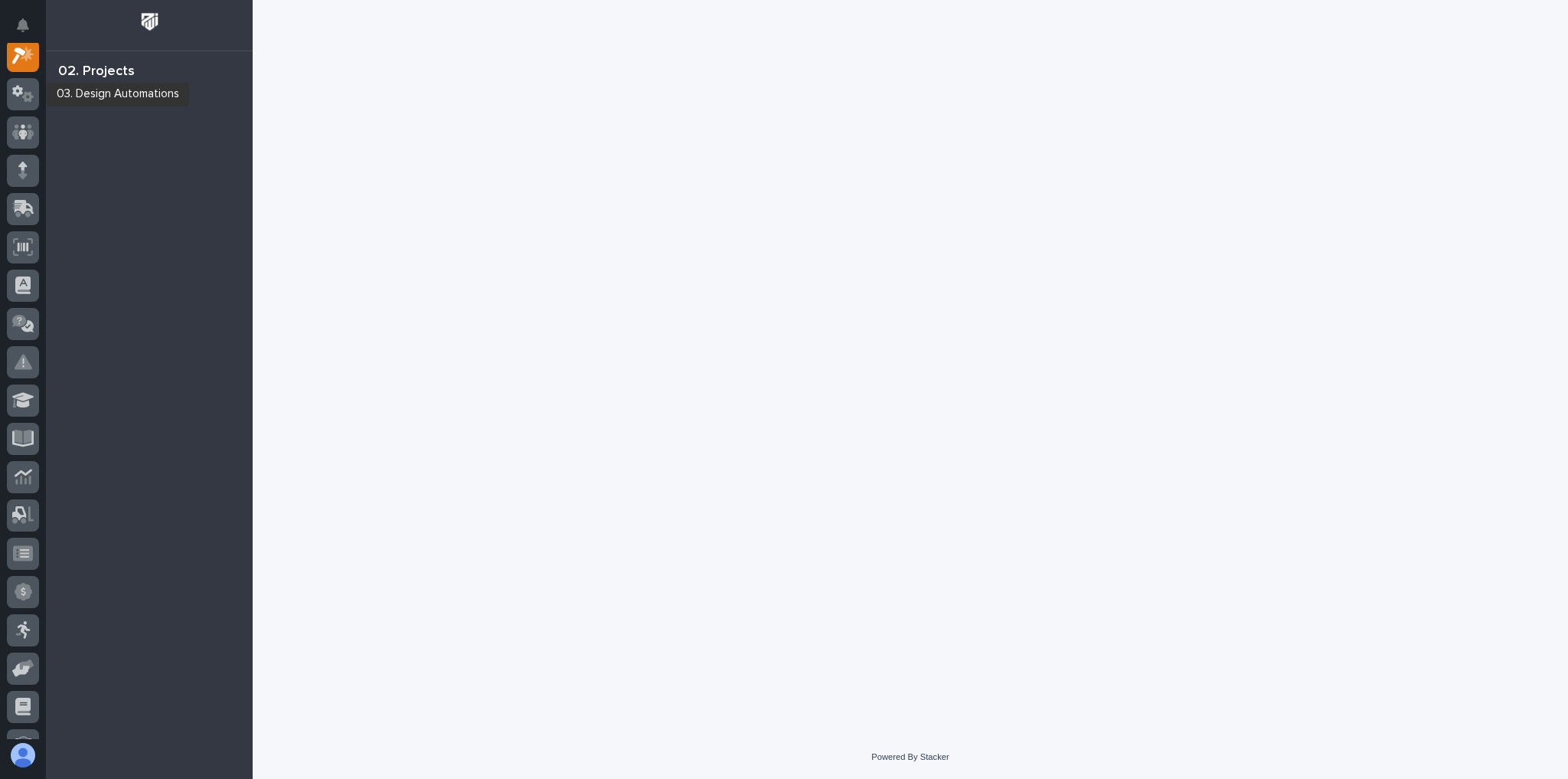
scroll to position [38, 0]
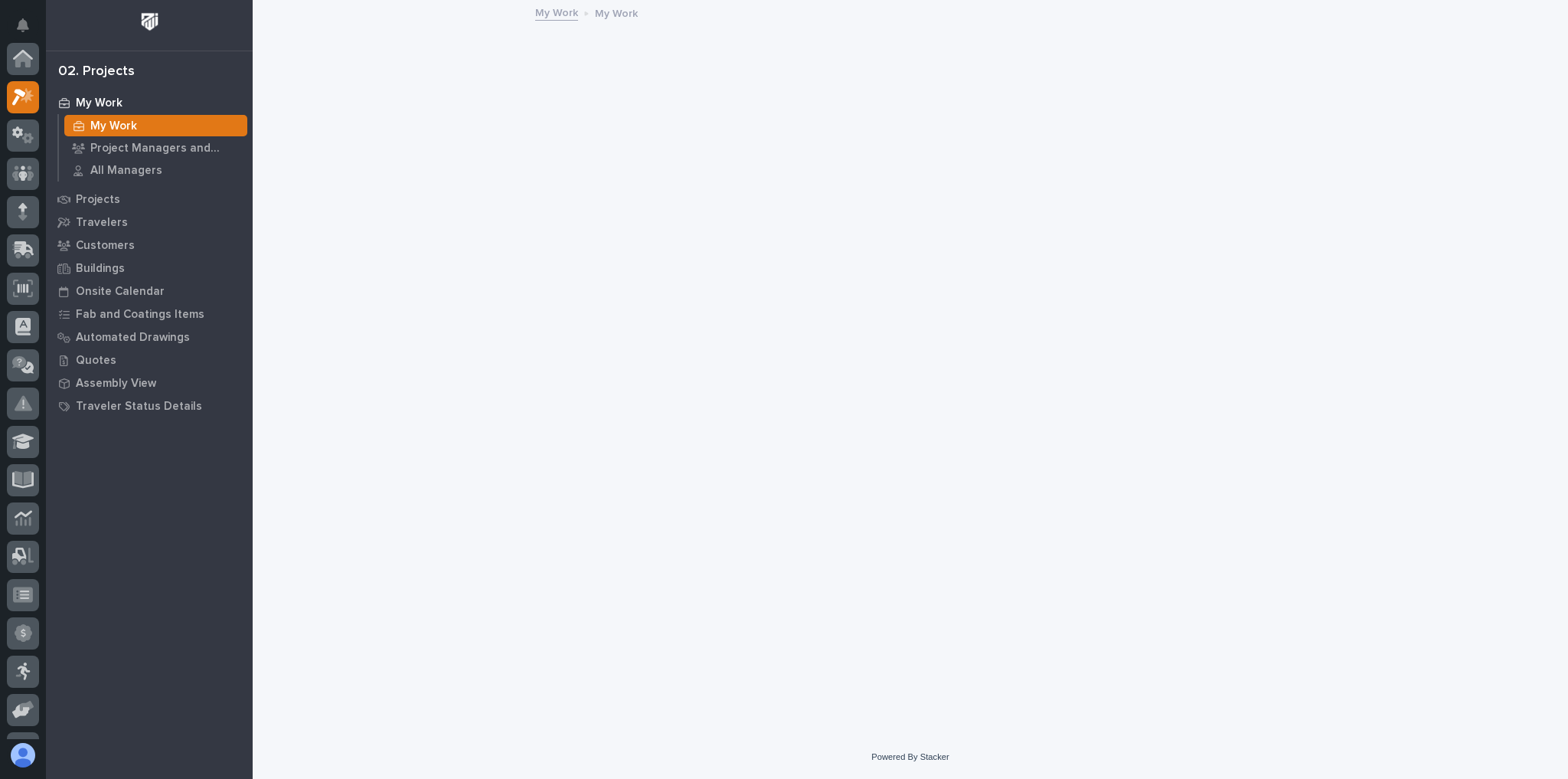
scroll to position [38, 0]
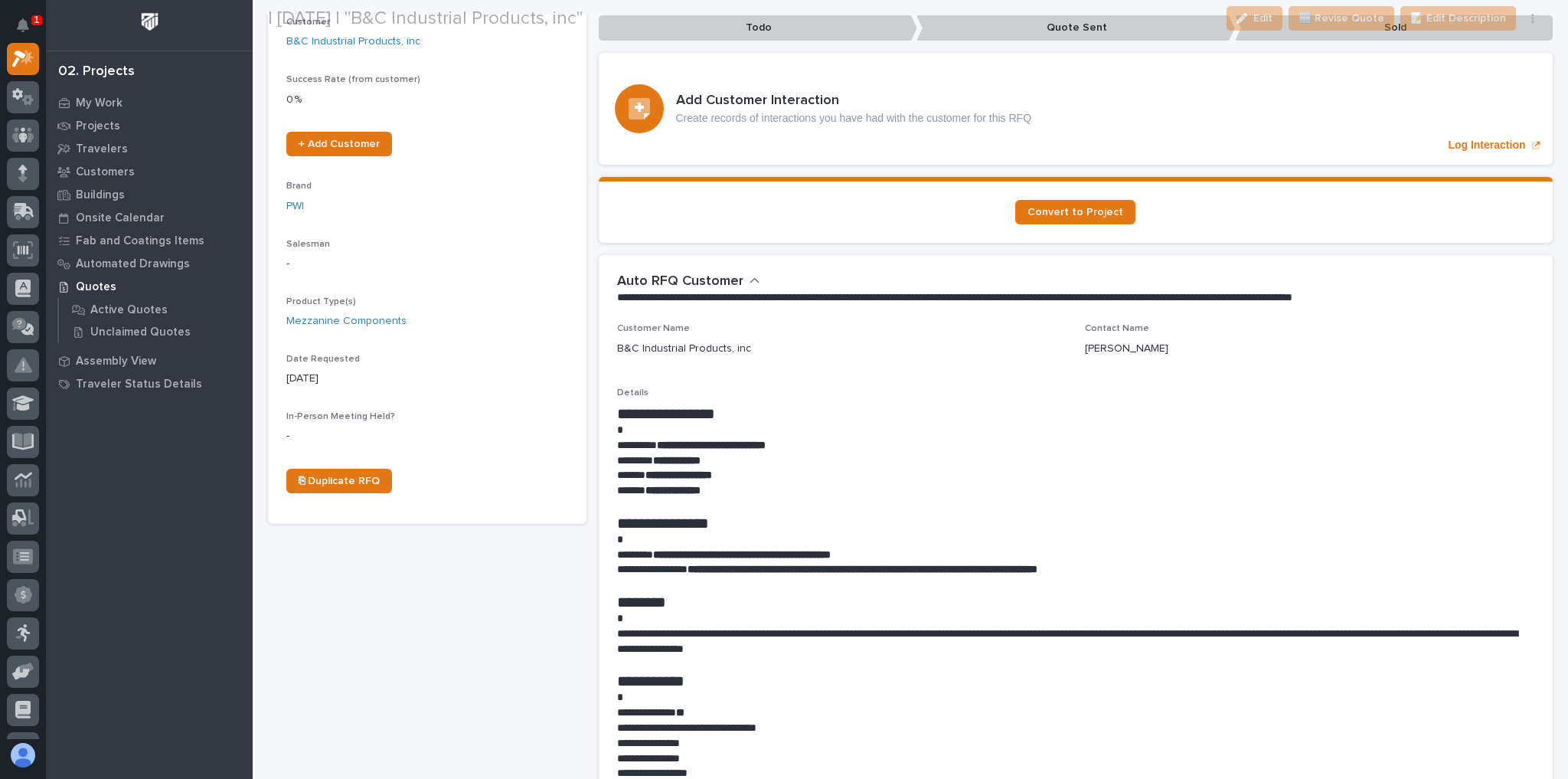
scroll to position [306, 0]
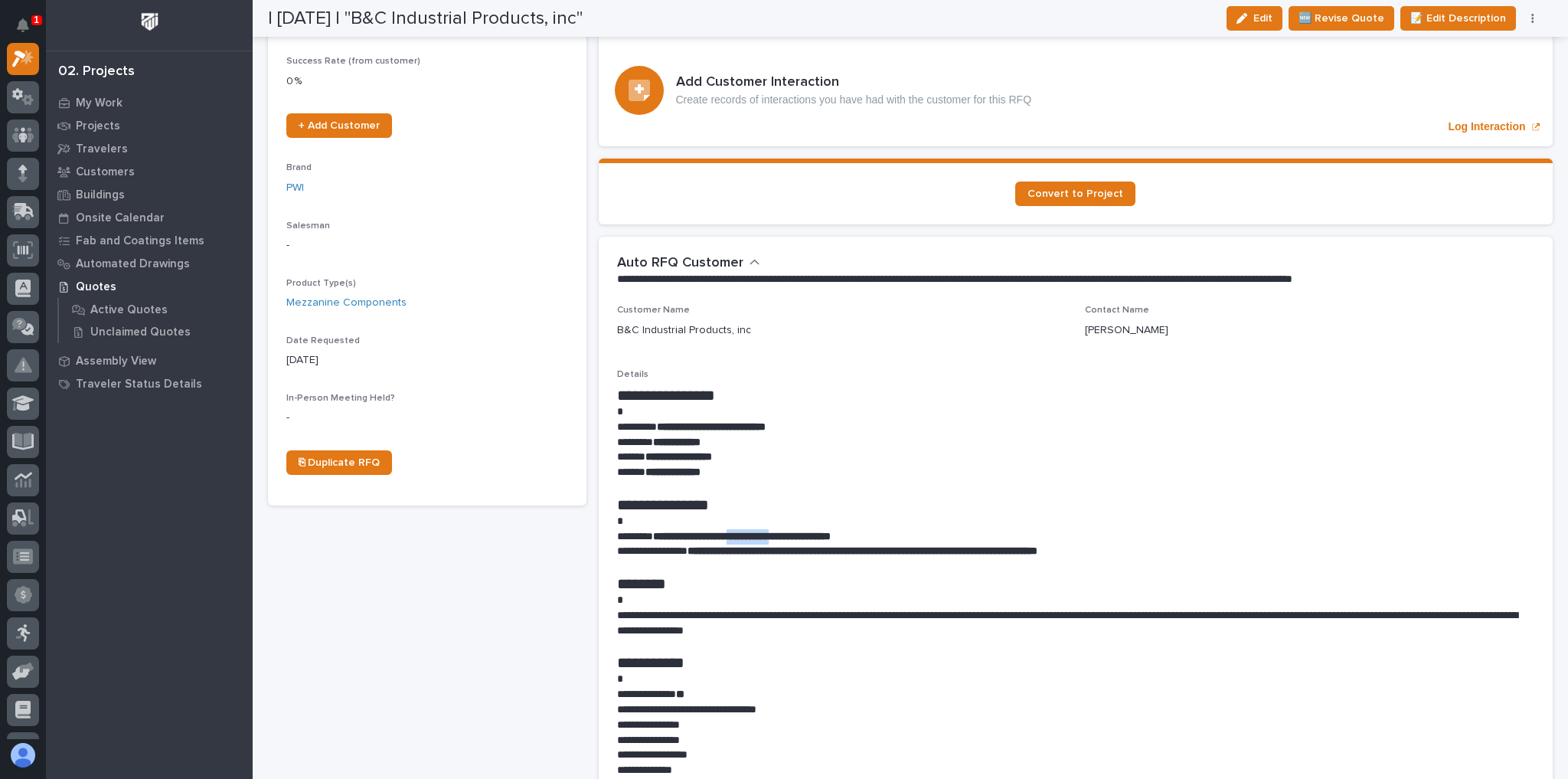
drag, startPoint x: 744, startPoint y: 536, endPoint x: 791, endPoint y: 532, distance: 47.2
click at [791, 532] on strong "**********" at bounding box center [742, 536] width 178 height 10
copy strong "**********"
click at [811, 401] on h1 "**********" at bounding box center [1072, 395] width 911 height 18
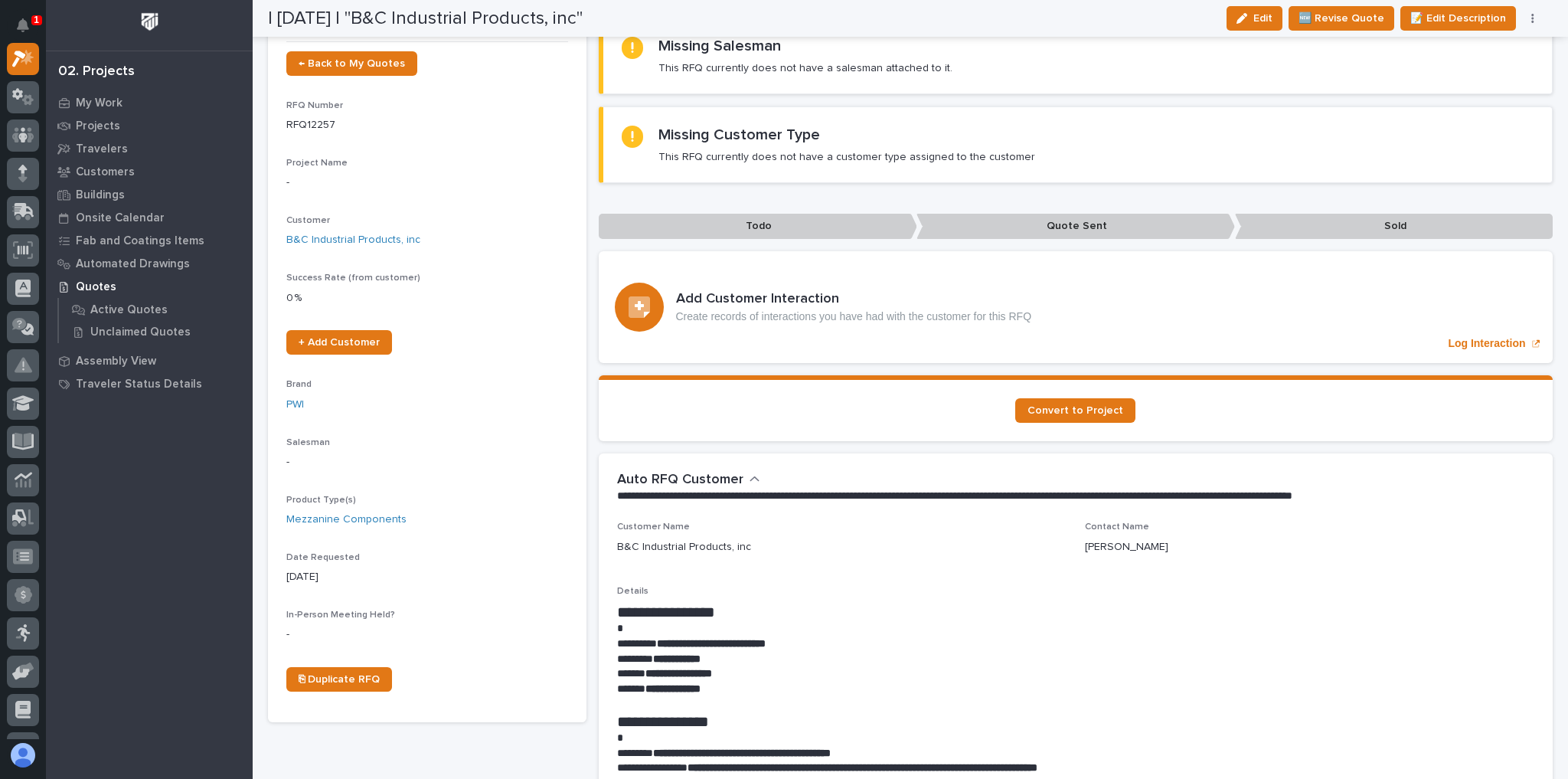
scroll to position [0, 0]
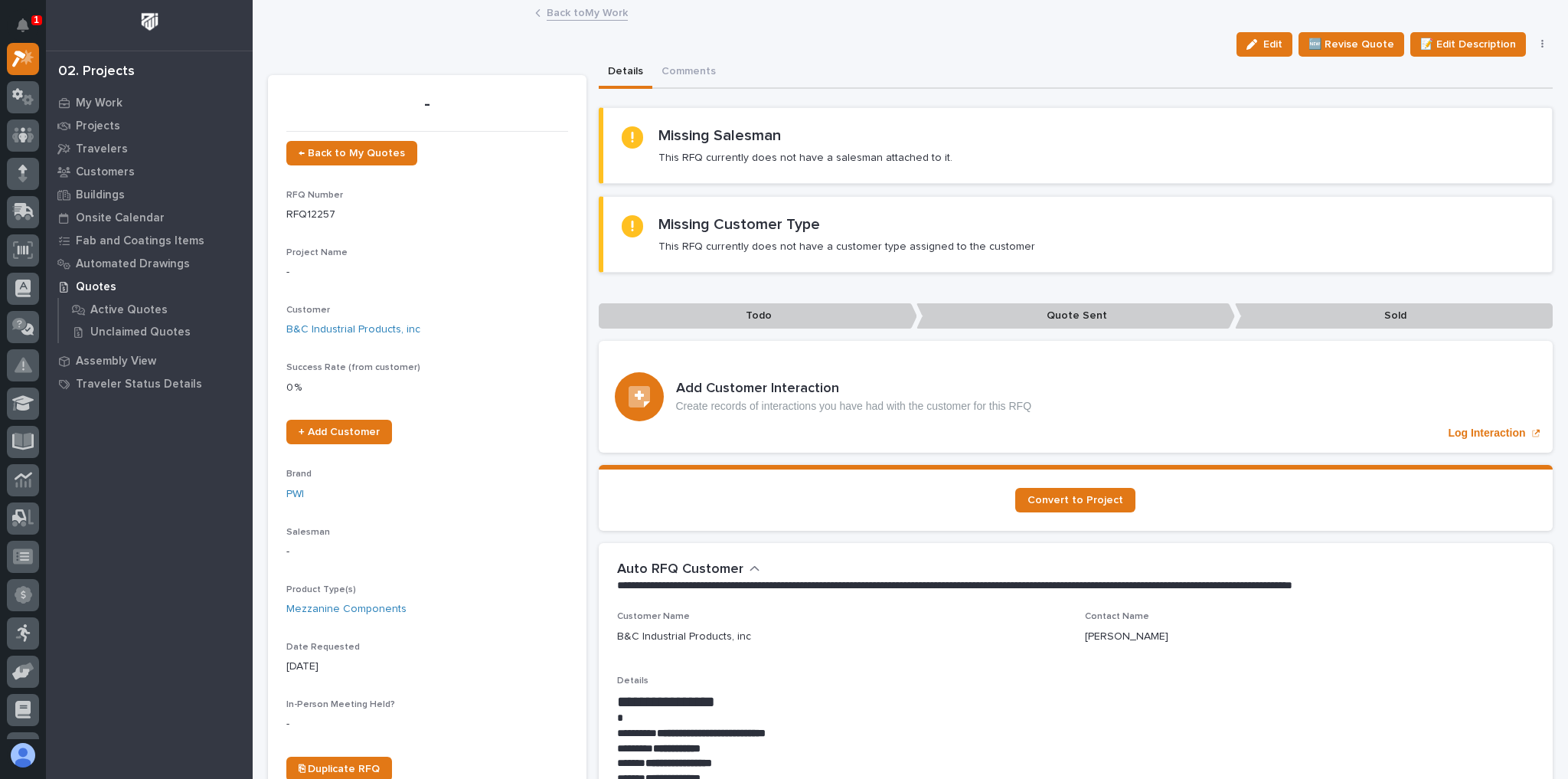
click at [553, 12] on link "Back to My Work" at bounding box center [587, 12] width 81 height 17
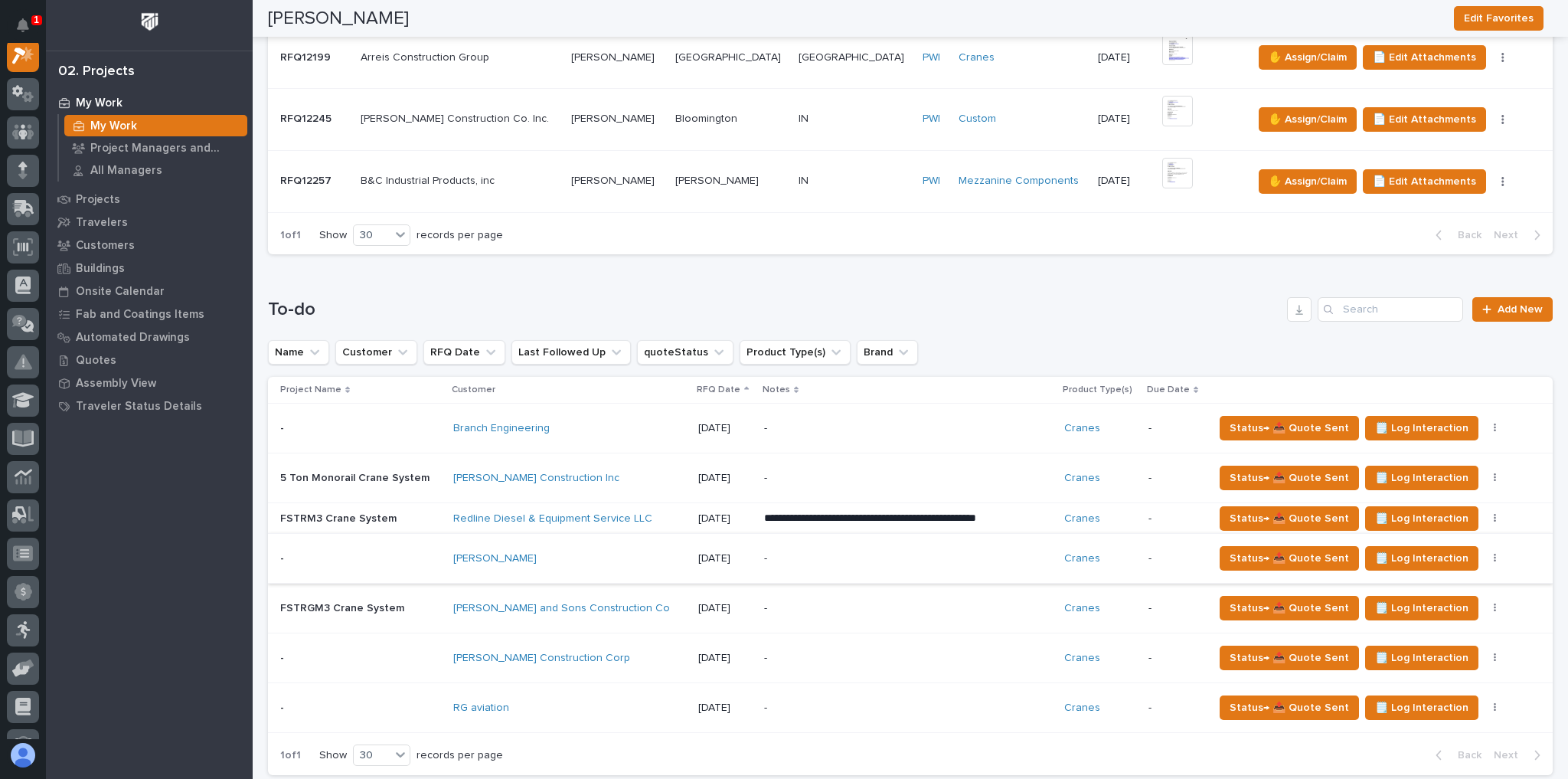
scroll to position [796, 0]
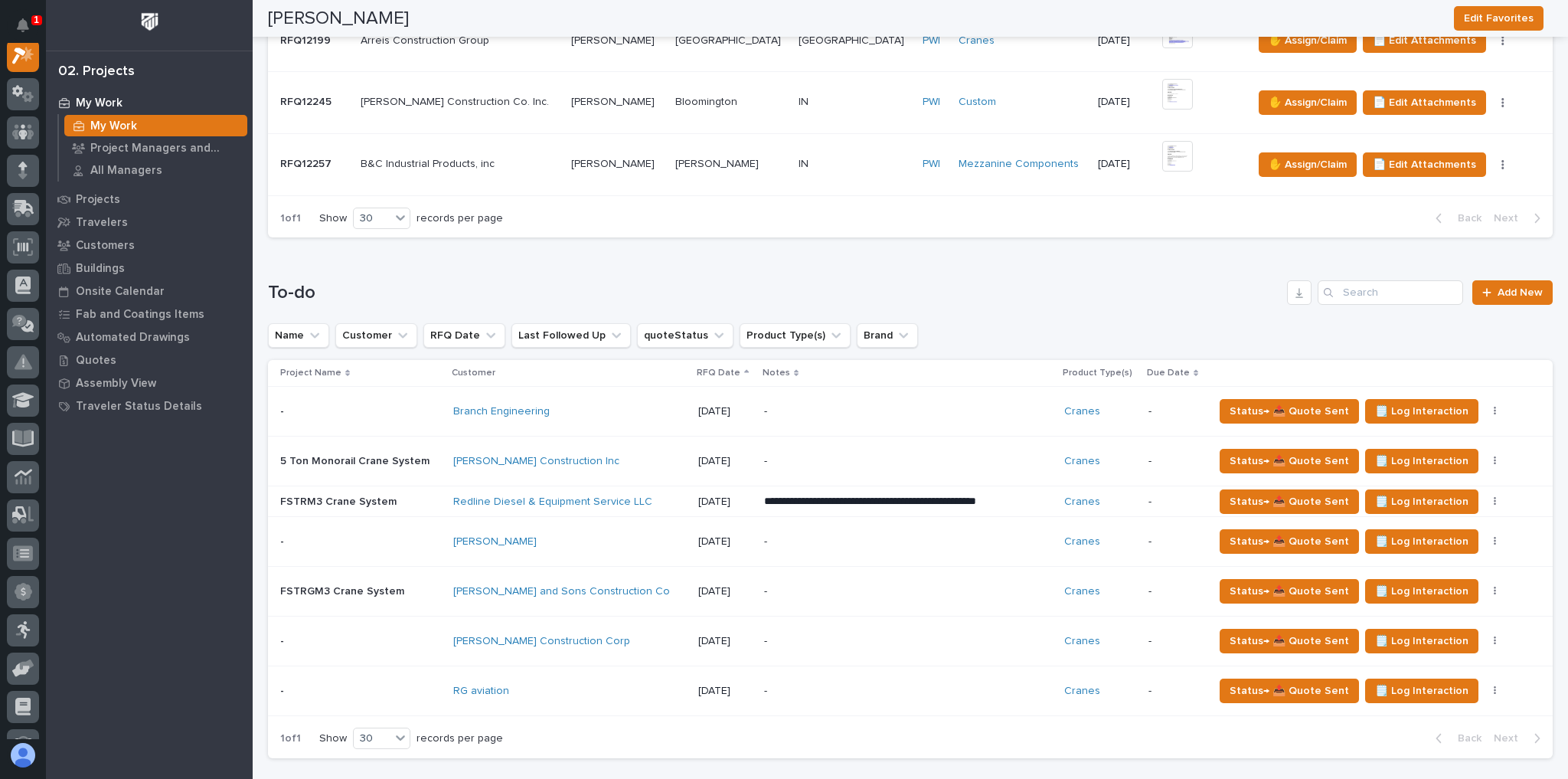
click at [655, 634] on div "[PERSON_NAME] Construction Corp" at bounding box center [569, 640] width 233 height 13
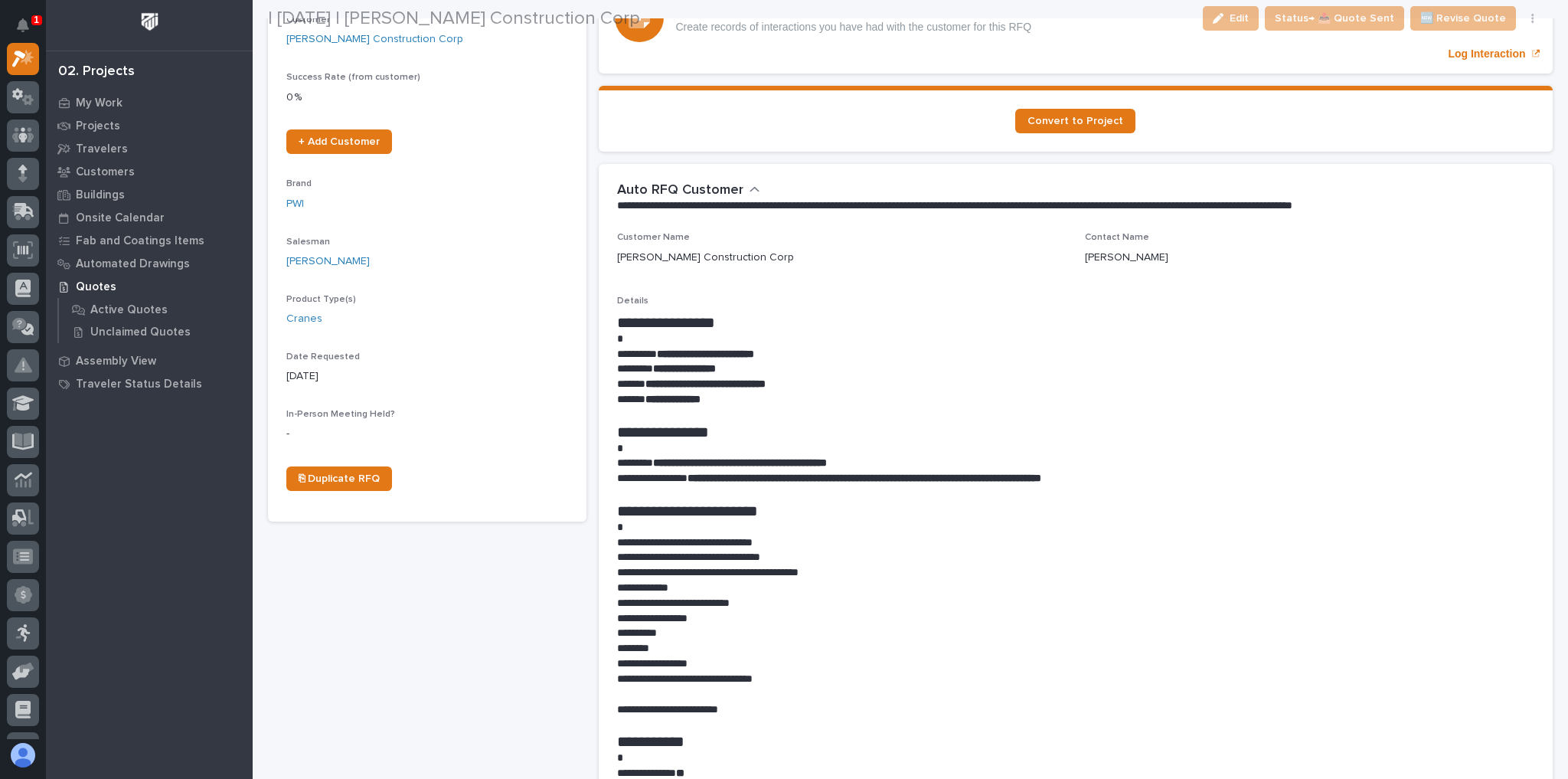
scroll to position [306, 0]
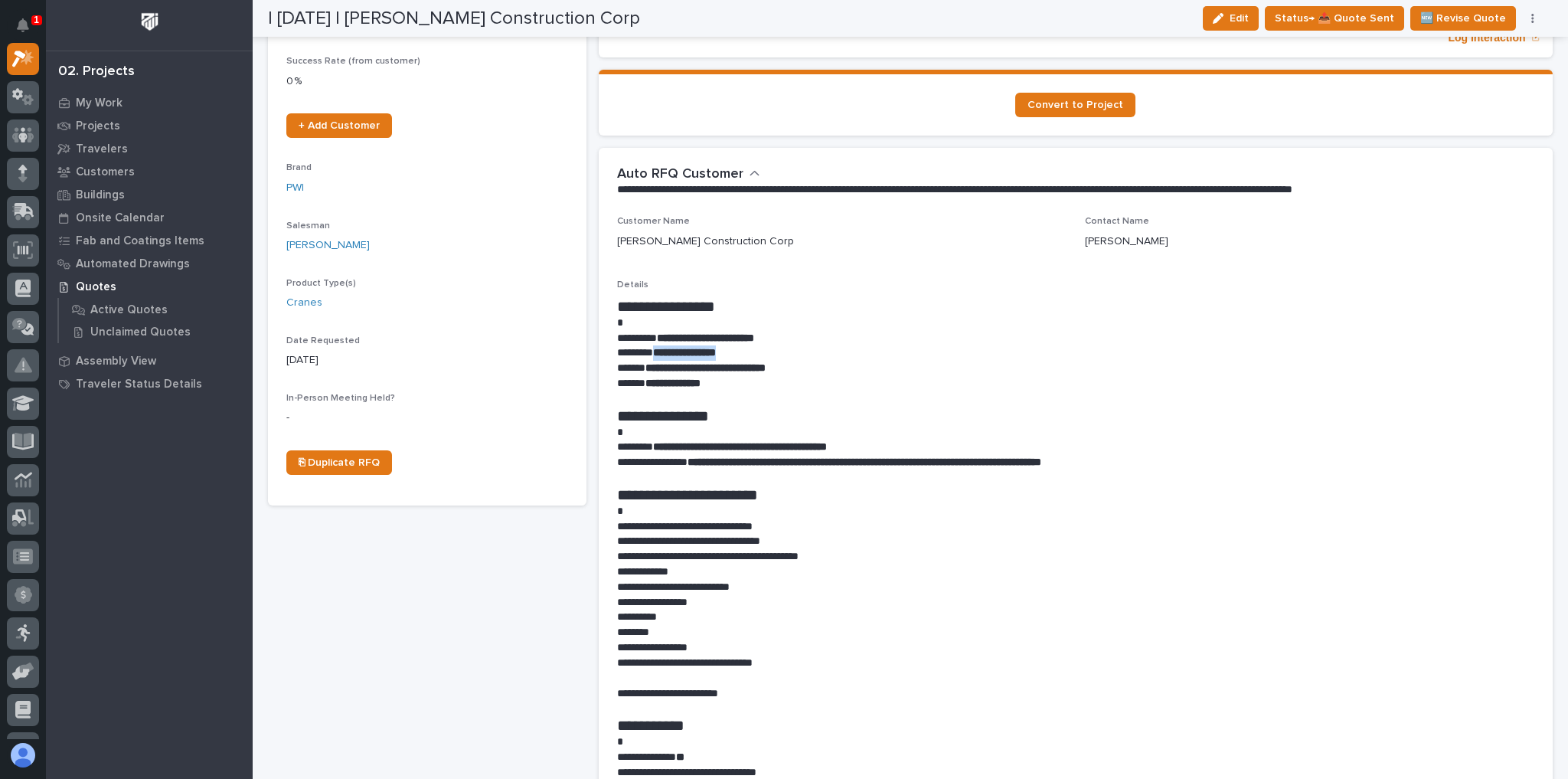
drag, startPoint x: 749, startPoint y: 354, endPoint x: 657, endPoint y: 356, distance: 92.0
click at [657, 356] on p "**********" at bounding box center [1072, 353] width 911 height 16
copy strong "**********"
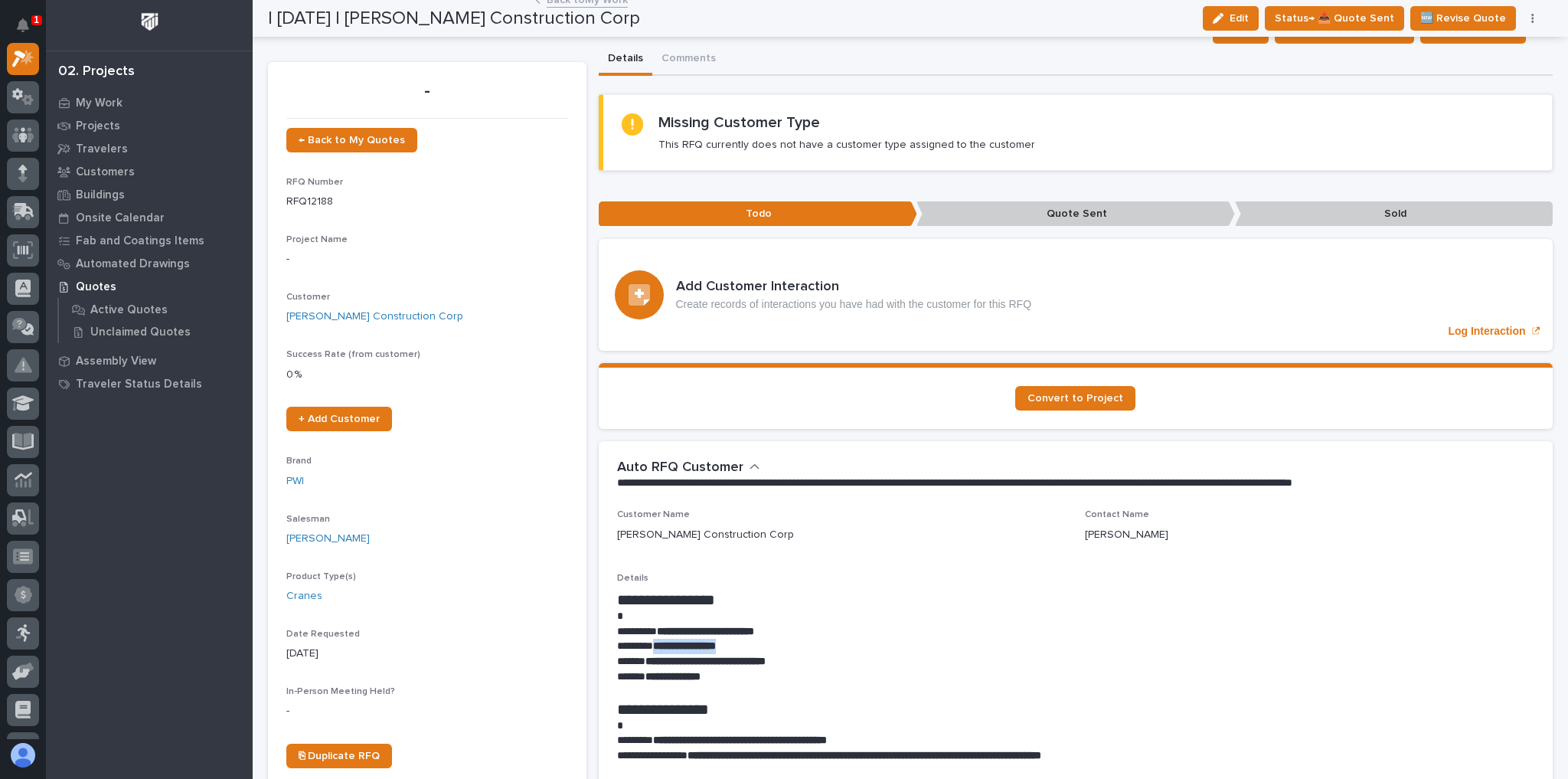
scroll to position [0, 0]
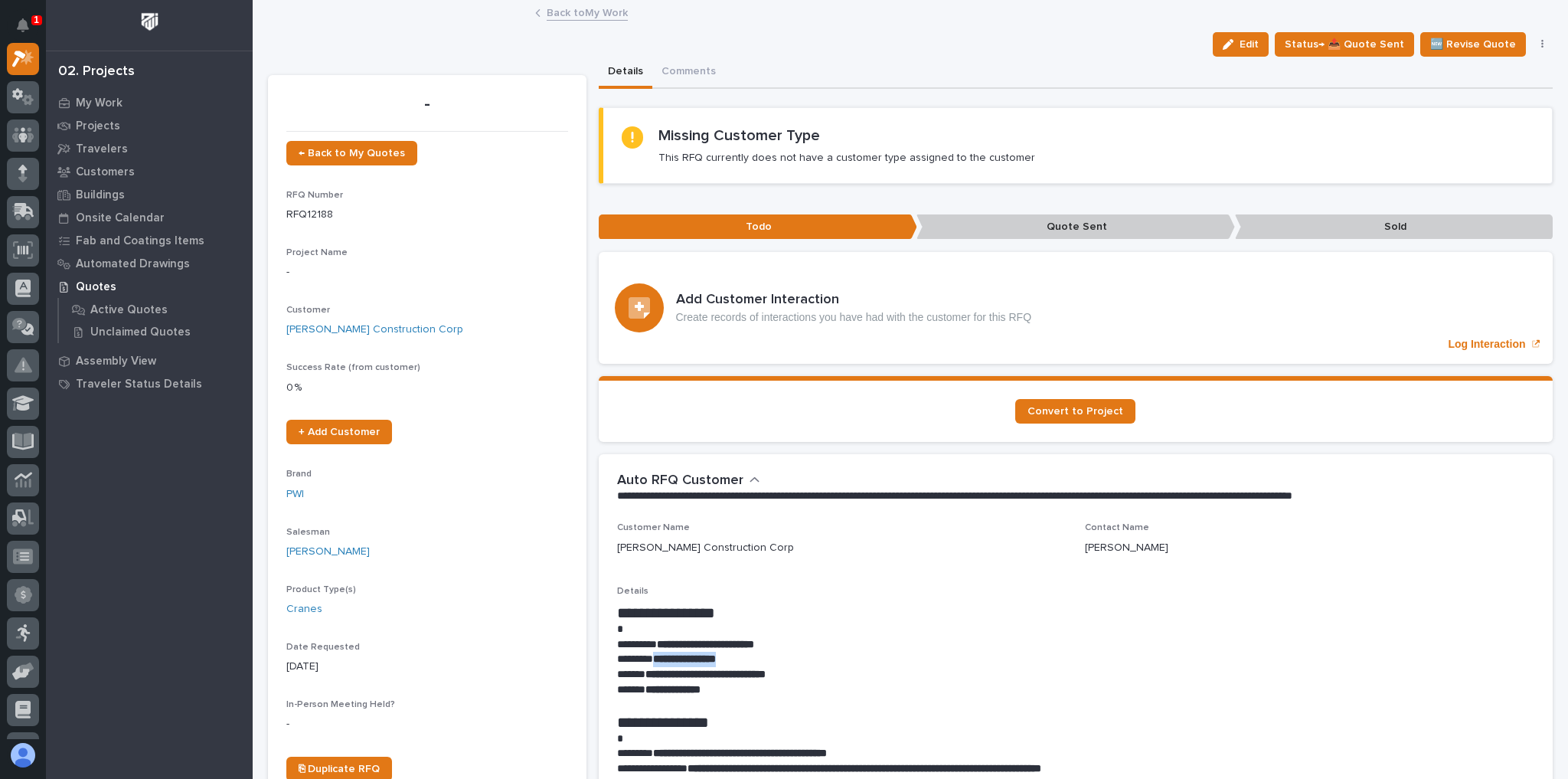
click at [586, 10] on link "Back to My Work" at bounding box center [587, 12] width 81 height 17
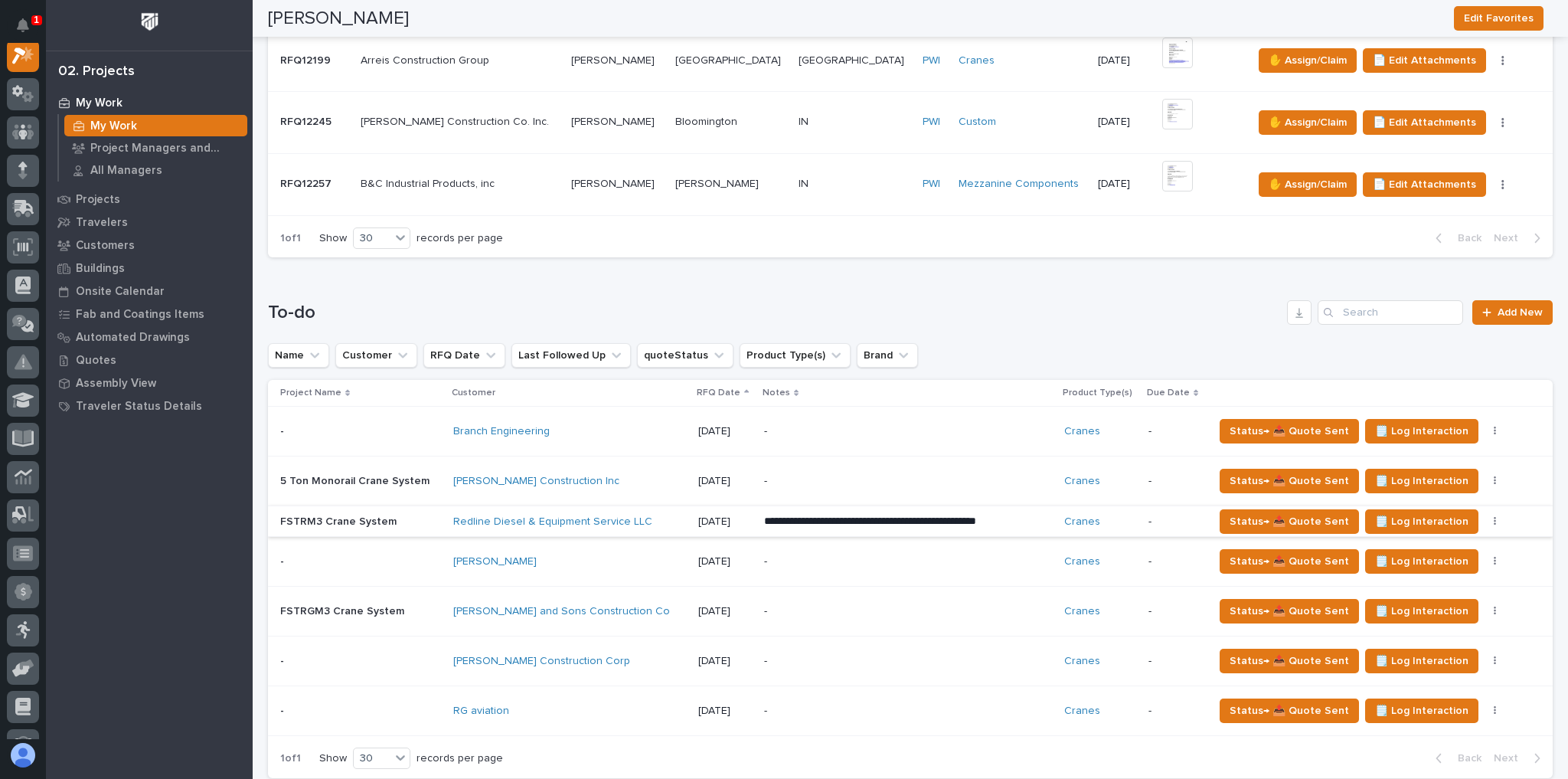
scroll to position [796, 0]
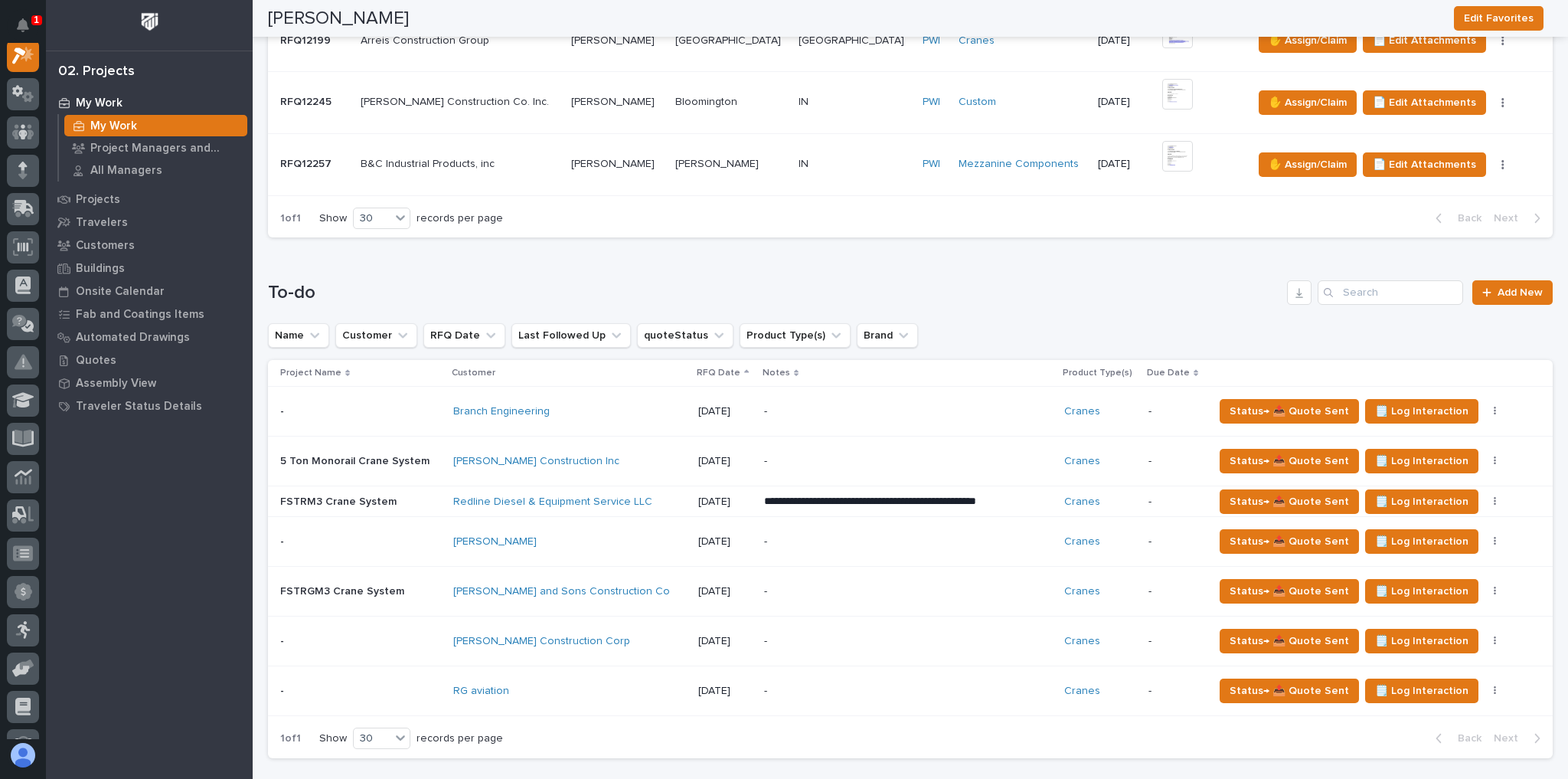
click at [1056, 496] on td "**********" at bounding box center [908, 501] width 300 height 30
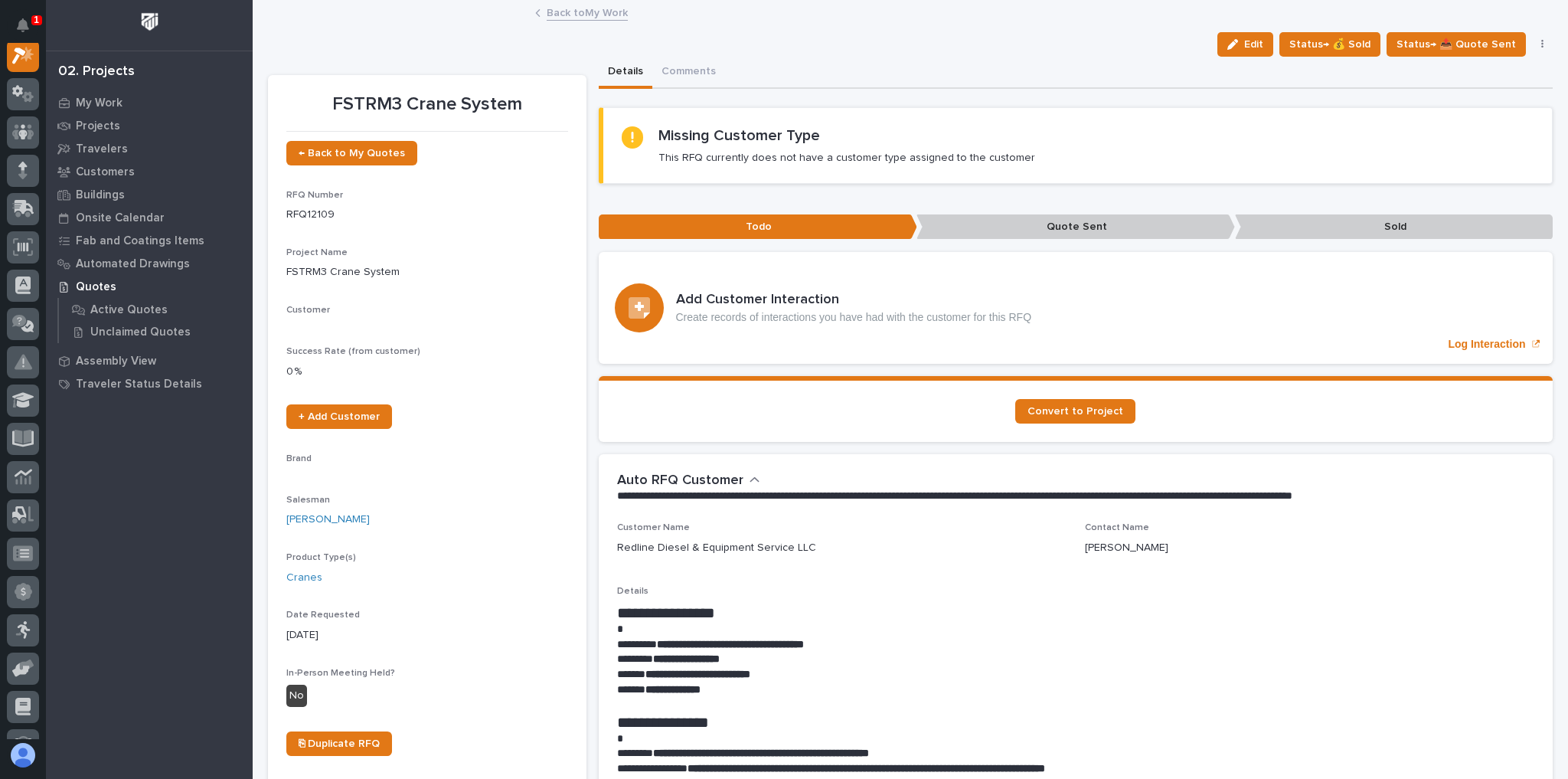
scroll to position [38, 0]
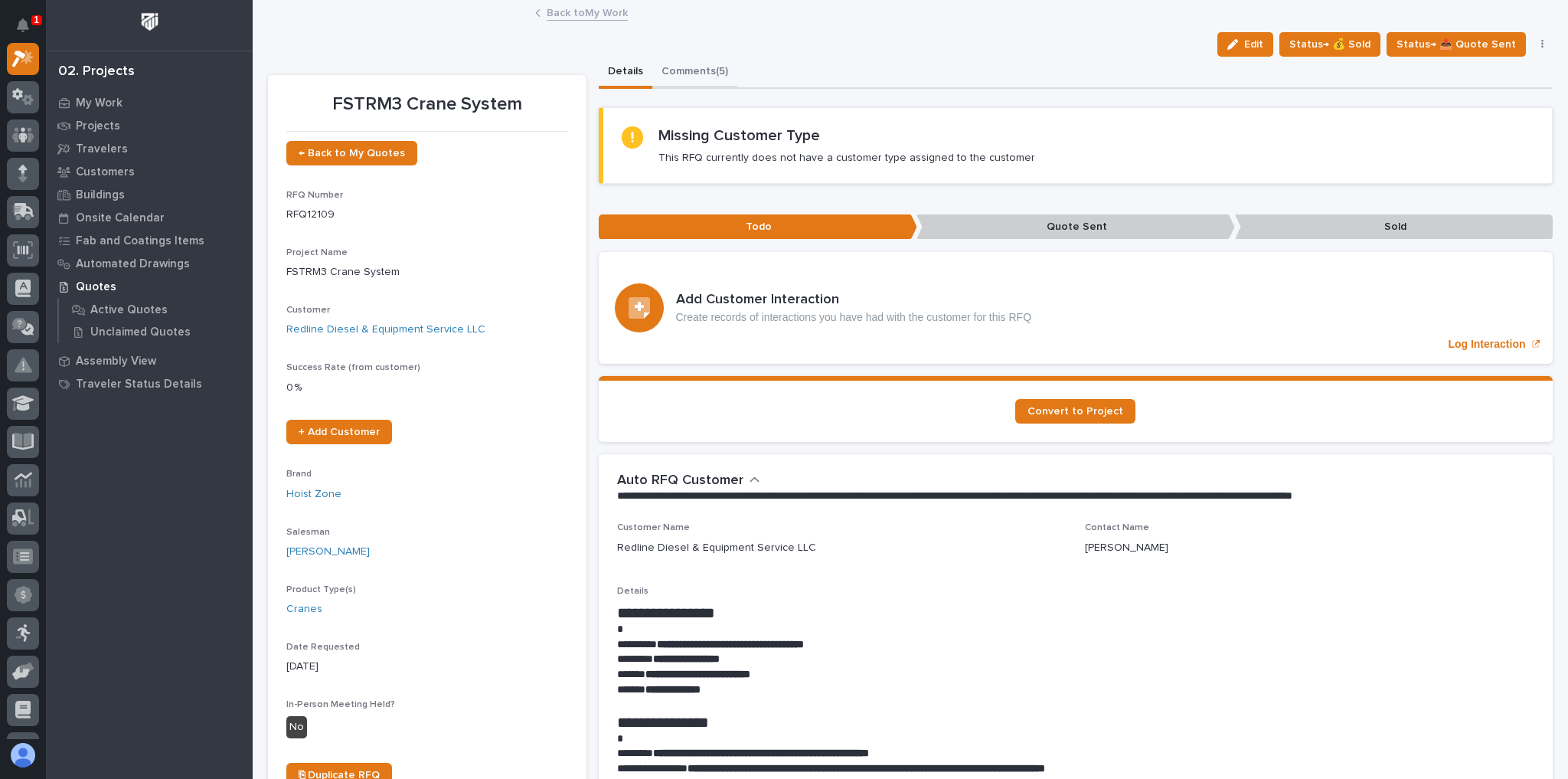
click at [694, 72] on button "Comments (5)" at bounding box center [696, 72] width 85 height 32
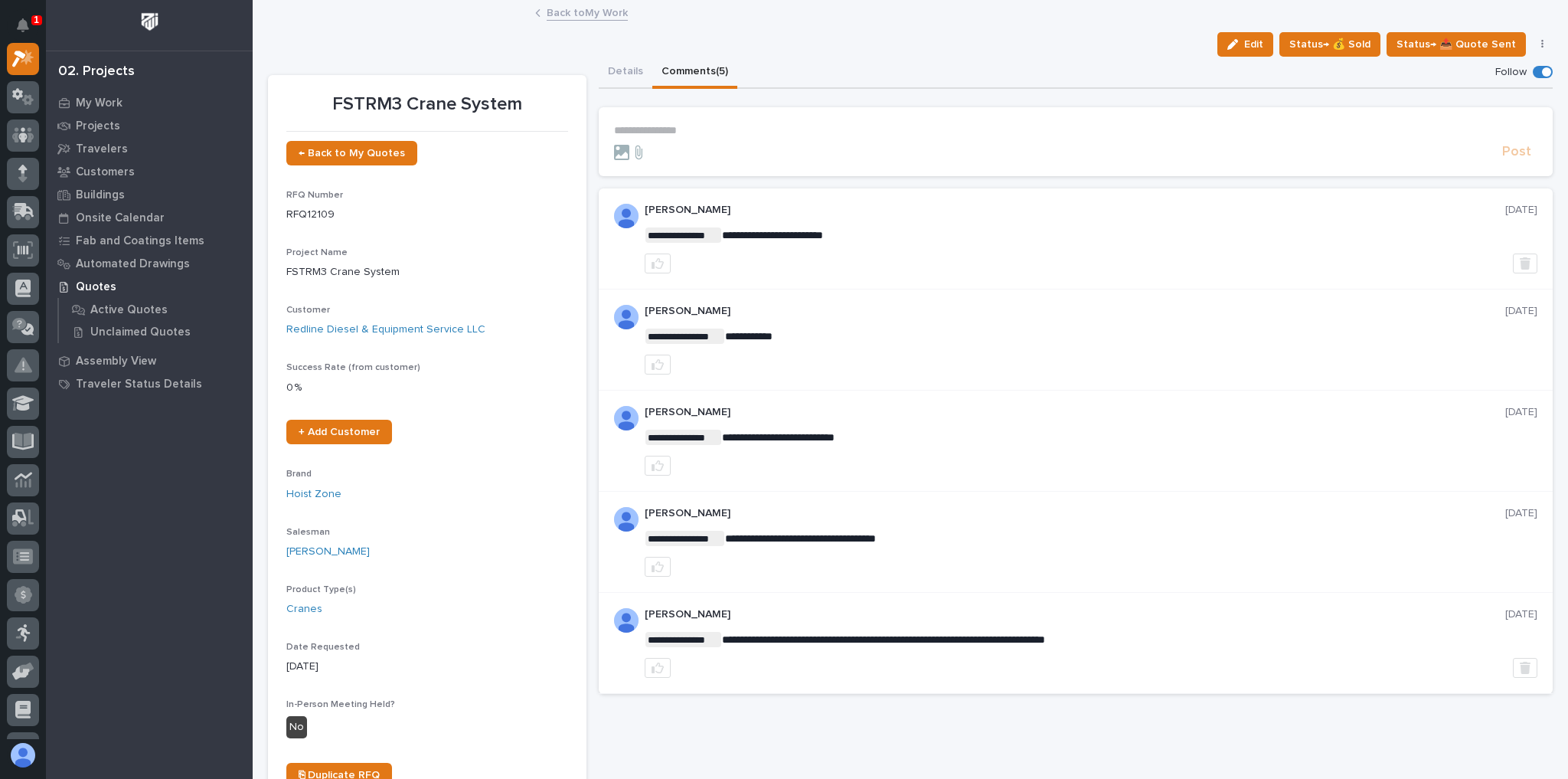
click at [692, 134] on p "**********" at bounding box center [1076, 130] width 924 height 13
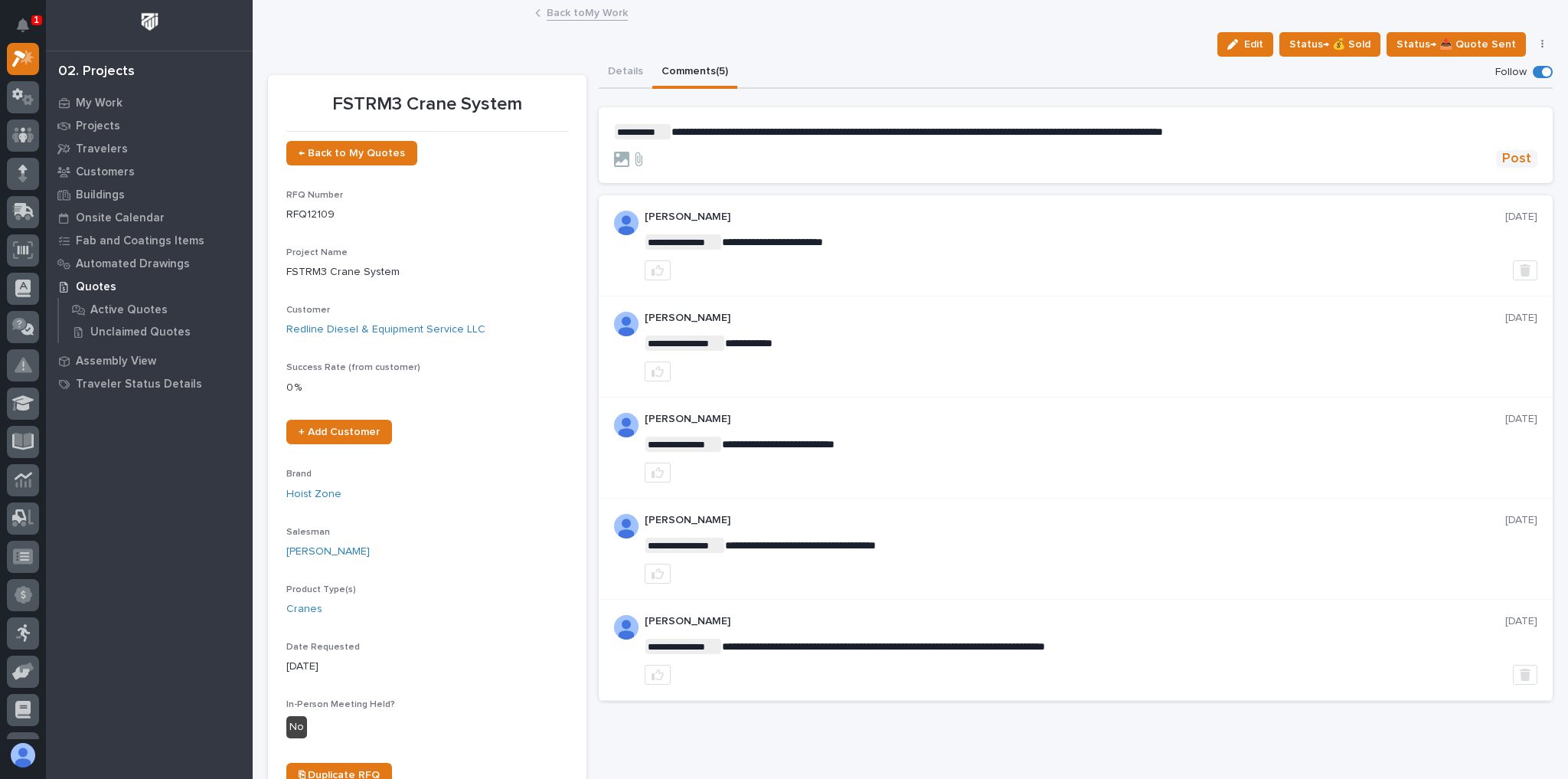
click at [1510, 156] on span "Post" at bounding box center [1517, 159] width 29 height 17
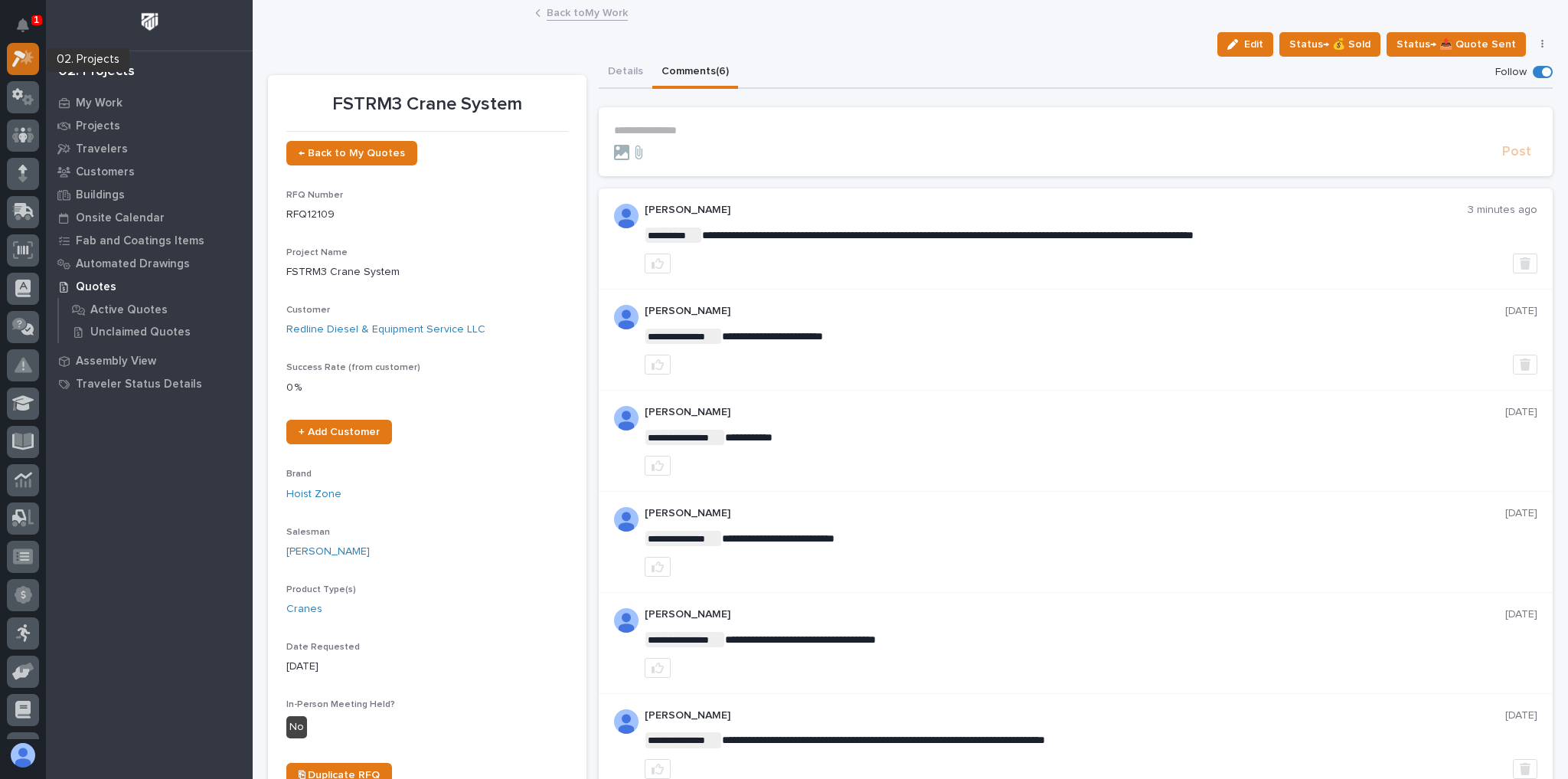
click at [20, 53] on icon at bounding box center [19, 58] width 14 height 17
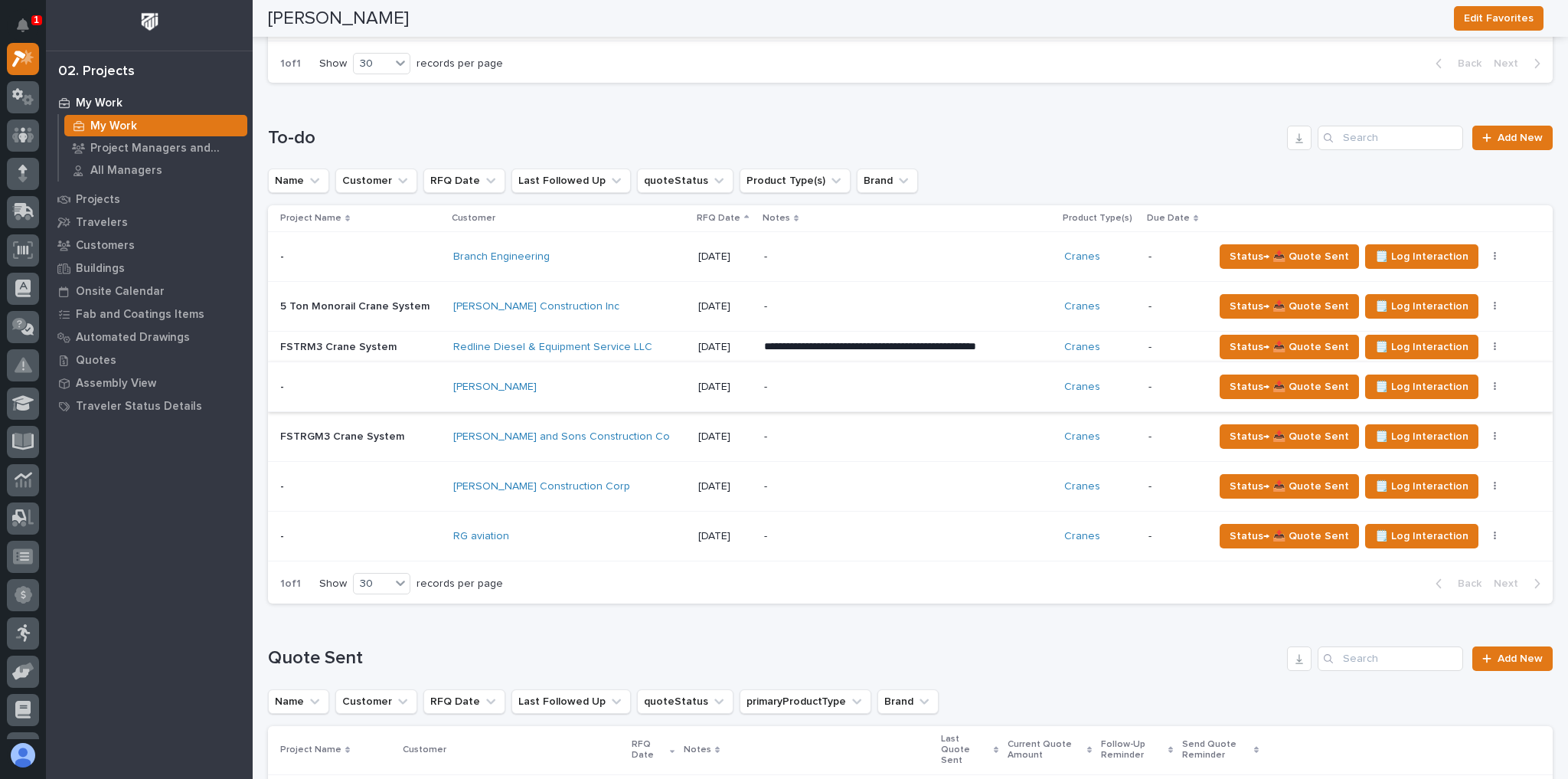
scroll to position [980, 0]
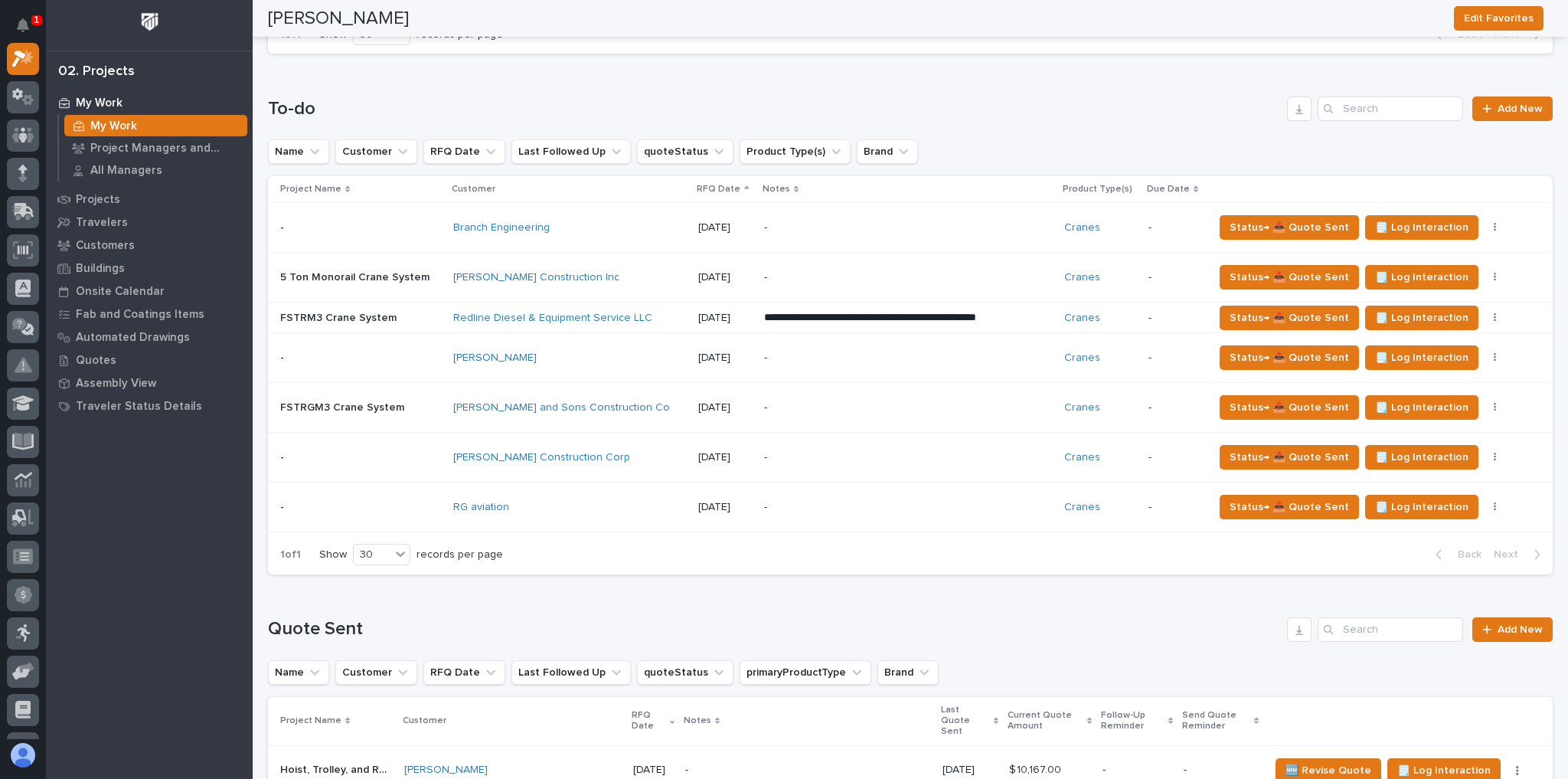
click at [611, 451] on div "[PERSON_NAME] Construction Corp" at bounding box center [569, 457] width 233 height 13
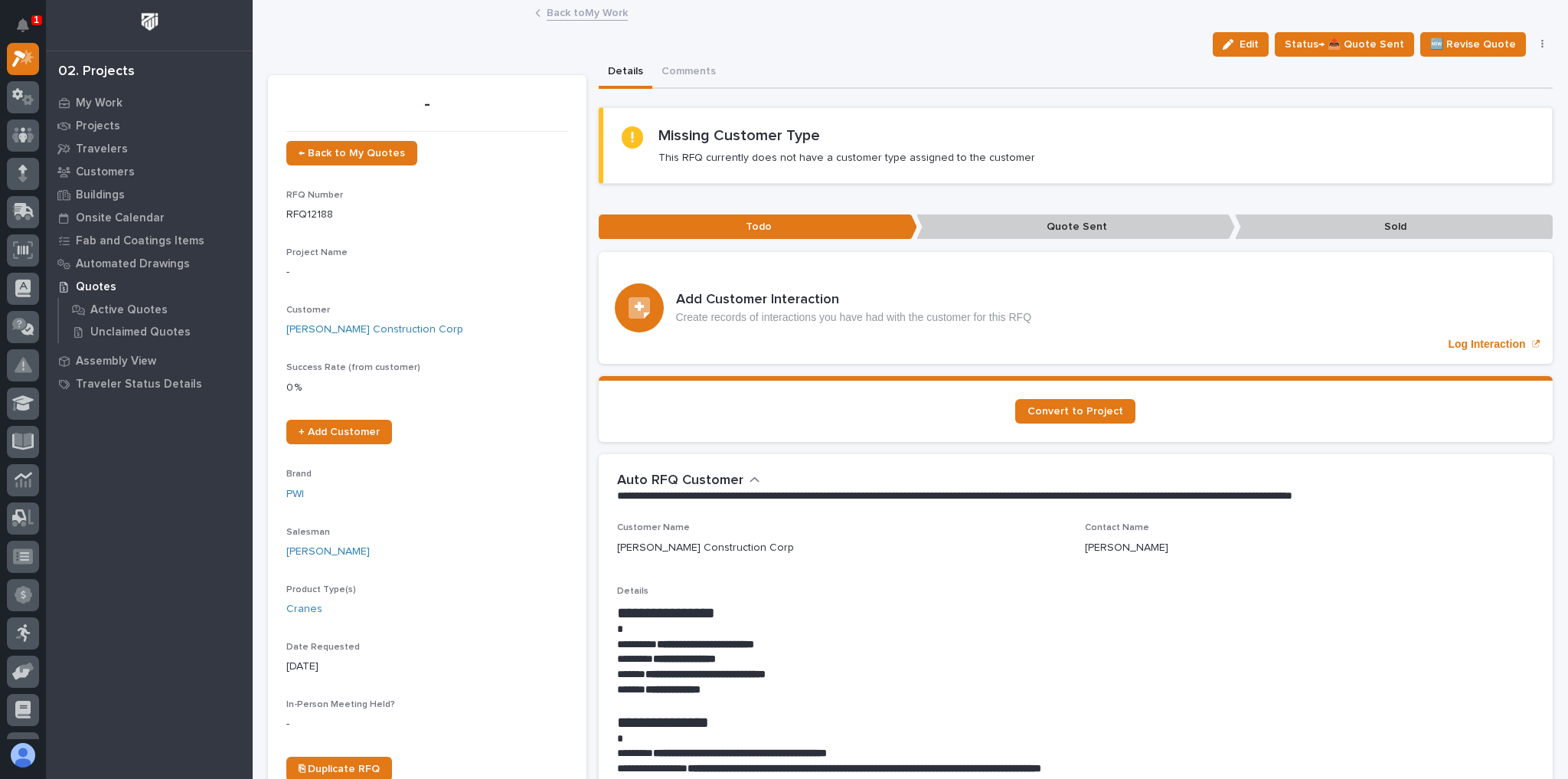
click at [572, 5] on link "Back to My Work" at bounding box center [587, 12] width 81 height 17
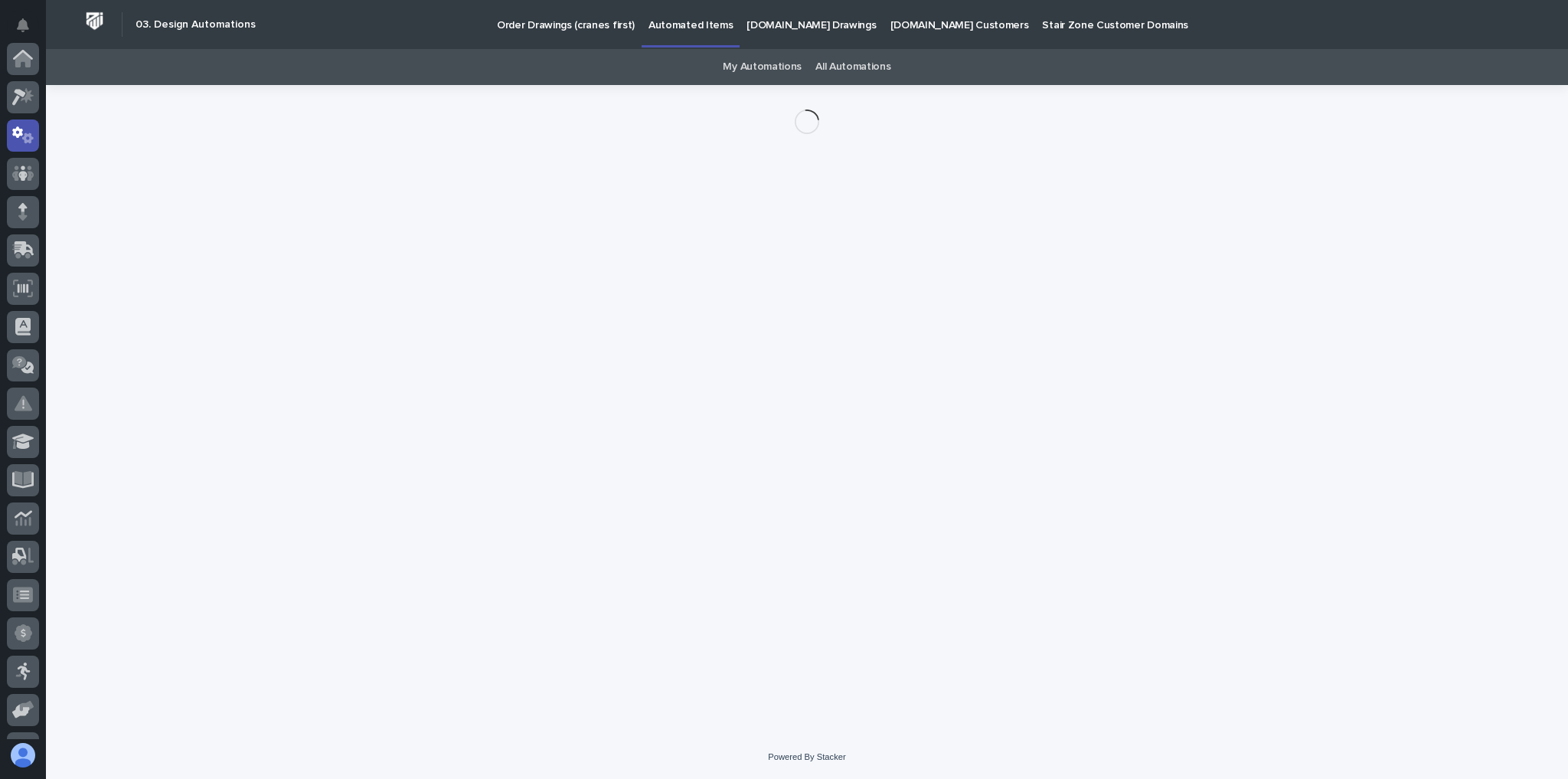
scroll to position [77, 0]
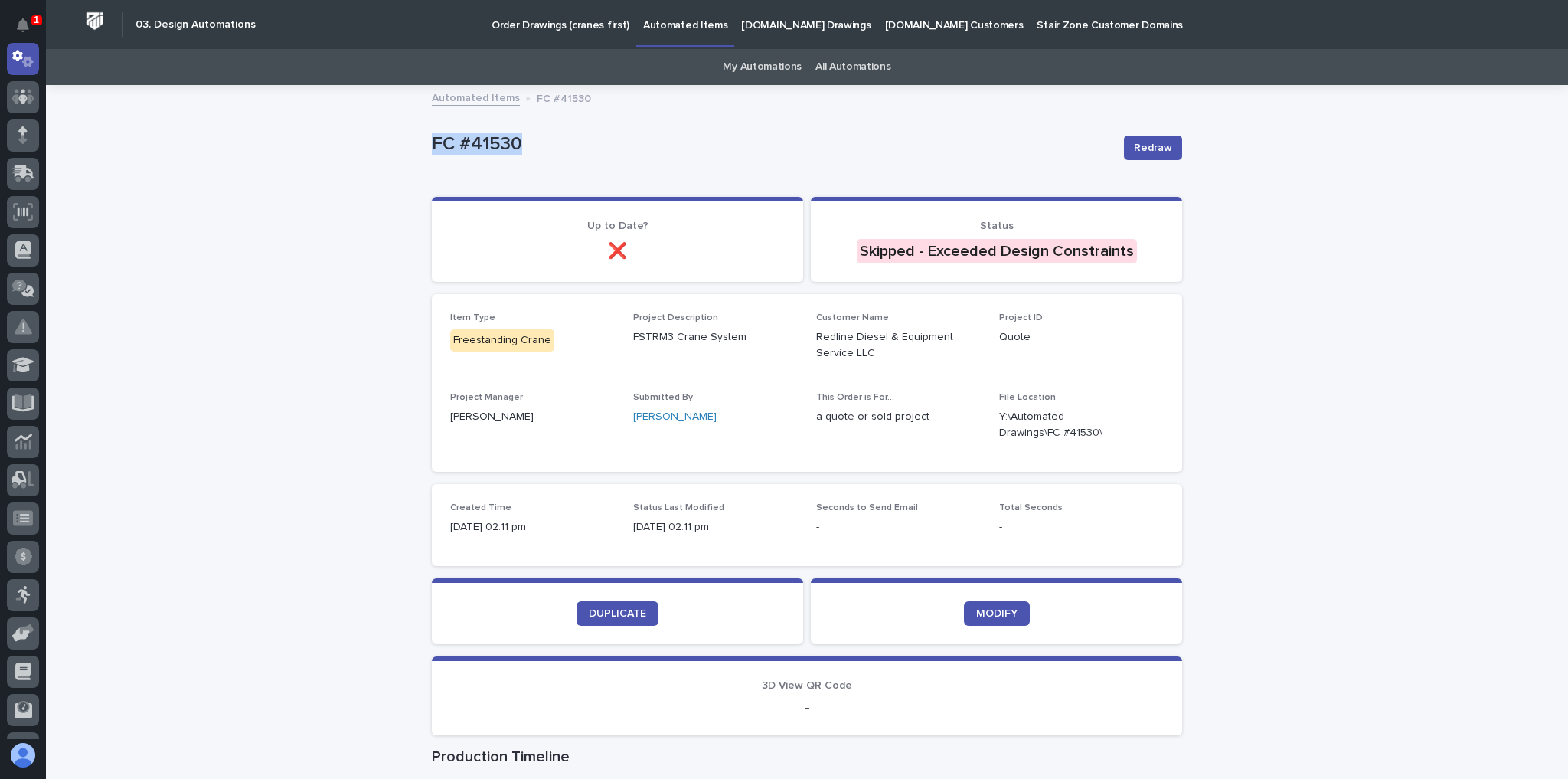
drag, startPoint x: 529, startPoint y: 144, endPoint x: 426, endPoint y: 148, distance: 103.1
click at [426, 148] on div "Loading... Saving… Loading... Saving… FC #41530 Redraw FC #41530 Redraw Sorry, …" at bounding box center [807, 563] width 766 height 953
copy p "FC #41530"
